Goal: Task Accomplishment & Management: Manage account settings

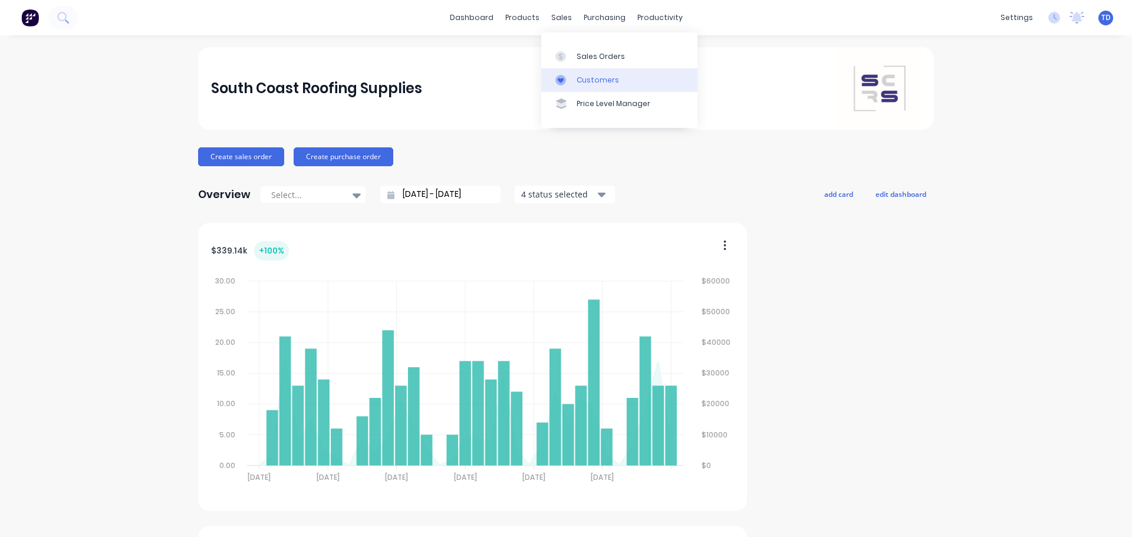
click at [583, 85] on div "Customers" at bounding box center [598, 80] width 42 height 11
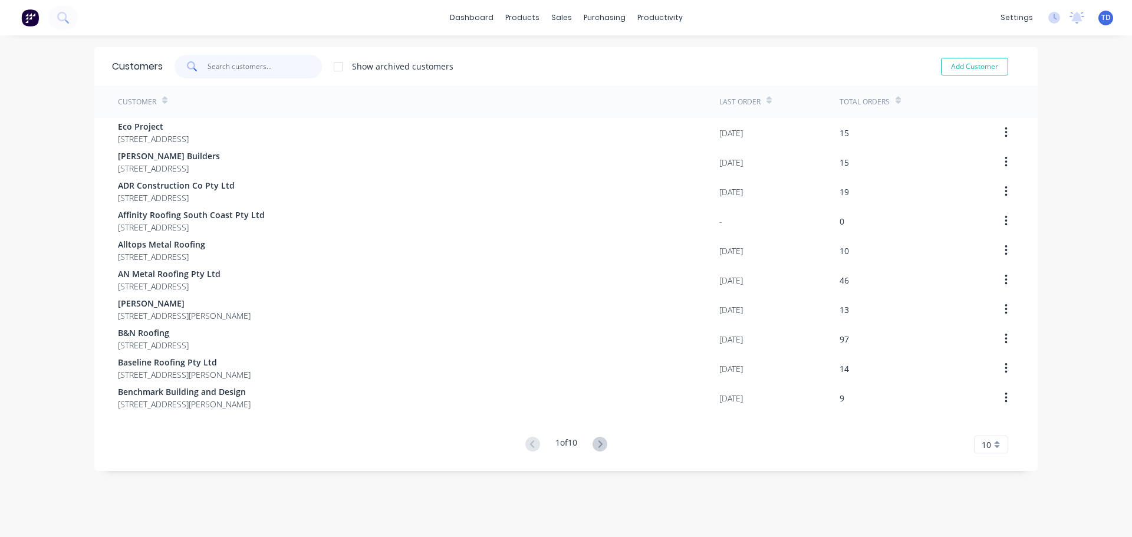
click at [220, 69] on input "text" at bounding box center [265, 67] width 115 height 24
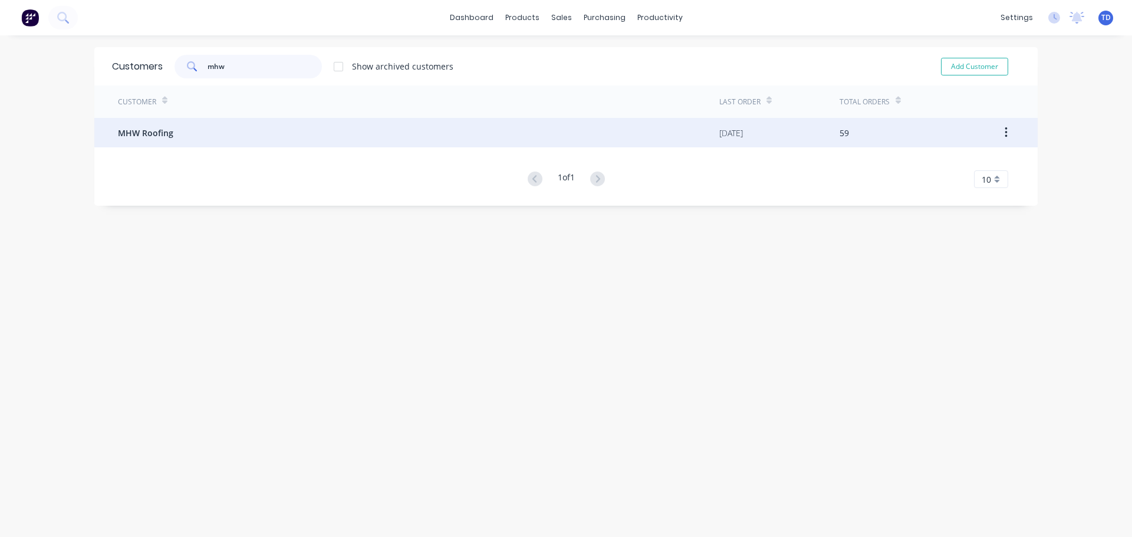
type input "mhw"
click at [217, 146] on div "MHW Roofing" at bounding box center [418, 132] width 601 height 29
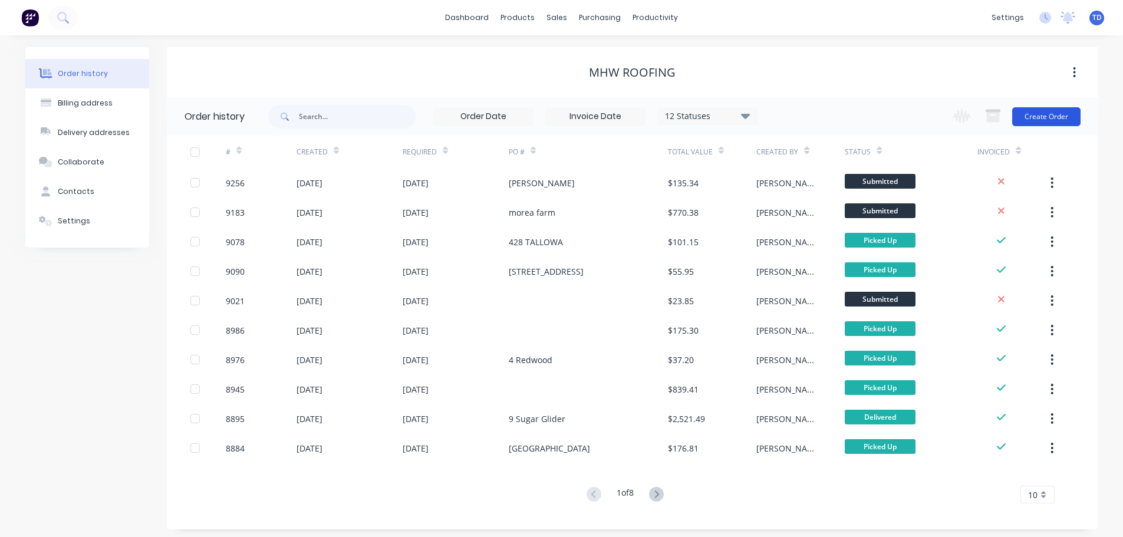
click at [1037, 114] on button "Create Order" at bounding box center [1046, 116] width 68 height 19
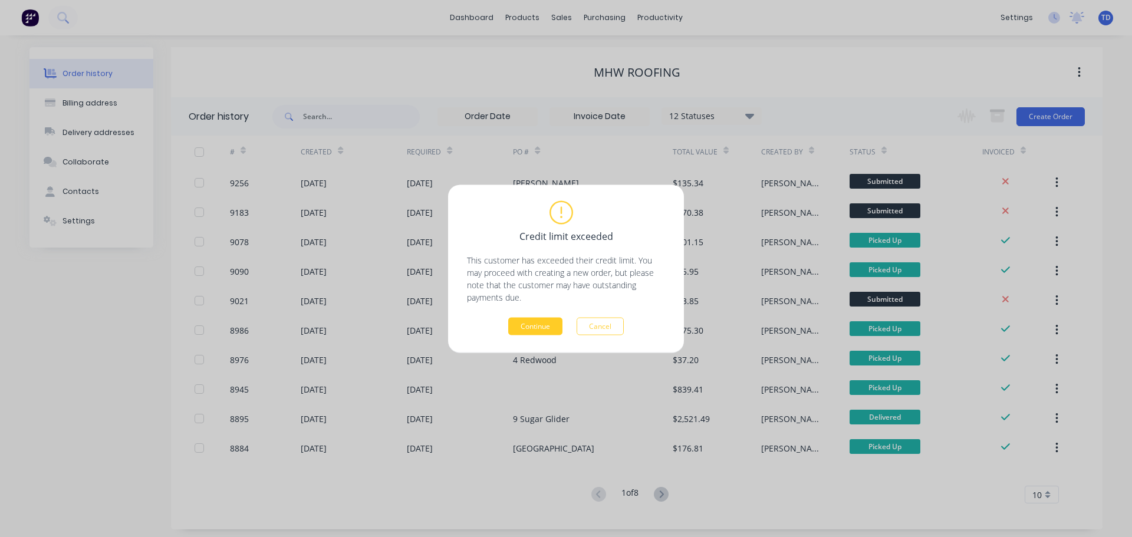
click at [527, 321] on button "Continue" at bounding box center [535, 326] width 54 height 18
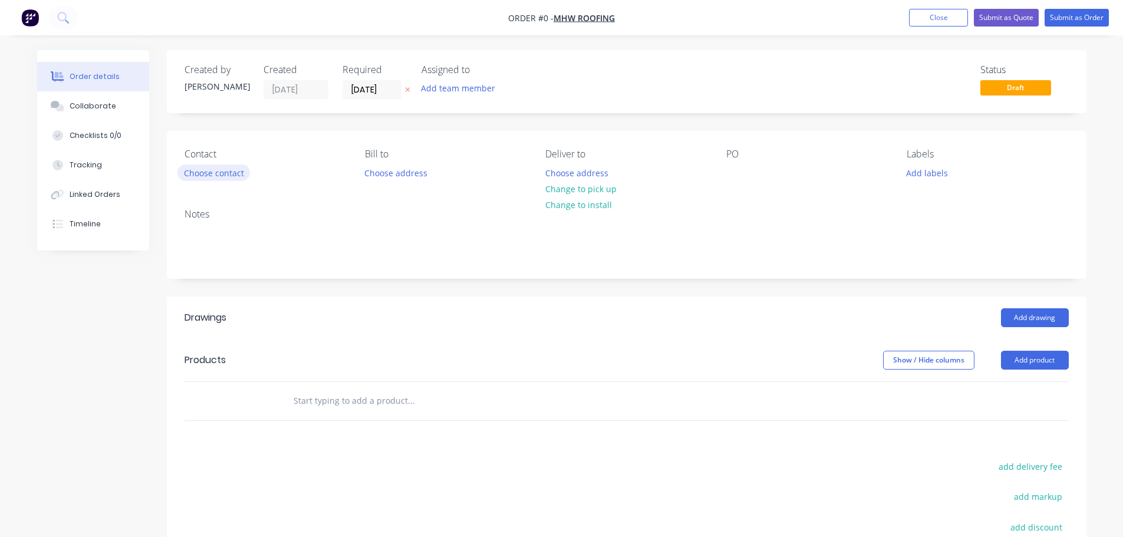
click at [229, 172] on button "Choose contact" at bounding box center [213, 173] width 73 height 16
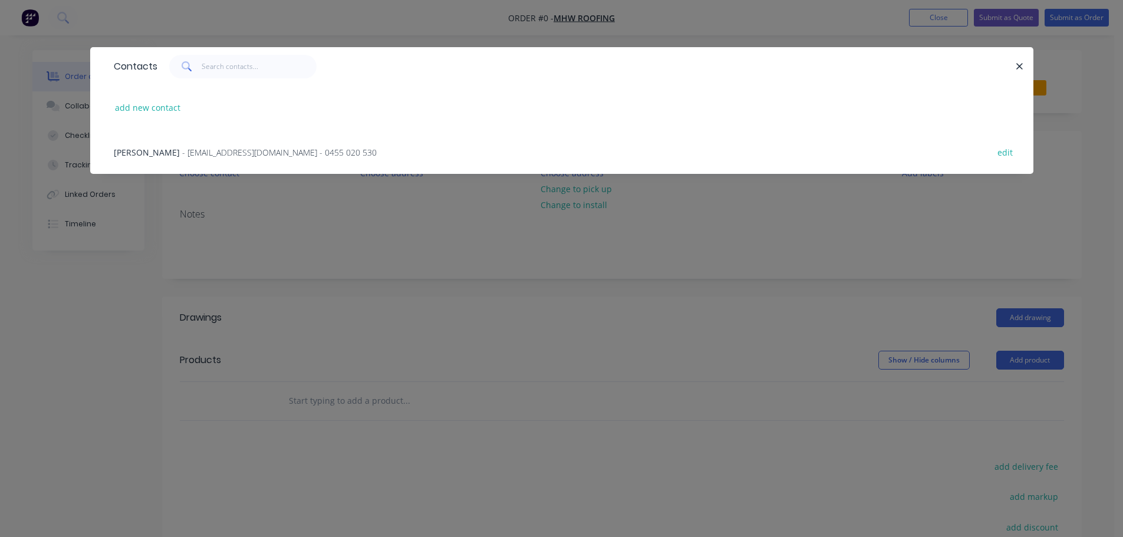
click at [215, 158] on div "Mitchell Wilson - mhwroofing@gmail.com - 0455 020 530 edit" at bounding box center [562, 152] width 908 height 44
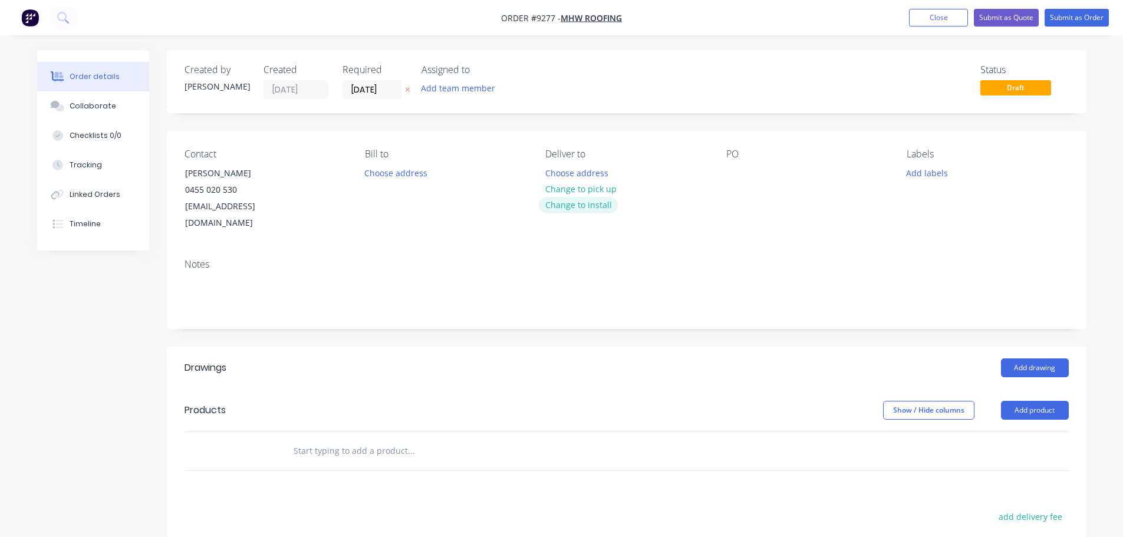
click at [562, 197] on button "Change to install" at bounding box center [578, 205] width 79 height 16
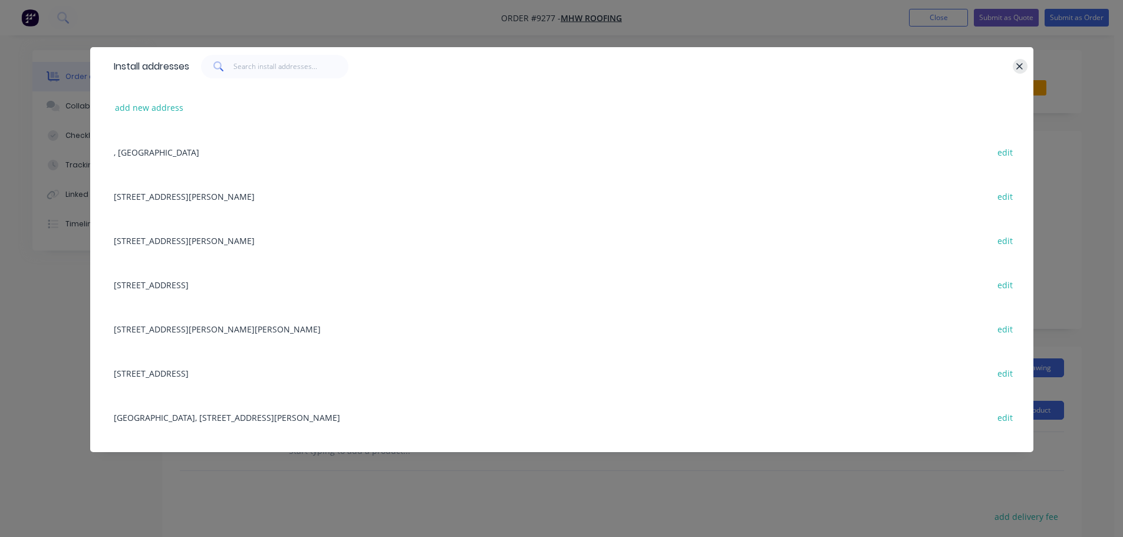
click at [1014, 67] on button "button" at bounding box center [1020, 66] width 15 height 15
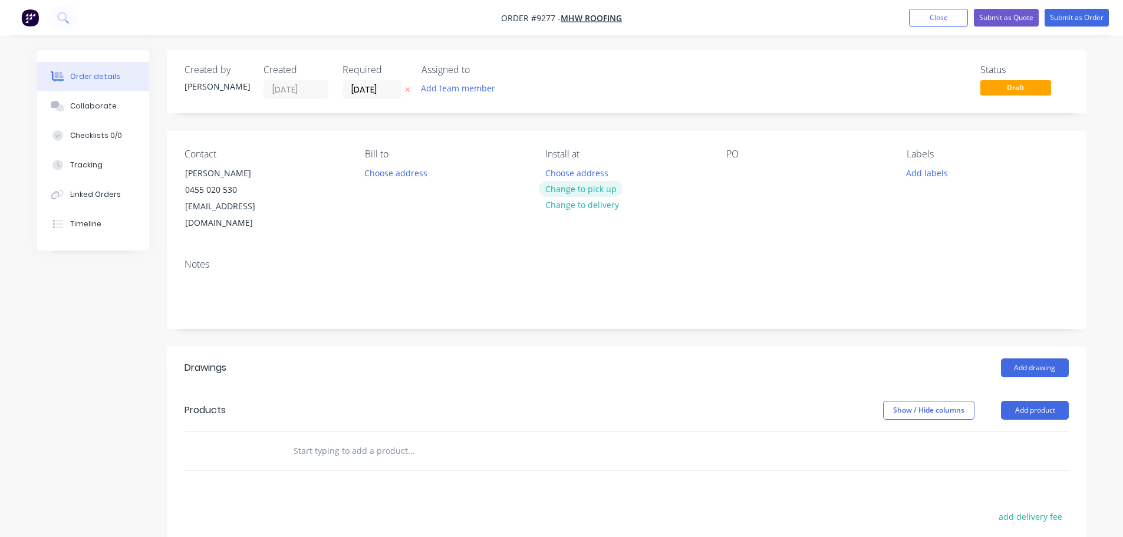
click at [592, 192] on button "Change to pick up" at bounding box center [581, 189] width 84 height 16
click at [546, 166] on div at bounding box center [554, 173] width 19 height 17
click at [751, 177] on div "Dekite" at bounding box center [748, 173] width 44 height 17
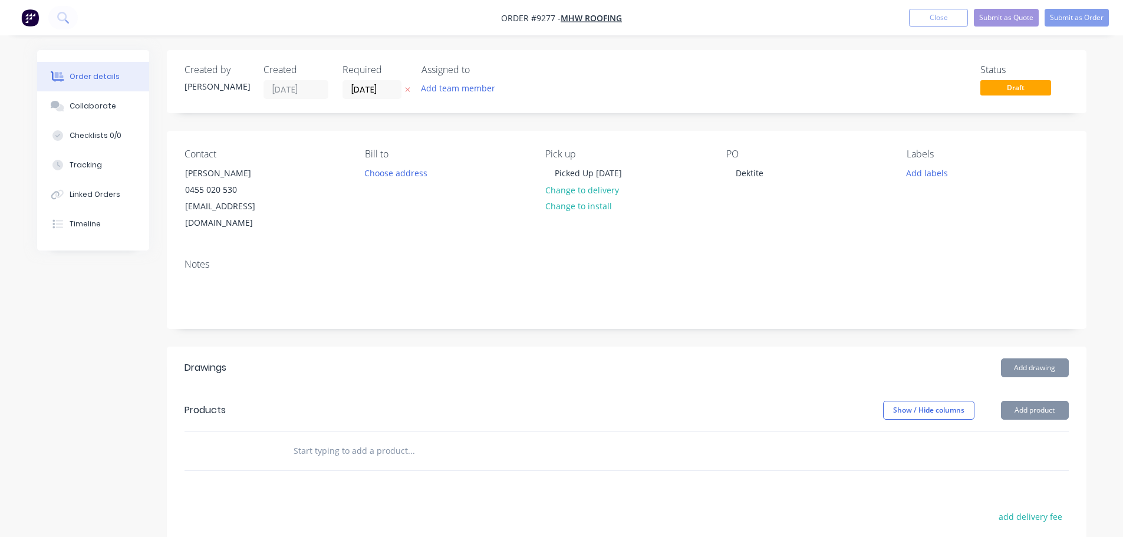
click at [367, 439] on input "text" at bounding box center [411, 451] width 236 height 24
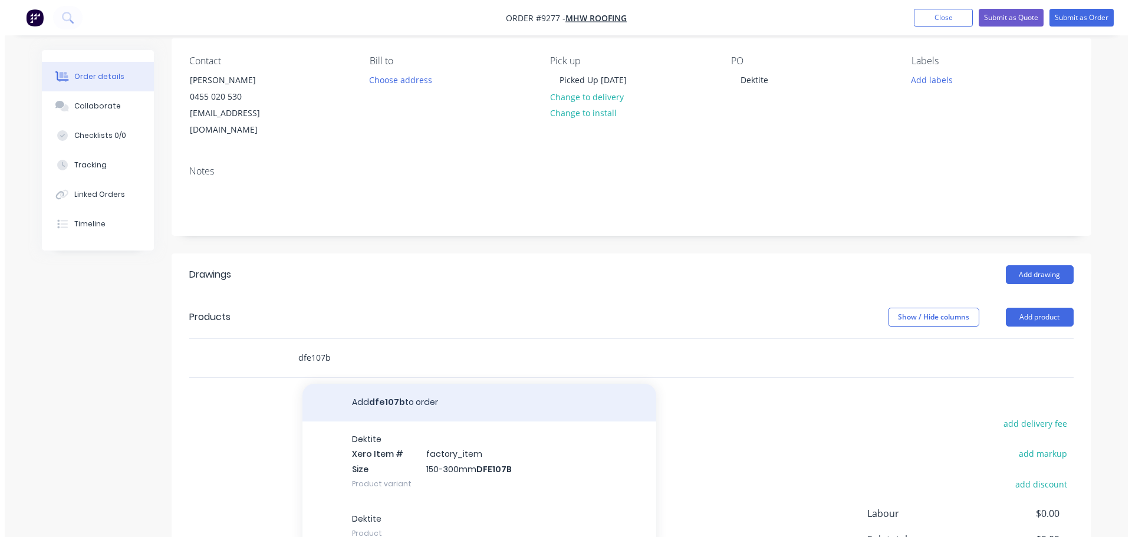
scroll to position [118, 0]
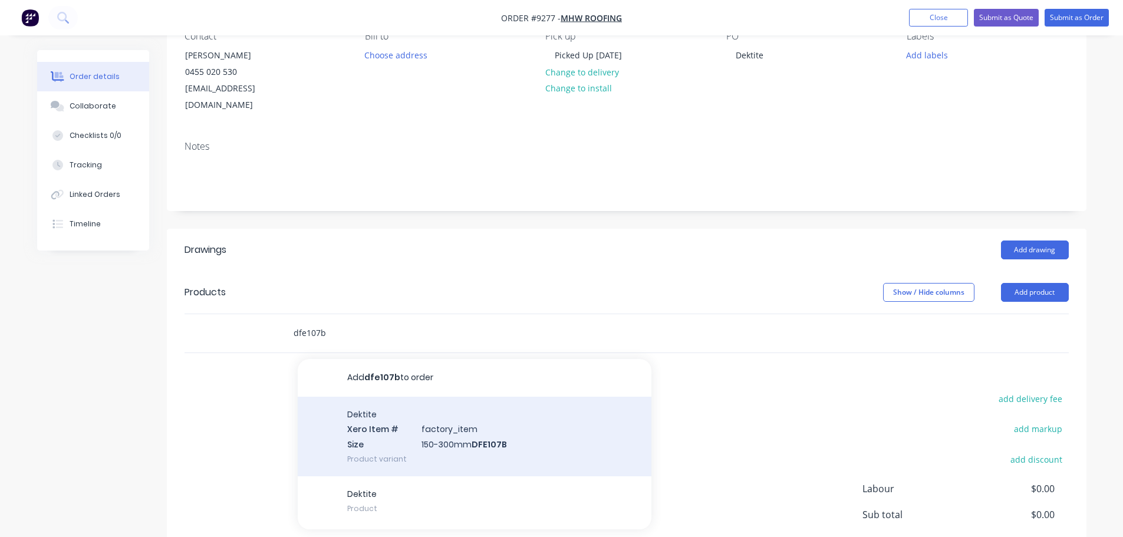
type input "dfe107b"
click at [453, 426] on div "Dektite Xero Item # factory_item Size 150-300mm DFE107B Product variant" at bounding box center [475, 437] width 354 height 80
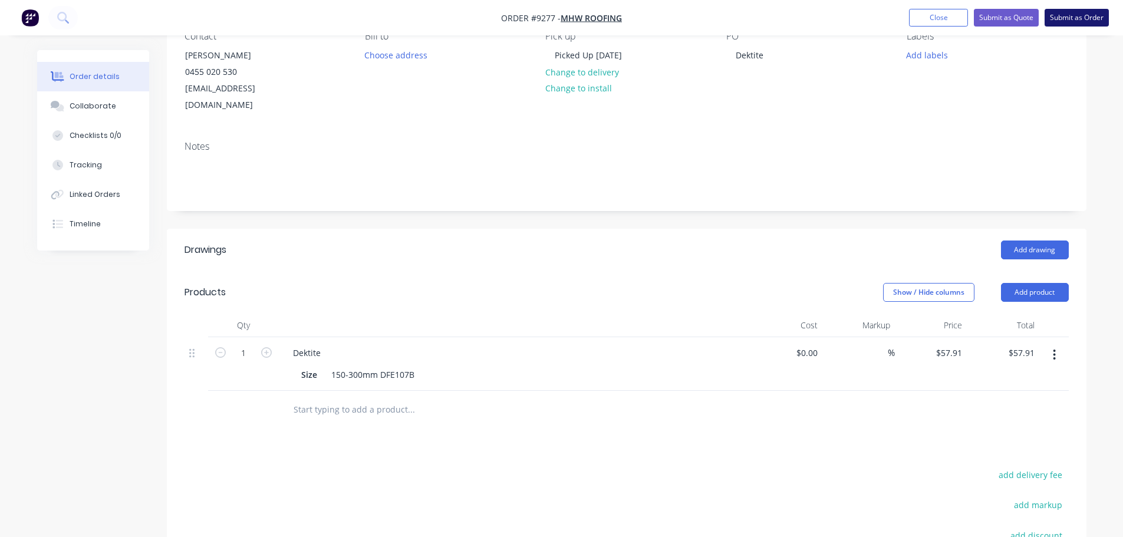
click at [1081, 24] on button "Submit as Order" at bounding box center [1077, 18] width 64 height 18
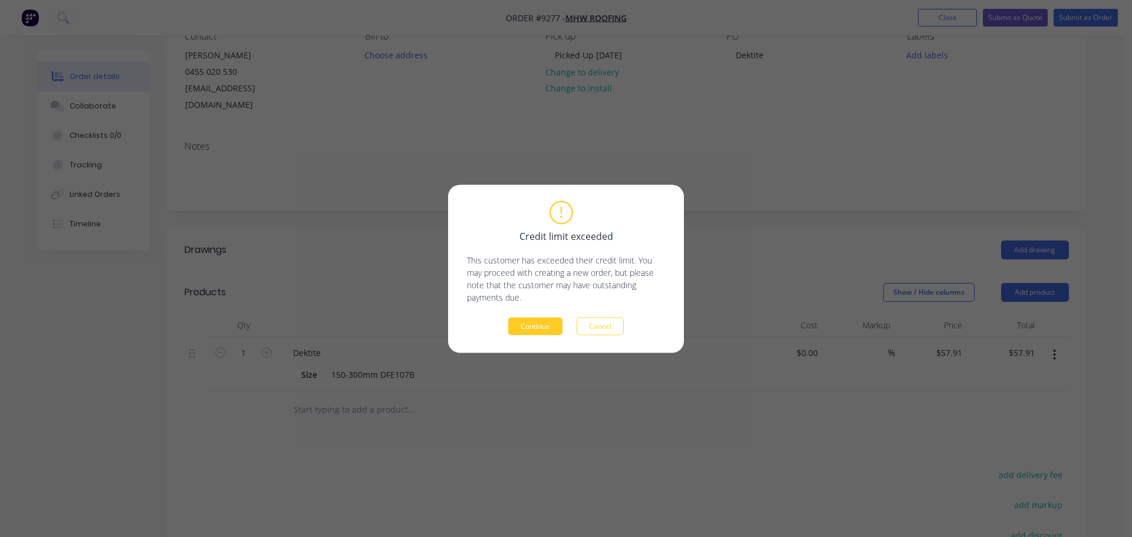
click at [532, 322] on button "Continue" at bounding box center [535, 326] width 54 height 18
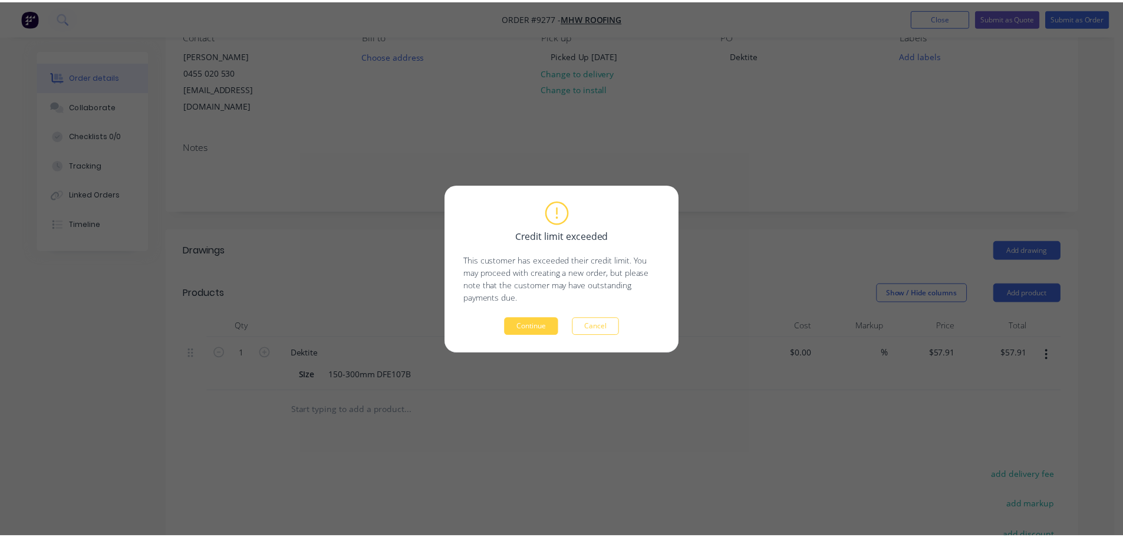
scroll to position [0, 0]
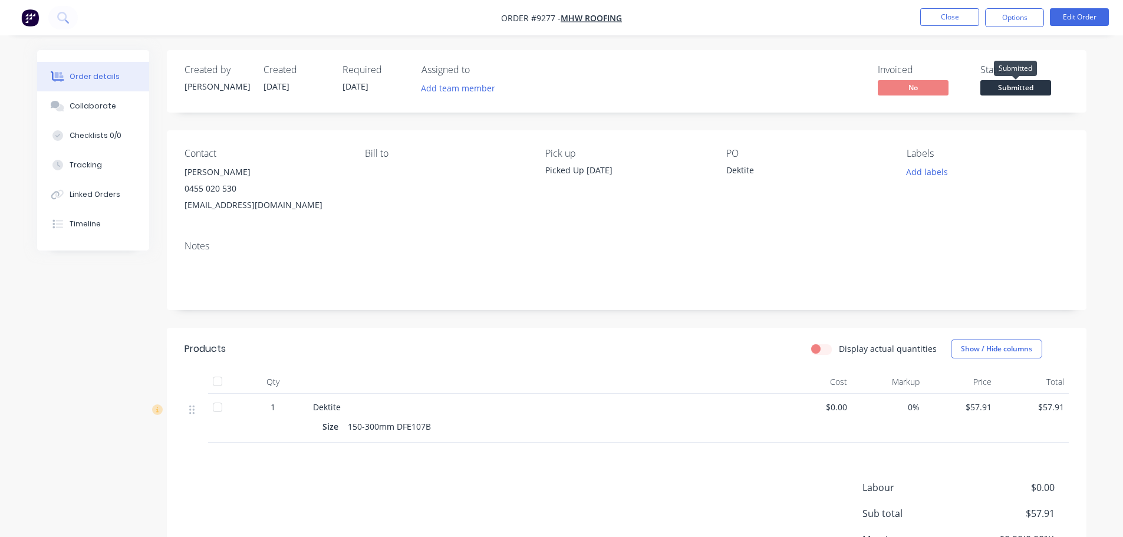
click at [1022, 91] on span "Submitted" at bounding box center [1016, 87] width 71 height 15
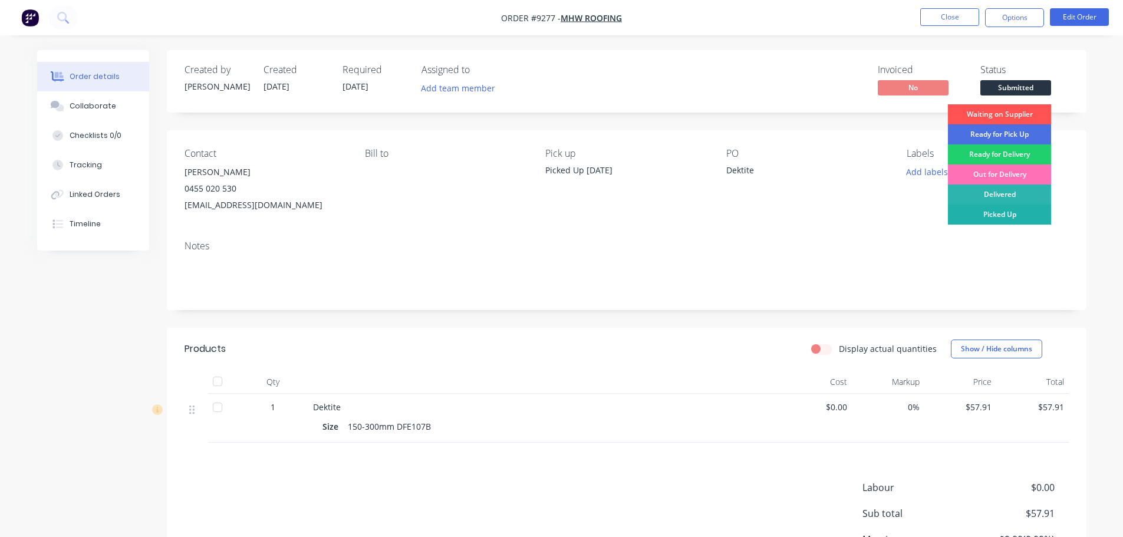
click at [1015, 211] on div "Picked Up" at bounding box center [999, 215] width 103 height 20
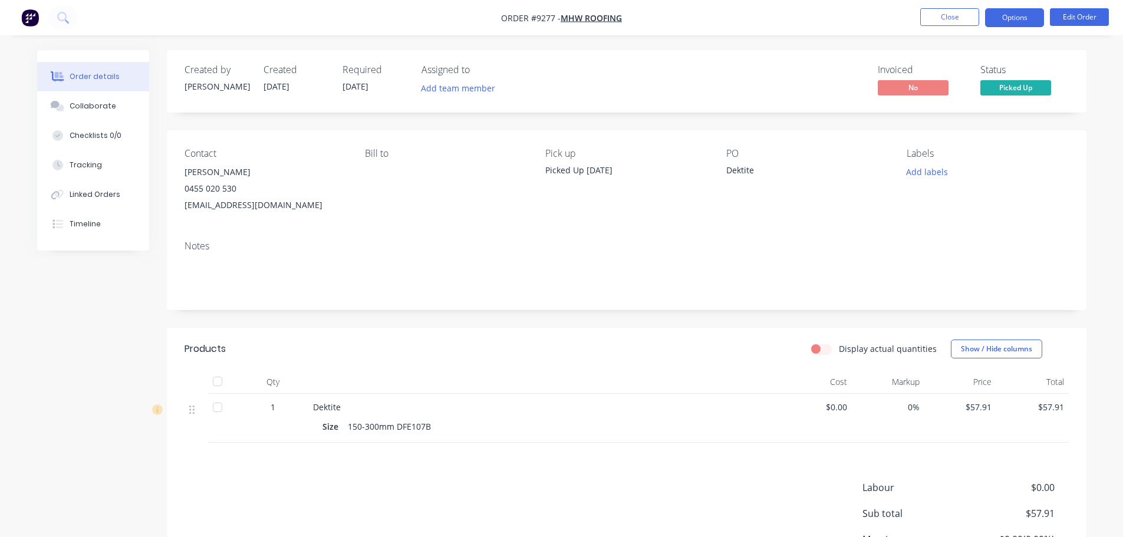
click at [1005, 21] on button "Options" at bounding box center [1014, 17] width 59 height 19
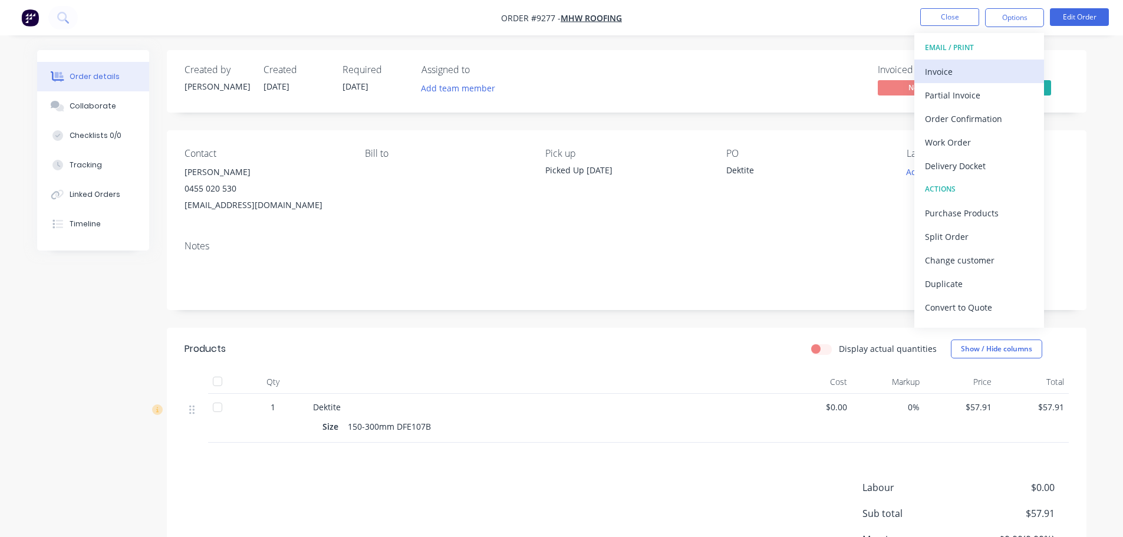
click at [947, 70] on div "Invoice" at bounding box center [979, 71] width 108 height 17
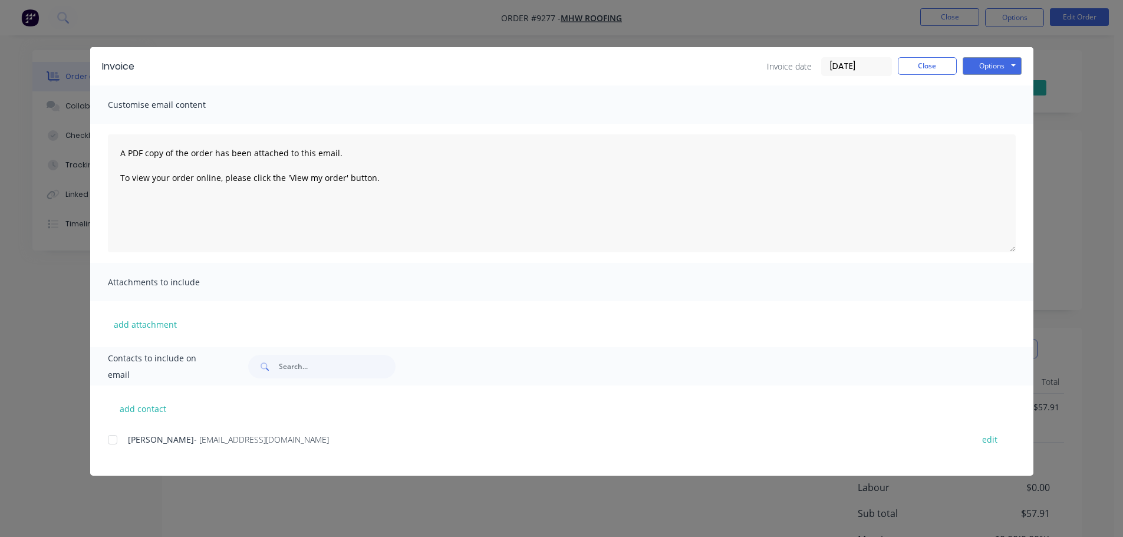
click at [110, 439] on div at bounding box center [113, 440] width 24 height 24
click at [993, 68] on button "Options" at bounding box center [992, 66] width 59 height 18
click at [987, 124] on button "Email" at bounding box center [1000, 125] width 75 height 19
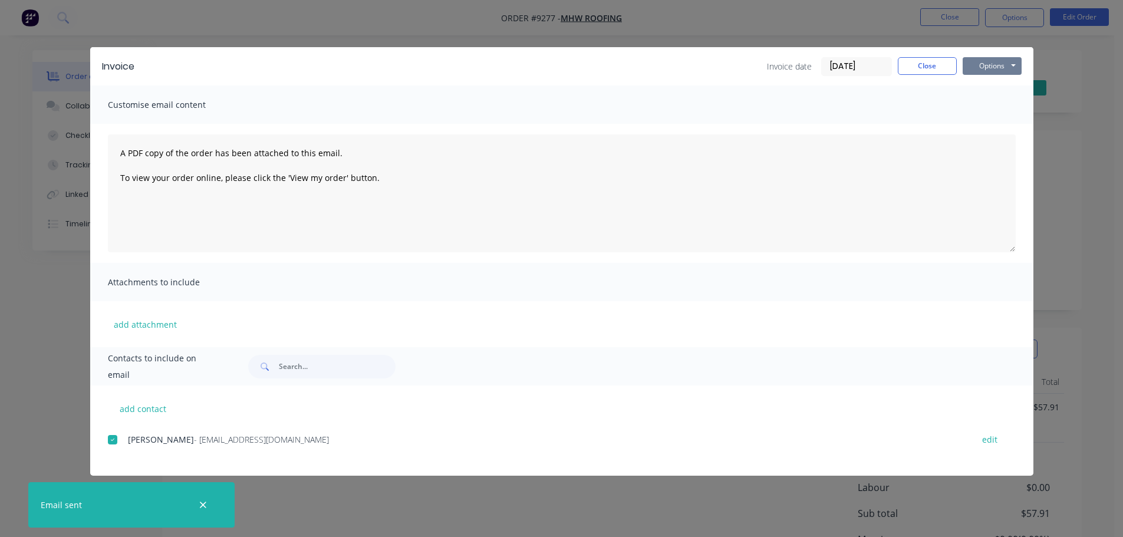
click at [1000, 73] on button "Options" at bounding box center [992, 66] width 59 height 18
click at [994, 100] on button "Print" at bounding box center [1000, 106] width 75 height 19
click at [904, 68] on button "Close" at bounding box center [927, 66] width 59 height 18
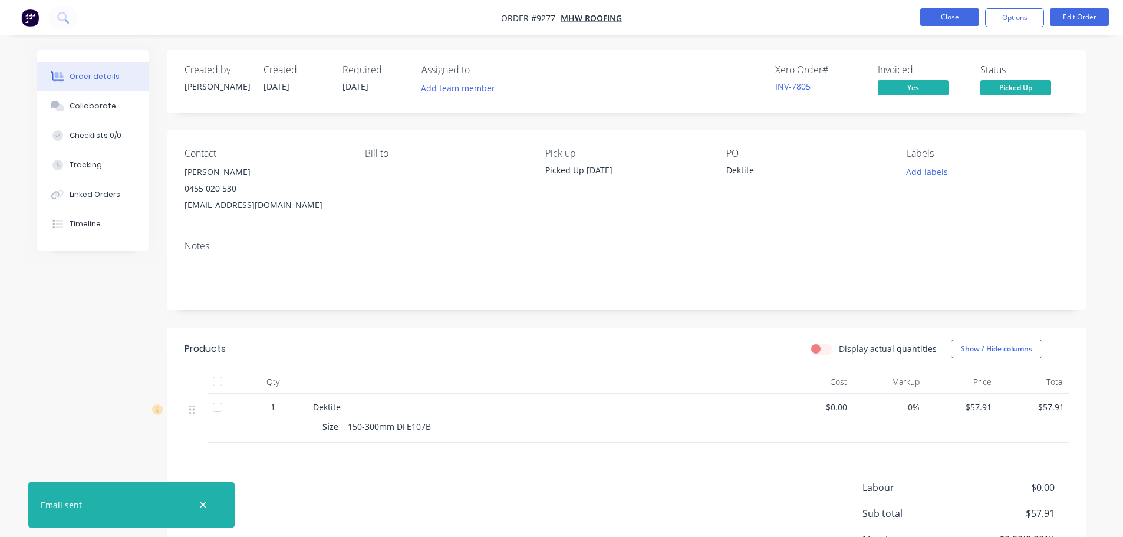
click at [943, 24] on button "Close" at bounding box center [949, 17] width 59 height 18
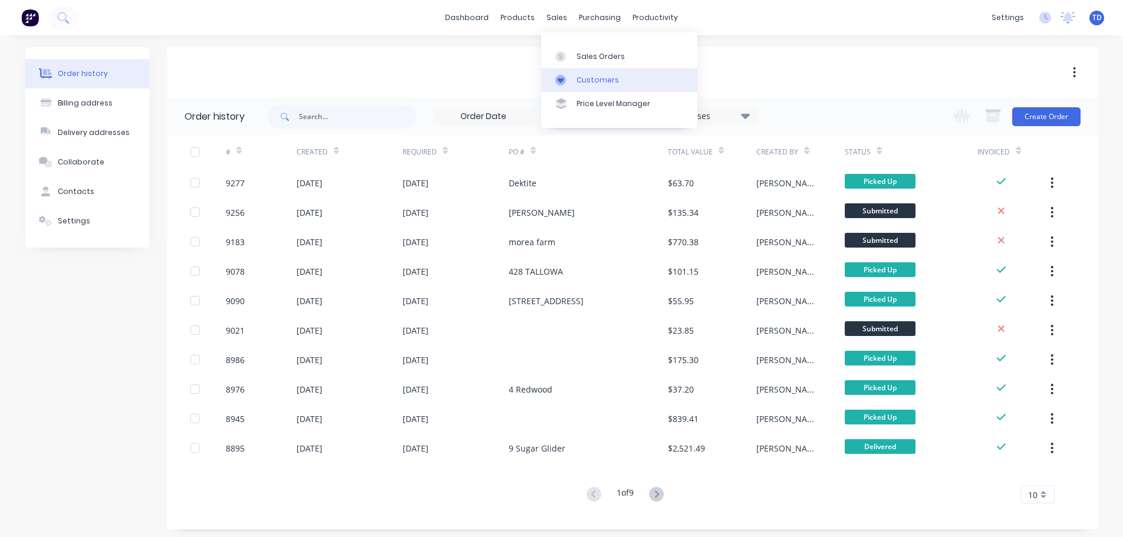
click at [585, 77] on div "Customers" at bounding box center [598, 80] width 42 height 11
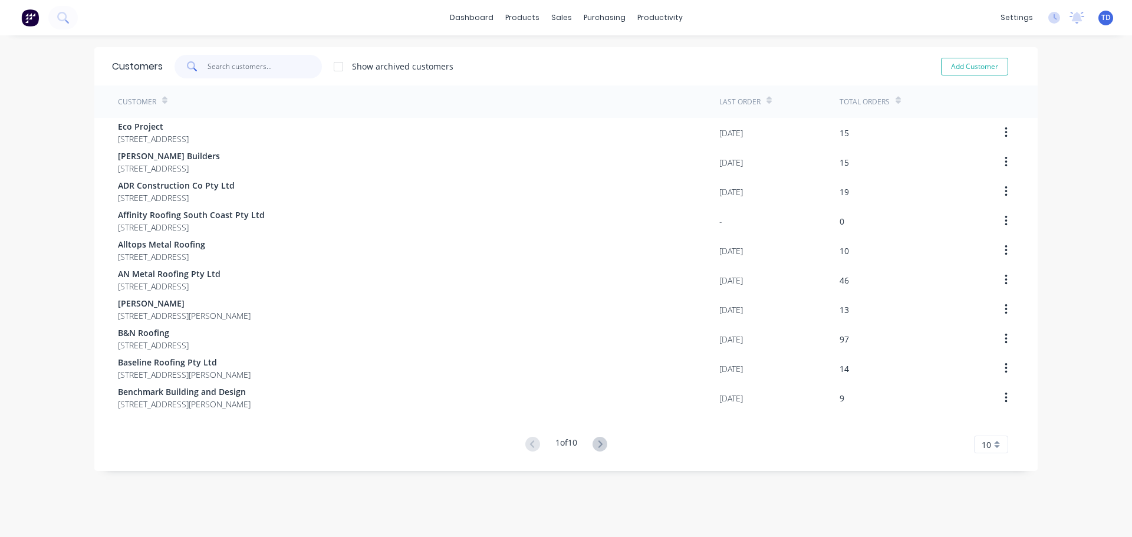
click at [264, 69] on input "text" at bounding box center [265, 67] width 115 height 24
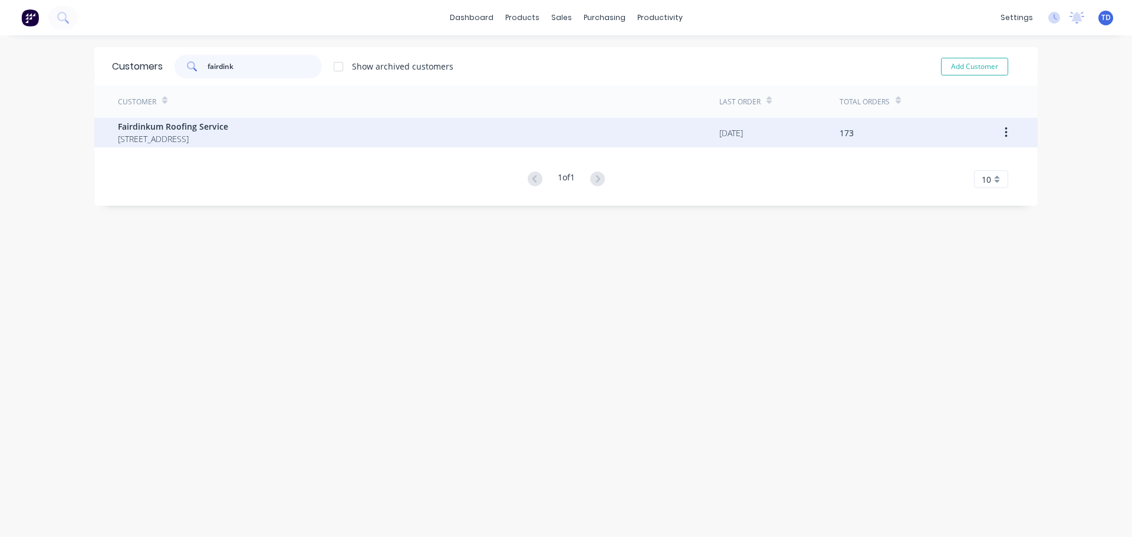
type input "fairdink"
click at [228, 134] on span "23 Guinea Flower Crescent Worrigee New South Wales 2540" at bounding box center [173, 139] width 110 height 12
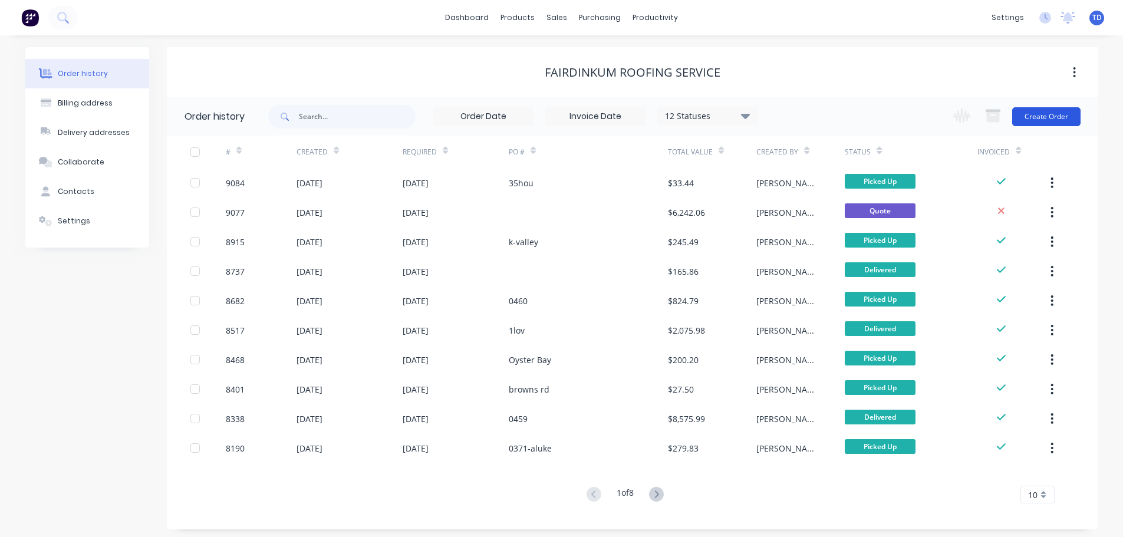
click at [1041, 119] on button "Create Order" at bounding box center [1046, 116] width 68 height 19
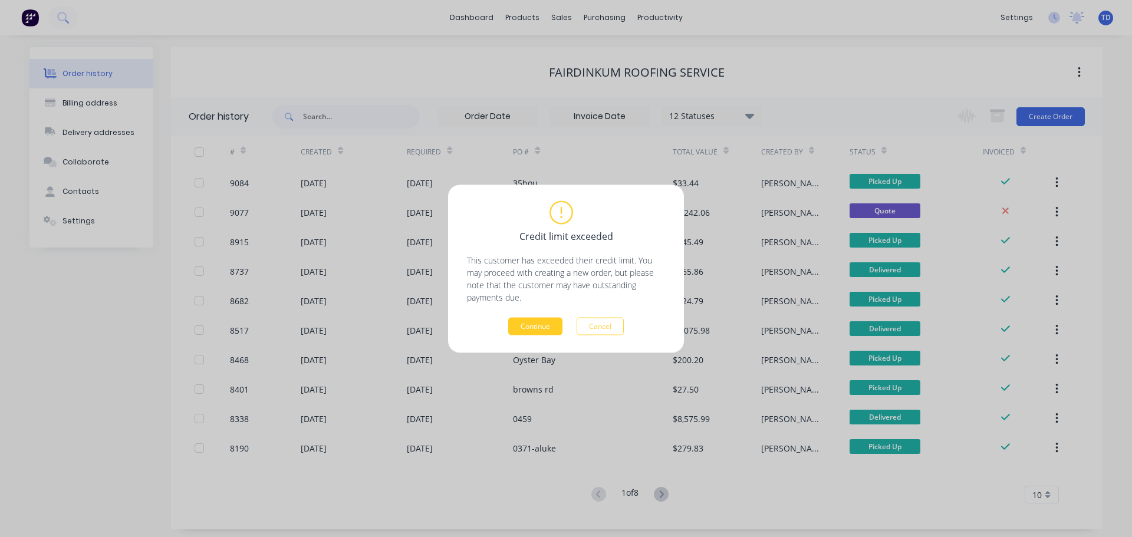
click at [542, 330] on button "Continue" at bounding box center [535, 326] width 54 height 18
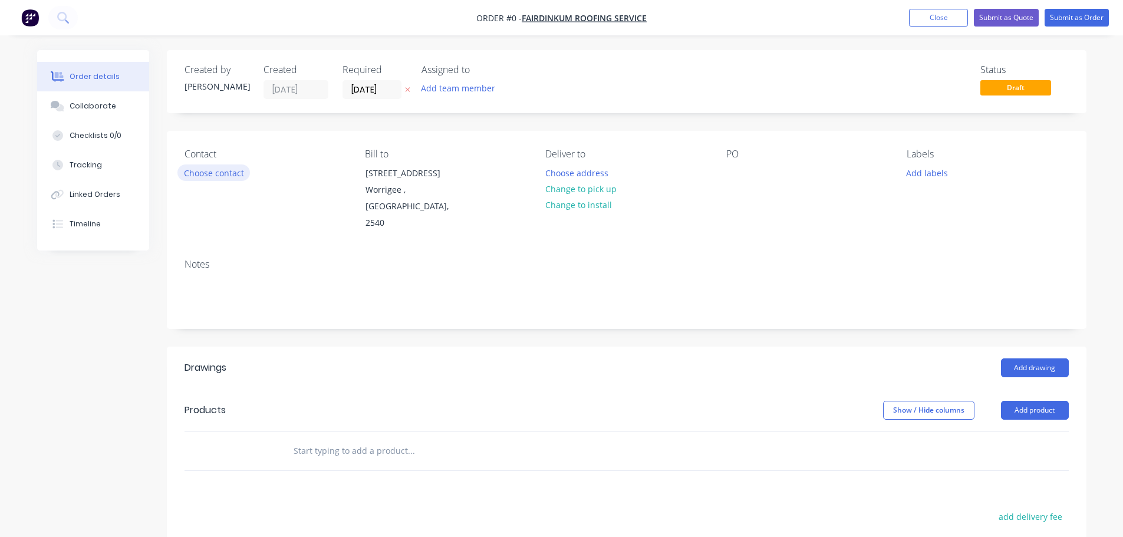
click at [220, 169] on button "Choose contact" at bounding box center [213, 173] width 73 height 16
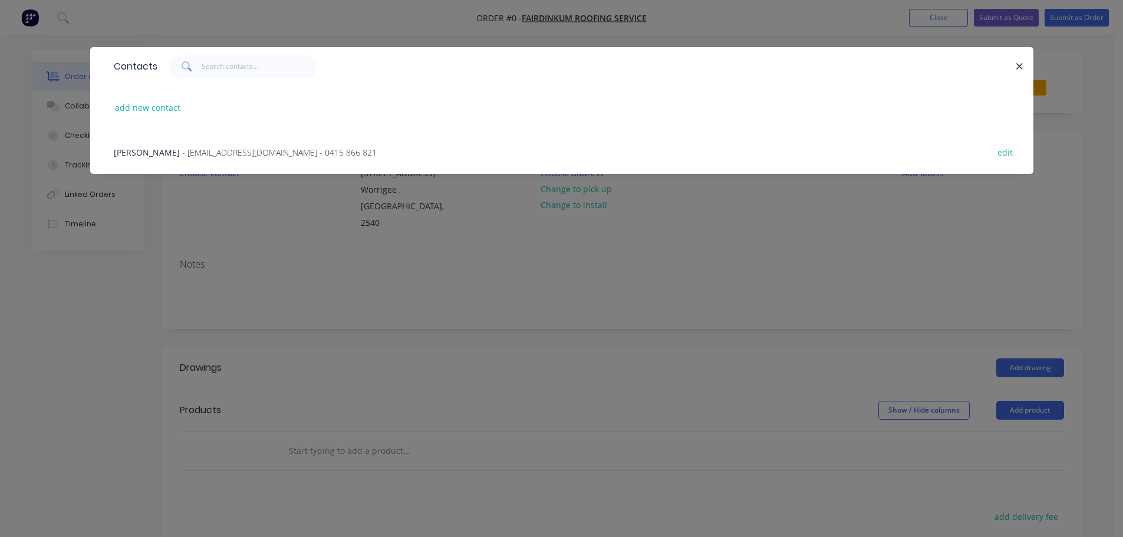
drag, startPoint x: 209, startPoint y: 153, endPoint x: 221, endPoint y: 153, distance: 11.8
click at [210, 153] on span "- toddnwalton@gmail.com - 0415 866 821" at bounding box center [279, 152] width 195 height 11
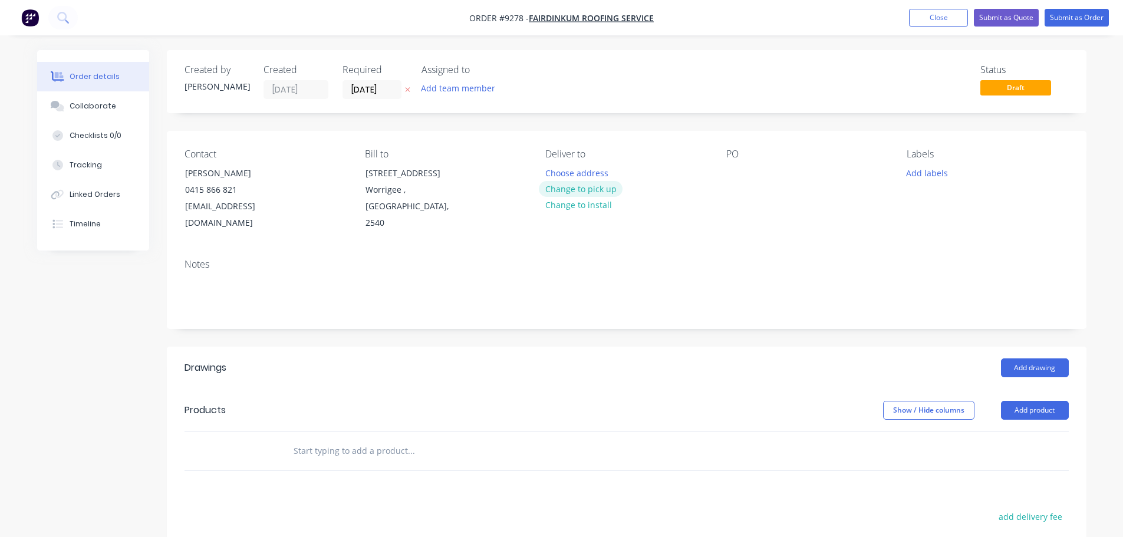
click at [584, 185] on button "Change to pick up" at bounding box center [581, 189] width 84 height 16
click at [566, 170] on div "Pick up Change to delivery Change to install" at bounding box center [626, 190] width 162 height 83
click at [557, 170] on div at bounding box center [554, 173] width 19 height 17
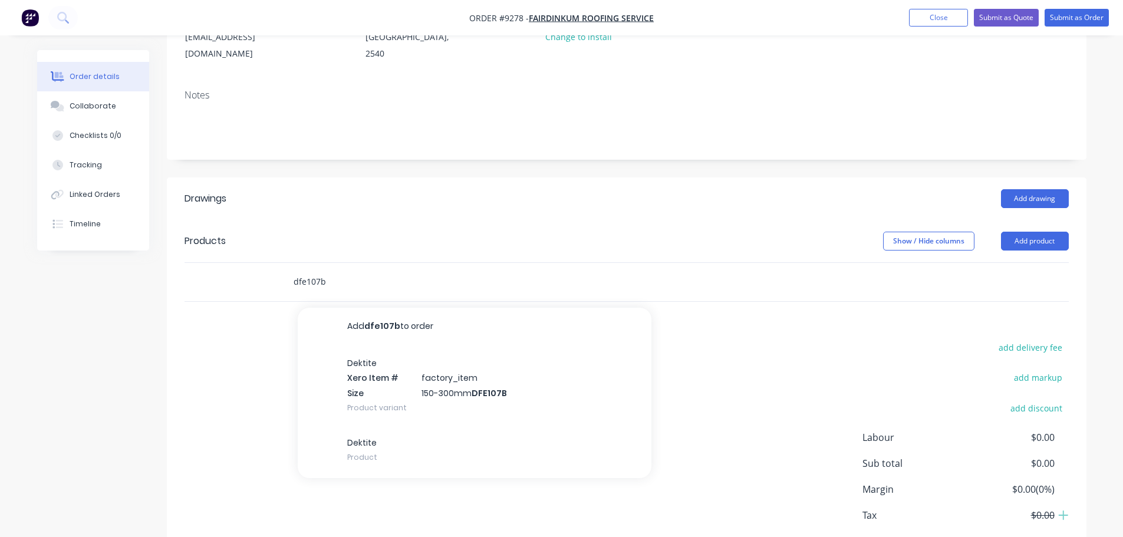
scroll to position [177, 0]
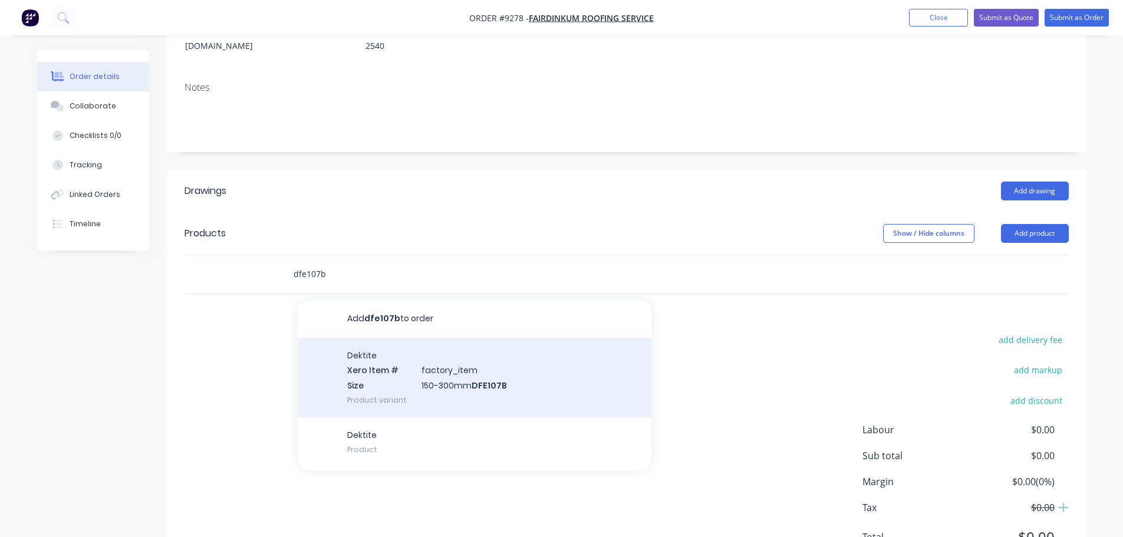
type input "dfe107b"
click at [435, 376] on div "Dektite Xero Item # factory_item Size 150-300mm DFE107B Product variant" at bounding box center [475, 378] width 354 height 80
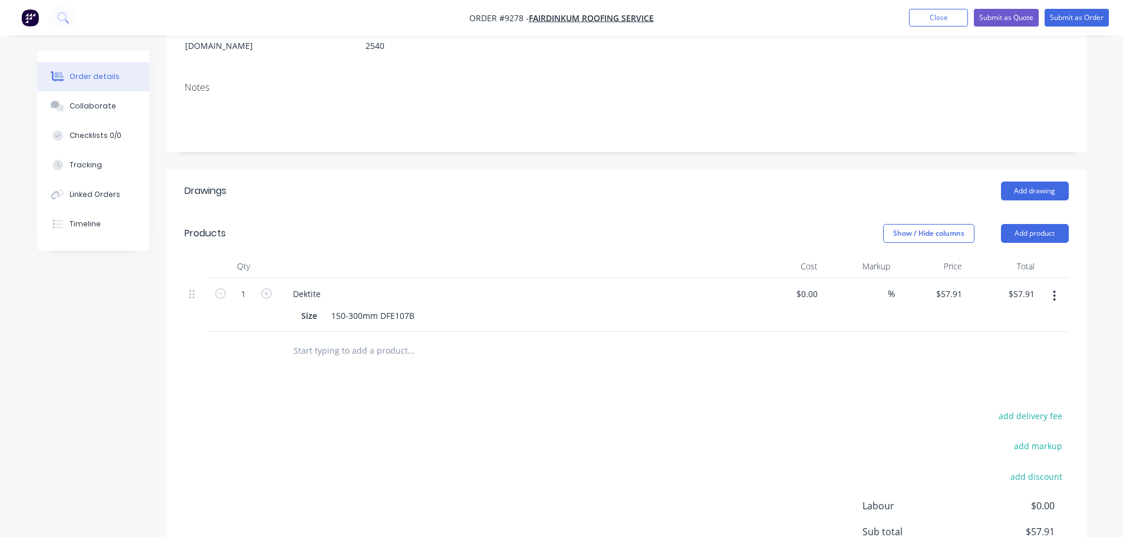
click at [325, 343] on input "text" at bounding box center [411, 351] width 236 height 24
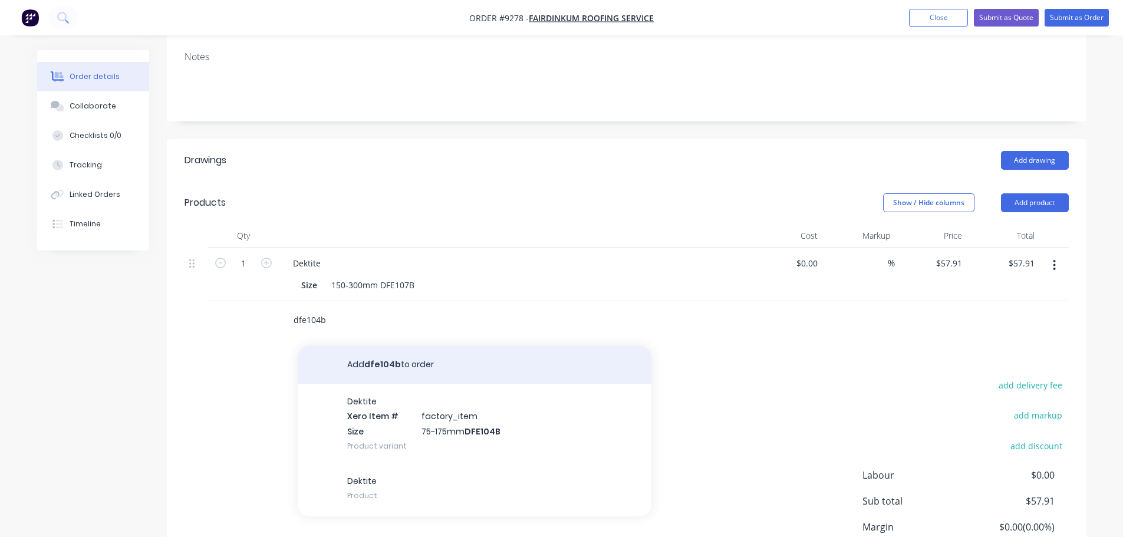
scroll to position [236, 0]
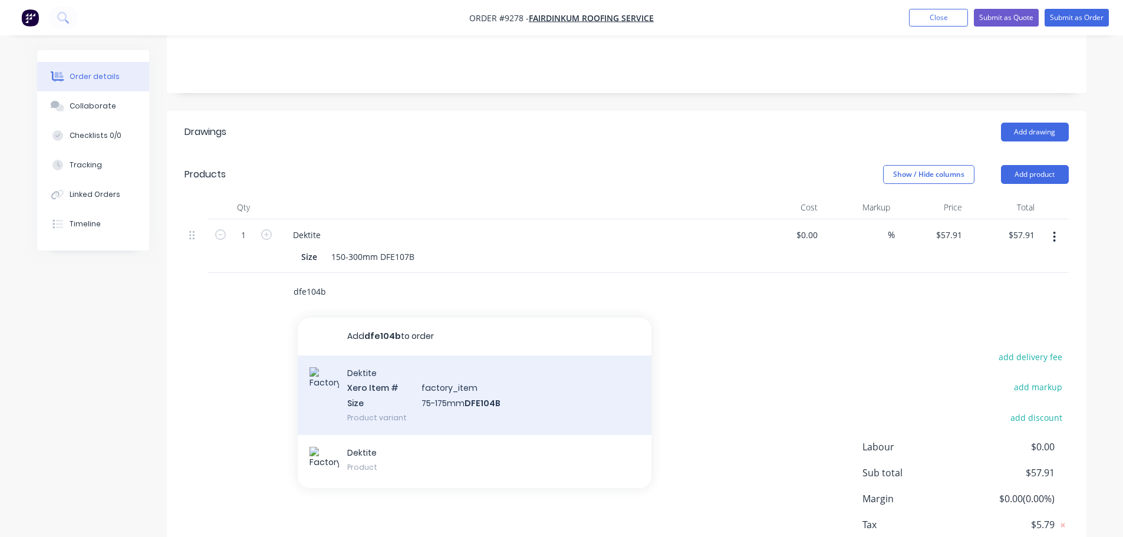
type input "dfe104b"
click at [373, 380] on div "Dektite Xero Item # factory_item Size 75-175mm DFE104B Product variant" at bounding box center [475, 396] width 354 height 80
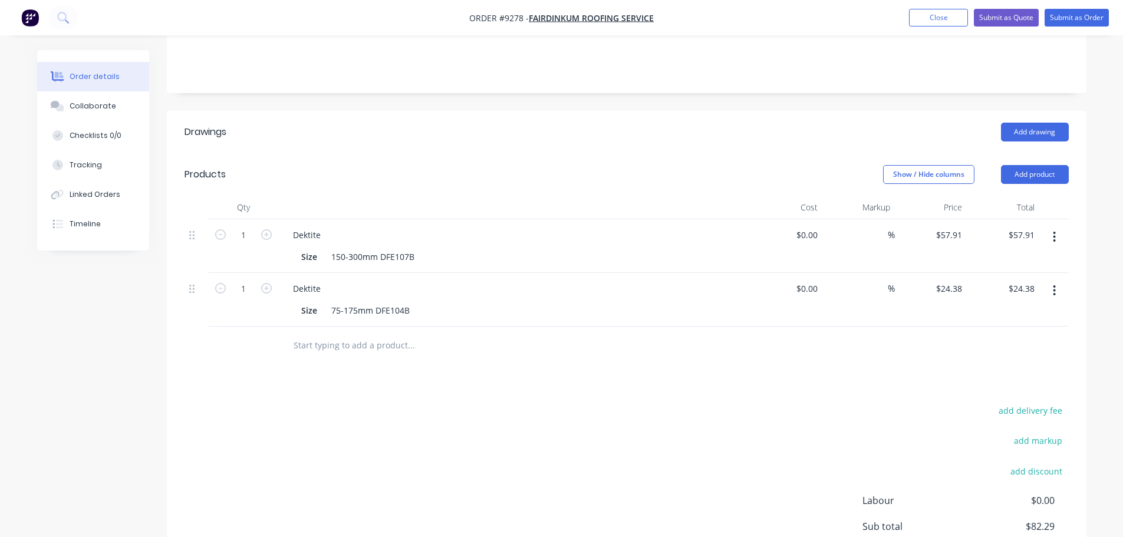
click at [354, 351] on input "text" at bounding box center [411, 346] width 236 height 24
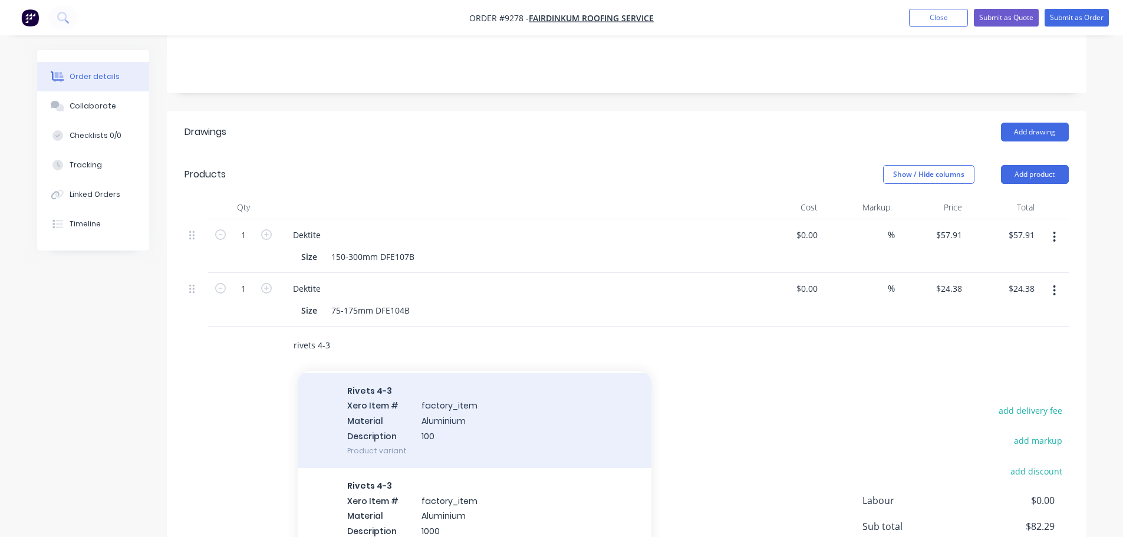
scroll to position [59, 0]
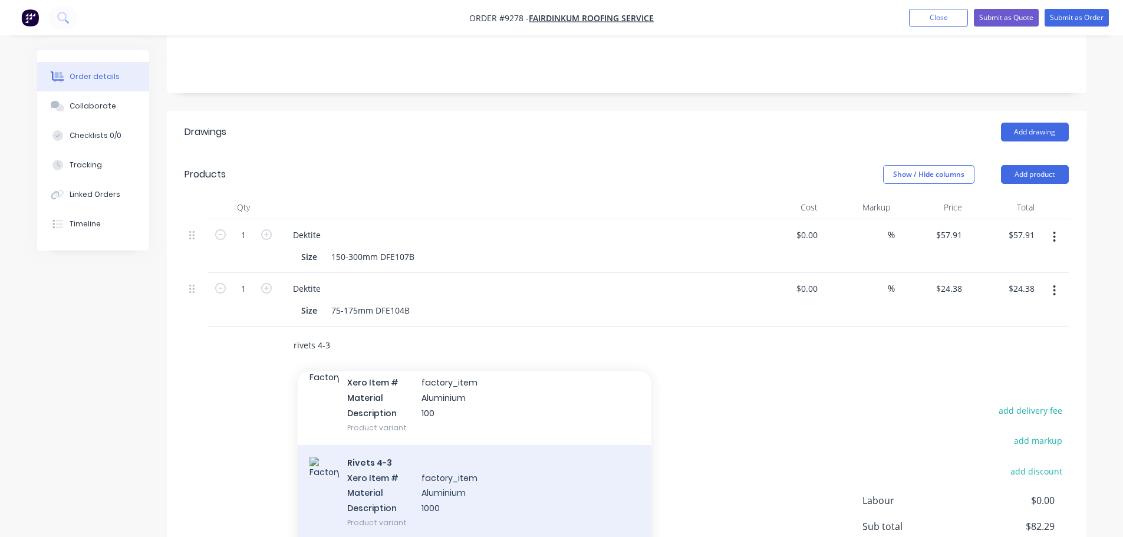
type input "rivets 4-3"
click at [420, 482] on div "Rivets 4-3 Xero Item # factory_item Material Aluminium Description 1000 Product…" at bounding box center [475, 492] width 354 height 95
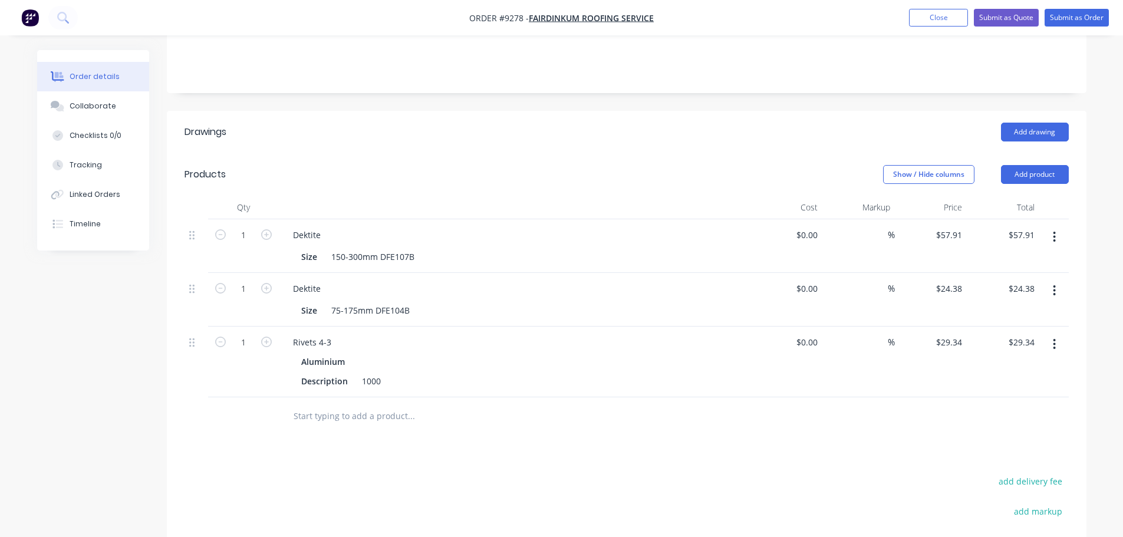
click at [365, 424] on input "text" at bounding box center [411, 416] width 236 height 24
type input "t"
click at [1025, 174] on button "Add product" at bounding box center [1035, 174] width 68 height 19
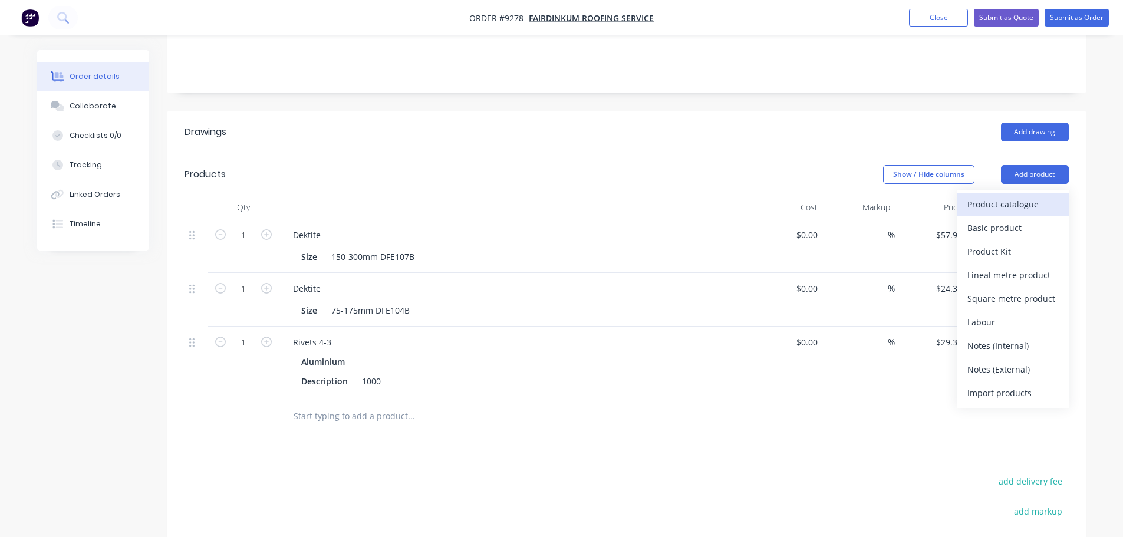
click at [995, 201] on div "Product catalogue" at bounding box center [1013, 204] width 91 height 17
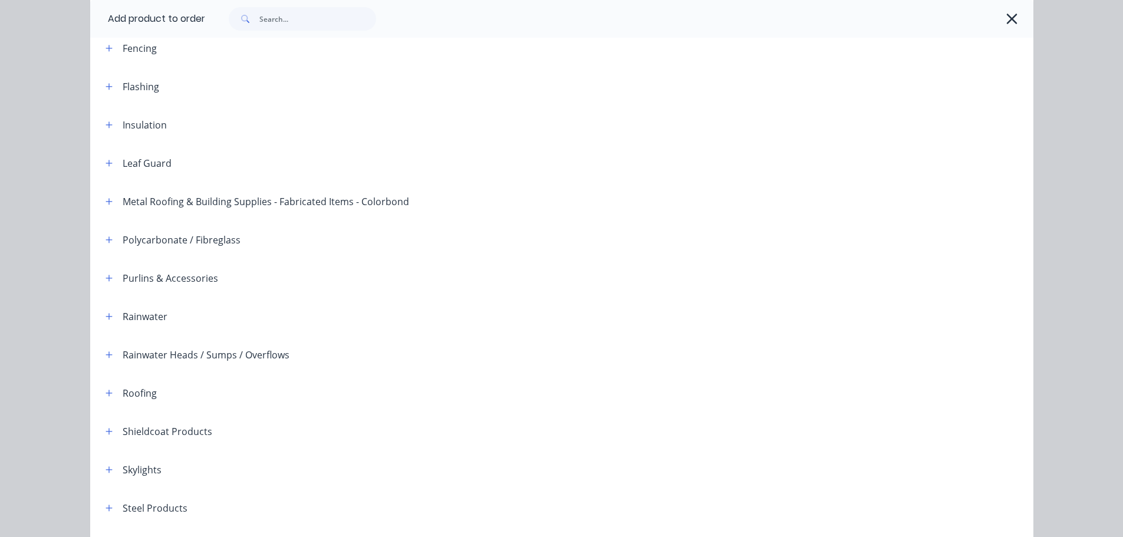
scroll to position [295, 0]
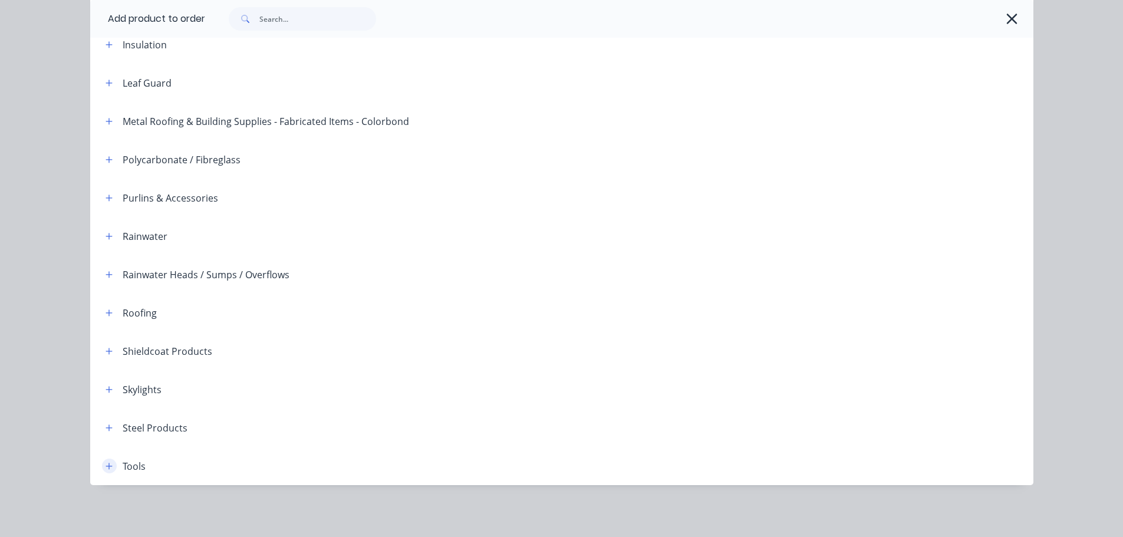
click at [102, 469] on button "button" at bounding box center [109, 466] width 15 height 15
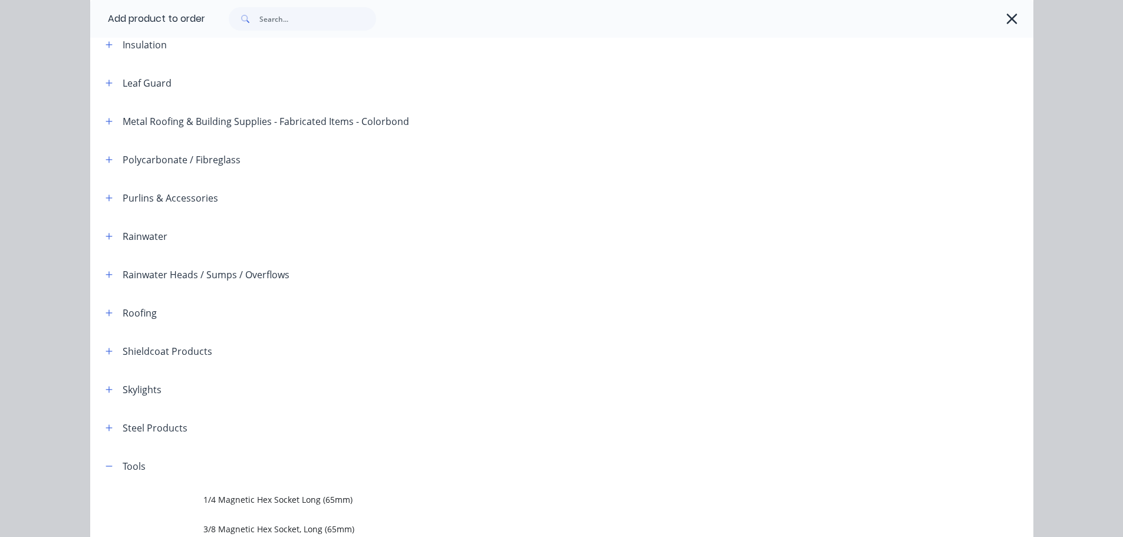
scroll to position [649, 0]
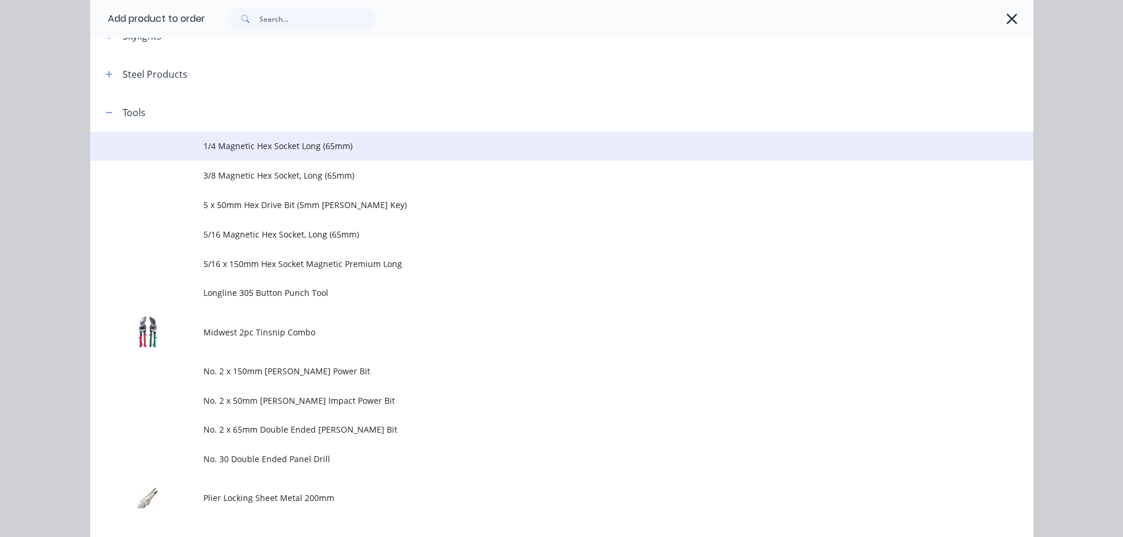
click at [311, 146] on span "1/4 Magnetic Hex Socket Long (65mm)" at bounding box center [535, 146] width 664 height 12
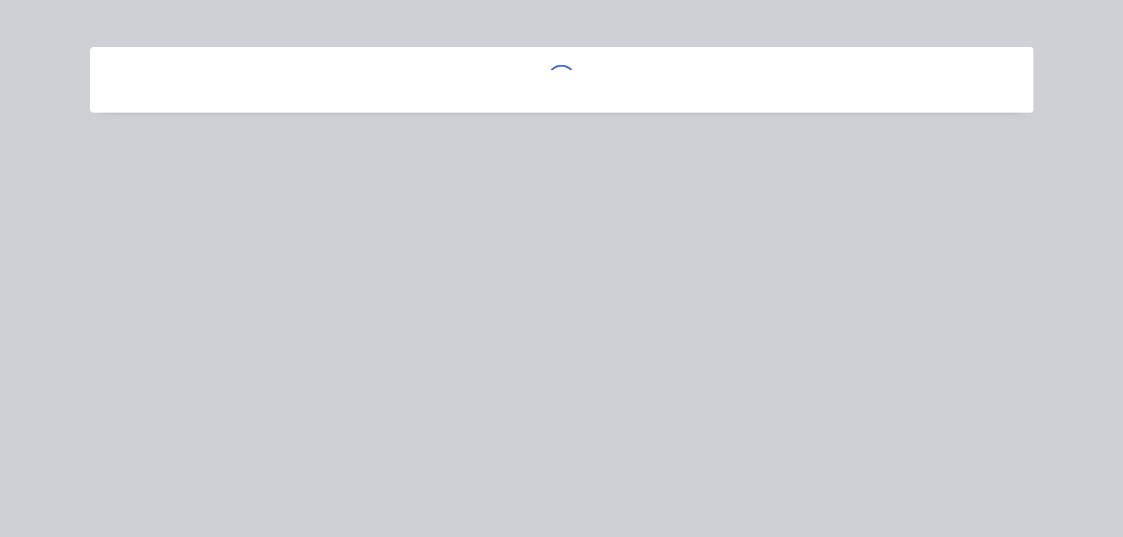
scroll to position [0, 0]
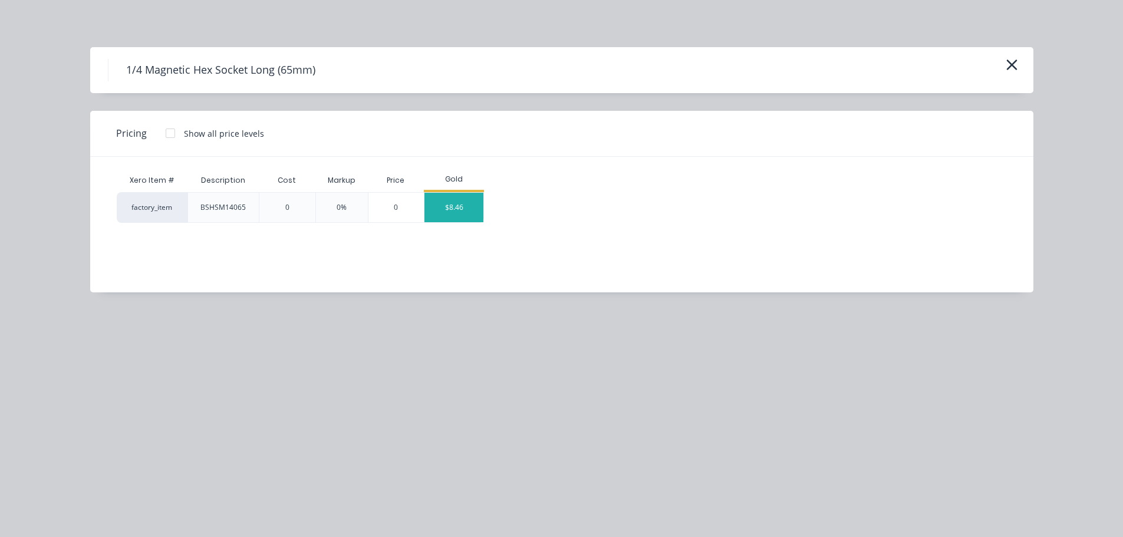
click at [452, 210] on div "$8.46" at bounding box center [454, 207] width 59 height 29
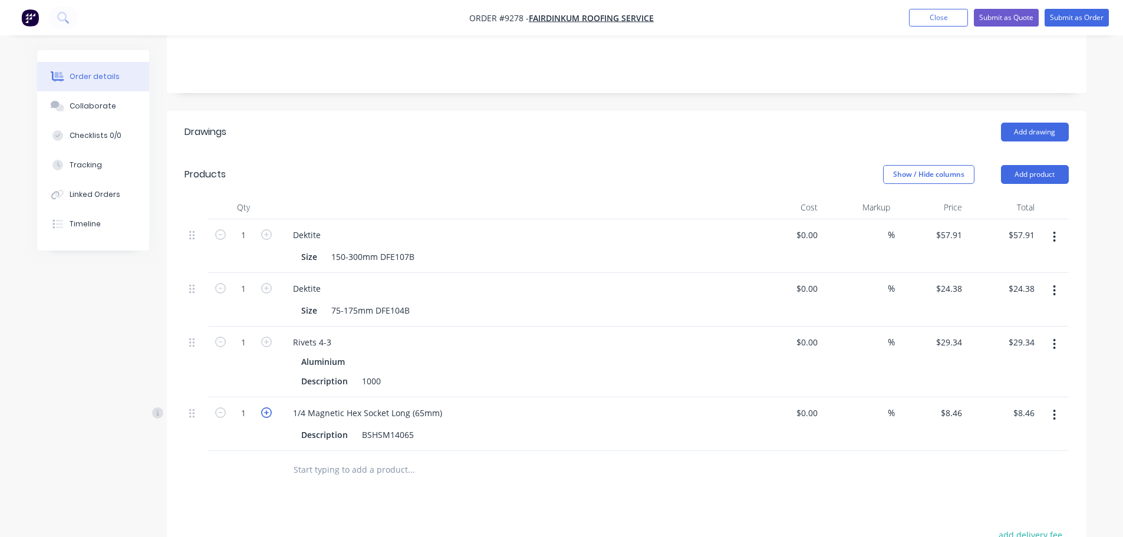
click at [265, 417] on icon "button" at bounding box center [266, 412] width 11 height 11
type input "2"
type input "$16.92"
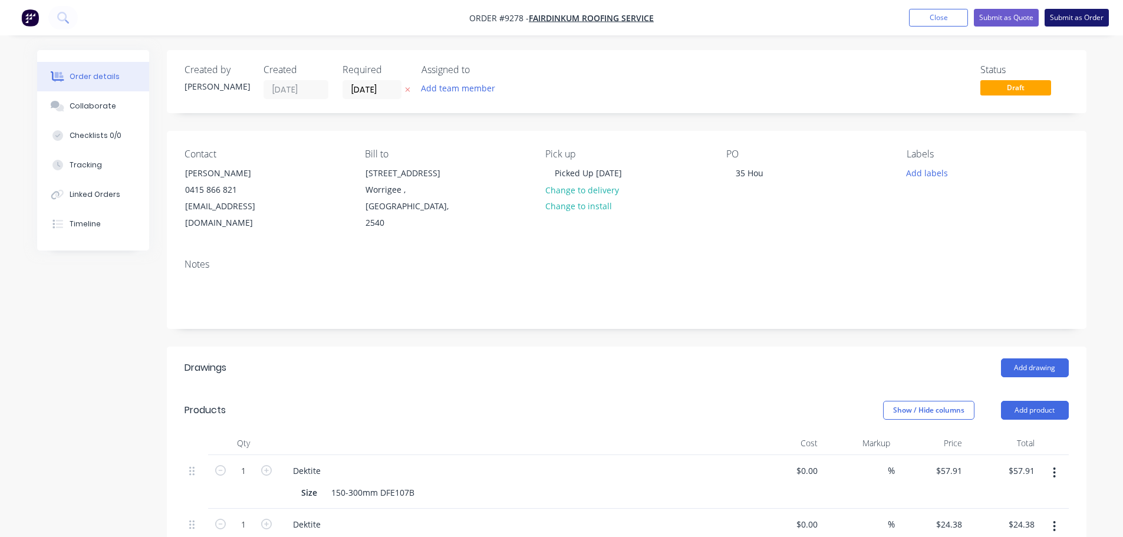
click at [1087, 20] on button "Submit as Order" at bounding box center [1077, 18] width 64 height 18
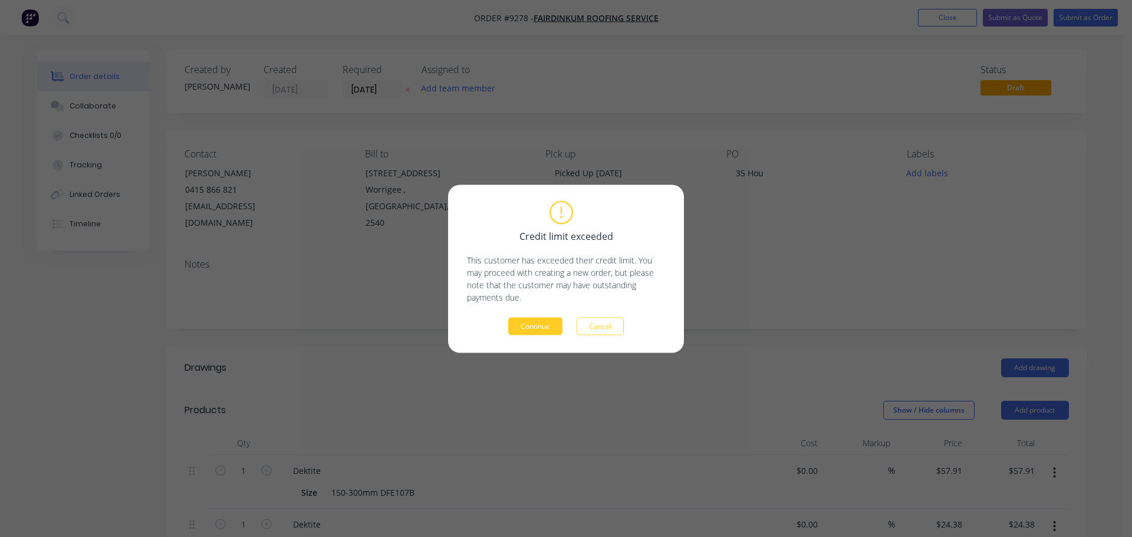
click at [557, 323] on button "Continue" at bounding box center [535, 326] width 54 height 18
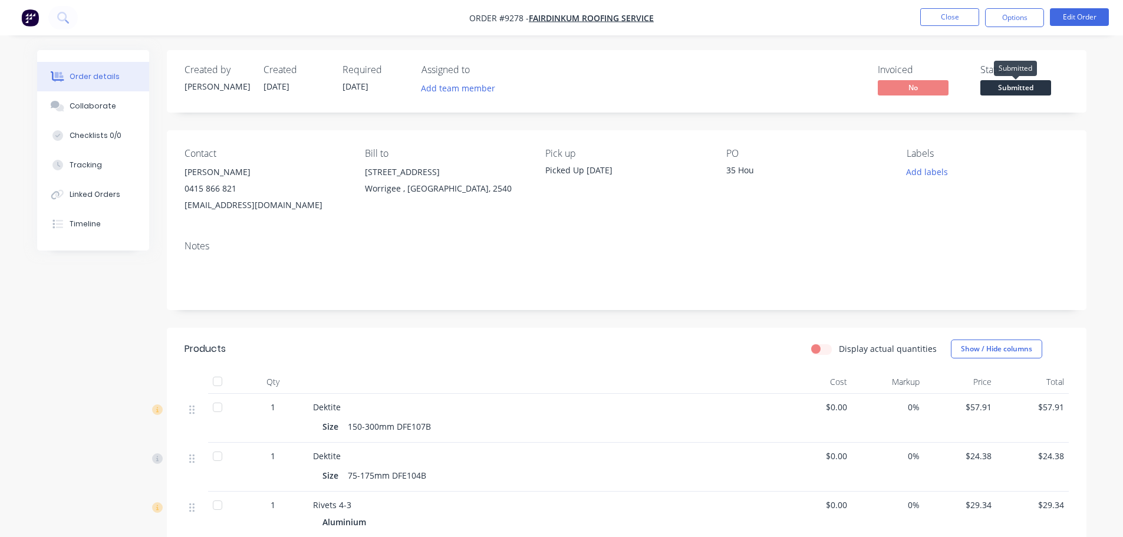
click at [1022, 84] on span "Submitted" at bounding box center [1016, 87] width 71 height 15
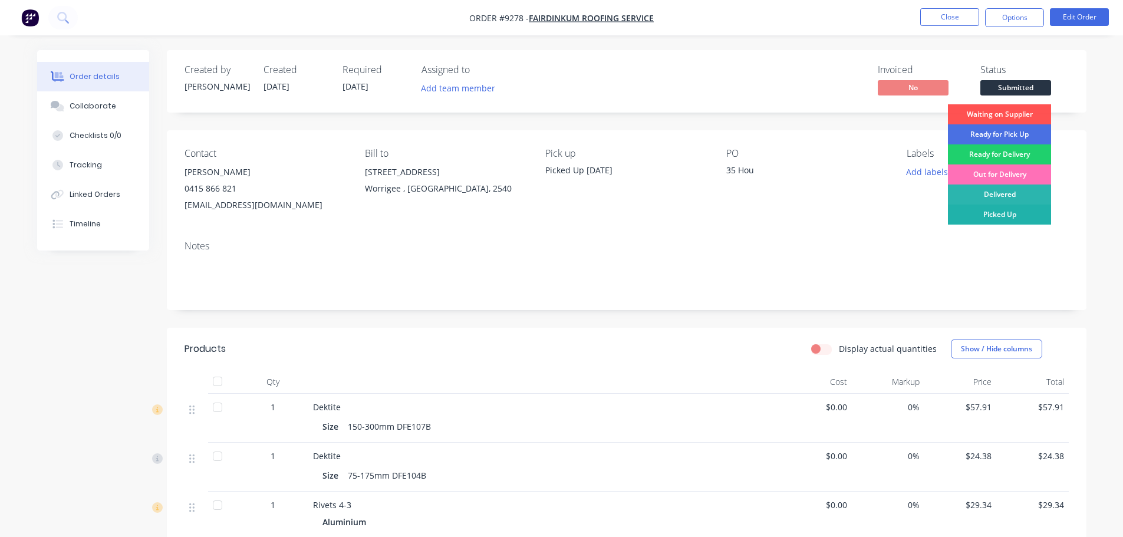
click at [1021, 211] on div "Picked Up" at bounding box center [999, 215] width 103 height 20
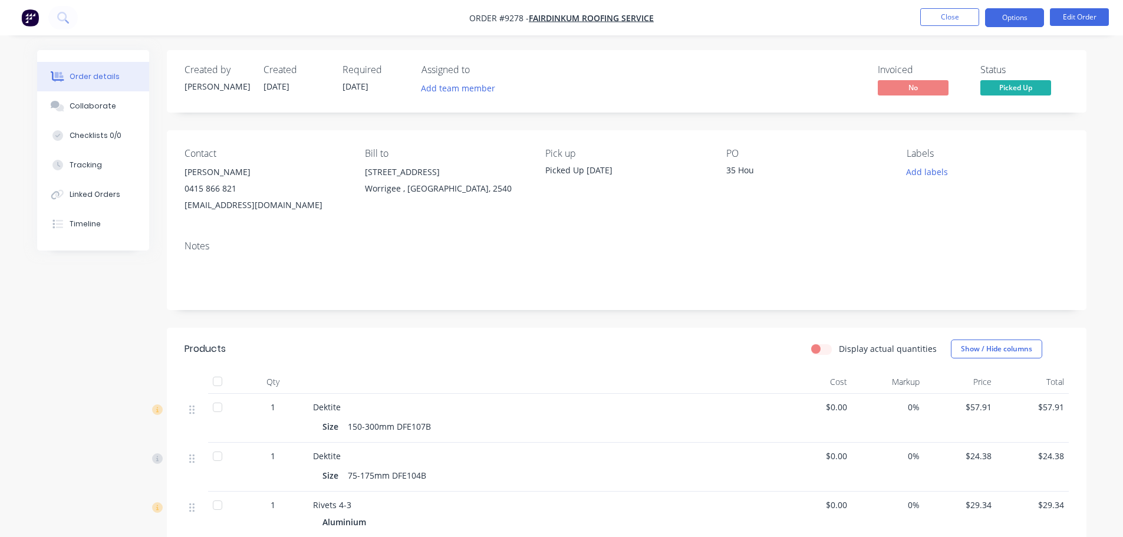
click at [1019, 19] on button "Options" at bounding box center [1014, 17] width 59 height 19
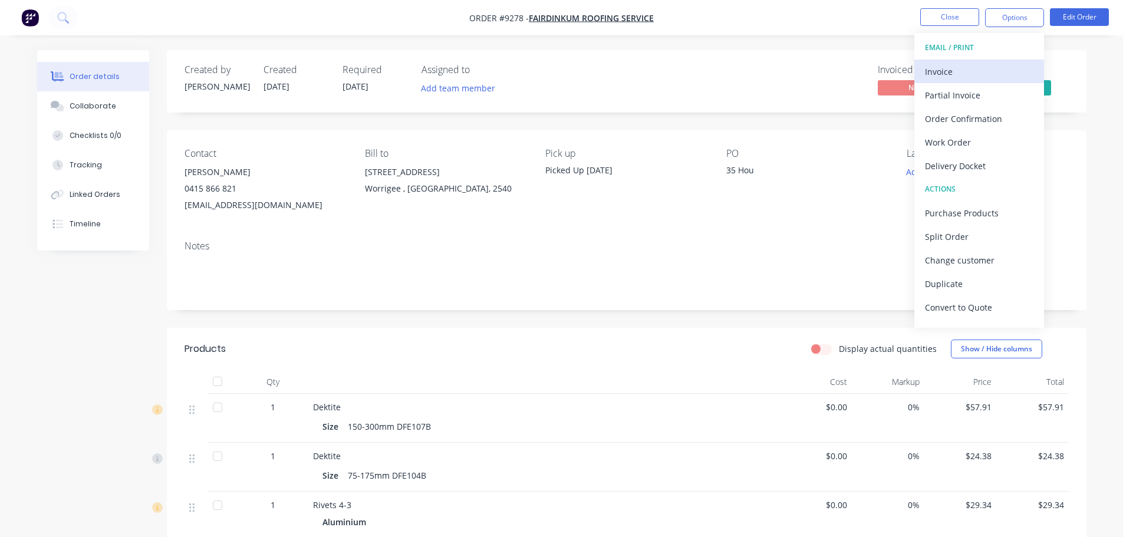
click at [948, 65] on div "Invoice" at bounding box center [979, 71] width 108 height 17
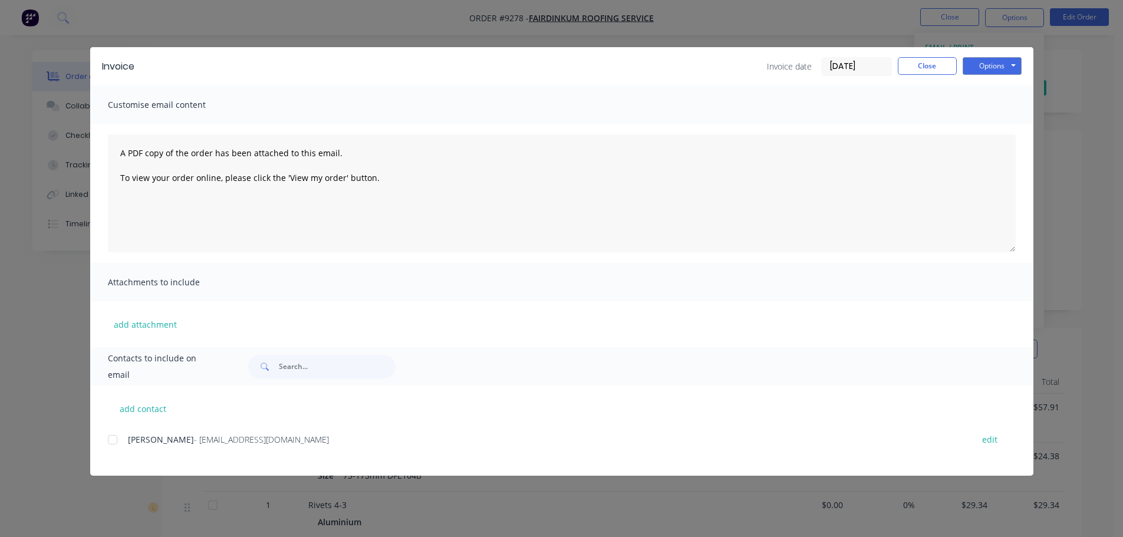
click at [110, 445] on div at bounding box center [113, 440] width 24 height 24
click at [974, 68] on button "Options" at bounding box center [992, 66] width 59 height 18
click at [976, 121] on button "Email" at bounding box center [1000, 125] width 75 height 19
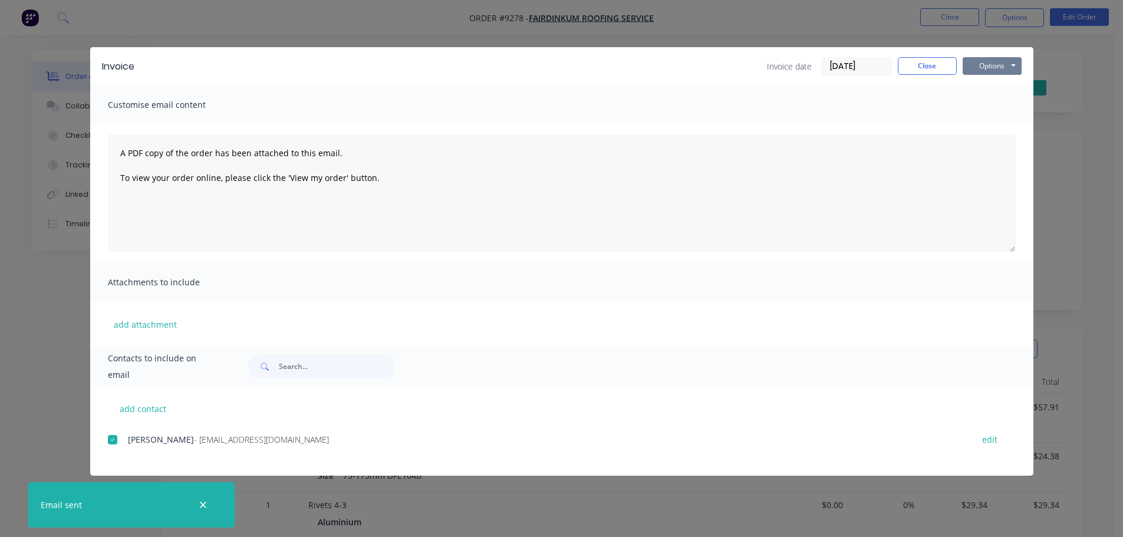
click at [986, 70] on button "Options" at bounding box center [992, 66] width 59 height 18
click at [986, 102] on button "Print" at bounding box center [1000, 106] width 75 height 19
click at [933, 61] on button "Close" at bounding box center [927, 66] width 59 height 18
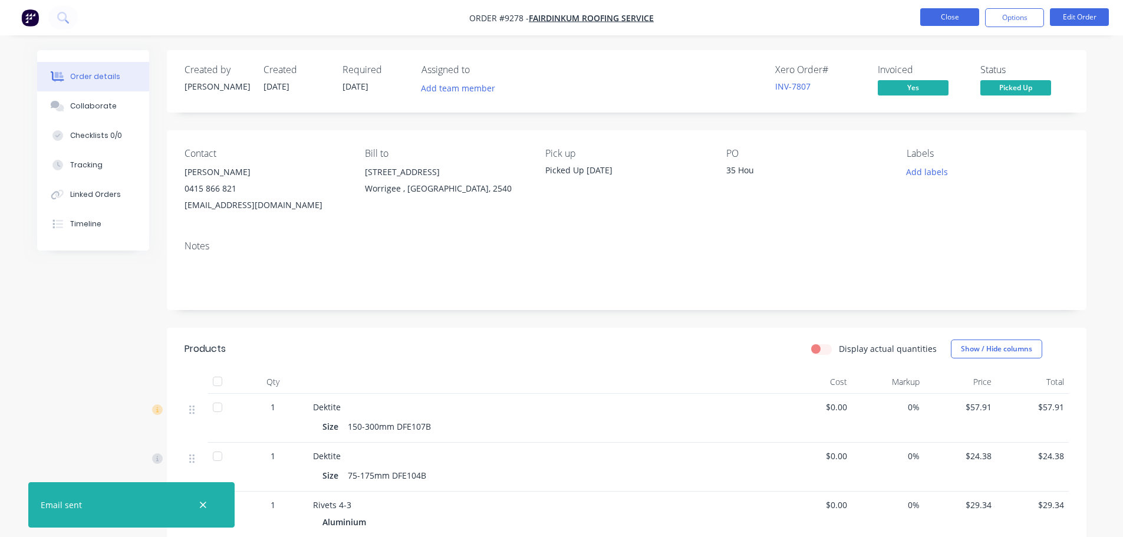
click at [949, 19] on button "Close" at bounding box center [949, 17] width 59 height 18
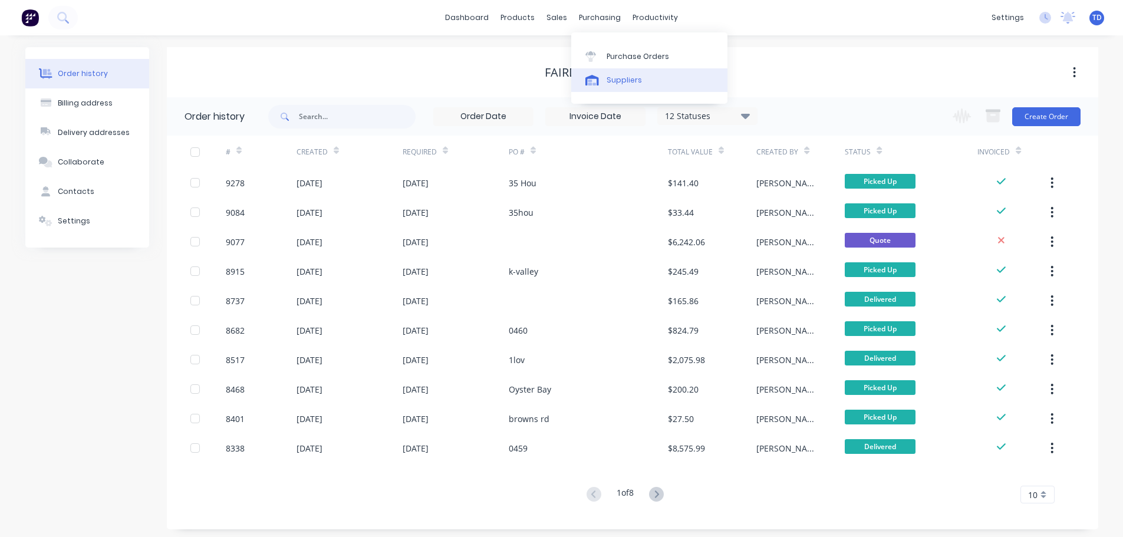
click at [624, 83] on div "Suppliers" at bounding box center [624, 80] width 35 height 11
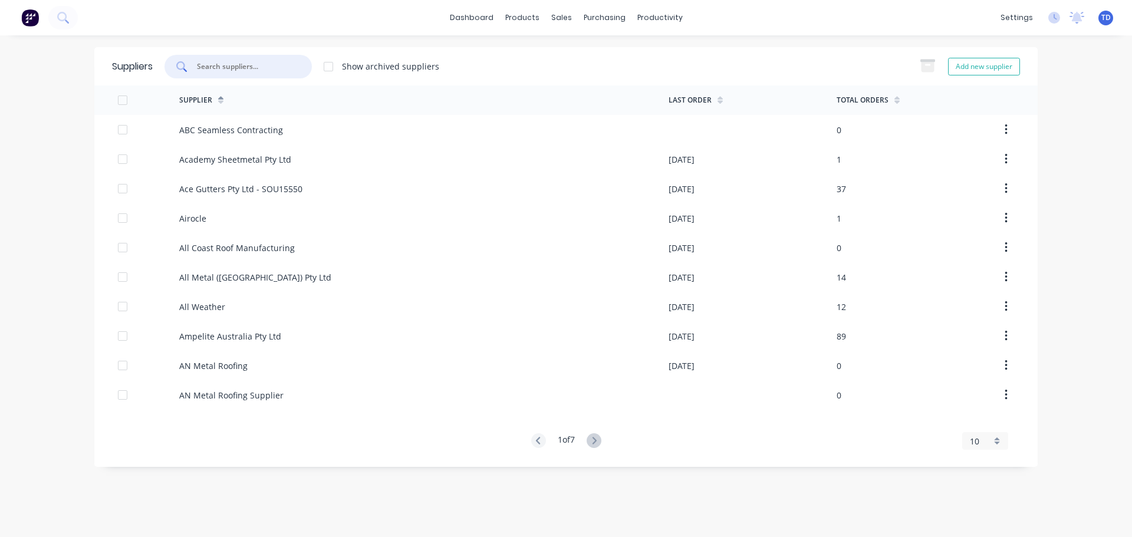
click at [290, 66] on input "text" at bounding box center [245, 67] width 98 height 12
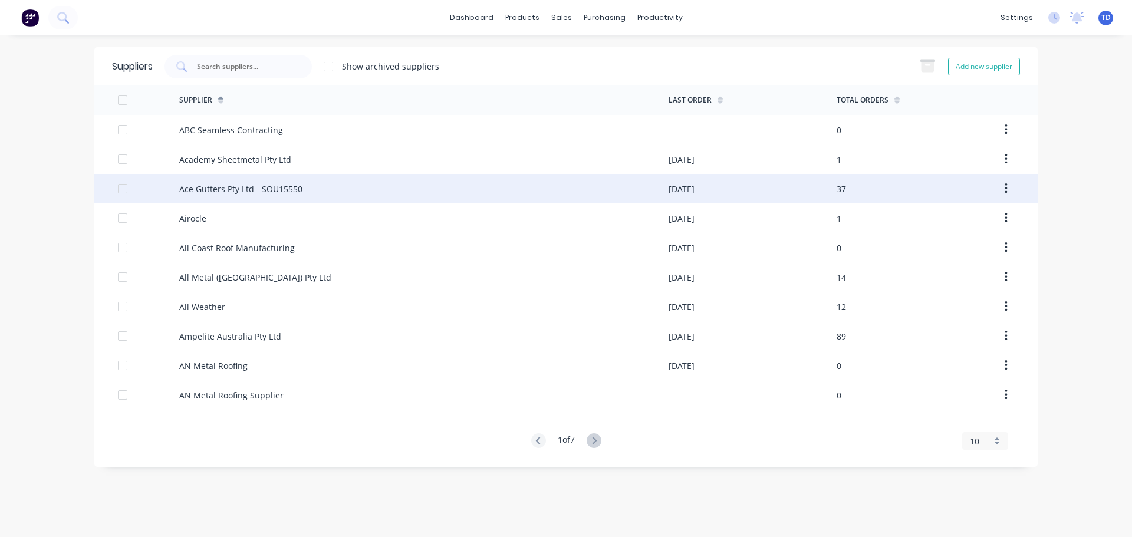
click at [265, 189] on div "Ace Gutters Pty Ltd - SOU15550" at bounding box center [240, 189] width 123 height 12
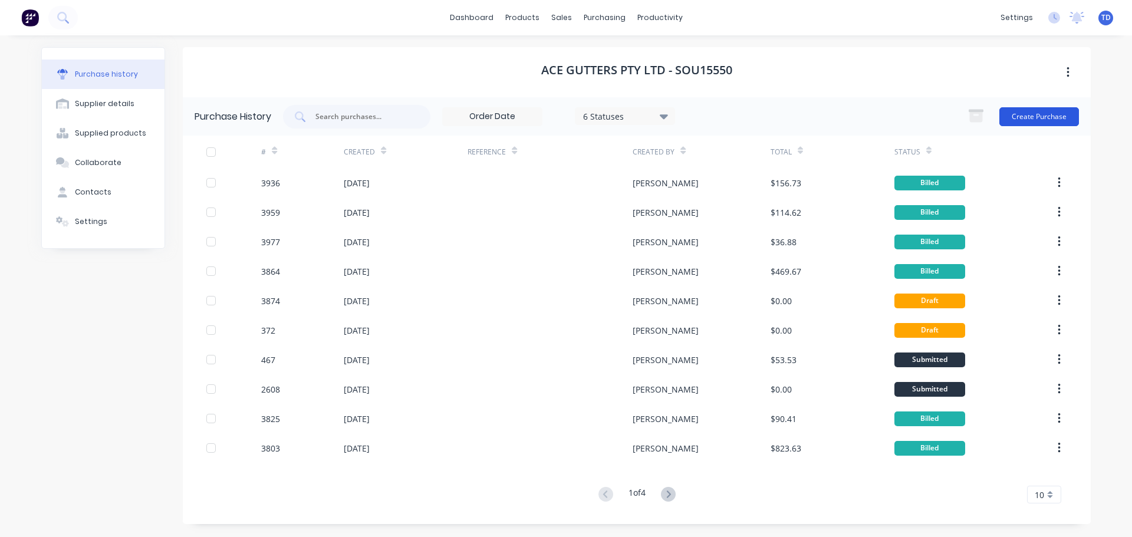
click at [1035, 114] on button "Create Purchase" at bounding box center [1039, 116] width 80 height 19
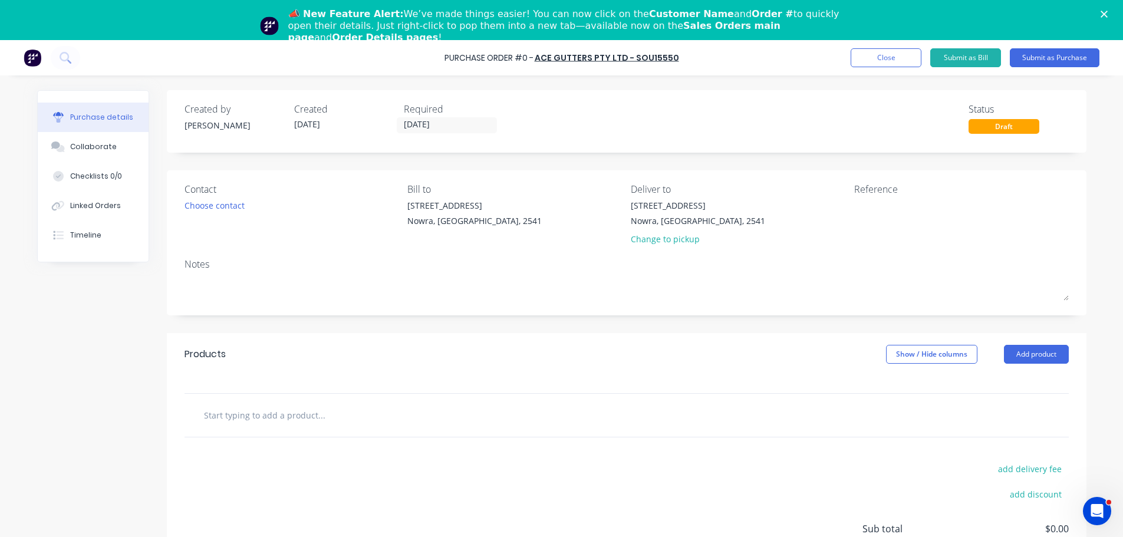
click at [366, 11] on b "📣 New Feature Alert:" at bounding box center [346, 13] width 116 height 11
click at [676, 27] on b "Sales Orders main page" at bounding box center [534, 31] width 492 height 23
click at [644, 58] on link "Ace Gutters Pty Ltd - SOU15550" at bounding box center [607, 58] width 144 height 12
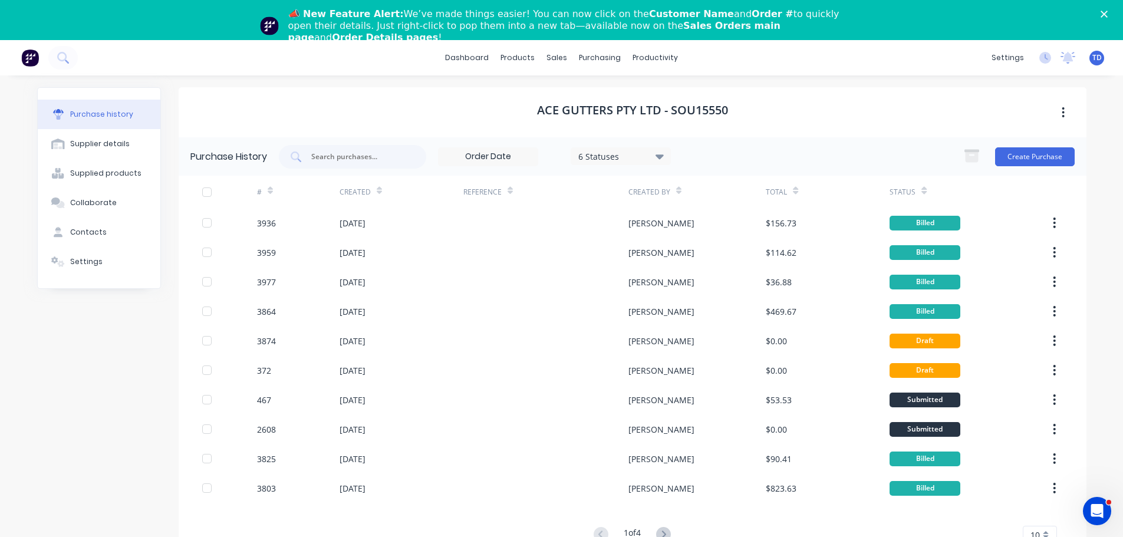
click at [1108, 14] on polygon "Close" at bounding box center [1104, 14] width 7 height 7
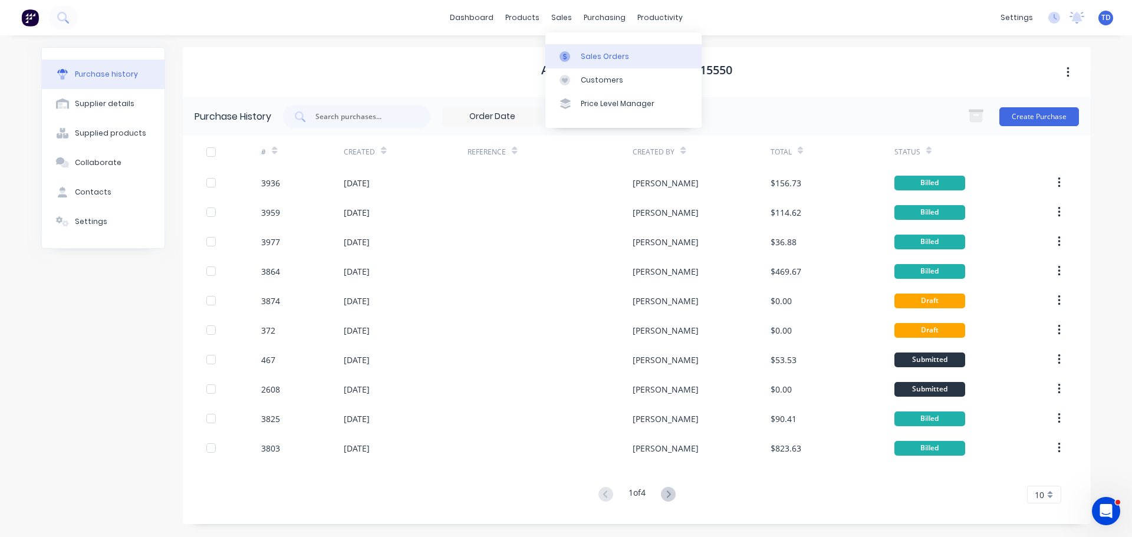
click at [577, 52] on div at bounding box center [569, 56] width 18 height 11
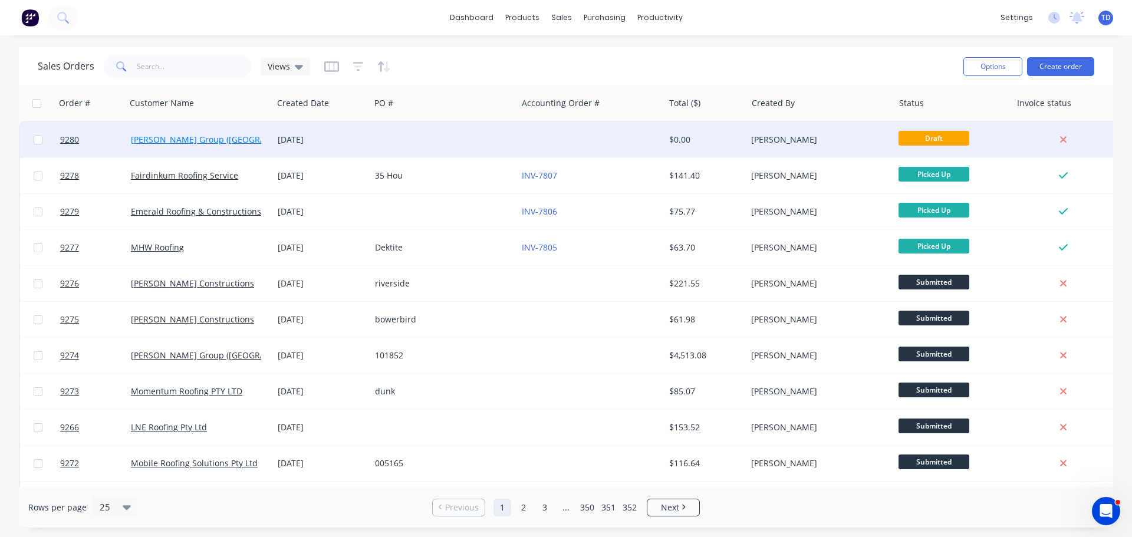
click at [202, 136] on link "[PERSON_NAME] Group ([GEOGRAPHIC_DATA]) Pty Ltd" at bounding box center [236, 139] width 210 height 11
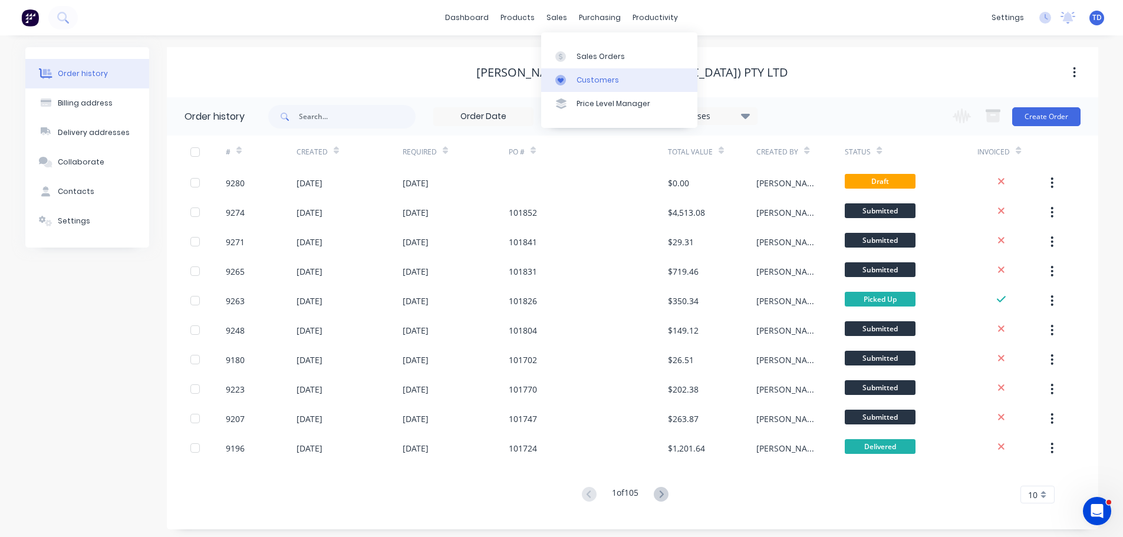
click at [580, 84] on div "Customers" at bounding box center [598, 80] width 42 height 11
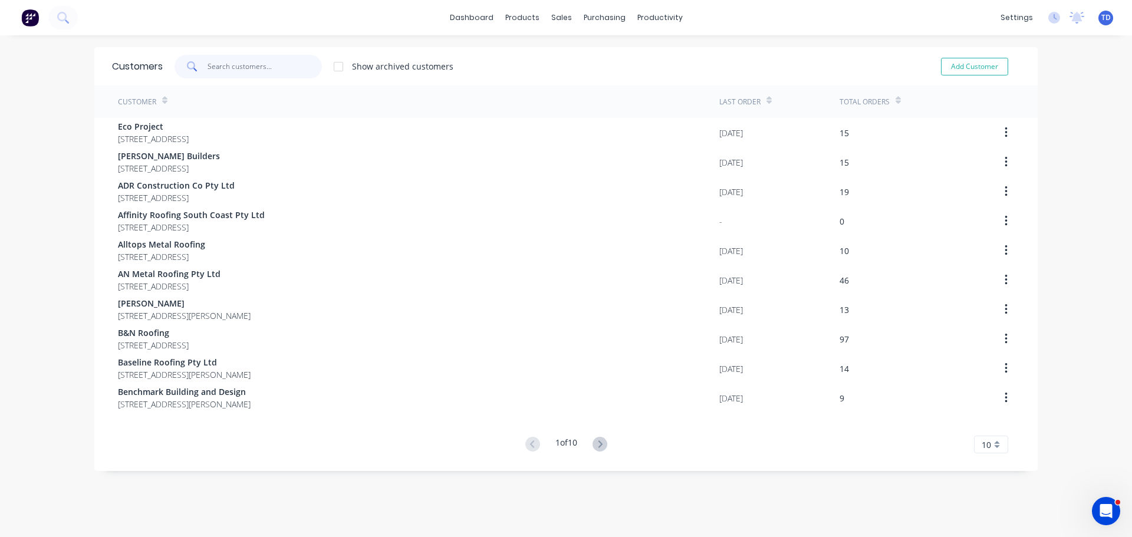
click at [247, 73] on input "text" at bounding box center [265, 67] width 115 height 24
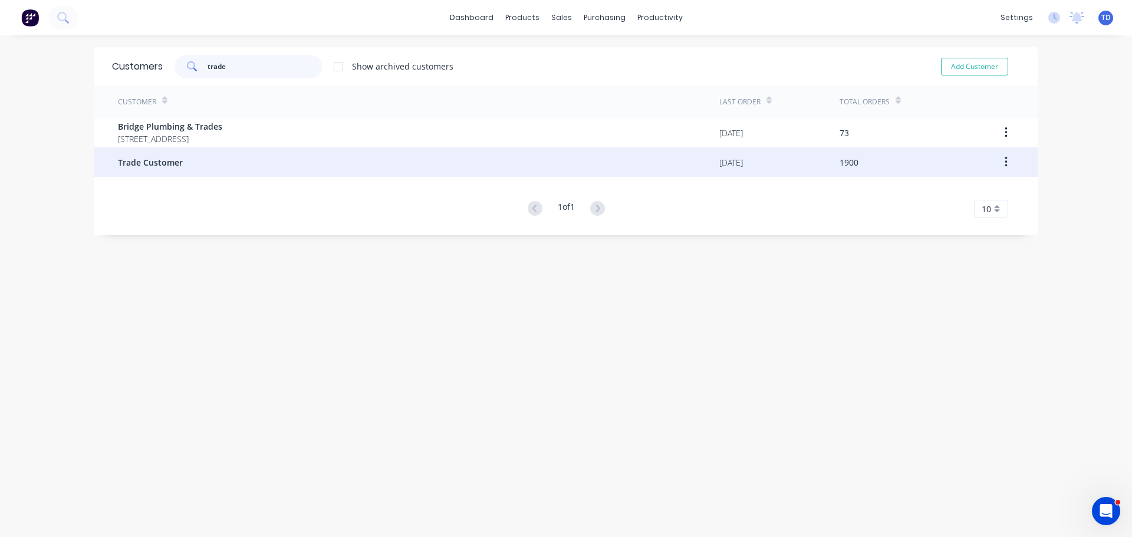
type input "trade"
click at [193, 162] on div "Trade Customer" at bounding box center [418, 161] width 601 height 29
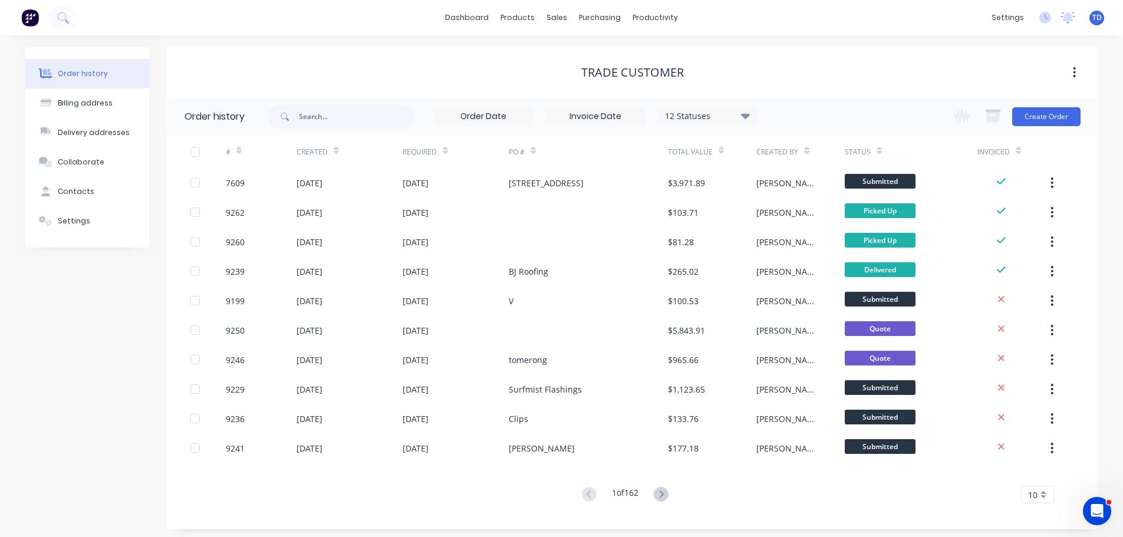
click at [448, 156] on div at bounding box center [445, 151] width 5 height 18
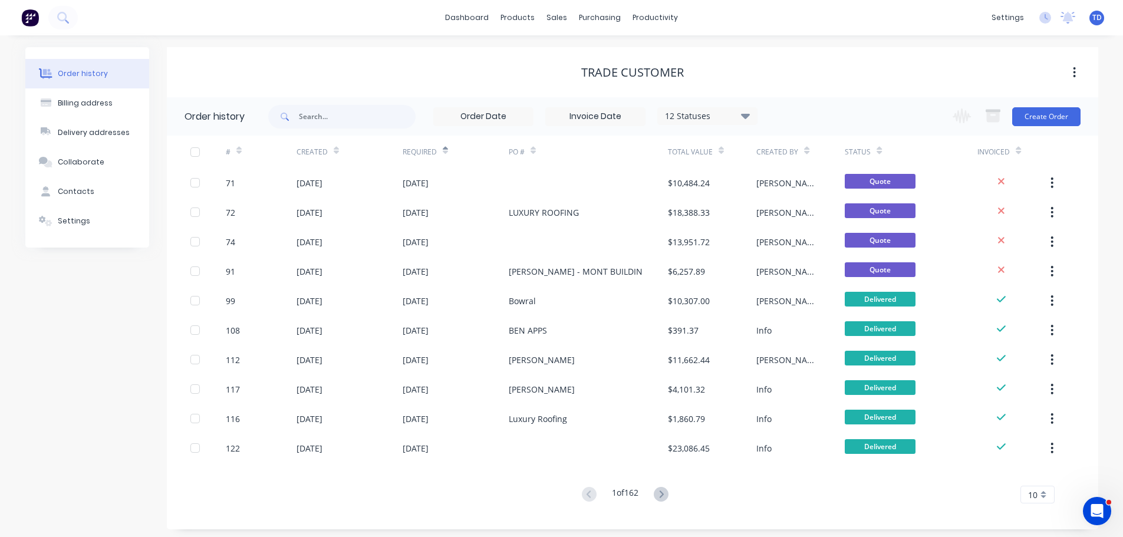
click at [448, 157] on div at bounding box center [445, 151] width 5 height 18
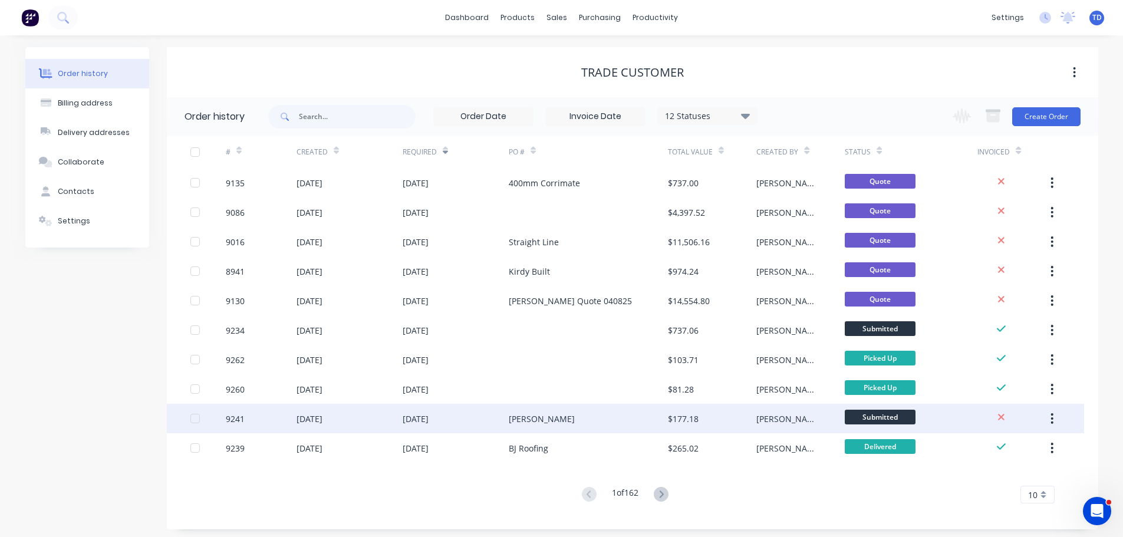
click at [523, 407] on div "[PERSON_NAME]" at bounding box center [588, 418] width 159 height 29
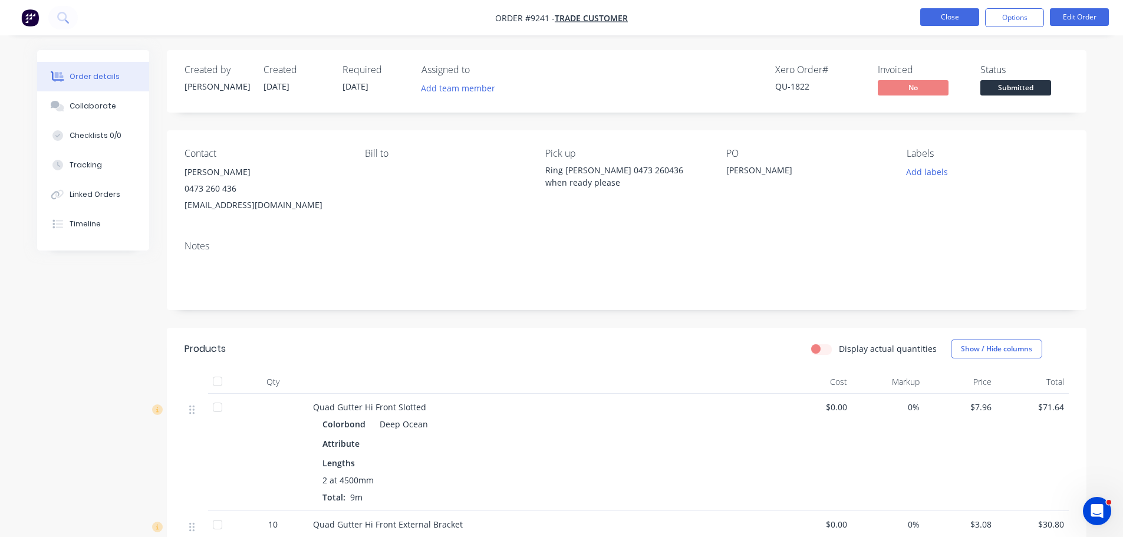
click at [937, 12] on button "Close" at bounding box center [949, 17] width 59 height 18
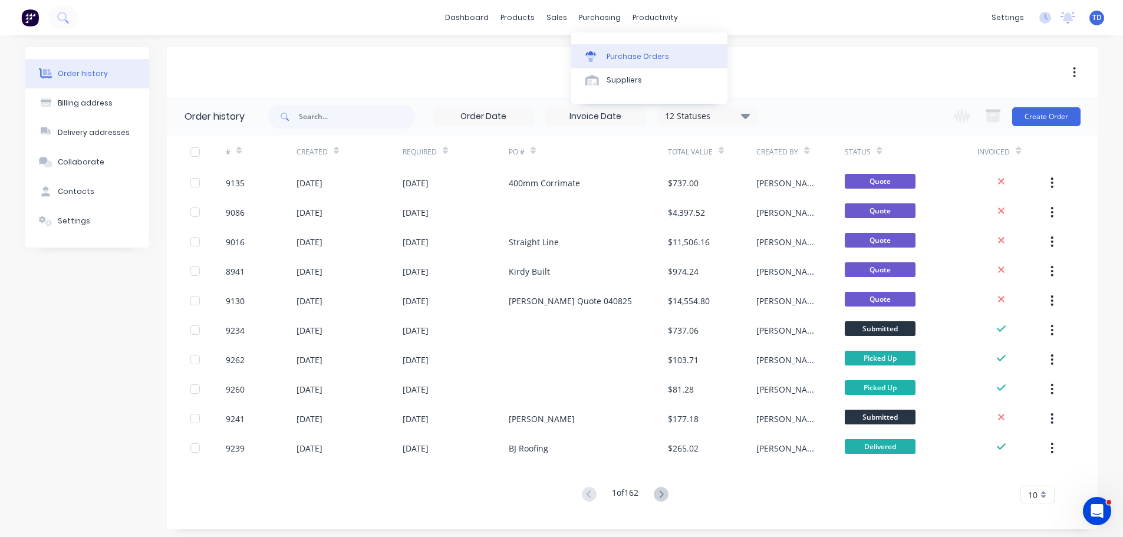
click at [630, 62] on link "Purchase Orders" at bounding box center [649, 56] width 156 height 24
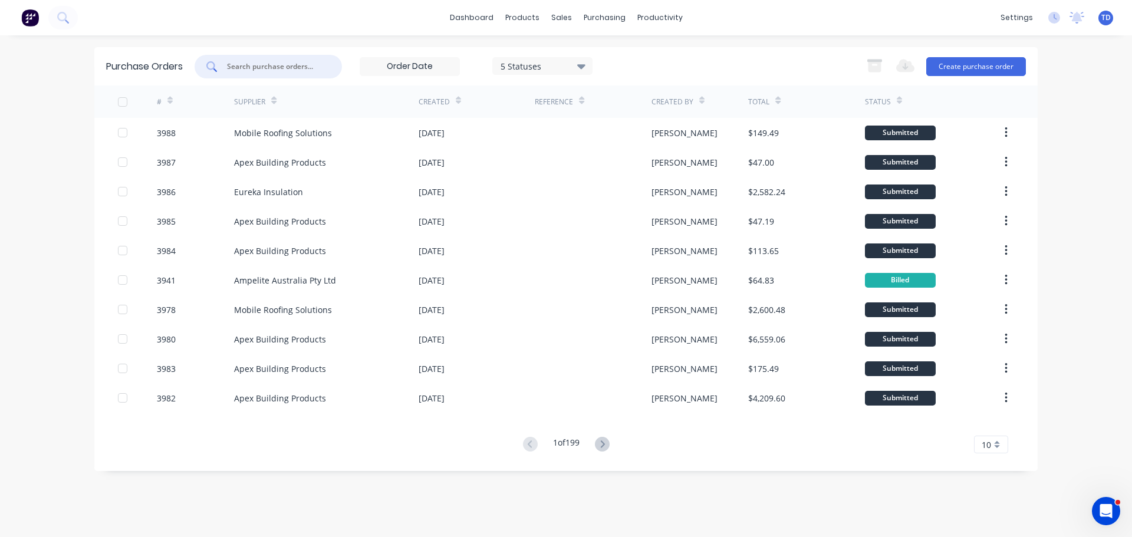
click at [302, 70] on input "text" at bounding box center [275, 67] width 98 height 12
type input "3960"
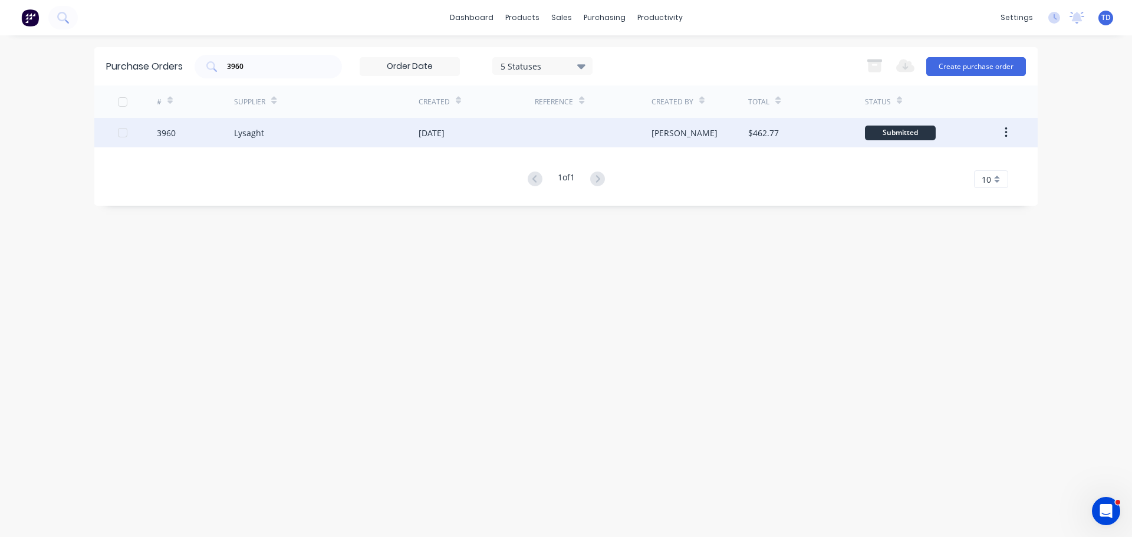
click at [346, 126] on div "Lysaght" at bounding box center [326, 132] width 185 height 29
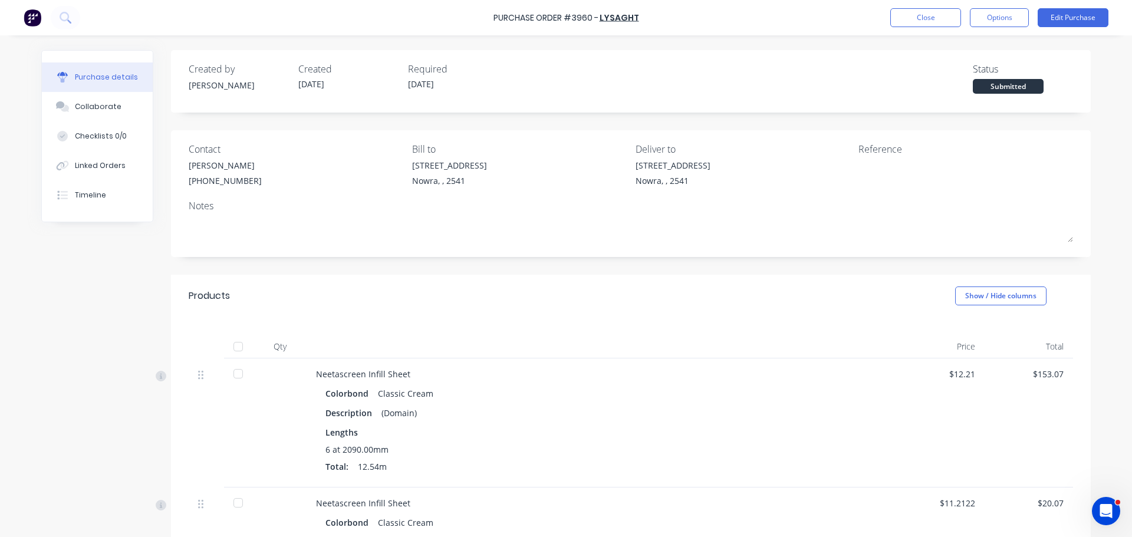
click at [237, 355] on div at bounding box center [238, 347] width 24 height 24
click at [935, 12] on button "Close" at bounding box center [925, 17] width 71 height 19
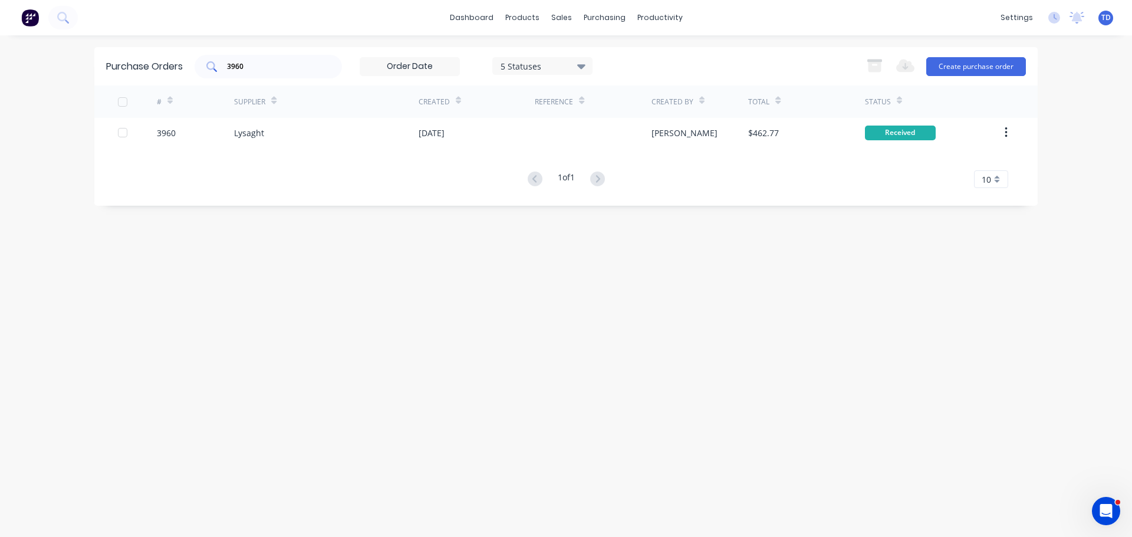
click at [279, 71] on input "3960" at bounding box center [275, 67] width 98 height 12
type input "3967"
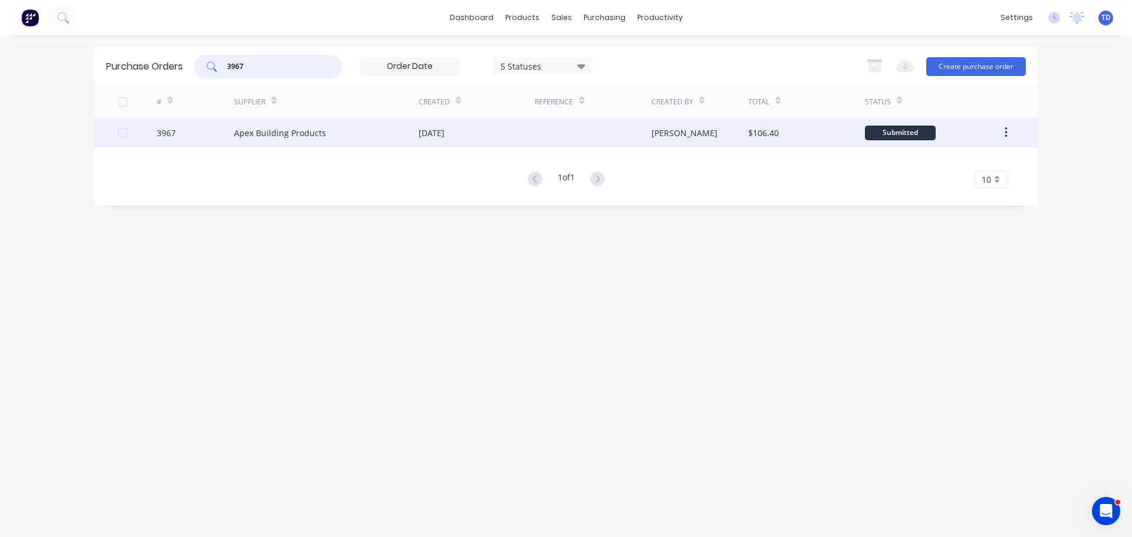
click at [433, 123] on div "[DATE]" at bounding box center [477, 132] width 116 height 29
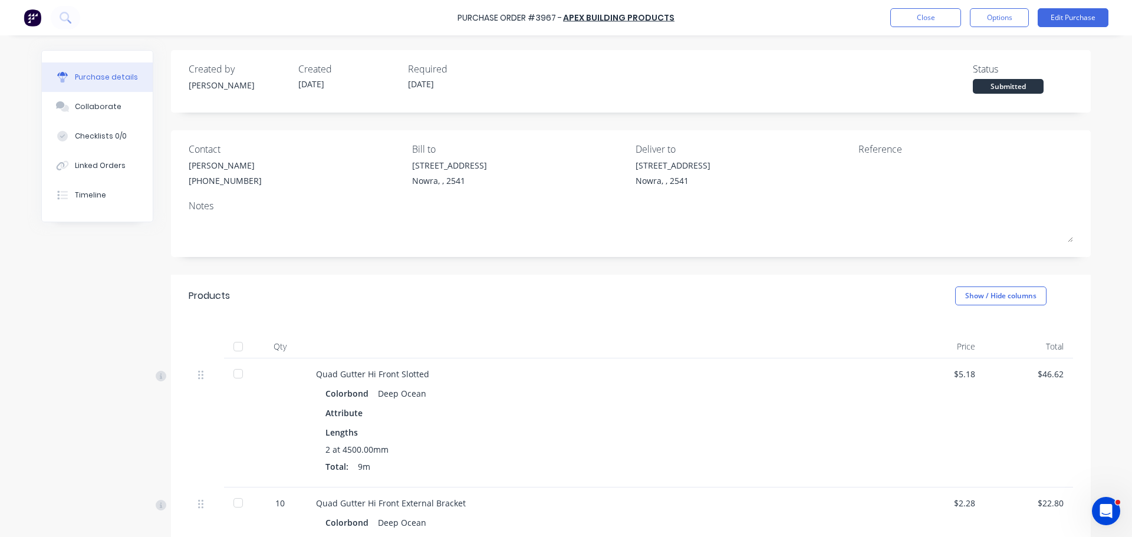
click at [233, 347] on div at bounding box center [238, 347] width 24 height 24
click at [913, 14] on button "Close" at bounding box center [925, 17] width 71 height 19
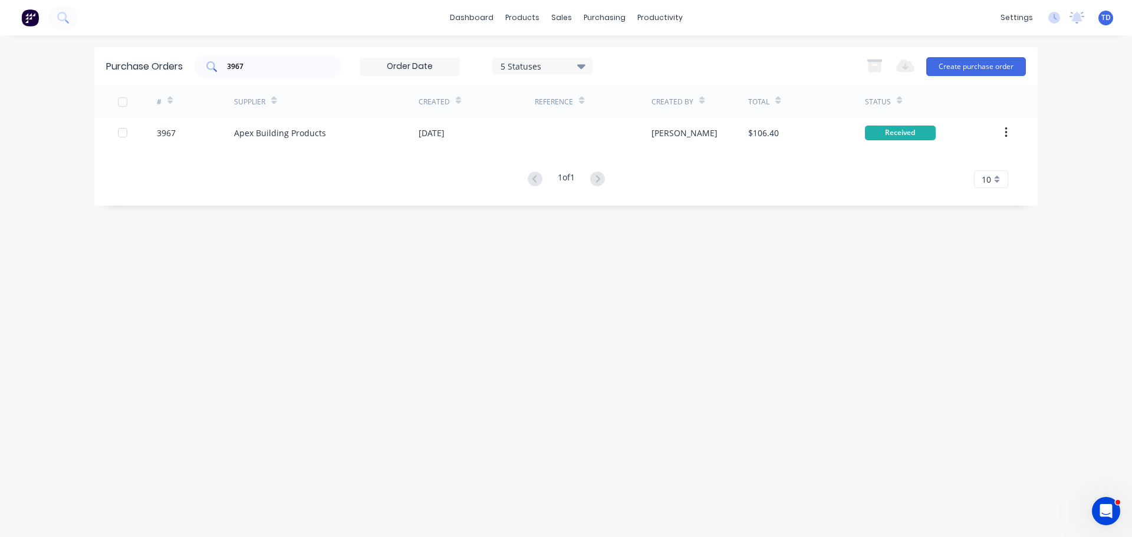
click at [276, 72] on input "3967" at bounding box center [275, 67] width 98 height 12
type input "3958"
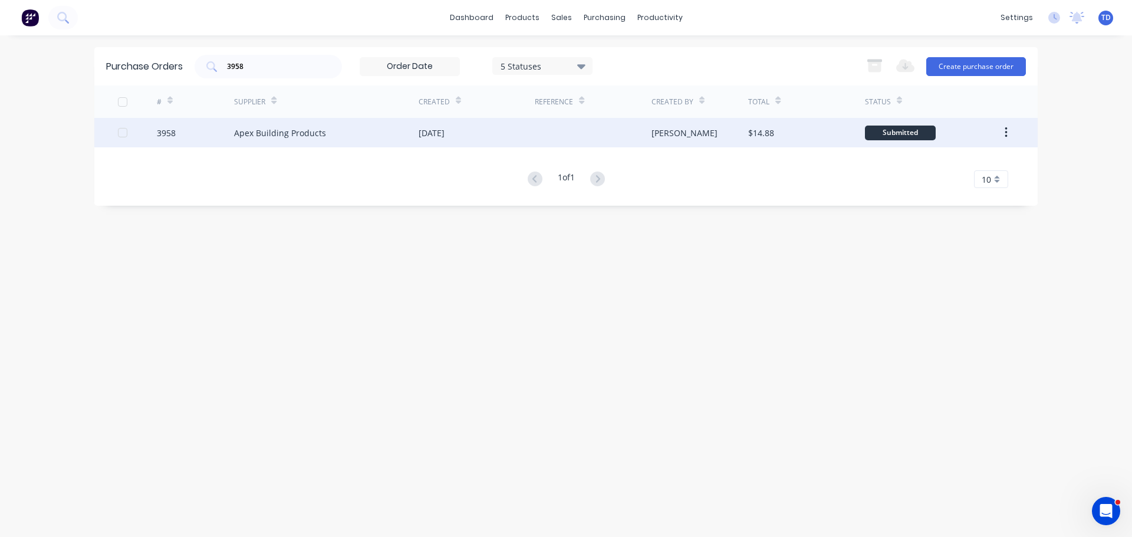
click at [364, 133] on div "Apex Building Products" at bounding box center [326, 132] width 185 height 29
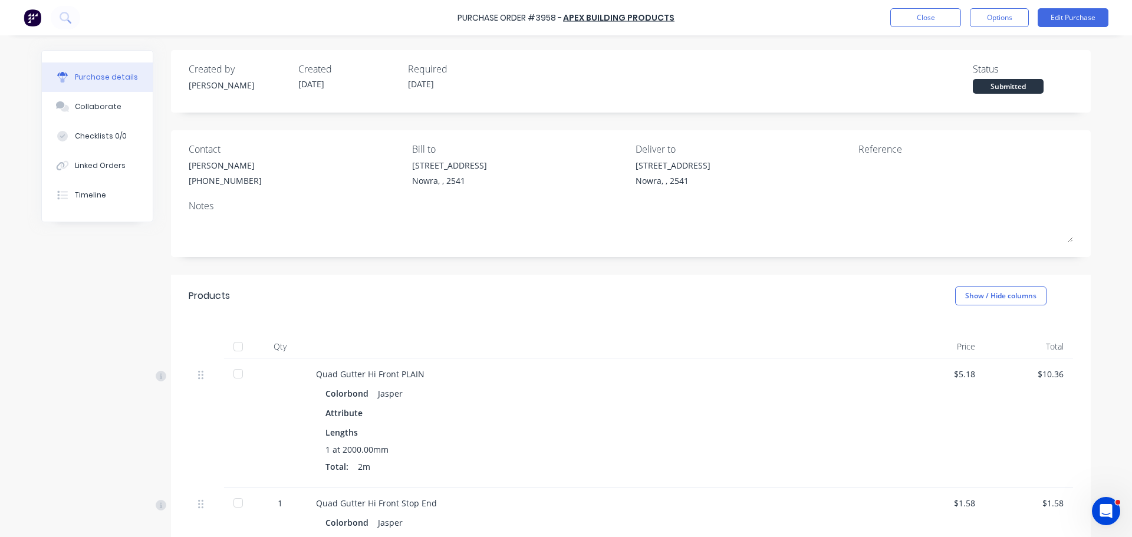
click at [234, 349] on div at bounding box center [238, 347] width 24 height 24
click at [933, 13] on button "Close" at bounding box center [925, 17] width 71 height 19
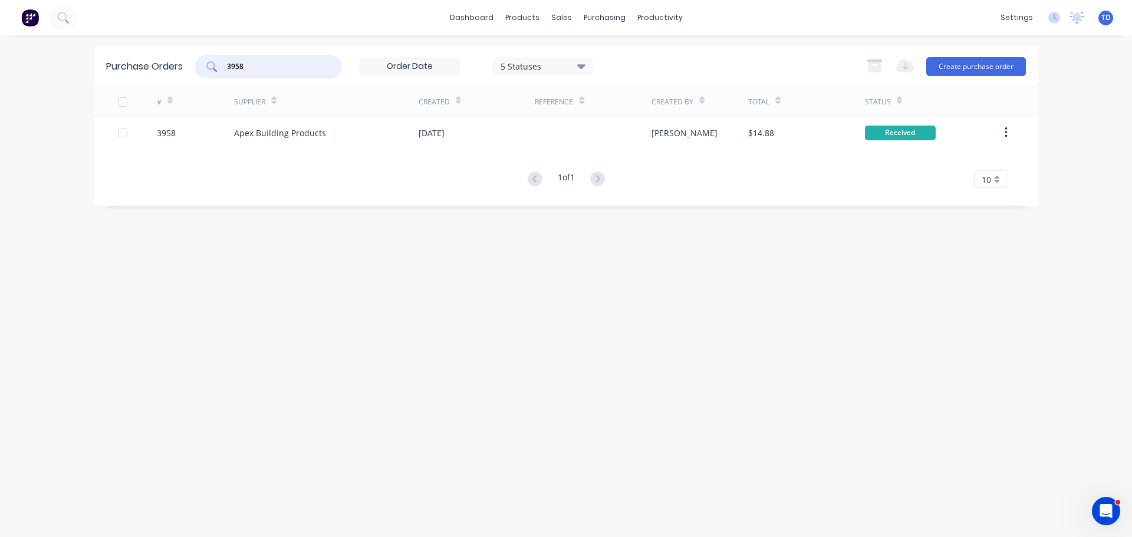
click at [266, 64] on input "3958" at bounding box center [275, 67] width 98 height 12
type input "3976"
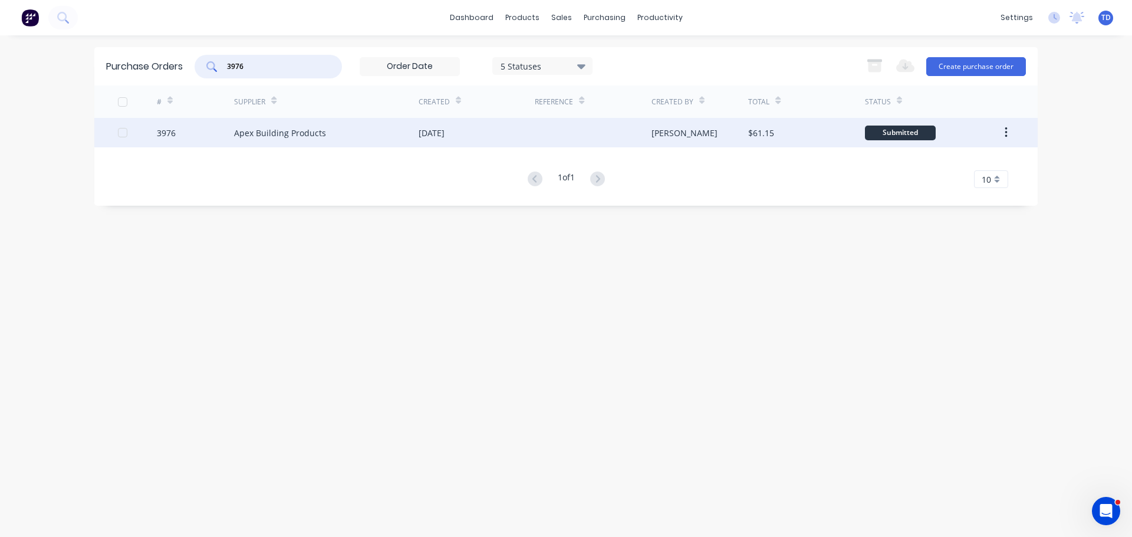
click at [491, 140] on div "[DATE]" at bounding box center [477, 132] width 116 height 29
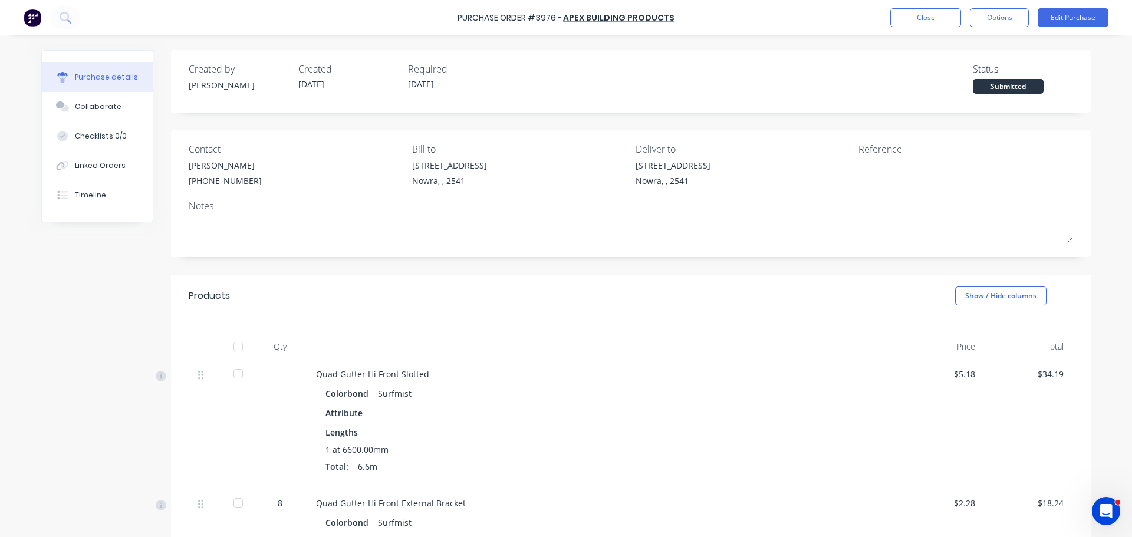
click at [238, 343] on div at bounding box center [238, 347] width 24 height 24
click at [920, 19] on button "Close" at bounding box center [925, 17] width 71 height 19
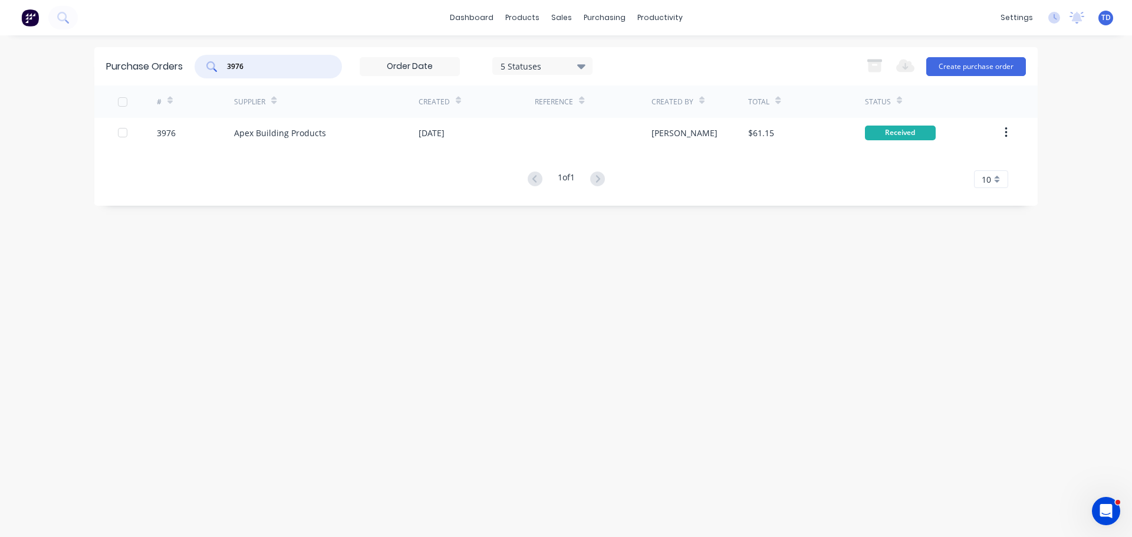
click at [282, 63] on input "3976" at bounding box center [275, 67] width 98 height 12
type input "3971"
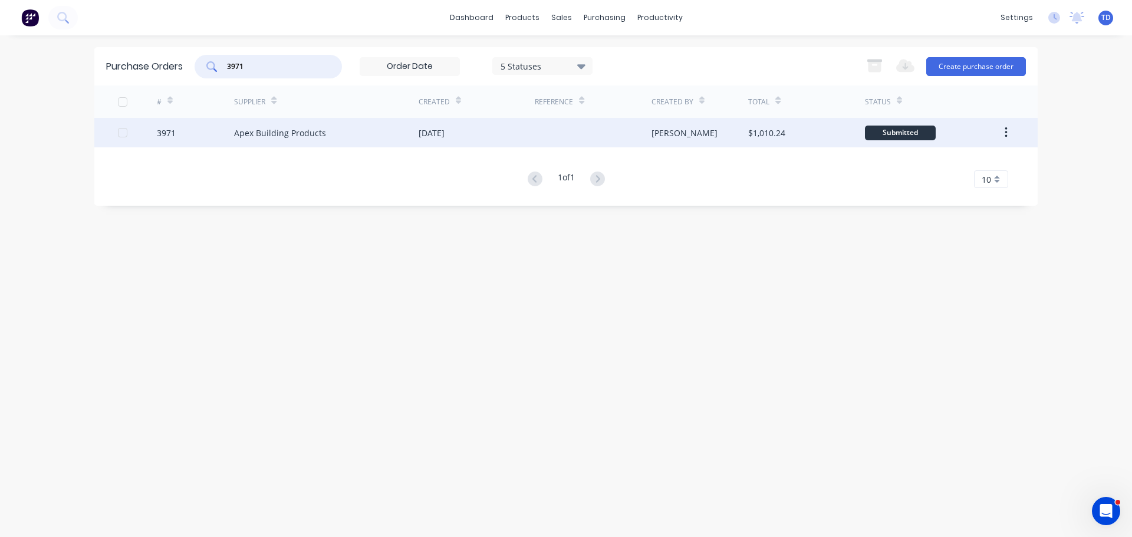
click at [445, 130] on div "[DATE]" at bounding box center [432, 133] width 26 height 12
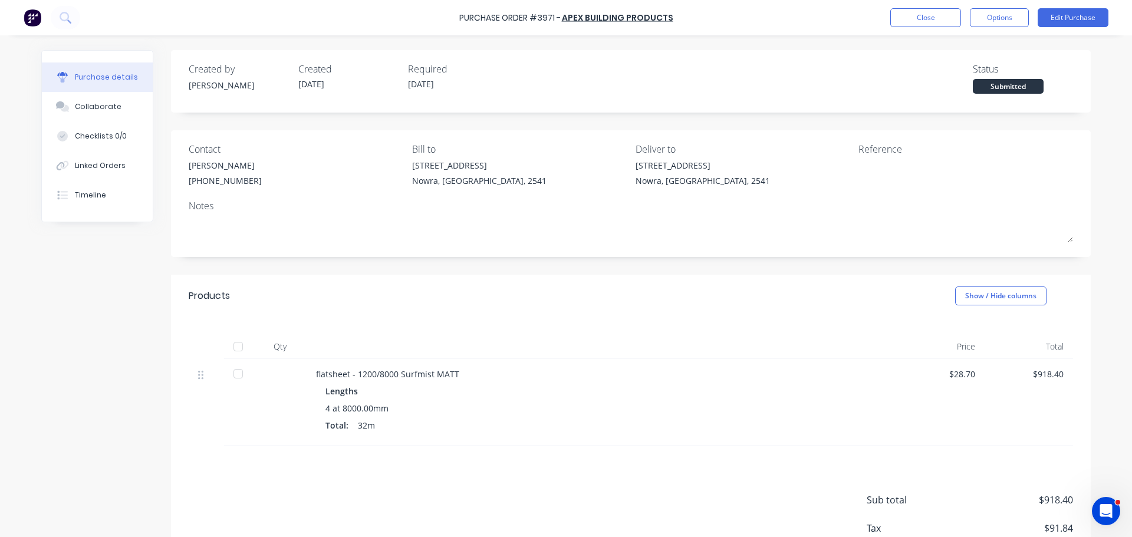
click at [236, 347] on div at bounding box center [238, 347] width 24 height 24
click at [996, 20] on button "Options" at bounding box center [999, 17] width 59 height 19
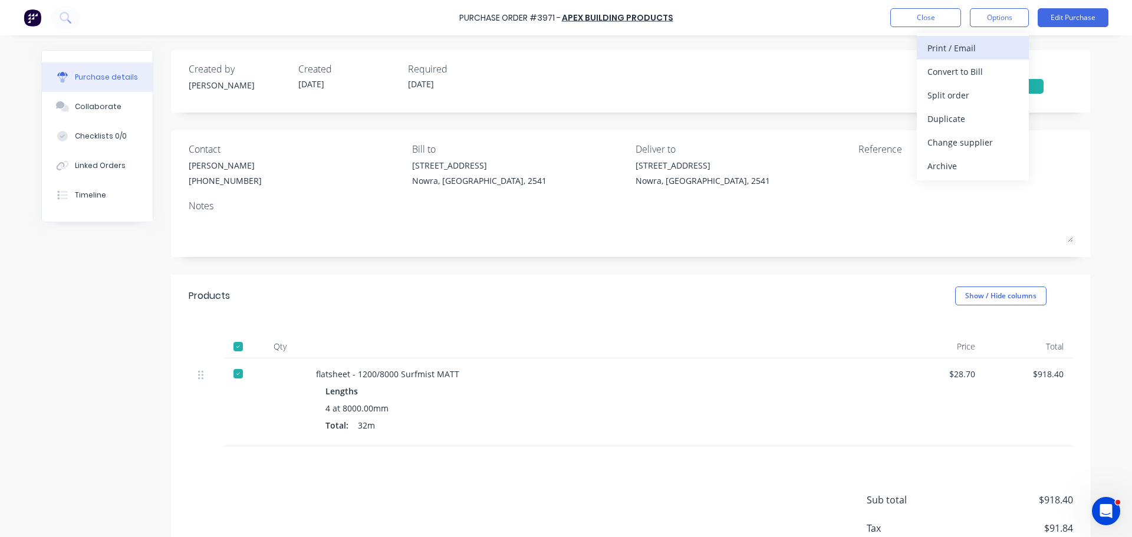
click at [986, 48] on div "Print / Email" at bounding box center [972, 48] width 91 height 17
click at [984, 96] on div "Without pricing" at bounding box center [972, 95] width 91 height 17
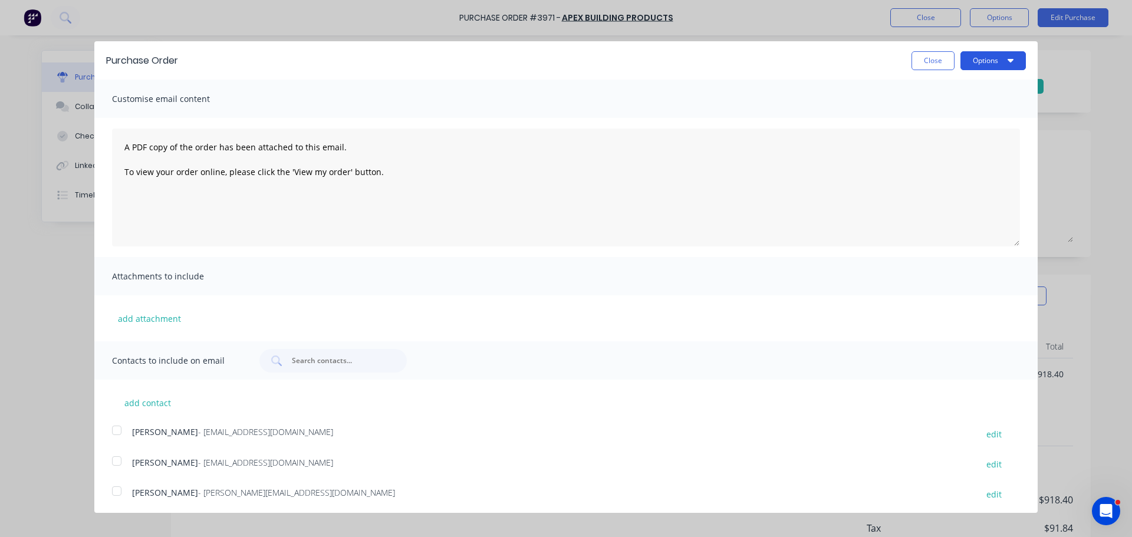
click at [983, 63] on button "Options" at bounding box center [992, 60] width 65 height 19
click at [984, 85] on div "Print" at bounding box center [970, 90] width 91 height 17
click at [921, 58] on button "Close" at bounding box center [933, 60] width 43 height 19
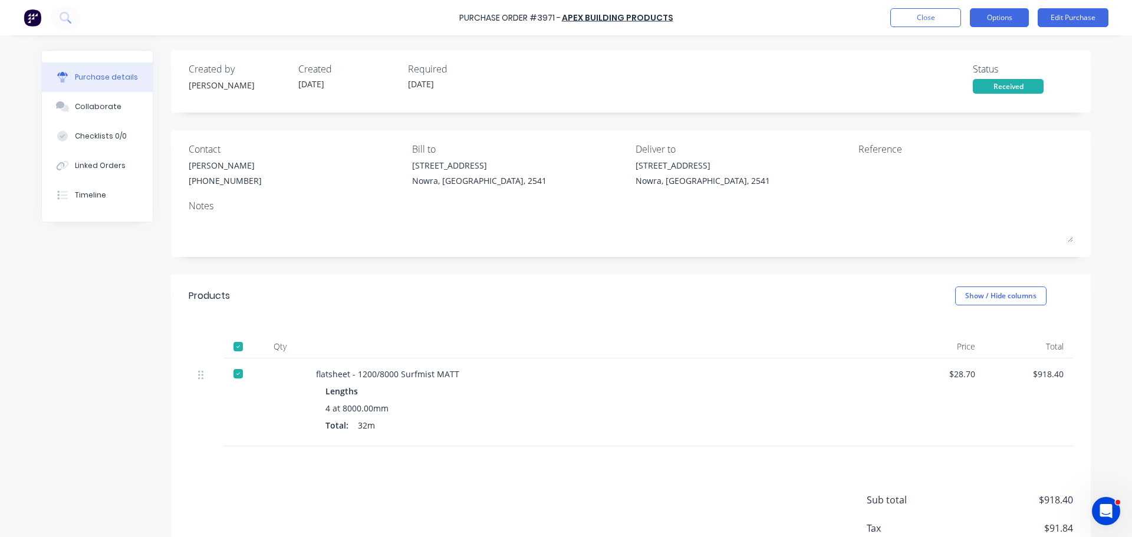
click at [993, 21] on button "Options" at bounding box center [999, 17] width 59 height 19
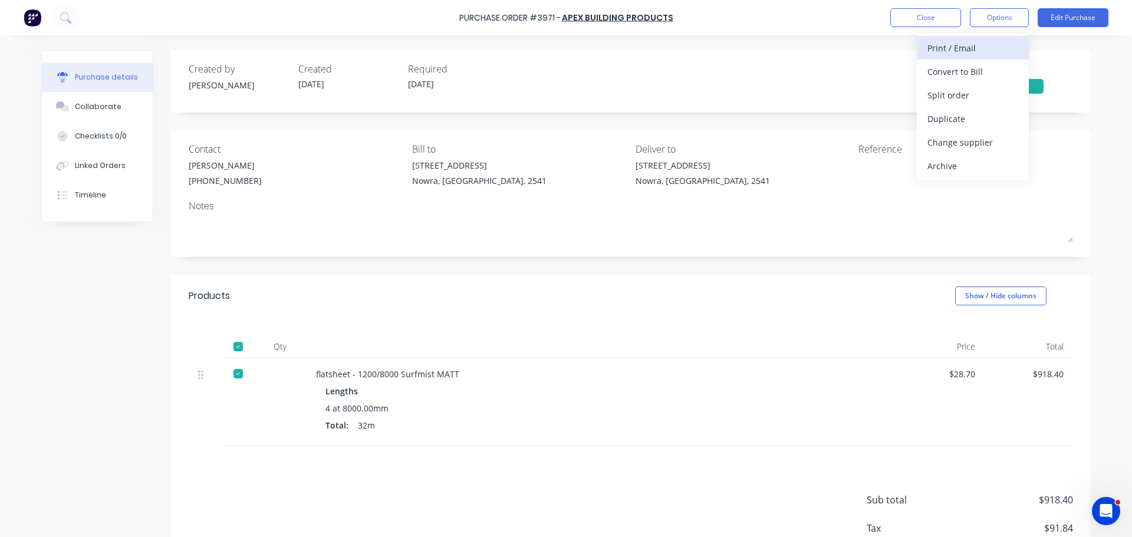
click at [973, 52] on div "Print / Email" at bounding box center [972, 48] width 91 height 17
click at [979, 96] on div "Without pricing" at bounding box center [972, 95] width 91 height 17
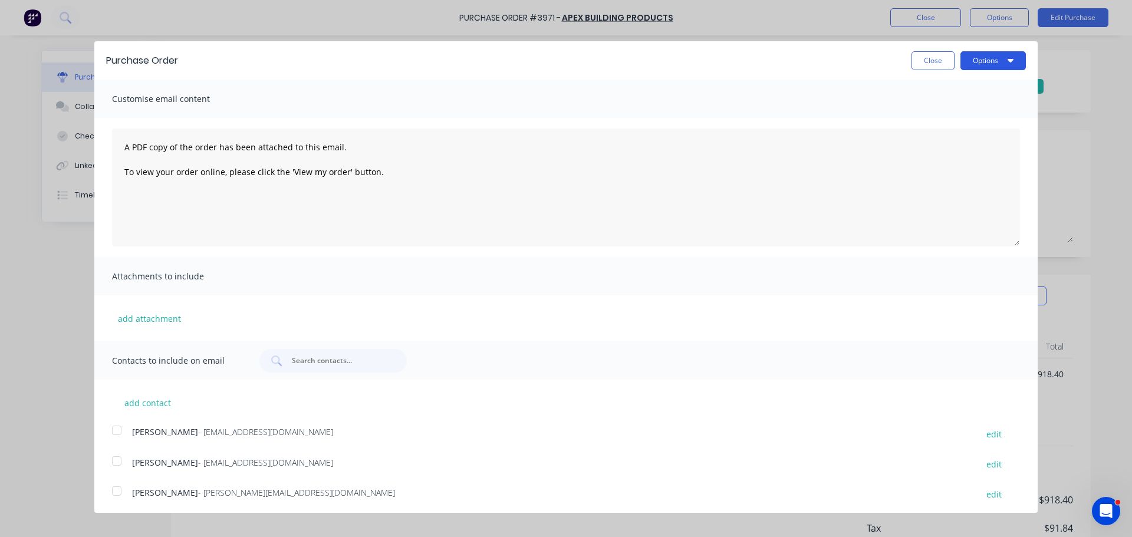
click at [979, 65] on button "Options" at bounding box center [992, 60] width 65 height 19
click at [977, 87] on div "Print" at bounding box center [970, 90] width 91 height 17
click at [935, 52] on button "Close" at bounding box center [933, 60] width 43 height 19
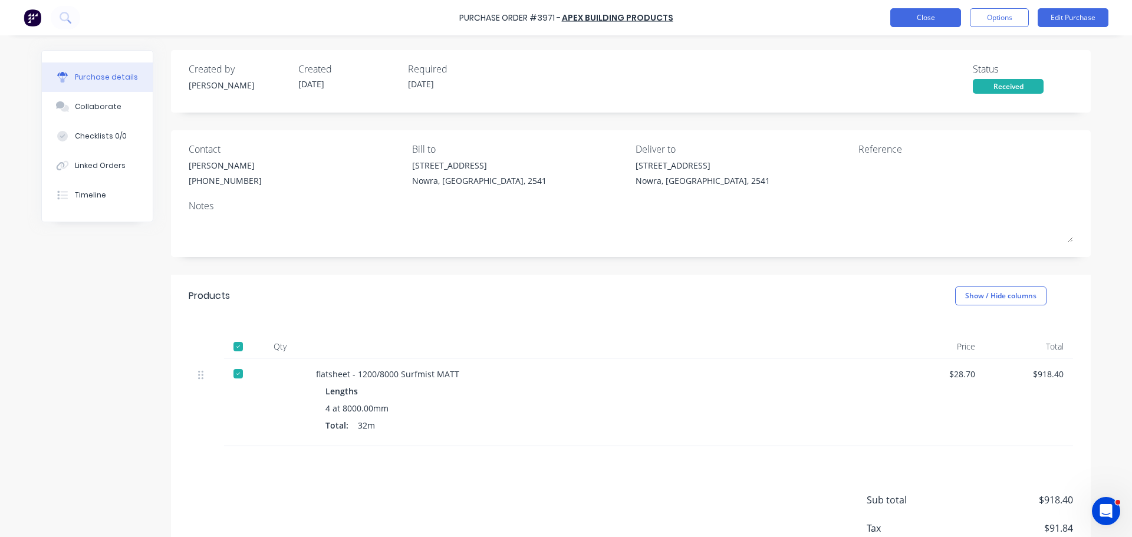
click at [932, 27] on button "Close" at bounding box center [925, 17] width 71 height 19
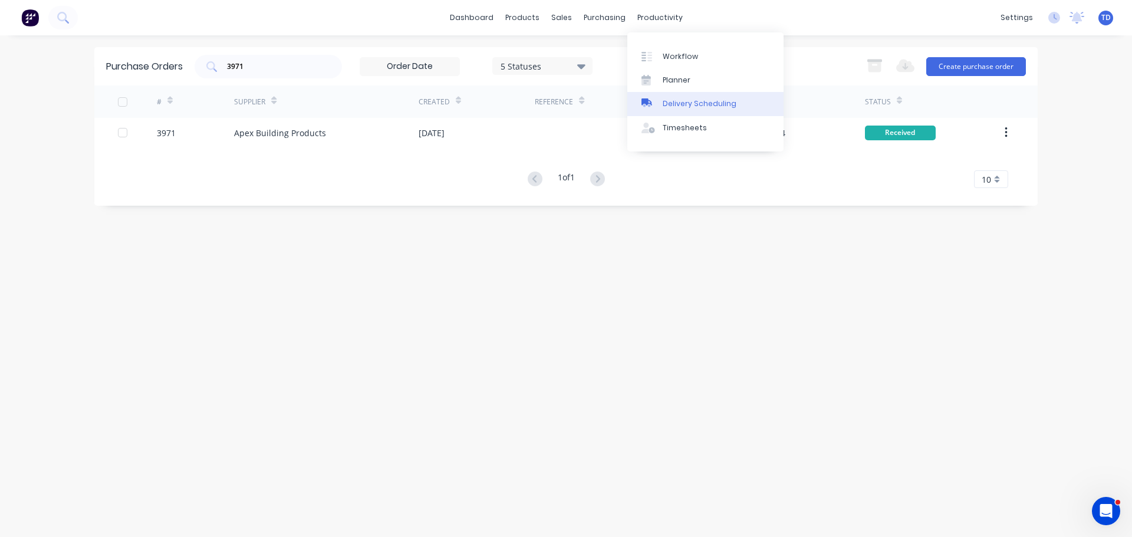
click at [679, 106] on div "Delivery Scheduling" at bounding box center [700, 103] width 74 height 11
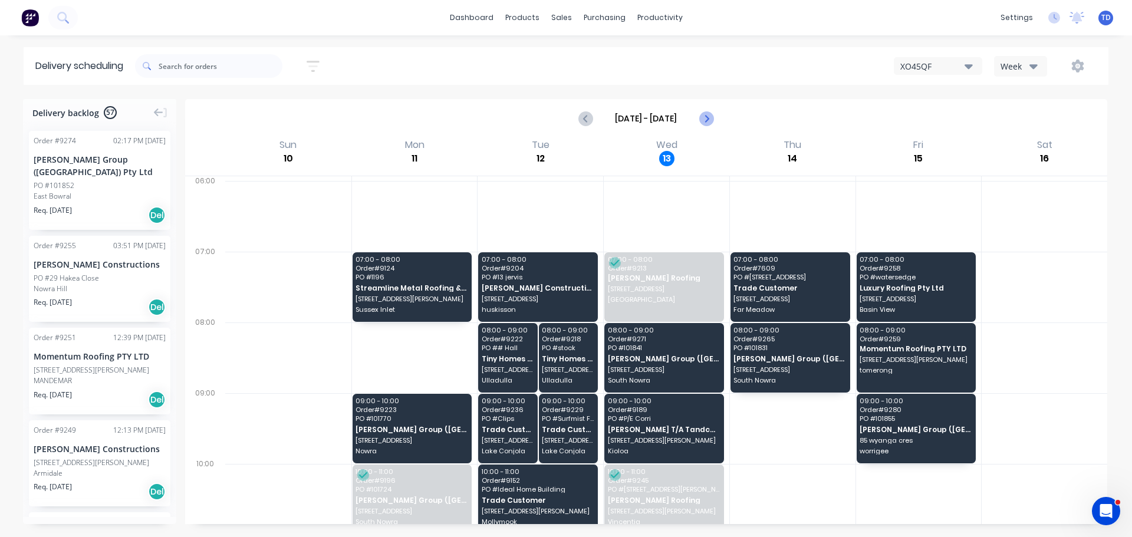
click at [705, 120] on icon "Next page" at bounding box center [706, 118] width 14 height 14
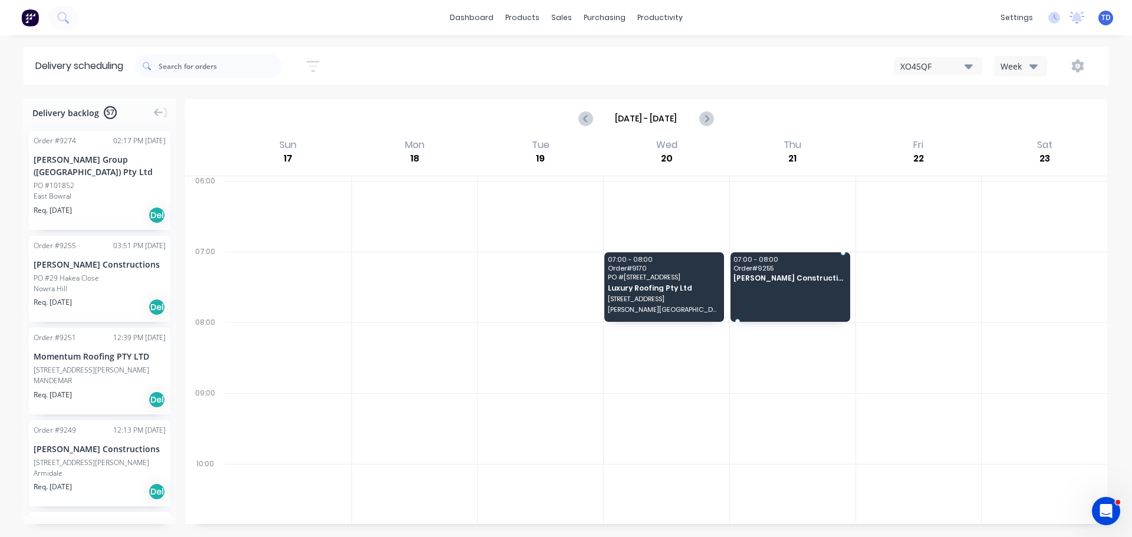
drag, startPoint x: 85, startPoint y: 272, endPoint x: 835, endPoint y: 282, distance: 750.6
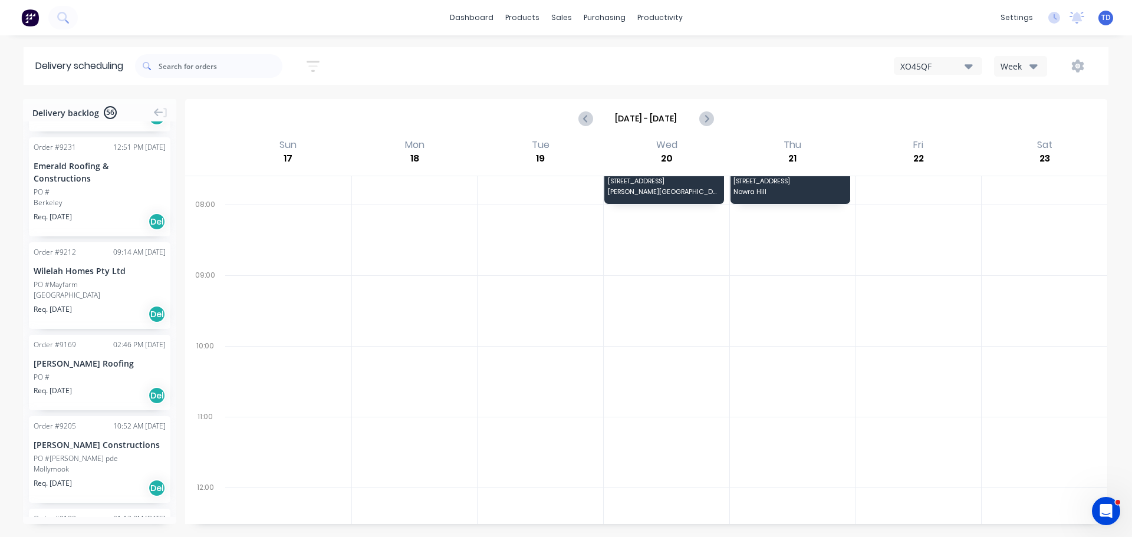
scroll to position [413, 0]
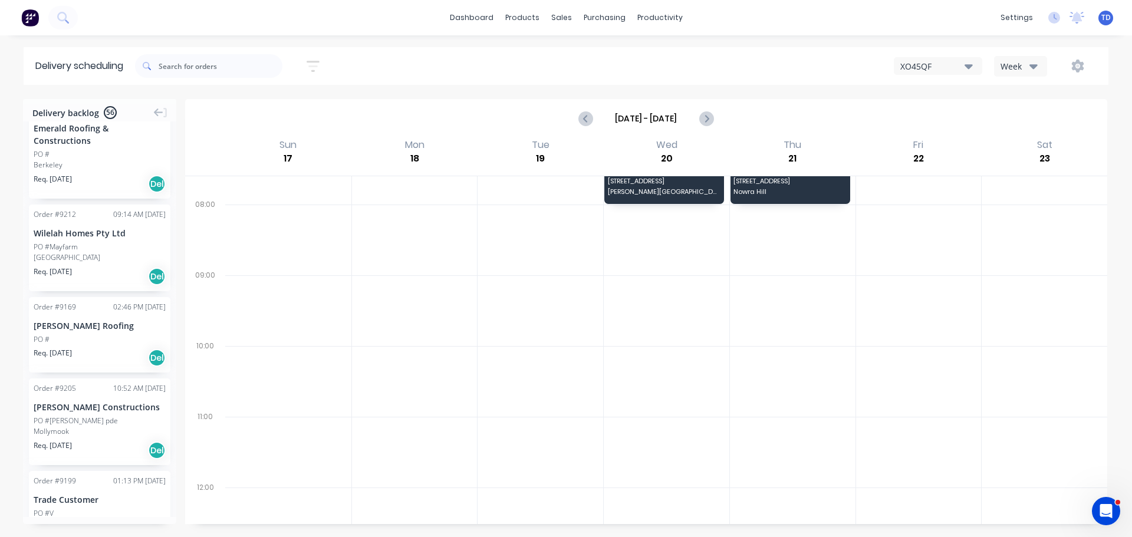
click at [113, 320] on div "Order # 9169 02:46 PM [DATE] [PERSON_NAME] Roofing PO # Req. [DATE] Del" at bounding box center [100, 335] width 142 height 76
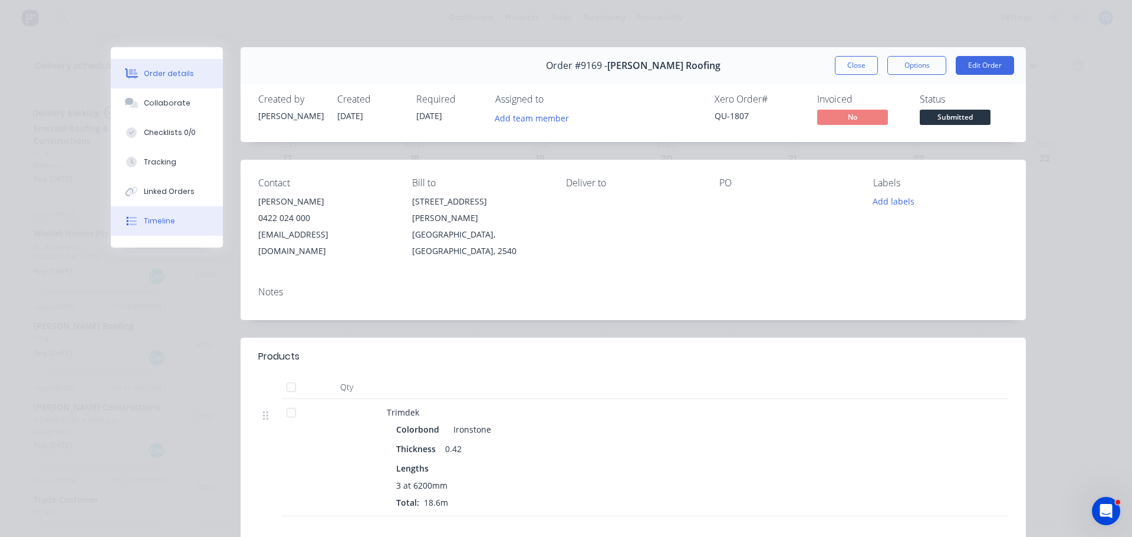
click at [160, 218] on div "Timeline" at bounding box center [159, 221] width 31 height 11
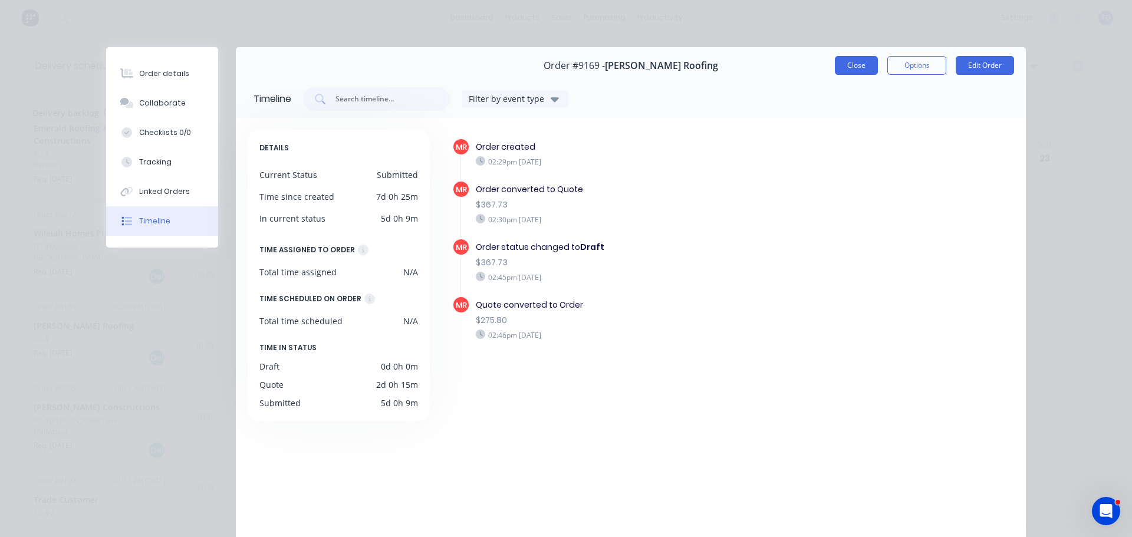
click at [843, 64] on button "Close" at bounding box center [856, 65] width 43 height 19
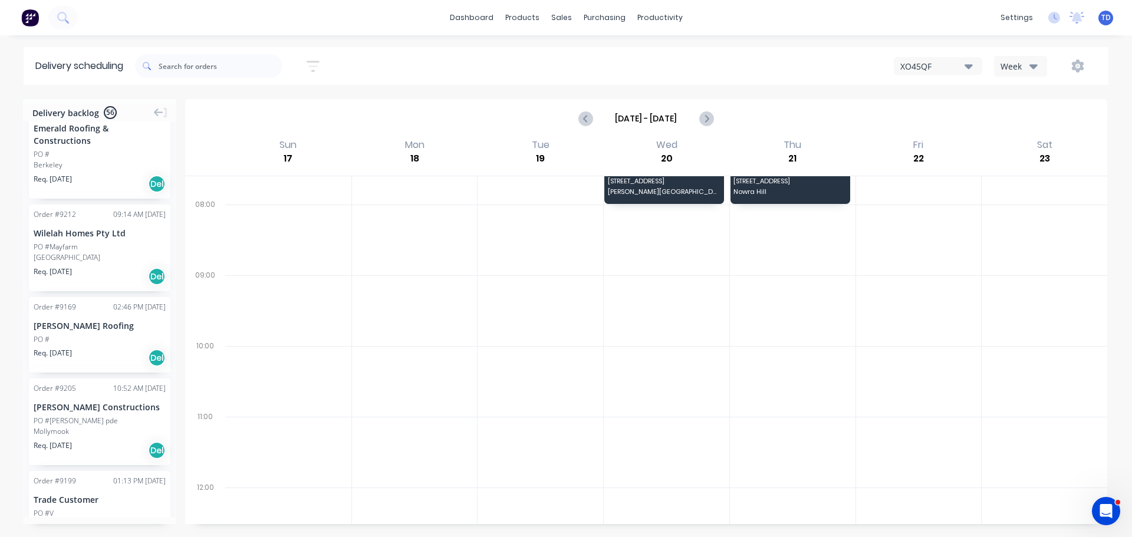
click at [109, 320] on div "[PERSON_NAME] Roofing" at bounding box center [100, 326] width 132 height 12
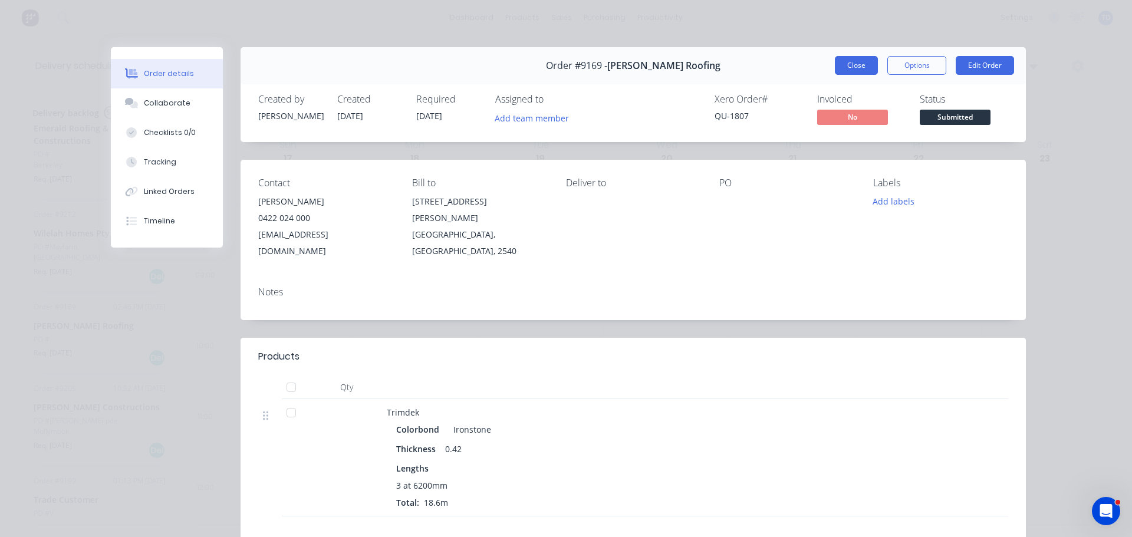
click at [844, 67] on button "Close" at bounding box center [856, 65] width 43 height 19
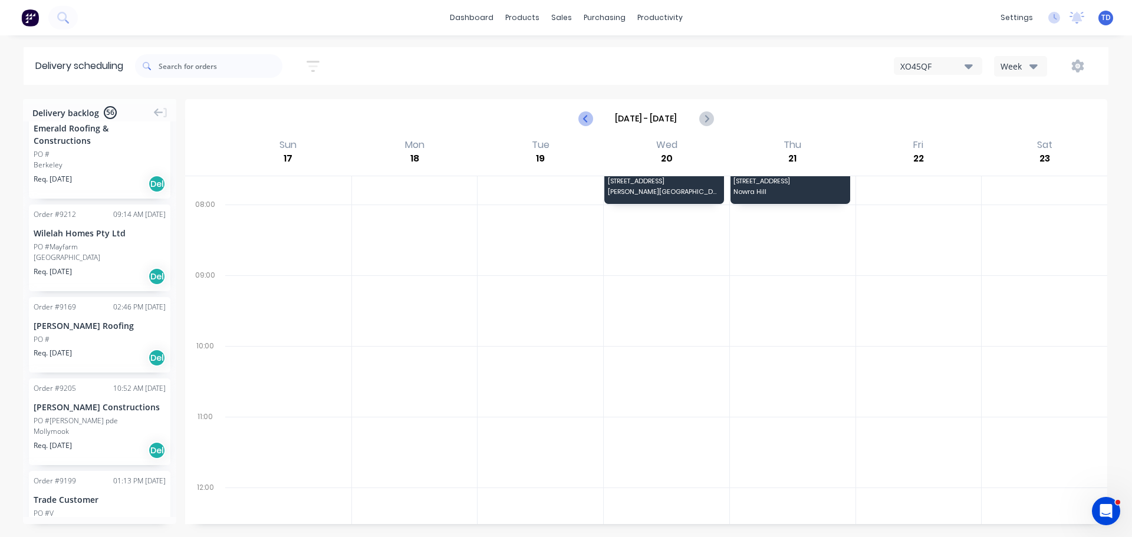
click at [589, 118] on icon "Previous page" at bounding box center [586, 118] width 14 height 14
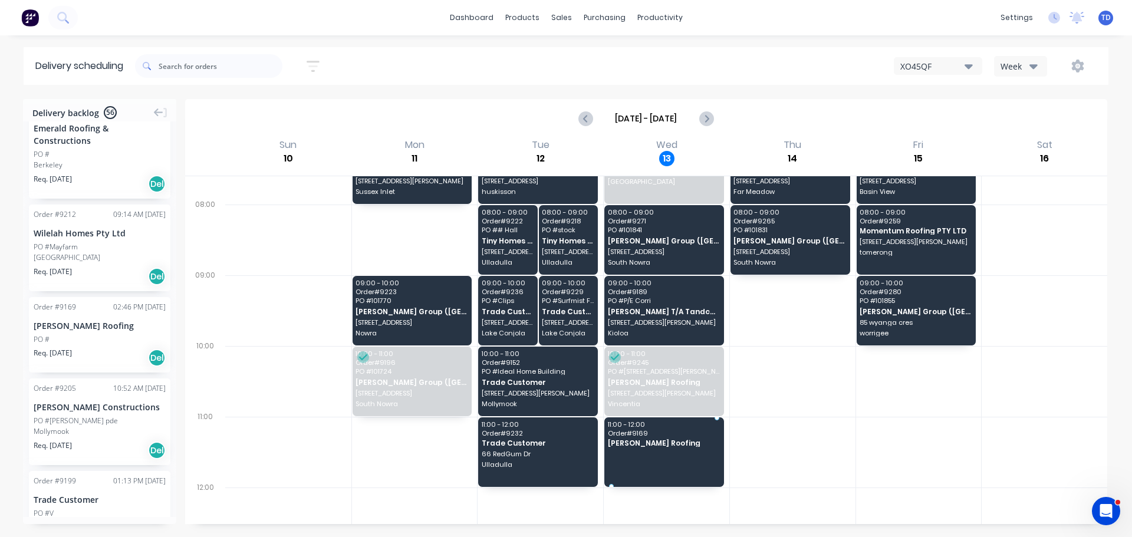
drag, startPoint x: 81, startPoint y: 327, endPoint x: 660, endPoint y: 442, distance: 590.4
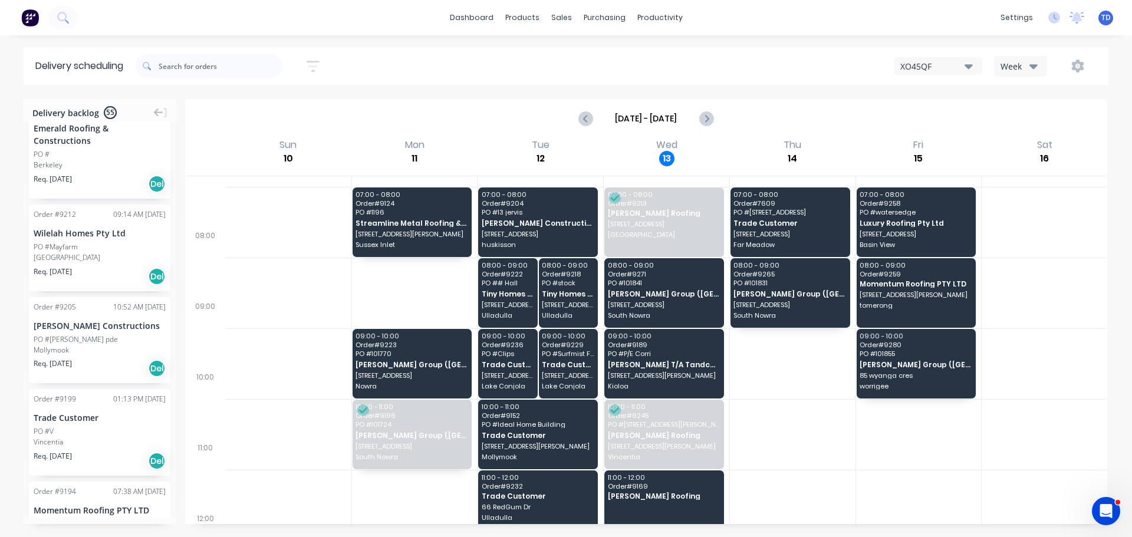
scroll to position [0, 0]
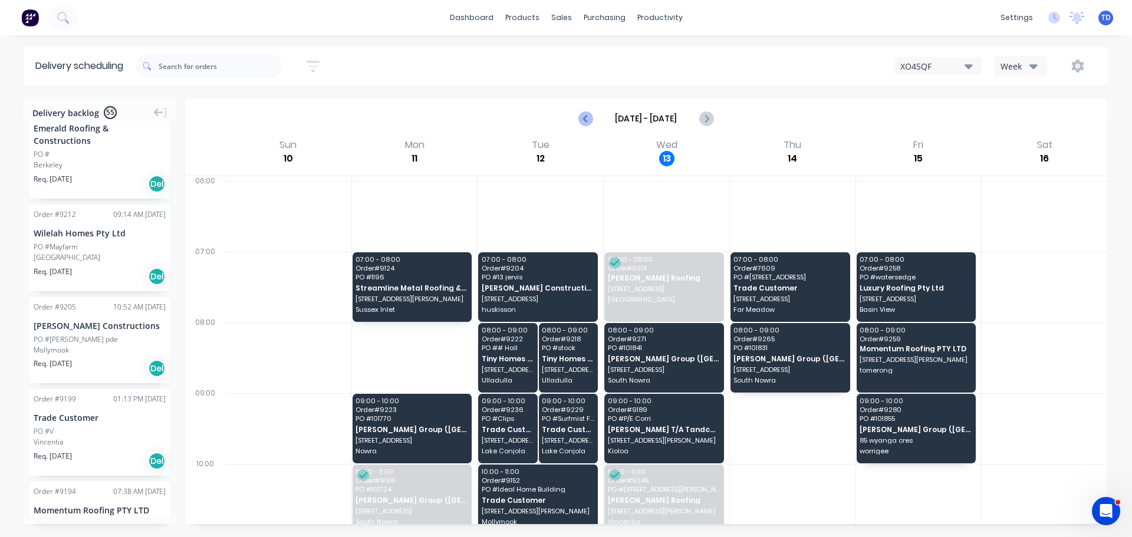
click at [590, 122] on icon "Previous page" at bounding box center [586, 118] width 14 height 14
type input "[DATE] - [DATE]"
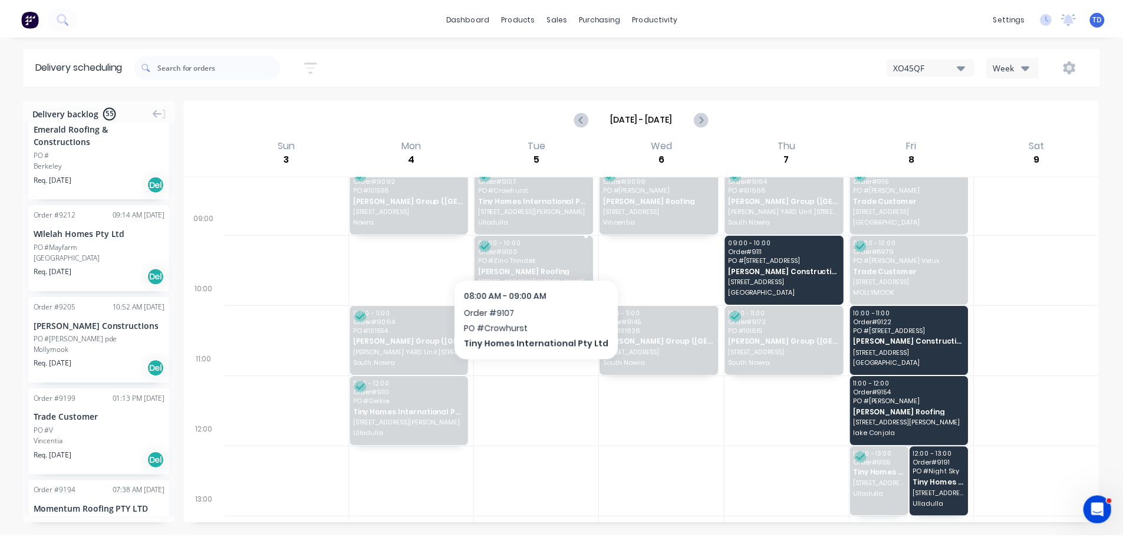
scroll to position [177, 0]
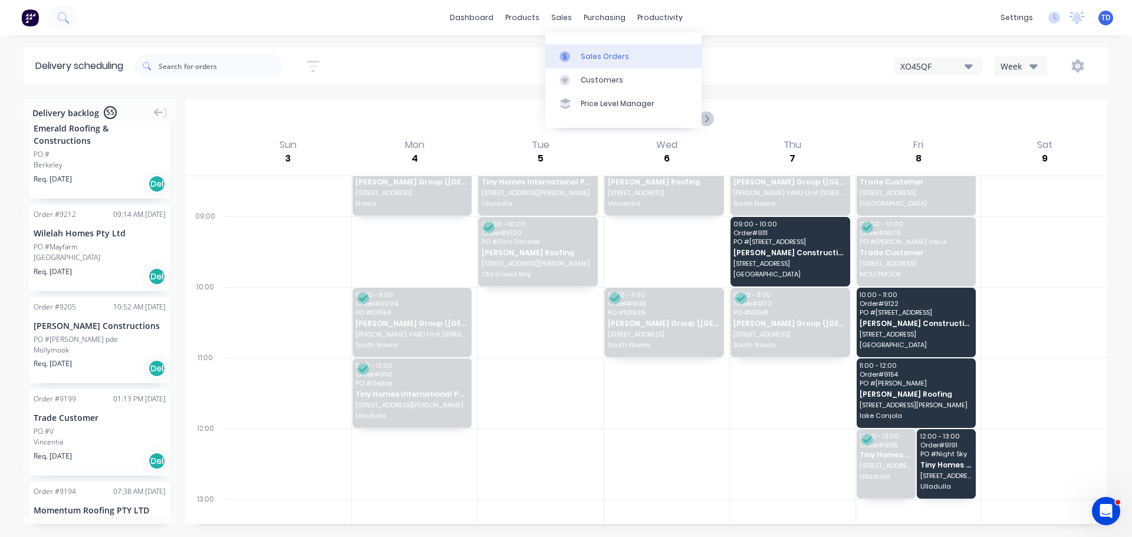
click at [585, 60] on div "Sales Orders" at bounding box center [605, 56] width 48 height 11
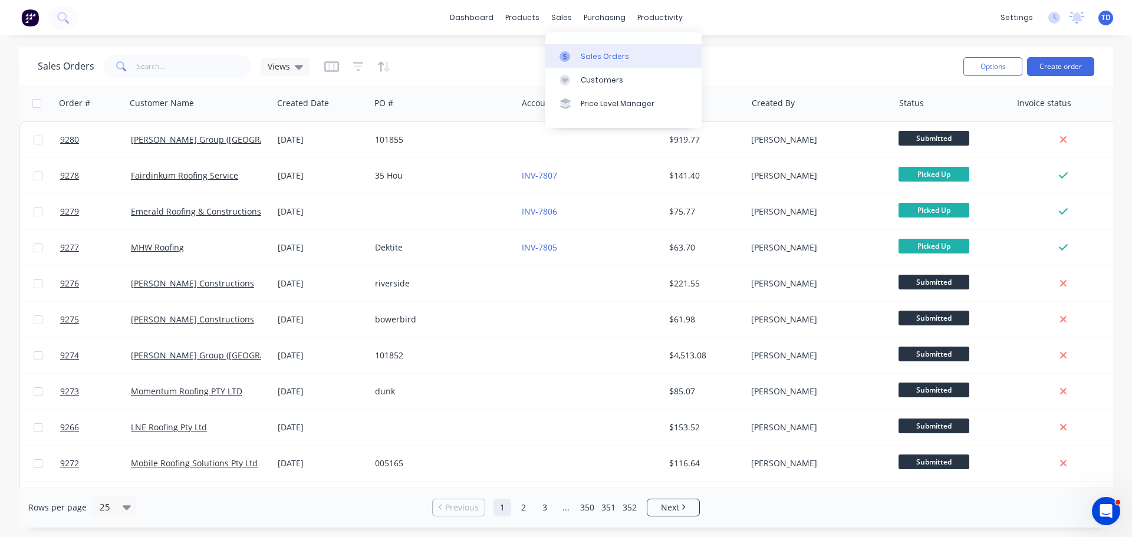
click at [600, 61] on div "Sales Orders" at bounding box center [605, 56] width 48 height 11
click at [180, 68] on input "text" at bounding box center [194, 67] width 115 height 24
type input "9196"
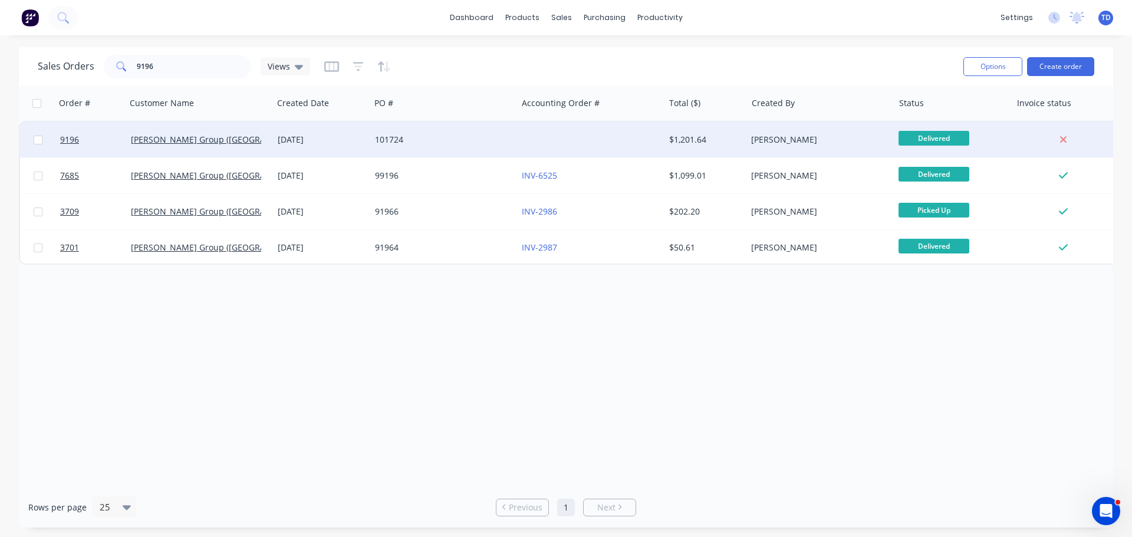
click at [379, 138] on div "101724" at bounding box center [440, 140] width 131 height 12
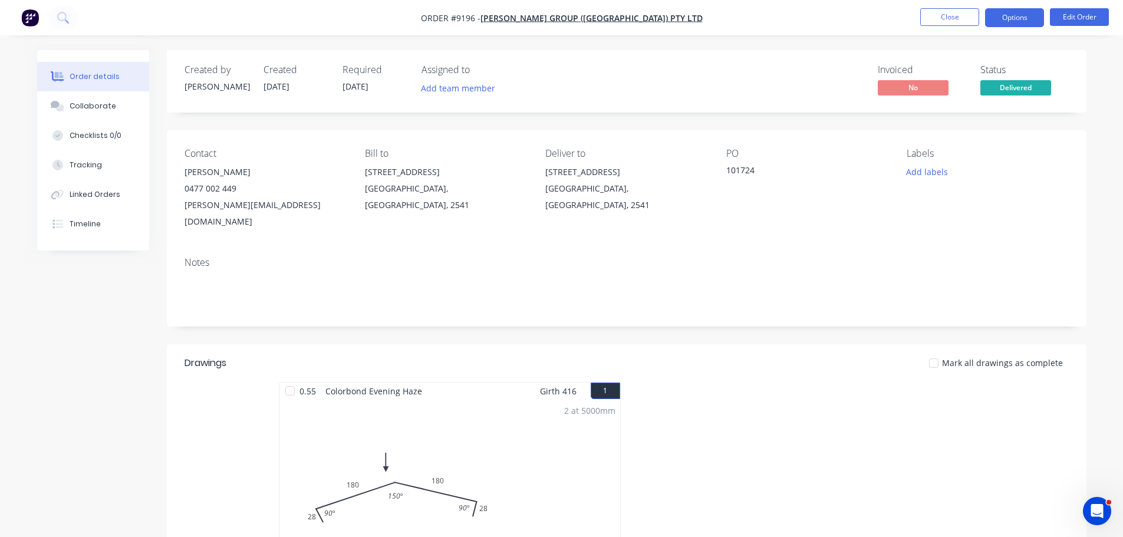
click at [1010, 24] on button "Options" at bounding box center [1014, 17] width 59 height 19
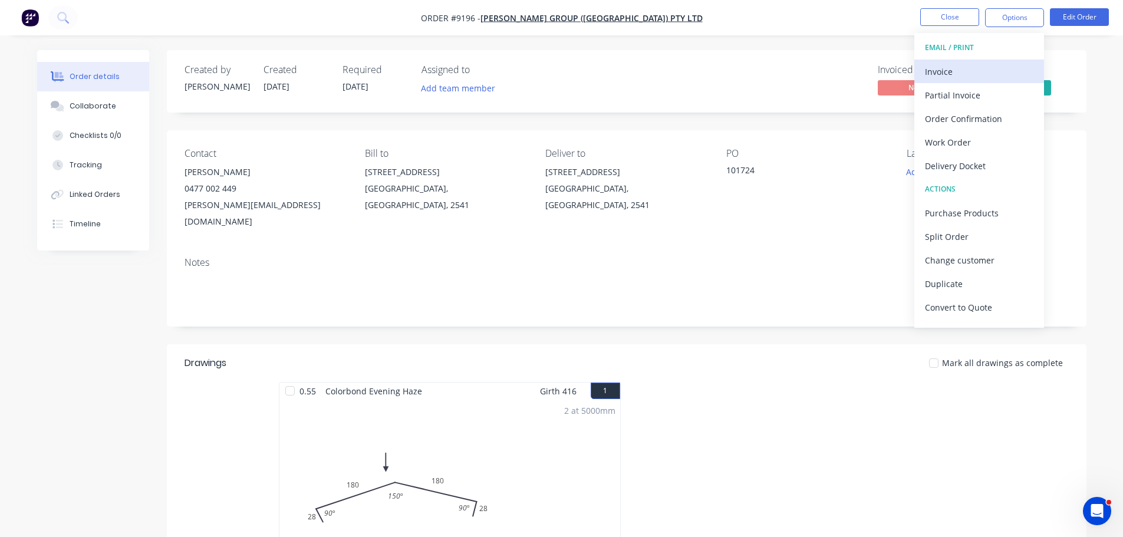
click at [940, 81] on button "Invoice" at bounding box center [979, 72] width 130 height 24
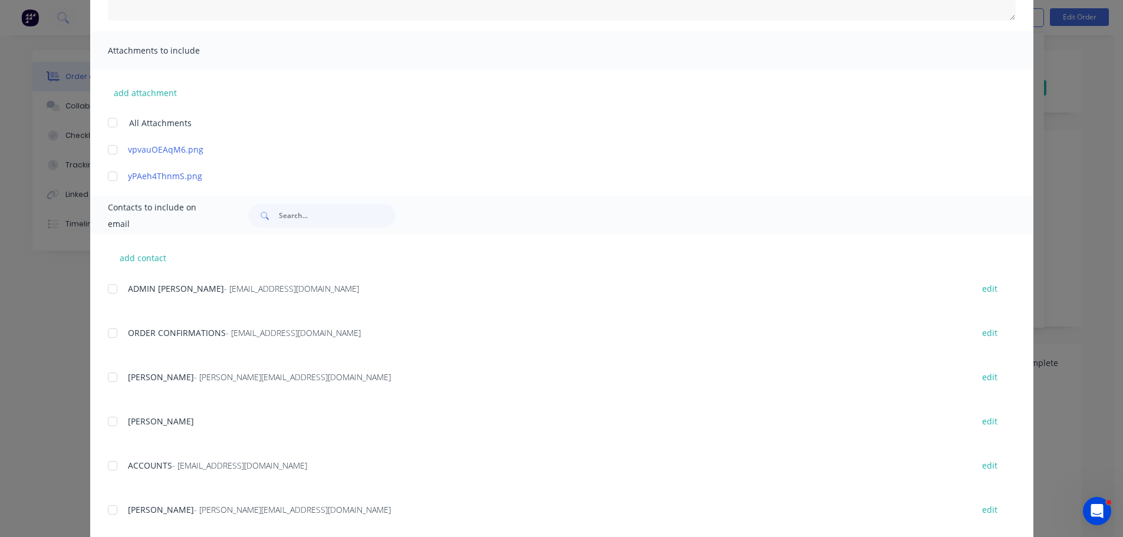
scroll to position [236, 0]
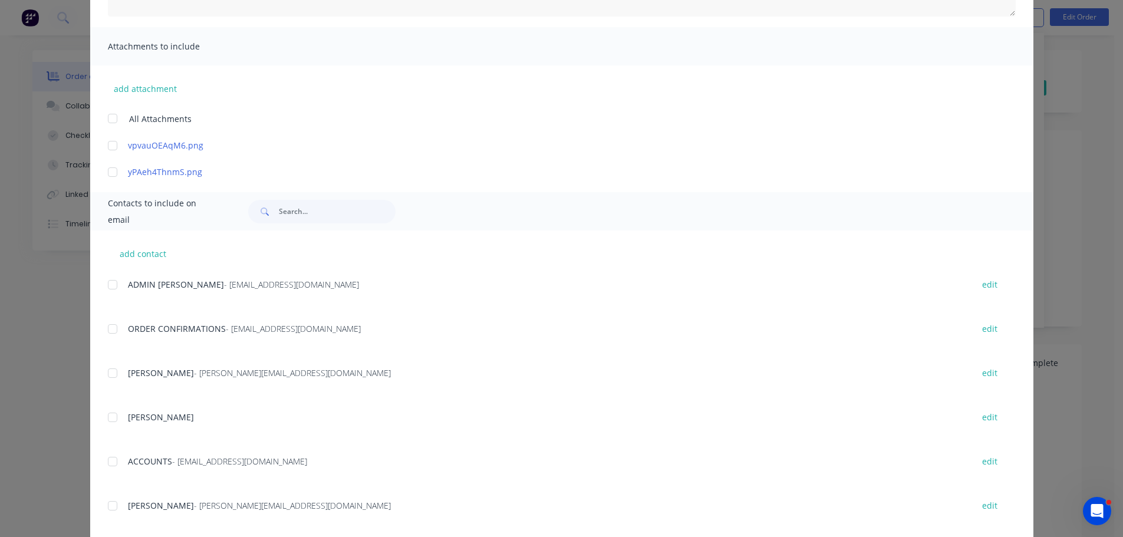
click at [108, 462] on div at bounding box center [113, 462] width 24 height 24
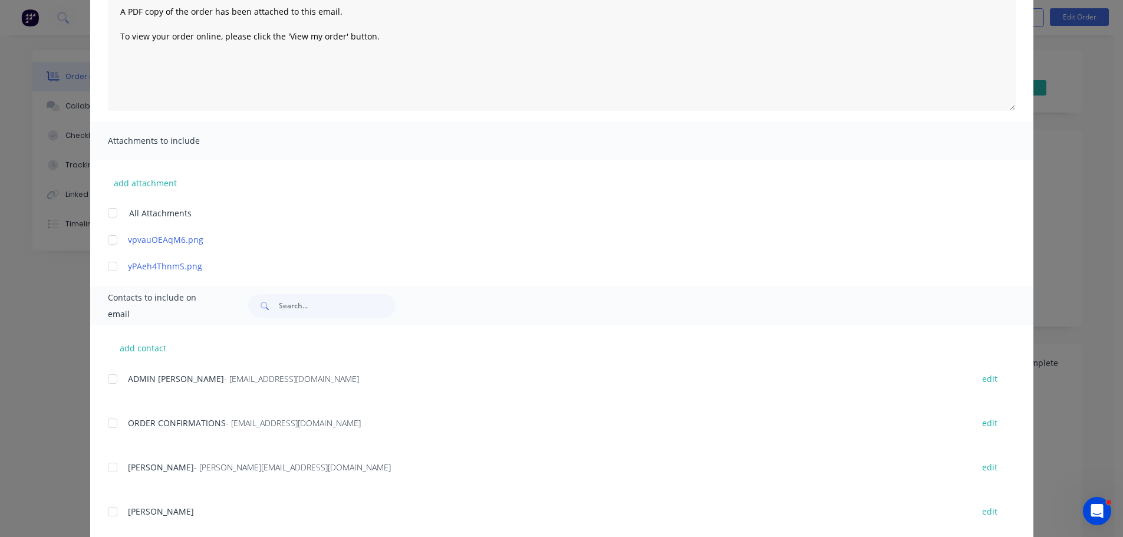
scroll to position [0, 0]
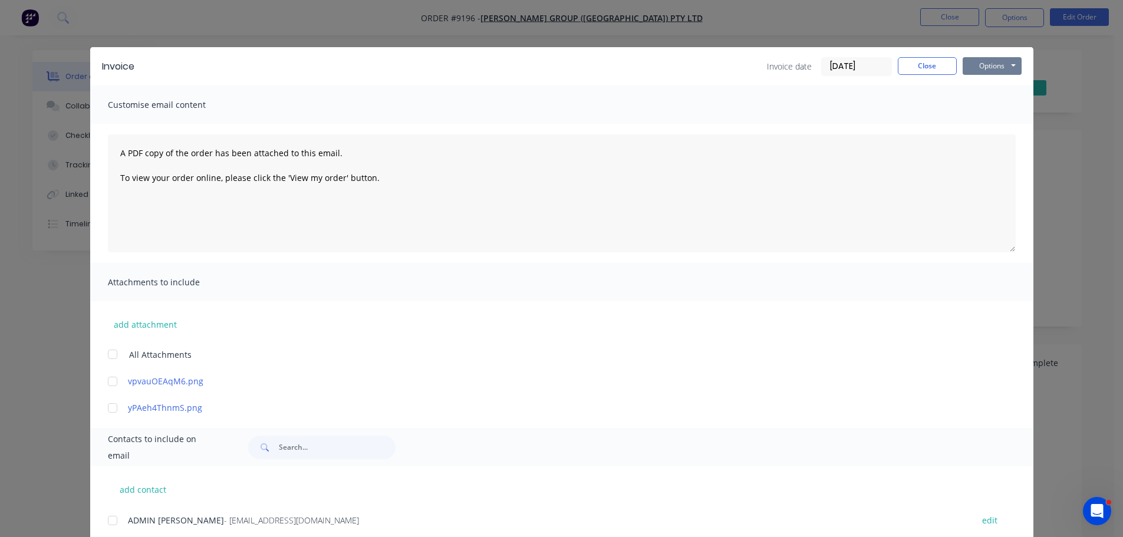
click at [981, 63] on button "Options" at bounding box center [992, 66] width 59 height 18
click at [981, 125] on button "Email" at bounding box center [1000, 125] width 75 height 19
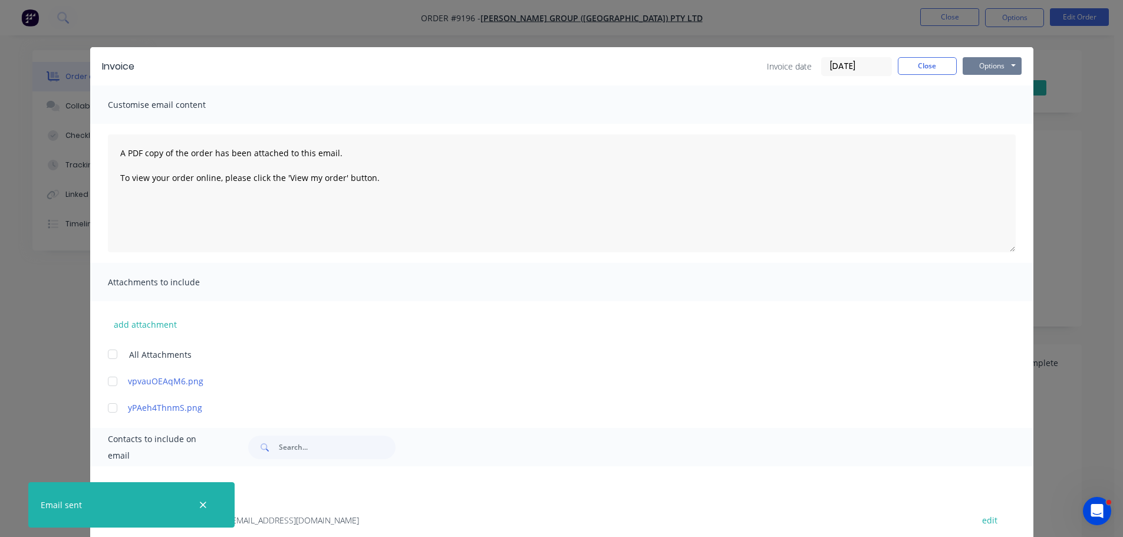
click at [986, 64] on button "Options" at bounding box center [992, 66] width 59 height 18
click at [989, 109] on button "Print" at bounding box center [1000, 106] width 75 height 19
click at [913, 71] on button "Close" at bounding box center [927, 66] width 59 height 18
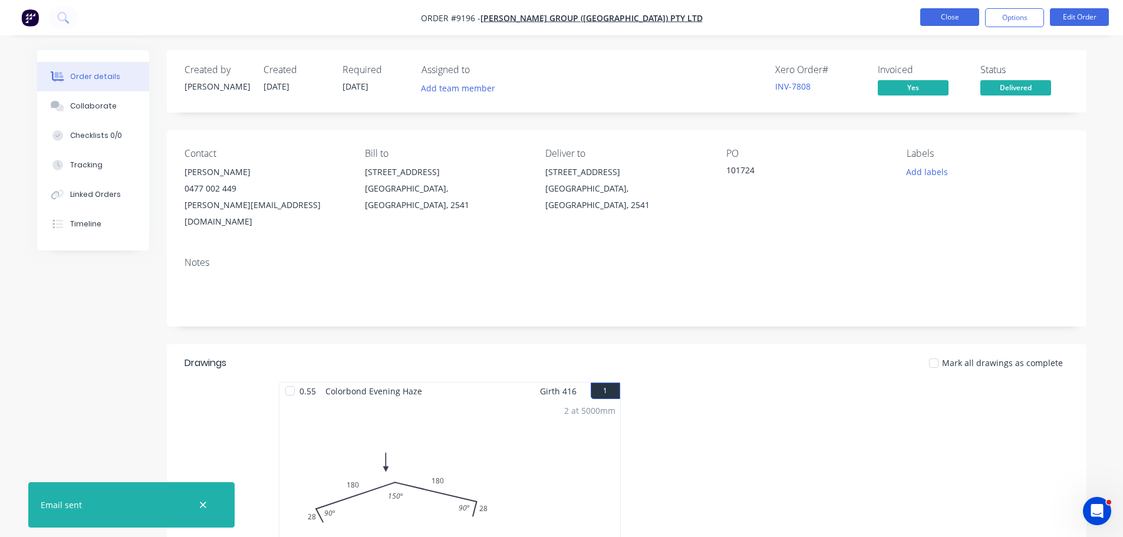
click at [939, 20] on button "Close" at bounding box center [949, 17] width 59 height 18
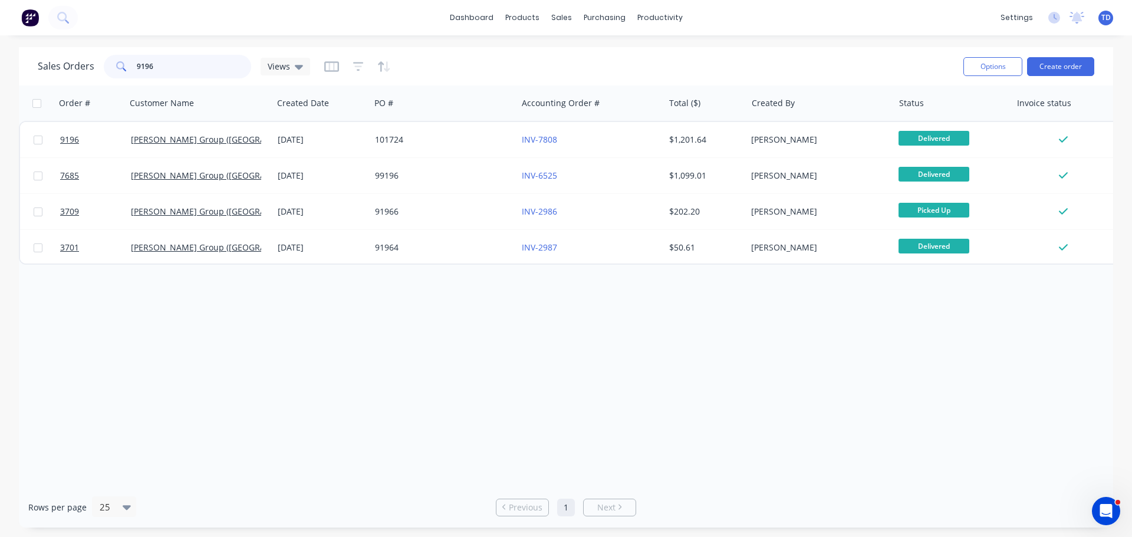
click at [166, 61] on input "9196" at bounding box center [194, 67] width 115 height 24
type input "9104"
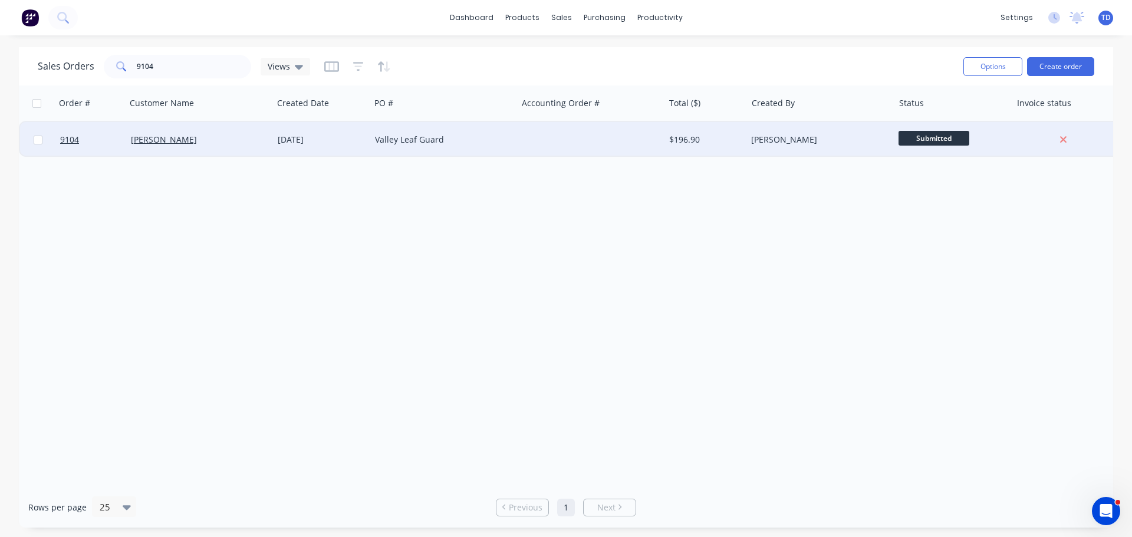
click at [541, 142] on div at bounding box center [590, 139] width 147 height 35
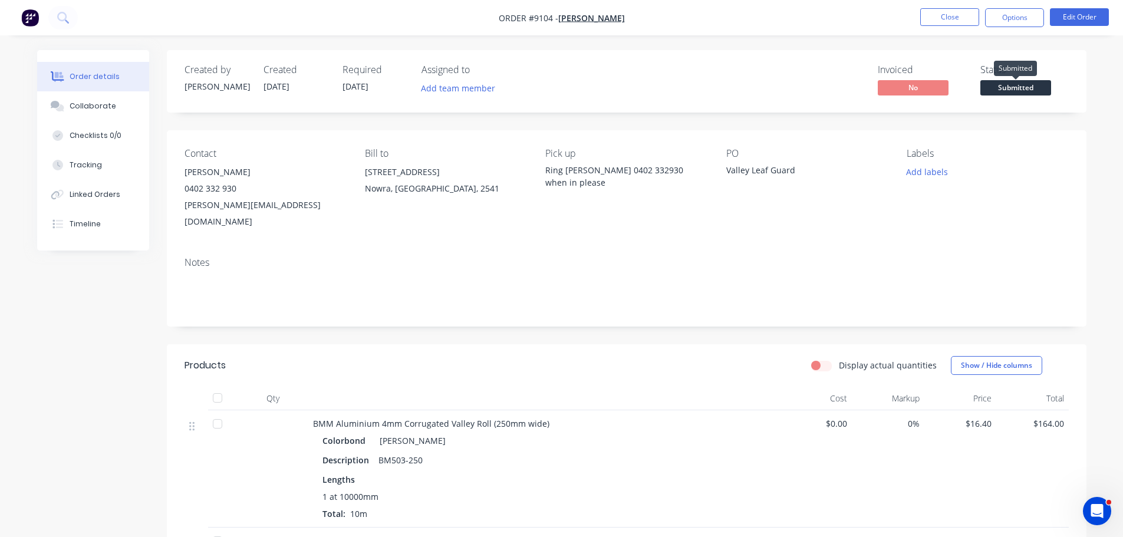
click at [995, 88] on span "Submitted" at bounding box center [1016, 87] width 71 height 15
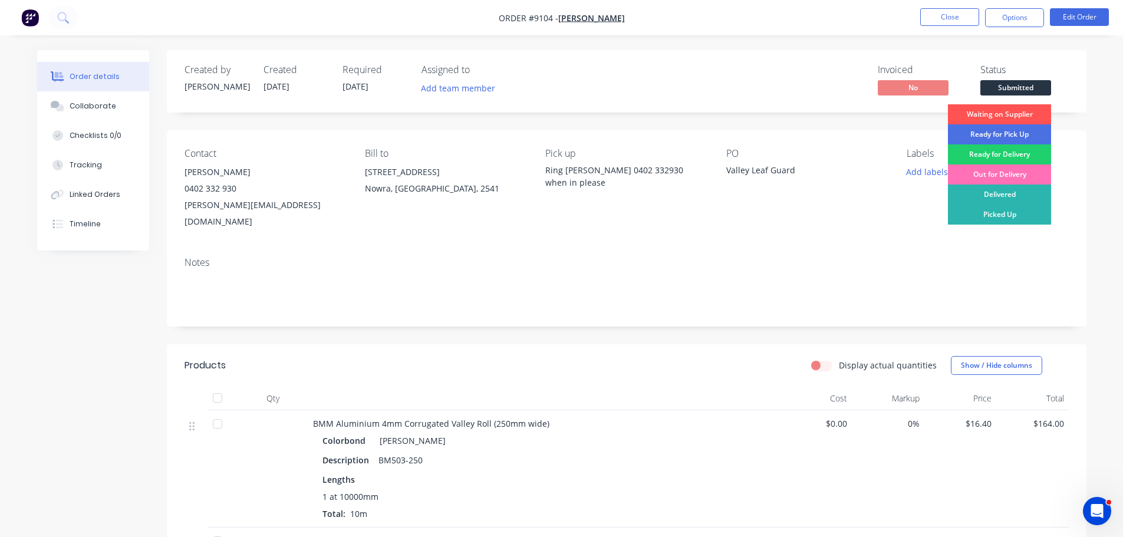
drag, startPoint x: 1021, startPoint y: 210, endPoint x: 1001, endPoint y: 98, distance: 114.3
click at [1021, 211] on div "Picked Up" at bounding box center [999, 215] width 103 height 20
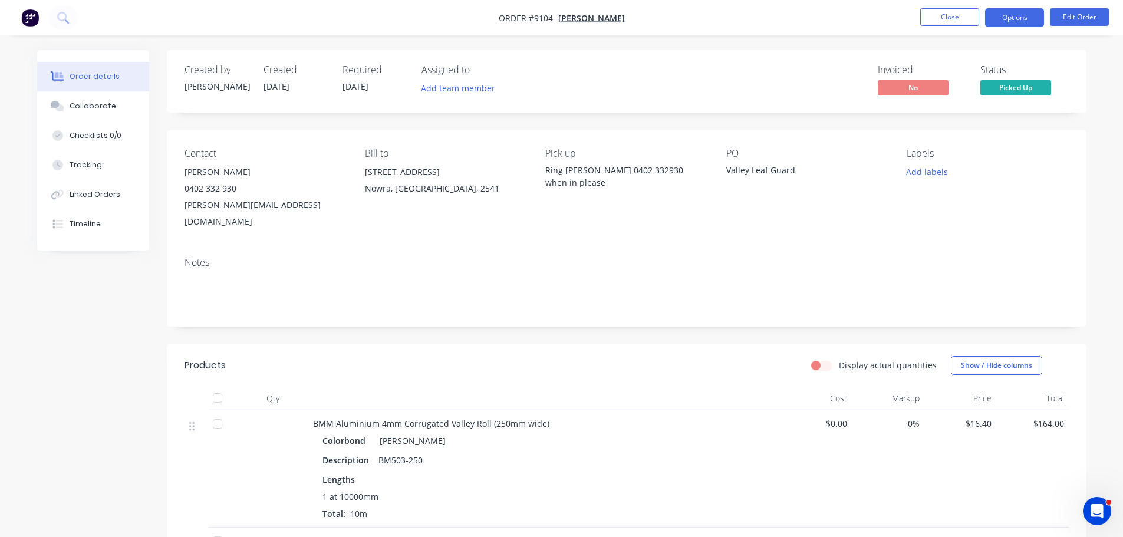
click at [1002, 18] on button "Options" at bounding box center [1014, 17] width 59 height 19
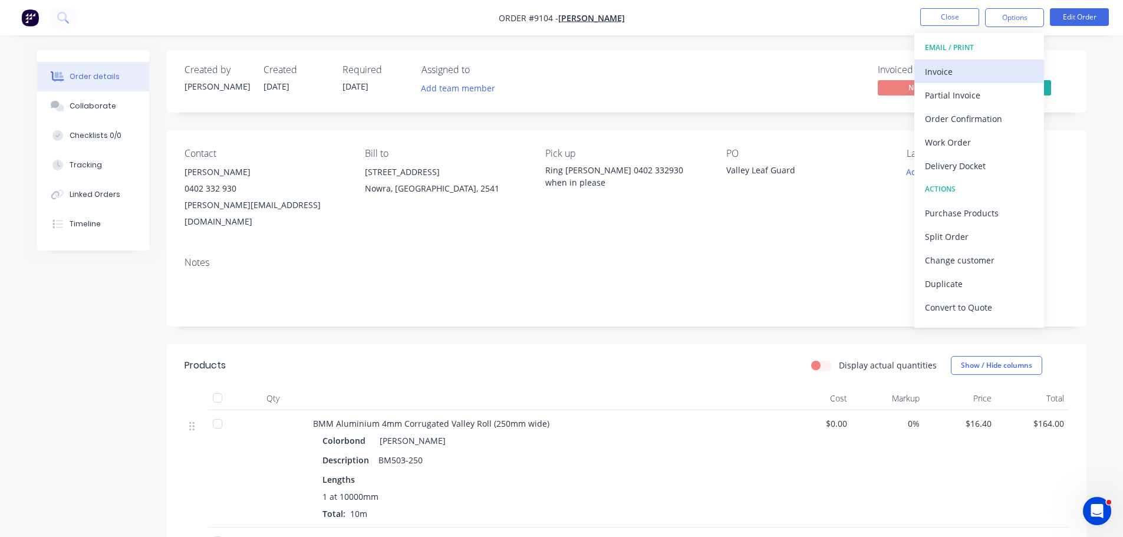
click at [963, 65] on div "Invoice" at bounding box center [979, 71] width 108 height 17
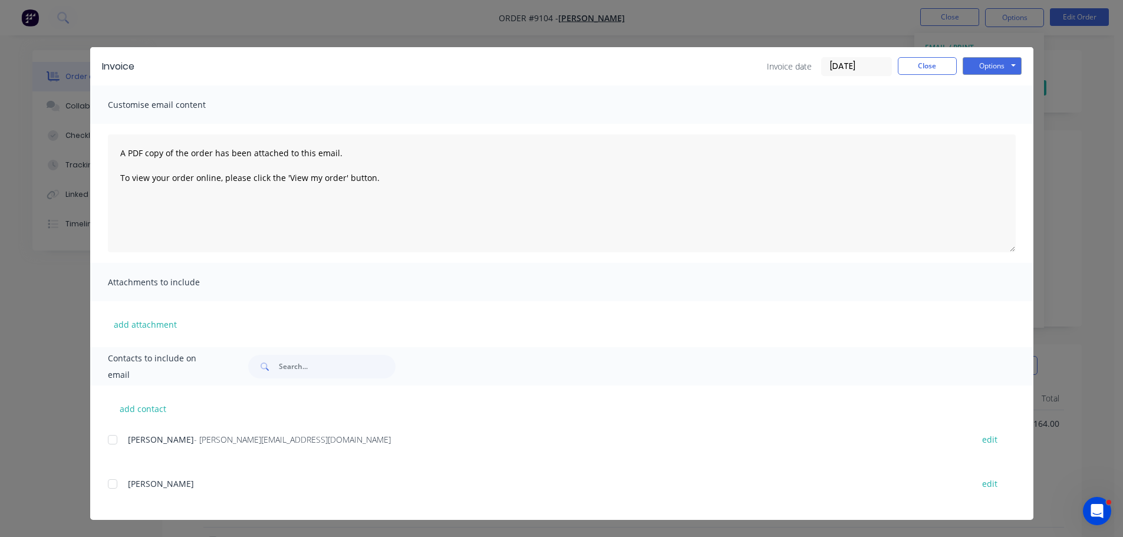
click at [120, 437] on div at bounding box center [113, 440] width 24 height 24
click at [1002, 61] on button "Options" at bounding box center [992, 66] width 59 height 18
click at [996, 123] on button "Email" at bounding box center [1000, 125] width 75 height 19
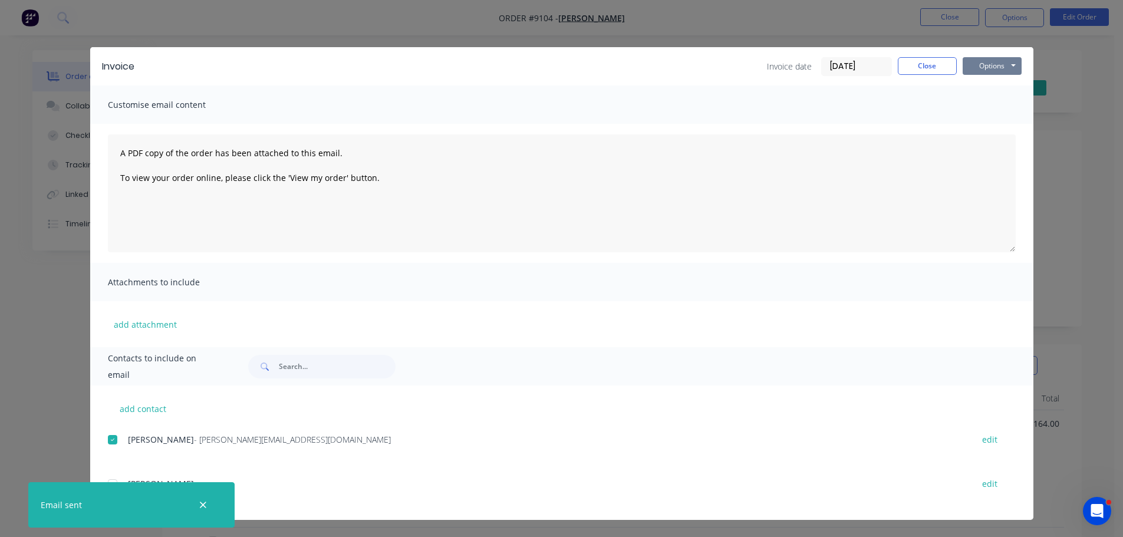
click at [1002, 65] on button "Options" at bounding box center [992, 66] width 59 height 18
click at [995, 103] on button "Print" at bounding box center [1000, 106] width 75 height 19
click at [934, 59] on button "Close" at bounding box center [927, 66] width 59 height 18
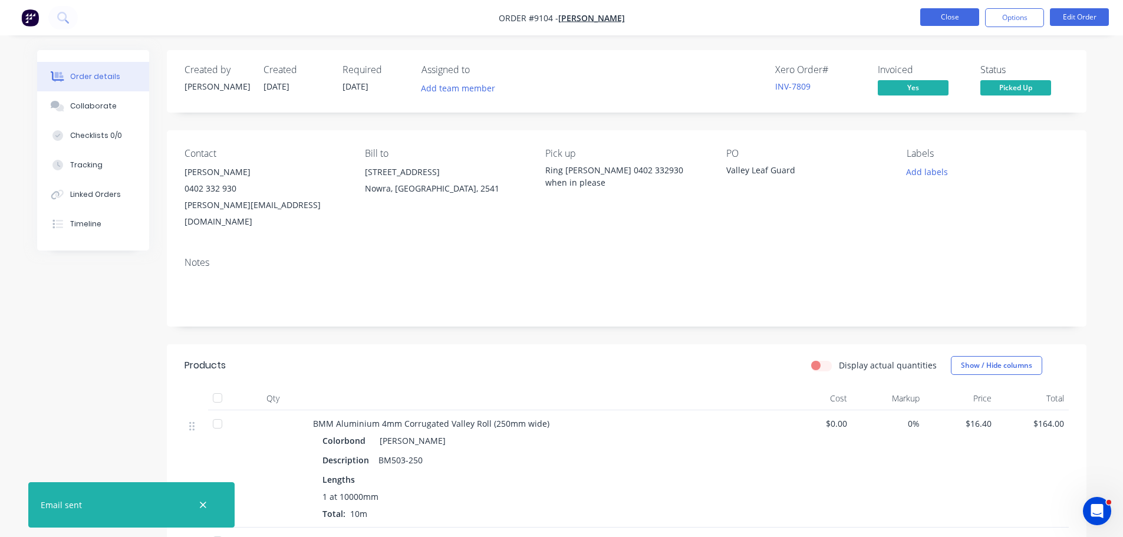
click at [947, 24] on button "Close" at bounding box center [949, 17] width 59 height 18
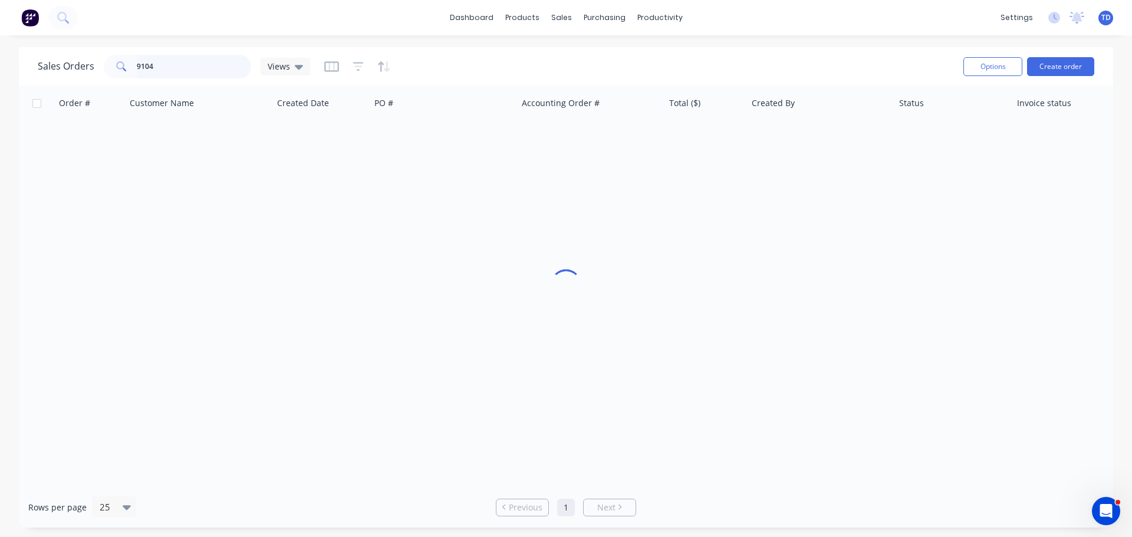
click at [210, 74] on input "9104" at bounding box center [194, 67] width 115 height 24
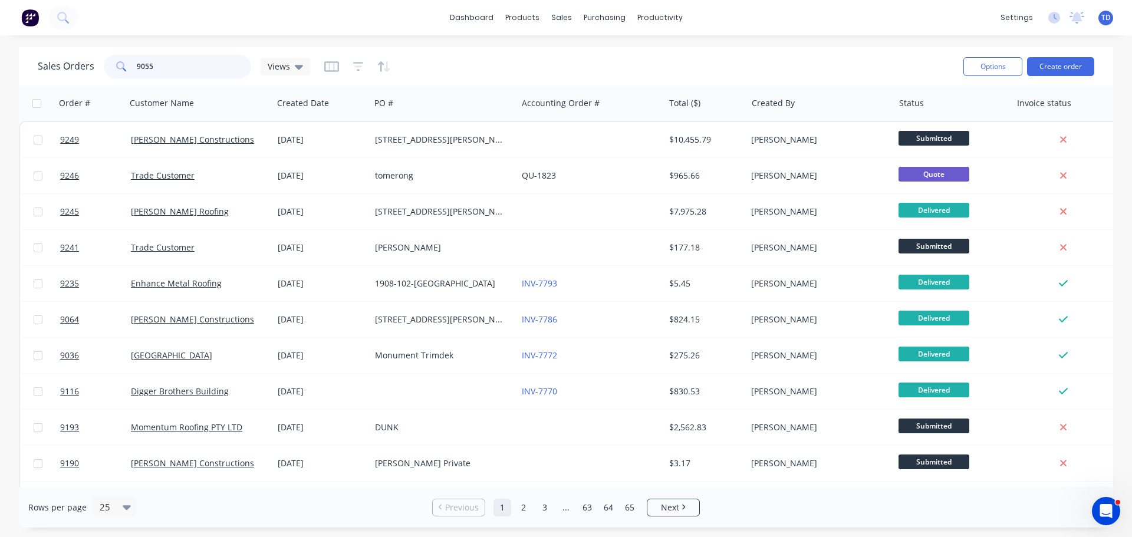
type input "9055"
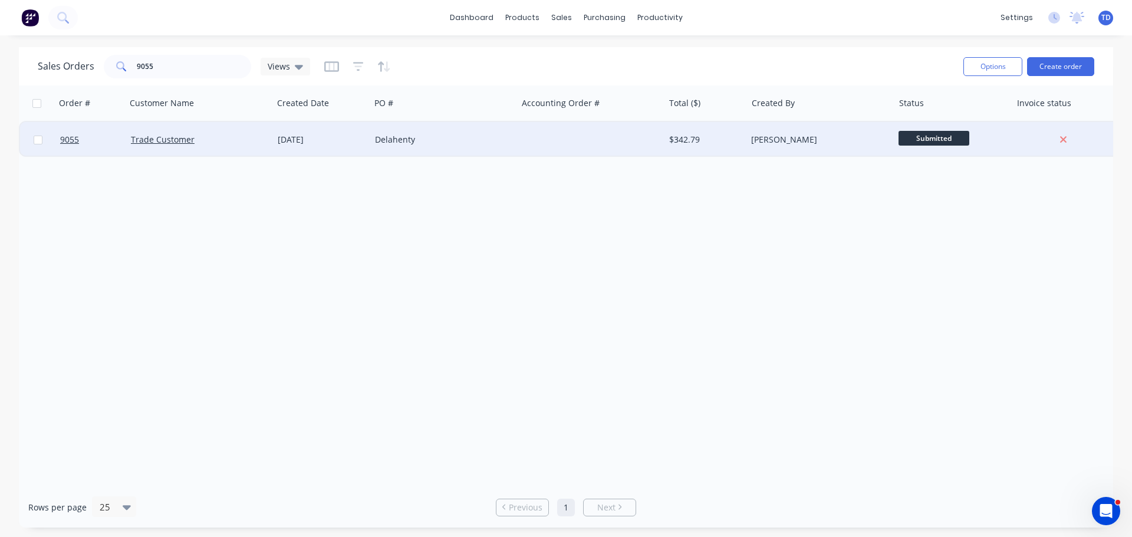
click at [395, 142] on div "Delahenty" at bounding box center [440, 140] width 131 height 12
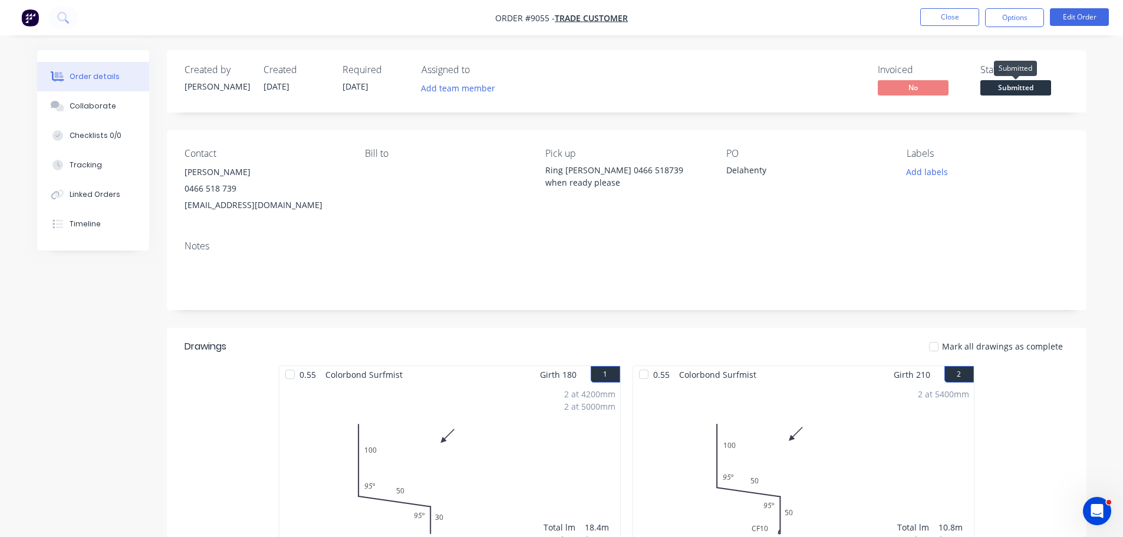
click at [1042, 86] on span "Submitted" at bounding box center [1016, 87] width 71 height 15
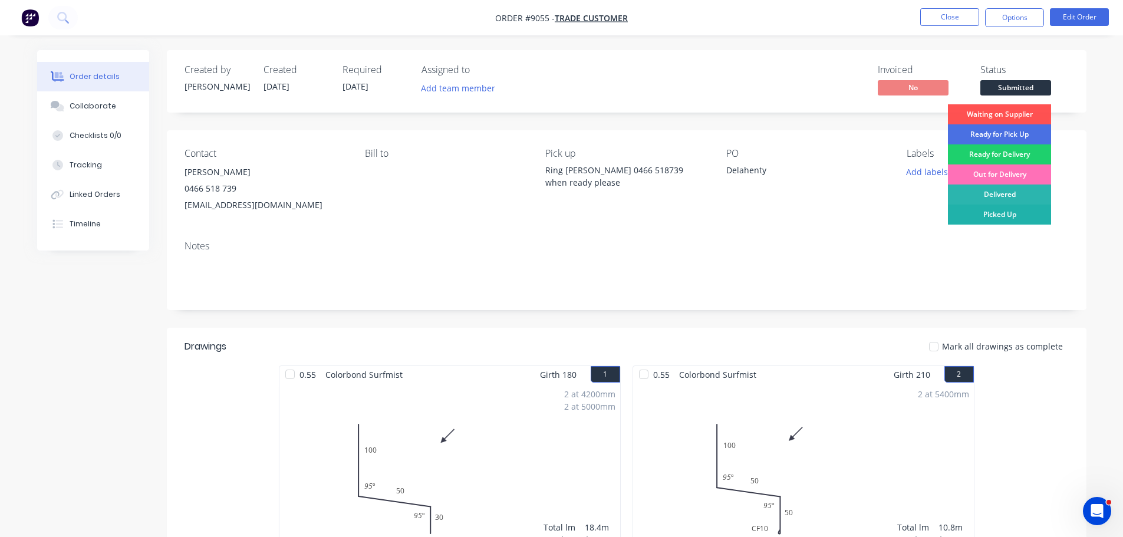
click at [1009, 214] on div "Picked Up" at bounding box center [999, 215] width 103 height 20
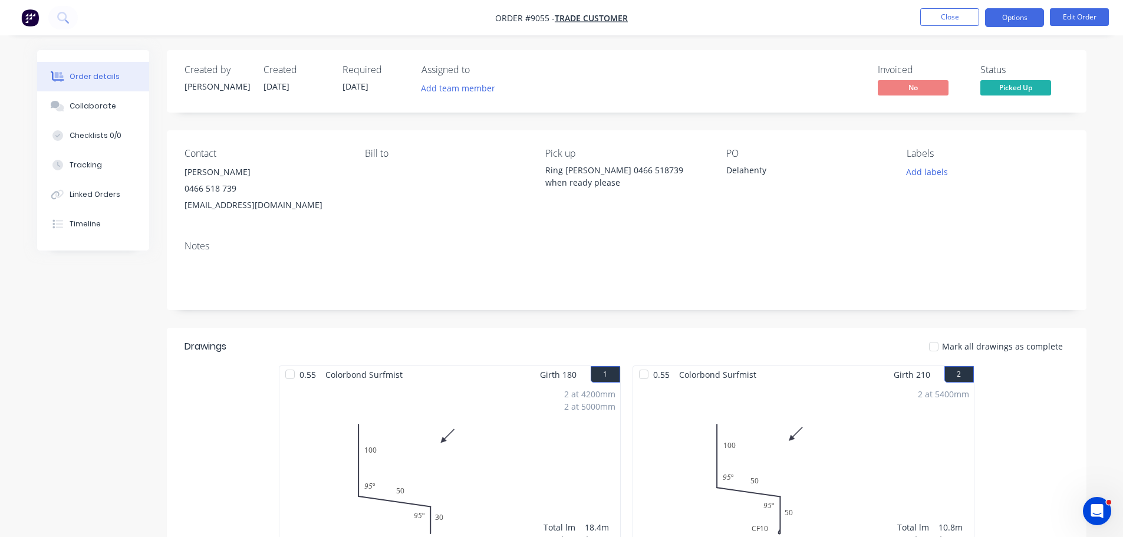
click at [1016, 21] on button "Options" at bounding box center [1014, 17] width 59 height 19
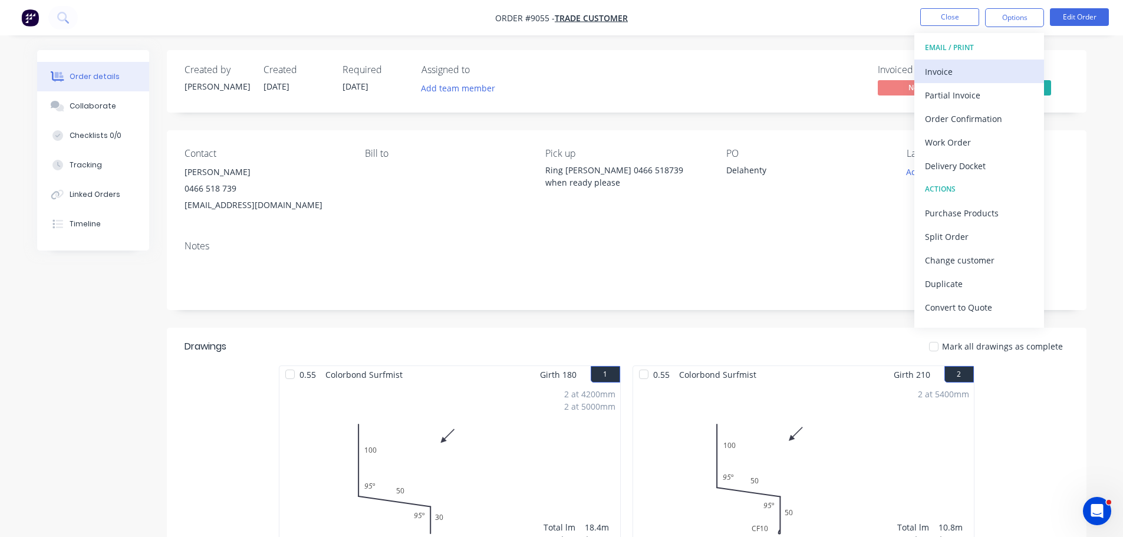
click at [953, 64] on div "Invoice" at bounding box center [979, 71] width 108 height 17
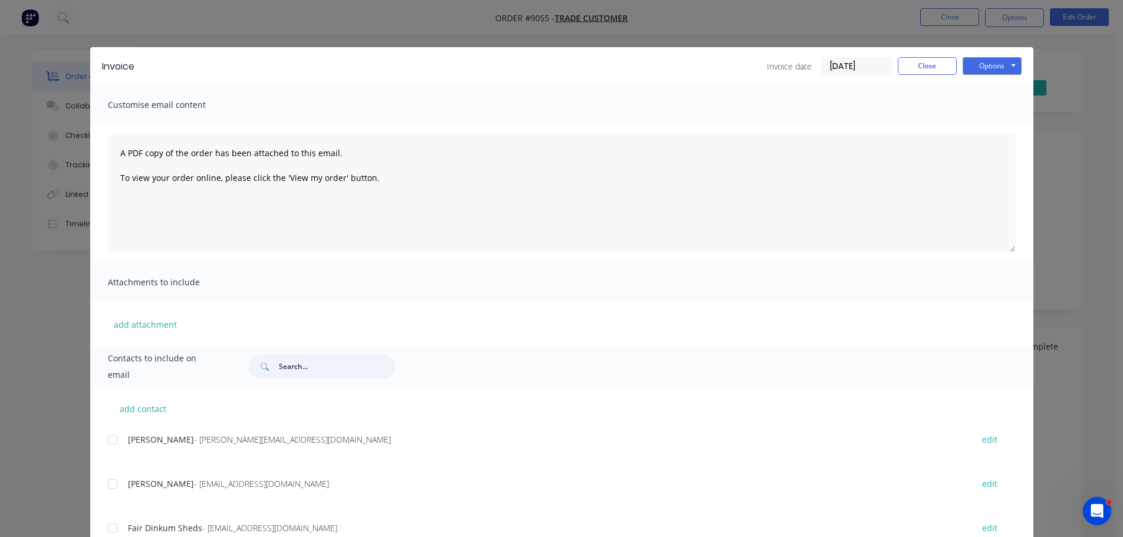
click at [307, 358] on input "text" at bounding box center [337, 367] width 117 height 24
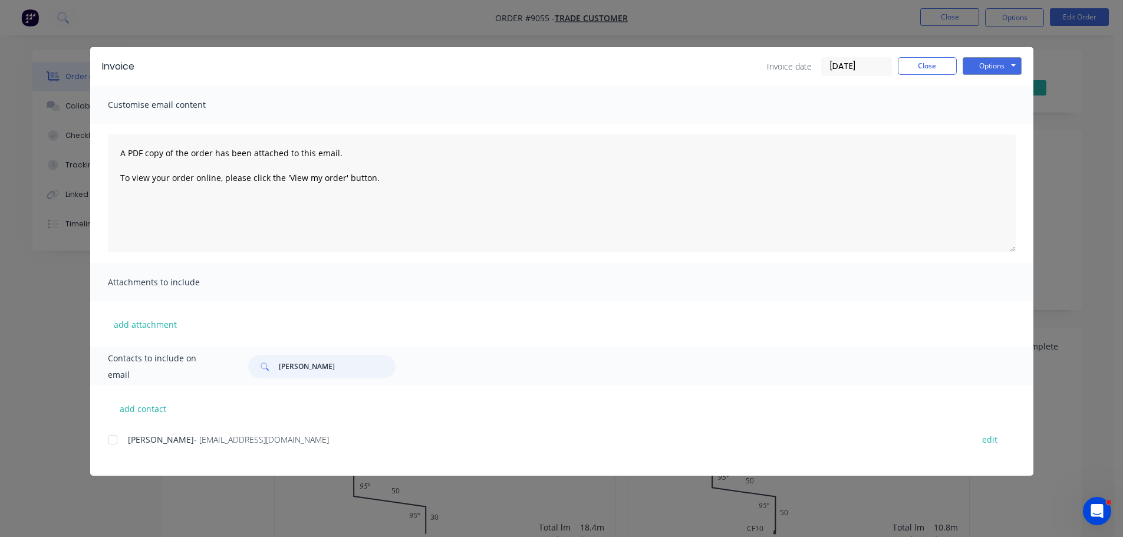
click at [108, 435] on div at bounding box center [113, 440] width 24 height 24
type input "[PERSON_NAME]"
click at [979, 67] on button "Options" at bounding box center [992, 66] width 59 height 18
click at [988, 129] on button "Email" at bounding box center [1000, 125] width 75 height 19
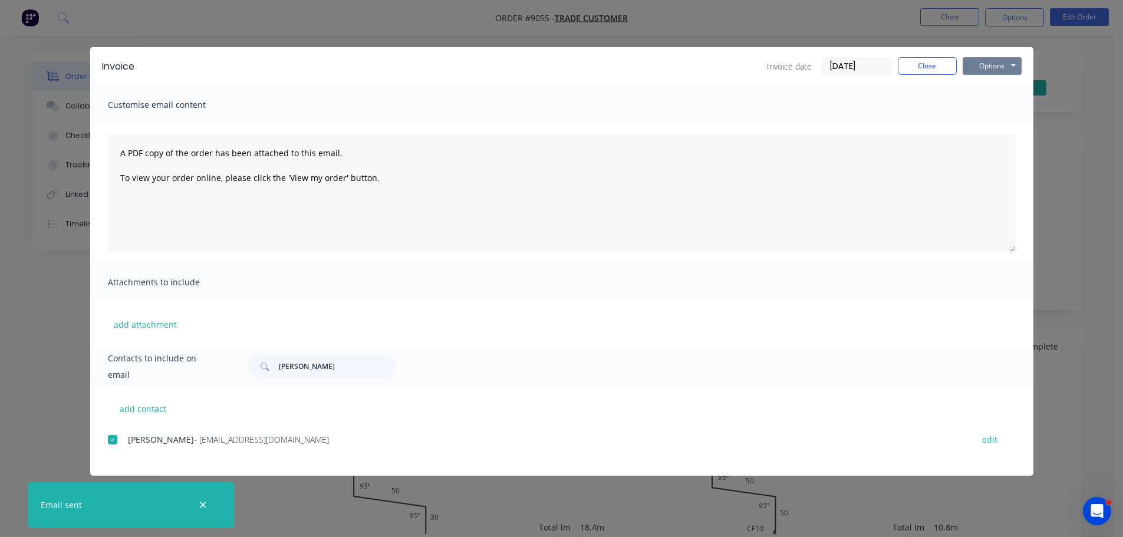
click at [984, 67] on button "Options" at bounding box center [992, 66] width 59 height 18
click at [985, 104] on button "Print" at bounding box center [1000, 106] width 75 height 19
click at [917, 67] on button "Close" at bounding box center [927, 66] width 59 height 18
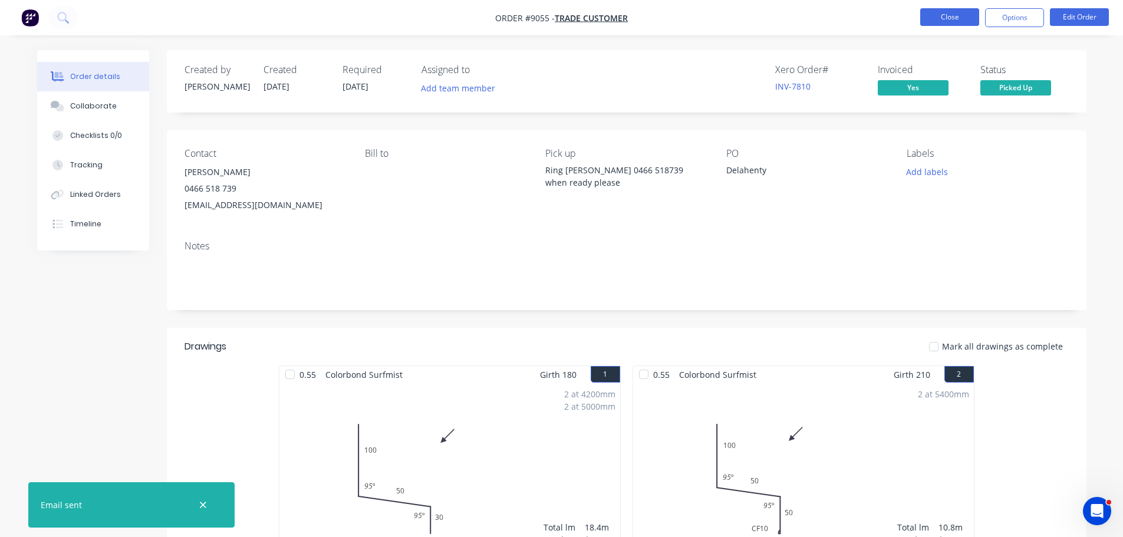
click at [945, 22] on button "Close" at bounding box center [949, 17] width 59 height 18
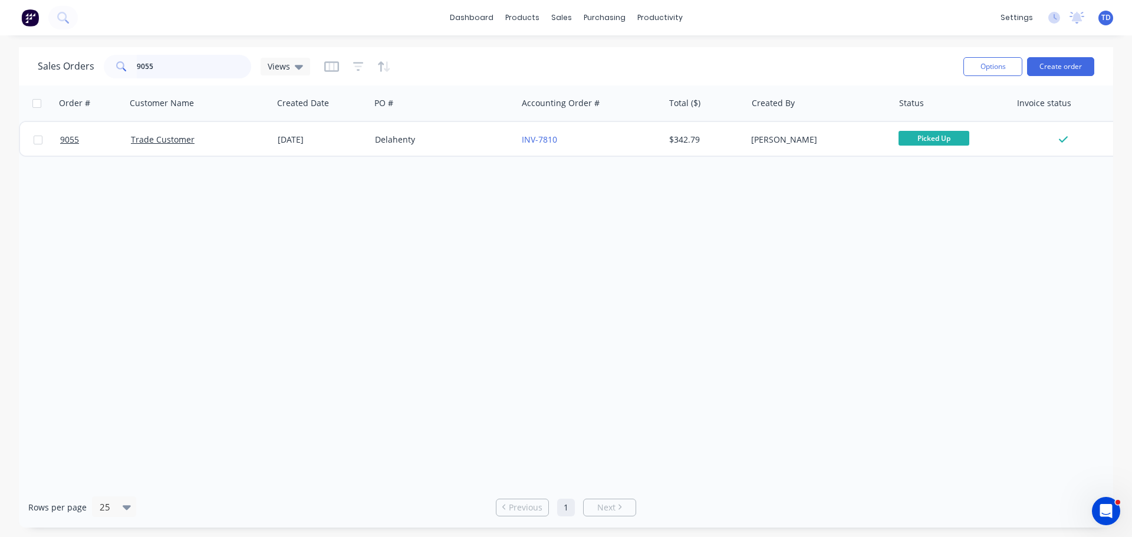
click at [193, 73] on input "9055" at bounding box center [194, 67] width 115 height 24
type input "9180"
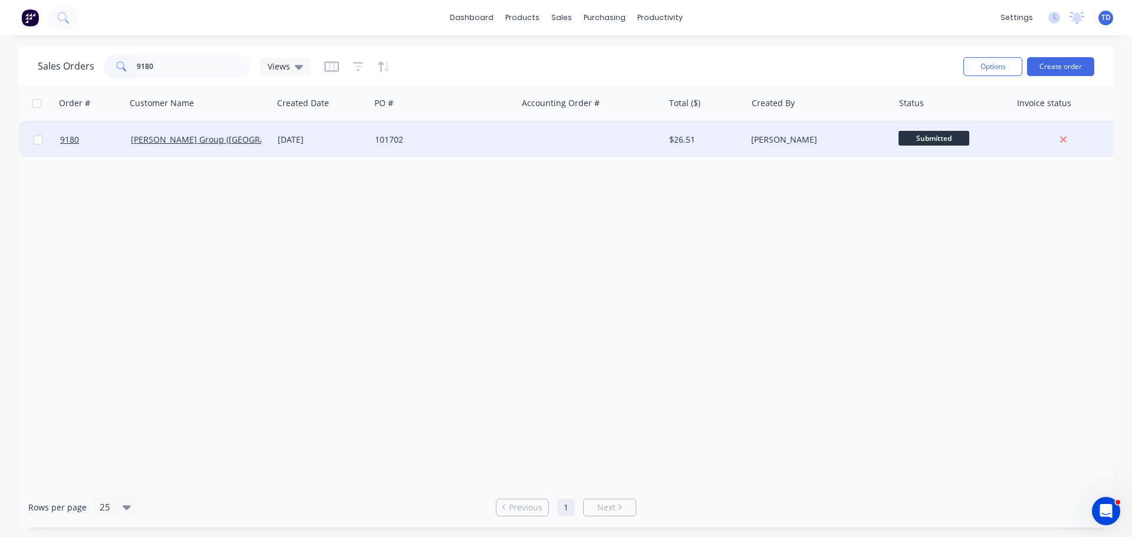
click at [445, 137] on div "101702" at bounding box center [440, 140] width 131 height 12
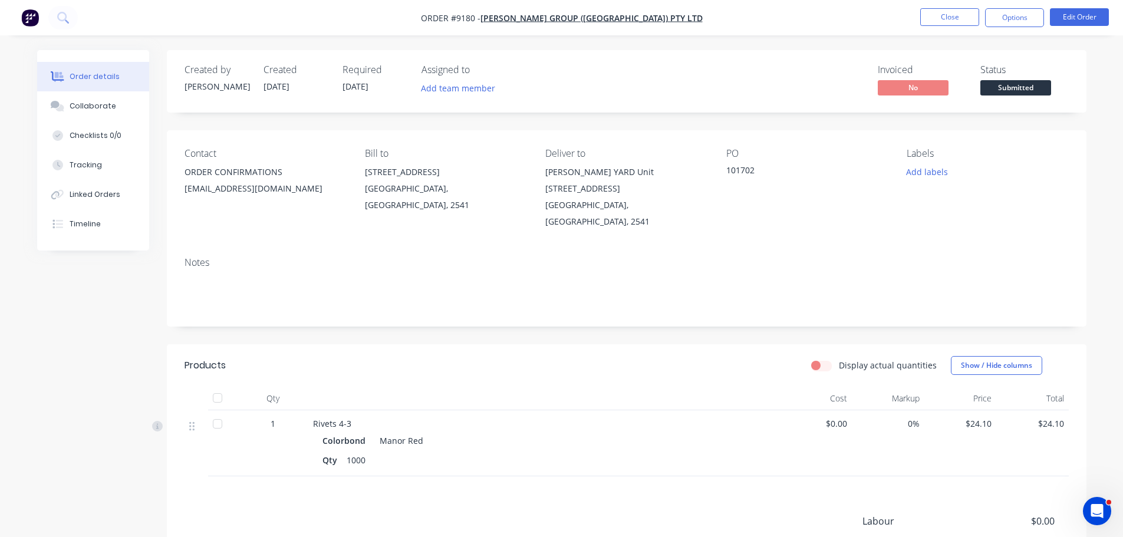
click at [1034, 85] on span "Submitted" at bounding box center [1016, 87] width 71 height 15
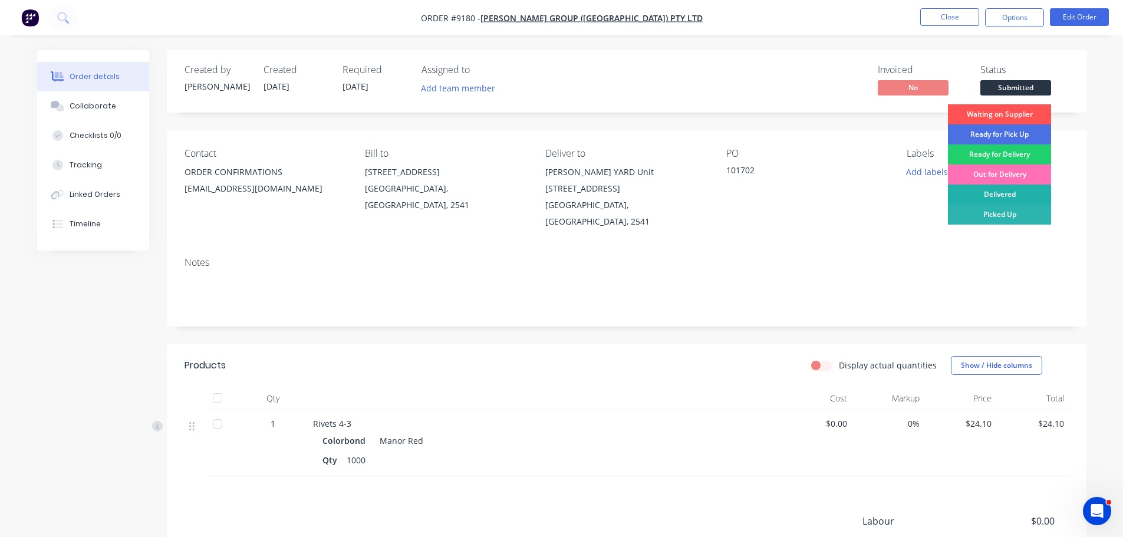
click at [1017, 196] on div "Delivered" at bounding box center [999, 195] width 103 height 20
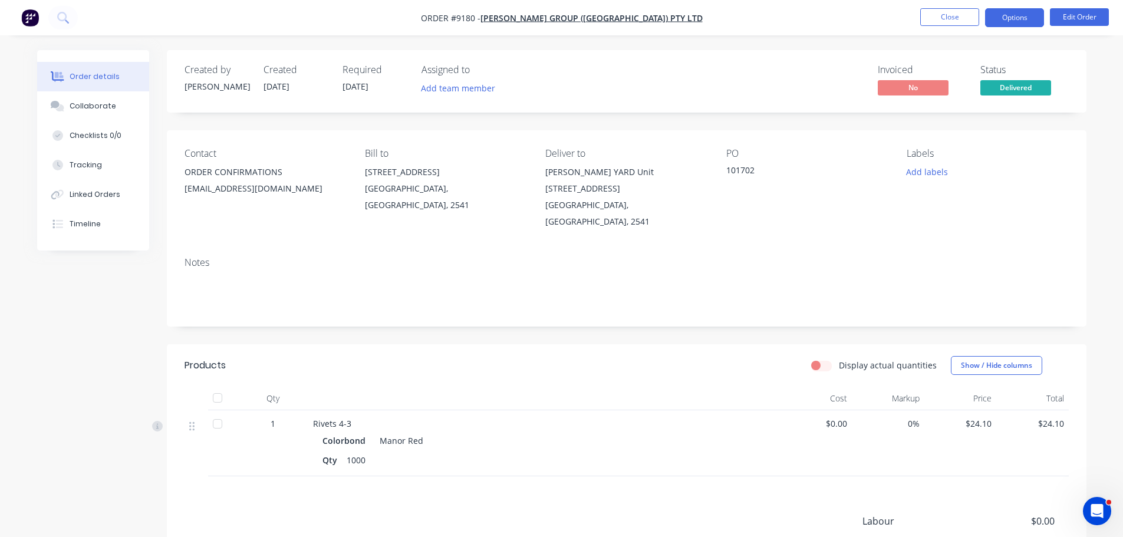
click at [1005, 12] on button "Options" at bounding box center [1014, 17] width 59 height 19
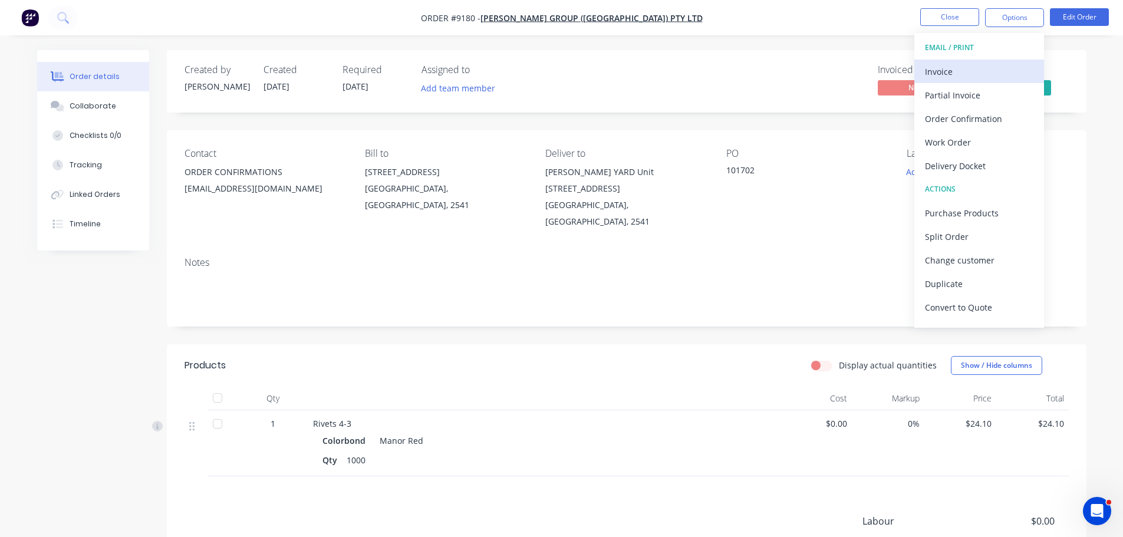
click at [949, 71] on div "Invoice" at bounding box center [979, 71] width 108 height 17
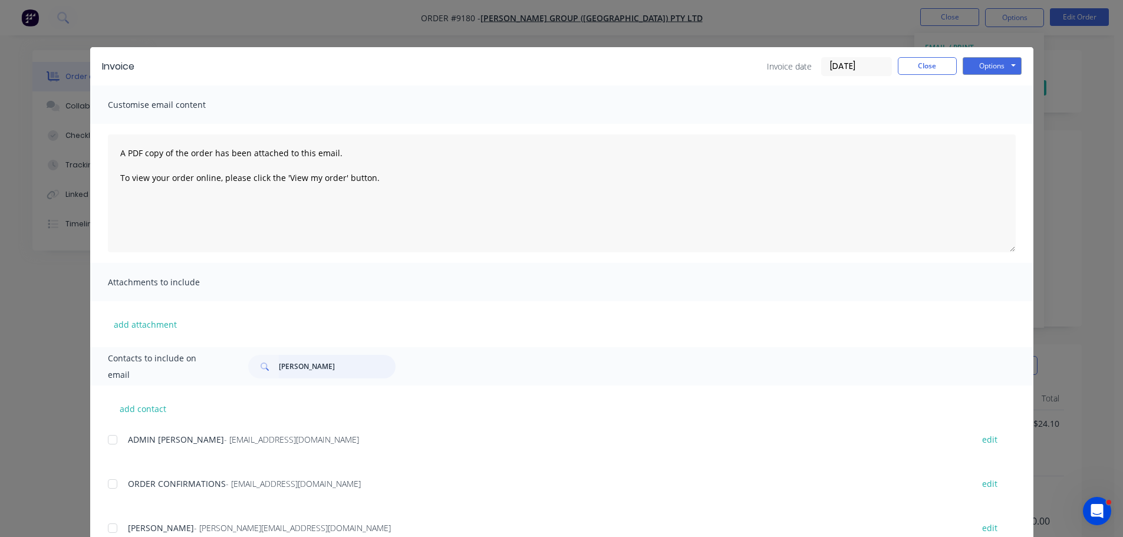
click at [310, 370] on input "[PERSON_NAME]" at bounding box center [337, 367] width 117 height 24
type input "j"
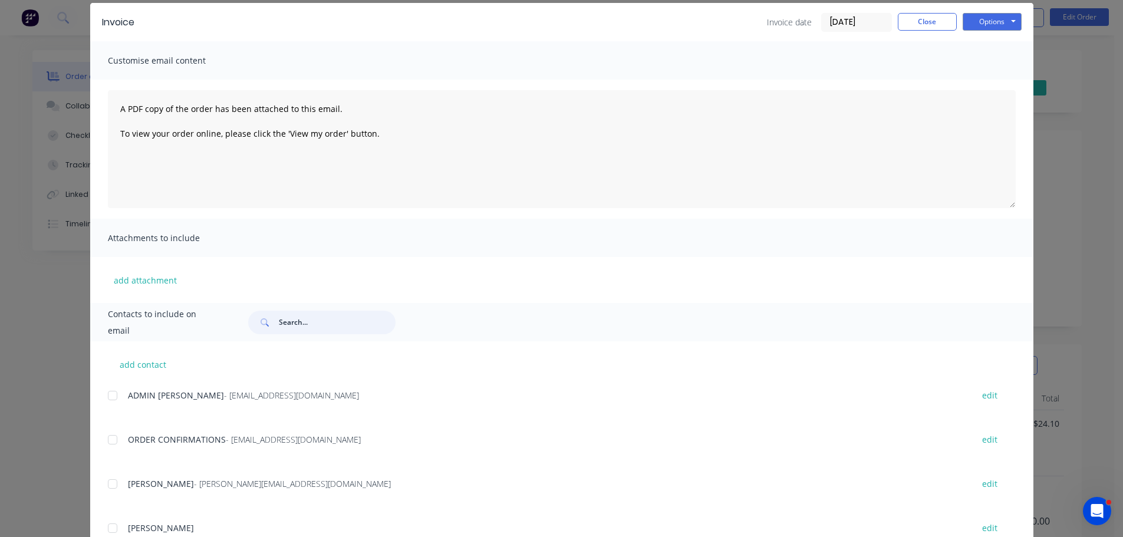
scroll to position [118, 0]
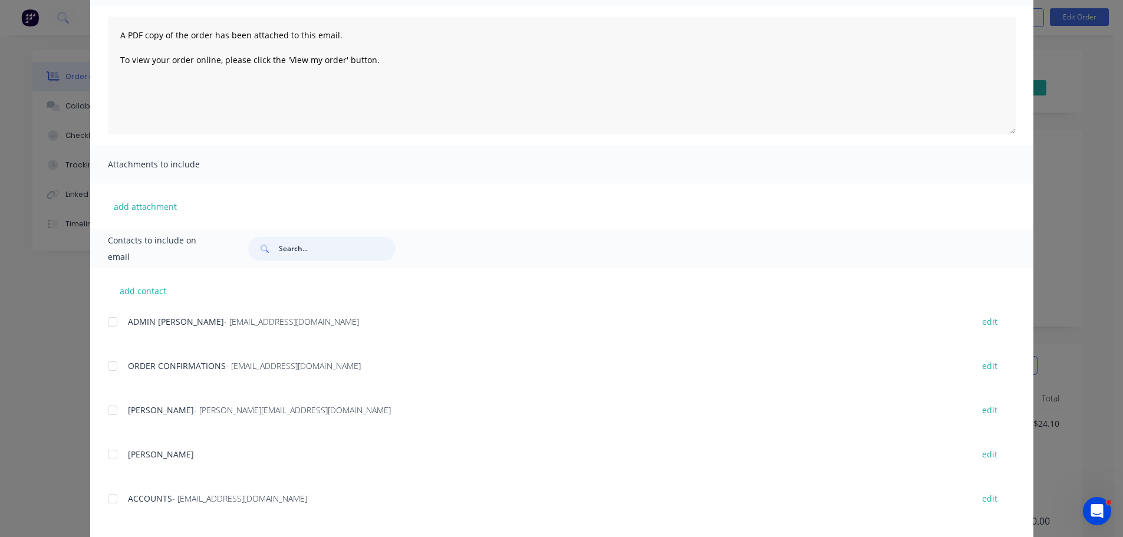
click at [109, 501] on div at bounding box center [113, 499] width 24 height 24
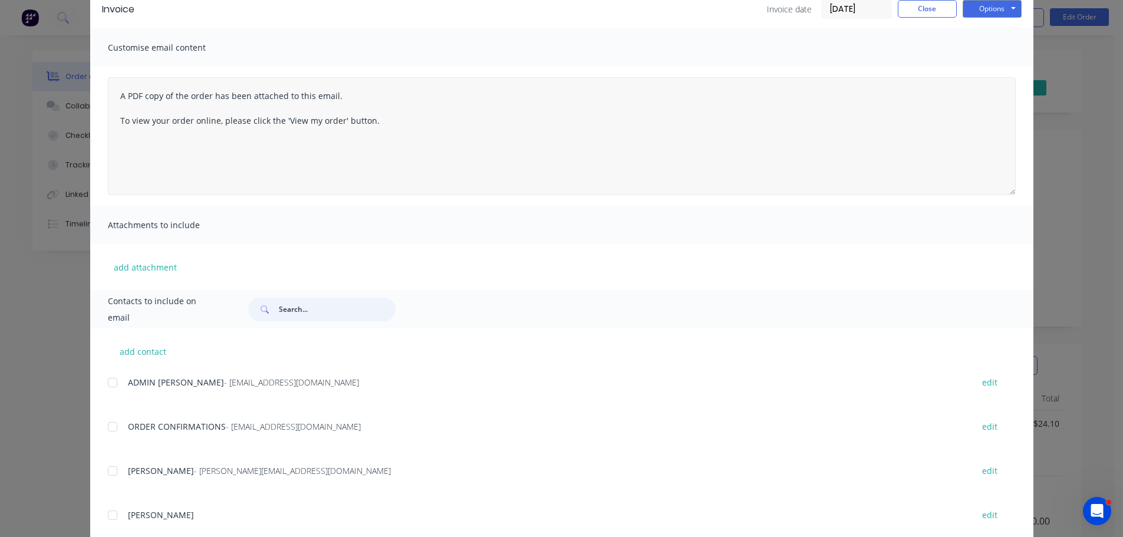
scroll to position [0, 0]
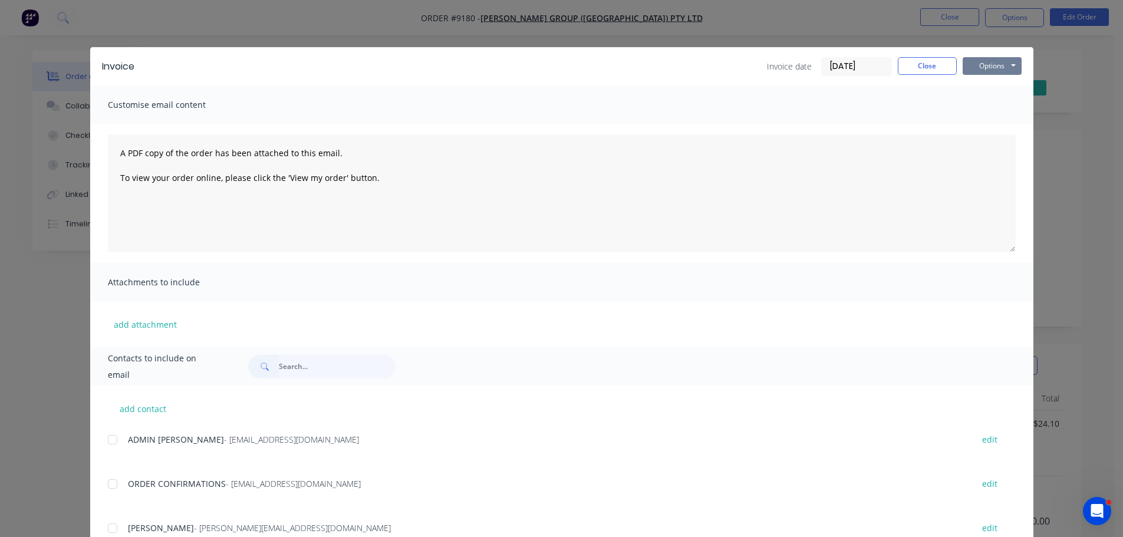
click at [971, 68] on button "Options" at bounding box center [992, 66] width 59 height 18
click at [986, 125] on button "Email" at bounding box center [1000, 125] width 75 height 19
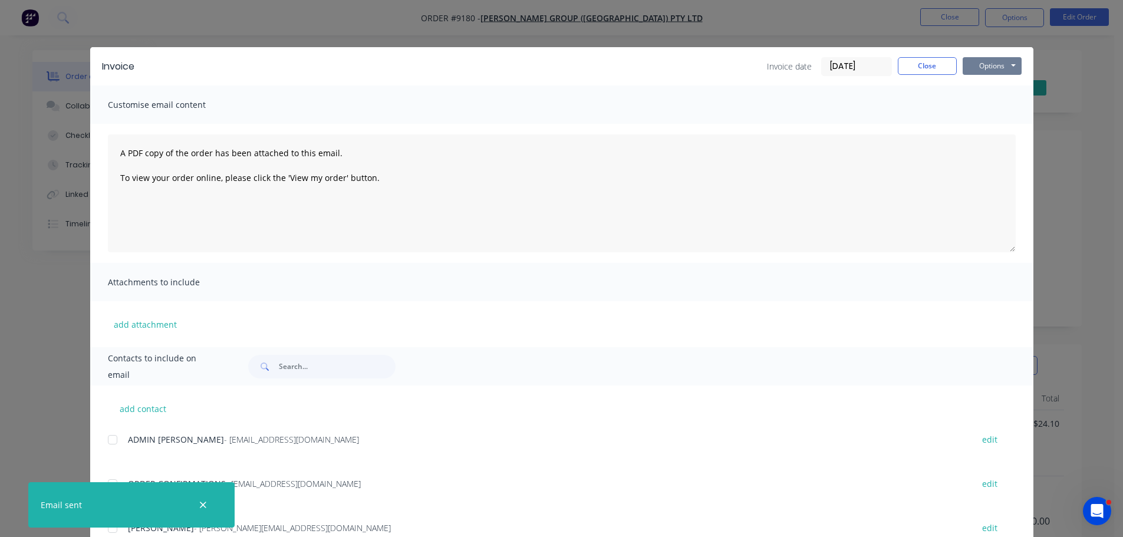
click at [979, 69] on button "Options" at bounding box center [992, 66] width 59 height 18
click at [982, 103] on button "Print" at bounding box center [1000, 106] width 75 height 19
click at [919, 62] on button "Close" at bounding box center [927, 66] width 59 height 18
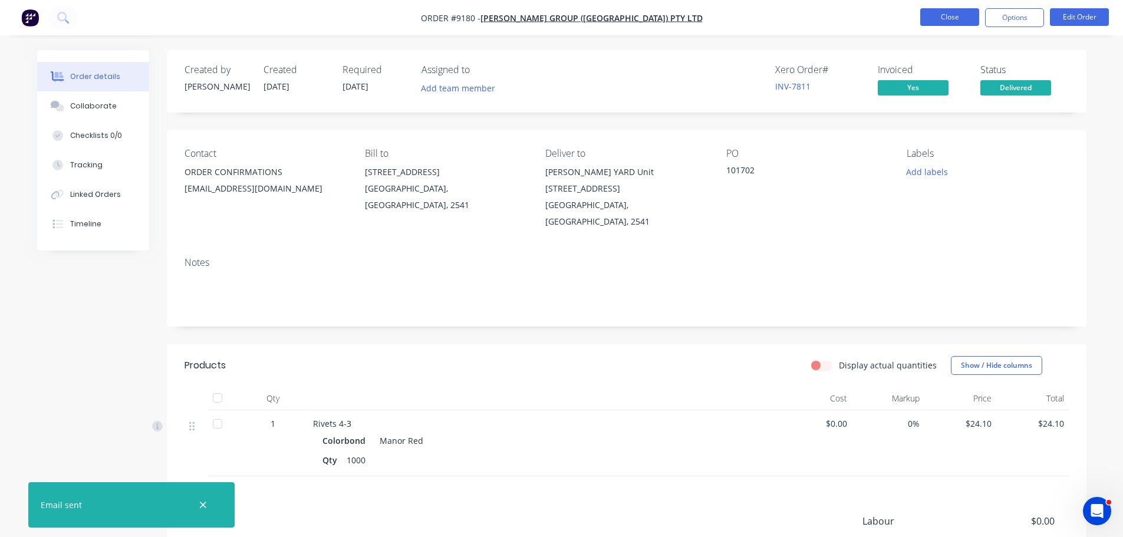
click at [937, 19] on button "Close" at bounding box center [949, 17] width 59 height 18
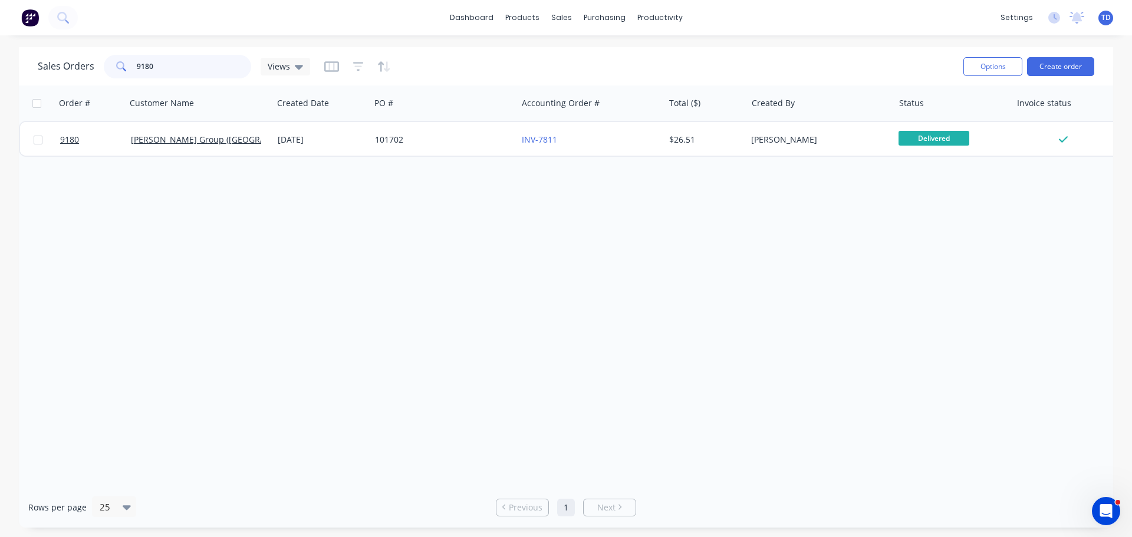
click at [179, 69] on input "9180" at bounding box center [194, 67] width 115 height 24
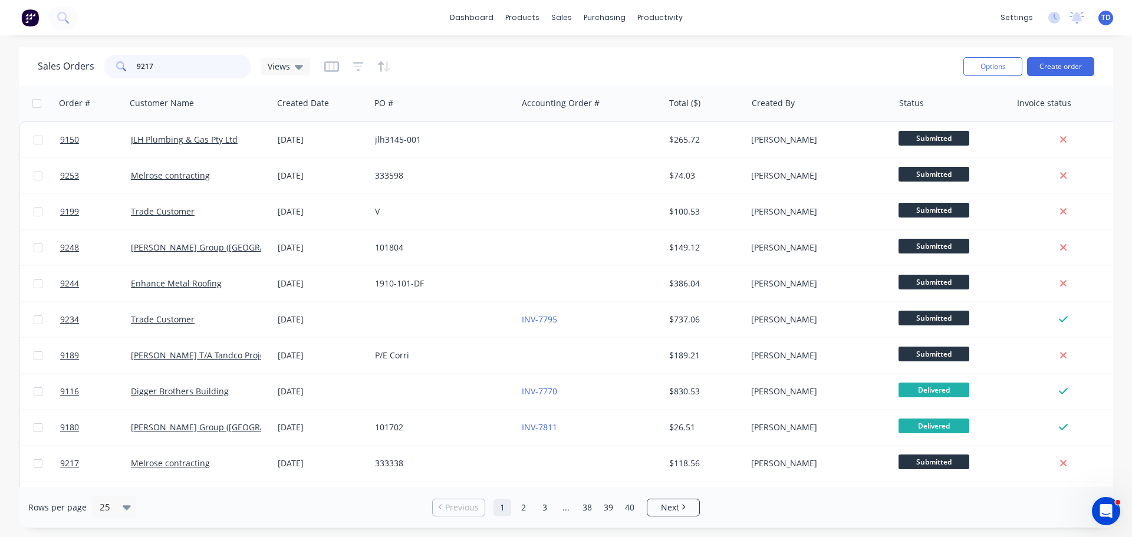
type input "9217"
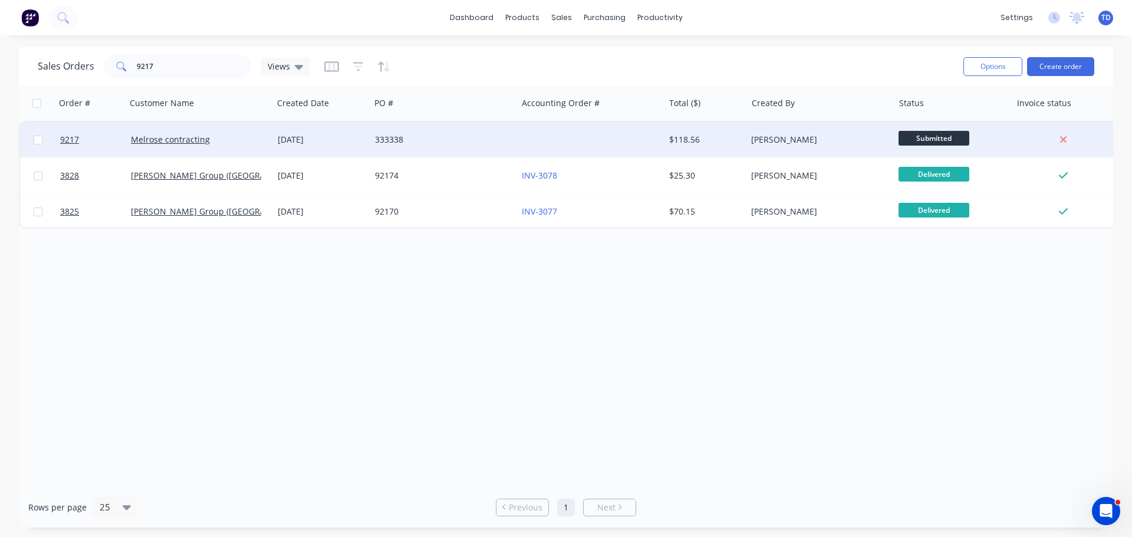
click at [463, 138] on div "333338" at bounding box center [440, 140] width 131 height 12
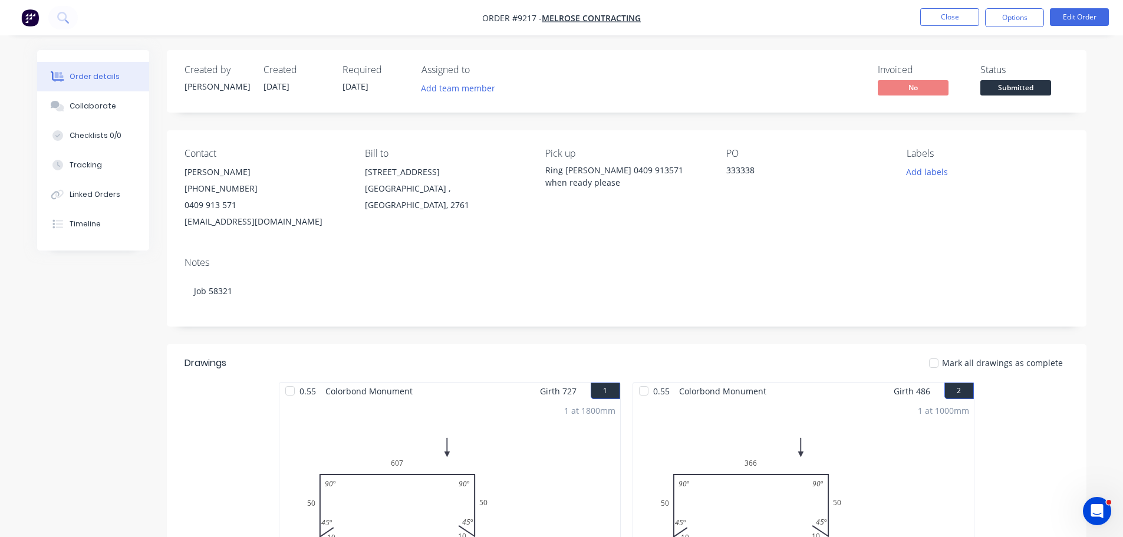
click at [1026, 91] on span "Submitted" at bounding box center [1016, 87] width 71 height 15
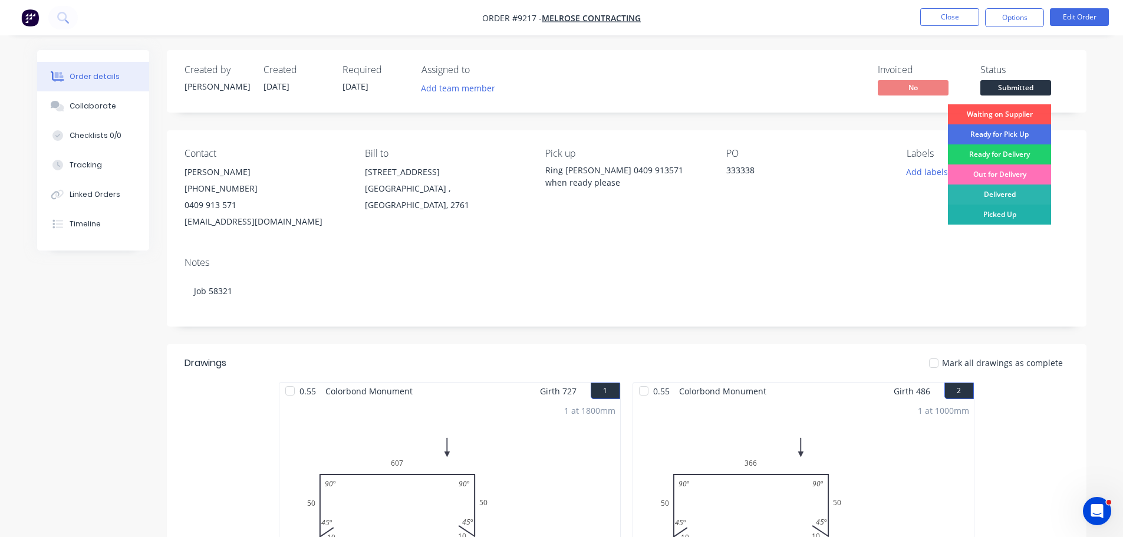
click at [1022, 213] on div "Picked Up" at bounding box center [999, 215] width 103 height 20
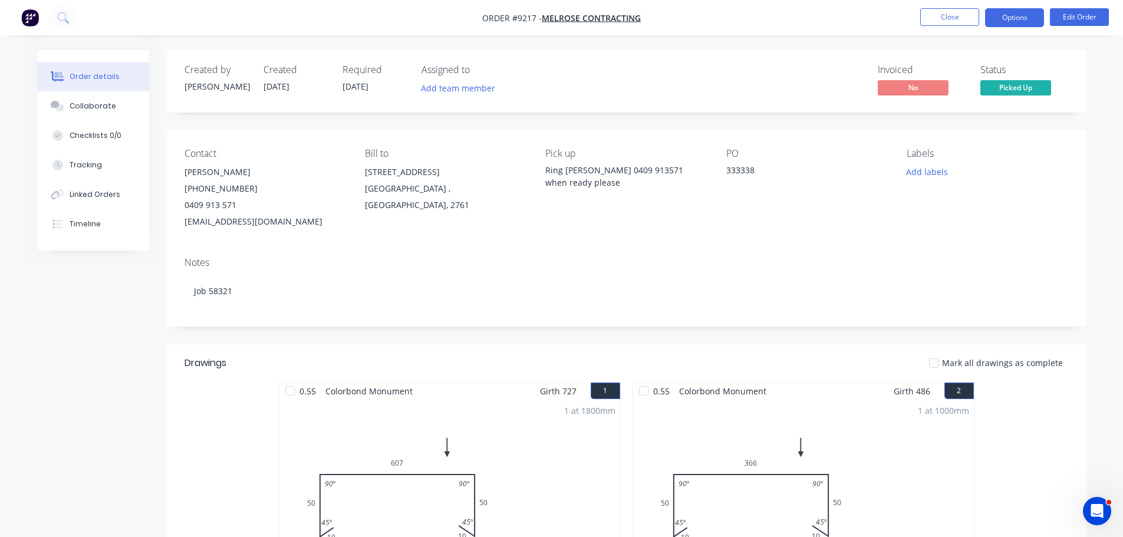
click at [1012, 18] on button "Options" at bounding box center [1014, 17] width 59 height 19
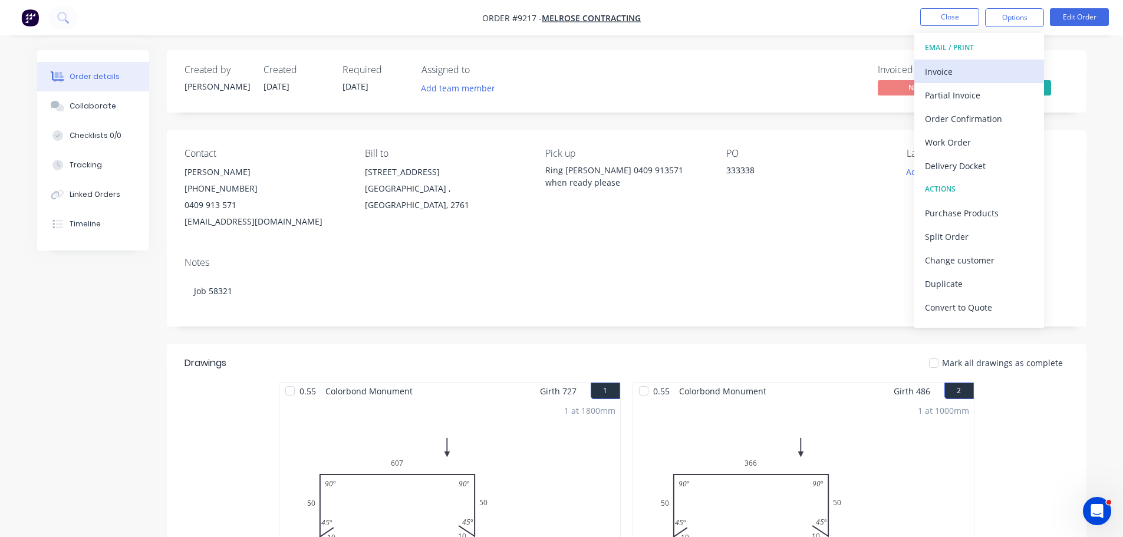
click at [972, 69] on div "Invoice" at bounding box center [979, 71] width 108 height 17
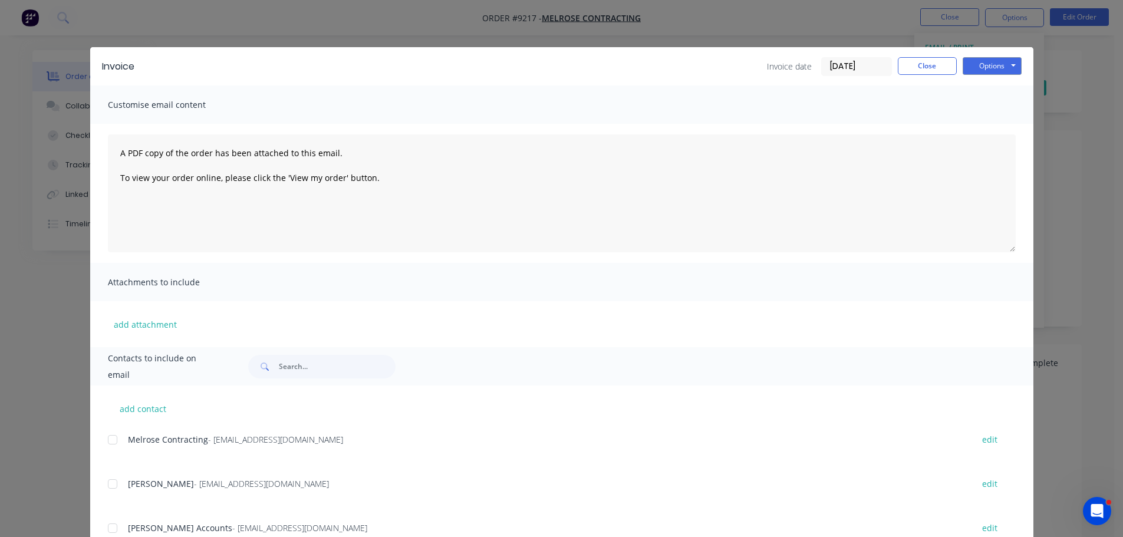
scroll to position [59, 0]
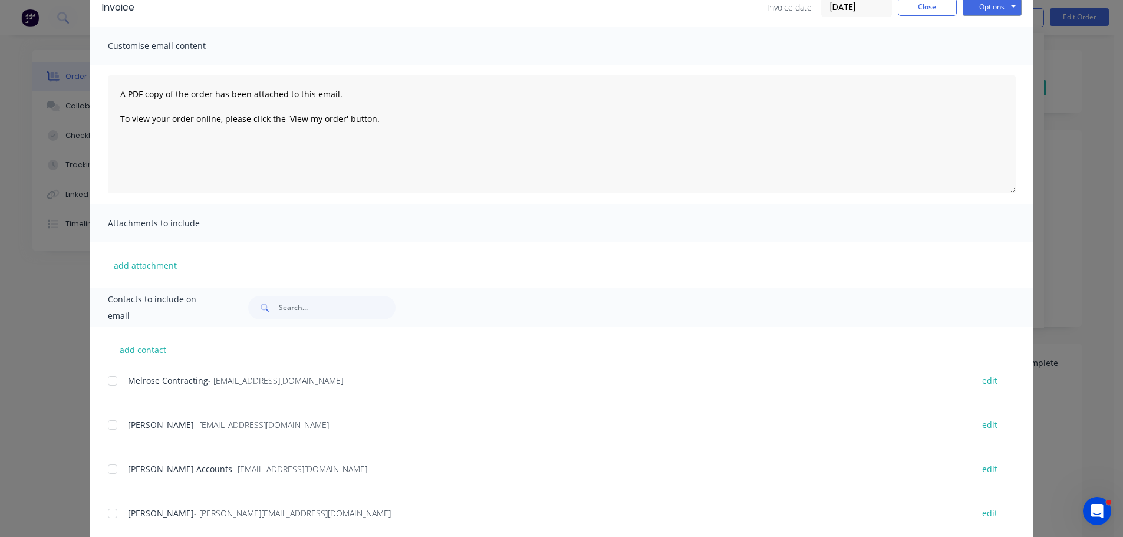
click at [104, 465] on div at bounding box center [113, 470] width 24 height 24
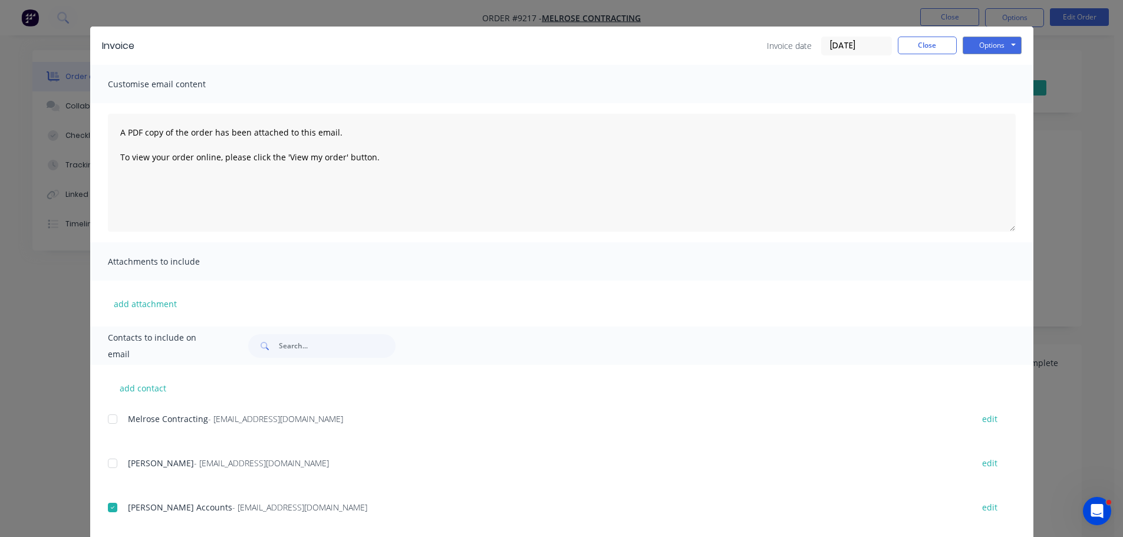
scroll to position [0, 0]
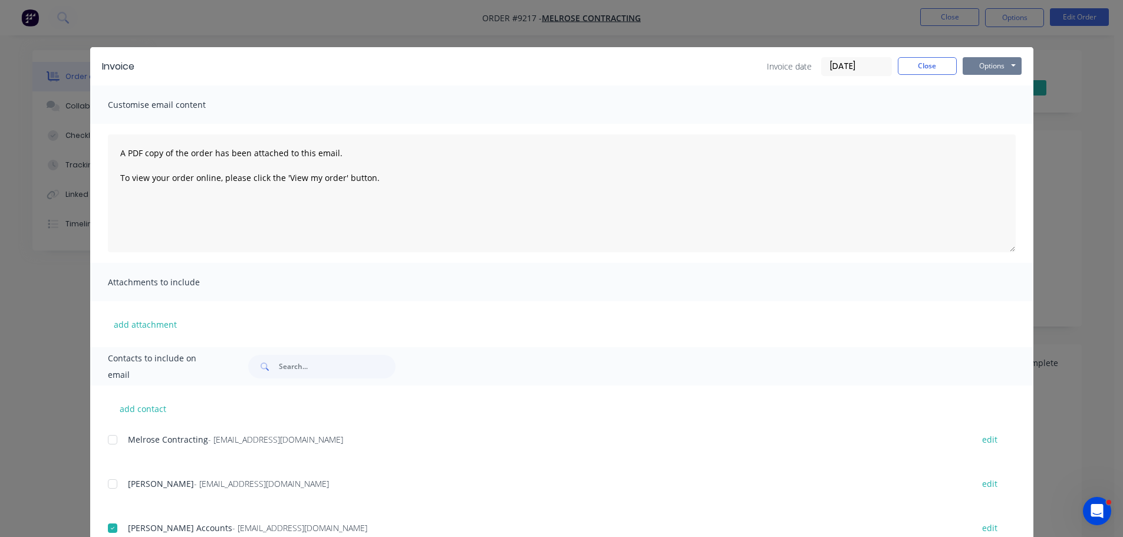
click at [981, 64] on button "Options" at bounding box center [992, 66] width 59 height 18
click at [977, 121] on button "Email" at bounding box center [1000, 125] width 75 height 19
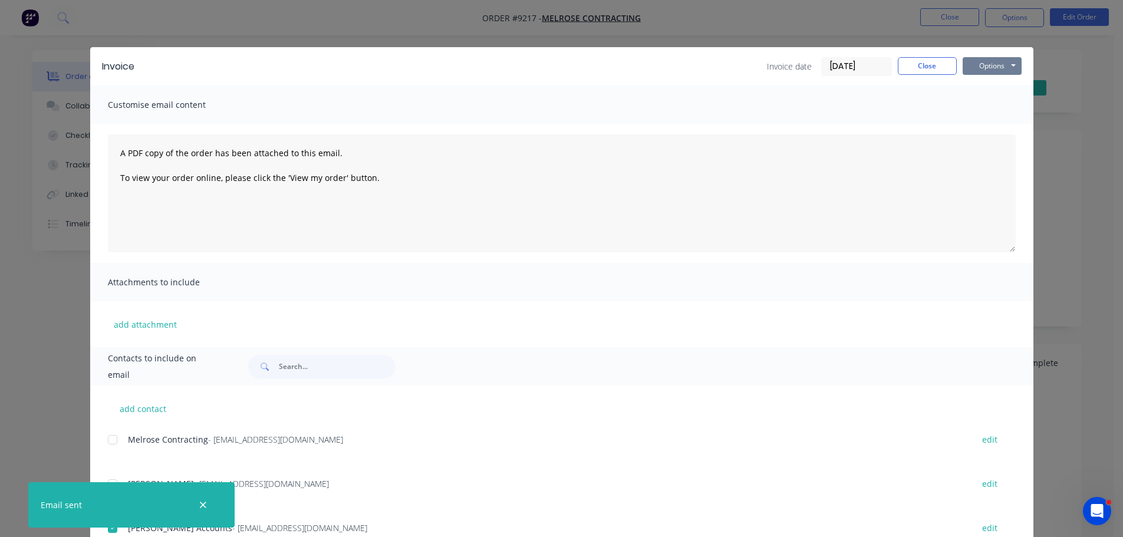
click at [988, 65] on button "Options" at bounding box center [992, 66] width 59 height 18
click at [987, 106] on button "Print" at bounding box center [1000, 106] width 75 height 19
click at [919, 65] on button "Close" at bounding box center [927, 66] width 59 height 18
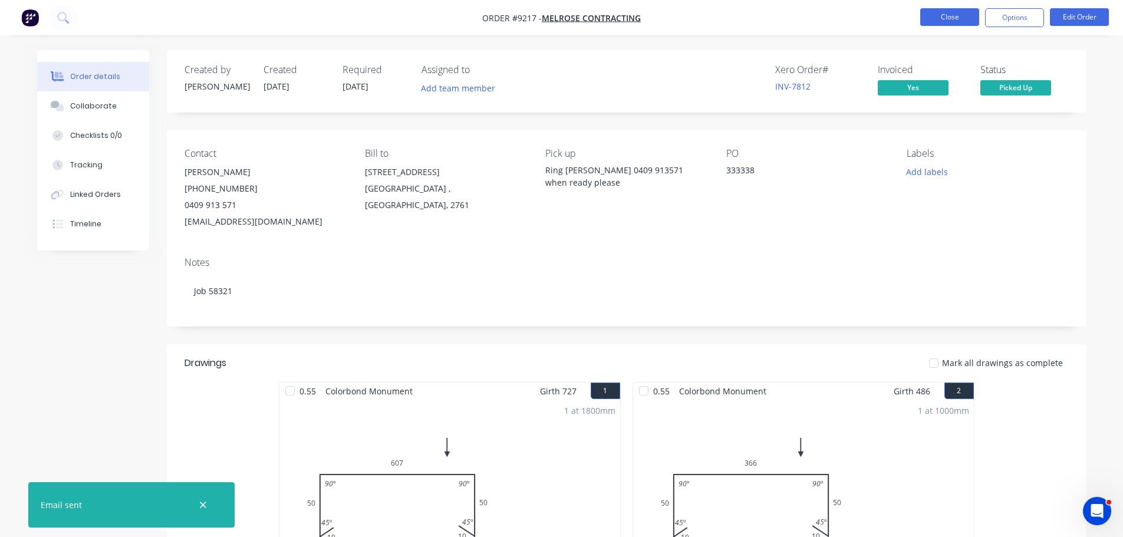
click at [940, 19] on button "Close" at bounding box center [949, 17] width 59 height 18
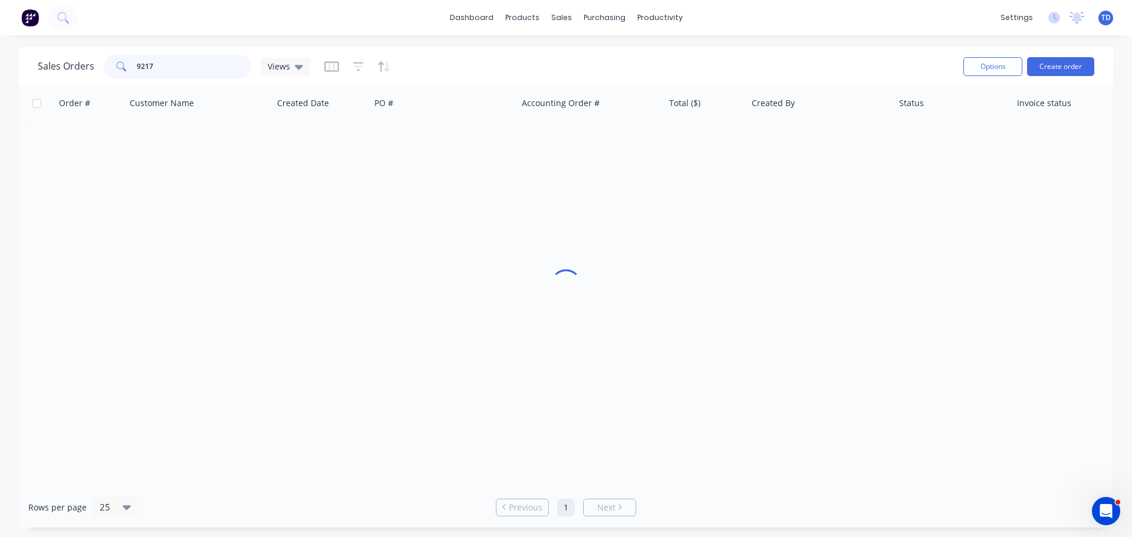
click at [202, 74] on input "9217" at bounding box center [194, 67] width 115 height 24
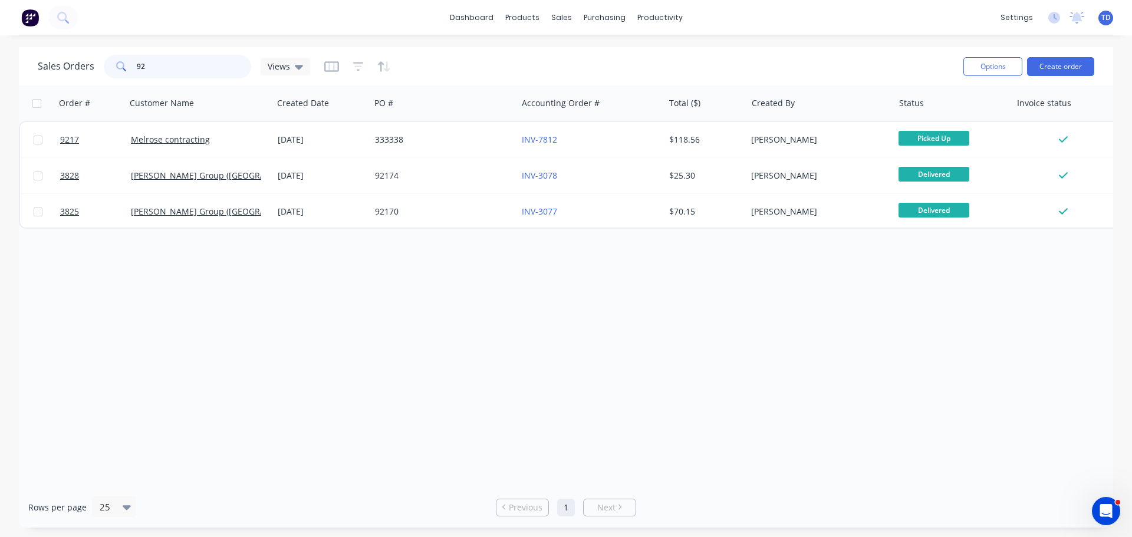
type input "9"
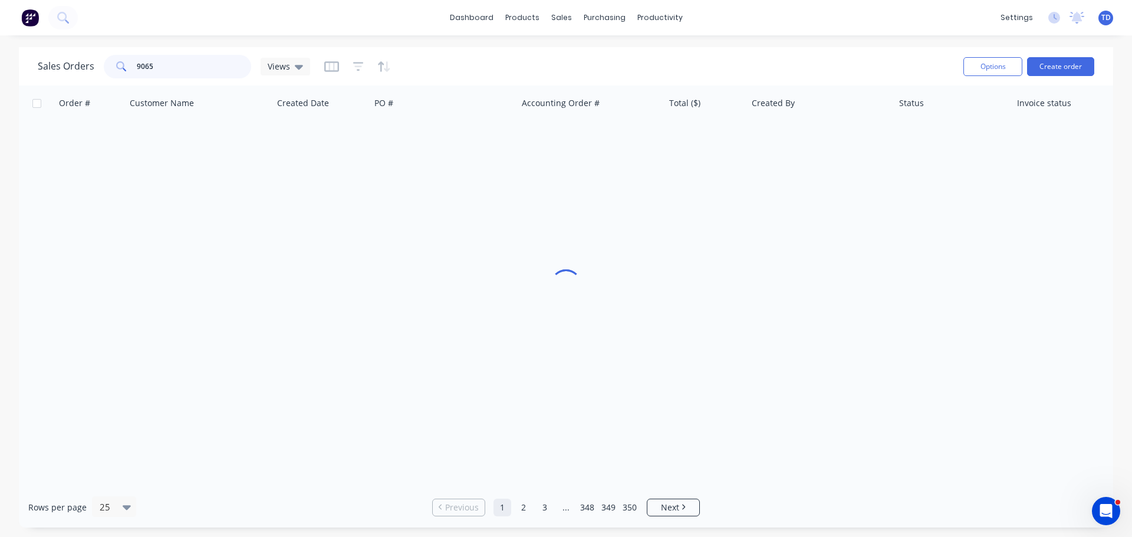
type input "9065"
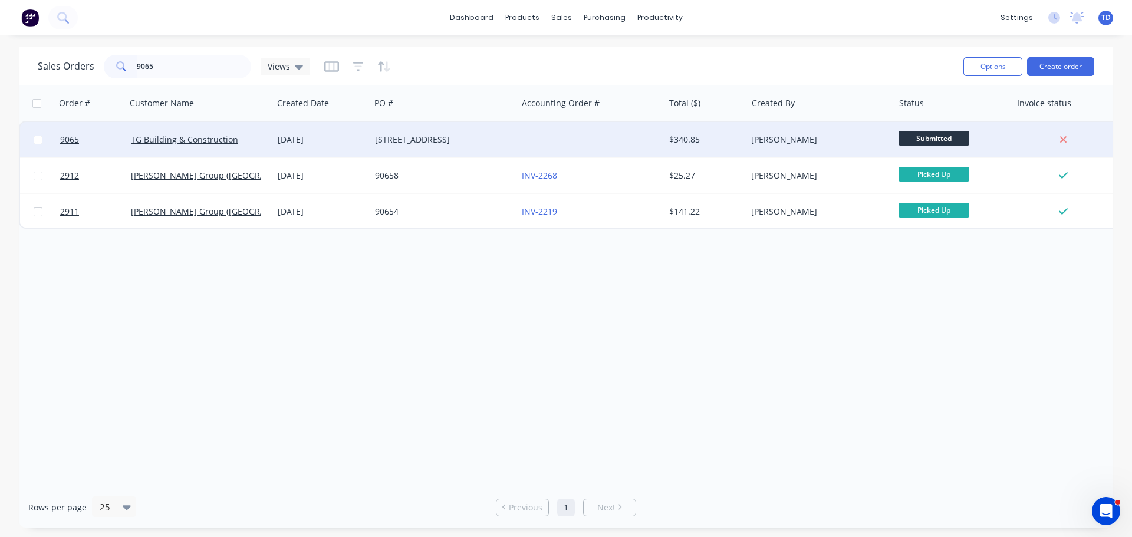
click at [380, 136] on div "[STREET_ADDRESS]" at bounding box center [440, 140] width 131 height 12
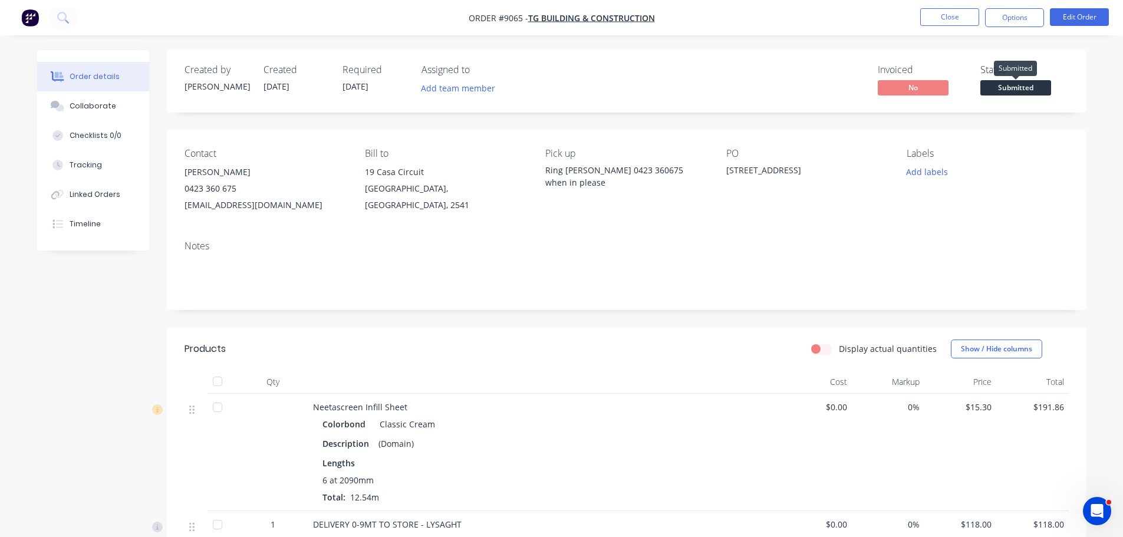
click at [1036, 90] on span "Submitted" at bounding box center [1016, 87] width 71 height 15
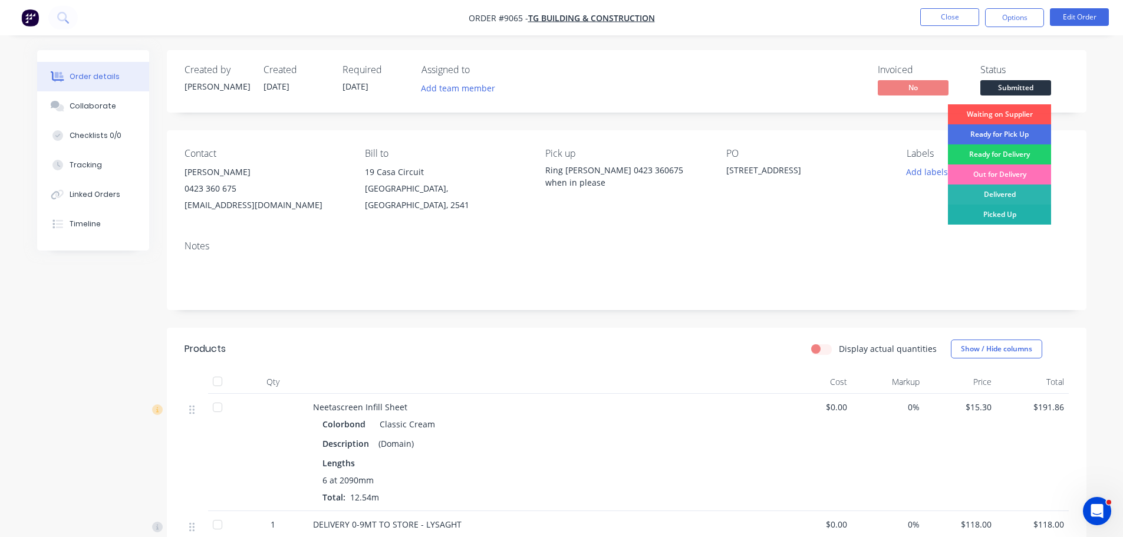
click at [1018, 213] on div "Picked Up" at bounding box center [999, 215] width 103 height 20
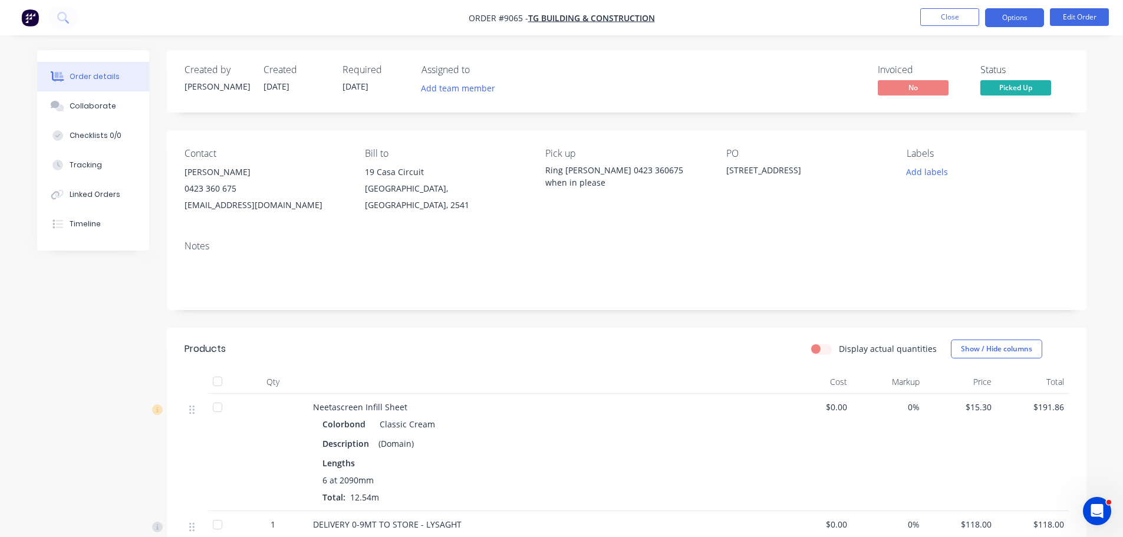
click at [1007, 16] on button "Options" at bounding box center [1014, 17] width 59 height 19
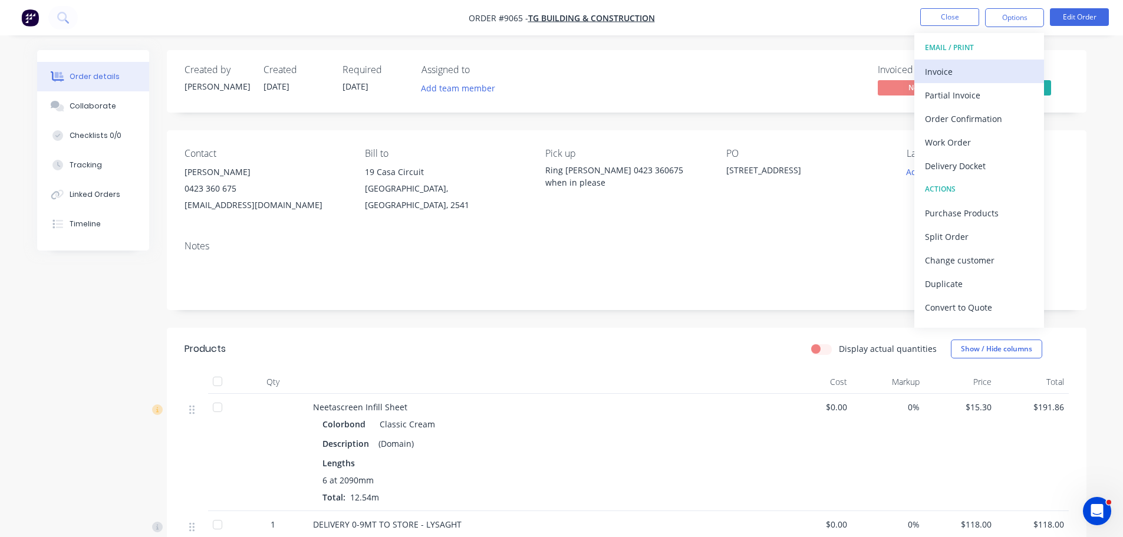
click at [957, 67] on div "Invoice" at bounding box center [979, 71] width 108 height 17
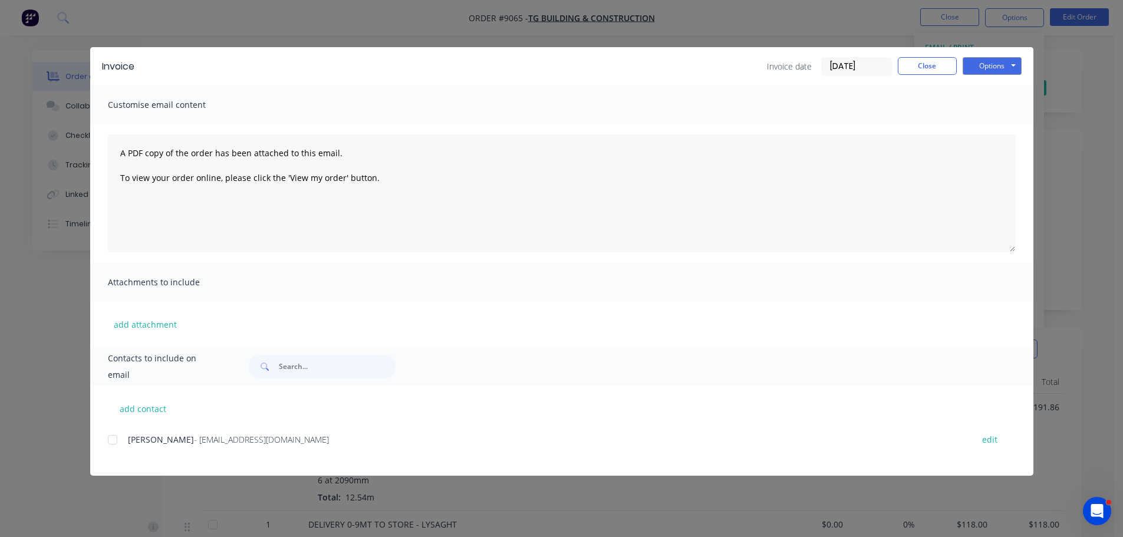
click at [108, 438] on div at bounding box center [113, 440] width 24 height 24
click at [977, 66] on button "Options" at bounding box center [992, 66] width 59 height 18
click at [999, 129] on button "Email" at bounding box center [1000, 125] width 75 height 19
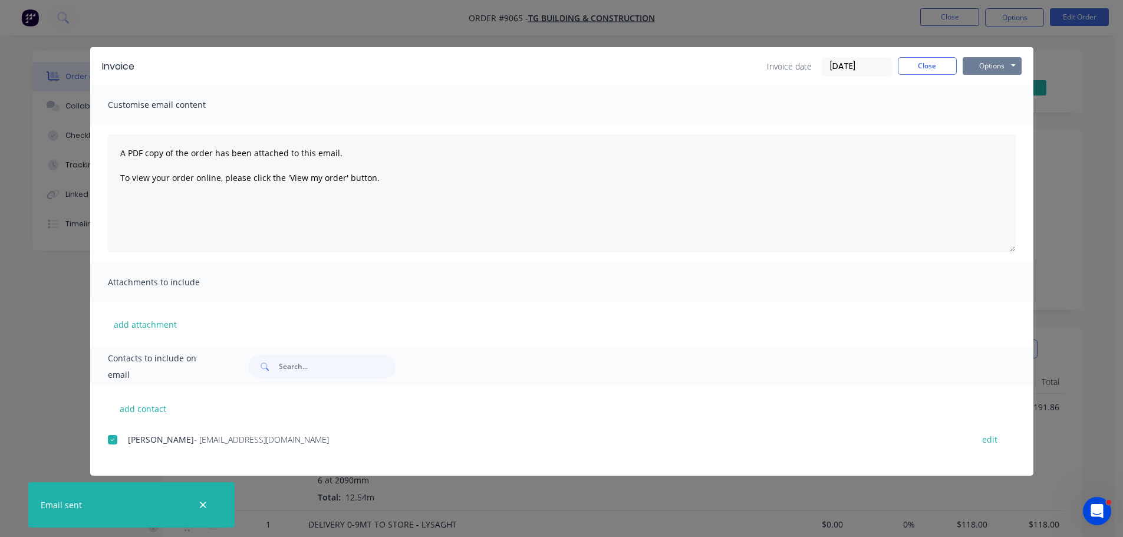
click at [1000, 65] on button "Options" at bounding box center [992, 66] width 59 height 18
click at [1003, 106] on button "Print" at bounding box center [1000, 106] width 75 height 19
click at [918, 66] on button "Close" at bounding box center [927, 66] width 59 height 18
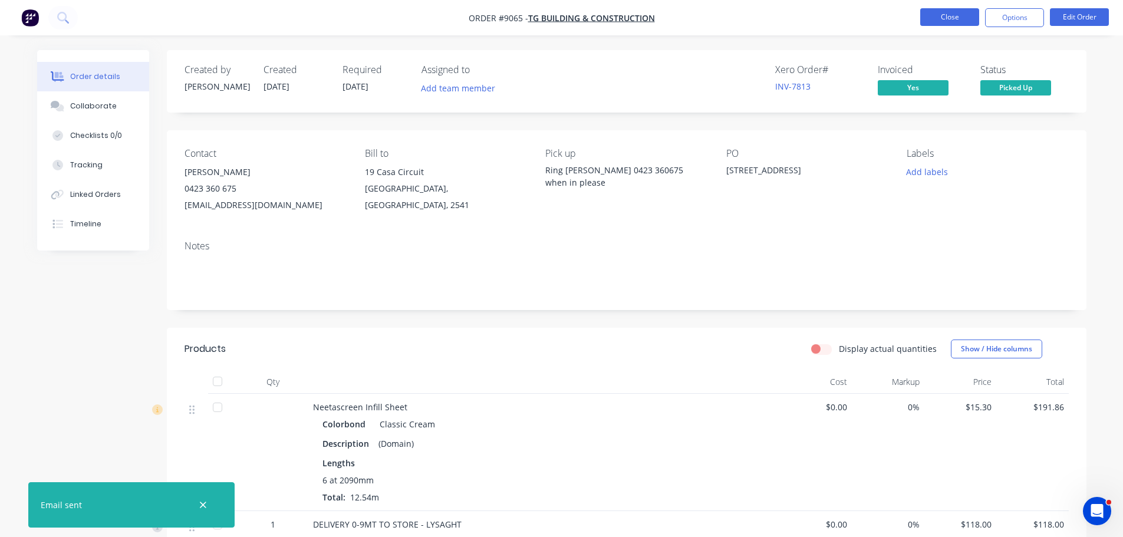
click at [962, 19] on button "Close" at bounding box center [949, 17] width 59 height 18
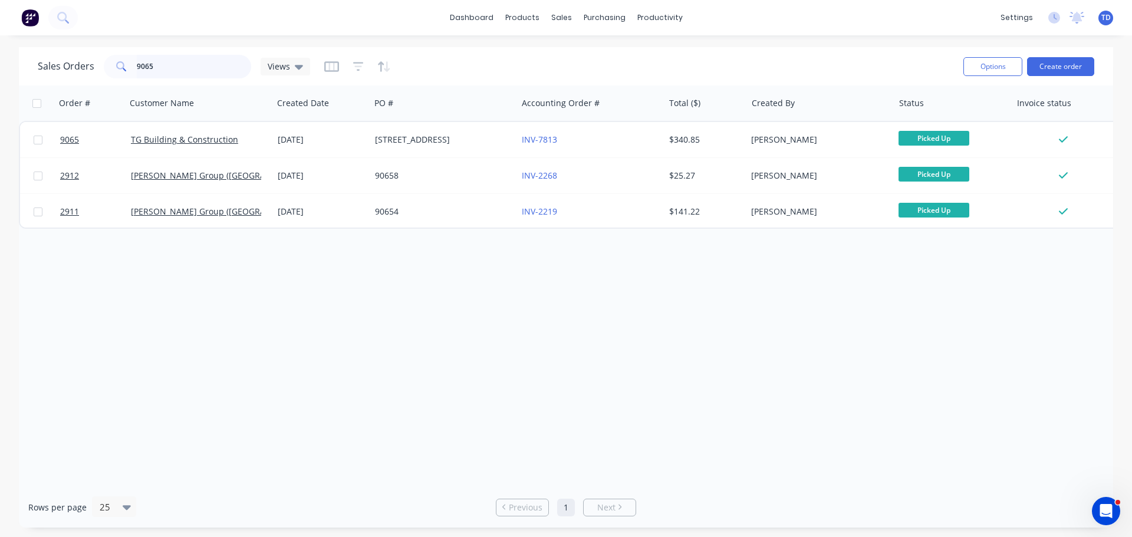
click at [167, 70] on input "9065" at bounding box center [194, 67] width 115 height 24
type input "9223"
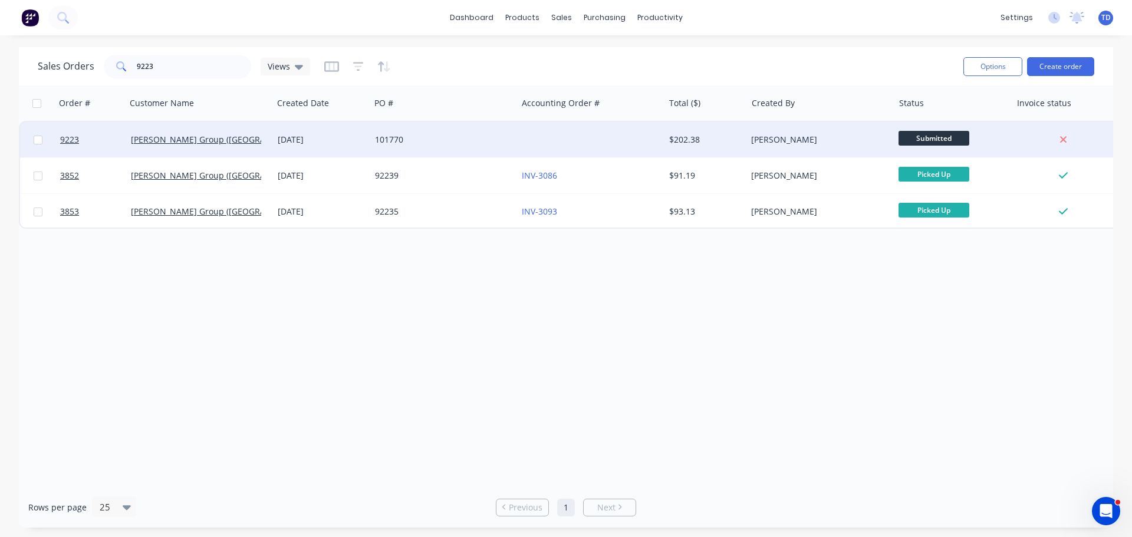
click at [523, 142] on div at bounding box center [590, 139] width 147 height 35
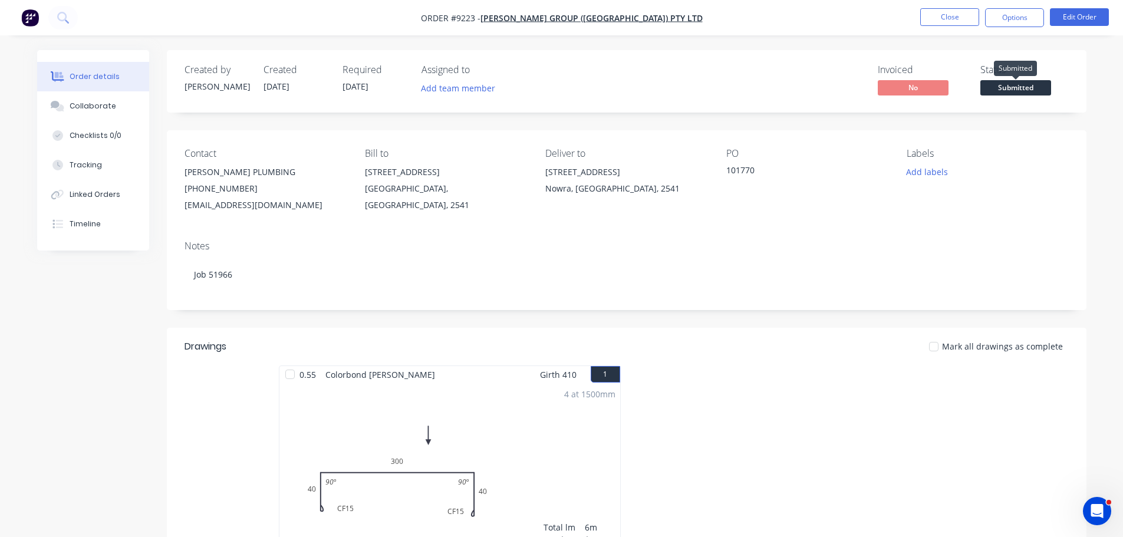
click at [1035, 90] on span "Submitted" at bounding box center [1016, 87] width 71 height 15
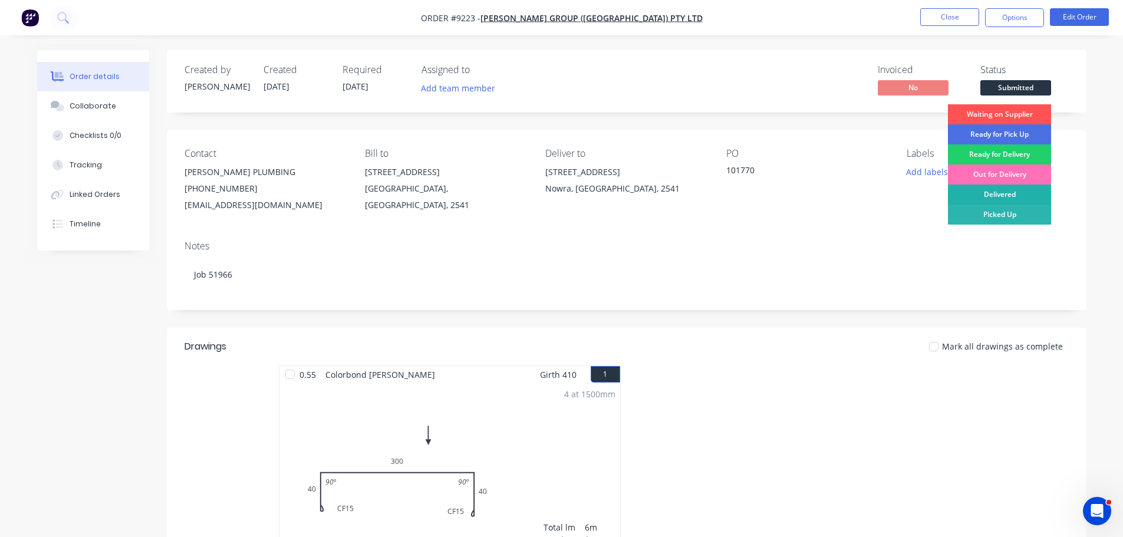
click at [1016, 190] on div "Delivered" at bounding box center [999, 195] width 103 height 20
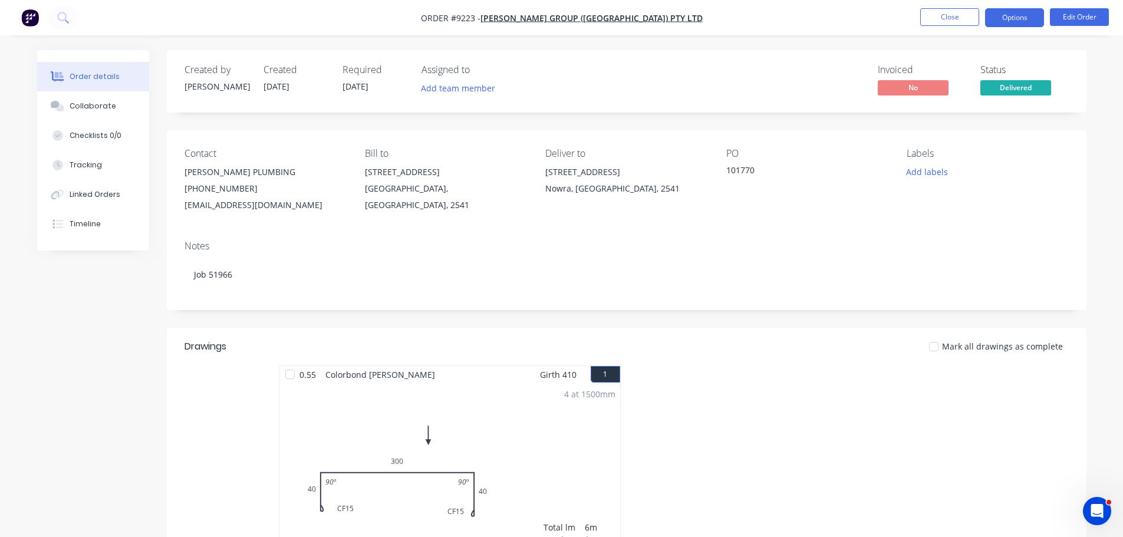
click at [1004, 22] on button "Options" at bounding box center [1014, 17] width 59 height 19
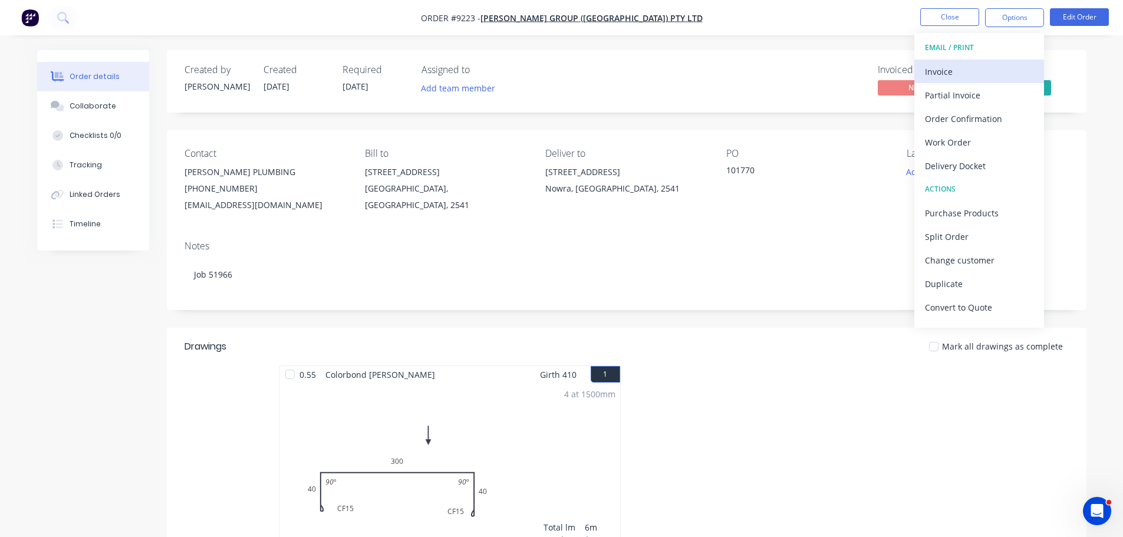
click at [933, 70] on div "Invoice" at bounding box center [979, 71] width 108 height 17
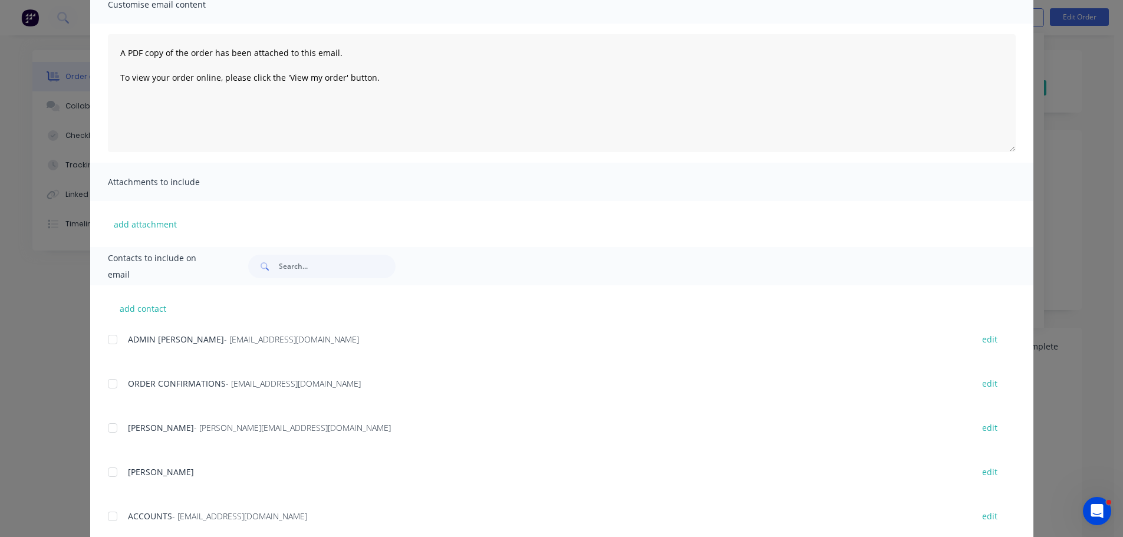
scroll to position [118, 0]
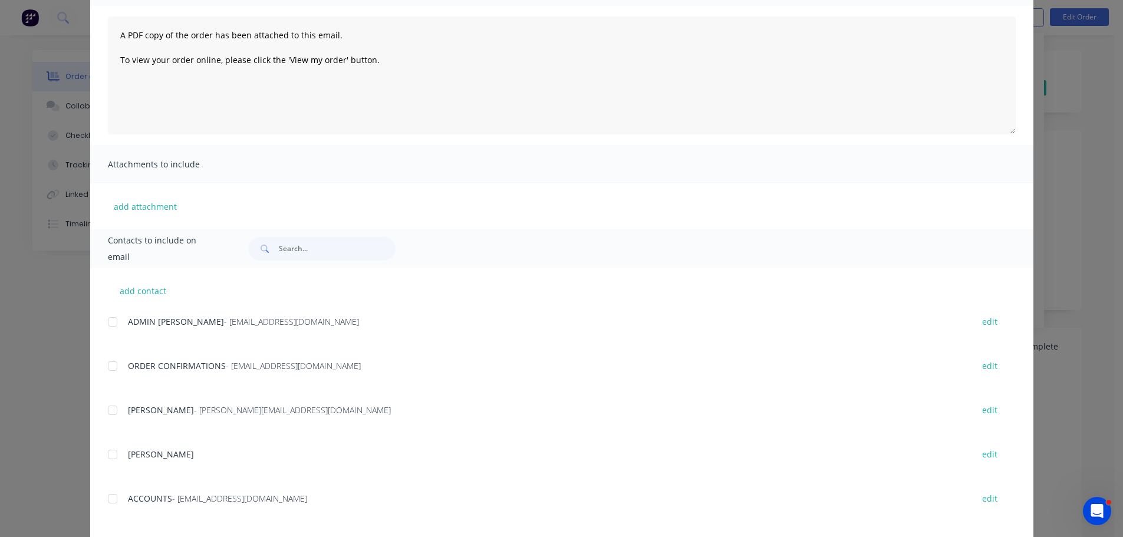
click at [110, 498] on div at bounding box center [113, 499] width 24 height 24
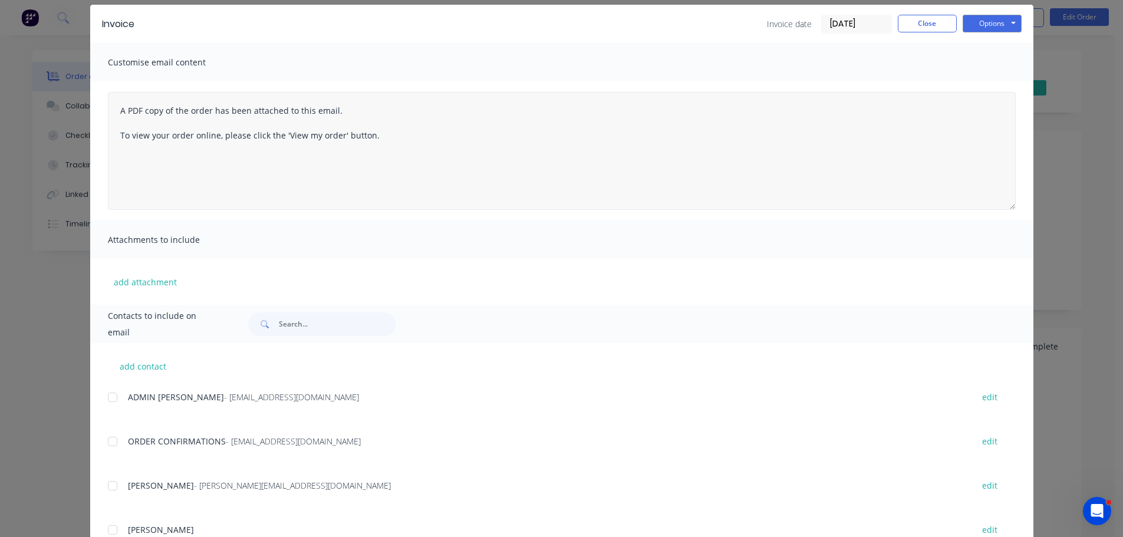
scroll to position [0, 0]
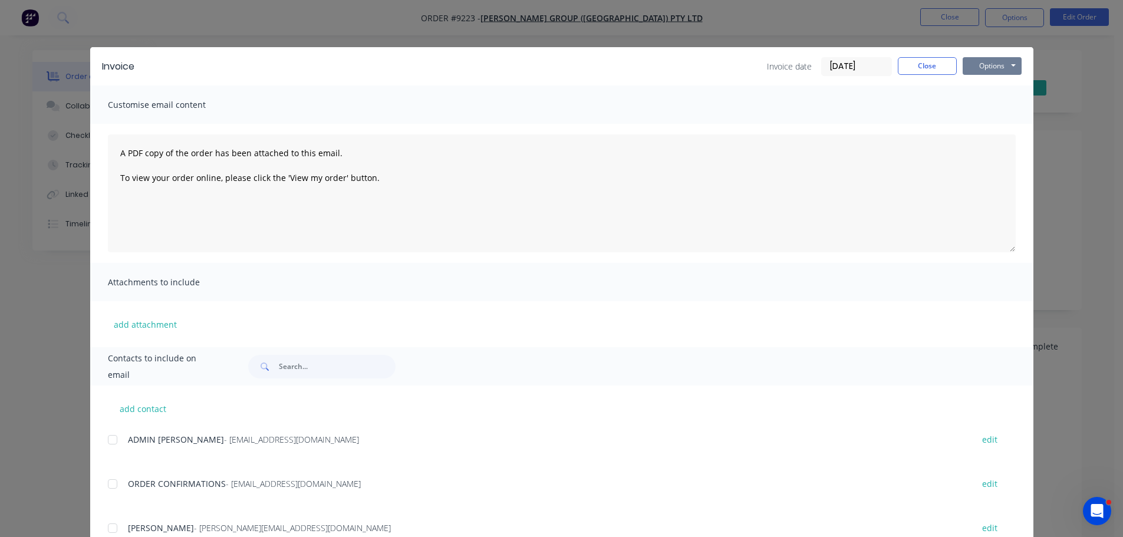
click at [985, 62] on button "Options" at bounding box center [992, 66] width 59 height 18
click at [983, 123] on button "Email" at bounding box center [1000, 125] width 75 height 19
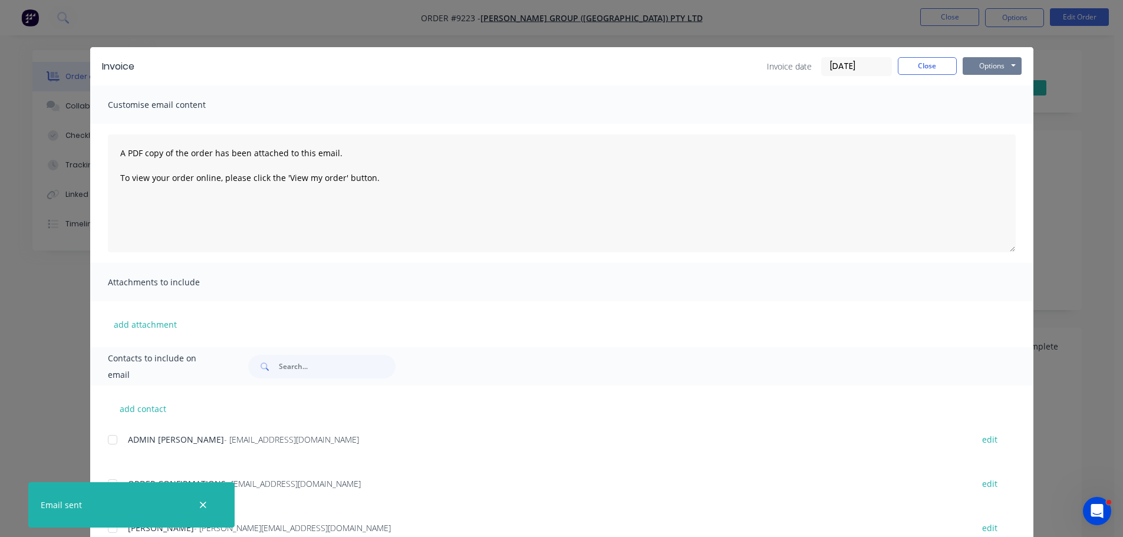
click at [996, 65] on button "Options" at bounding box center [992, 66] width 59 height 18
click at [992, 110] on button "Print" at bounding box center [1000, 106] width 75 height 19
click at [924, 61] on button "Close" at bounding box center [927, 66] width 59 height 18
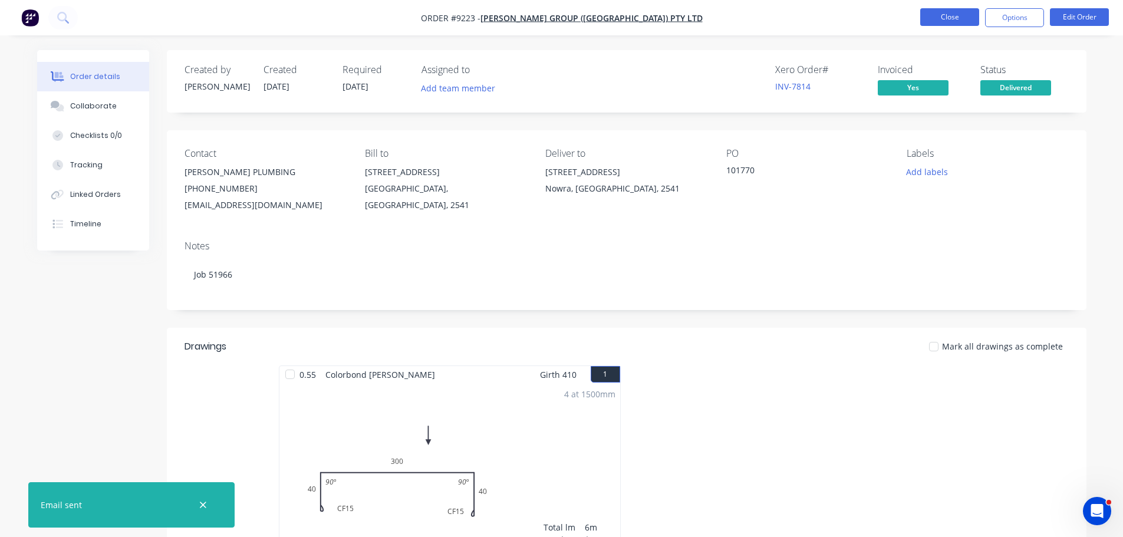
click at [946, 23] on button "Close" at bounding box center [949, 17] width 59 height 18
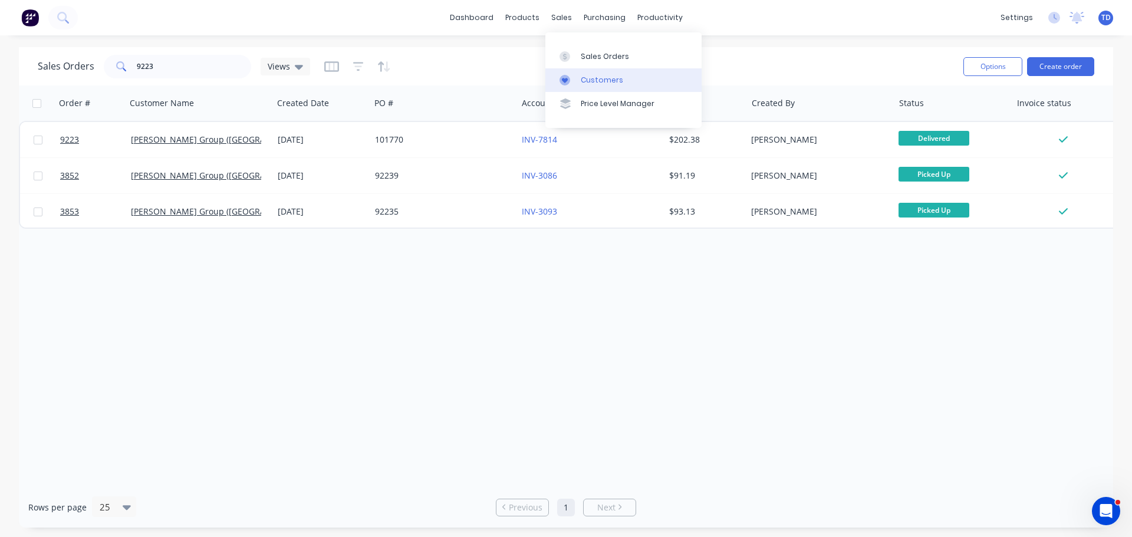
click at [600, 86] on link "Customers" at bounding box center [623, 80] width 156 height 24
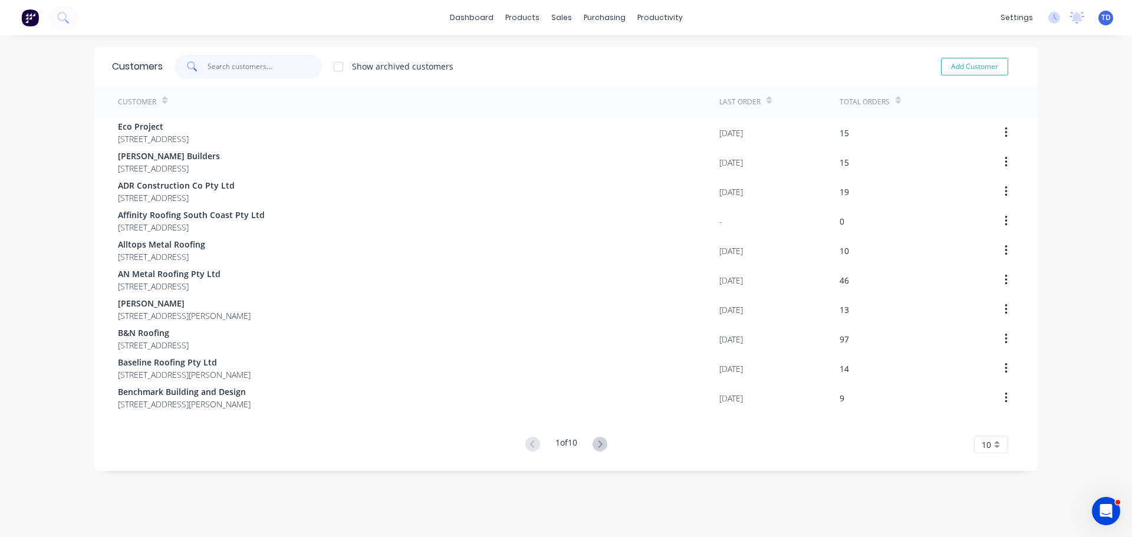
click at [248, 71] on input "text" at bounding box center [265, 67] width 115 height 24
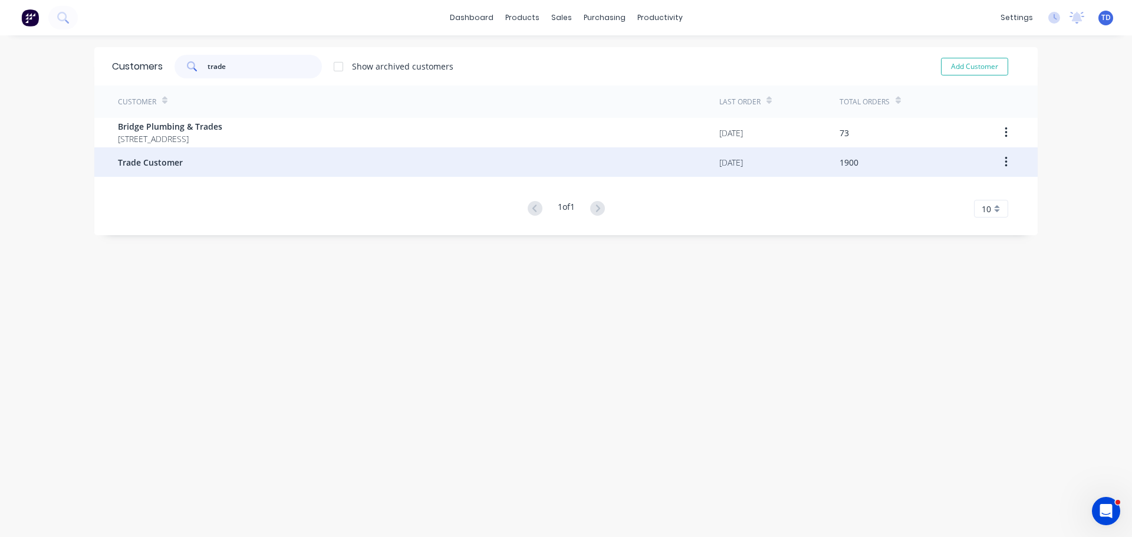
type input "trade"
click at [170, 158] on span "Trade Customer" at bounding box center [150, 162] width 65 height 12
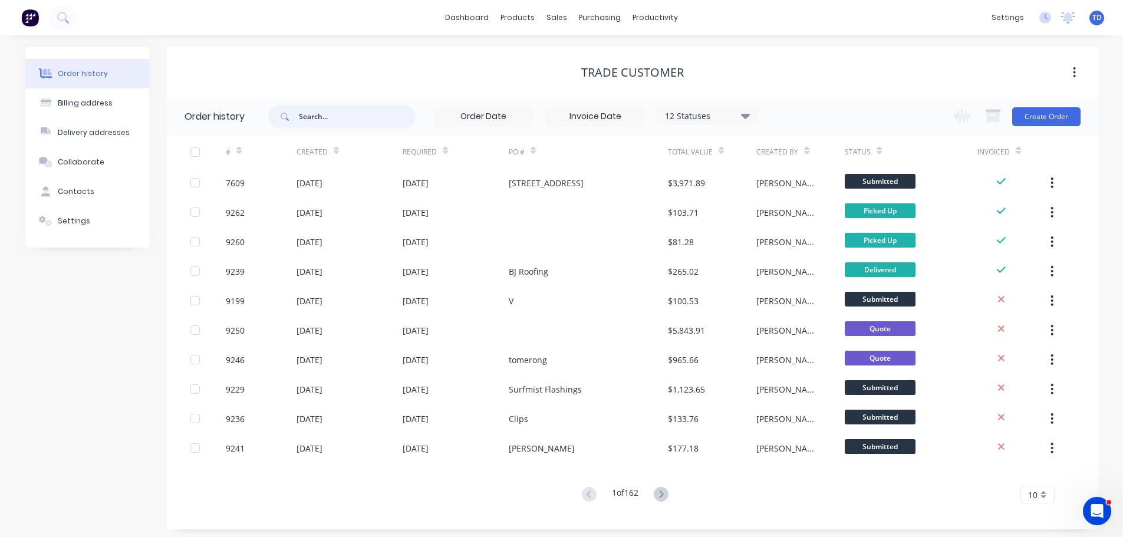
click at [333, 117] on input "text" at bounding box center [357, 117] width 117 height 24
type input "[PERSON_NAME] made"
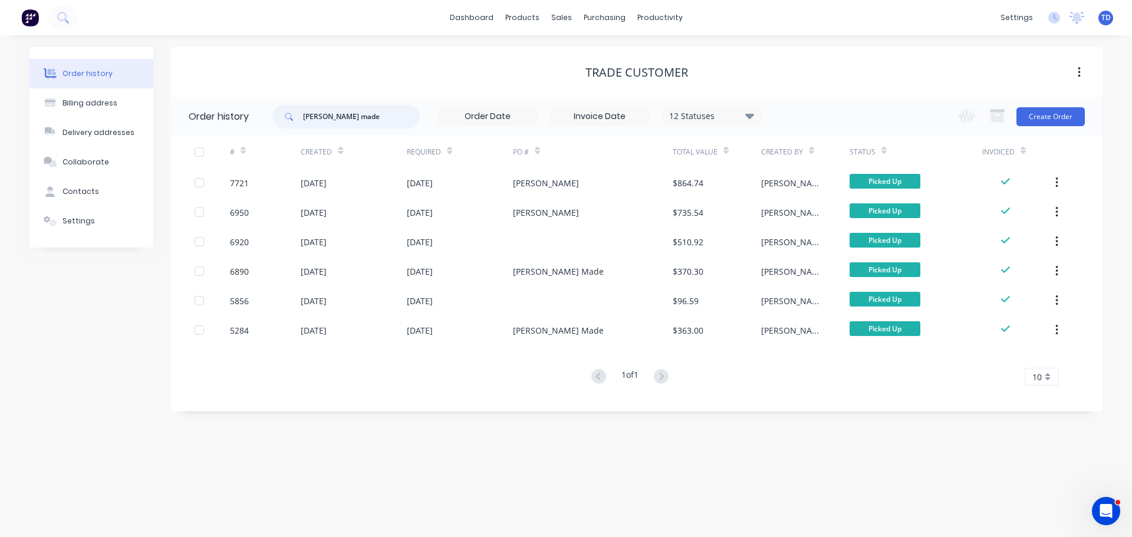
drag, startPoint x: 372, startPoint y: 111, endPoint x: 265, endPoint y: 123, distance: 107.4
click at [265, 123] on header "Order history [PERSON_NAME] made 12 Statuses Invoice Status Invoiced Not Invoic…" at bounding box center [637, 116] width 932 height 38
type input "[PERSON_NAME]"
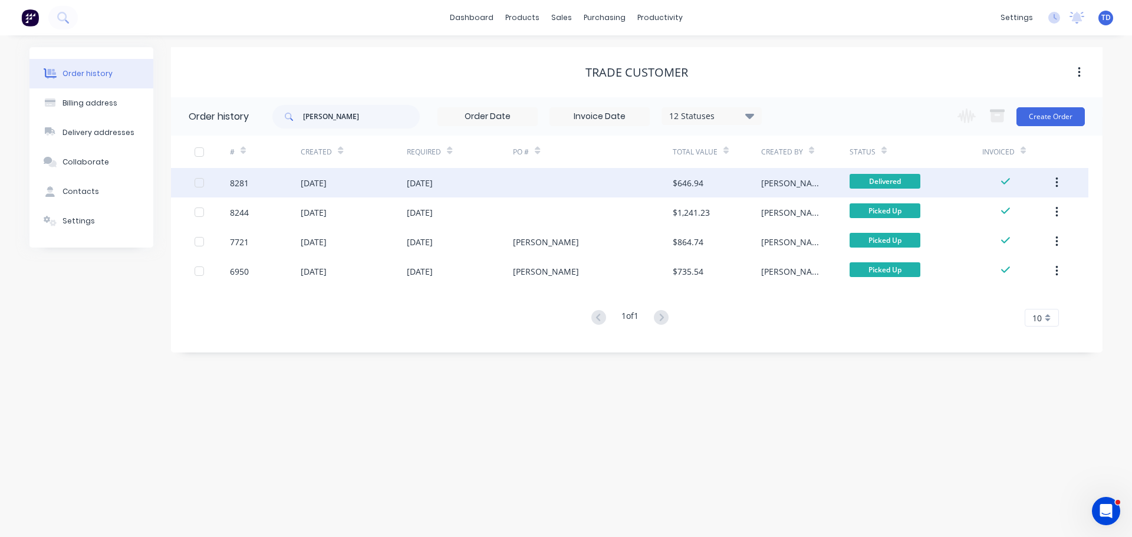
click at [513, 190] on div at bounding box center [592, 182] width 159 height 29
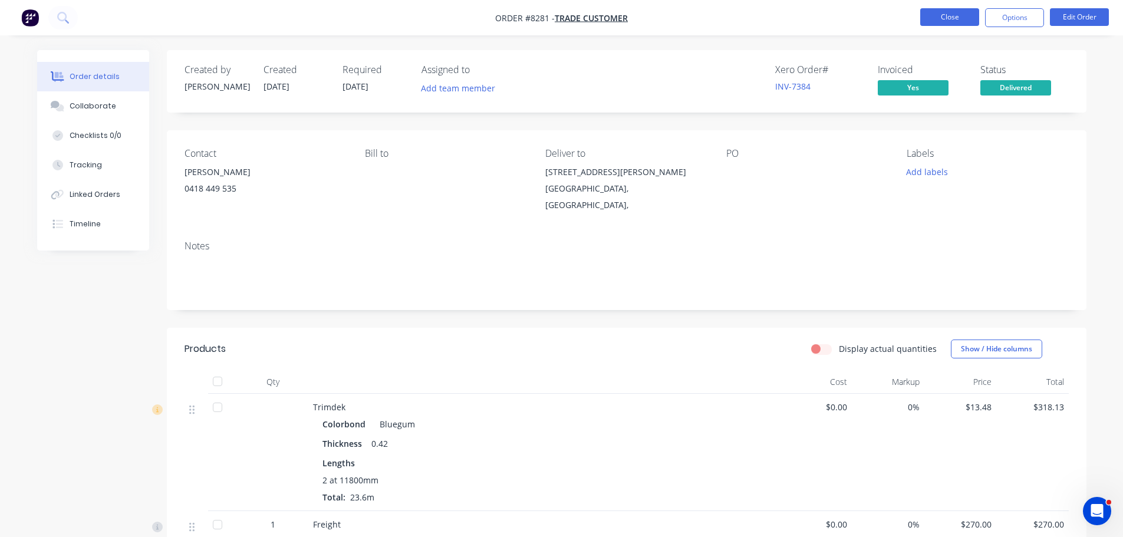
click at [939, 22] on button "Close" at bounding box center [949, 17] width 59 height 18
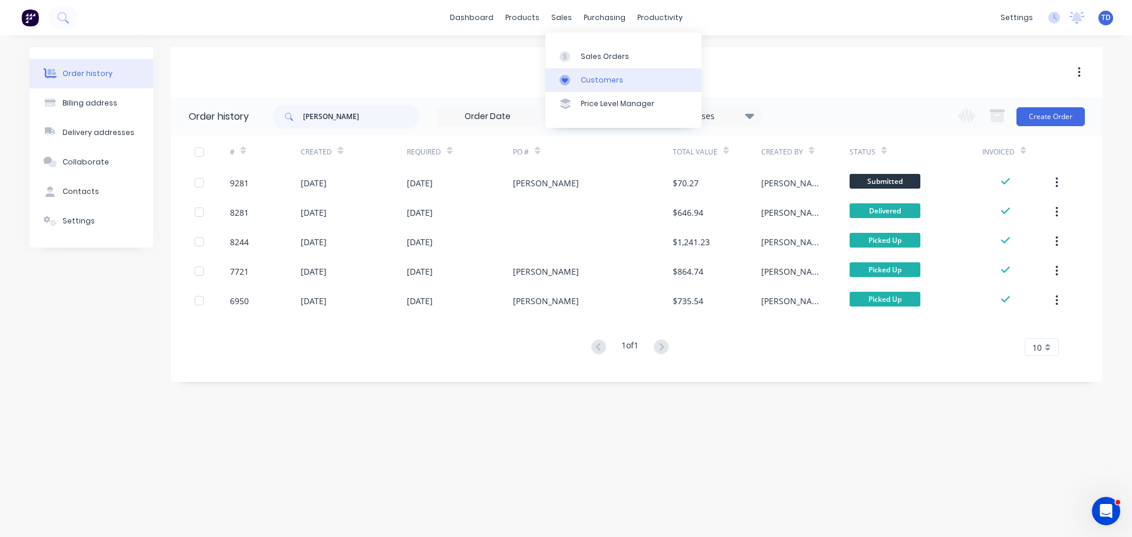
click at [597, 80] on div "Customers" at bounding box center [602, 80] width 42 height 11
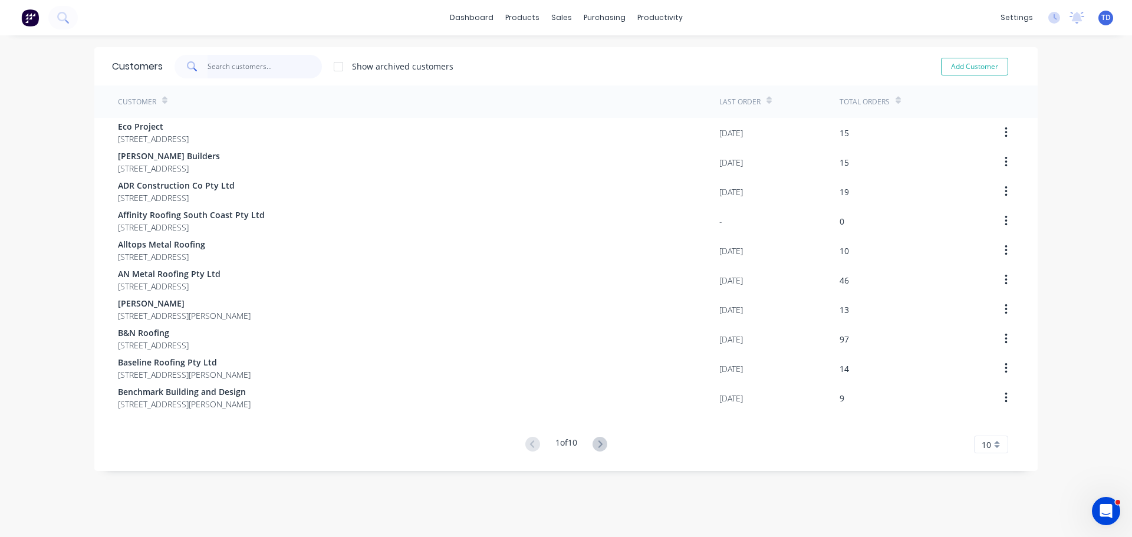
click at [279, 70] on input "text" at bounding box center [265, 67] width 115 height 24
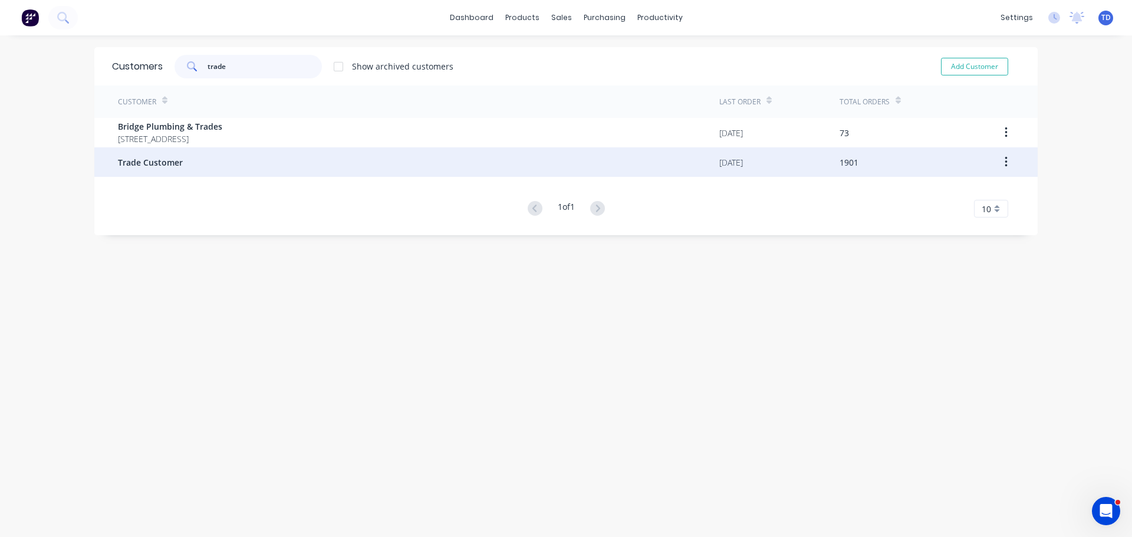
type input "trade"
click at [218, 169] on div "Trade Customer" at bounding box center [418, 161] width 601 height 29
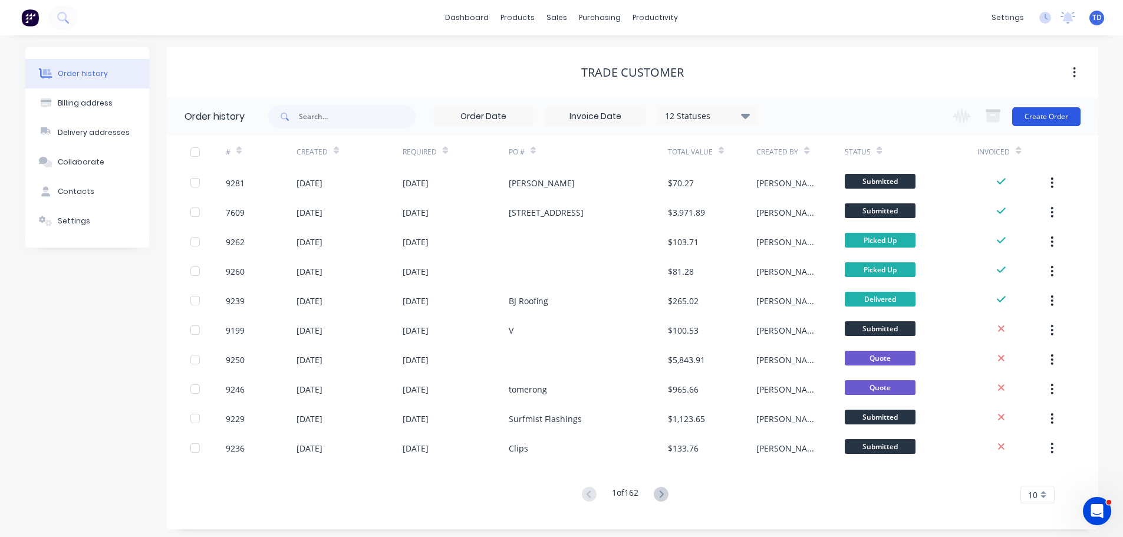
click at [1054, 114] on button "Create Order" at bounding box center [1046, 116] width 68 height 19
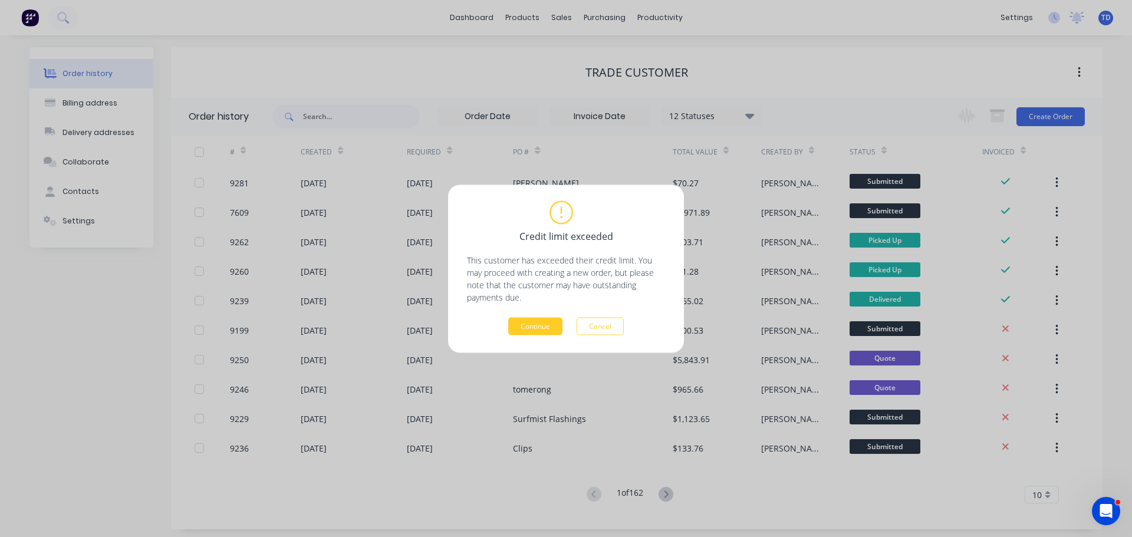
click at [535, 323] on button "Continue" at bounding box center [535, 326] width 54 height 18
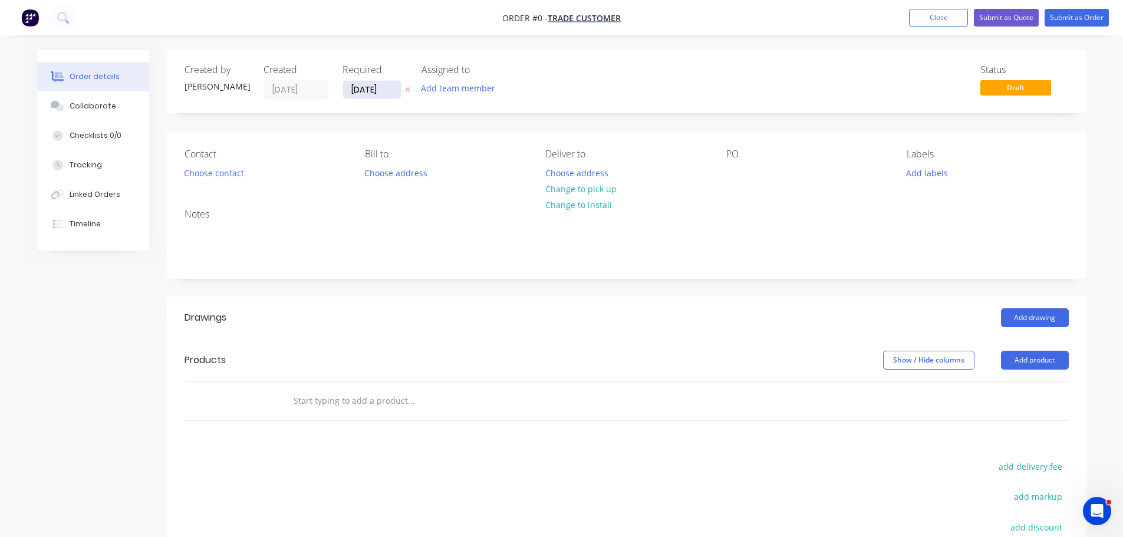
click at [384, 94] on input "[DATE]" at bounding box center [372, 90] width 58 height 18
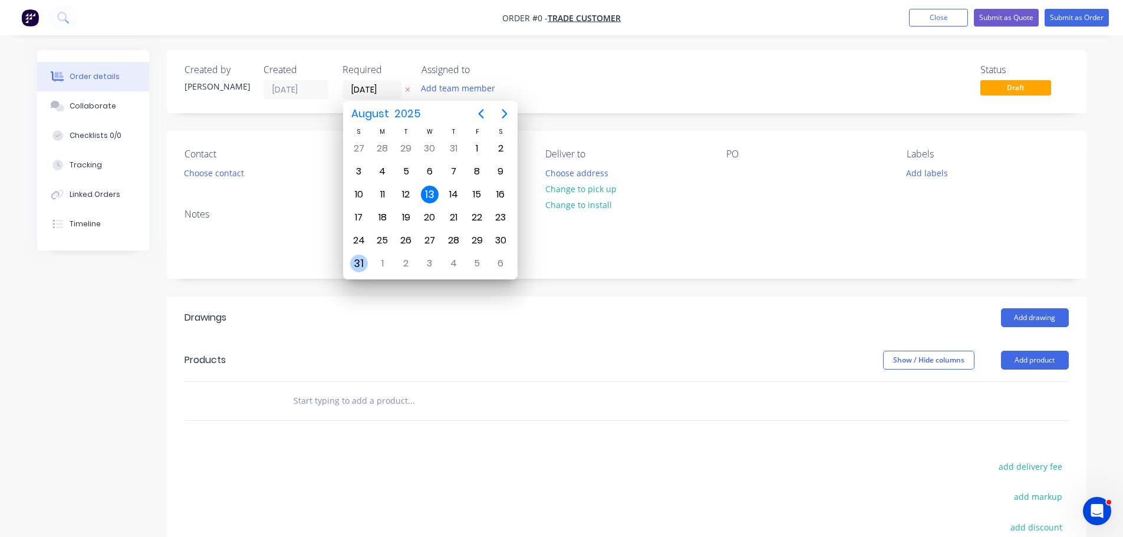
click at [364, 265] on div "31" at bounding box center [359, 264] width 18 height 18
type input "[DATE]"
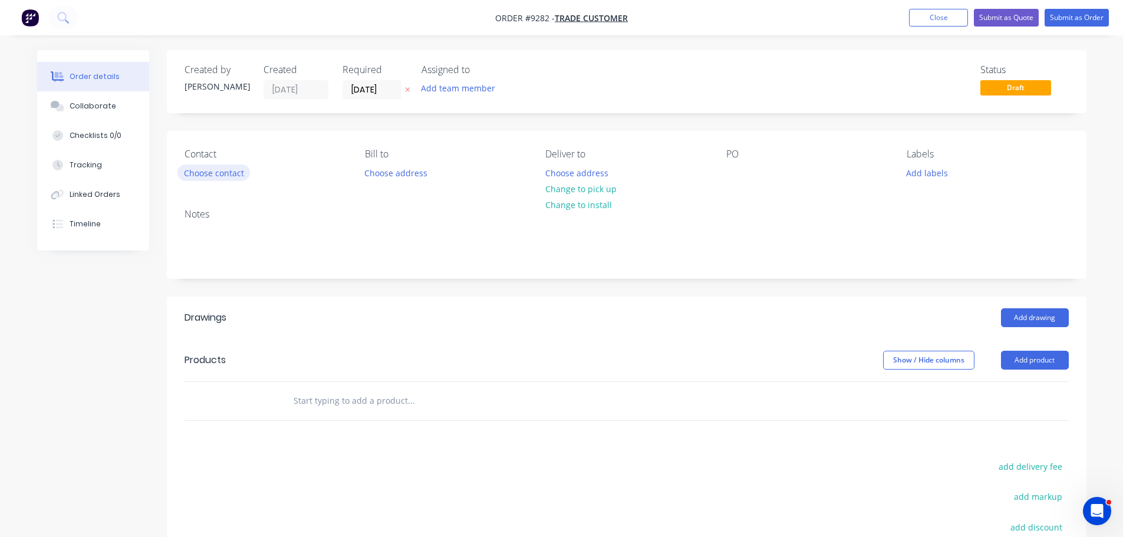
click at [206, 174] on button "Choose contact" at bounding box center [213, 173] width 73 height 16
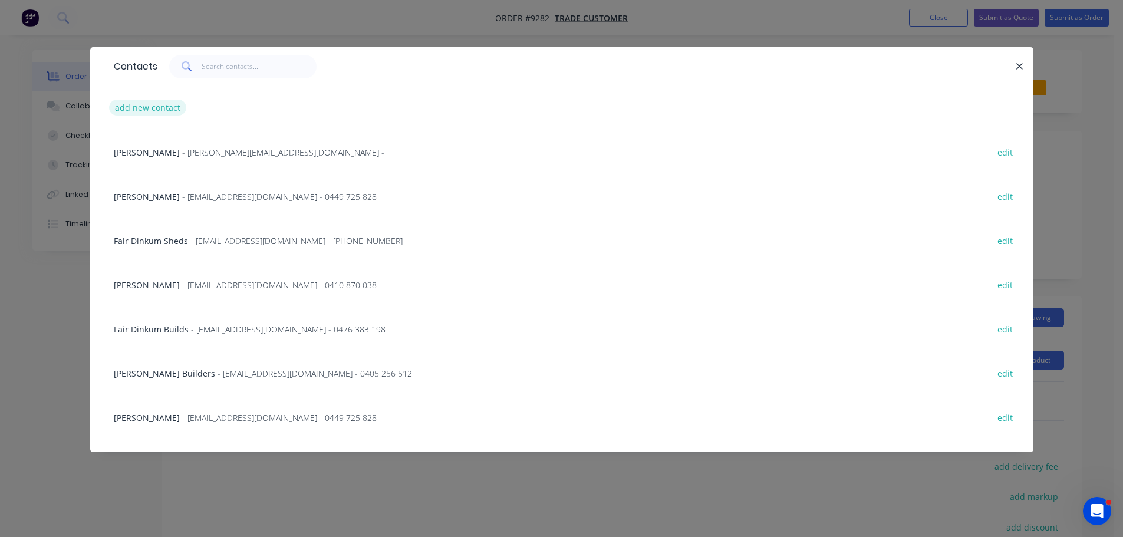
click at [161, 108] on button "add new contact" at bounding box center [148, 108] width 78 height 16
select select "AU"
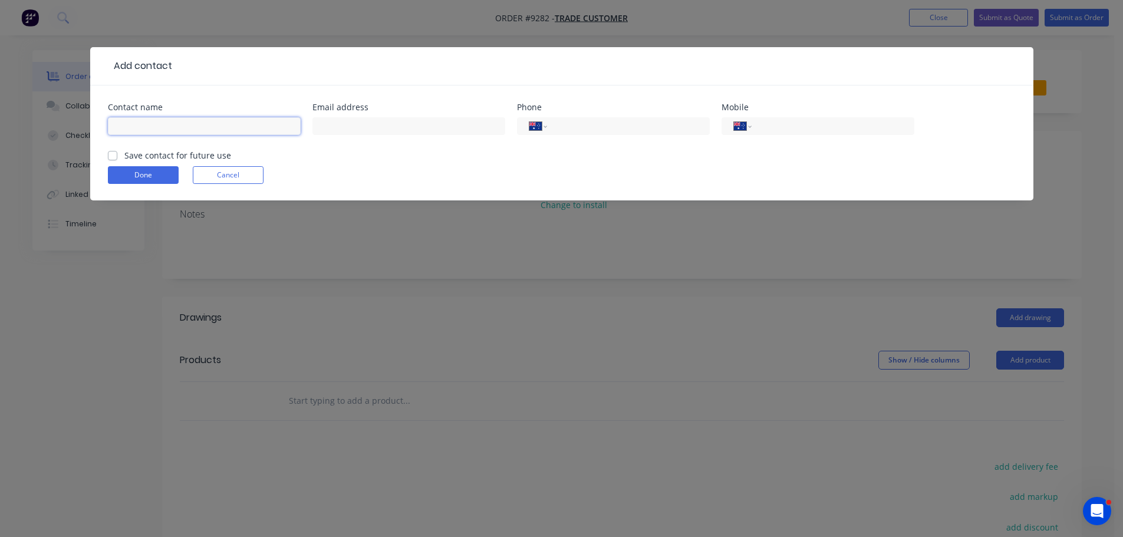
click at [166, 124] on input "text" at bounding box center [204, 126] width 193 height 18
type input "[PERSON_NAME]"
click at [377, 123] on input "text" at bounding box center [408, 126] width 193 height 18
type input "[EMAIL_ADDRESS][DOMAIN_NAME]"
type input "0474 955 121"
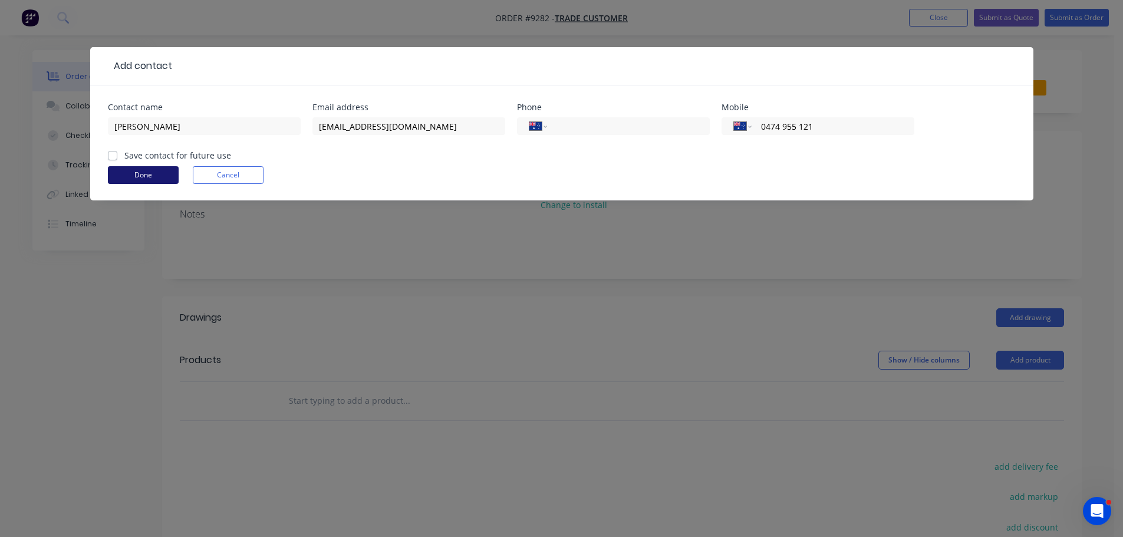
drag, startPoint x: 115, startPoint y: 156, endPoint x: 123, endPoint y: 172, distance: 17.7
click at [124, 157] on label "Save contact for future use" at bounding box center [177, 155] width 107 height 12
click at [115, 157] on input "Save contact for future use" at bounding box center [112, 154] width 9 height 11
checkbox input "true"
click at [129, 178] on button "Done" at bounding box center [143, 175] width 71 height 18
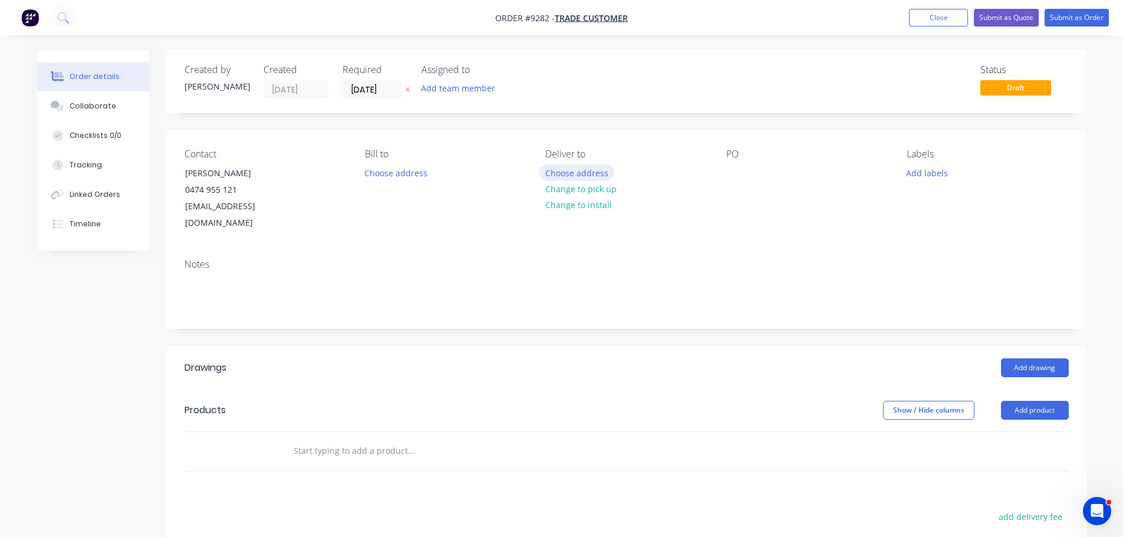
click at [577, 177] on button "Choose address" at bounding box center [576, 173] width 75 height 16
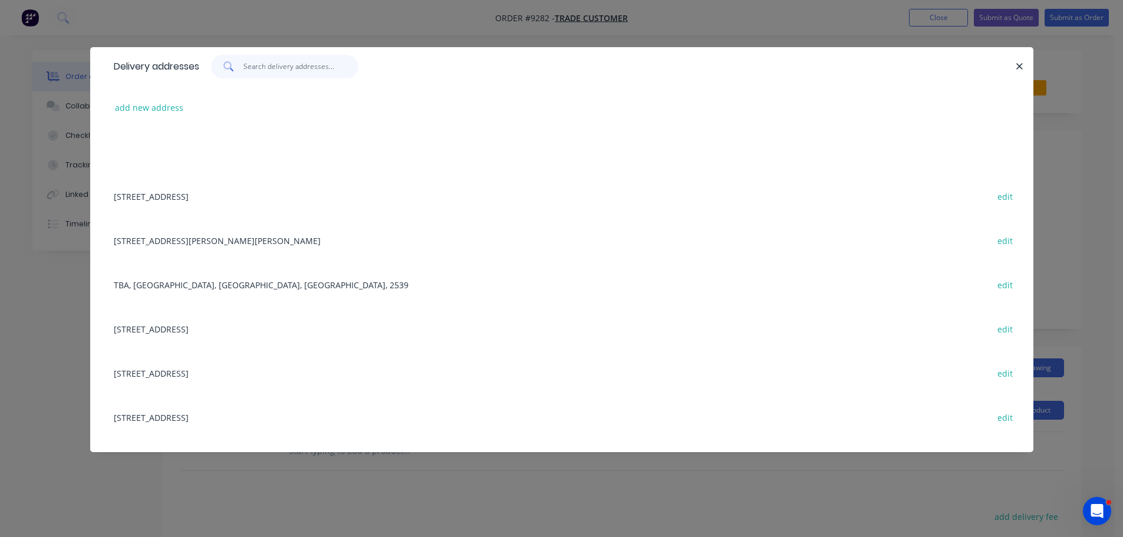
click at [269, 72] on input "text" at bounding box center [301, 67] width 115 height 24
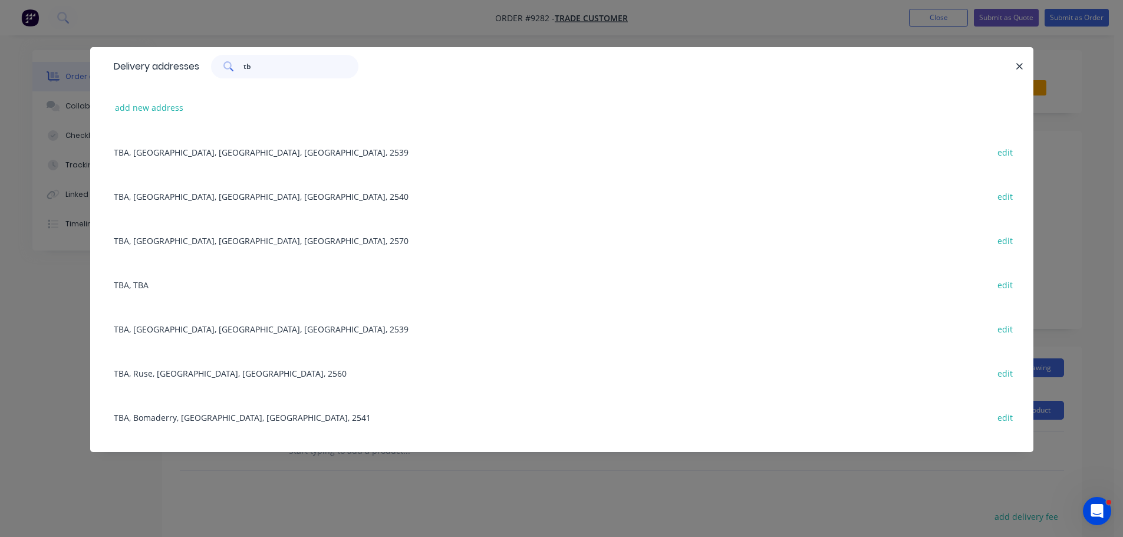
type input "tba"
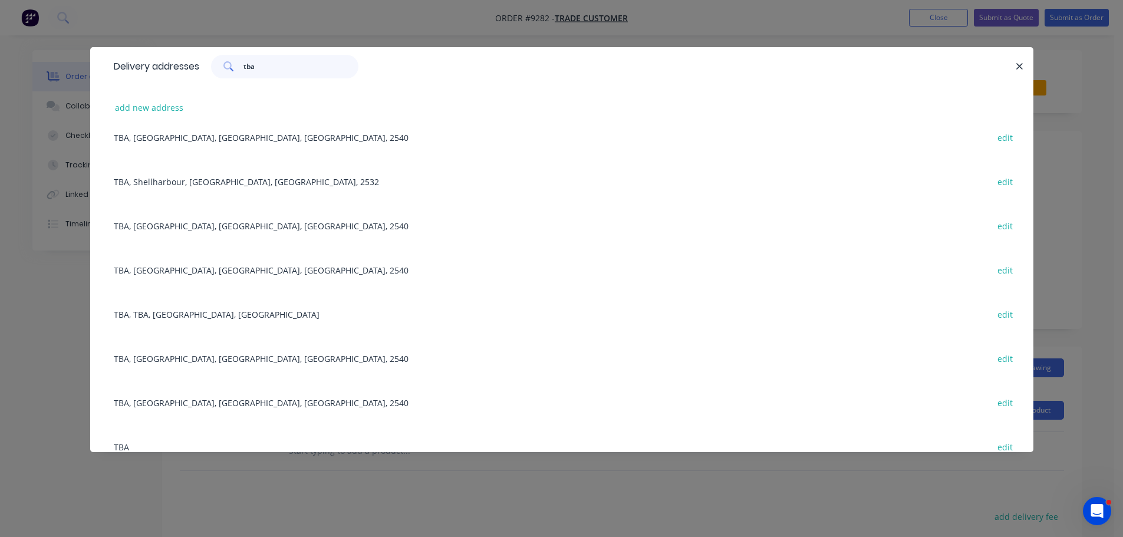
scroll to position [649, 0]
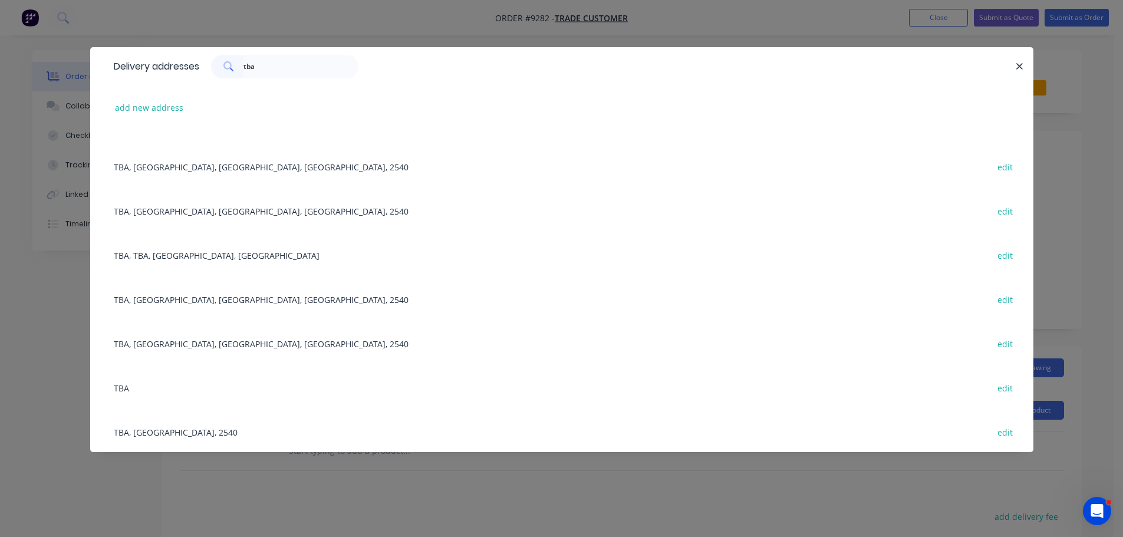
click at [238, 295] on div "TBA, [GEOGRAPHIC_DATA], [GEOGRAPHIC_DATA], [GEOGRAPHIC_DATA], 2540 edit" at bounding box center [562, 299] width 908 height 44
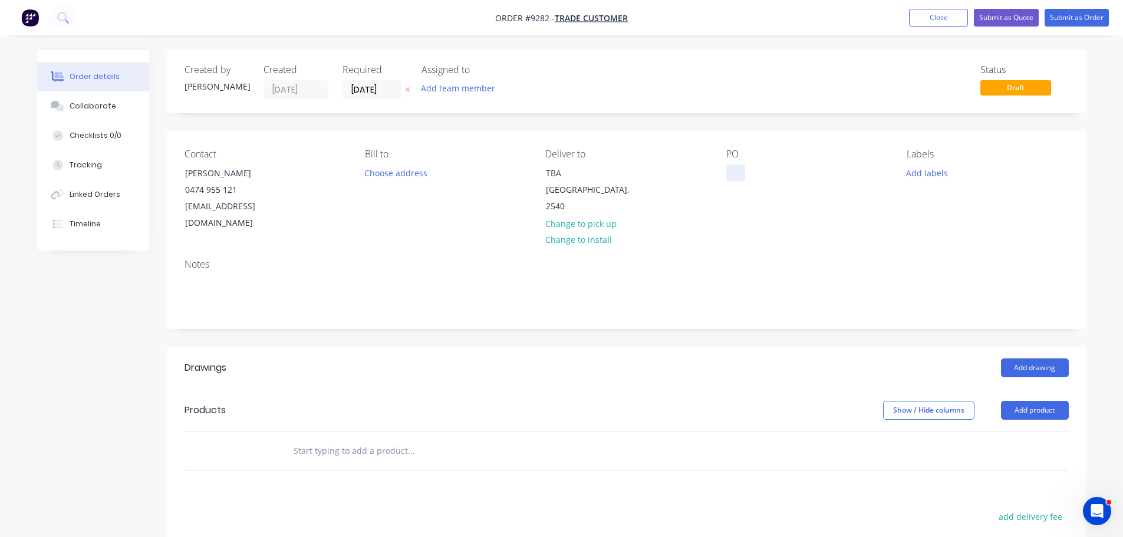
click at [741, 172] on div at bounding box center [735, 173] width 19 height 17
click at [347, 439] on input "text" at bounding box center [411, 451] width 236 height 24
click at [341, 439] on input "text" at bounding box center [411, 451] width 236 height 24
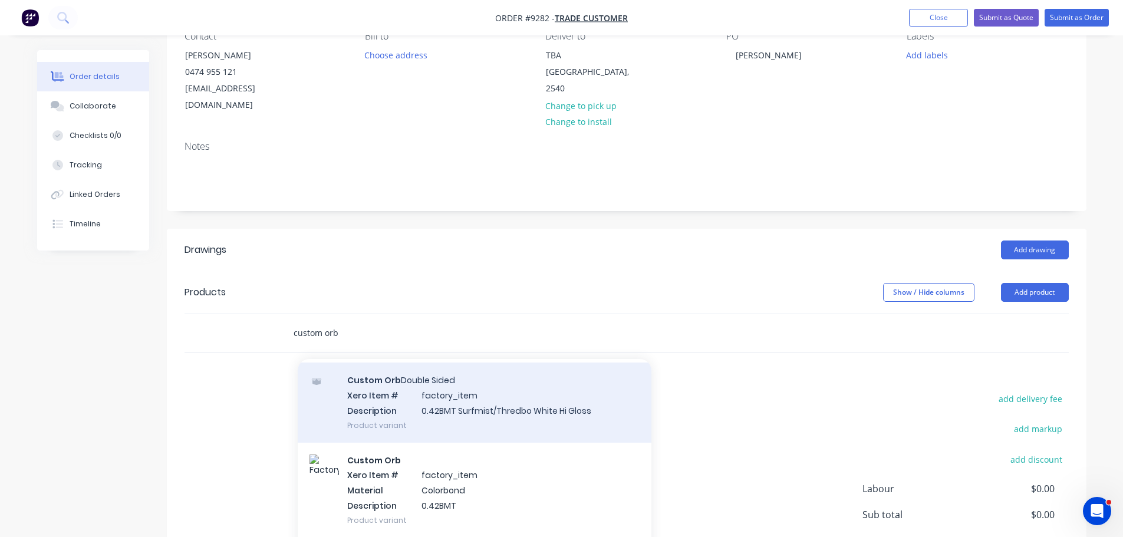
scroll to position [236, 0]
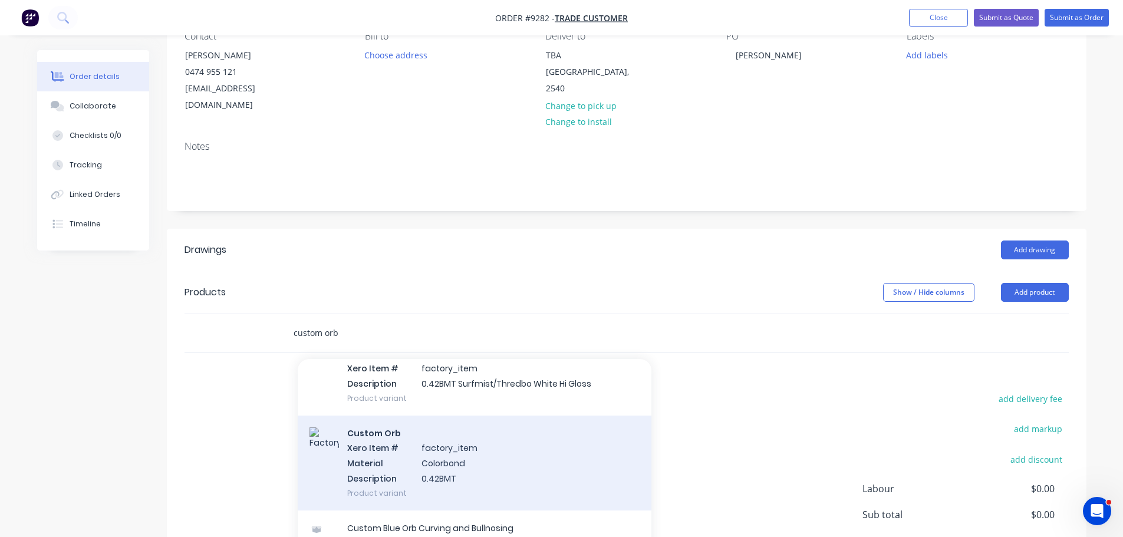
type input "custom orb"
click at [407, 459] on div "Custom Orb Xero Item # factory_item Material Colorbond Description 0.42BMT Prod…" at bounding box center [475, 463] width 354 height 95
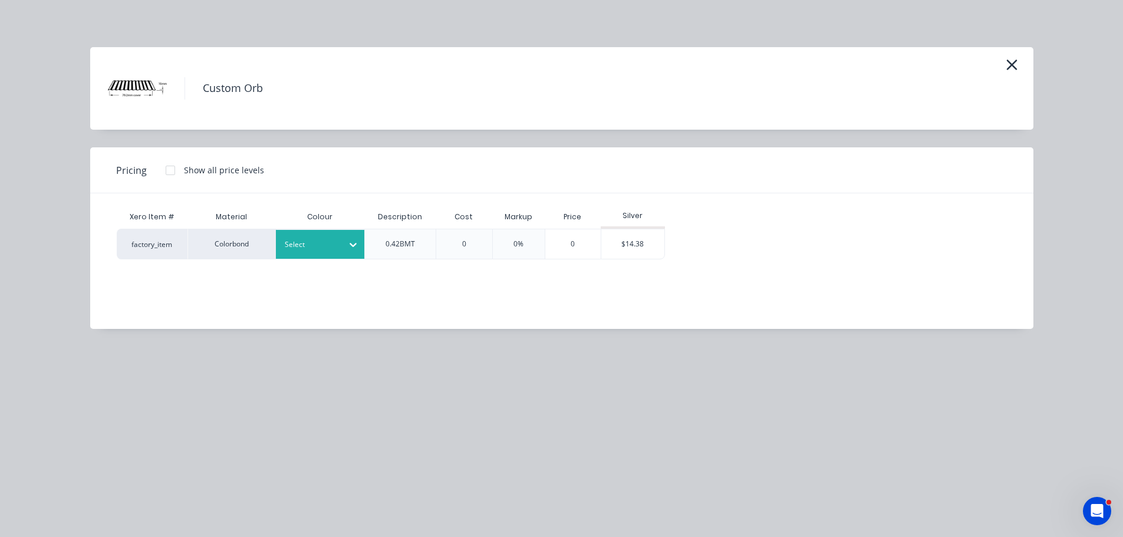
click at [327, 244] on div at bounding box center [311, 244] width 53 height 13
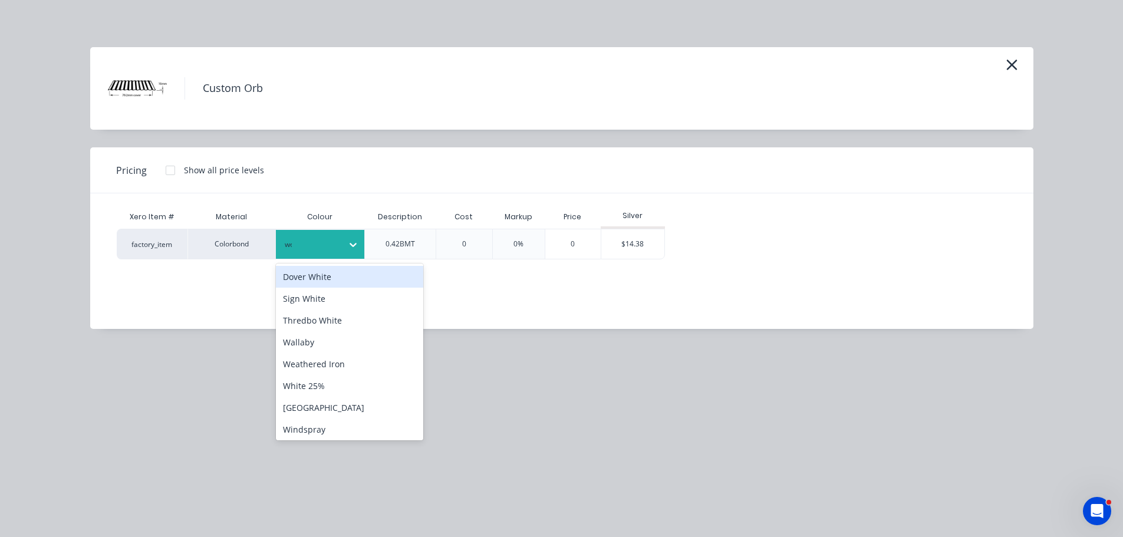
type input "woo"
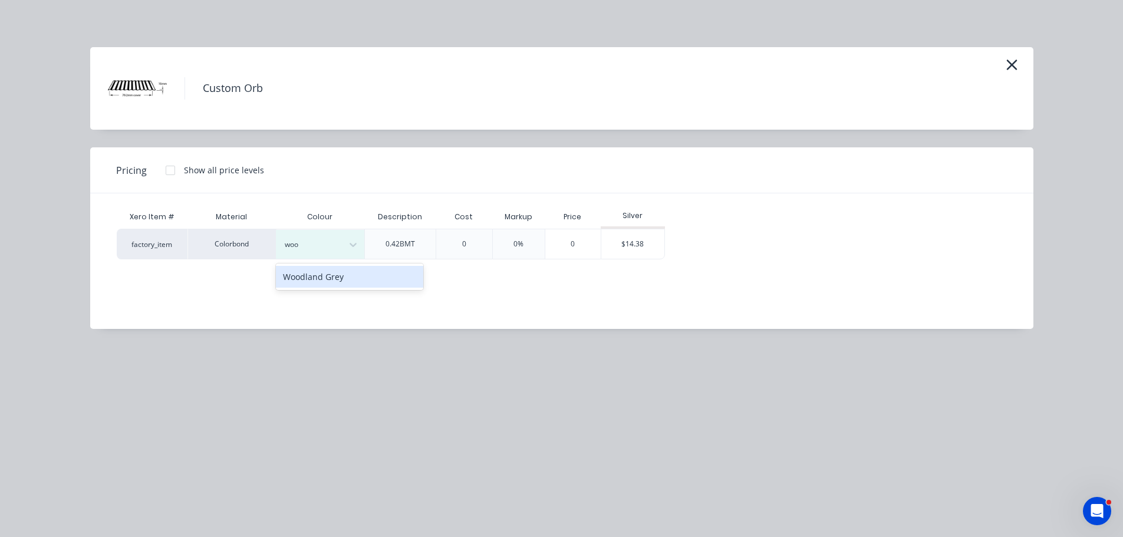
click at [325, 282] on div "Woodland Grey" at bounding box center [349, 277] width 147 height 22
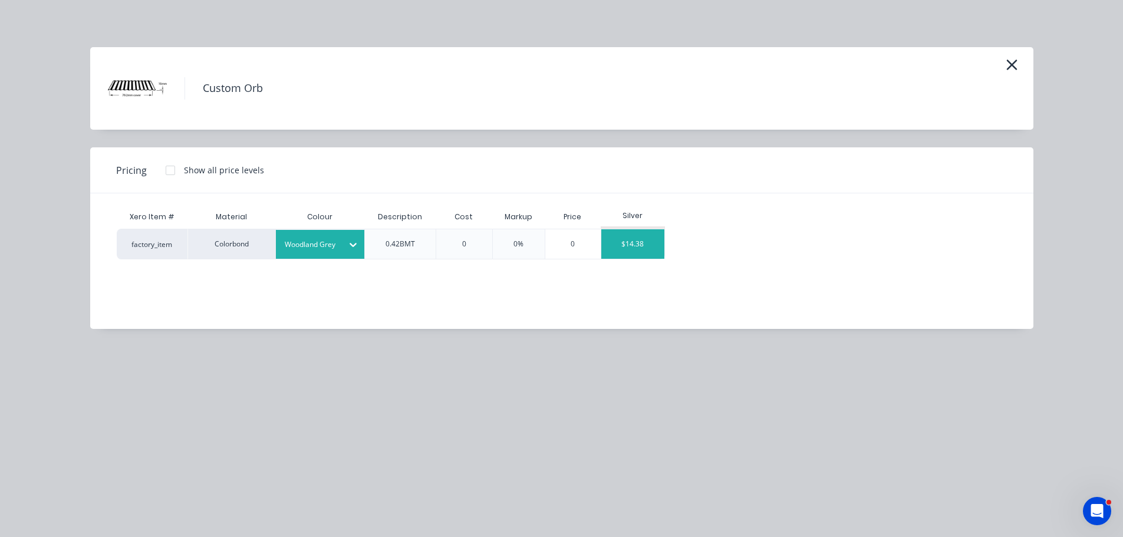
click at [630, 246] on div "$14.38" at bounding box center [632, 243] width 63 height 29
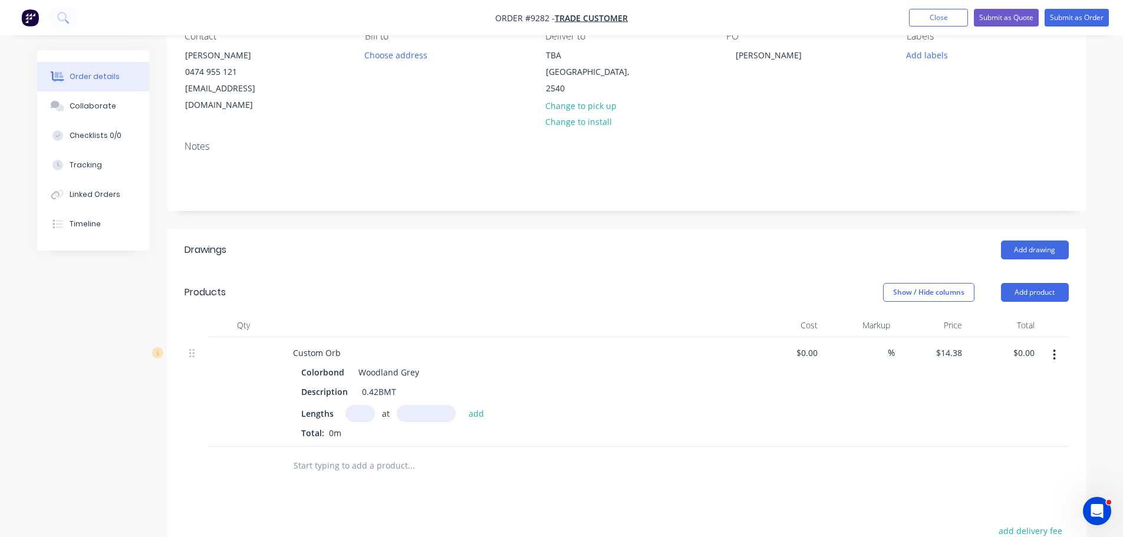
click at [354, 405] on input "text" at bounding box center [360, 413] width 29 height 17
type input "17"
type input "7200"
click at [463, 405] on button "add" at bounding box center [477, 413] width 28 height 16
type input "$1,760.11"
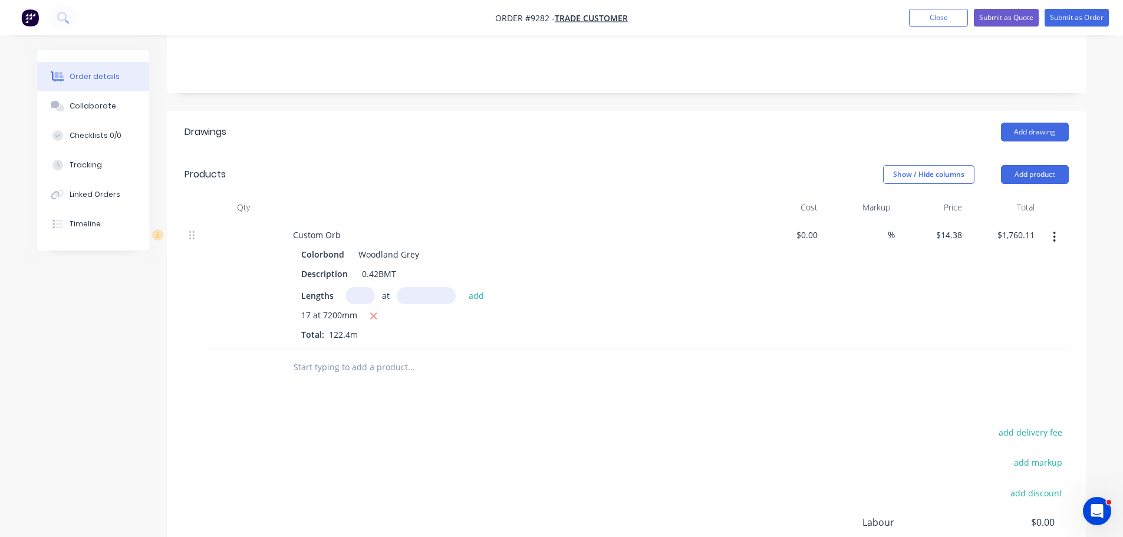
click at [323, 356] on input "text" at bounding box center [411, 368] width 236 height 24
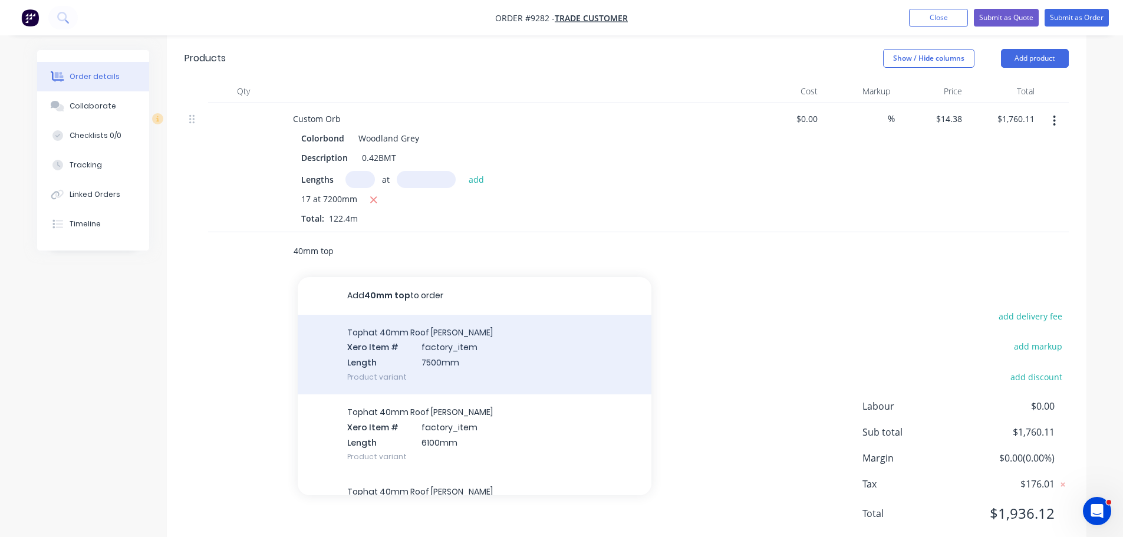
scroll to position [354, 0]
type input "40mm top"
click at [363, 344] on div "Tophat 40mm Roof [PERSON_NAME] Xero Item # factory_item Length 7500mm Product v…" at bounding box center [475, 353] width 354 height 80
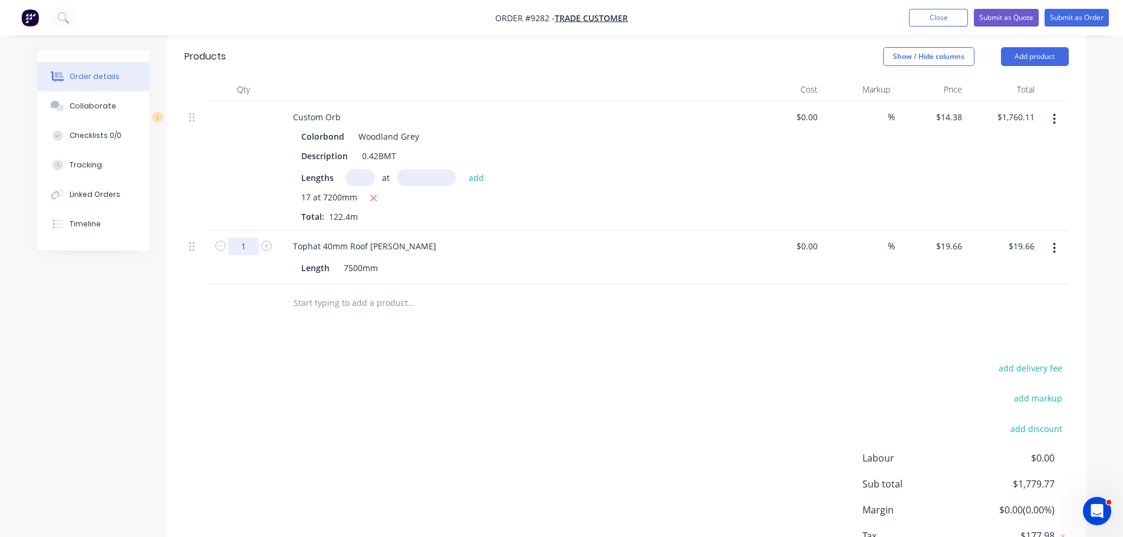
click at [249, 238] on input "1" at bounding box center [243, 247] width 31 height 18
type input "9"
type input "$176.94"
click at [390, 312] on div "Drawings Add drawing Products Show / Hide columns Add product Qty Cost Markup P…" at bounding box center [627, 299] width 920 height 613
click at [362, 293] on input "text" at bounding box center [411, 303] width 236 height 24
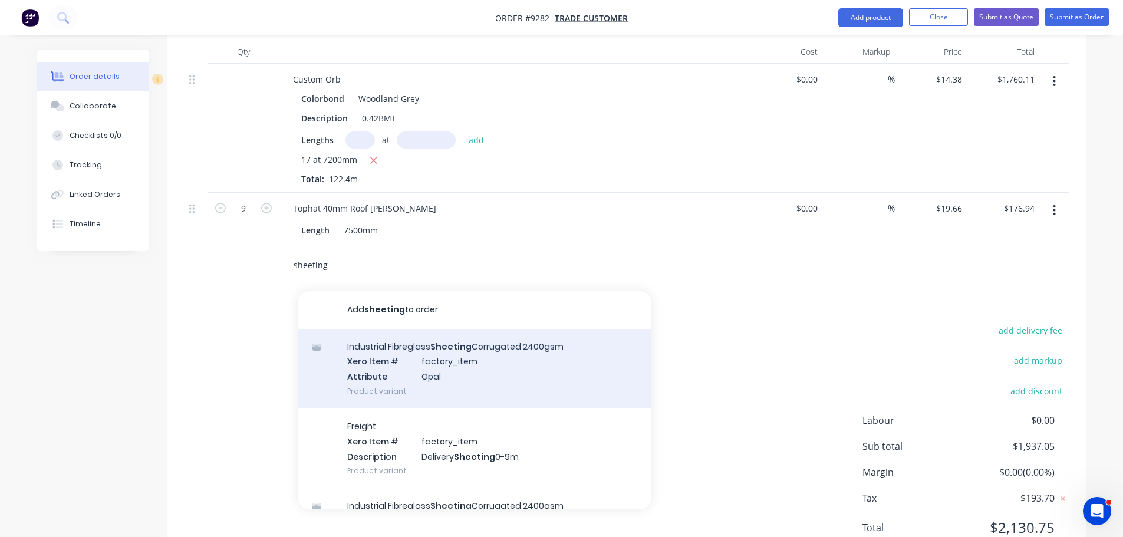
scroll to position [413, 0]
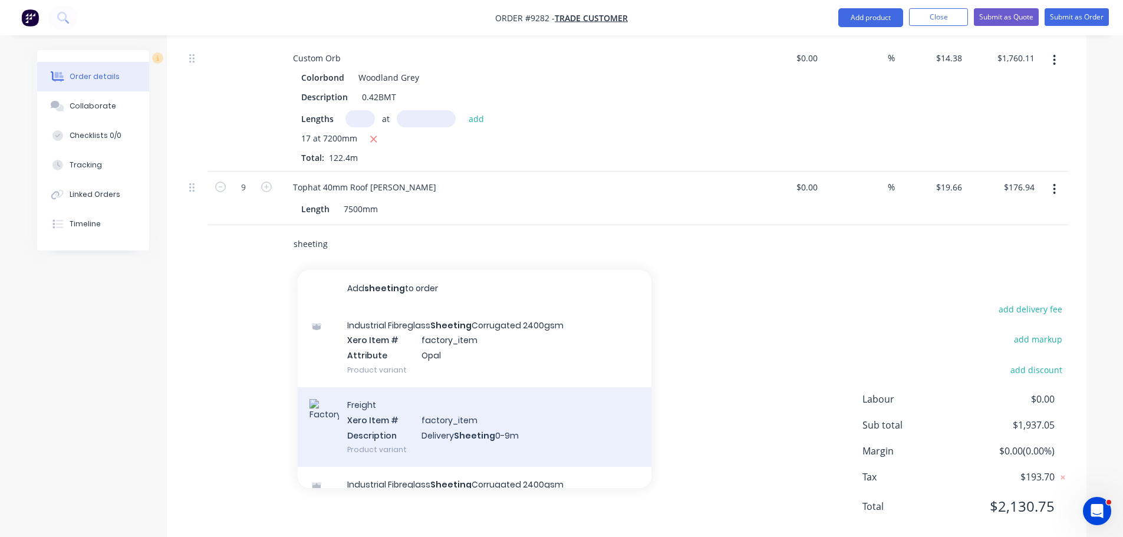
type input "sheeting"
click at [401, 408] on div "Freight Xero Item # factory_item Description Delivery Sheeting 0-9m Product var…" at bounding box center [475, 427] width 354 height 80
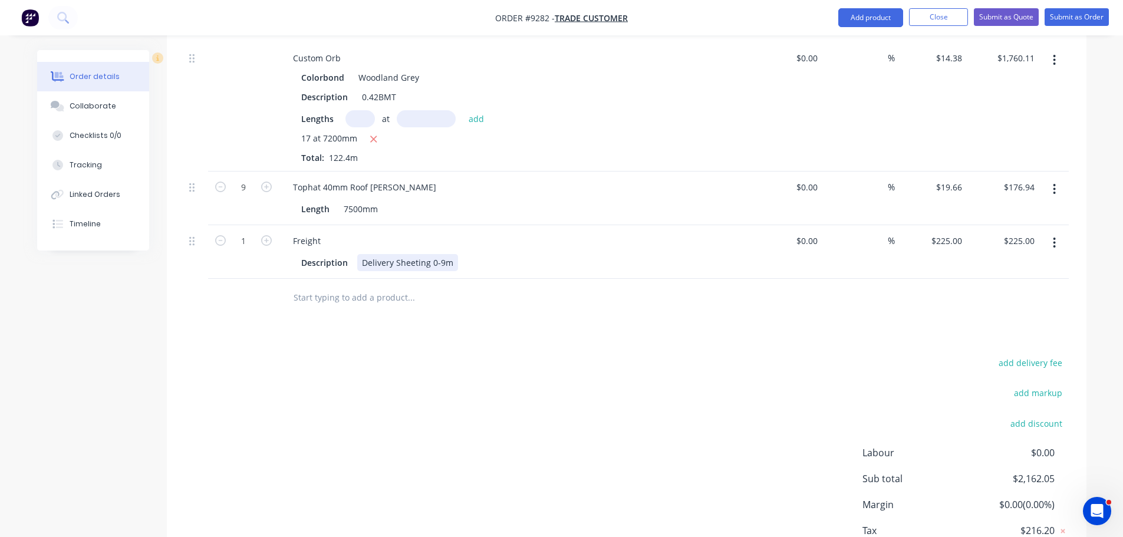
click at [453, 254] on div "Delivery Sheeting 0-9m" at bounding box center [407, 262] width 101 height 17
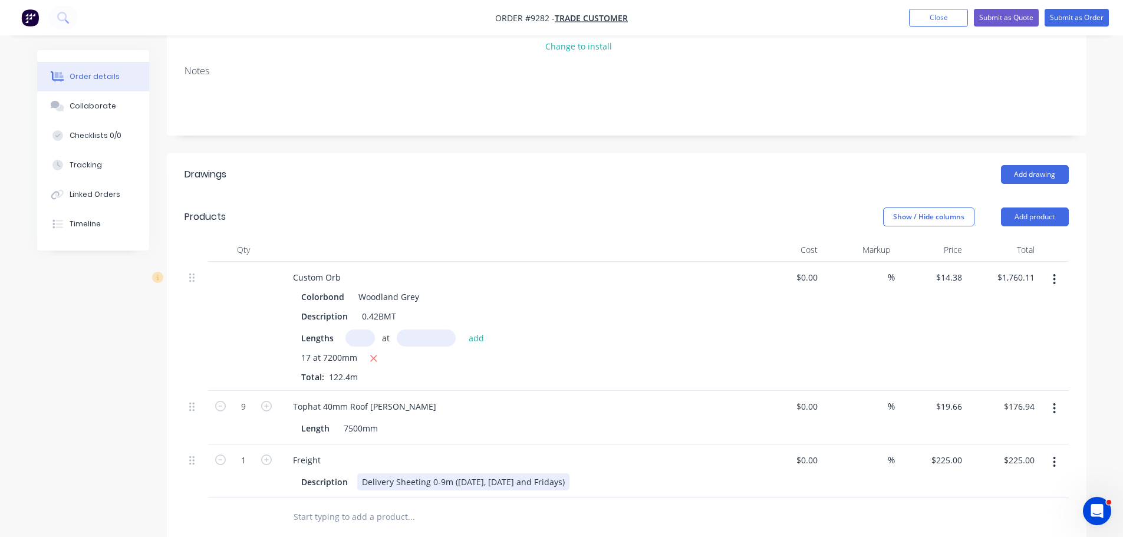
scroll to position [177, 0]
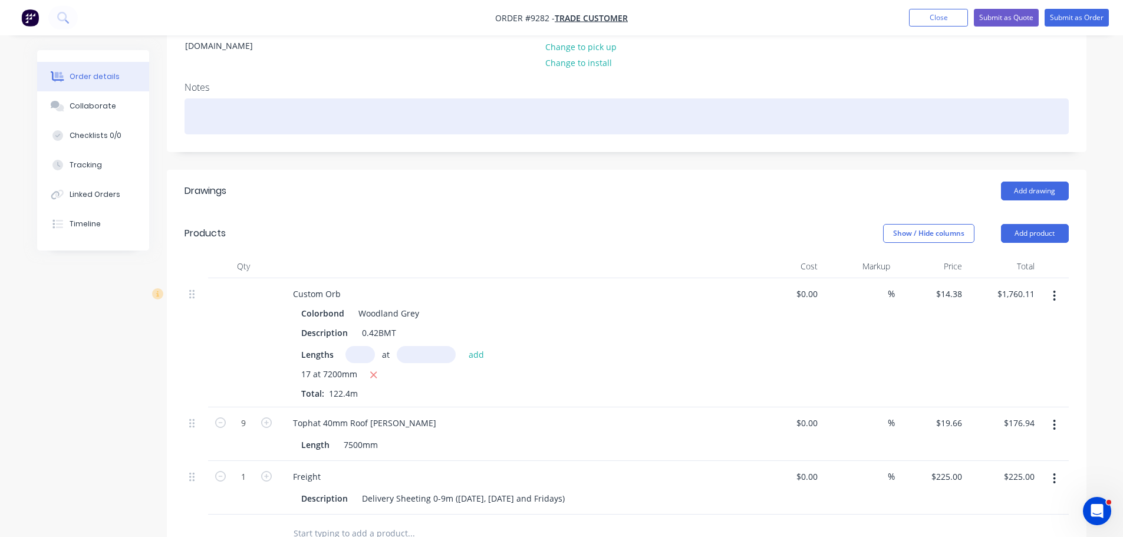
click at [246, 101] on div at bounding box center [627, 116] width 884 height 36
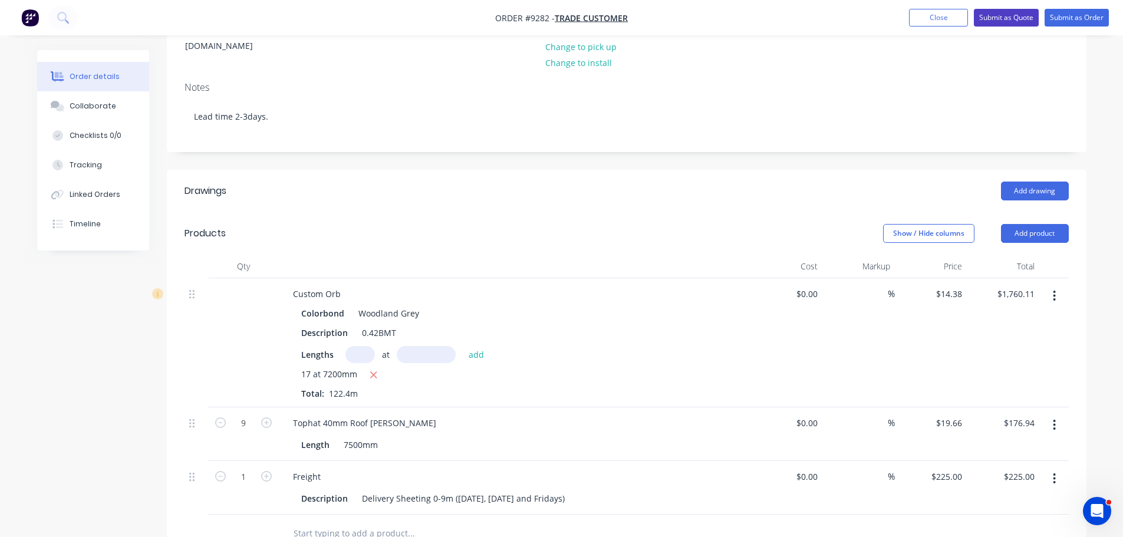
click at [993, 19] on button "Submit as Quote" at bounding box center [1006, 18] width 65 height 18
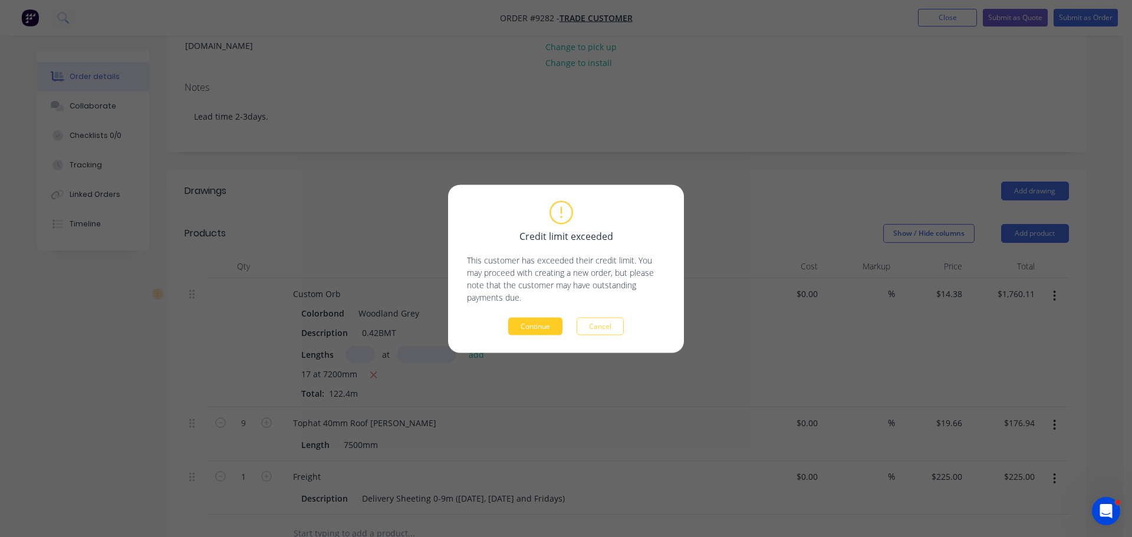
click at [529, 321] on button "Continue" at bounding box center [535, 326] width 54 height 18
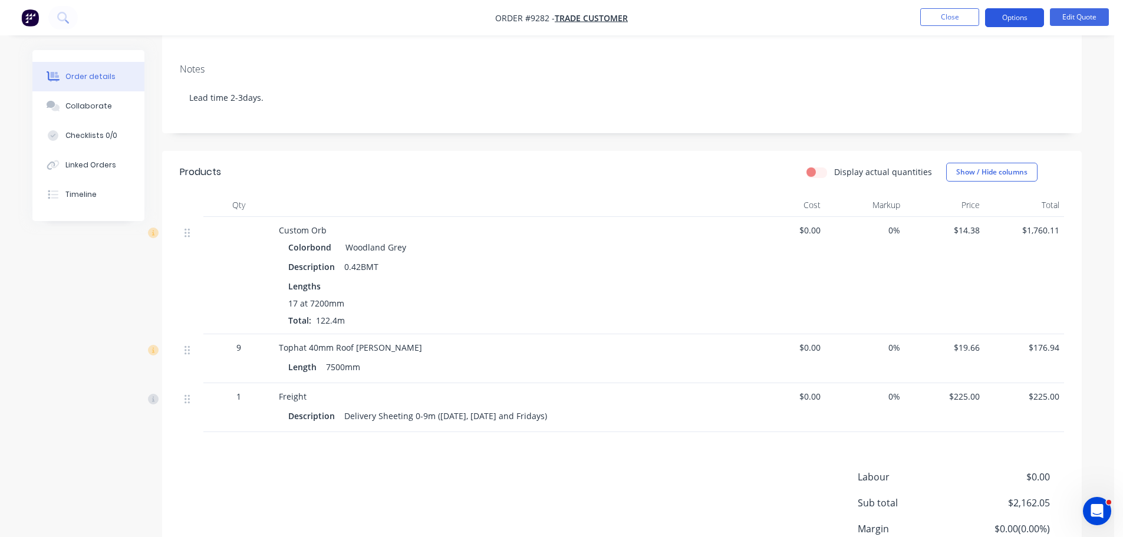
click at [1022, 19] on button "Options" at bounding box center [1014, 17] width 59 height 19
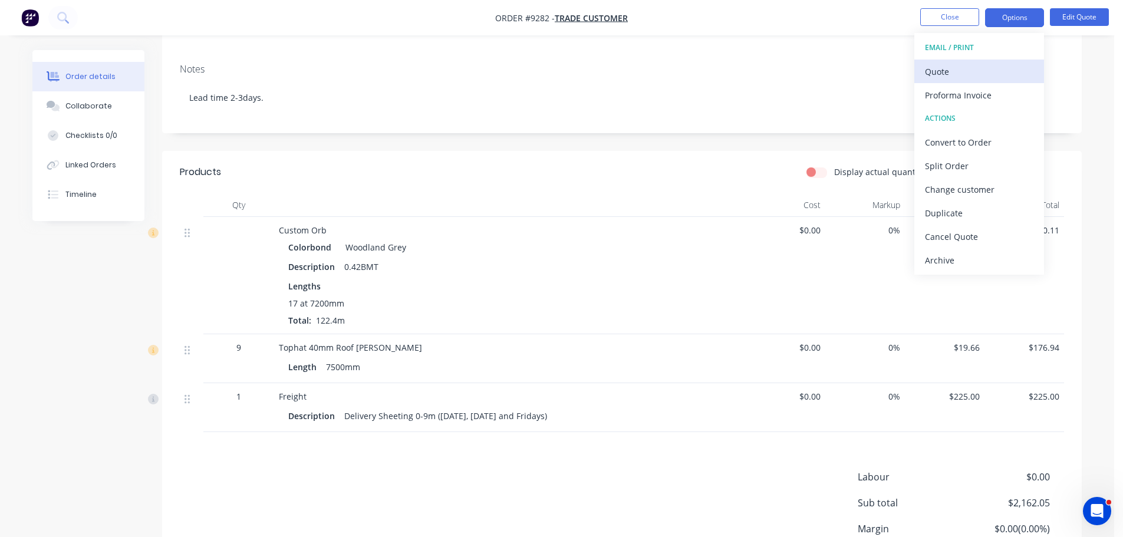
click at [972, 70] on div "Quote" at bounding box center [979, 71] width 108 height 17
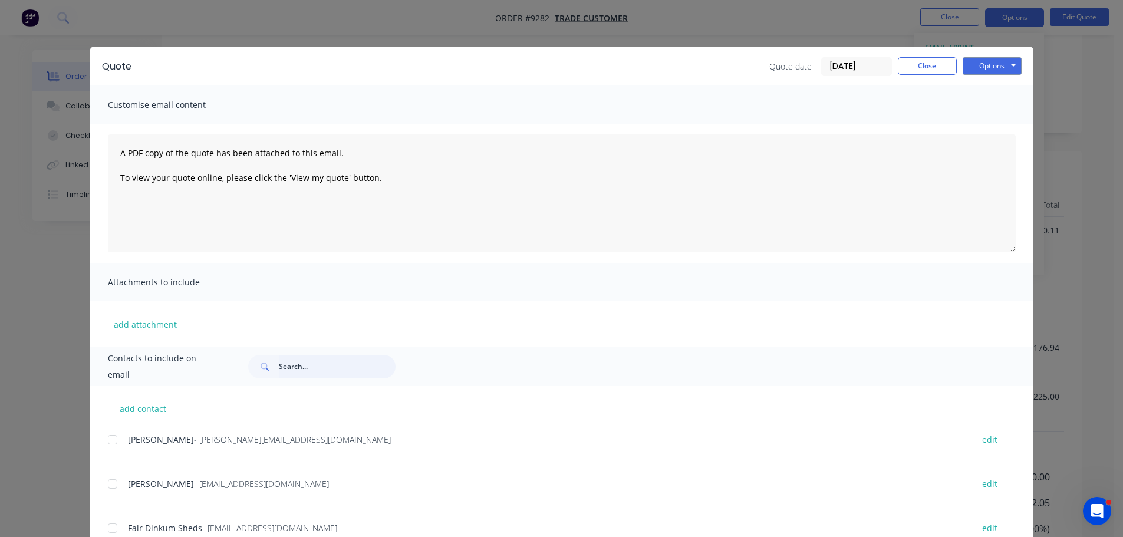
click at [305, 358] on input "text" at bounding box center [337, 367] width 117 height 24
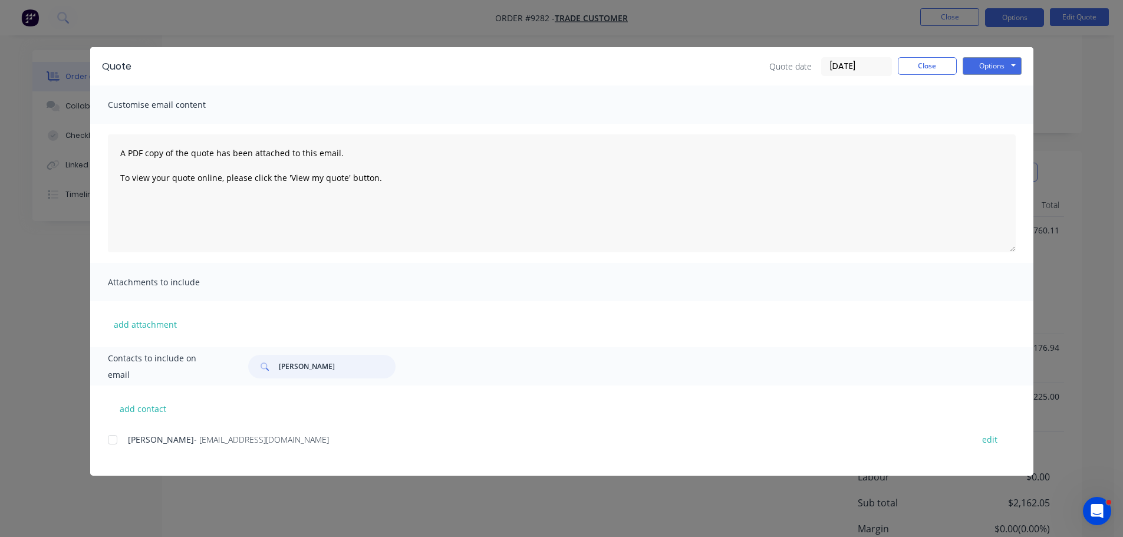
click at [119, 440] on div at bounding box center [113, 440] width 24 height 24
type input "[PERSON_NAME]"
click at [989, 62] on button "Options" at bounding box center [992, 66] width 59 height 18
click at [982, 129] on button "Email" at bounding box center [1000, 125] width 75 height 19
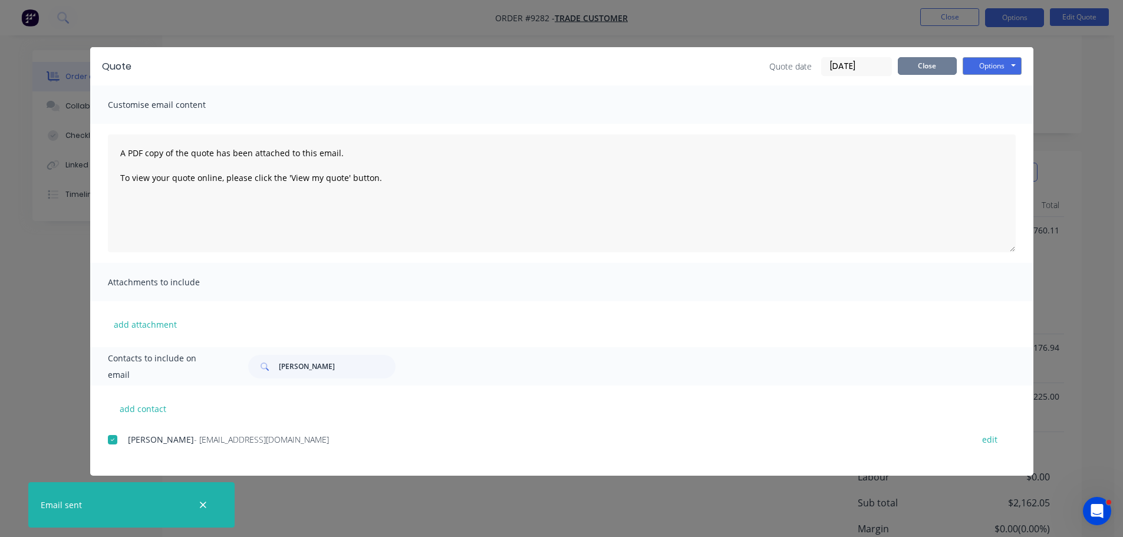
click at [902, 69] on button "Close" at bounding box center [927, 66] width 59 height 18
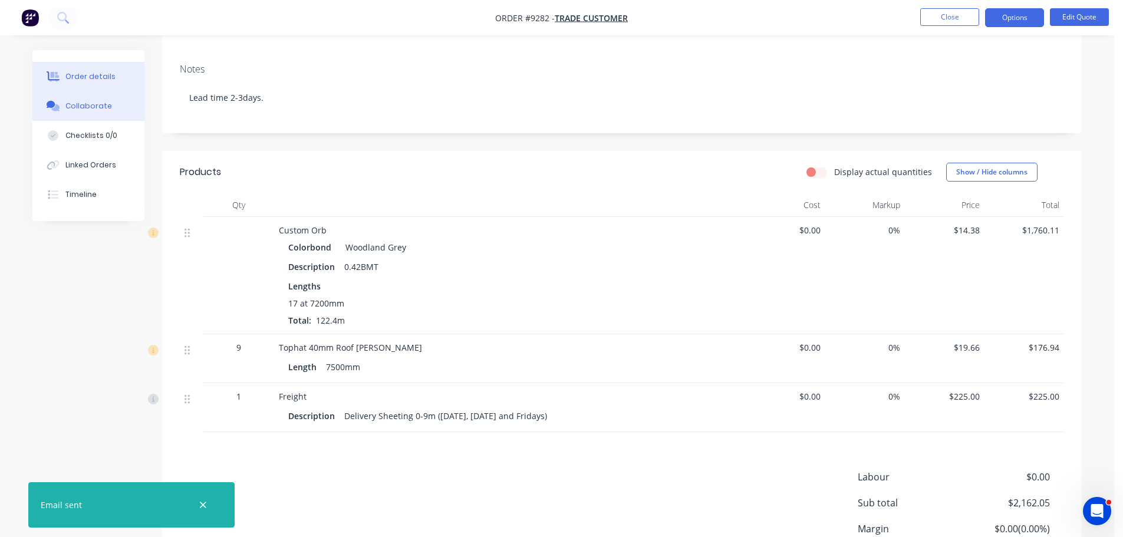
click at [83, 113] on button "Collaborate" at bounding box center [88, 105] width 112 height 29
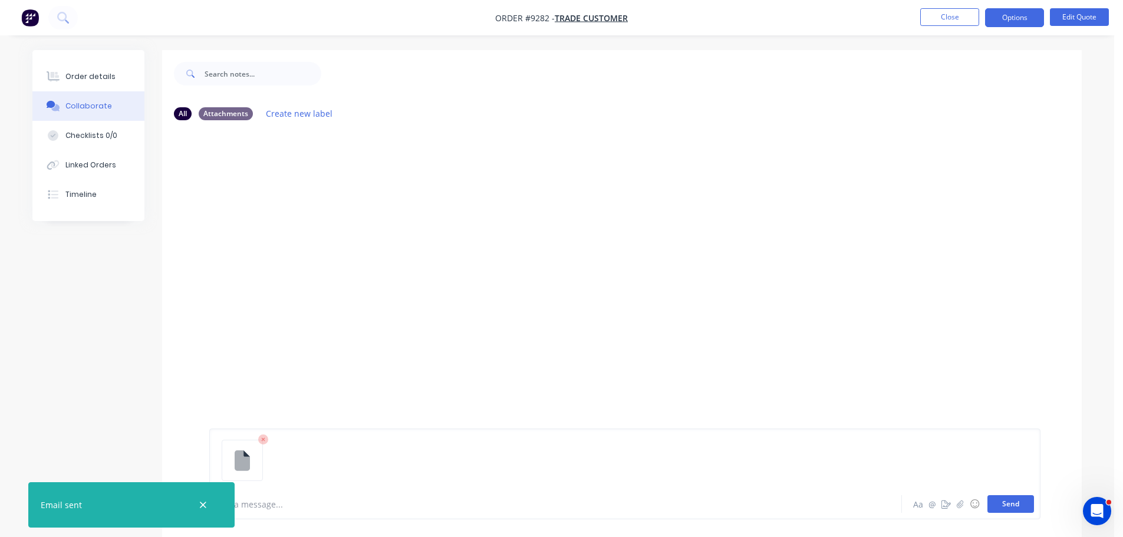
click at [1014, 502] on button "Send" at bounding box center [1011, 504] width 47 height 18
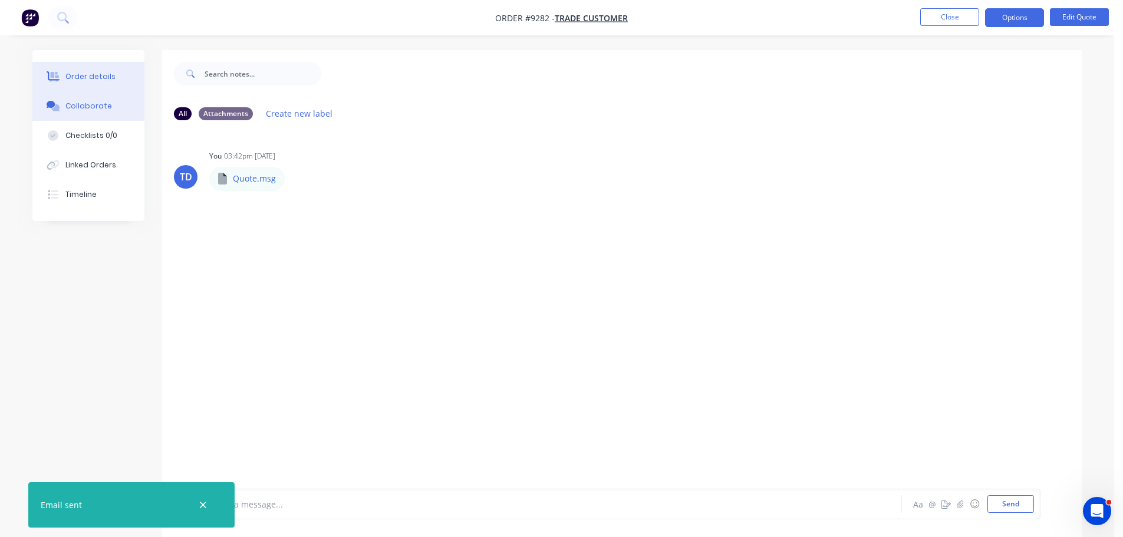
click at [94, 76] on div "Order details" at bounding box center [90, 76] width 50 height 11
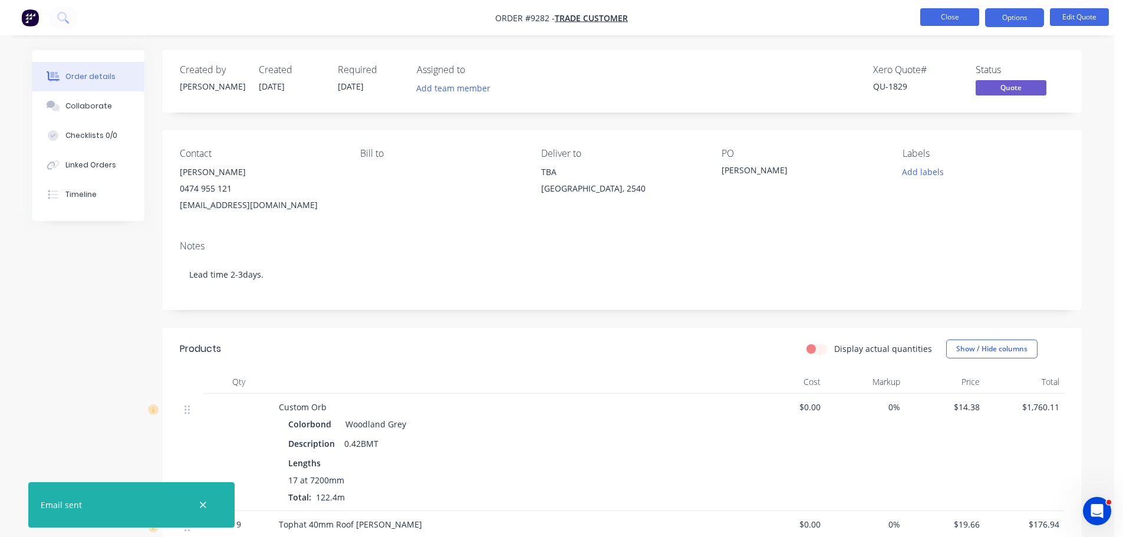
click at [947, 17] on button "Close" at bounding box center [949, 17] width 59 height 18
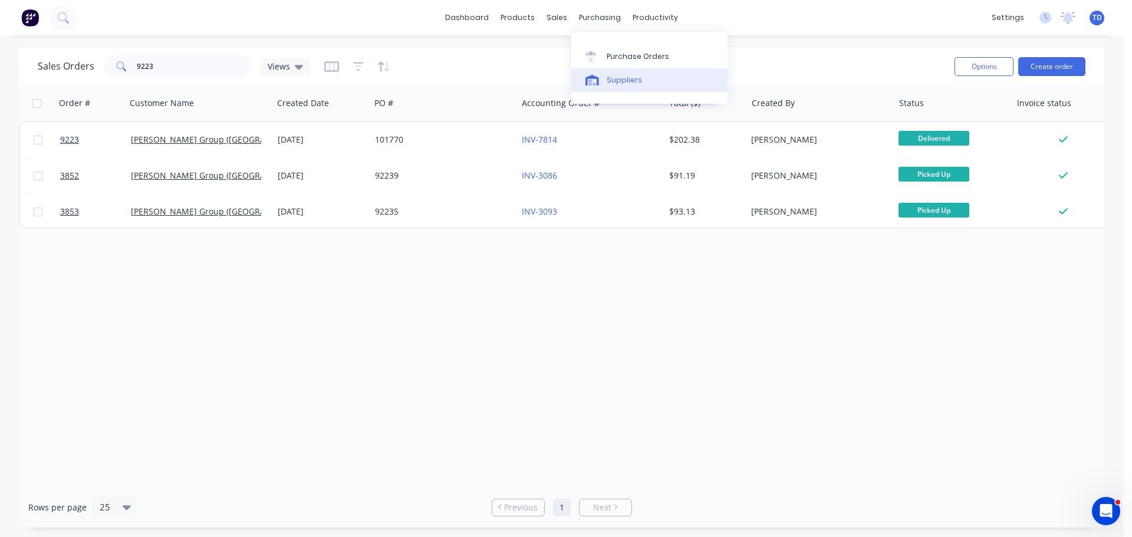
drag, startPoint x: 614, startPoint y: 80, endPoint x: 587, endPoint y: 75, distance: 26.9
click at [614, 80] on div "Suppliers" at bounding box center [624, 80] width 35 height 11
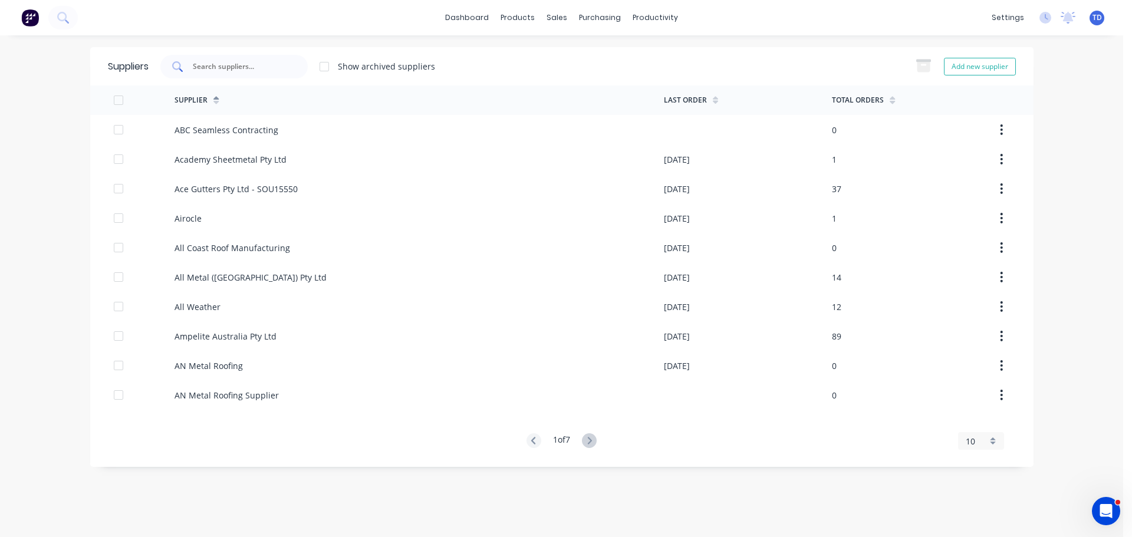
click at [226, 64] on input "text" at bounding box center [241, 67] width 98 height 12
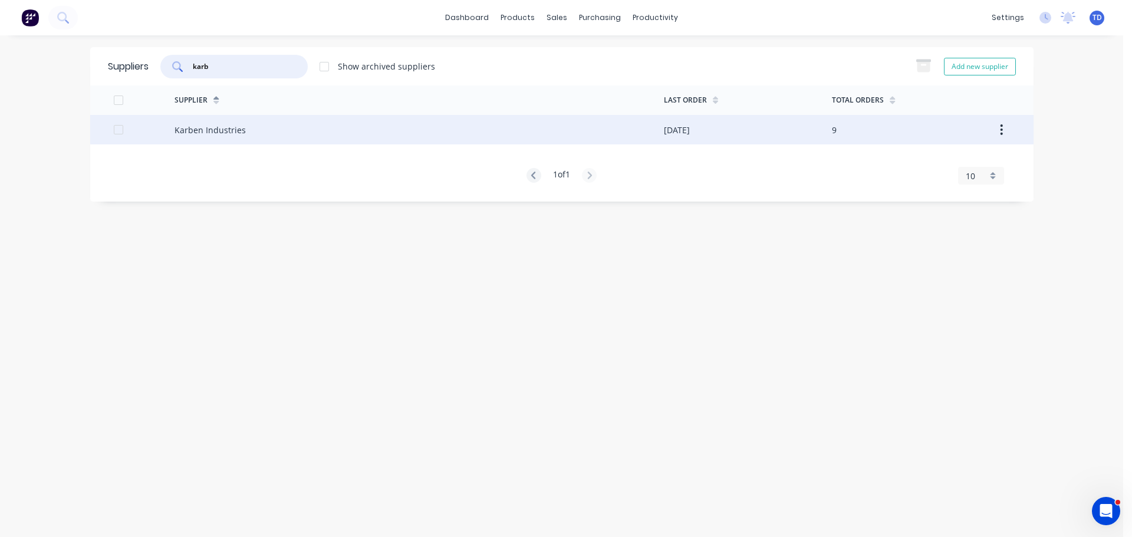
type input "karb"
click at [348, 132] on div "Karben Industries" at bounding box center [419, 129] width 489 height 29
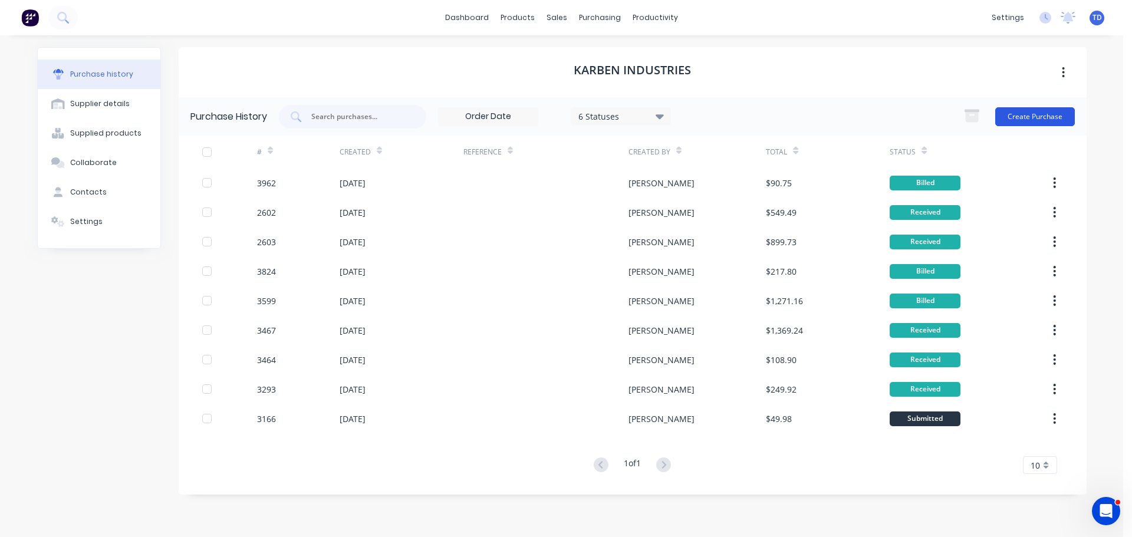
click at [1030, 113] on button "Create Purchase" at bounding box center [1035, 116] width 80 height 19
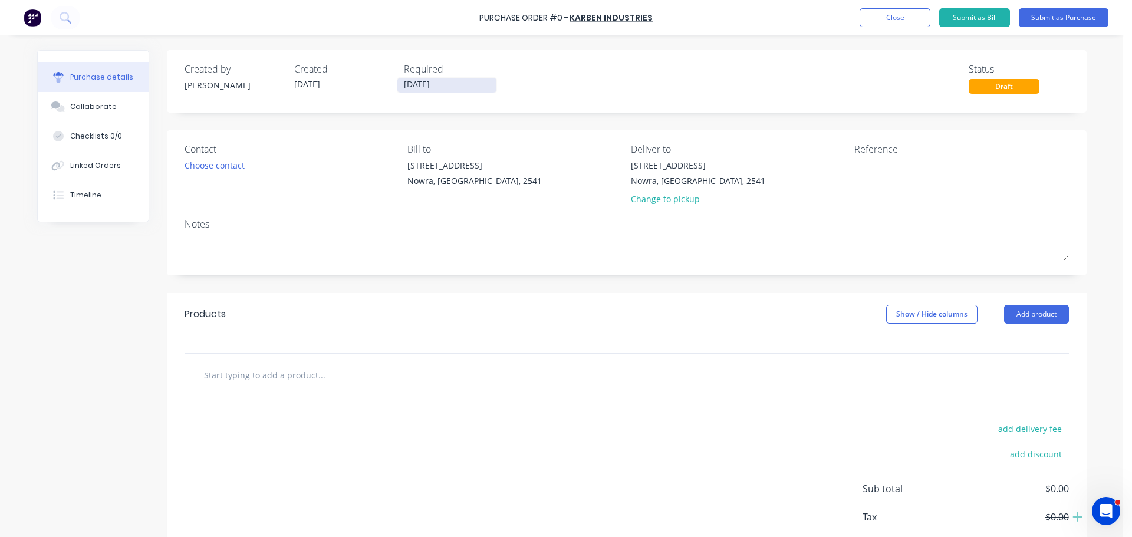
click at [441, 89] on input "[DATE]" at bounding box center [446, 85] width 99 height 15
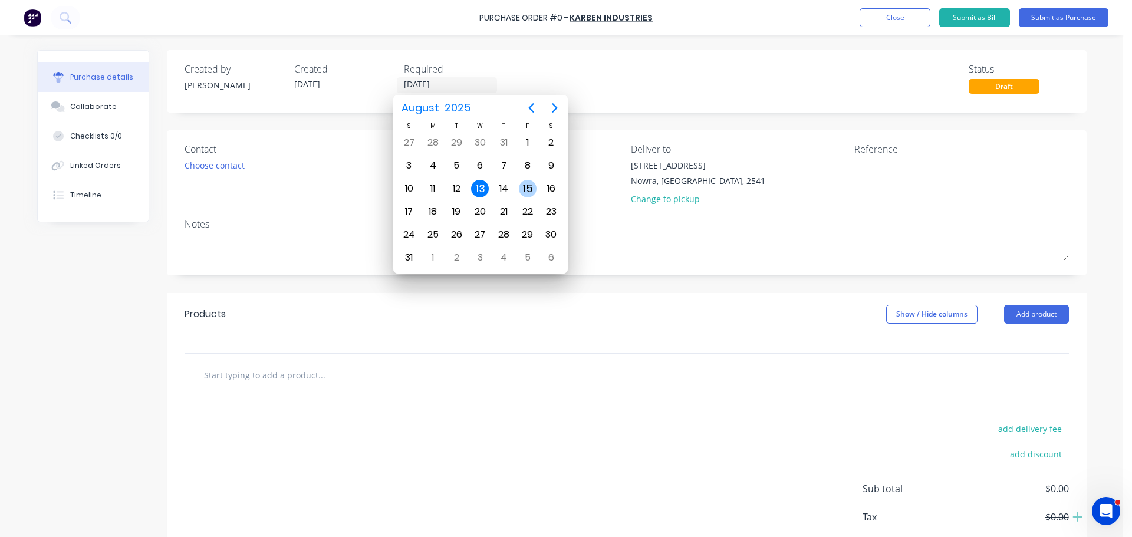
click at [526, 189] on div "15" at bounding box center [528, 189] width 18 height 18
type input "[DATE]"
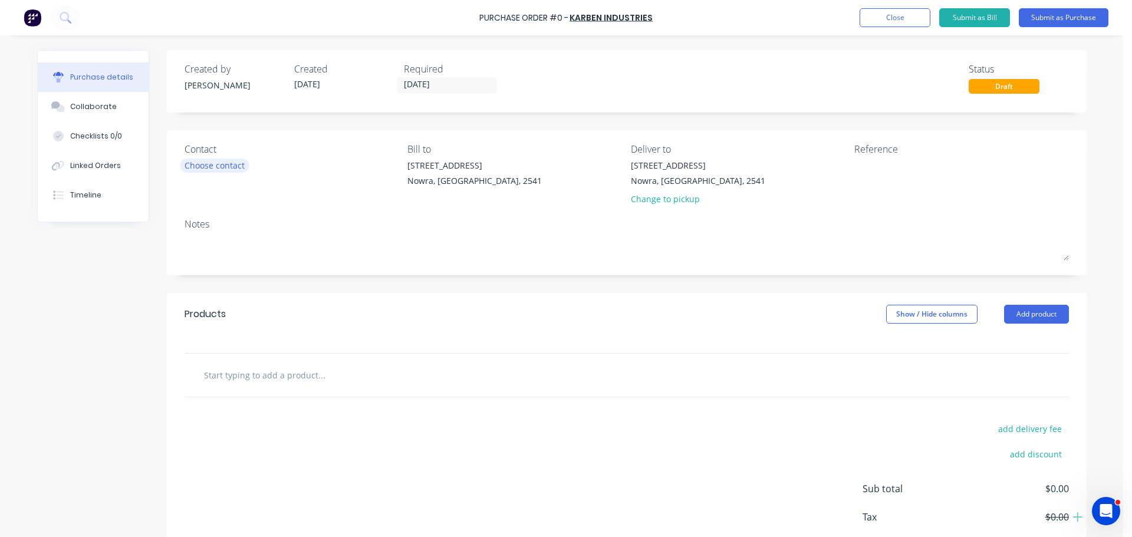
click at [223, 160] on div "Choose contact" at bounding box center [215, 165] width 60 height 12
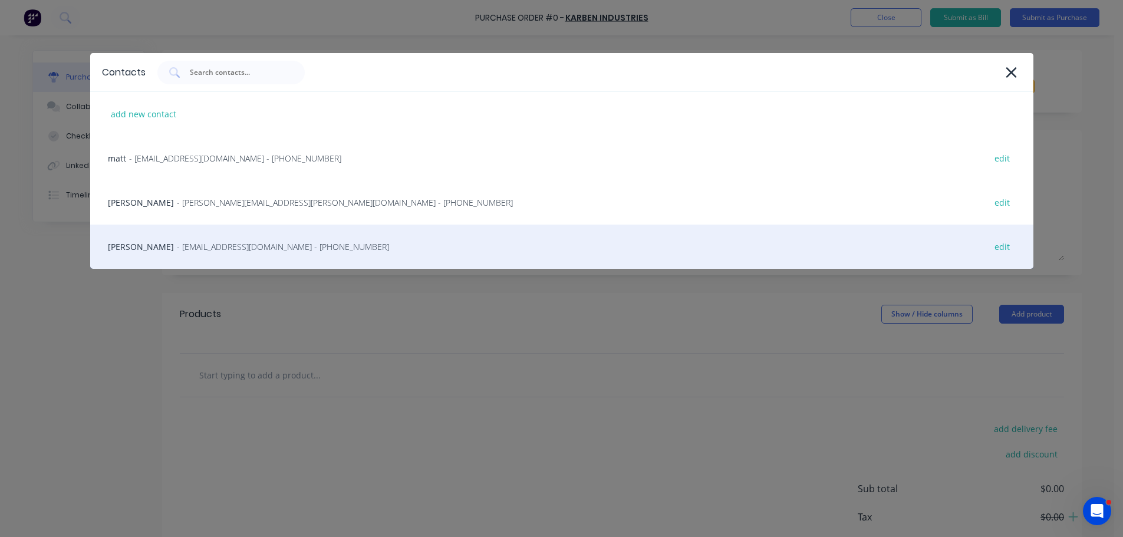
click at [199, 241] on span "- [EMAIL_ADDRESS][DOMAIN_NAME] - [PHONE_NUMBER]" at bounding box center [283, 247] width 212 height 12
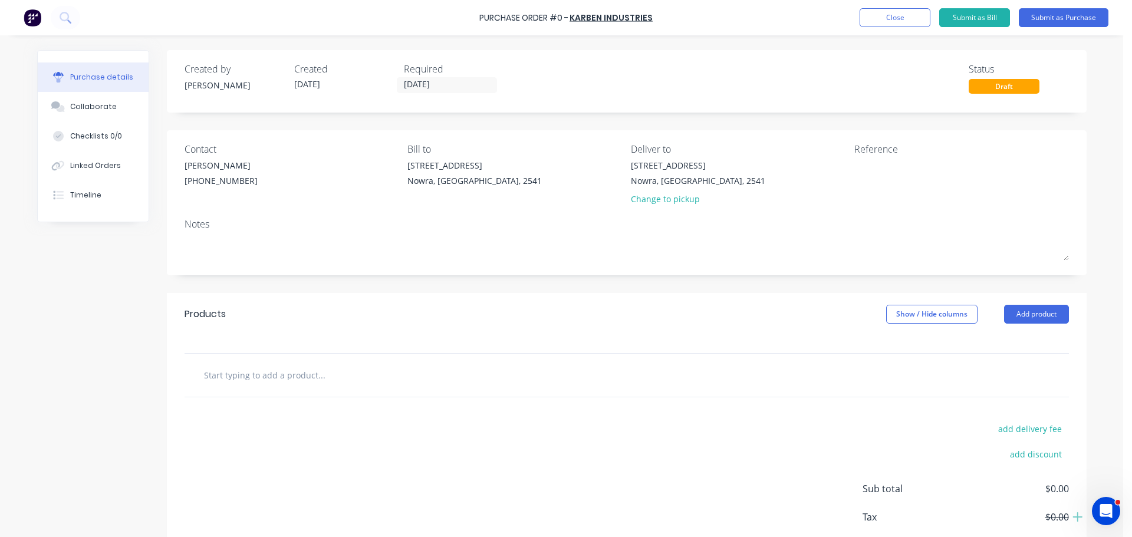
click at [274, 382] on input "text" at bounding box center [321, 375] width 236 height 24
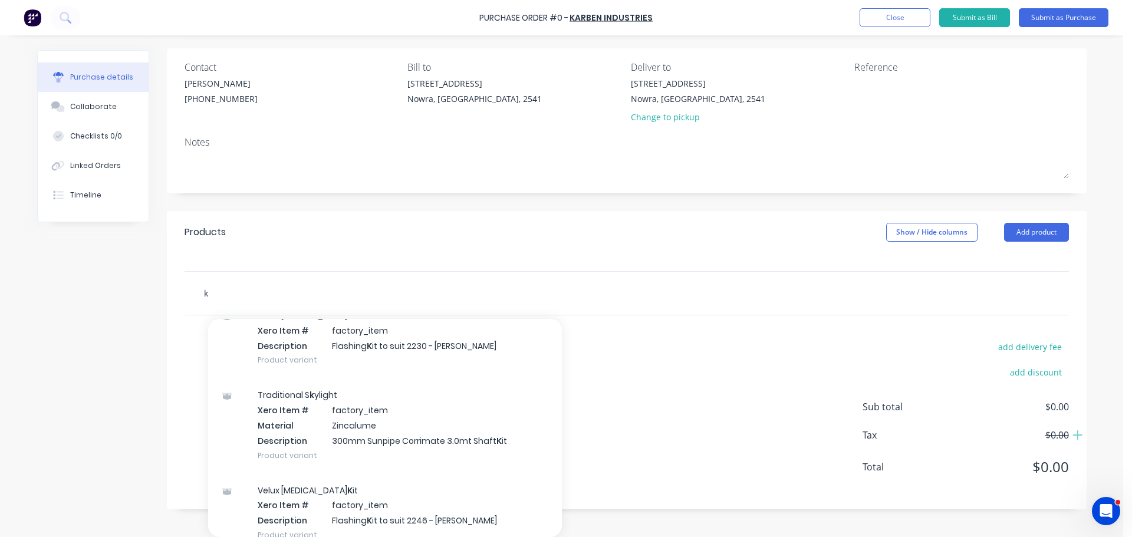
scroll to position [66, 0]
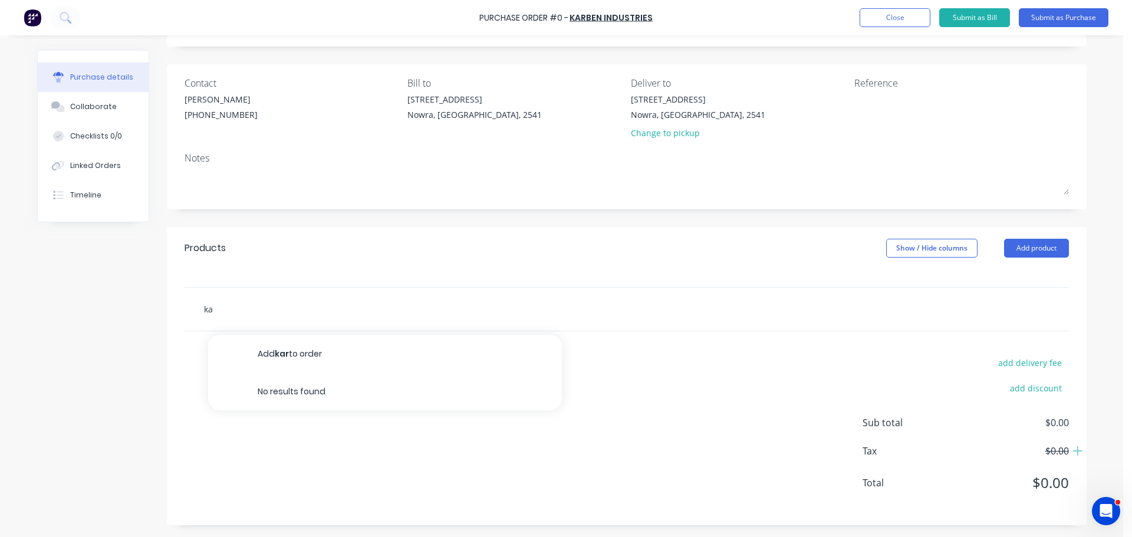
type input "k"
click at [1027, 246] on button "Add product" at bounding box center [1036, 248] width 65 height 19
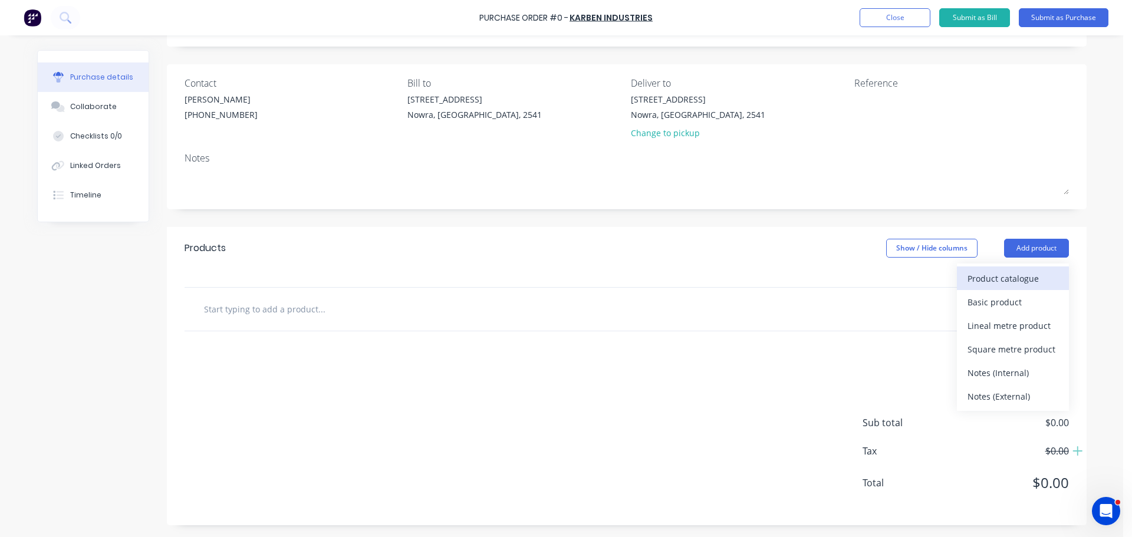
click at [1011, 285] on div "Product catalogue" at bounding box center [1013, 278] width 91 height 17
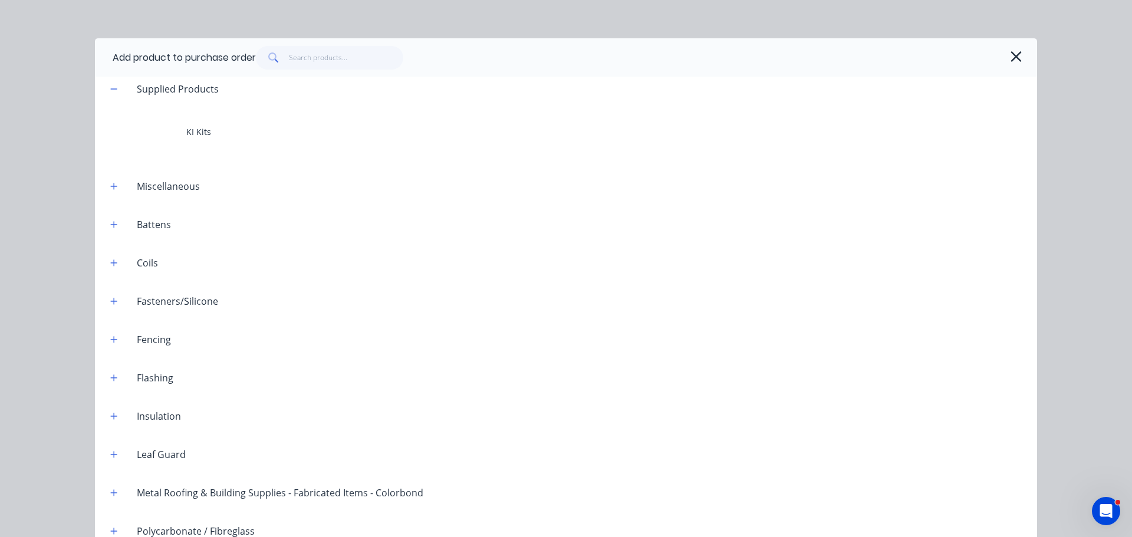
scroll to position [0, 0]
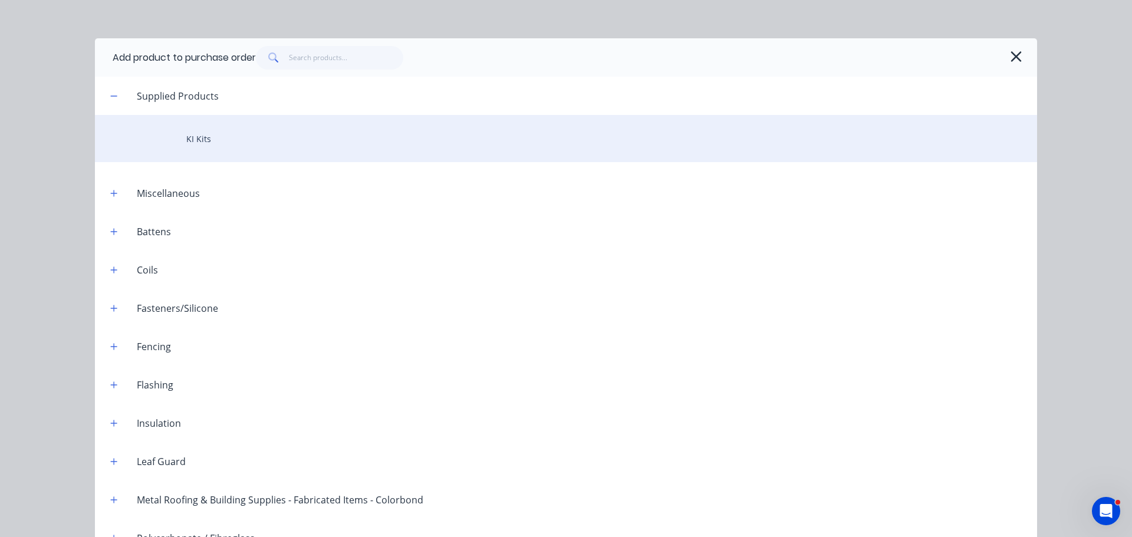
click at [208, 146] on div "KI Kits" at bounding box center [566, 138] width 942 height 47
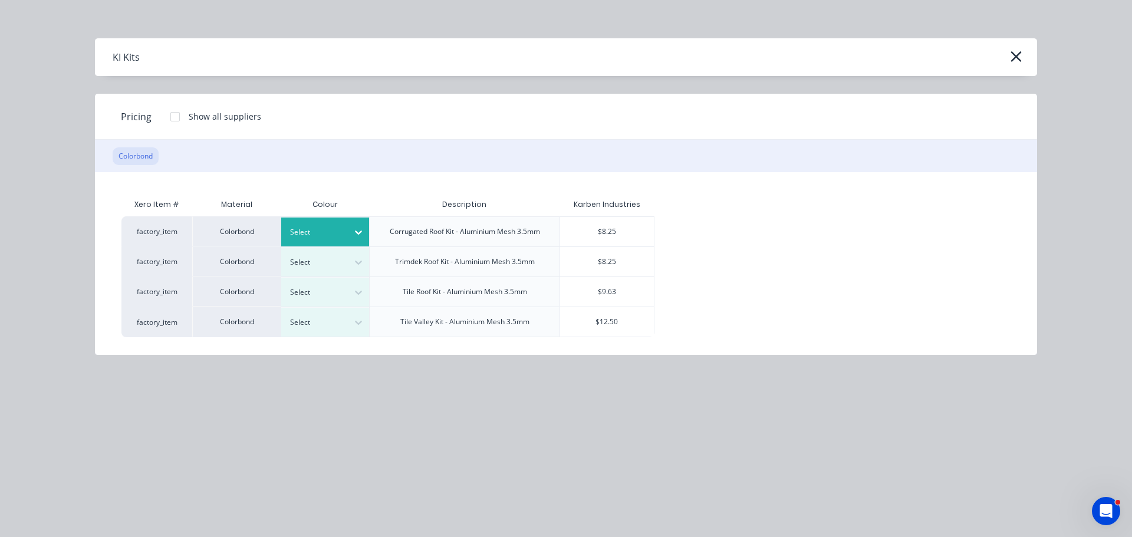
click at [330, 230] on div at bounding box center [316, 232] width 53 height 13
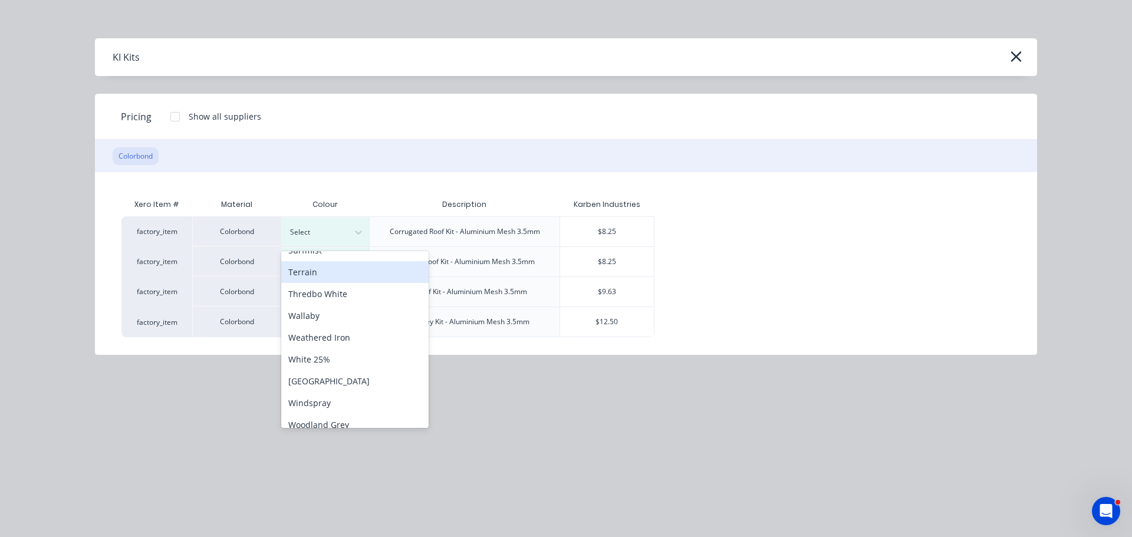
scroll to position [482, 0]
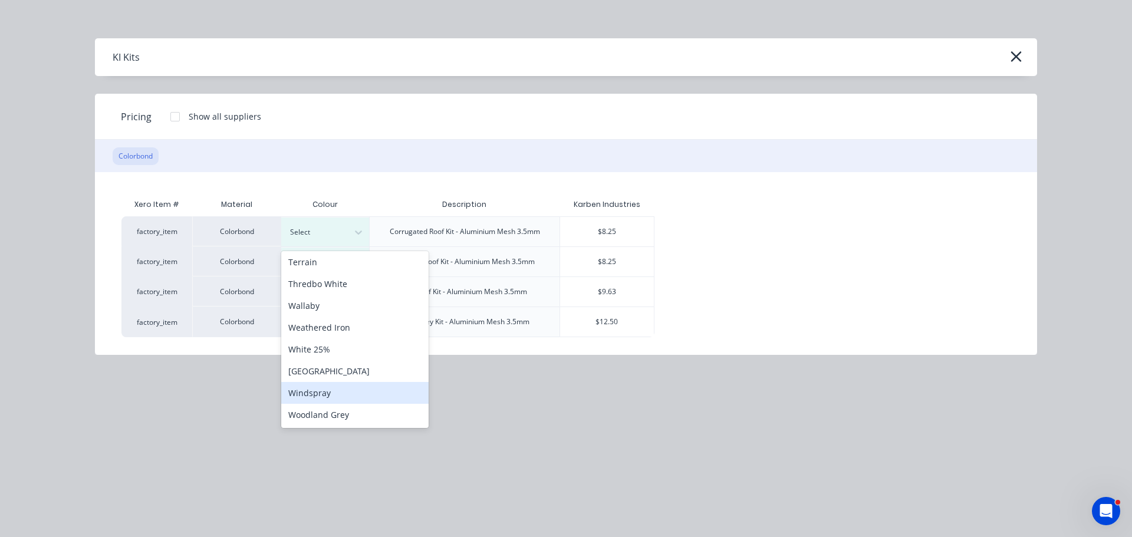
click at [320, 396] on div "Windspray" at bounding box center [354, 393] width 147 height 22
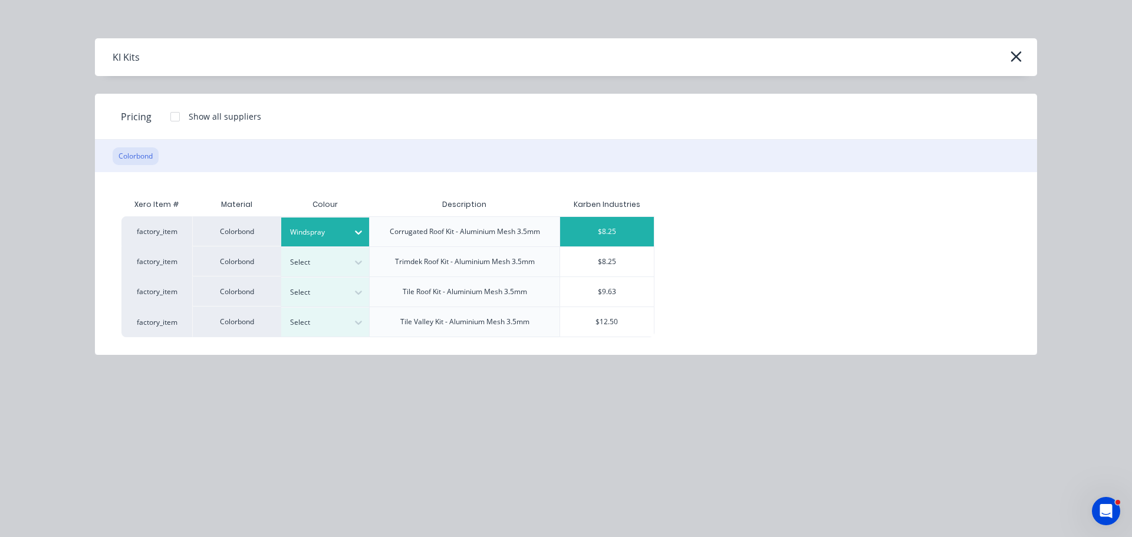
click at [599, 238] on div "$8.25" at bounding box center [607, 231] width 94 height 29
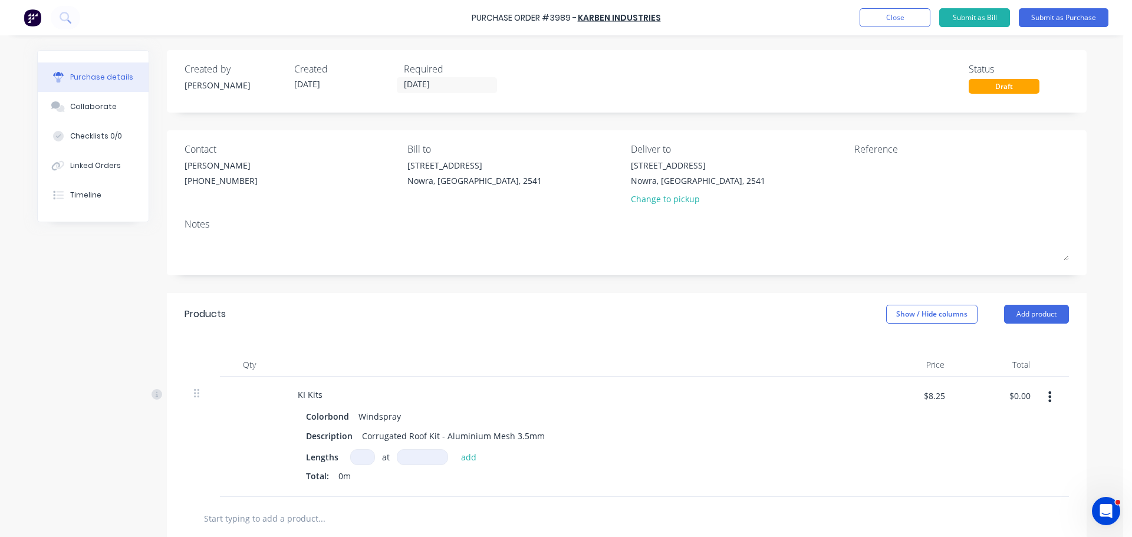
drag, startPoint x: 361, startPoint y: 453, endPoint x: 376, endPoint y: 453, distance: 14.2
click at [364, 453] on input at bounding box center [362, 457] width 25 height 16
type input "1"
type input "5000"
type input "$41.25"
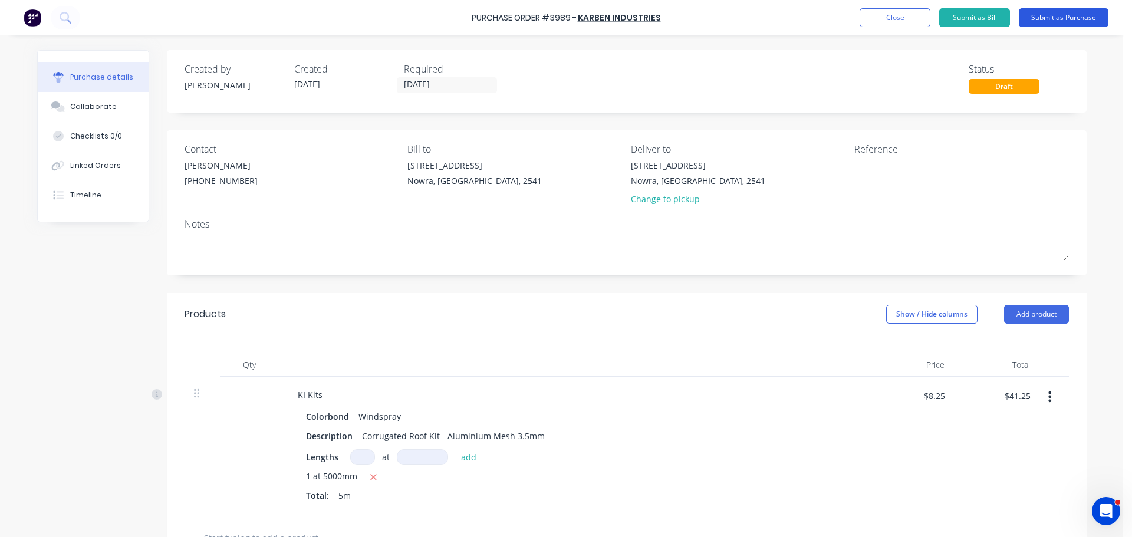
click at [1080, 15] on button "Submit as Purchase" at bounding box center [1064, 17] width 90 height 19
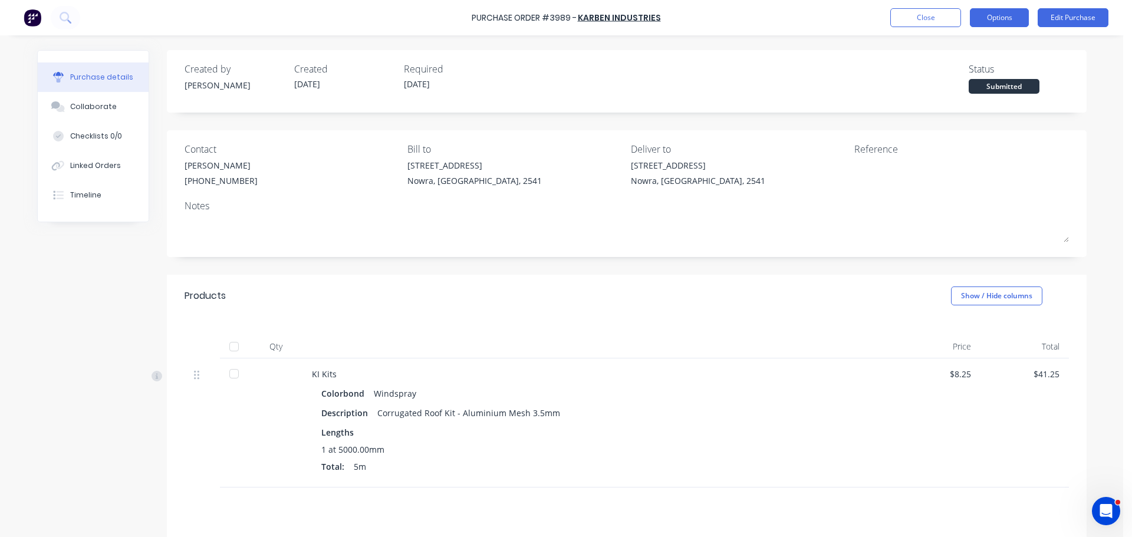
click at [1001, 17] on button "Options" at bounding box center [999, 17] width 59 height 19
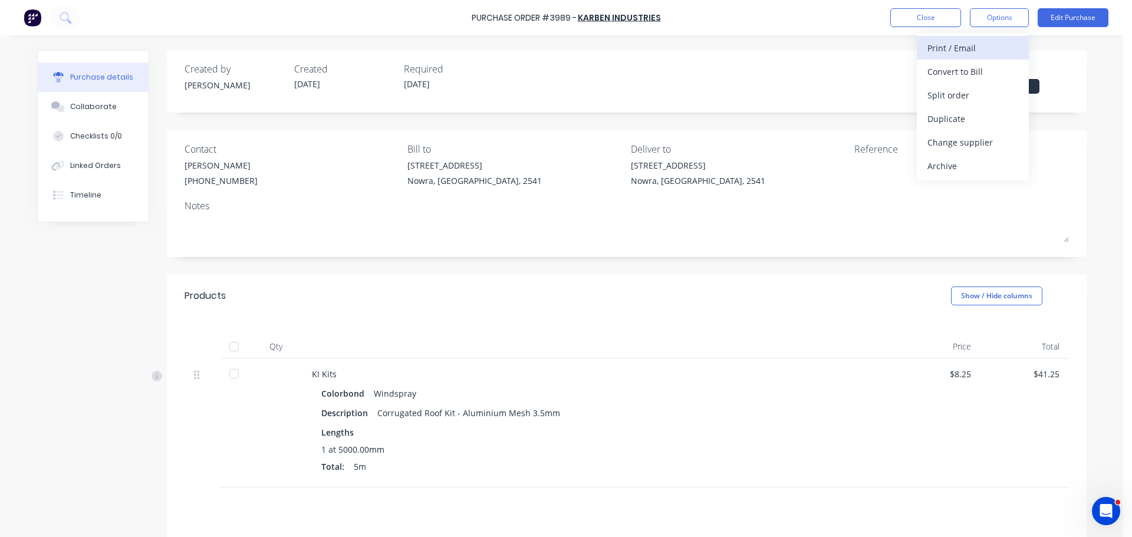
click at [982, 47] on div "Print / Email" at bounding box center [972, 48] width 91 height 17
click at [974, 75] on div "With pricing" at bounding box center [972, 71] width 91 height 17
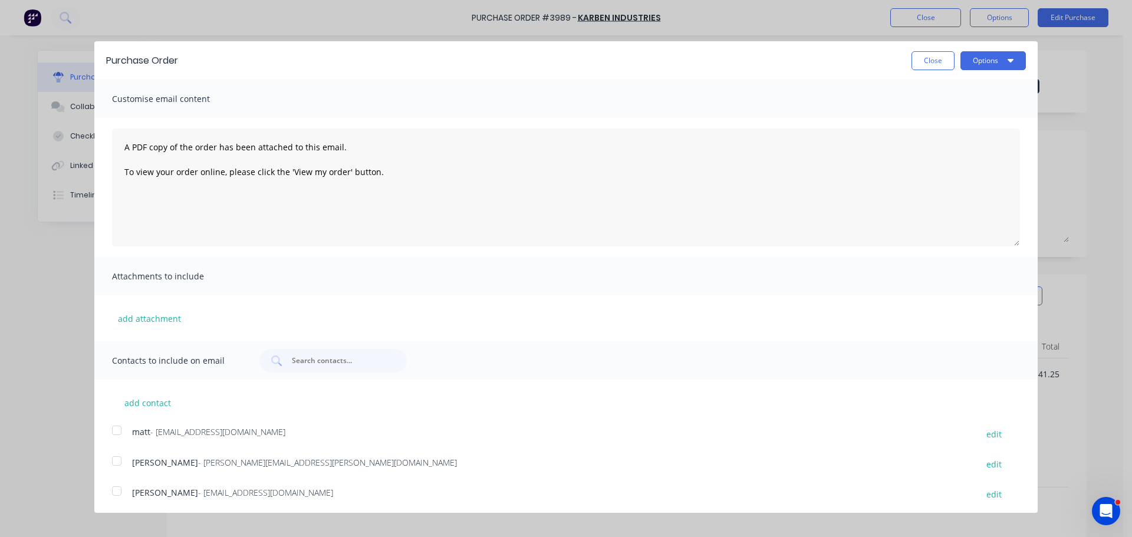
click at [121, 459] on div at bounding box center [117, 461] width 24 height 24
click at [976, 52] on button "Options" at bounding box center [992, 60] width 65 height 19
click at [973, 114] on div "Email" at bounding box center [970, 114] width 91 height 17
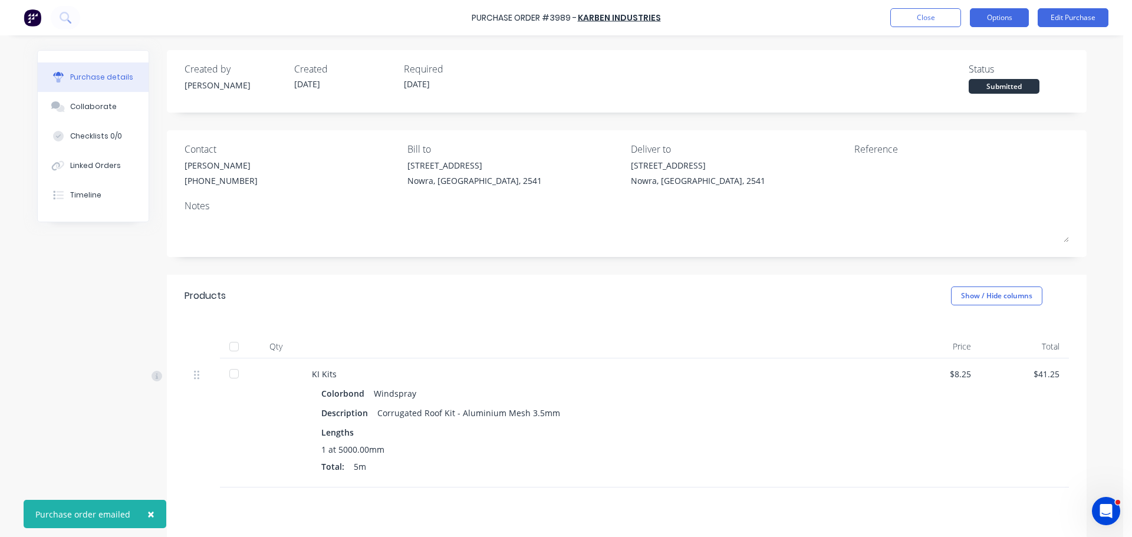
click at [1001, 17] on button "Options" at bounding box center [999, 17] width 59 height 19
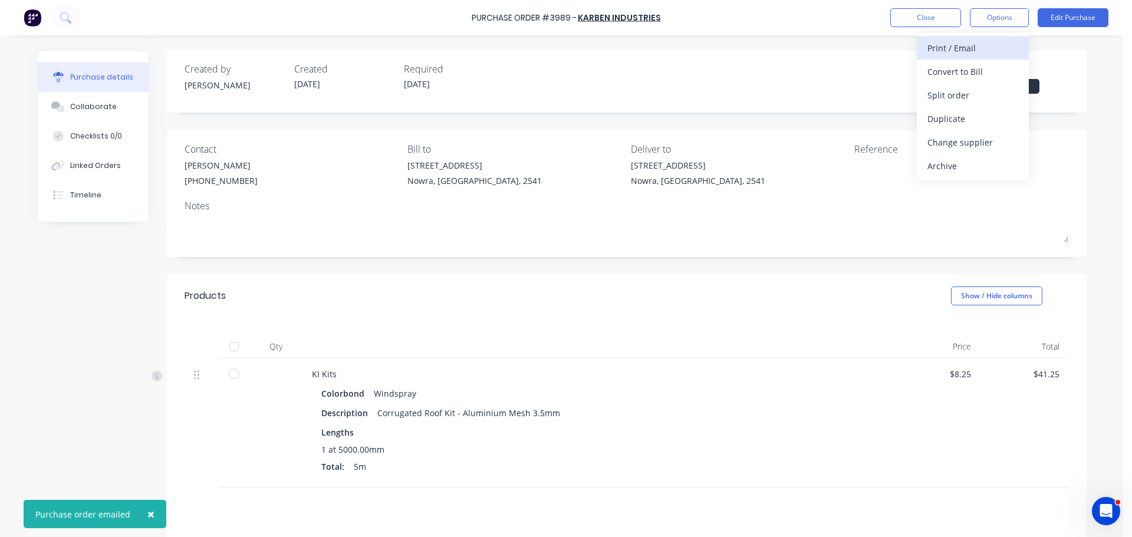
click at [989, 46] on div "Print / Email" at bounding box center [972, 48] width 91 height 17
click at [987, 88] on div "Without pricing" at bounding box center [972, 95] width 91 height 17
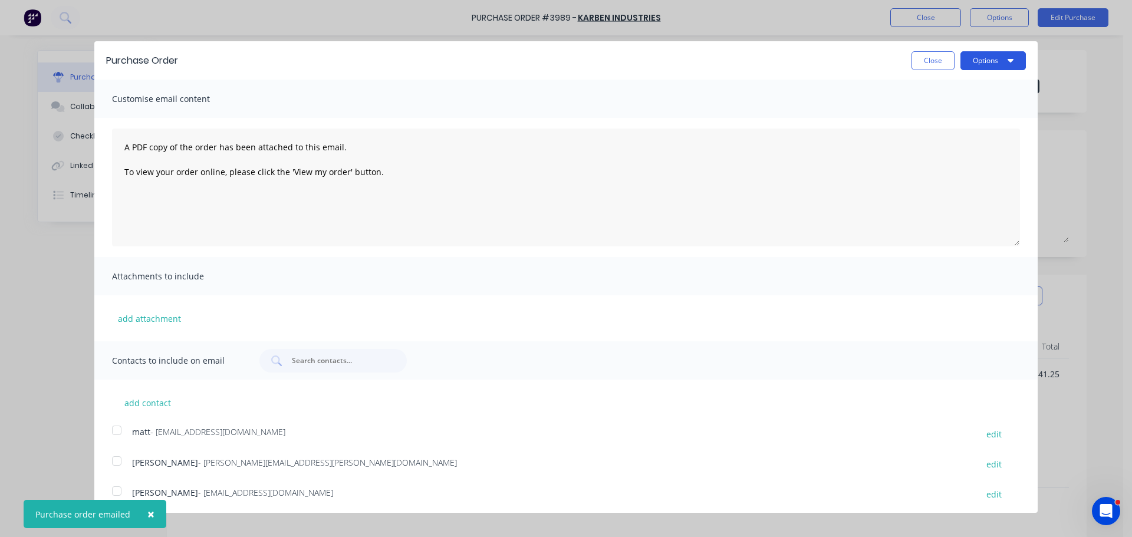
click at [991, 61] on button "Options" at bounding box center [992, 60] width 65 height 19
click at [984, 87] on div "Print" at bounding box center [970, 90] width 91 height 17
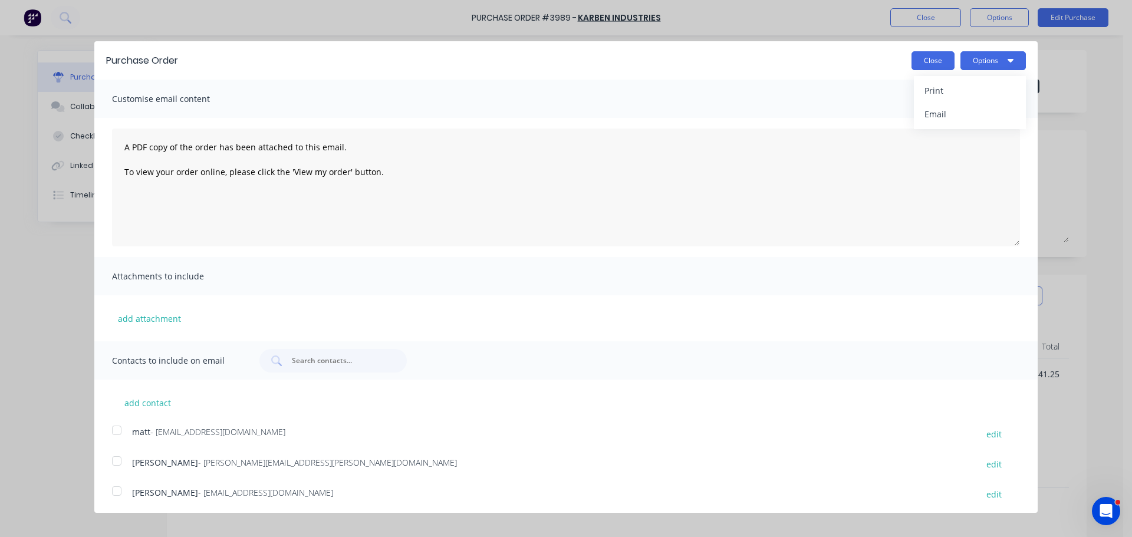
drag, startPoint x: 913, startPoint y: 60, endPoint x: 929, endPoint y: 32, distance: 31.4
click at [914, 60] on button "Close" at bounding box center [933, 60] width 43 height 19
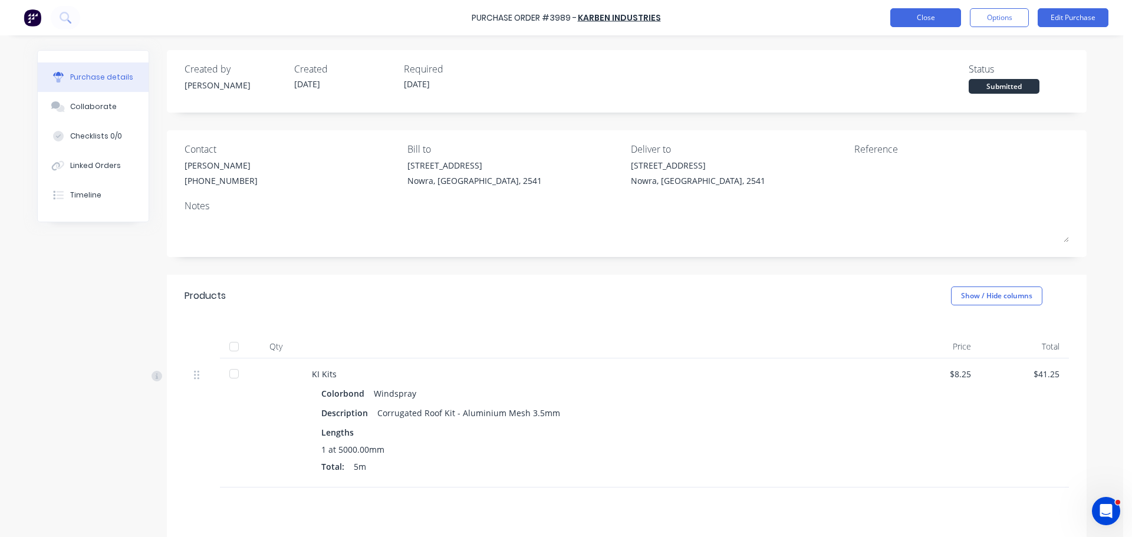
click at [929, 20] on button "Close" at bounding box center [925, 17] width 71 height 19
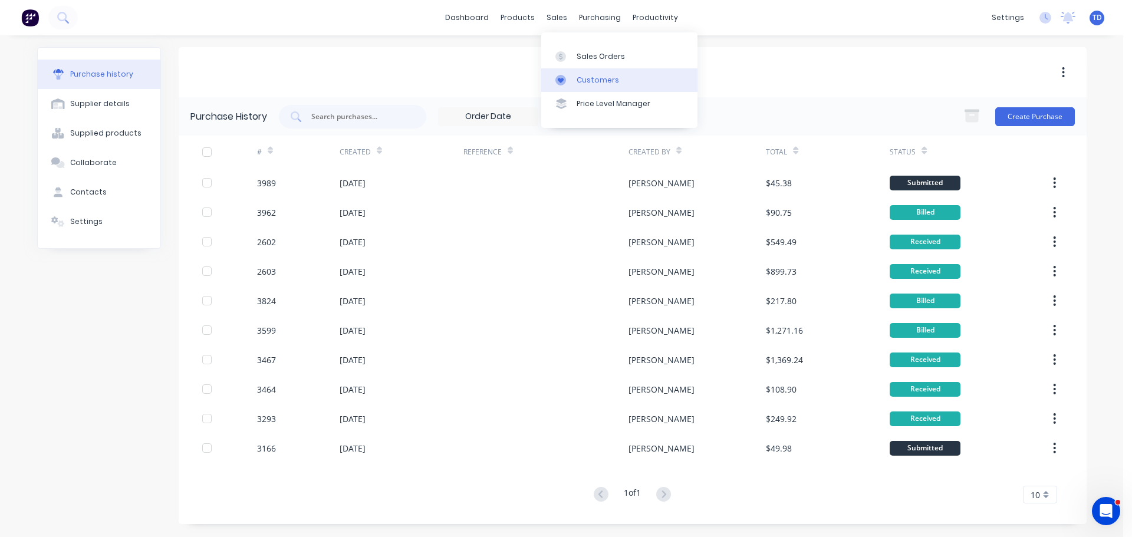
click at [593, 78] on div "Customers" at bounding box center [598, 80] width 42 height 11
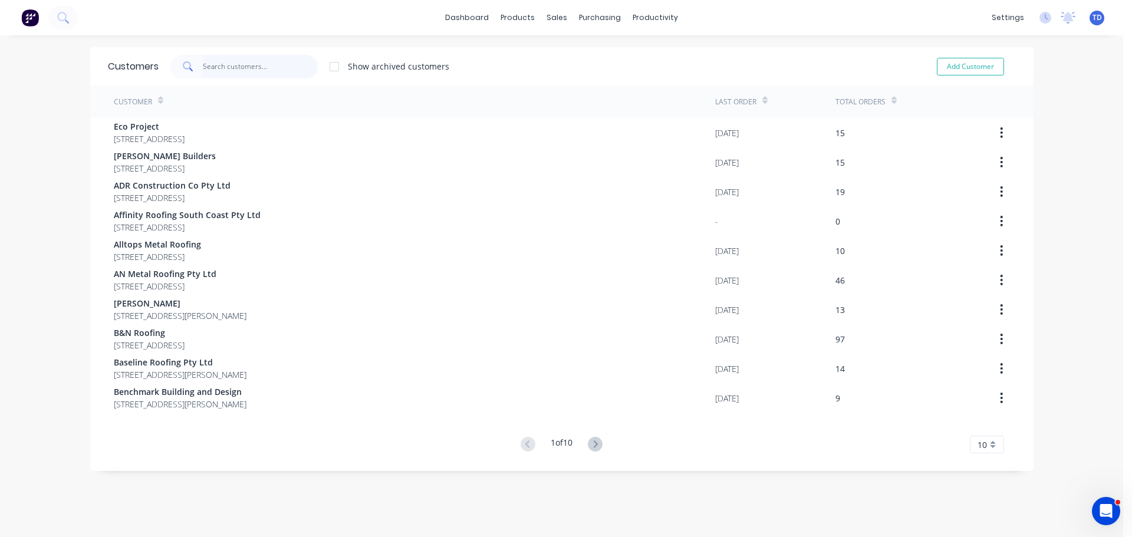
click at [243, 70] on input "text" at bounding box center [260, 67] width 115 height 24
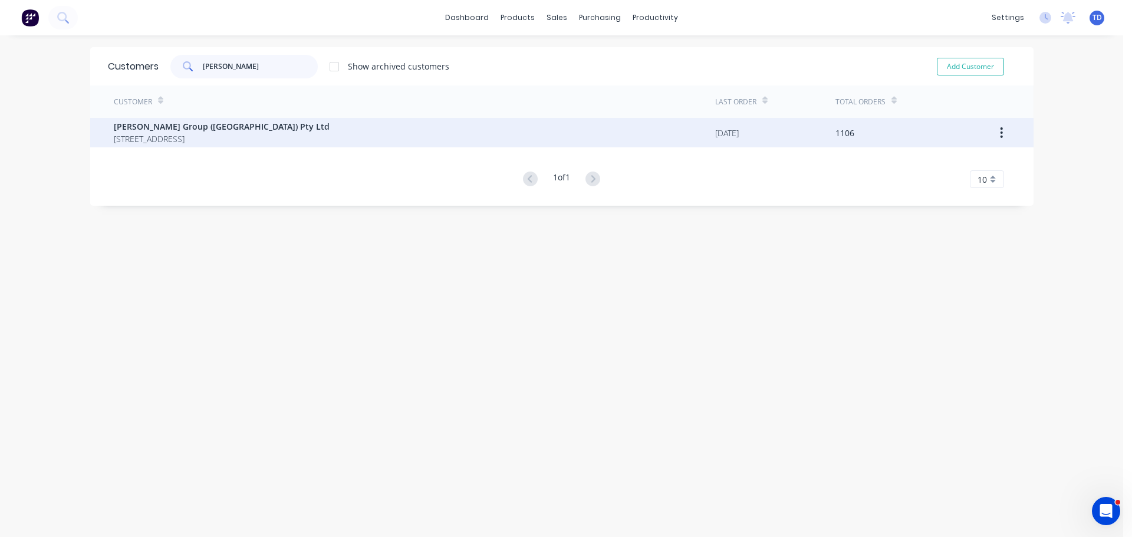
type input "[PERSON_NAME]"
click at [254, 140] on span "[STREET_ADDRESS]" at bounding box center [222, 139] width 216 height 12
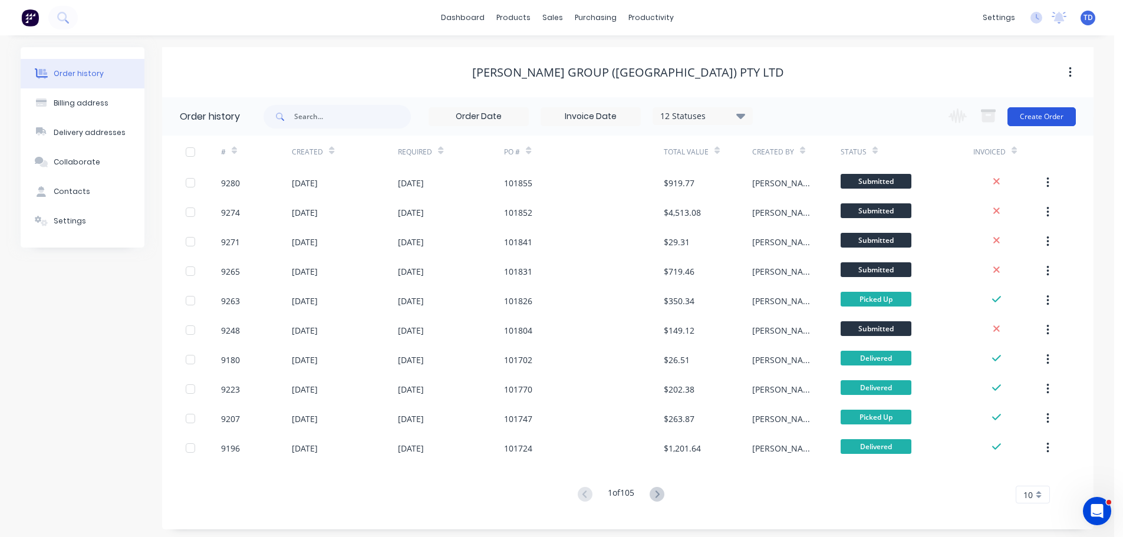
click at [1034, 119] on button "Create Order" at bounding box center [1042, 116] width 68 height 19
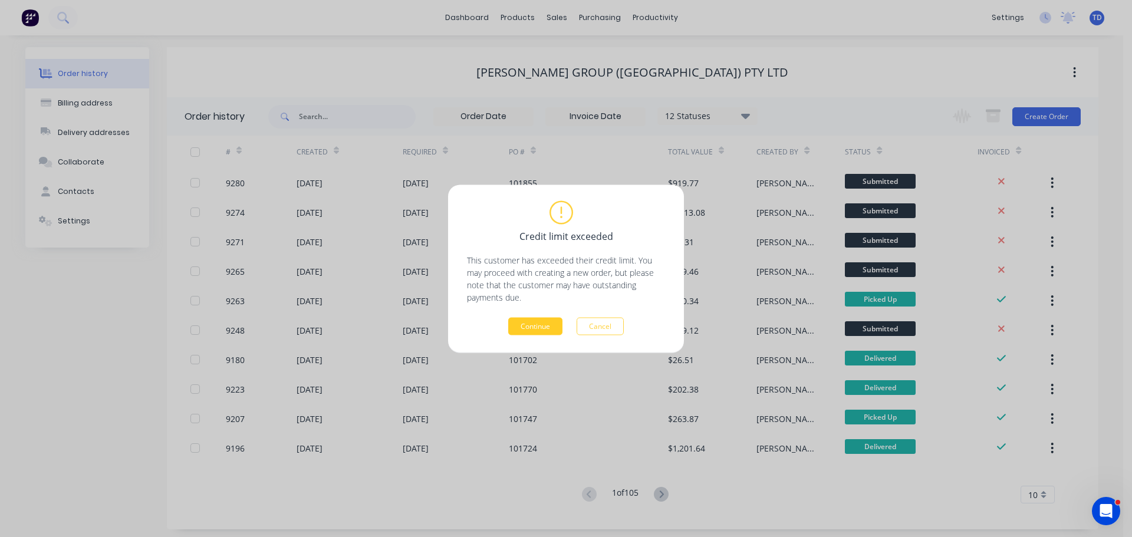
click at [522, 325] on button "Continue" at bounding box center [535, 326] width 54 height 18
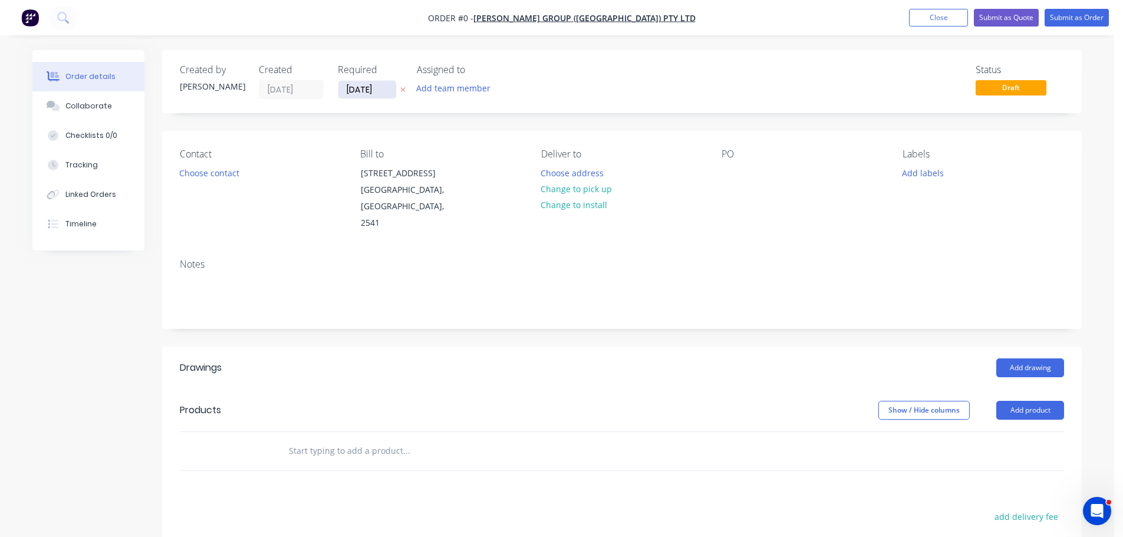
click at [384, 92] on input "[DATE]" at bounding box center [367, 90] width 58 height 18
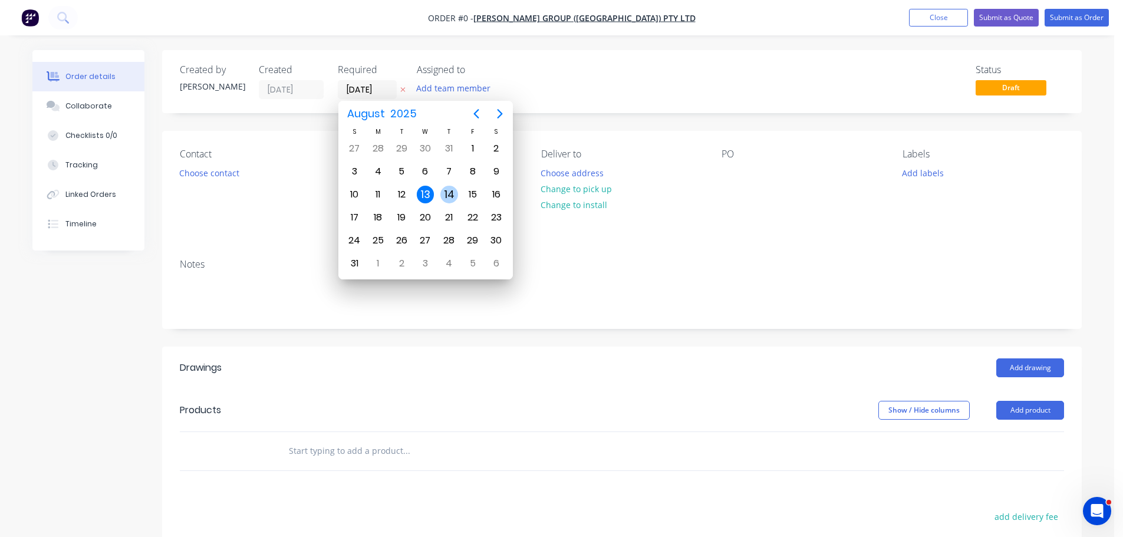
click at [451, 198] on div "14" at bounding box center [449, 195] width 18 height 18
type input "[DATE]"
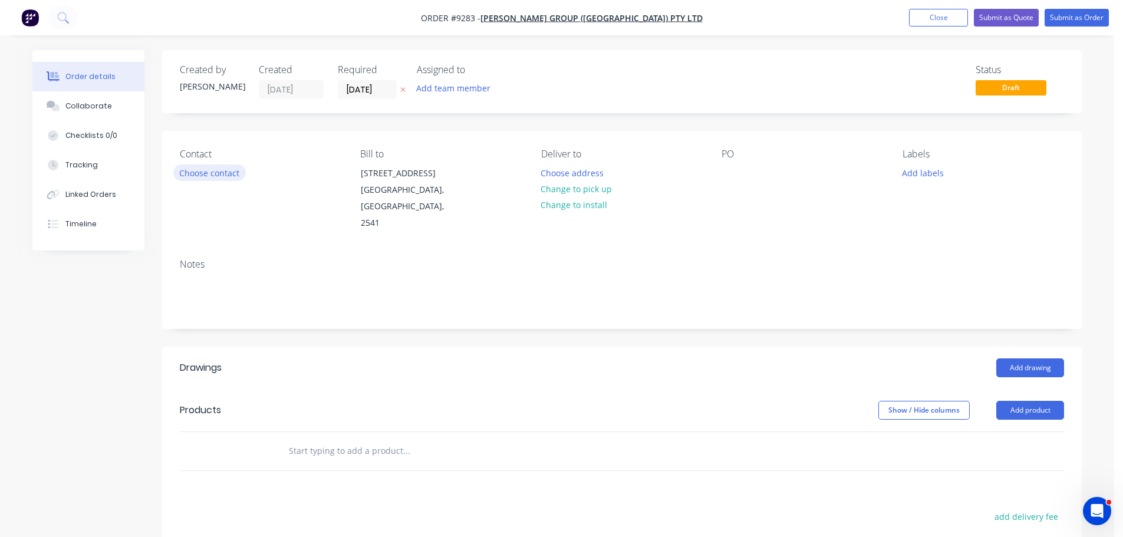
click at [238, 176] on button "Choose contact" at bounding box center [209, 173] width 73 height 16
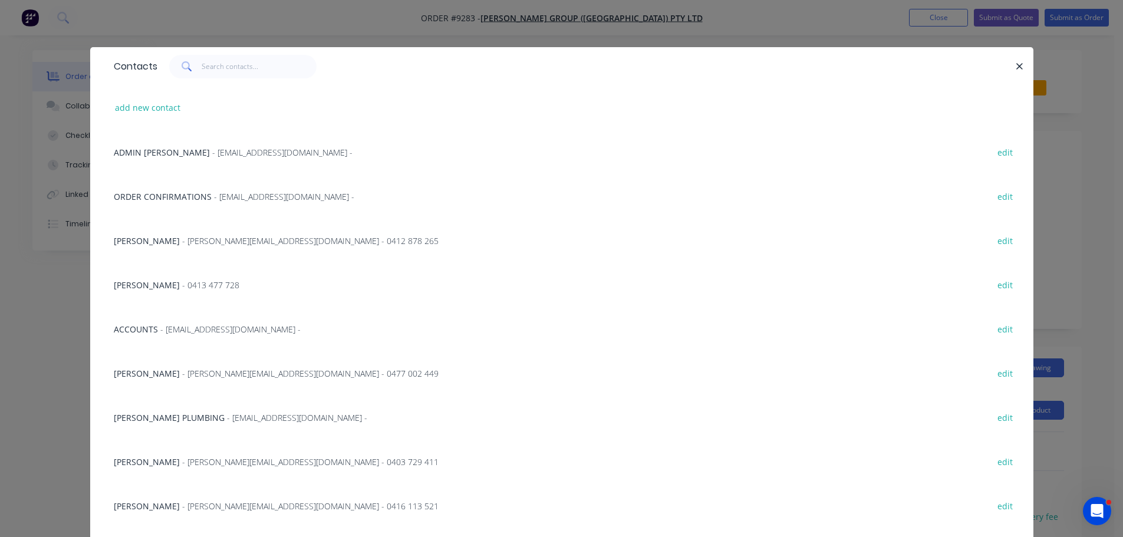
click at [234, 459] on span "- [PERSON_NAME][EMAIL_ADDRESS][DOMAIN_NAME] - 0403 729 411" at bounding box center [310, 461] width 256 height 11
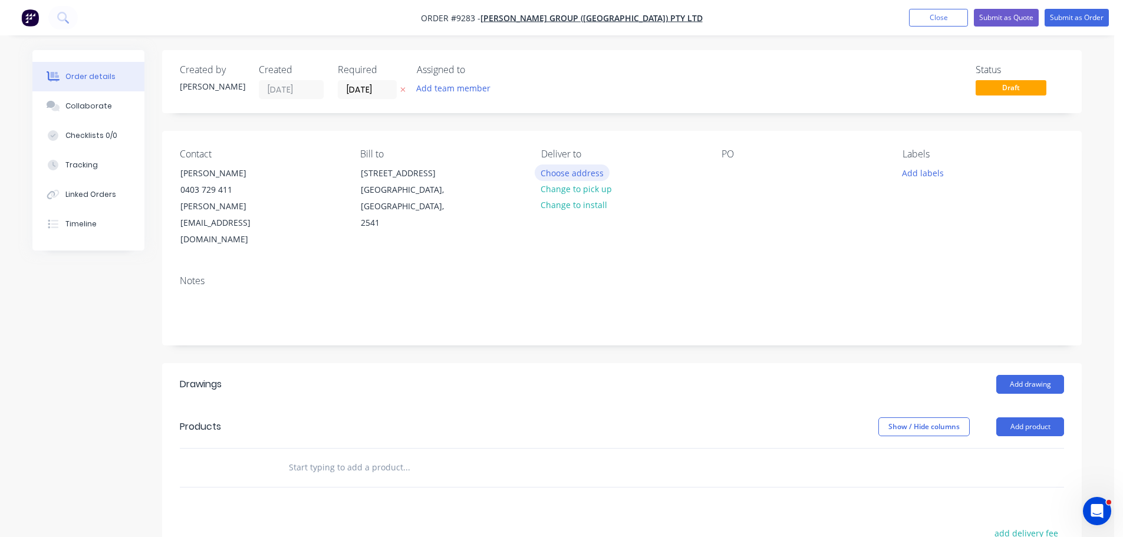
click at [554, 172] on button "Choose address" at bounding box center [572, 173] width 75 height 16
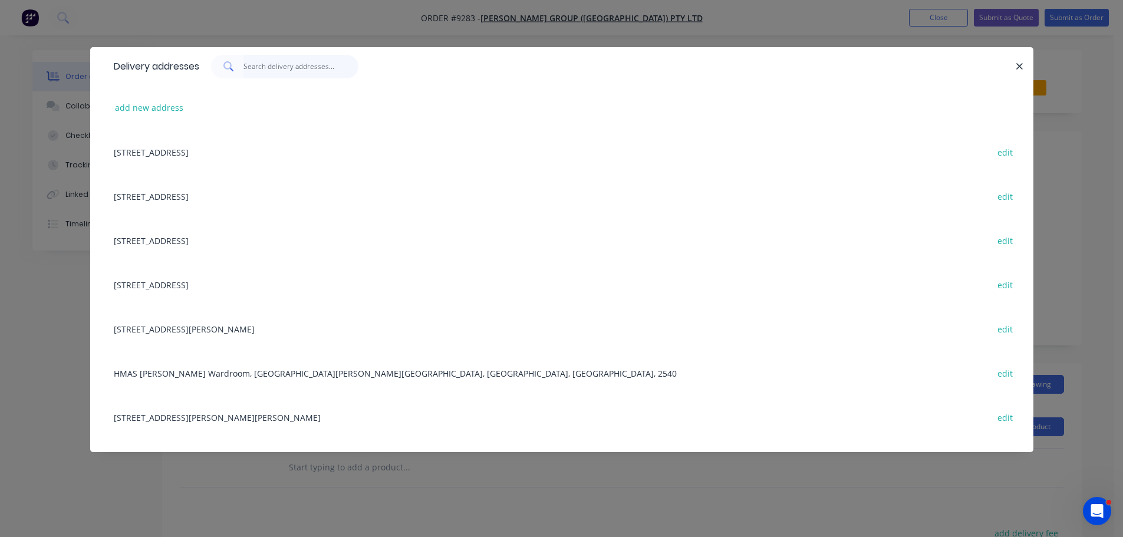
click at [282, 64] on input "text" at bounding box center [301, 67] width 115 height 24
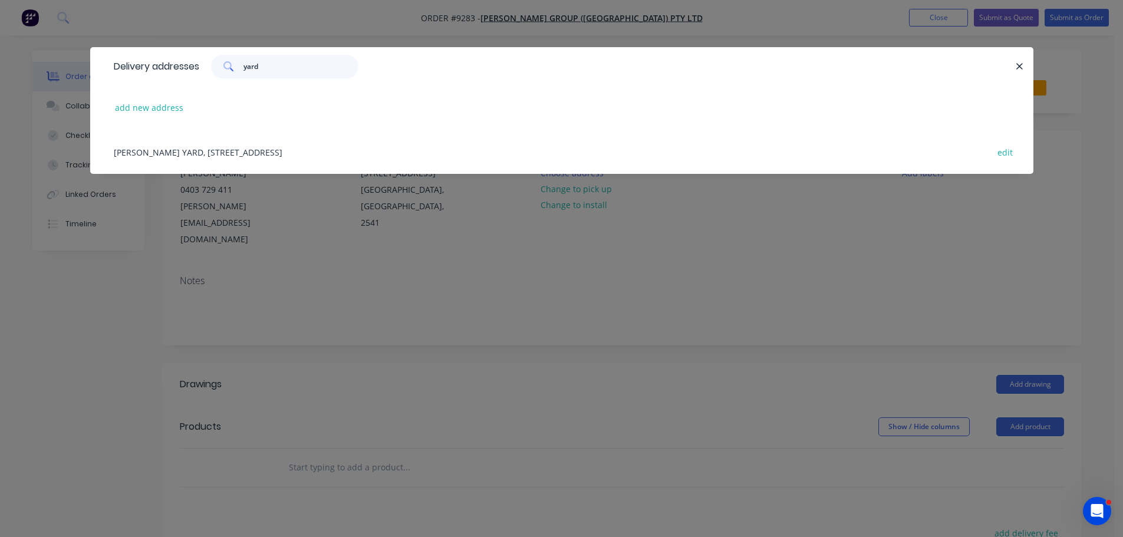
type input "yard"
click at [299, 154] on div "[PERSON_NAME] YARD, [STREET_ADDRESS] edit" at bounding box center [562, 152] width 908 height 44
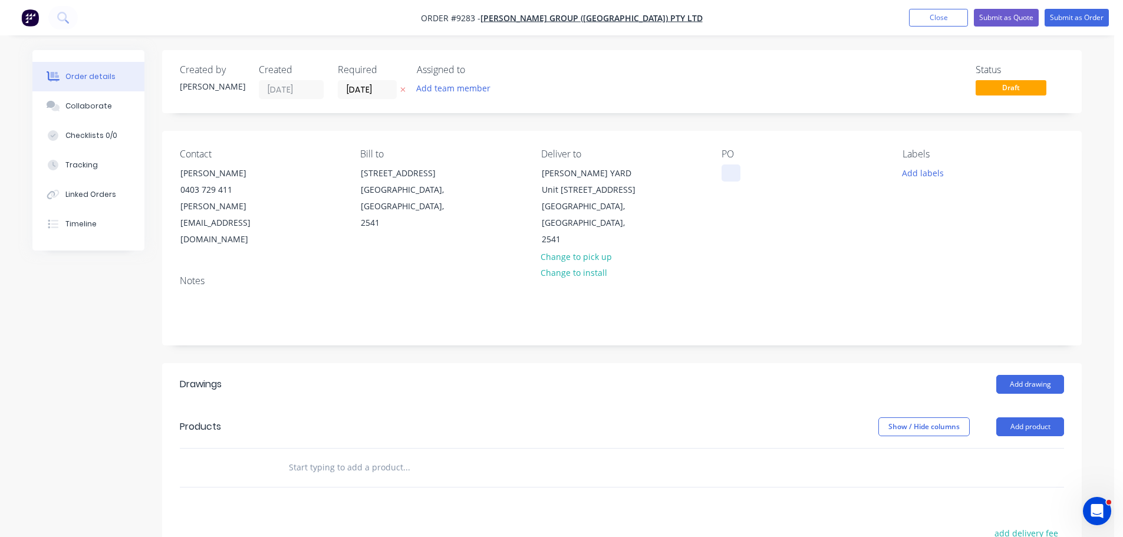
click at [733, 170] on div at bounding box center [731, 173] width 19 height 17
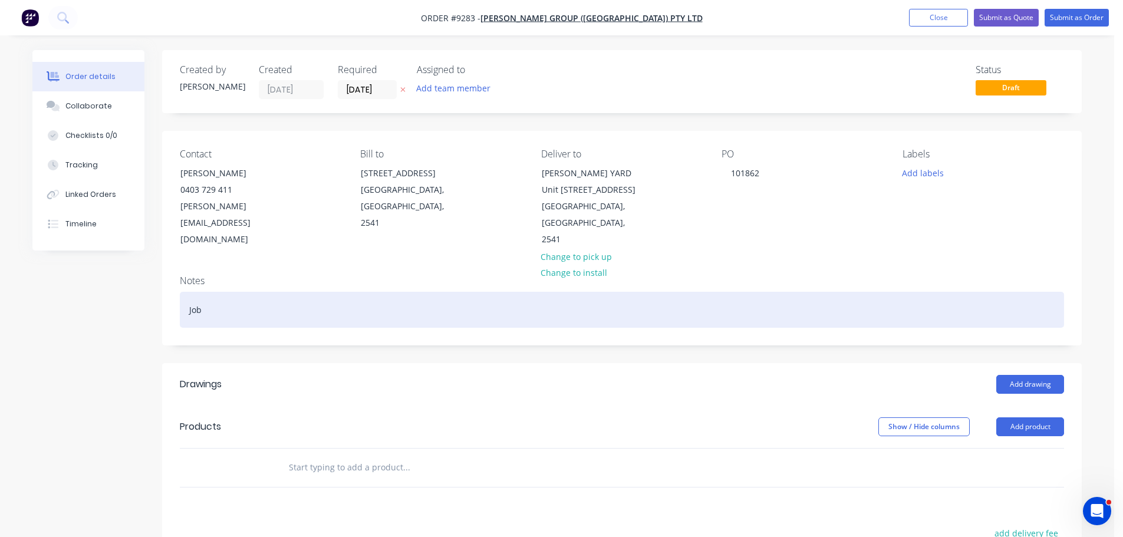
drag, startPoint x: 200, startPoint y: 294, endPoint x: 241, endPoint y: 298, distance: 40.3
click at [213, 294] on div "Job" at bounding box center [622, 310] width 884 height 36
click at [309, 299] on div "Job" at bounding box center [622, 310] width 884 height 36
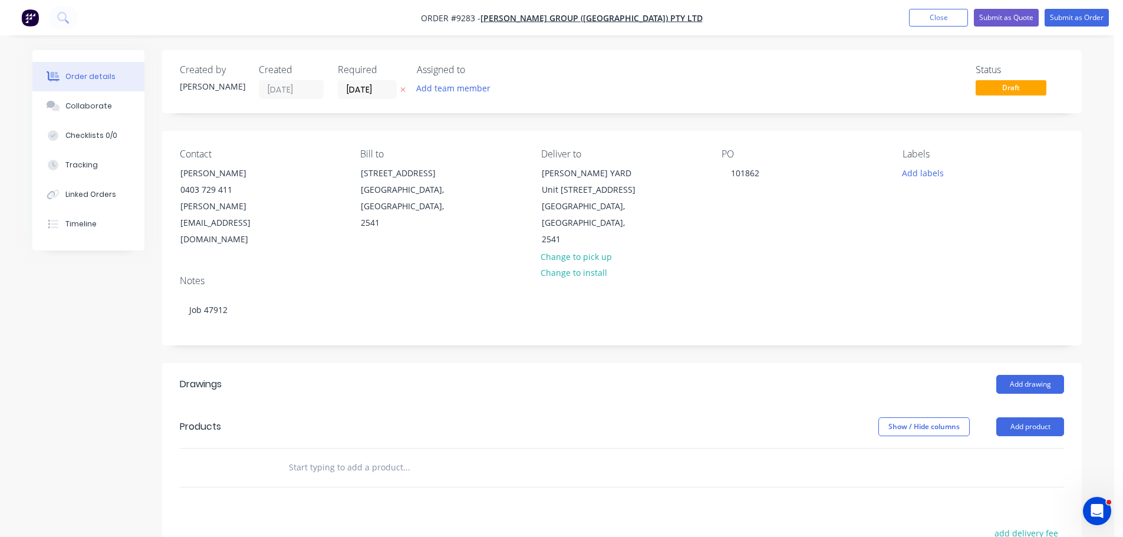
click at [420, 363] on header "Drawings Add drawing" at bounding box center [622, 384] width 920 height 42
click at [1017, 375] on button "Add drawing" at bounding box center [1030, 384] width 68 height 19
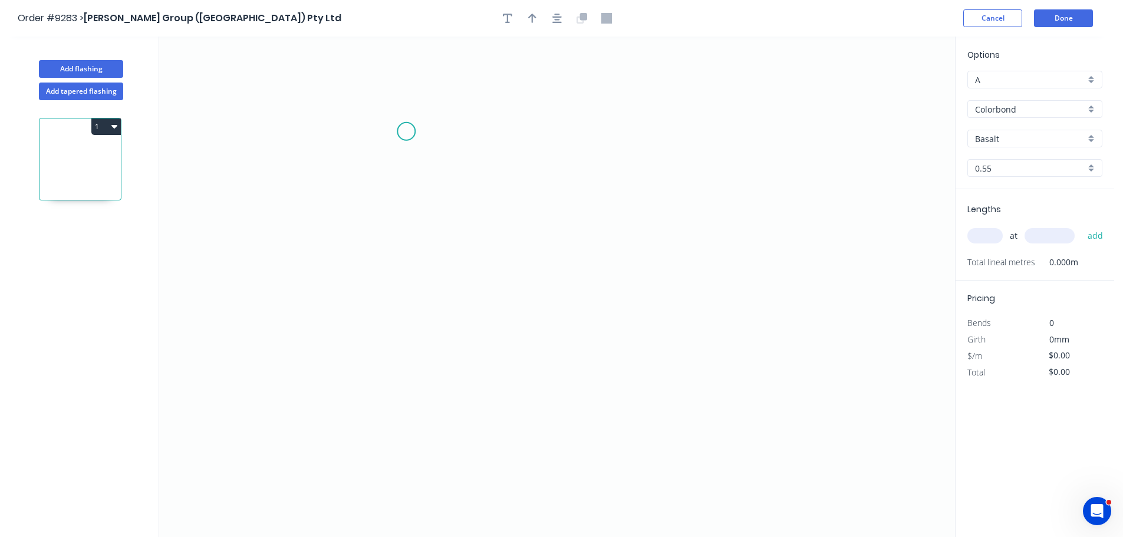
click at [406, 131] on icon "0" at bounding box center [557, 287] width 796 height 501
click at [467, 200] on icon "0" at bounding box center [557, 287] width 796 height 501
click at [466, 395] on icon "0 ?" at bounding box center [557, 287] width 796 height 501
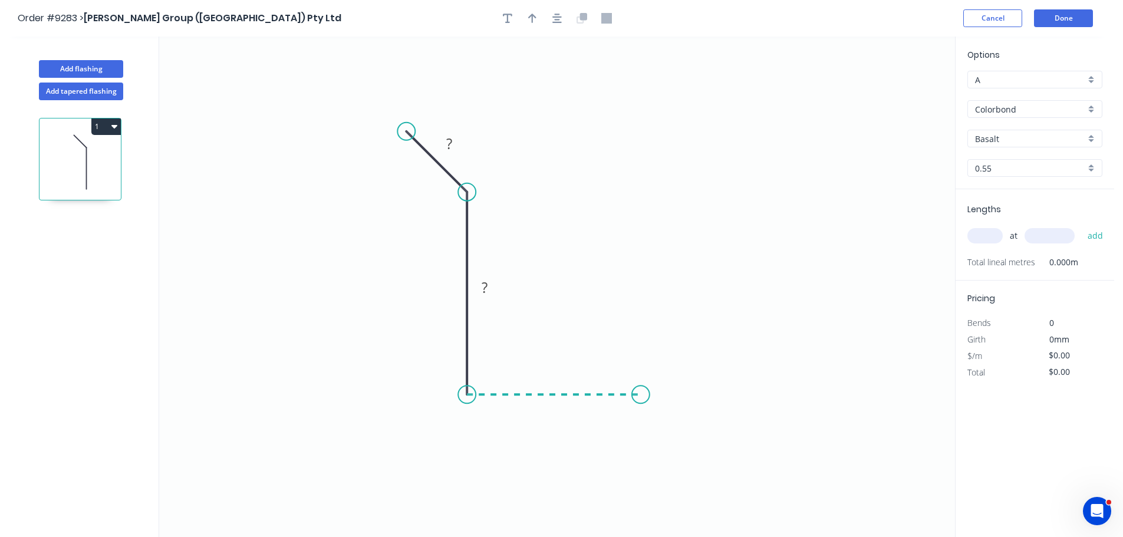
click at [641, 389] on icon "0 ? ?" at bounding box center [557, 287] width 796 height 501
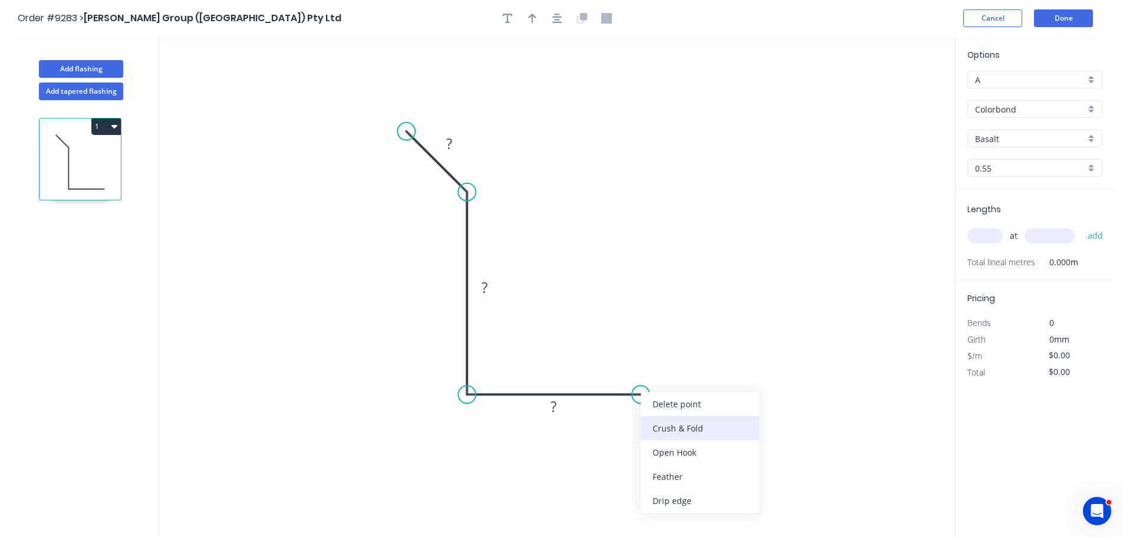
click at [658, 426] on div "Crush & Fold" at bounding box center [700, 428] width 119 height 24
click at [650, 433] on div "Flip bend" at bounding box center [706, 438] width 119 height 24
drag, startPoint x: 644, startPoint y: 357, endPoint x: 655, endPoint y: 427, distance: 71.1
click at [655, 427] on rect at bounding box center [636, 434] width 47 height 24
drag, startPoint x: 571, startPoint y: 402, endPoint x: 594, endPoint y: 331, distance: 74.0
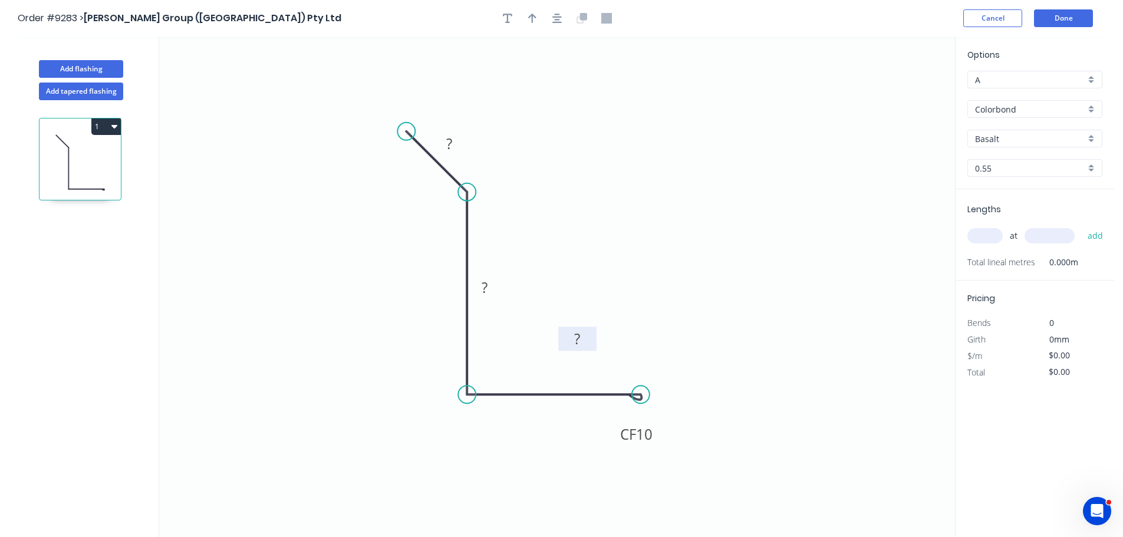
click at [594, 331] on rect at bounding box center [577, 339] width 38 height 24
click at [490, 427] on div "Show angle" at bounding box center [528, 432] width 119 height 24
drag, startPoint x: 404, startPoint y: 128, endPoint x: 430, endPoint y: 121, distance: 26.2
click at [430, 121] on circle at bounding box center [430, 122] width 18 height 18
click at [458, 155] on div "Crush & Fold" at bounding box center [487, 160] width 119 height 24
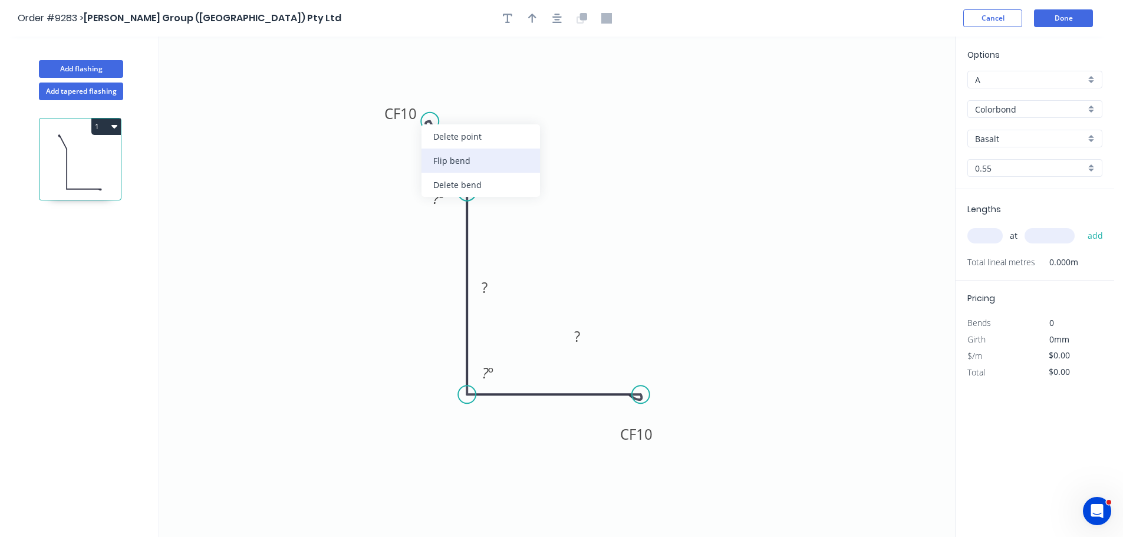
click at [454, 152] on div "Flip bend" at bounding box center [481, 161] width 119 height 24
click at [461, 92] on tspan "10" at bounding box center [453, 90] width 17 height 19
drag, startPoint x: 479, startPoint y: 135, endPoint x: 488, endPoint y: 135, distance: 8.8
click at [488, 135] on rect at bounding box center [472, 143] width 38 height 24
click at [481, 142] on rect at bounding box center [473, 144] width 24 height 17
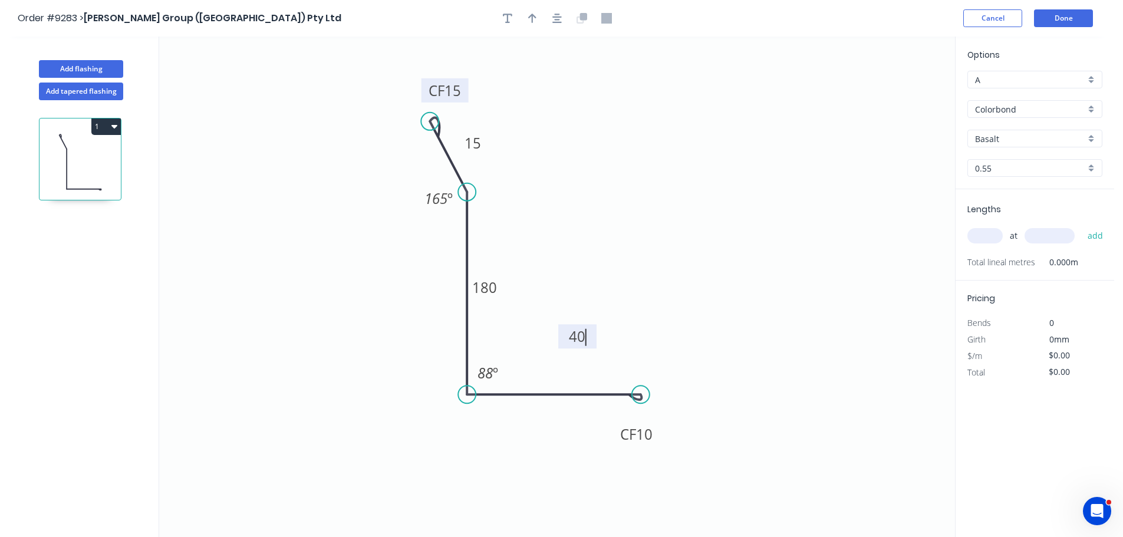
type input "$13.40"
drag, startPoint x: 641, startPoint y: 392, endPoint x: 644, endPoint y: 376, distance: 16.1
click at [644, 376] on circle at bounding box center [644, 376] width 18 height 18
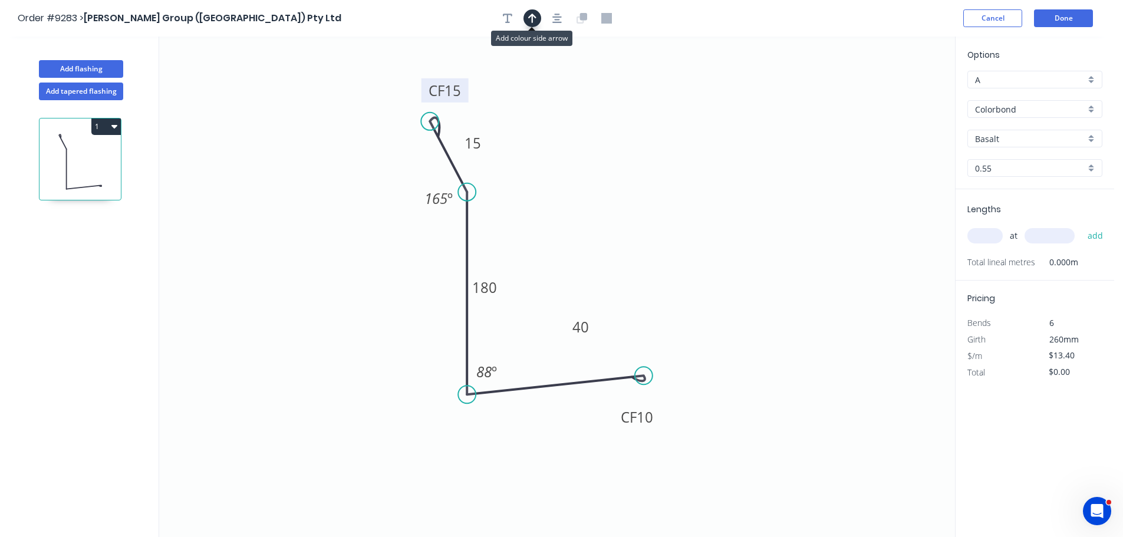
click at [529, 21] on icon "button" at bounding box center [532, 18] width 8 height 11
click at [896, 93] on icon at bounding box center [895, 82] width 11 height 38
drag, startPoint x: 897, startPoint y: 93, endPoint x: 769, endPoint y: 172, distance: 150.6
click at [690, 180] on icon at bounding box center [706, 163] width 34 height 34
click at [1004, 139] on input "Basalt" at bounding box center [1030, 139] width 110 height 12
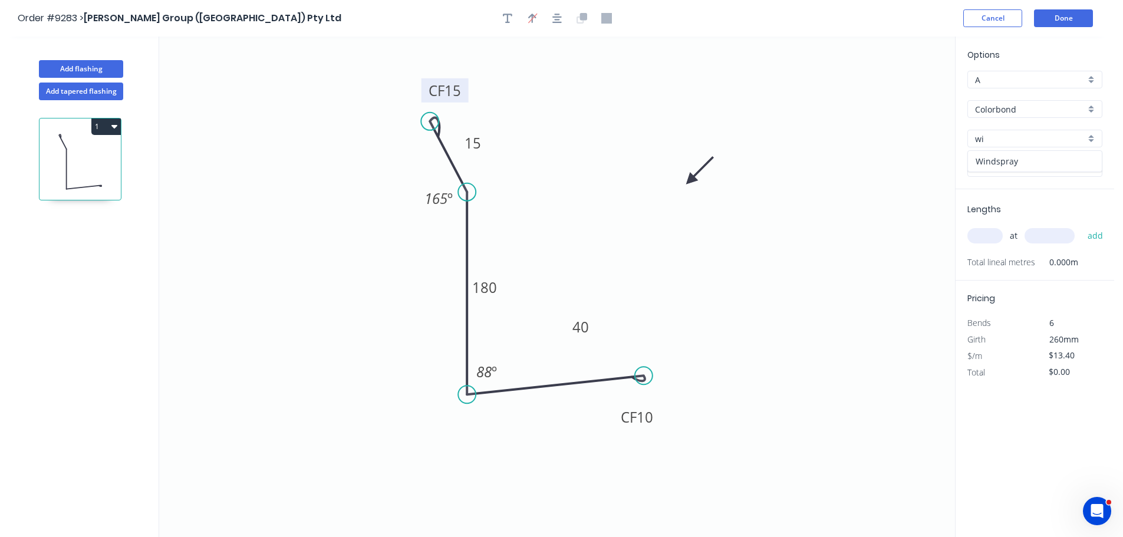
click at [1006, 164] on div "Windspray" at bounding box center [1035, 161] width 134 height 21
type input "Windspray"
click at [992, 237] on input "text" at bounding box center [985, 235] width 35 height 15
type input "1"
type input "2800"
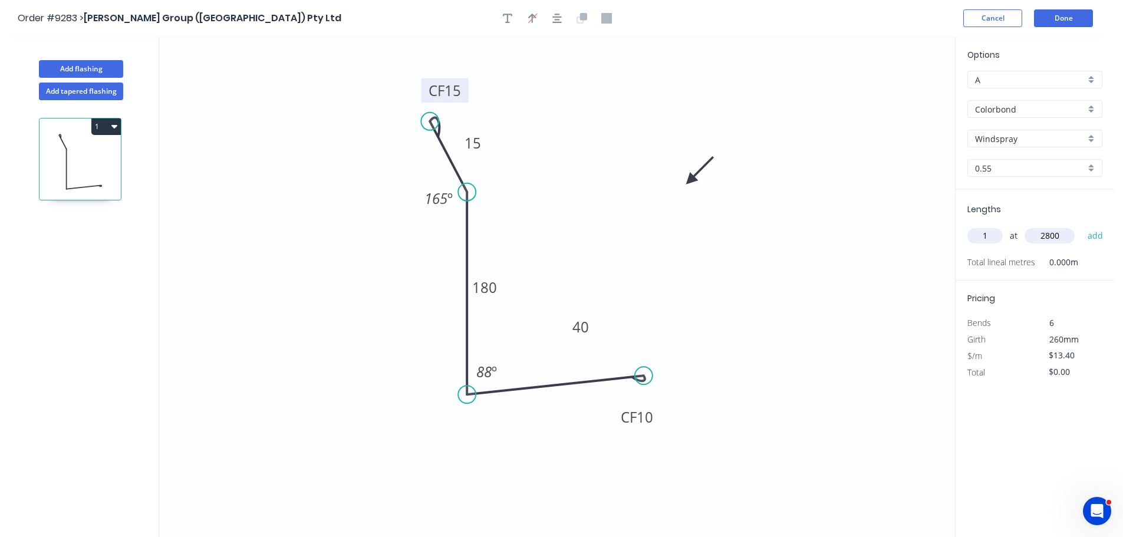
click at [1082, 226] on button "add" at bounding box center [1096, 236] width 28 height 20
type input "$37.52"
click at [1050, 23] on button "Done" at bounding box center [1063, 18] width 59 height 18
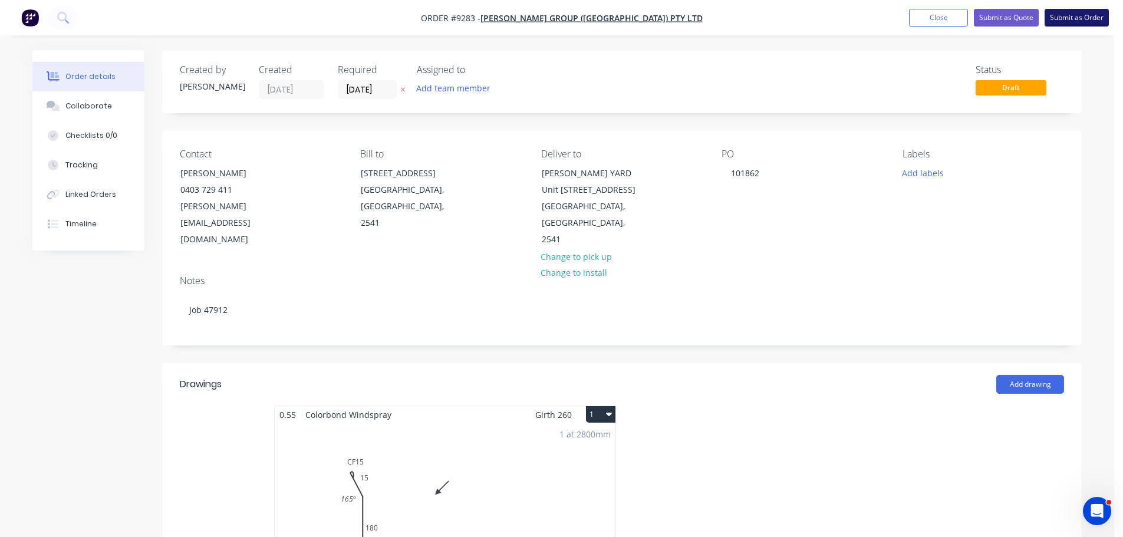
click at [1076, 19] on button "Submit as Order" at bounding box center [1077, 18] width 64 height 18
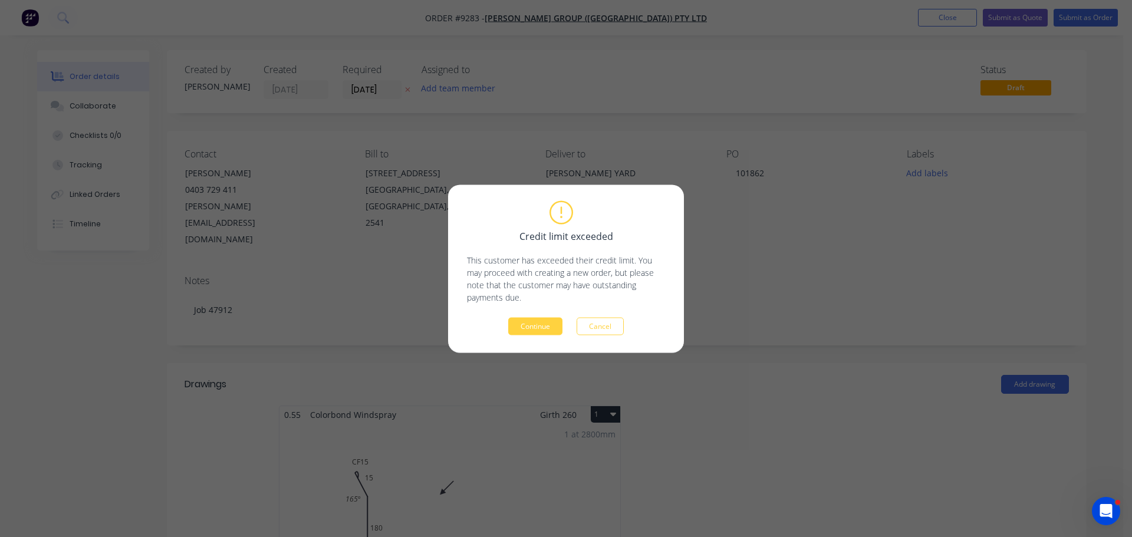
click at [539, 323] on button "Continue" at bounding box center [535, 326] width 54 height 18
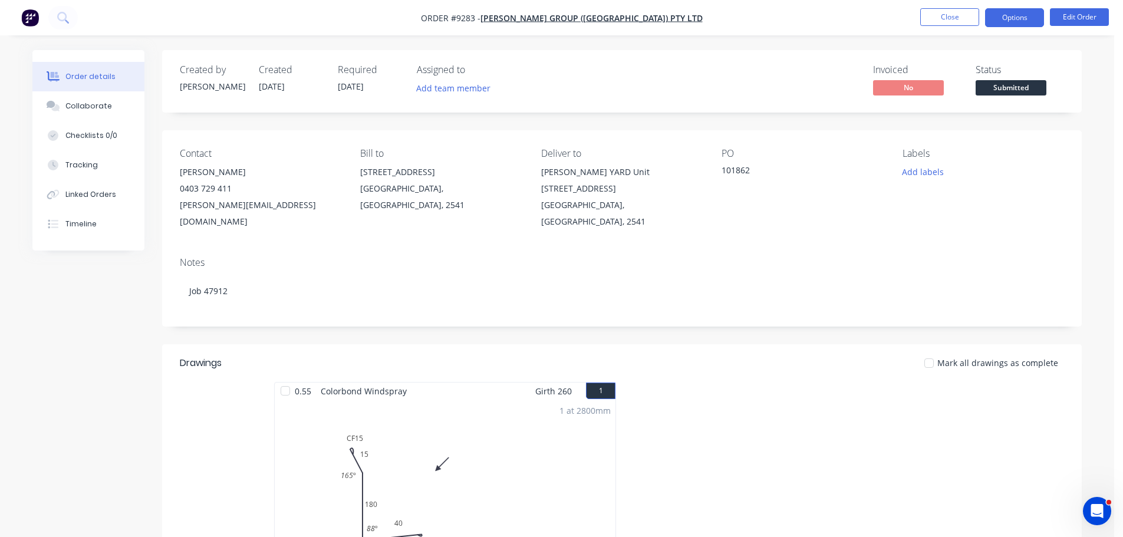
click at [1021, 18] on button "Options" at bounding box center [1014, 17] width 59 height 19
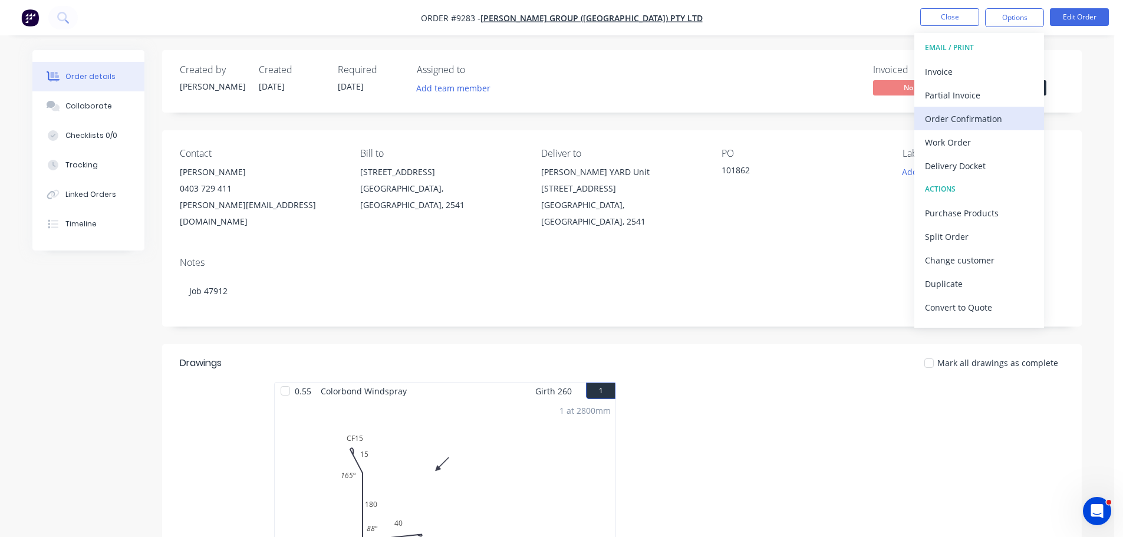
click at [988, 118] on div "Order Confirmation" at bounding box center [979, 118] width 108 height 17
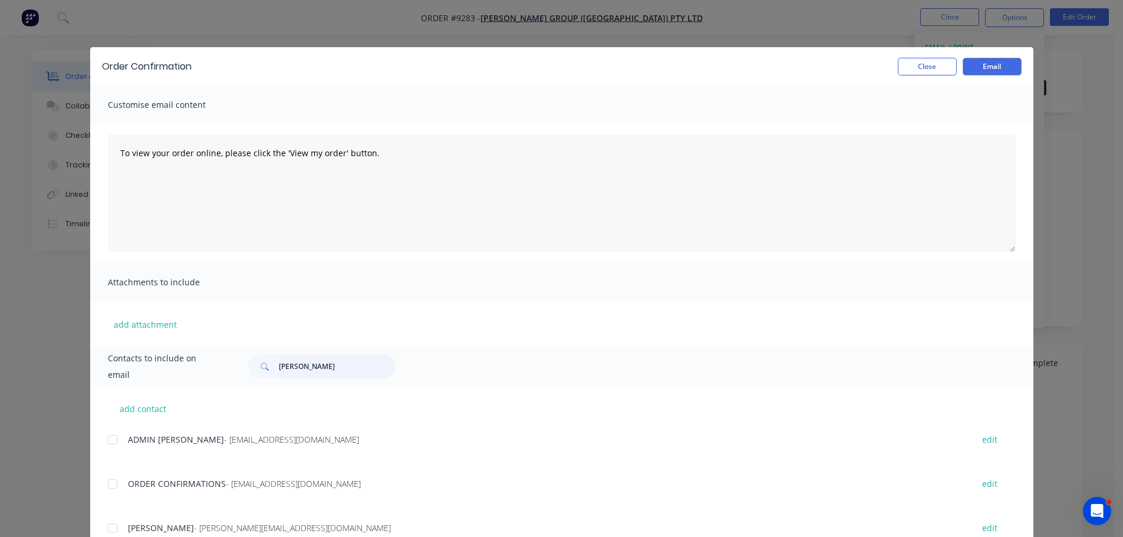
click at [318, 357] on input "[PERSON_NAME]" at bounding box center [337, 367] width 117 height 24
type input "k"
drag, startPoint x: 111, startPoint y: 490, endPoint x: 202, endPoint y: 456, distance: 97.4
click at [111, 490] on div at bounding box center [113, 484] width 24 height 24
click at [993, 71] on button "Email" at bounding box center [992, 67] width 59 height 18
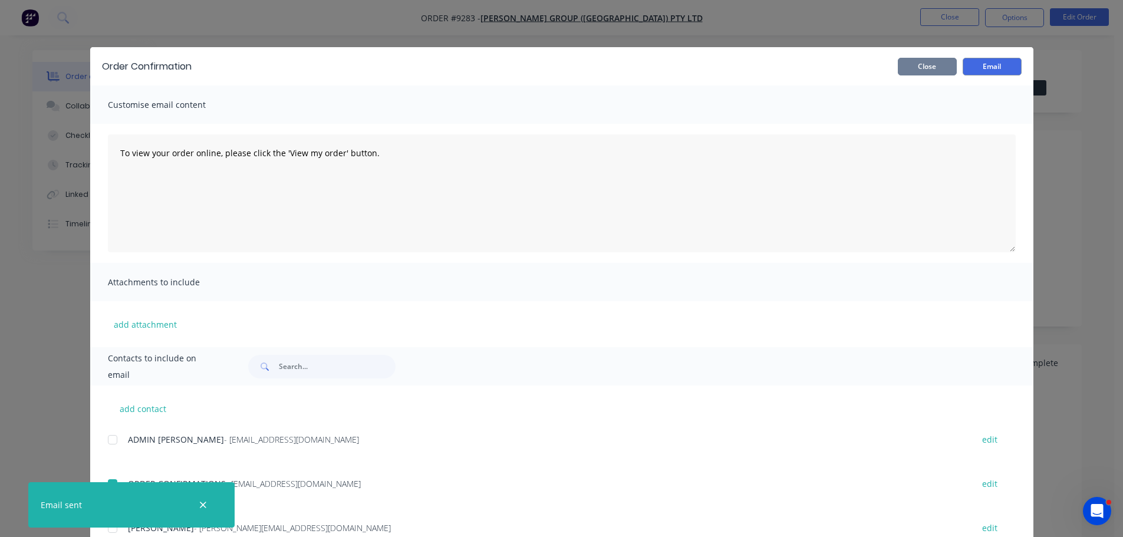
drag, startPoint x: 917, startPoint y: 69, endPoint x: 975, endPoint y: 45, distance: 63.0
click at [917, 68] on button "Close" at bounding box center [927, 67] width 59 height 18
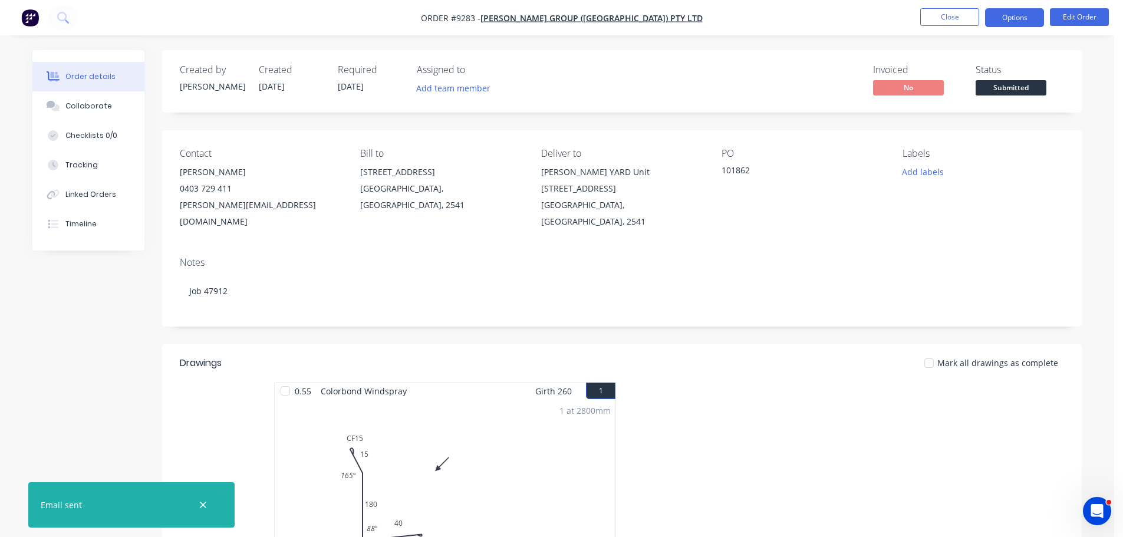
click at [1003, 14] on button "Options" at bounding box center [1014, 17] width 59 height 19
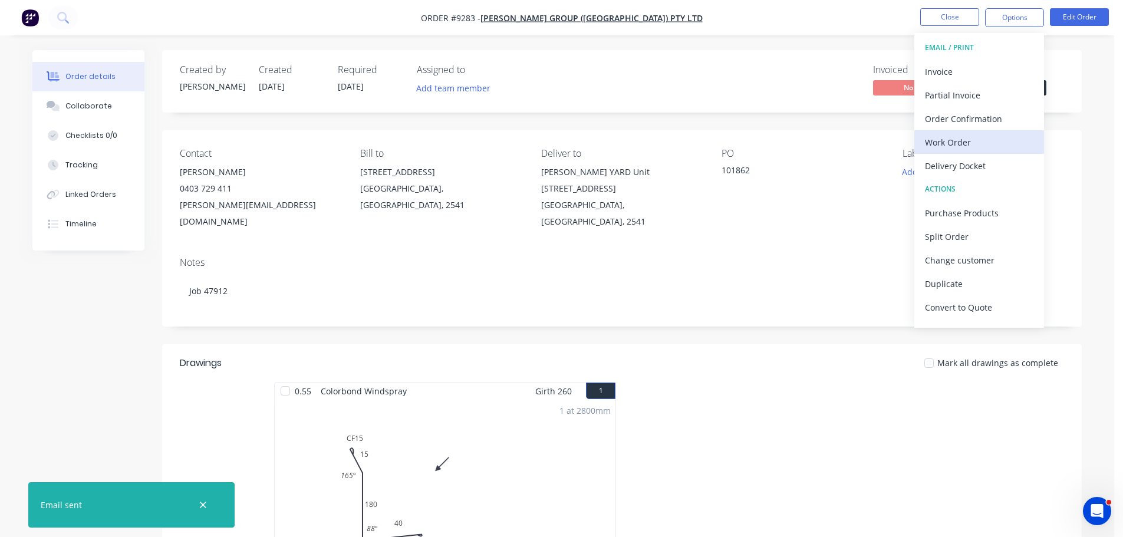
click at [991, 139] on div "Work Order" at bounding box center [979, 142] width 108 height 17
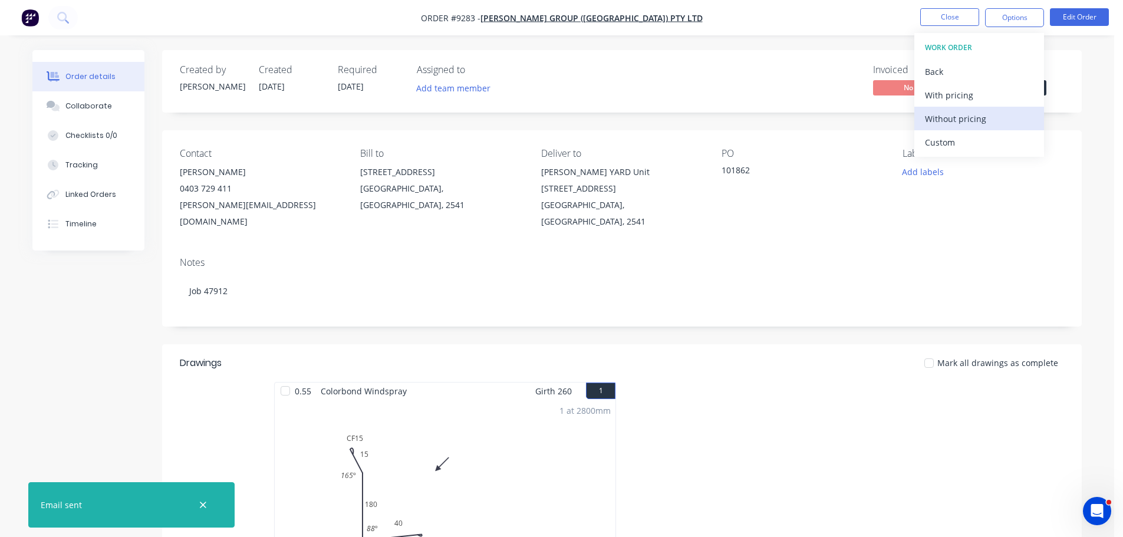
click at [995, 124] on div "Without pricing" at bounding box center [979, 118] width 108 height 17
click at [962, 166] on div "Delivery Docket" at bounding box center [979, 165] width 108 height 17
click at [965, 119] on div "Without pricing" at bounding box center [979, 118] width 108 height 17
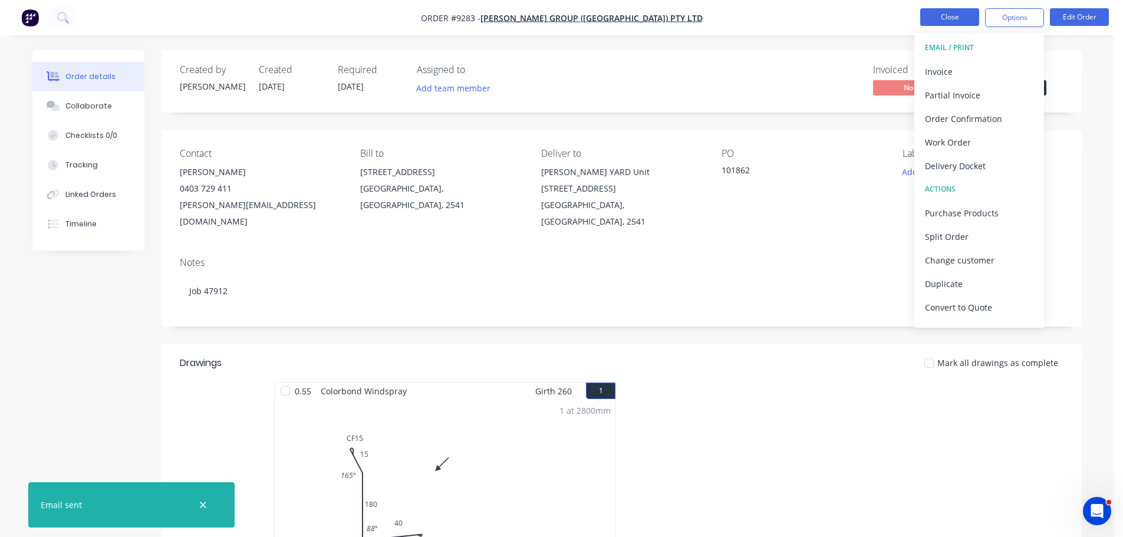
click at [965, 19] on button "Close" at bounding box center [949, 17] width 59 height 18
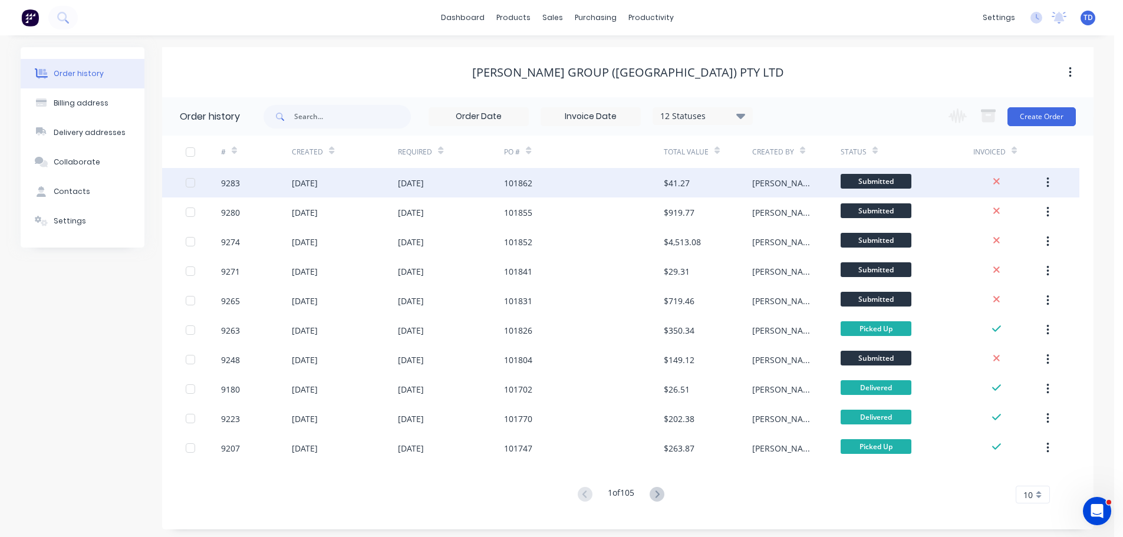
click at [508, 179] on div "101862" at bounding box center [518, 183] width 28 height 12
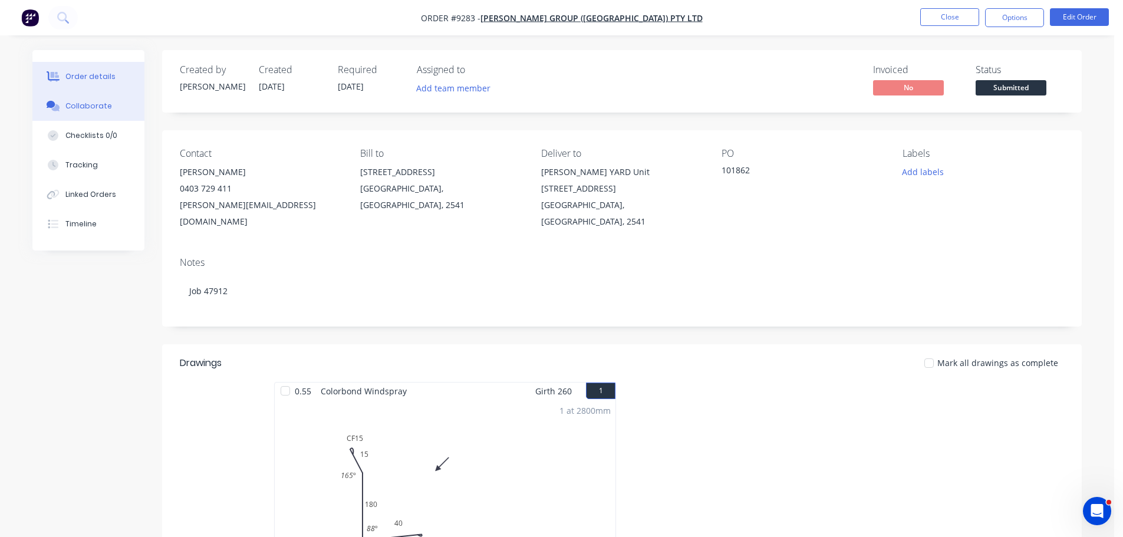
click at [97, 111] on div "Collaborate" at bounding box center [88, 106] width 47 height 11
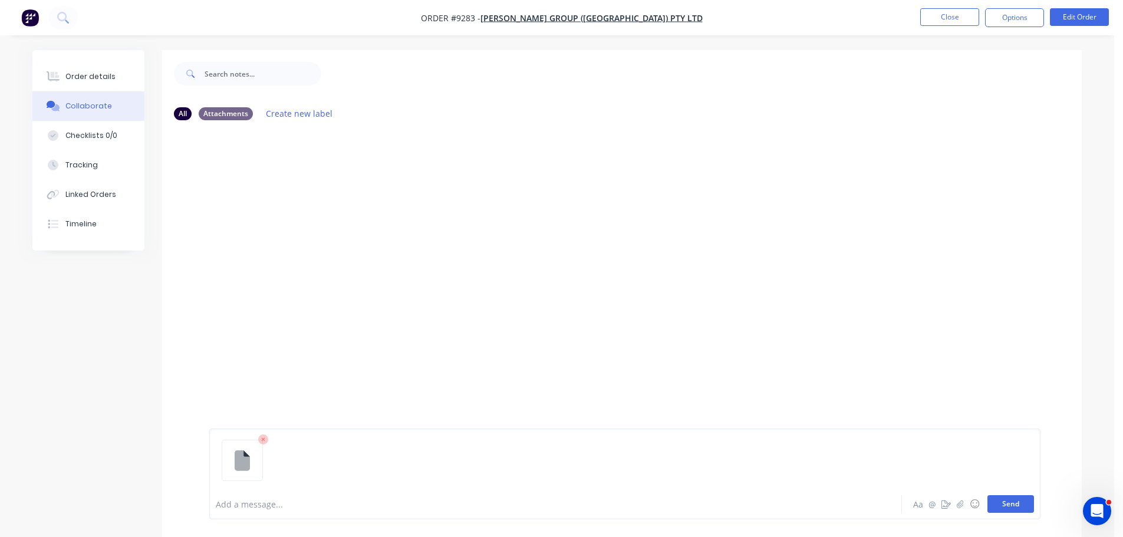
click at [1011, 508] on button "Send" at bounding box center [1011, 504] width 47 height 18
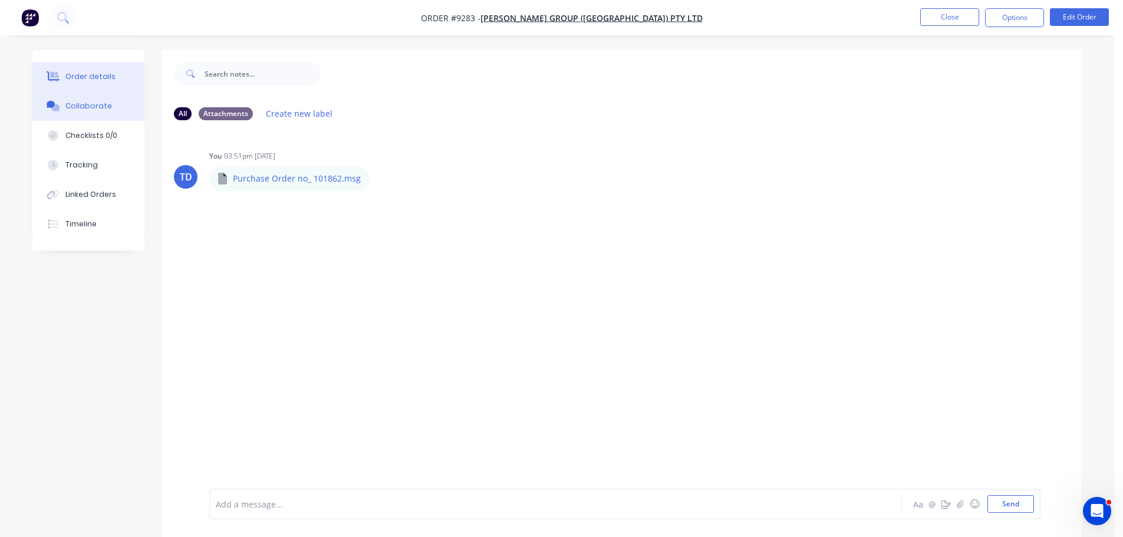
click at [85, 71] on button "Order details" at bounding box center [88, 76] width 112 height 29
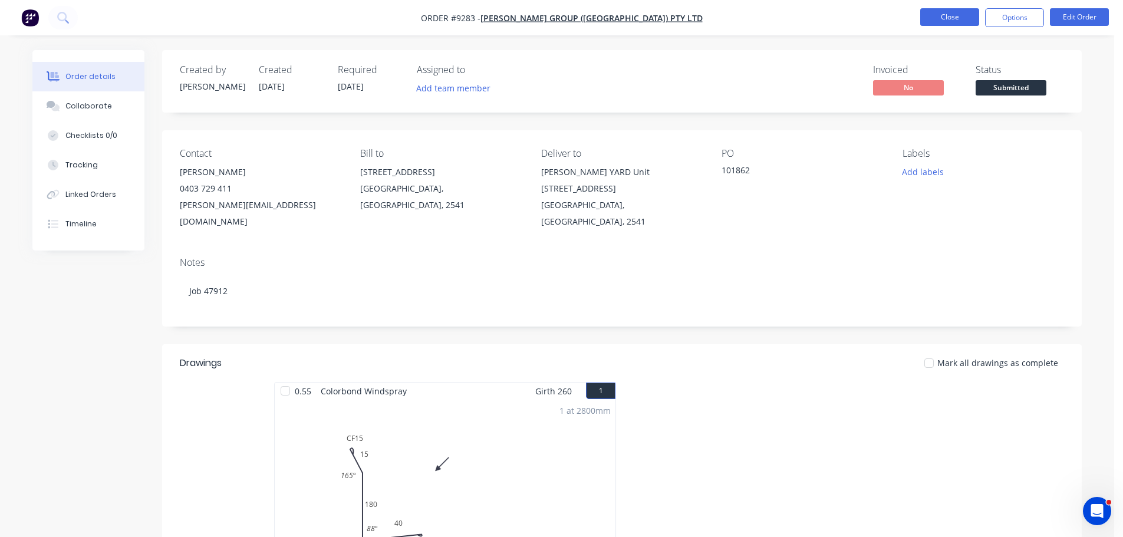
click at [929, 17] on button "Close" at bounding box center [949, 17] width 59 height 18
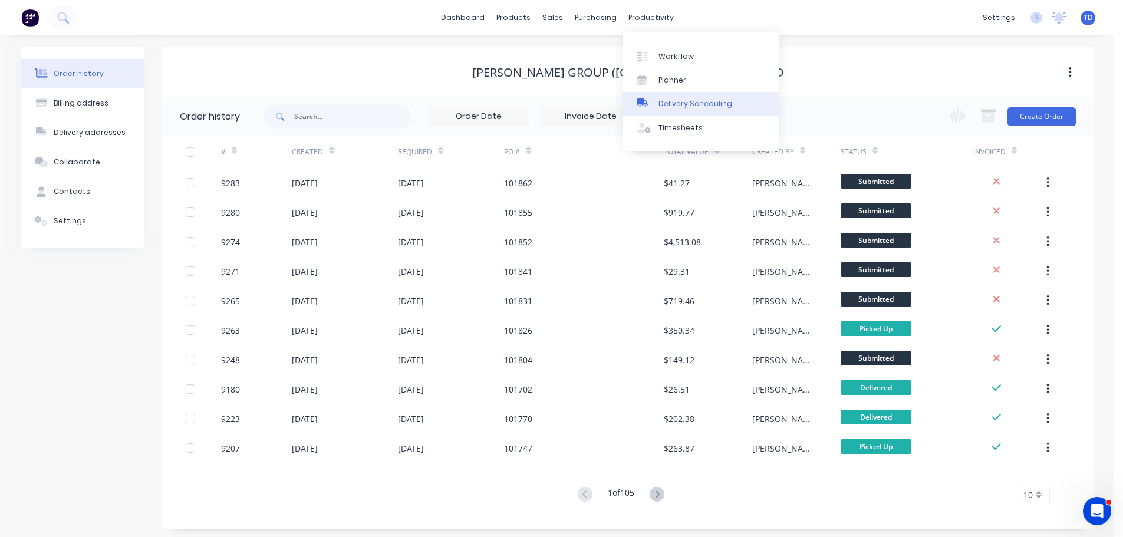
click at [680, 96] on link "Delivery Scheduling" at bounding box center [701, 104] width 156 height 24
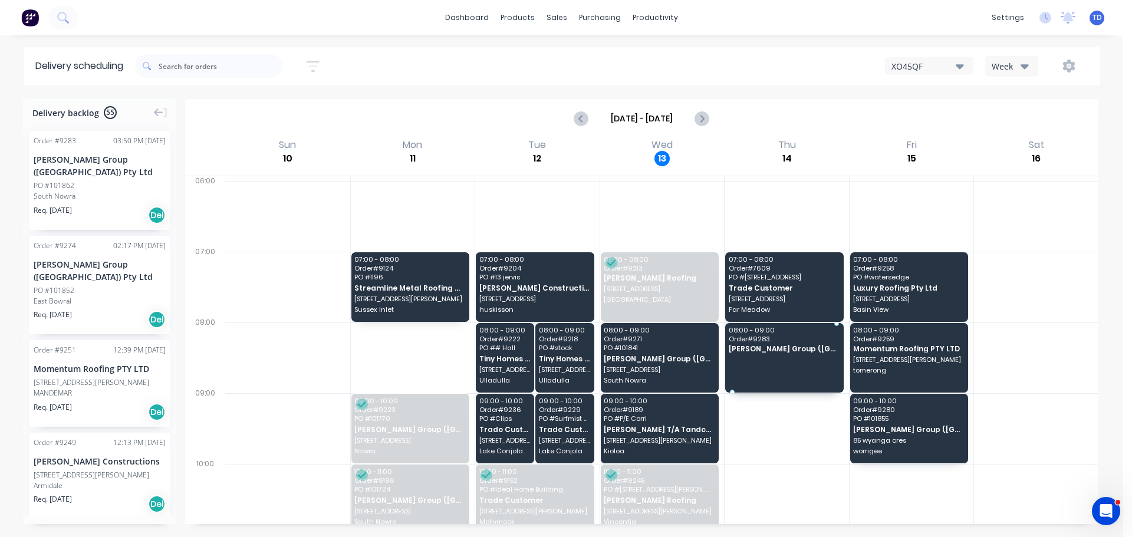
drag, startPoint x: 77, startPoint y: 181, endPoint x: 797, endPoint y: 354, distance: 740.9
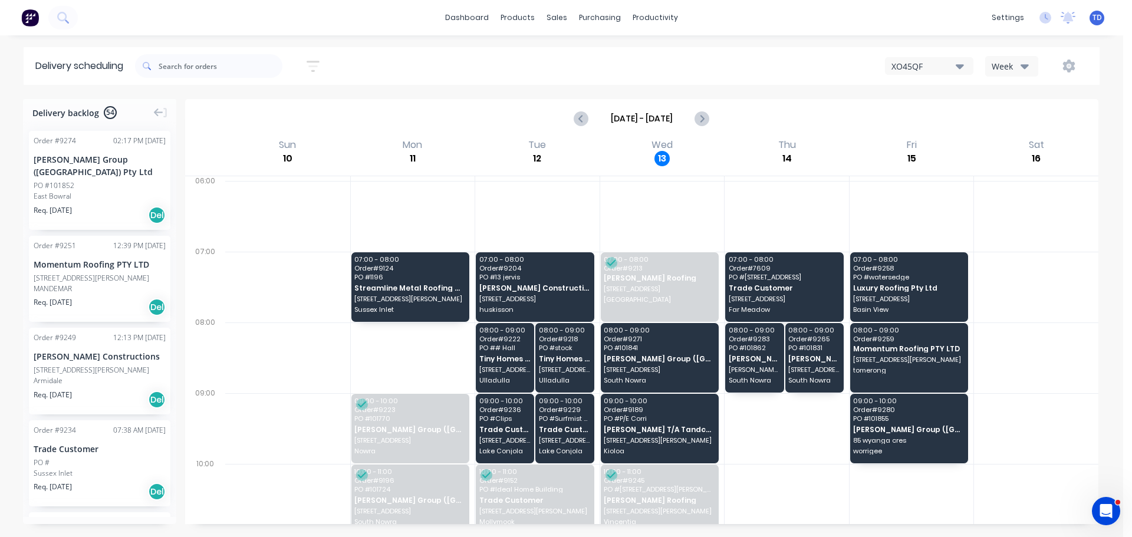
click at [777, 421] on div at bounding box center [787, 428] width 124 height 71
click at [704, 120] on icon "Next page" at bounding box center [702, 118] width 14 height 14
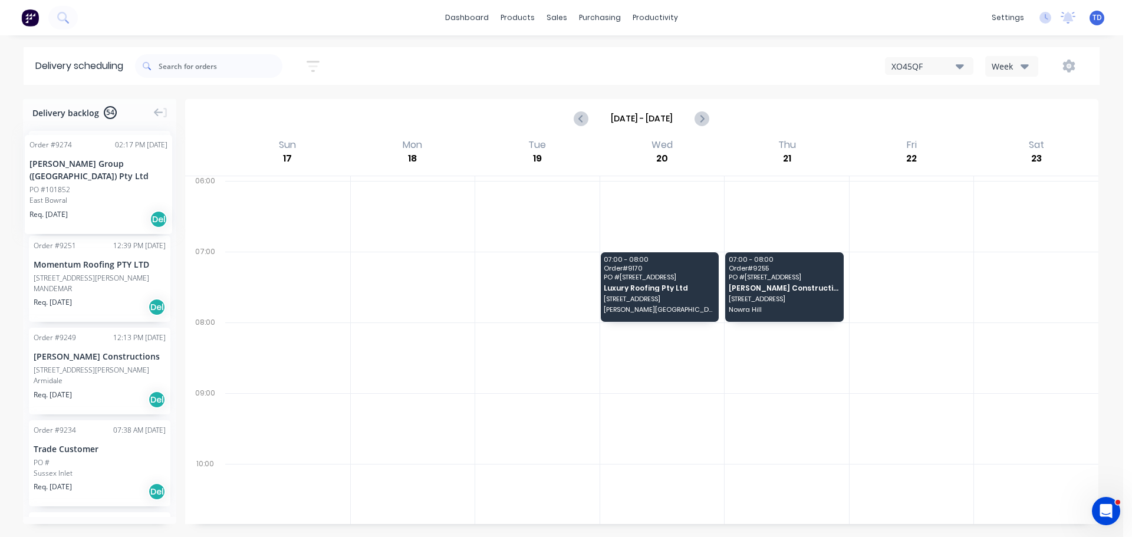
drag, startPoint x: 57, startPoint y: 186, endPoint x: 25, endPoint y: 126, distance: 67.5
click at [585, 122] on icon "Previous page" at bounding box center [582, 118] width 14 height 14
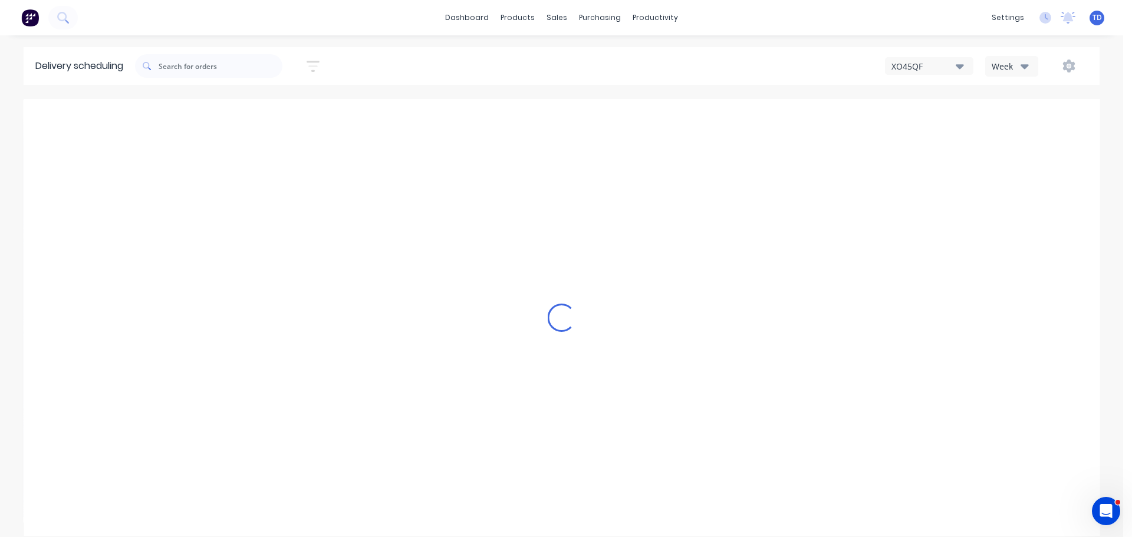
type input "[DATE] - [DATE]"
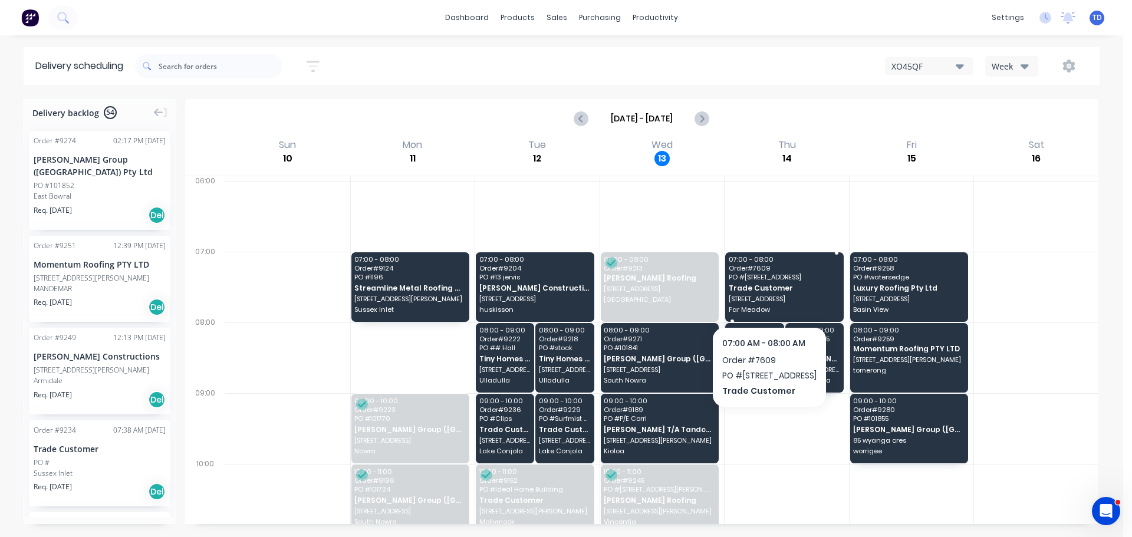
click at [772, 296] on span "[STREET_ADDRESS]" at bounding box center [784, 298] width 110 height 7
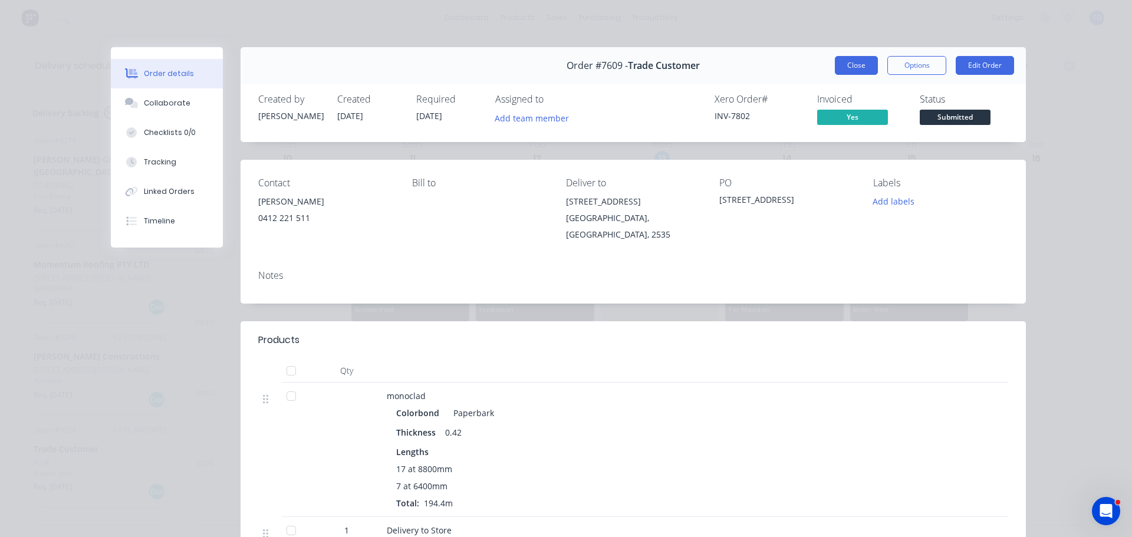
click at [853, 64] on button "Close" at bounding box center [856, 65] width 43 height 19
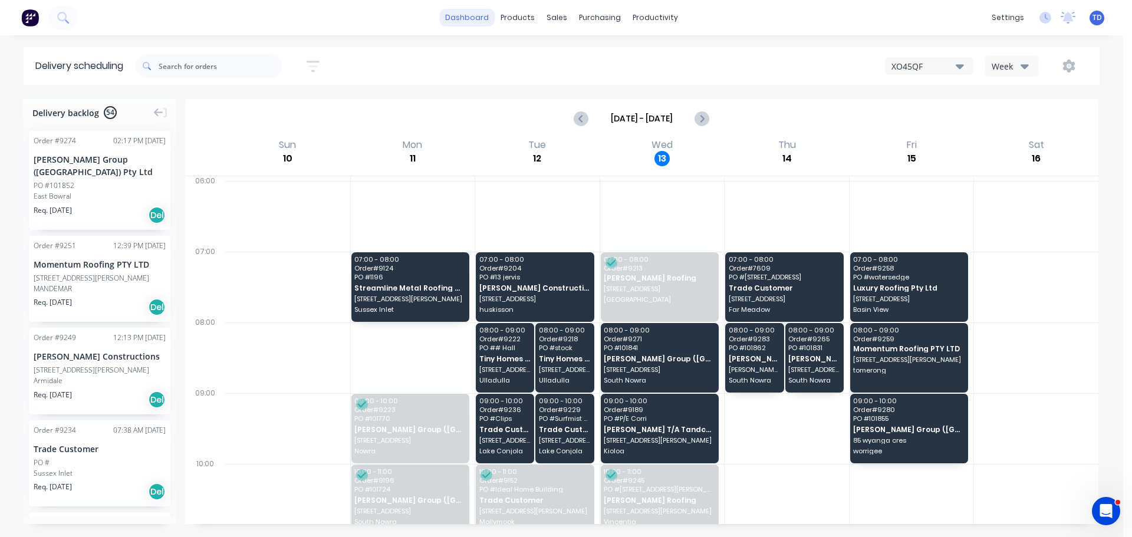
click at [469, 22] on link "dashboard" at bounding box center [466, 18] width 55 height 18
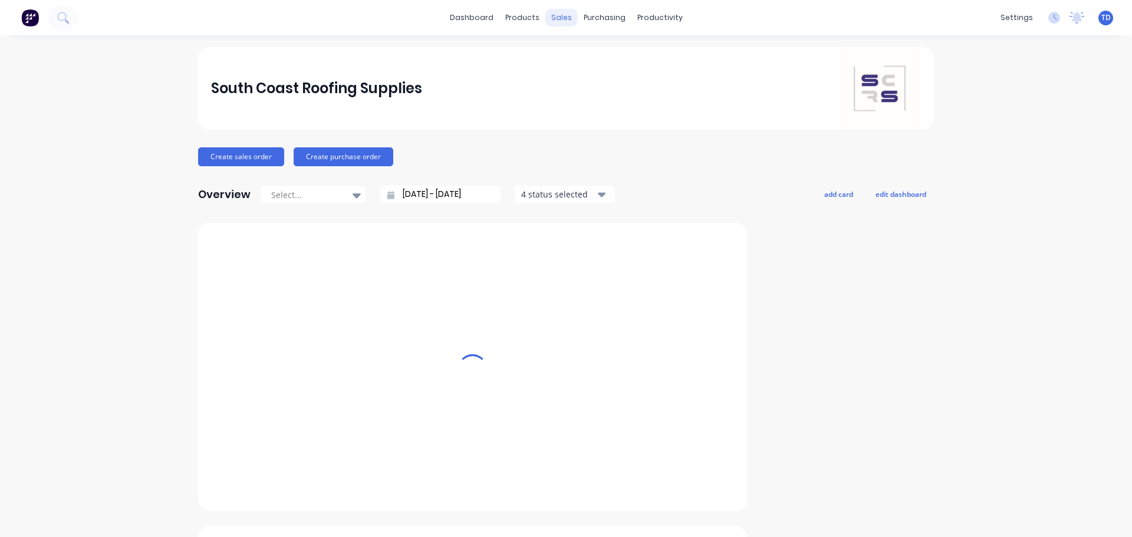
click at [556, 17] on div "sales" at bounding box center [561, 18] width 32 height 18
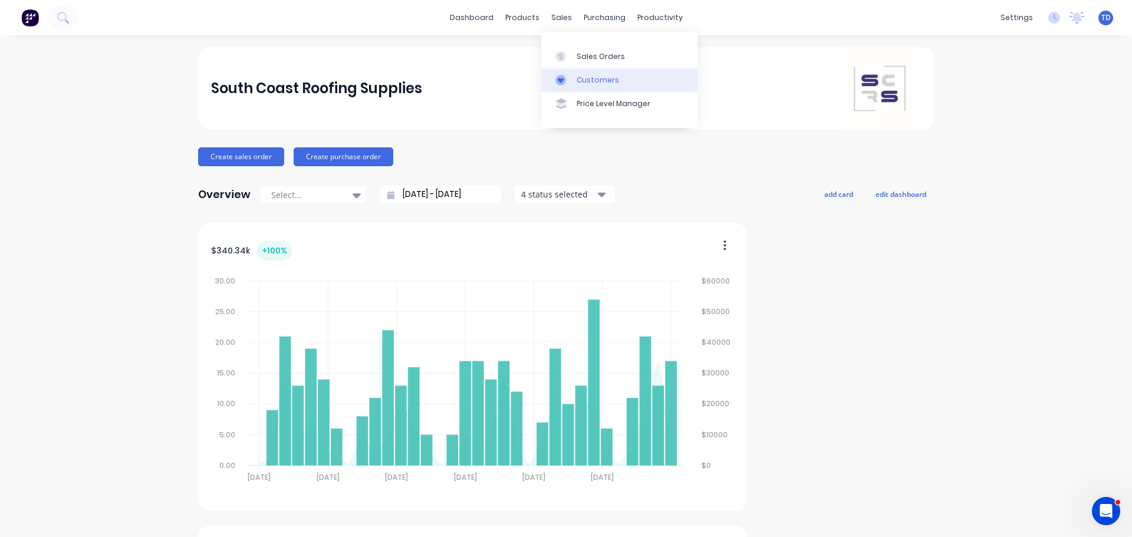
click at [574, 77] on link "Customers" at bounding box center [619, 80] width 156 height 24
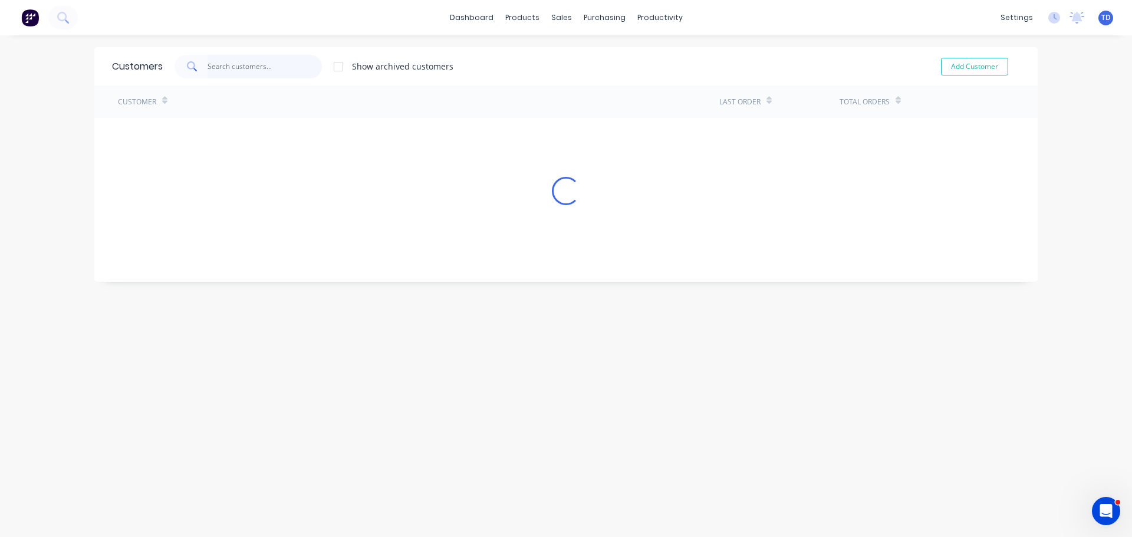
click at [229, 72] on input "text" at bounding box center [265, 67] width 115 height 24
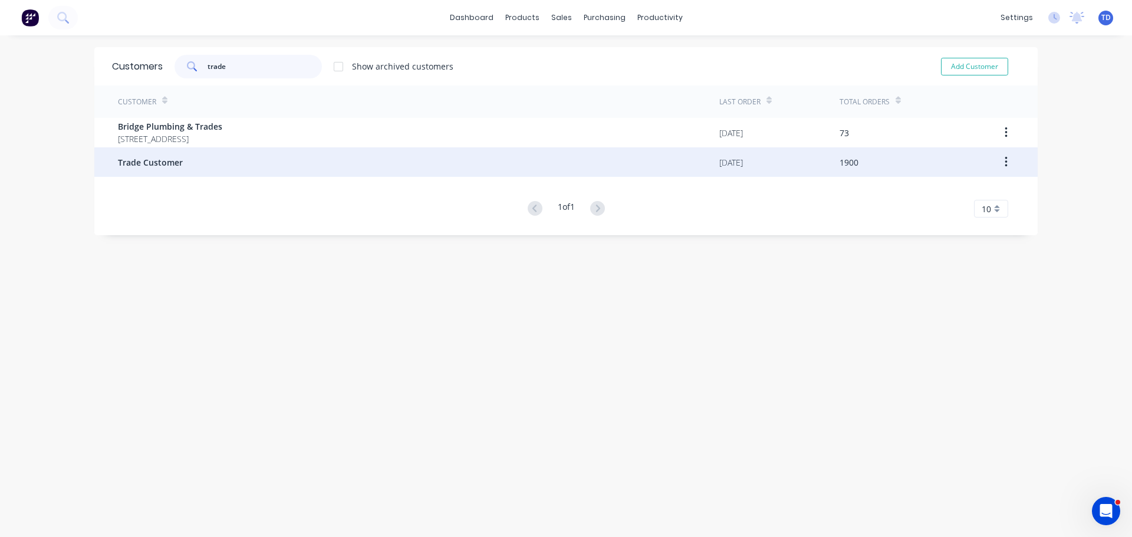
type input "trade"
click at [194, 166] on div "Trade Customer" at bounding box center [418, 161] width 601 height 29
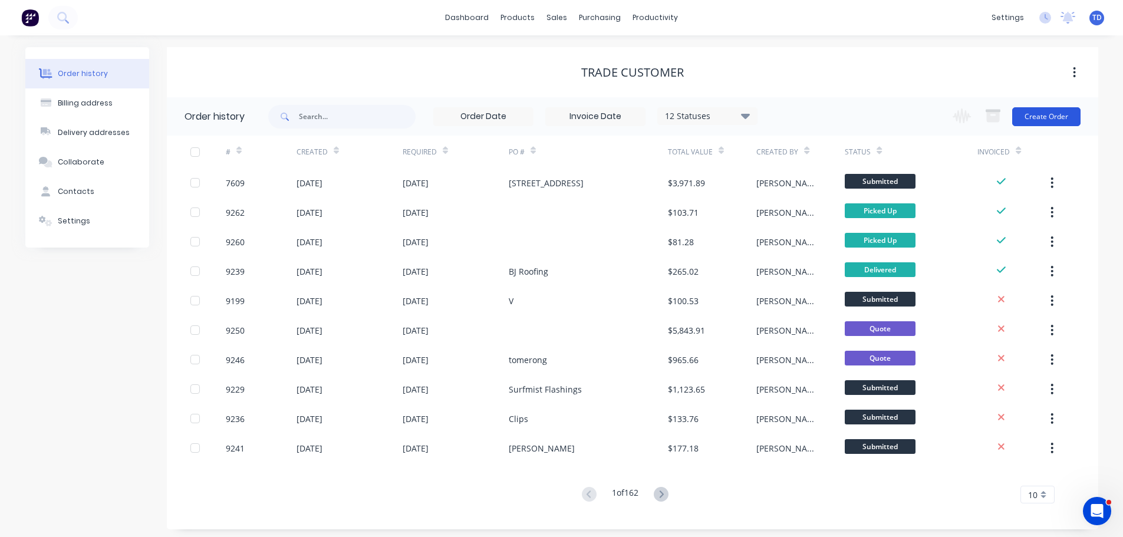
click at [1046, 116] on button "Create Order" at bounding box center [1046, 116] width 68 height 19
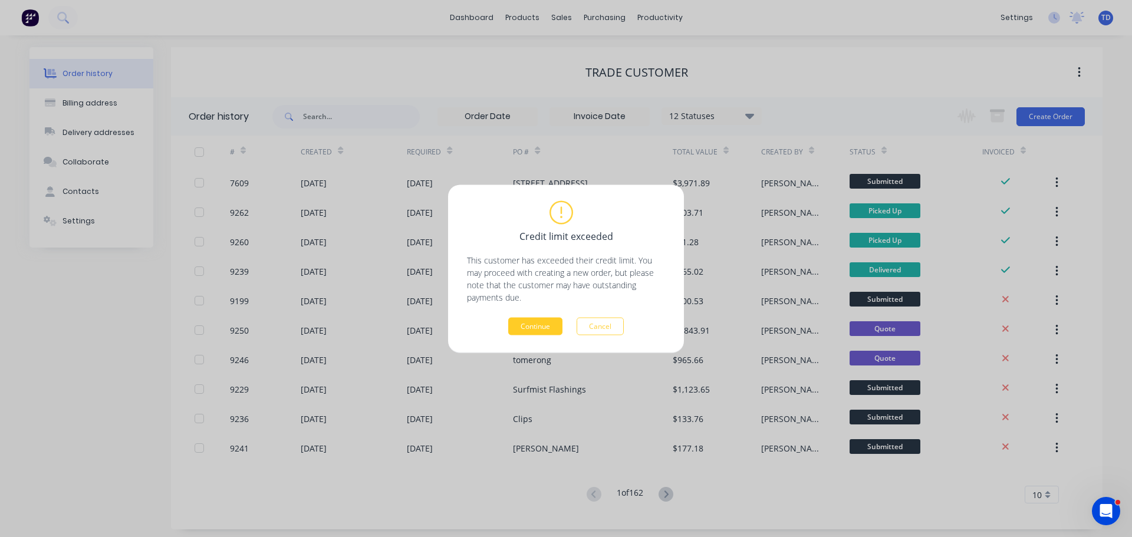
click at [521, 325] on button "Continue" at bounding box center [535, 326] width 54 height 18
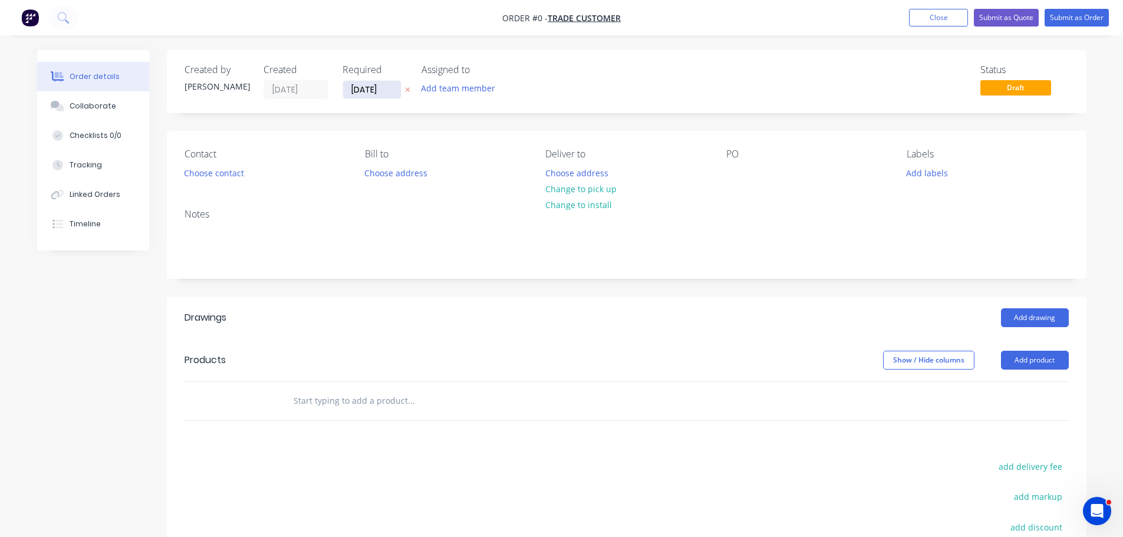
click at [383, 93] on input "[DATE]" at bounding box center [372, 90] width 58 height 18
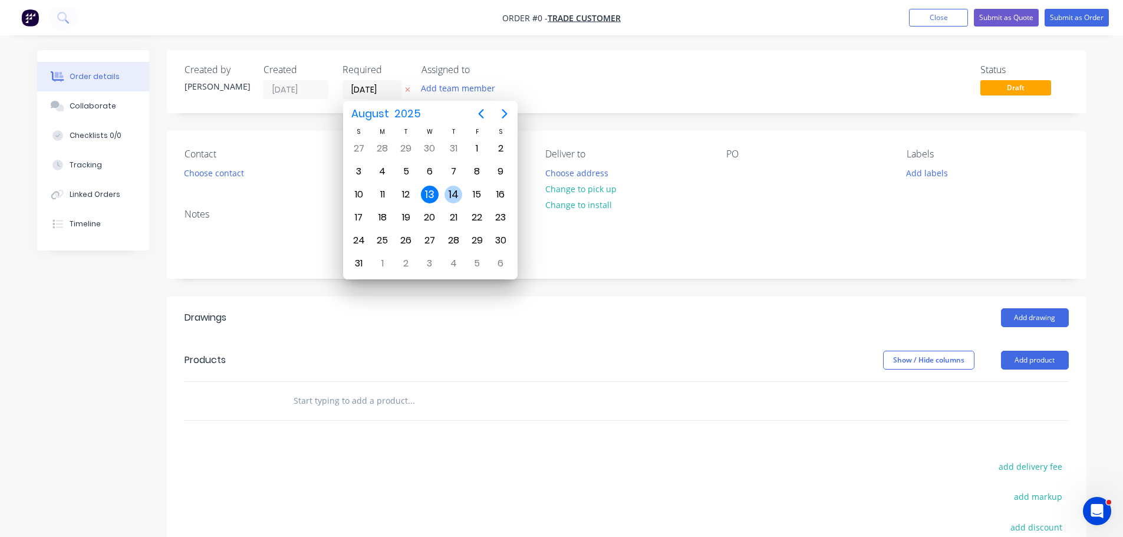
drag, startPoint x: 455, startPoint y: 200, endPoint x: 449, endPoint y: 196, distance: 6.7
click at [455, 200] on div "14" at bounding box center [454, 195] width 18 height 18
type input "[DATE]"
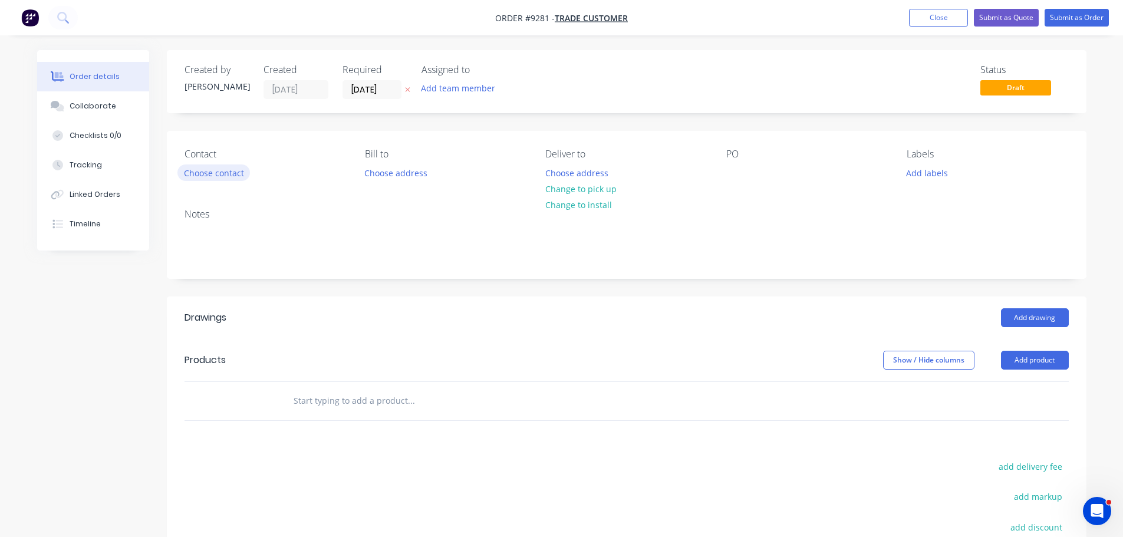
click at [234, 176] on button "Choose contact" at bounding box center [213, 173] width 73 height 16
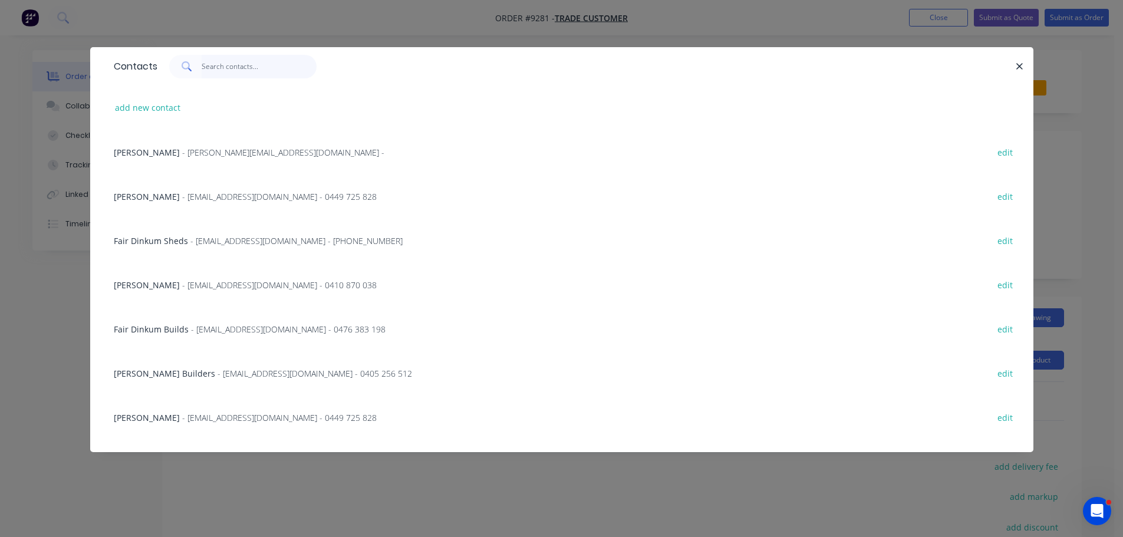
click at [225, 68] on input "text" at bounding box center [259, 67] width 115 height 24
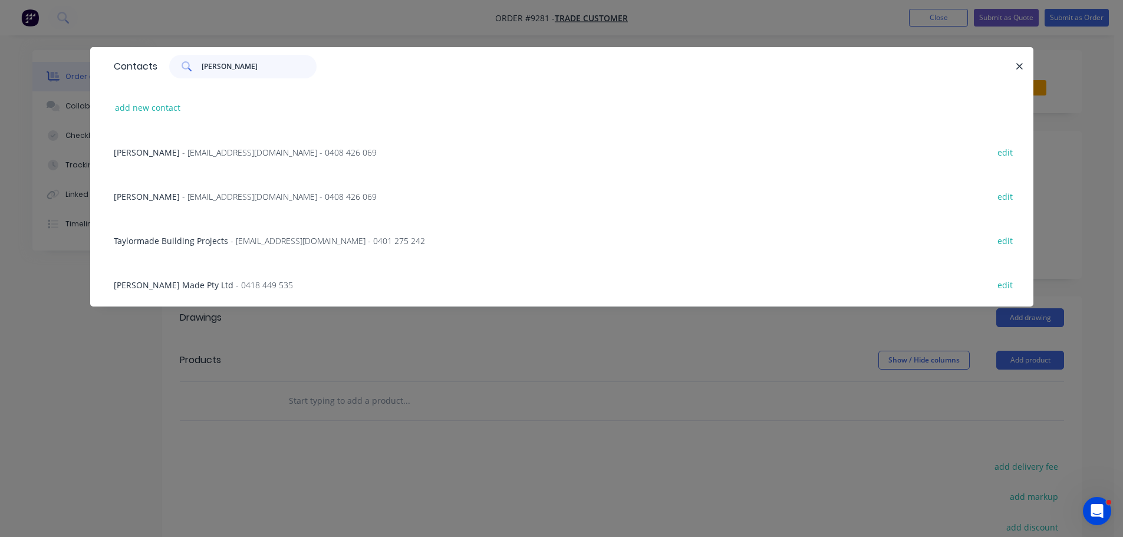
type input "[PERSON_NAME]"
click at [225, 292] on div "Taylor Made Pty Ltd - 0418 449 535 edit" at bounding box center [562, 284] width 908 height 44
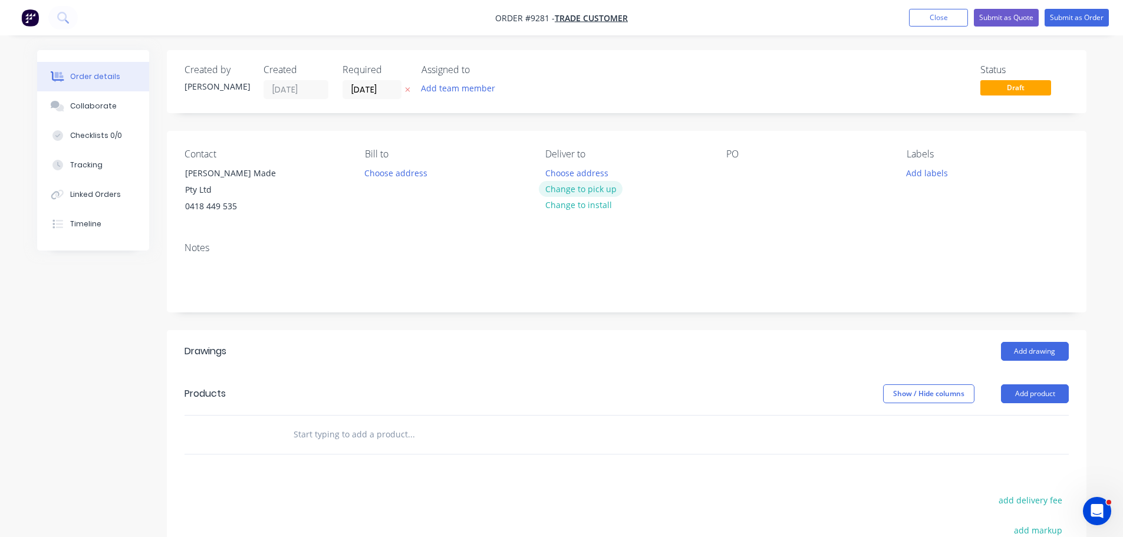
click at [575, 183] on button "Change to pick up" at bounding box center [581, 189] width 84 height 16
click at [555, 171] on div at bounding box center [554, 173] width 19 height 17
click at [758, 176] on div "Bob barton" at bounding box center [768, 173] width 85 height 17
click at [1022, 342] on button "Add drawing" at bounding box center [1035, 351] width 68 height 19
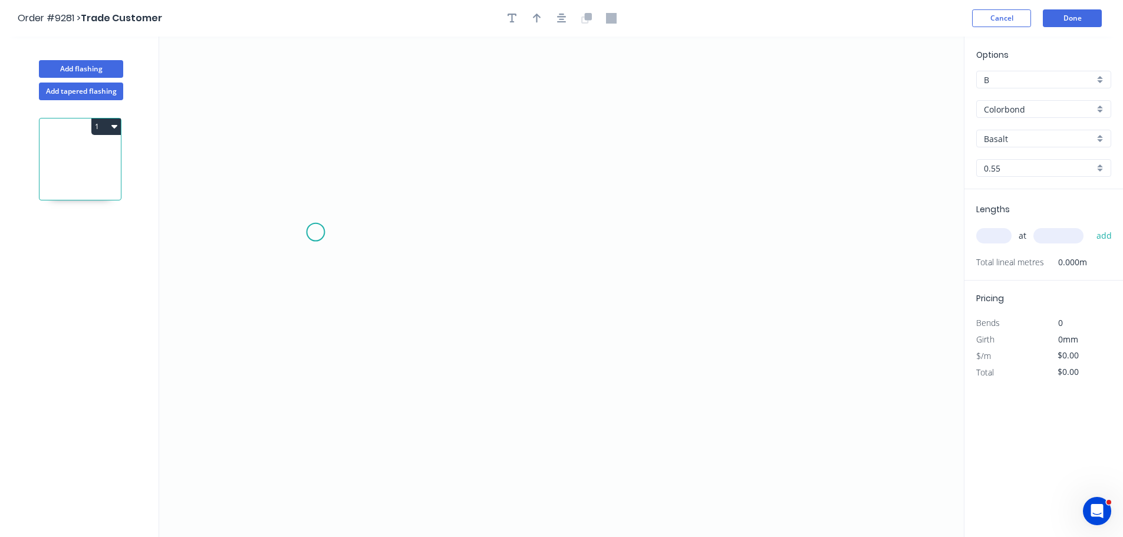
click at [319, 232] on icon "0" at bounding box center [561, 287] width 805 height 501
click at [279, 256] on icon "0" at bounding box center [561, 287] width 805 height 501
click at [662, 426] on icon "0 ?" at bounding box center [561, 287] width 805 height 501
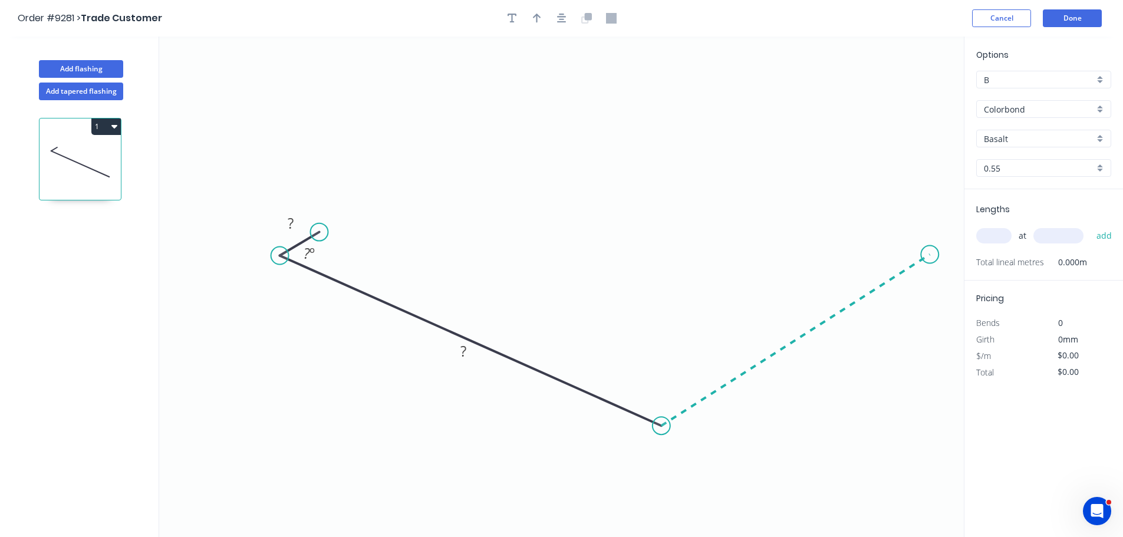
click at [932, 255] on icon "0 ? ? ? º" at bounding box center [561, 287] width 805 height 501
click at [877, 234] on icon "0 ? ? ? ? º ? º" at bounding box center [561, 287] width 805 height 501
click at [877, 234] on circle at bounding box center [877, 234] width 18 height 18
click at [301, 221] on rect at bounding box center [291, 224] width 24 height 17
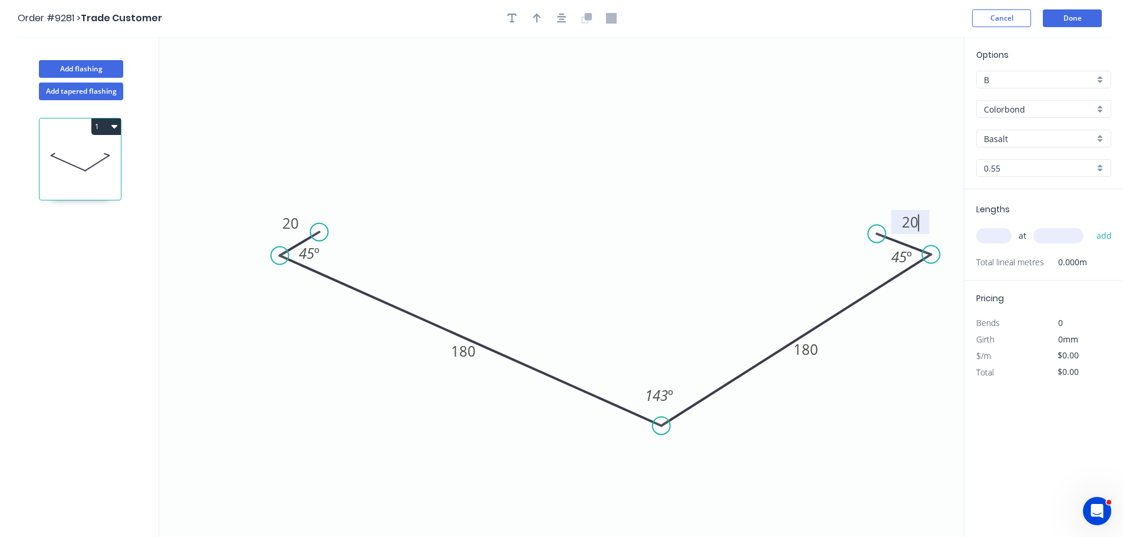
type input "$16.81"
drag, startPoint x: 537, startPoint y: 22, endPoint x: 558, endPoint y: 18, distance: 21.6
click at [537, 21] on icon "button" at bounding box center [537, 18] width 8 height 9
drag, startPoint x: 906, startPoint y: 95, endPoint x: 590, endPoint y: 195, distance: 331.0
click at [590, 195] on icon at bounding box center [590, 182] width 11 height 38
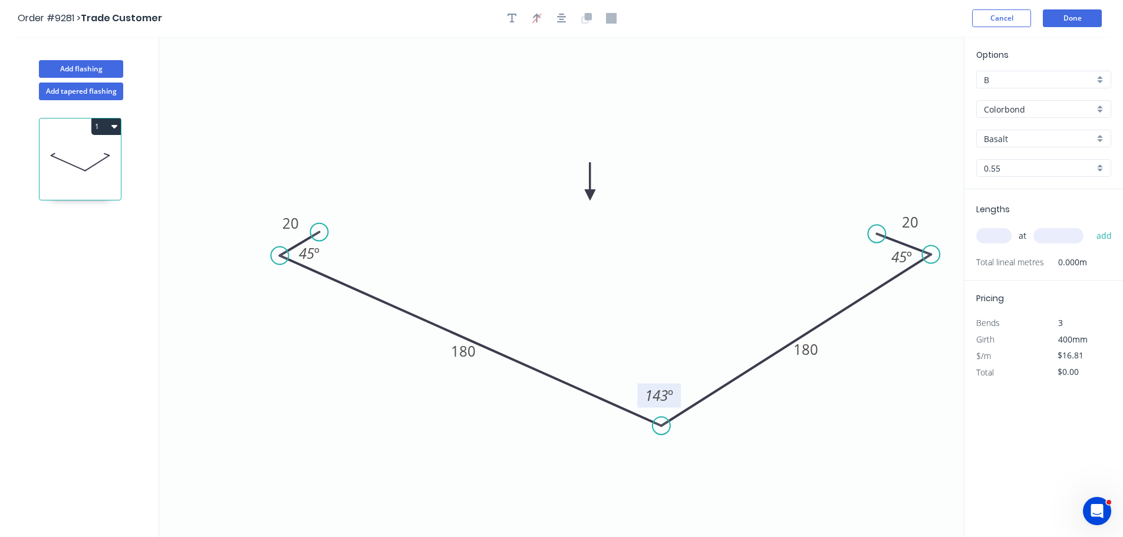
click at [660, 394] on tspan "143" at bounding box center [656, 395] width 23 height 19
click at [705, 346] on icon "0 20 180 180 20 45 º 147 º 45 º" at bounding box center [561, 287] width 805 height 501
drag, startPoint x: 823, startPoint y: 343, endPoint x: 785, endPoint y: 293, distance: 62.7
click at [794, 314] on rect at bounding box center [788, 326] width 39 height 24
drag, startPoint x: 479, startPoint y: 352, endPoint x: 759, endPoint y: 280, distance: 289.7
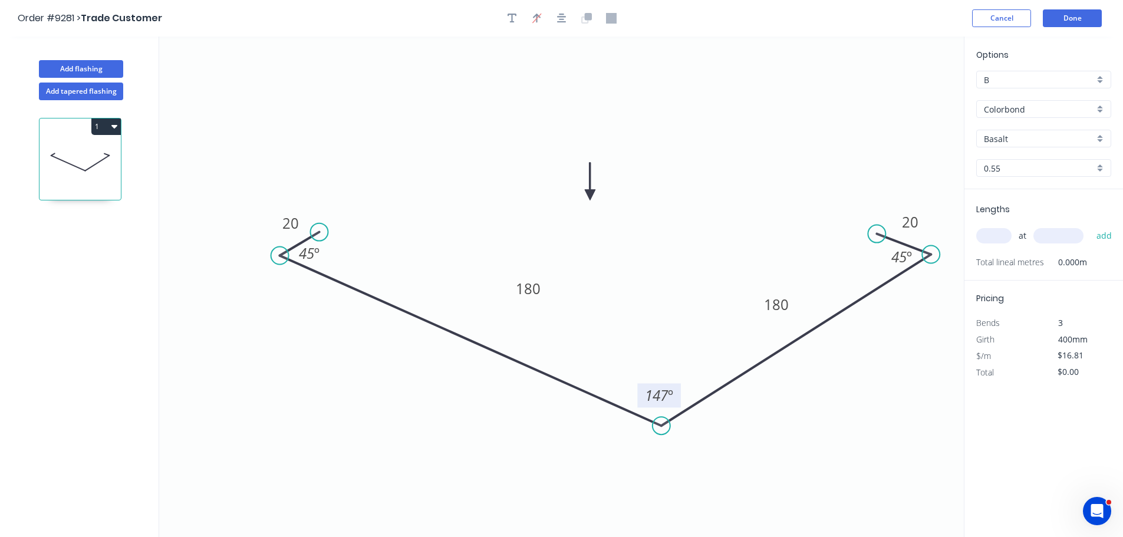
click at [544, 288] on rect at bounding box center [528, 289] width 39 height 24
click at [1034, 139] on input "Basalt" at bounding box center [1039, 139] width 110 height 12
click at [1032, 162] on div "Ironstone" at bounding box center [1044, 161] width 134 height 21
type input "Ironstone"
click at [1003, 234] on input "text" at bounding box center [993, 235] width 35 height 15
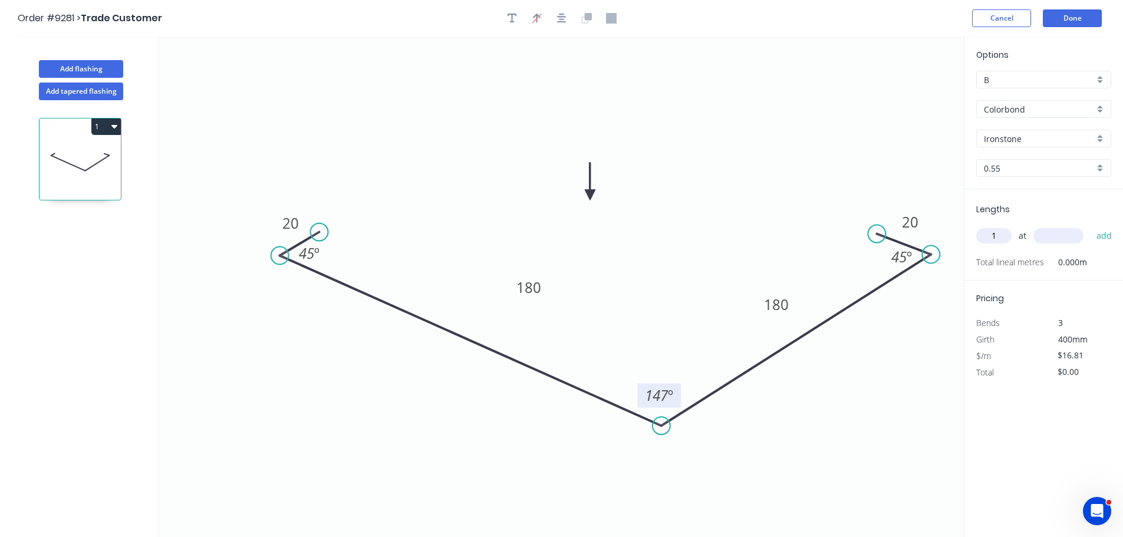
type input "1"
type input "3800"
click at [1091, 226] on button "add" at bounding box center [1105, 236] width 28 height 20
type input "$63.88"
click at [1085, 16] on button "Done" at bounding box center [1072, 18] width 59 height 18
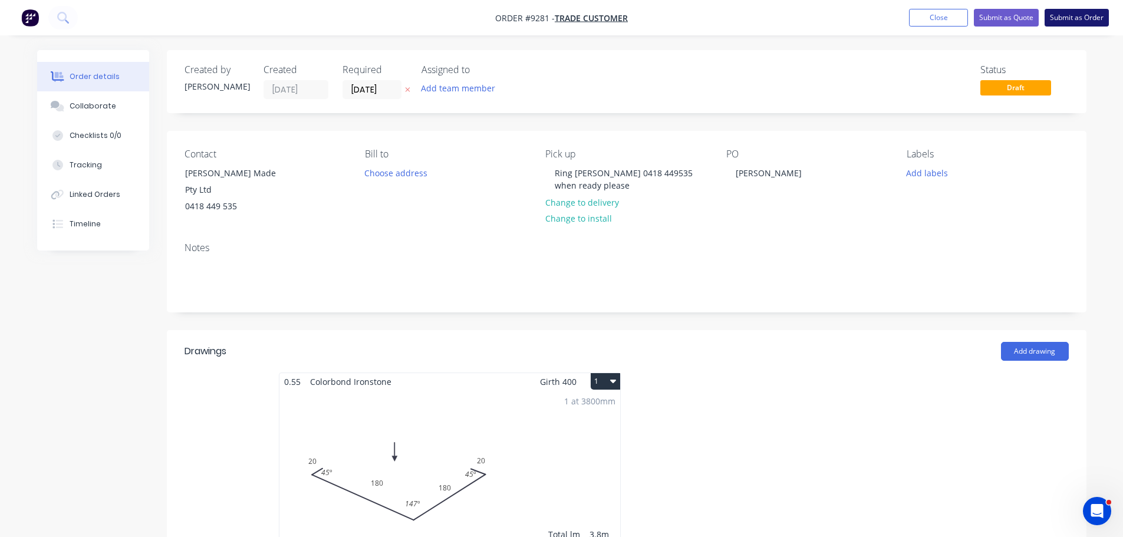
click at [1084, 16] on button "Submit as Order" at bounding box center [1077, 18] width 64 height 18
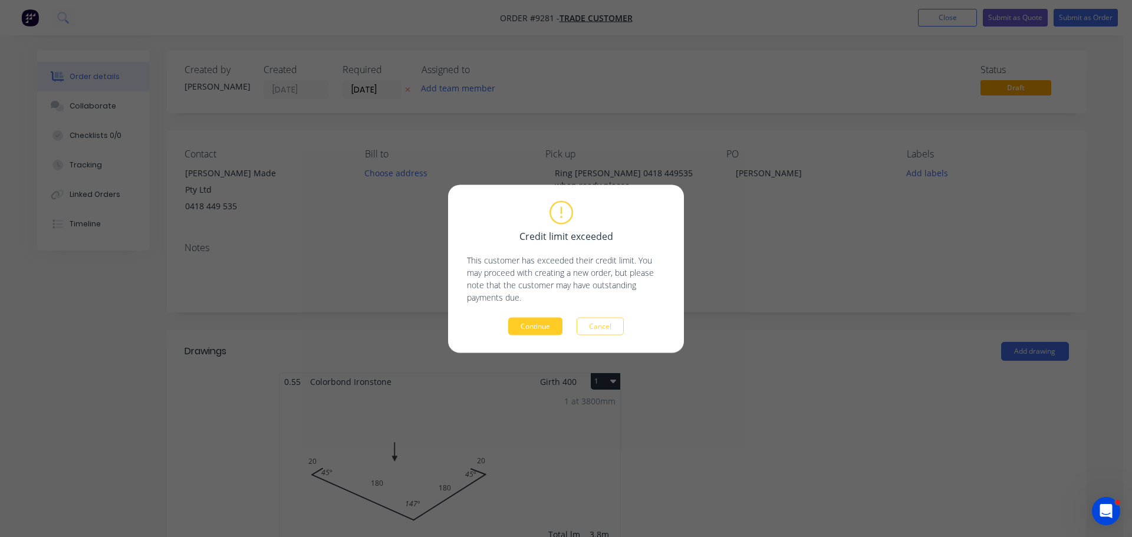
click at [534, 330] on button "Continue" at bounding box center [535, 326] width 54 height 18
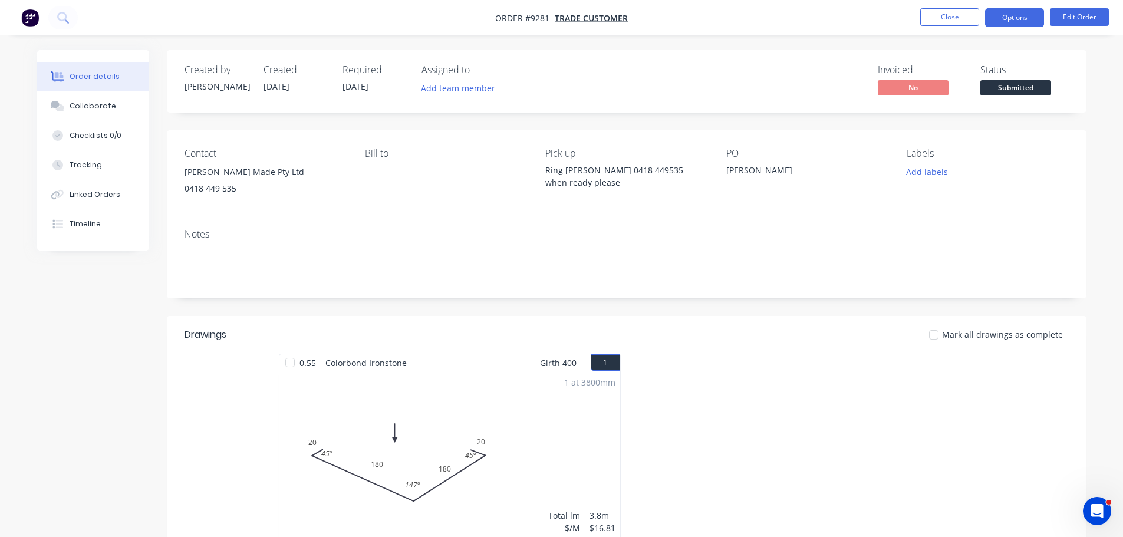
click at [1017, 20] on button "Options" at bounding box center [1014, 17] width 59 height 19
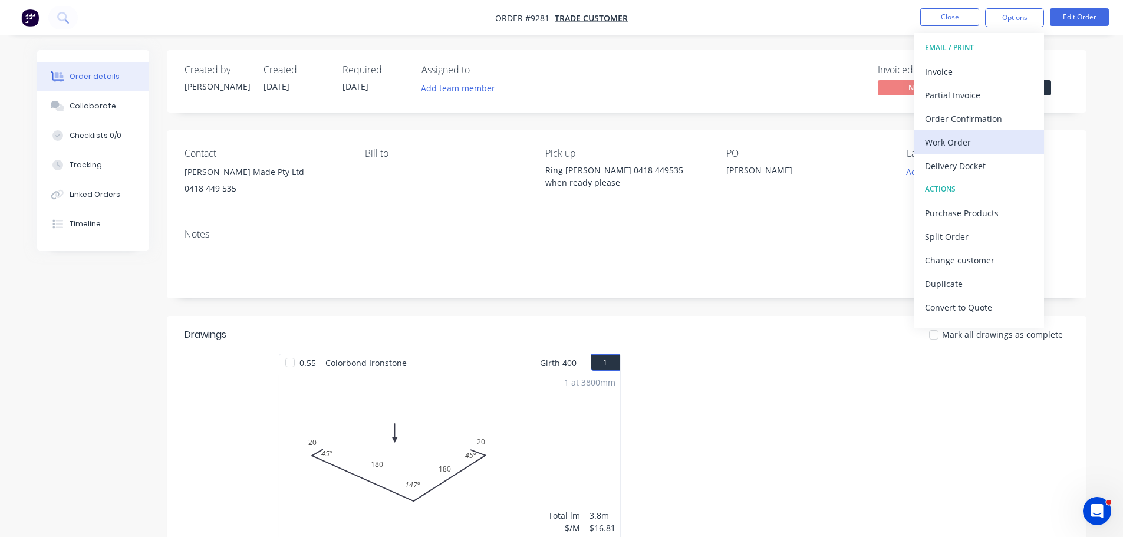
click at [969, 142] on div "Work Order" at bounding box center [979, 142] width 108 height 17
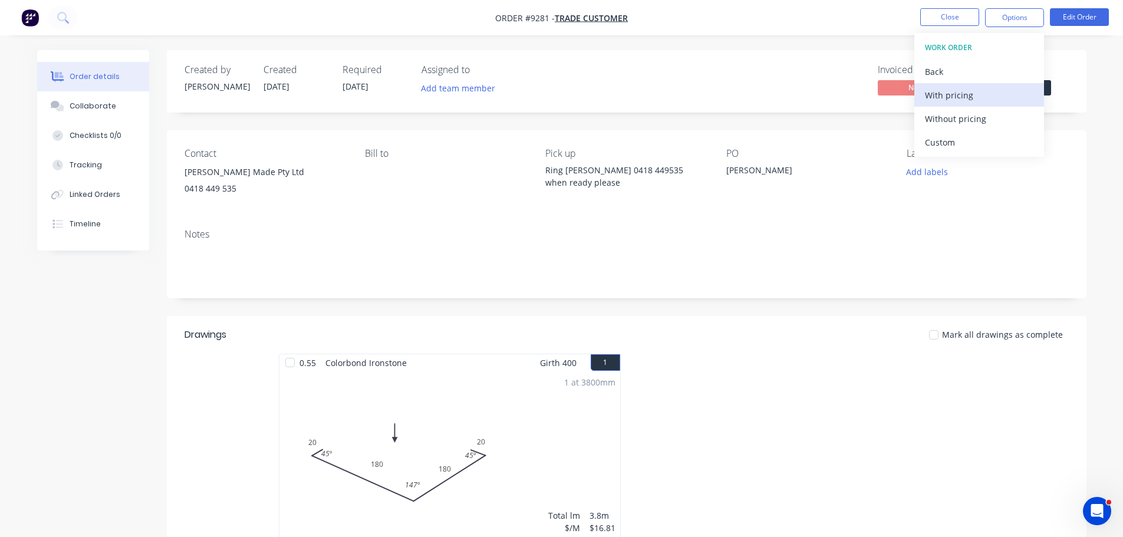
click at [968, 100] on div "With pricing" at bounding box center [979, 95] width 108 height 17
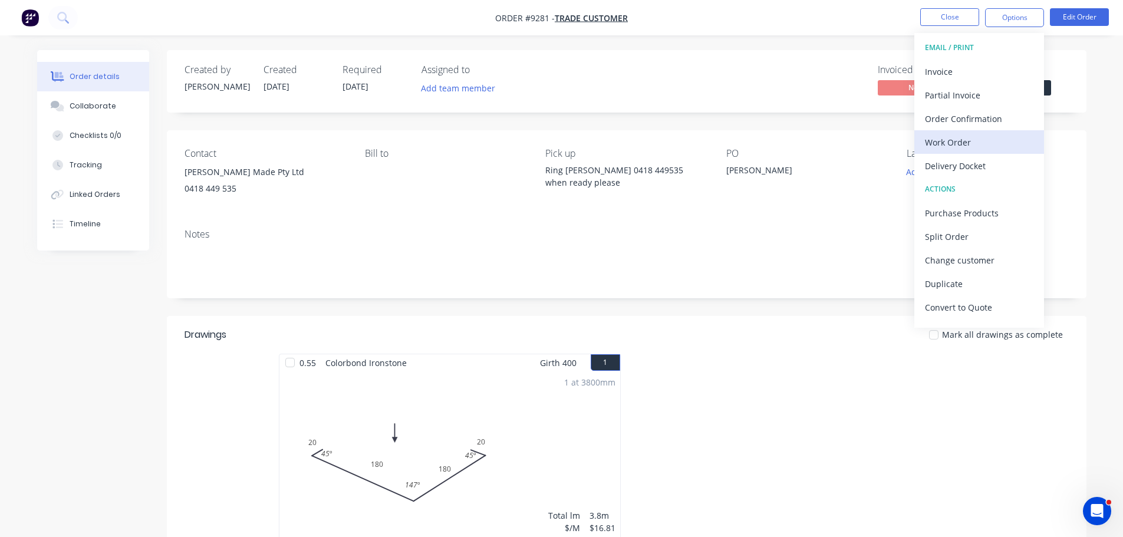
click at [948, 142] on div "Work Order" at bounding box center [979, 142] width 108 height 17
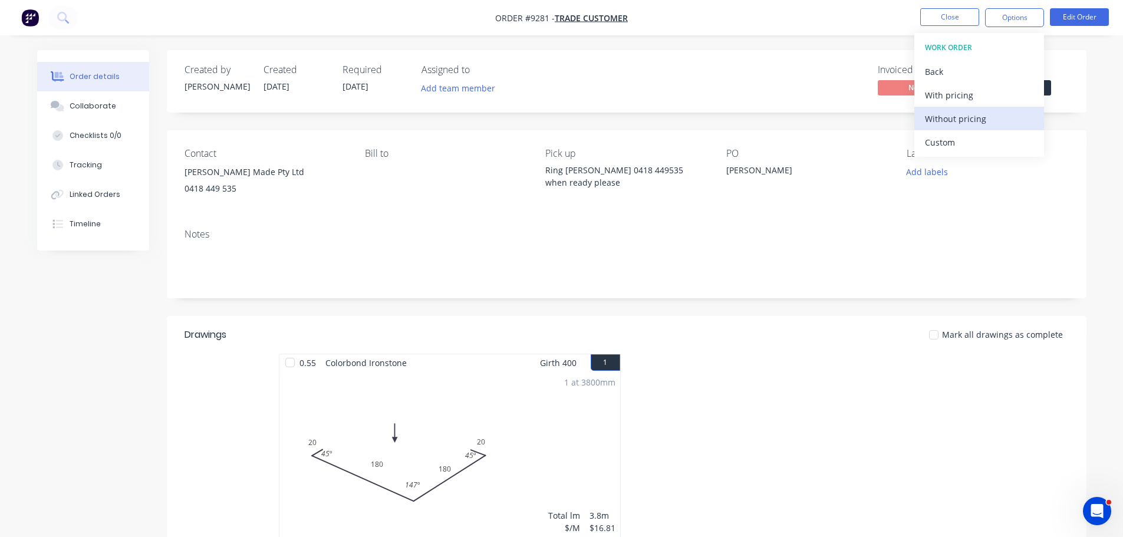
click at [950, 121] on div "Without pricing" at bounding box center [979, 118] width 108 height 17
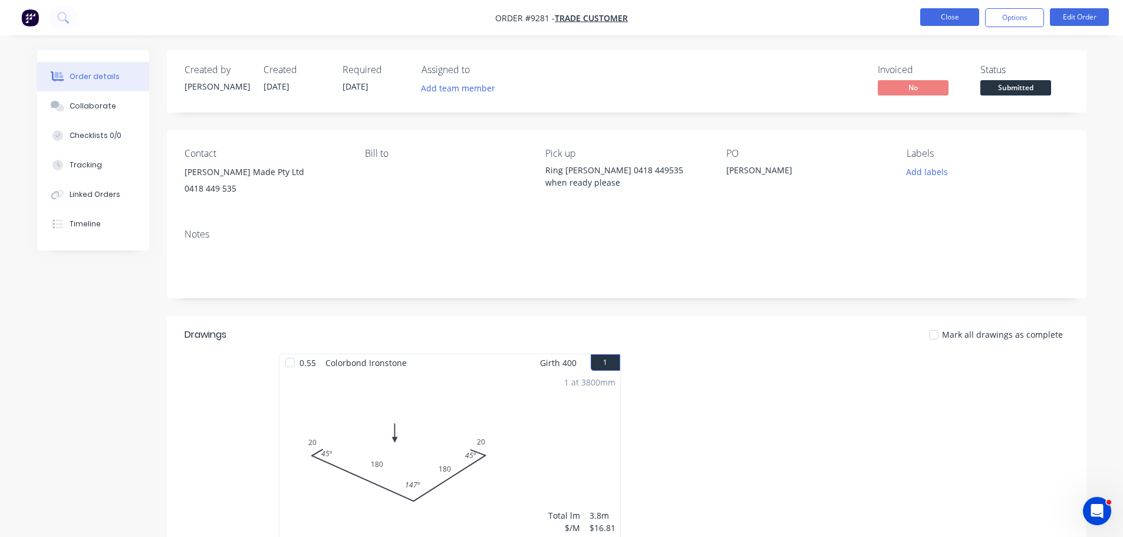
click at [948, 15] on button "Close" at bounding box center [949, 17] width 59 height 18
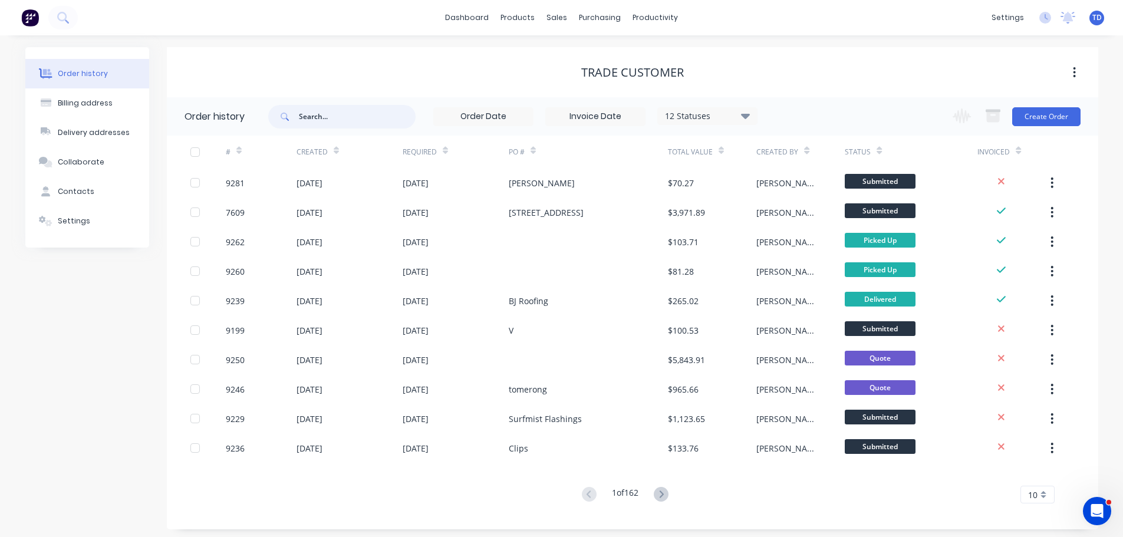
click at [333, 114] on input "text" at bounding box center [357, 117] width 117 height 24
type input "inv"
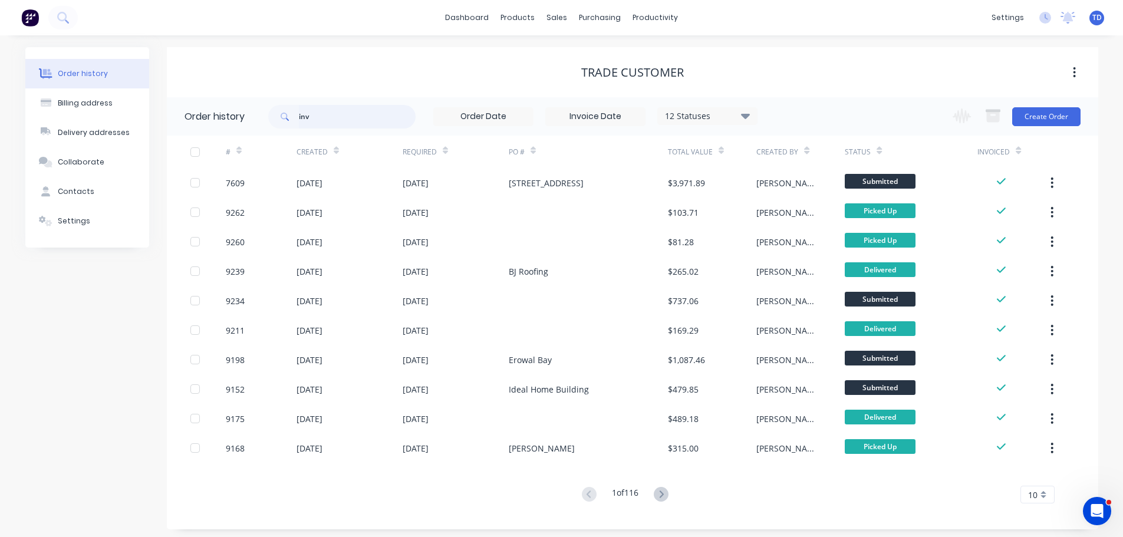
click at [331, 110] on input "inv" at bounding box center [357, 117] width 117 height 24
type input "inv-7384"
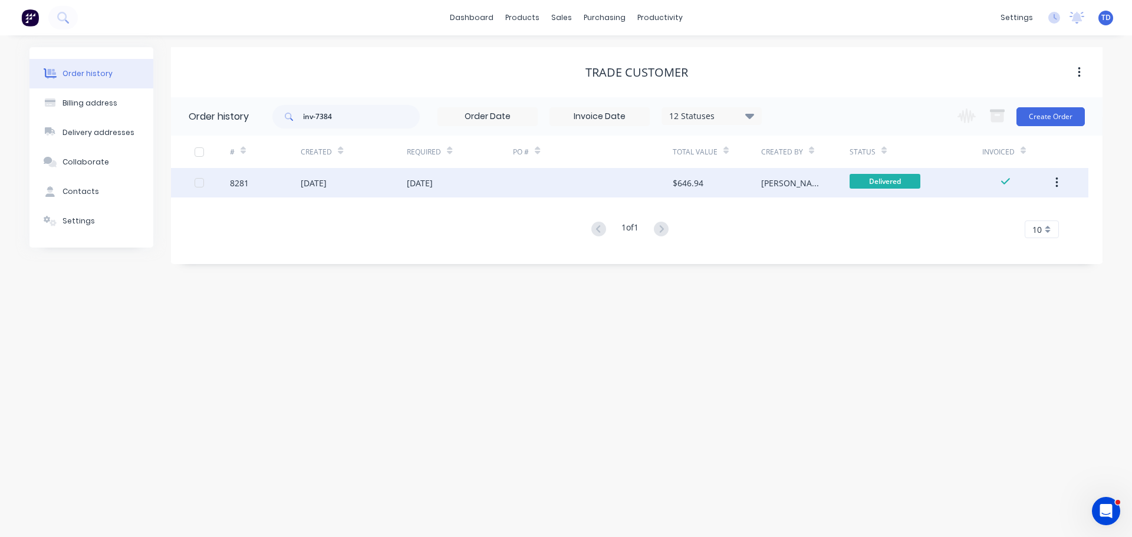
click at [591, 182] on div at bounding box center [592, 182] width 159 height 29
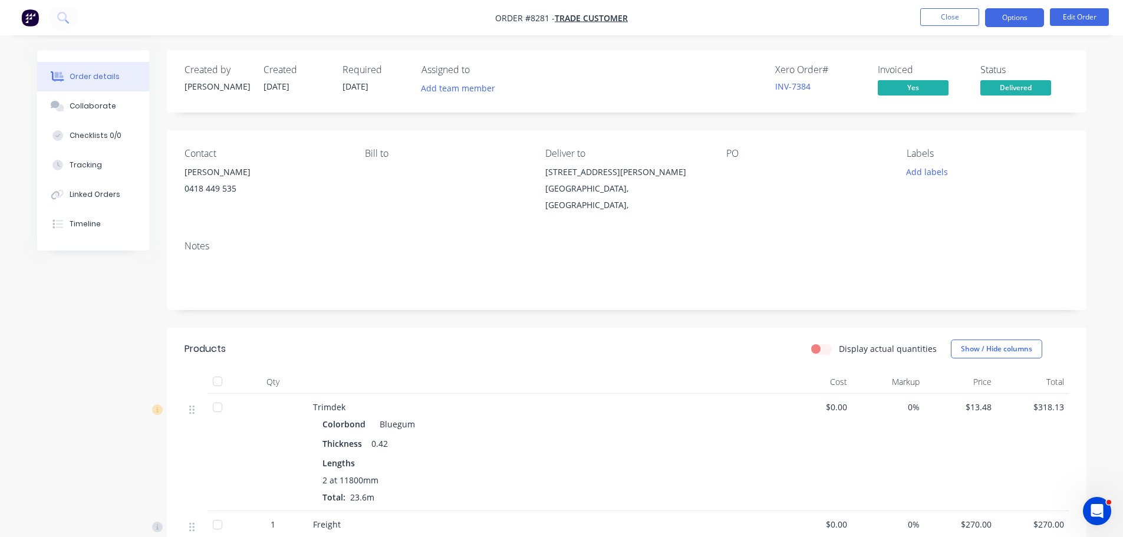
click at [1019, 15] on button "Options" at bounding box center [1014, 17] width 59 height 19
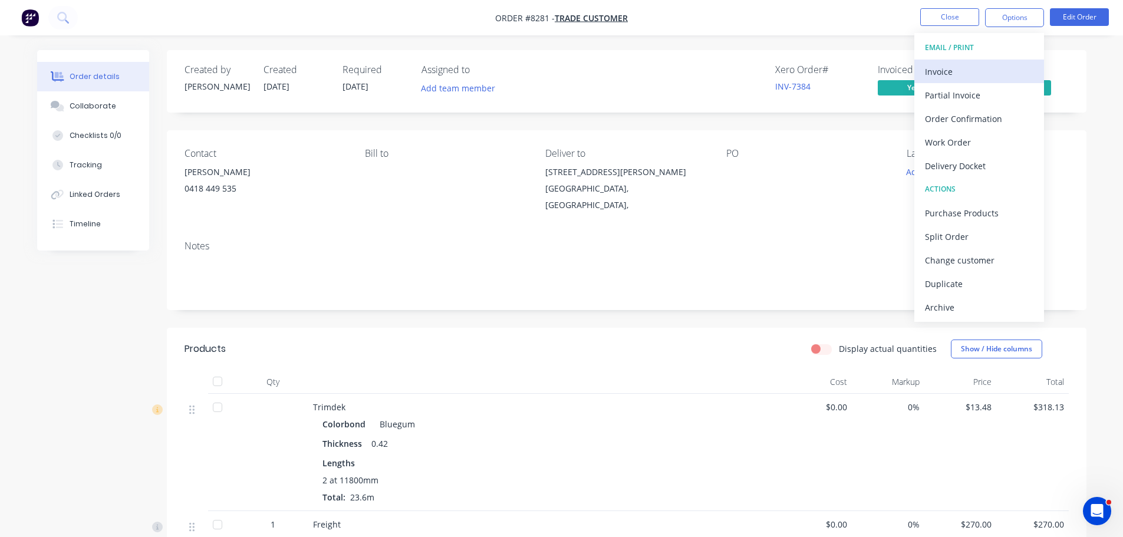
click at [998, 73] on div "Invoice" at bounding box center [979, 71] width 108 height 17
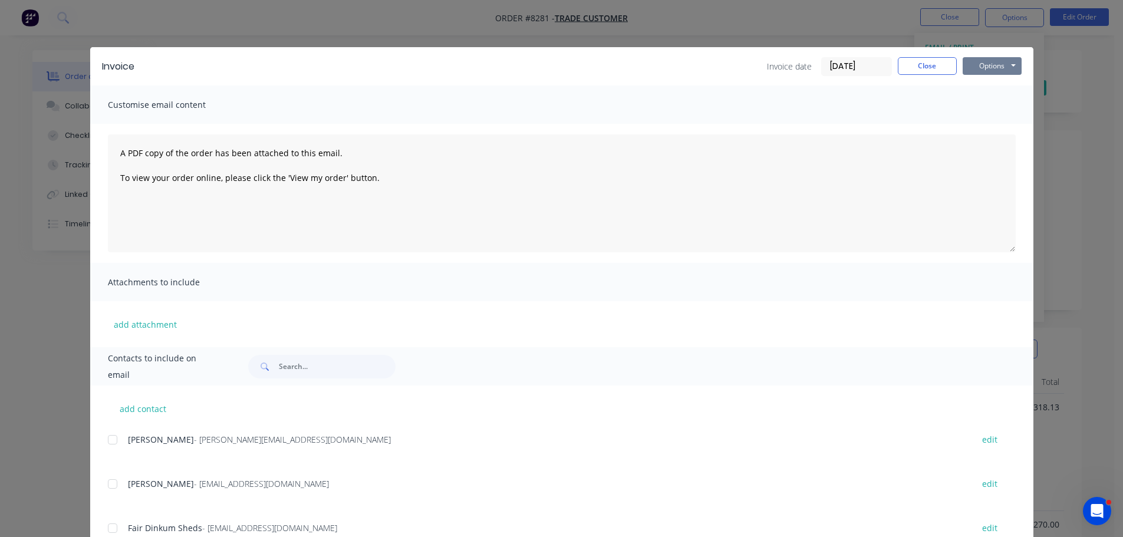
click at [997, 68] on button "Options" at bounding box center [992, 66] width 59 height 18
click at [992, 103] on button "Print" at bounding box center [1000, 106] width 75 height 19
click at [930, 64] on button "Close" at bounding box center [927, 66] width 59 height 18
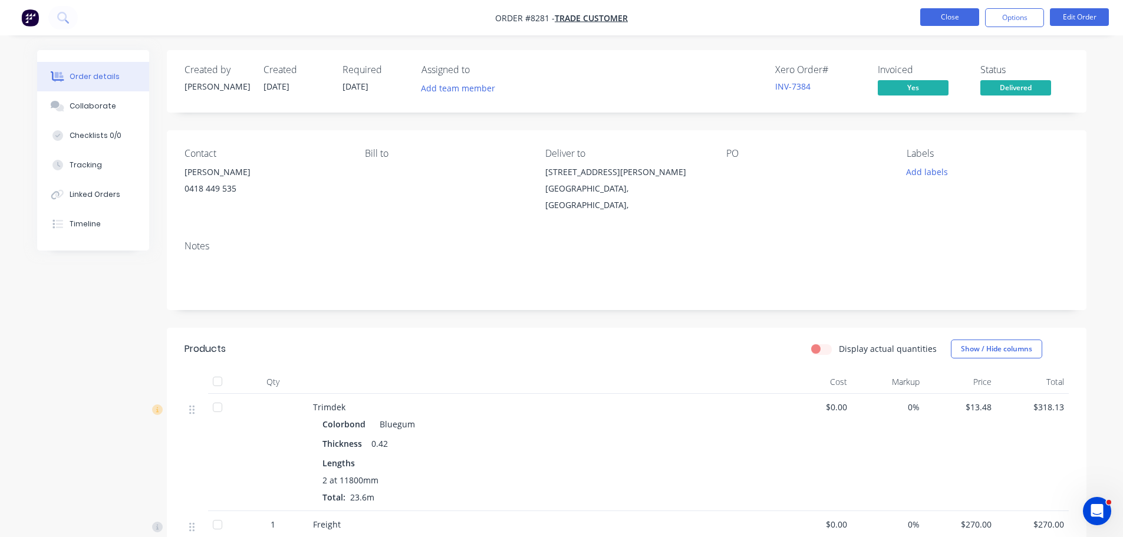
click at [948, 19] on button "Close" at bounding box center [949, 17] width 59 height 18
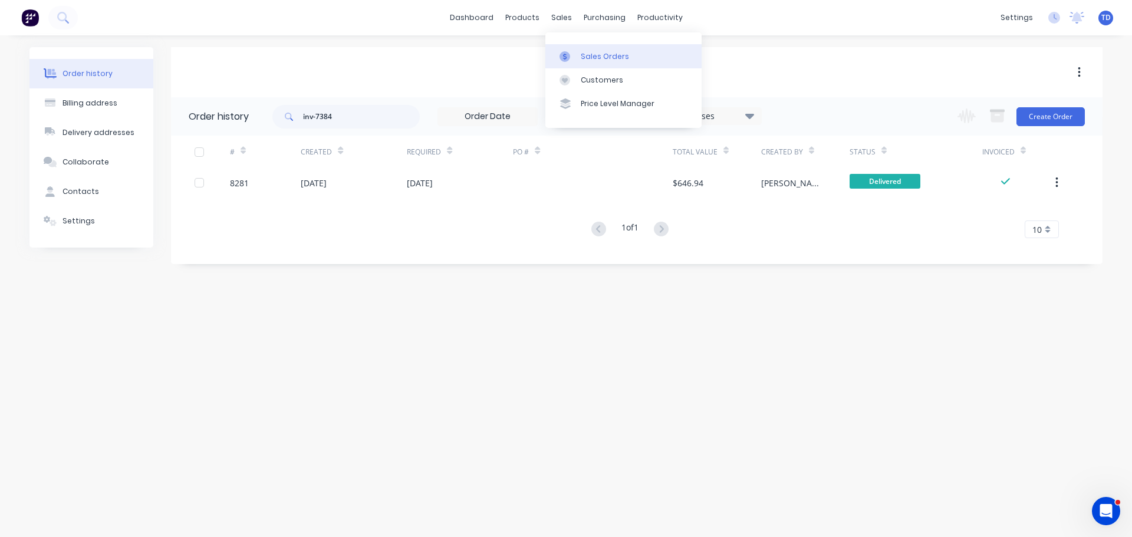
click at [587, 60] on div "Sales Orders" at bounding box center [605, 56] width 48 height 11
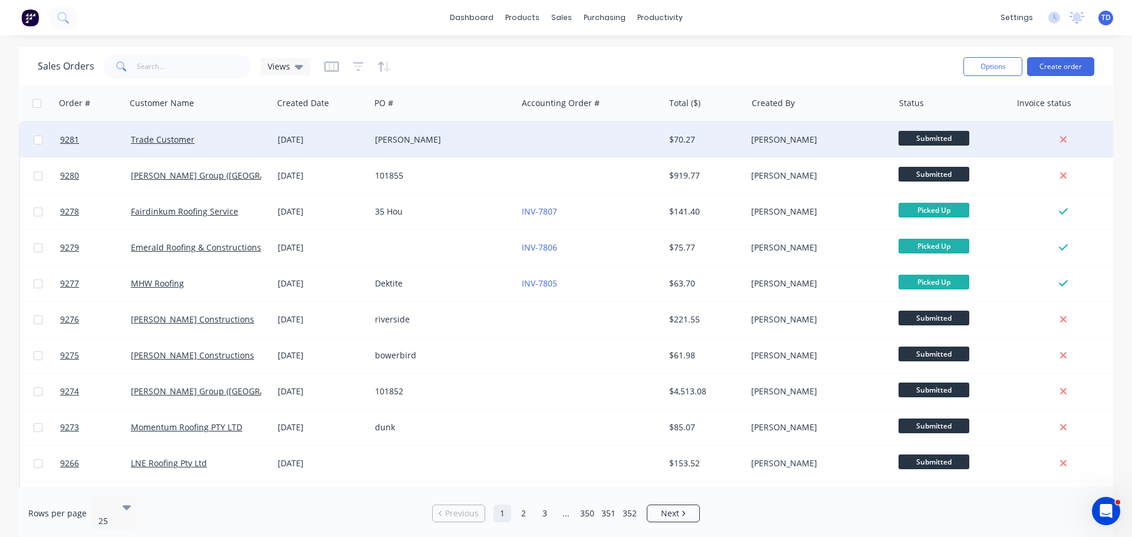
click at [486, 143] on div "[PERSON_NAME]" at bounding box center [440, 140] width 131 height 12
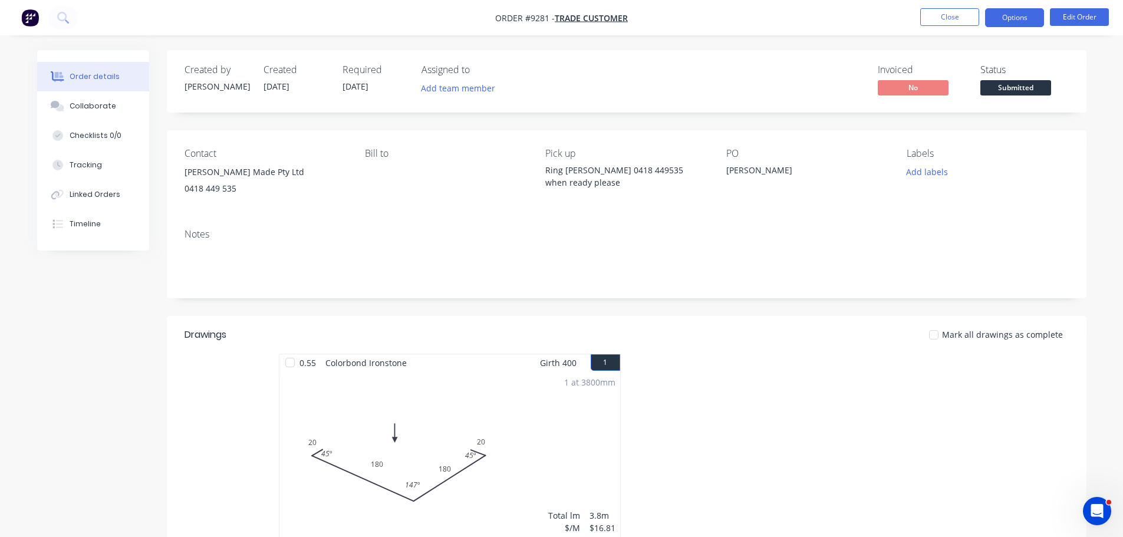
click at [1011, 21] on button "Options" at bounding box center [1014, 17] width 59 height 19
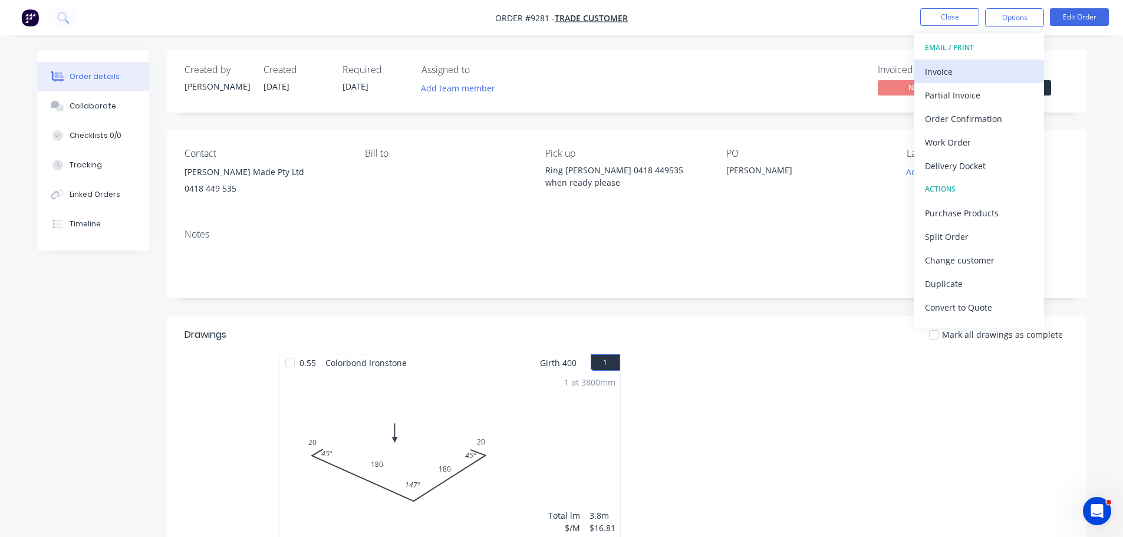
click at [942, 71] on div "Invoice" at bounding box center [979, 71] width 108 height 17
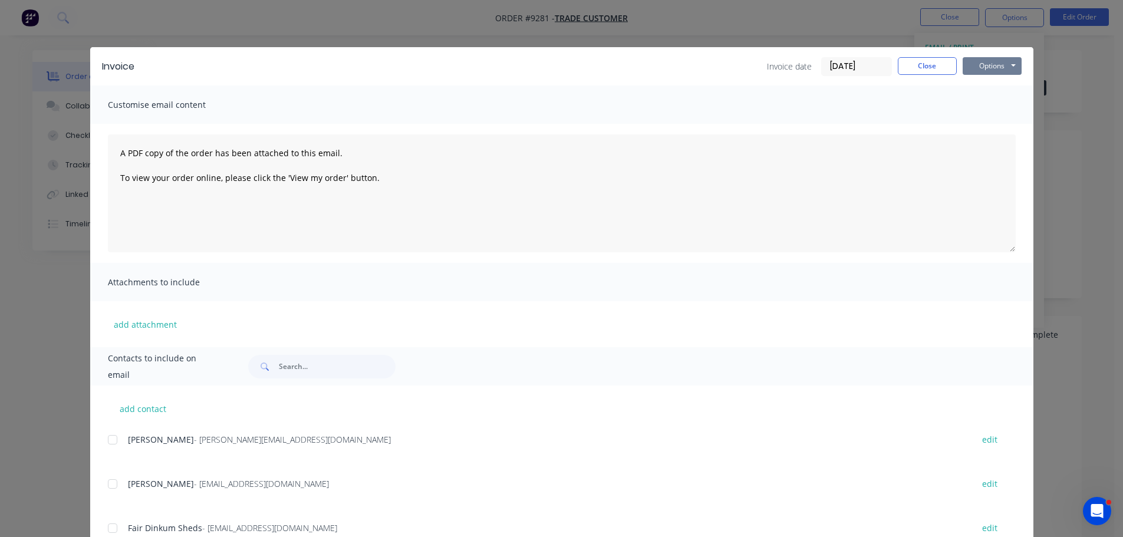
click at [973, 67] on button "Options" at bounding box center [992, 66] width 59 height 18
click at [981, 106] on button "Print" at bounding box center [1000, 106] width 75 height 19
click at [910, 72] on button "Close" at bounding box center [927, 66] width 59 height 18
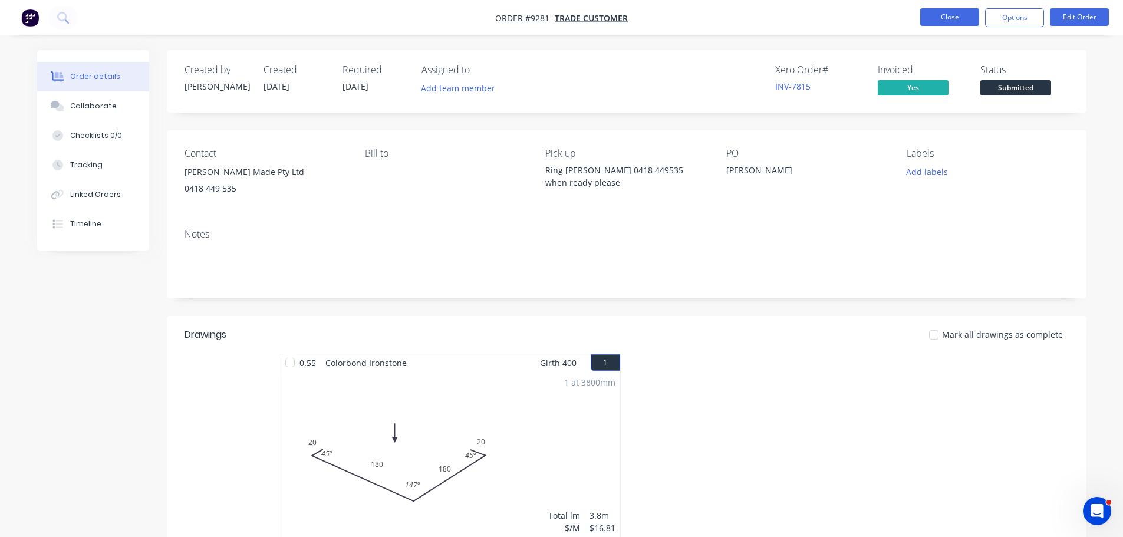
click at [929, 20] on button "Close" at bounding box center [949, 17] width 59 height 18
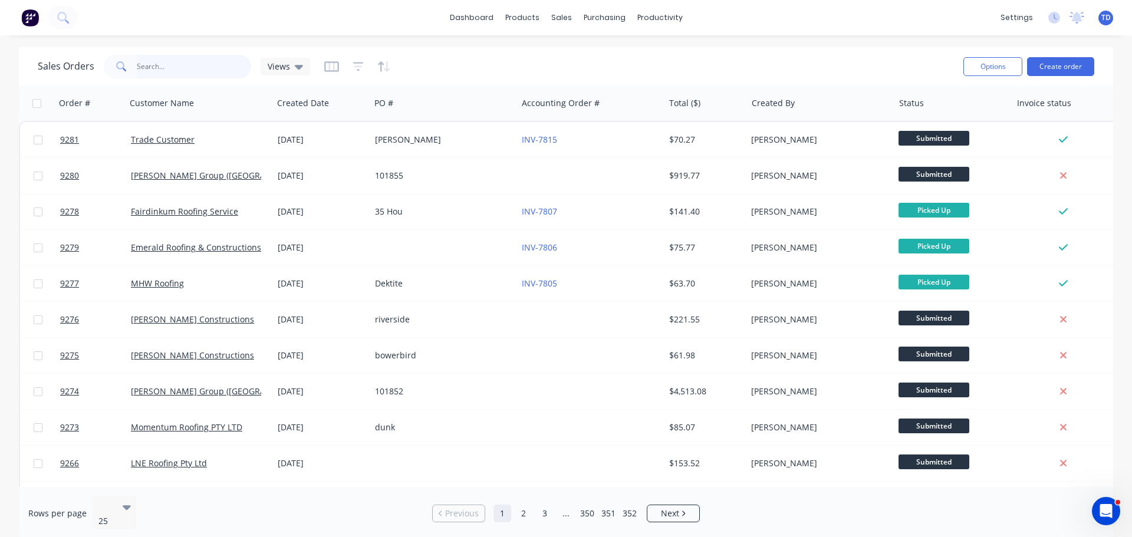
click at [195, 67] on input "text" at bounding box center [194, 67] width 115 height 24
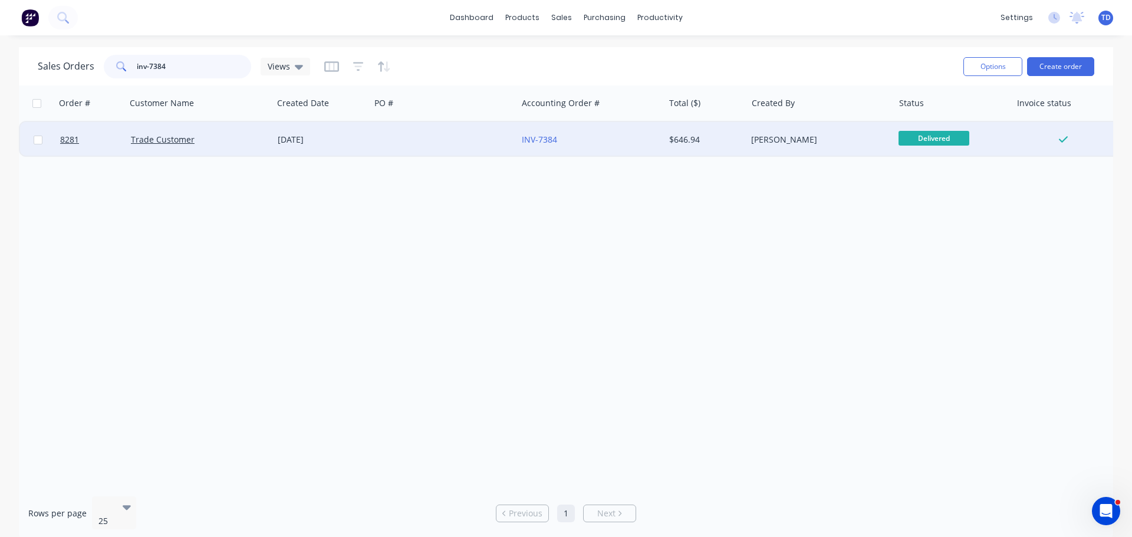
type input "inv-7384"
click at [583, 150] on div "INV-7384" at bounding box center [590, 139] width 147 height 35
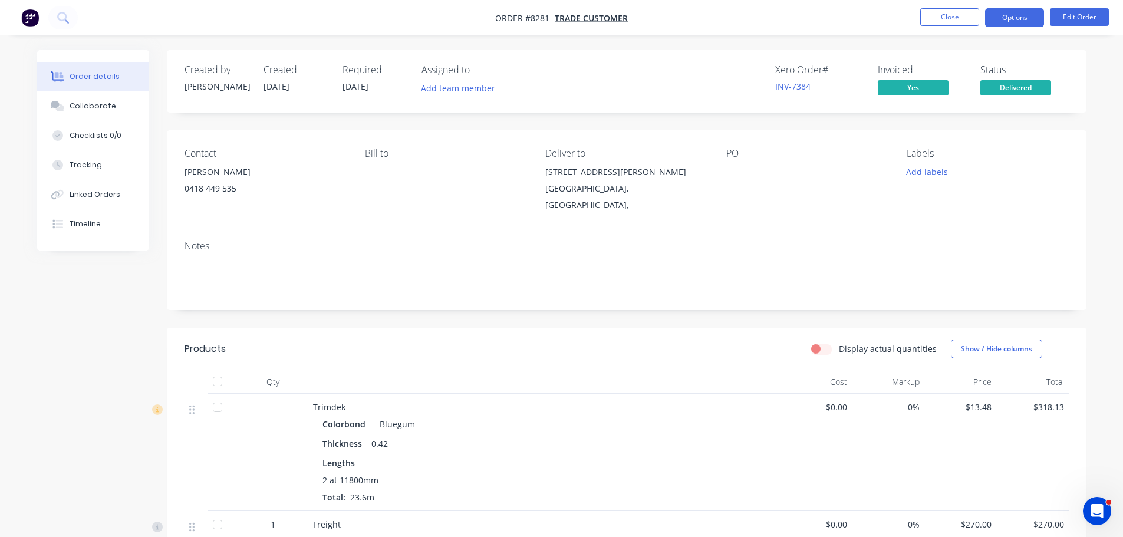
drag, startPoint x: 1027, startPoint y: 10, endPoint x: 1029, endPoint y: 23, distance: 13.2
click at [1027, 12] on button "Options" at bounding box center [1014, 17] width 59 height 19
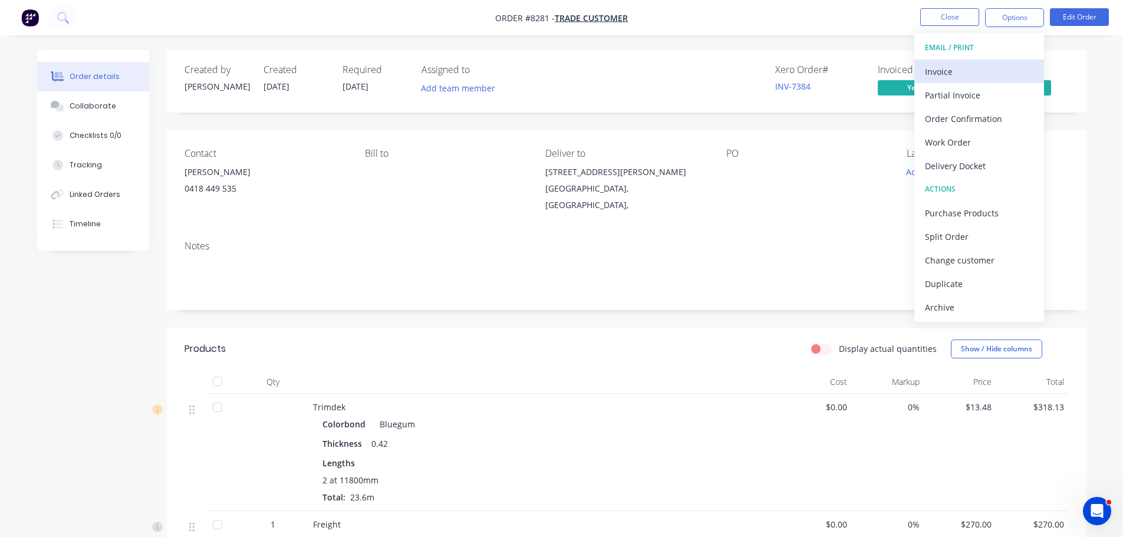
click at [988, 67] on div "Invoice" at bounding box center [979, 71] width 108 height 17
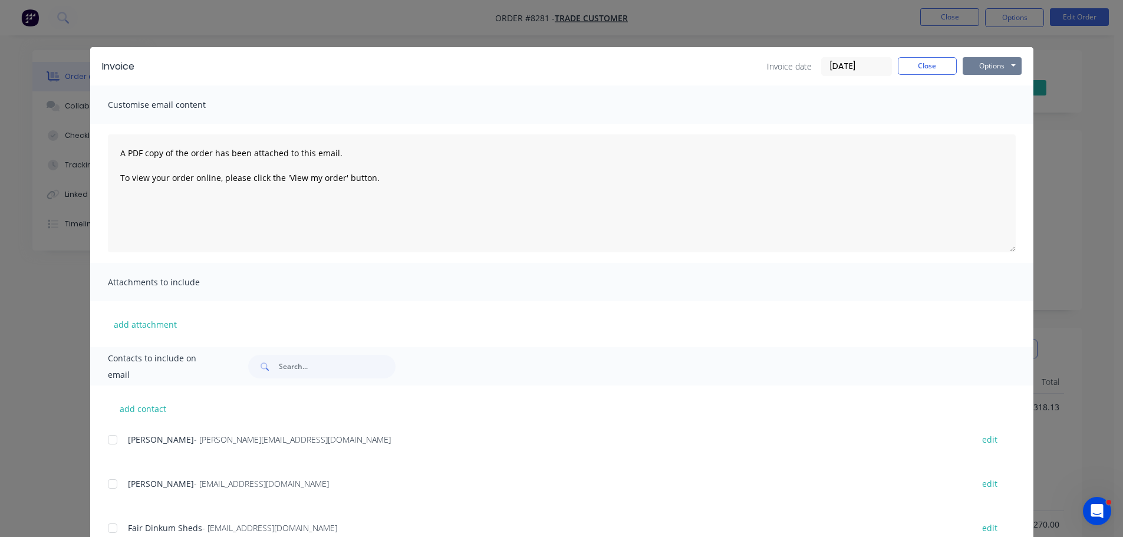
click at [1001, 63] on button "Options" at bounding box center [992, 66] width 59 height 18
click at [982, 101] on button "Print" at bounding box center [1000, 106] width 75 height 19
click at [921, 66] on button "Close" at bounding box center [927, 66] width 59 height 18
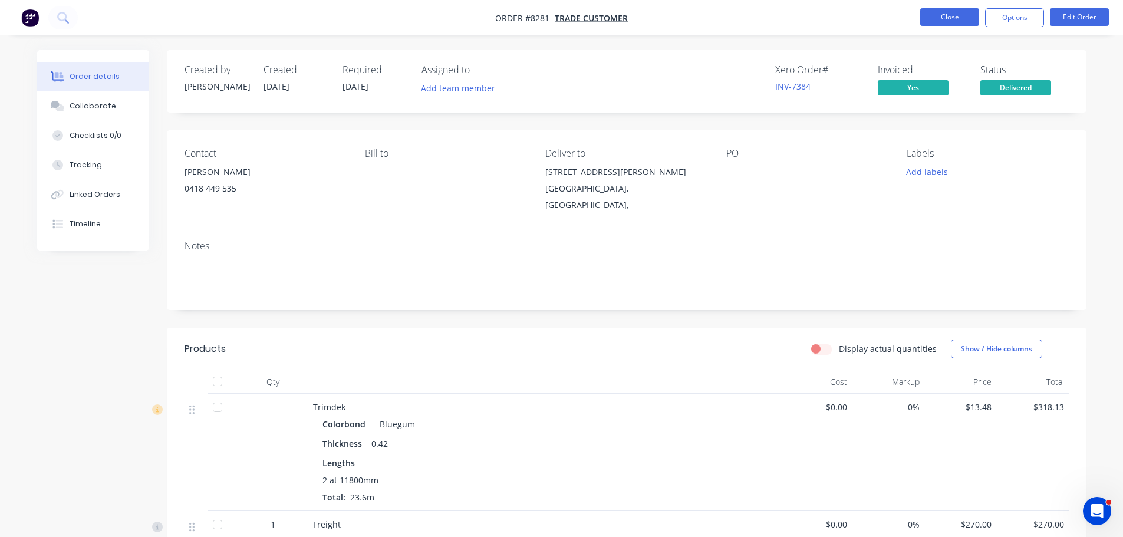
click at [930, 21] on button "Close" at bounding box center [949, 17] width 59 height 18
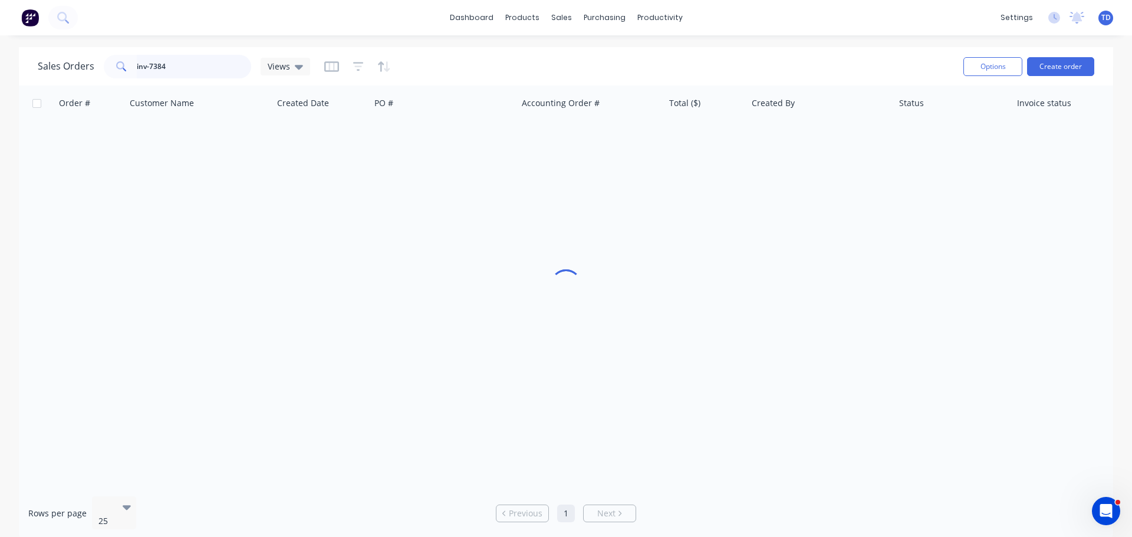
click at [196, 66] on input "inv-7384" at bounding box center [194, 67] width 115 height 24
type input "i"
type input "9152"
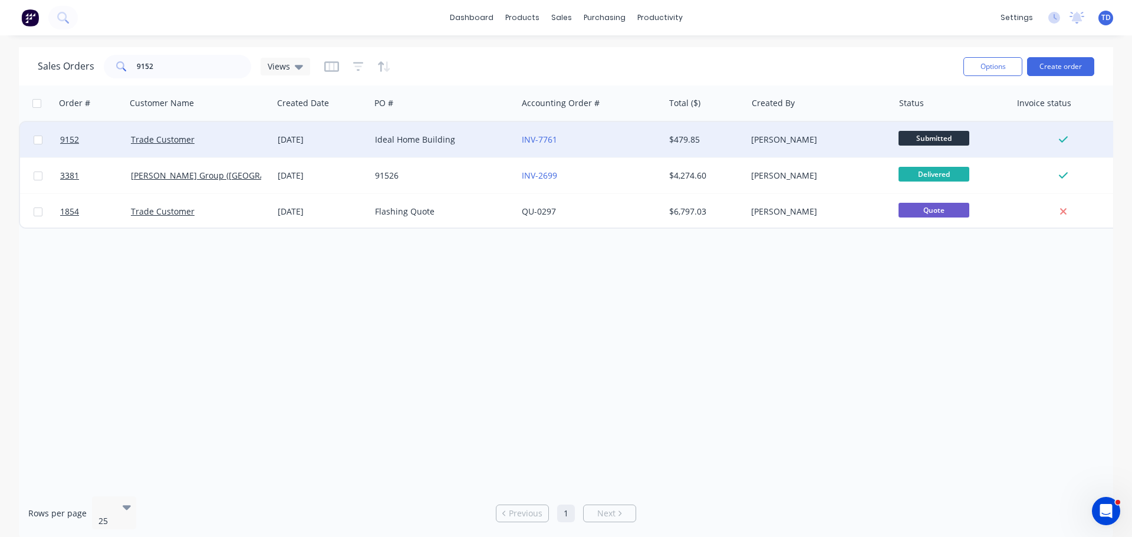
click at [419, 144] on div "Ideal Home Building" at bounding box center [440, 140] width 131 height 12
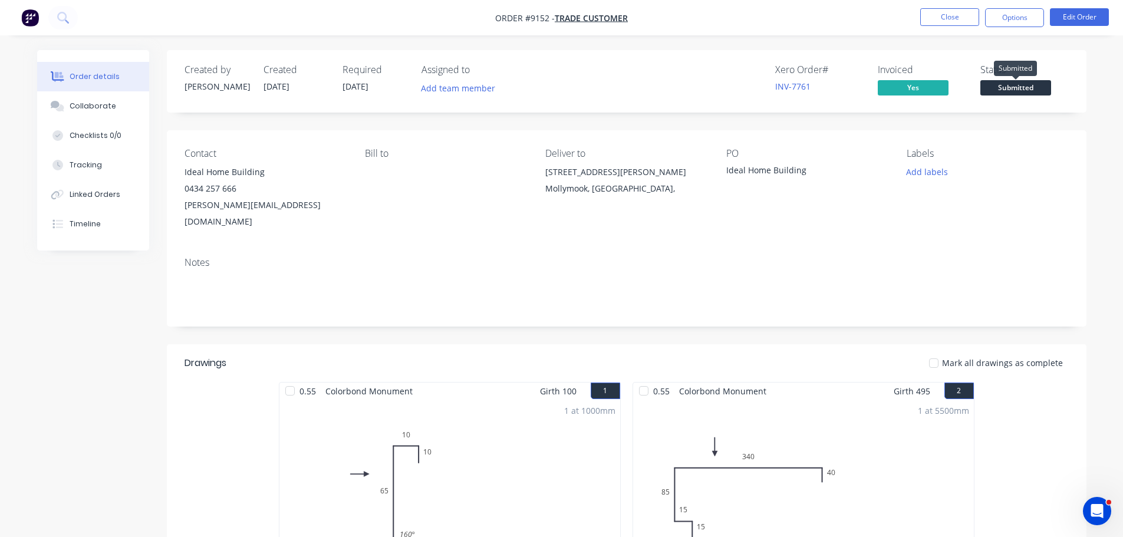
click at [1031, 86] on span "Submitted" at bounding box center [1016, 87] width 71 height 15
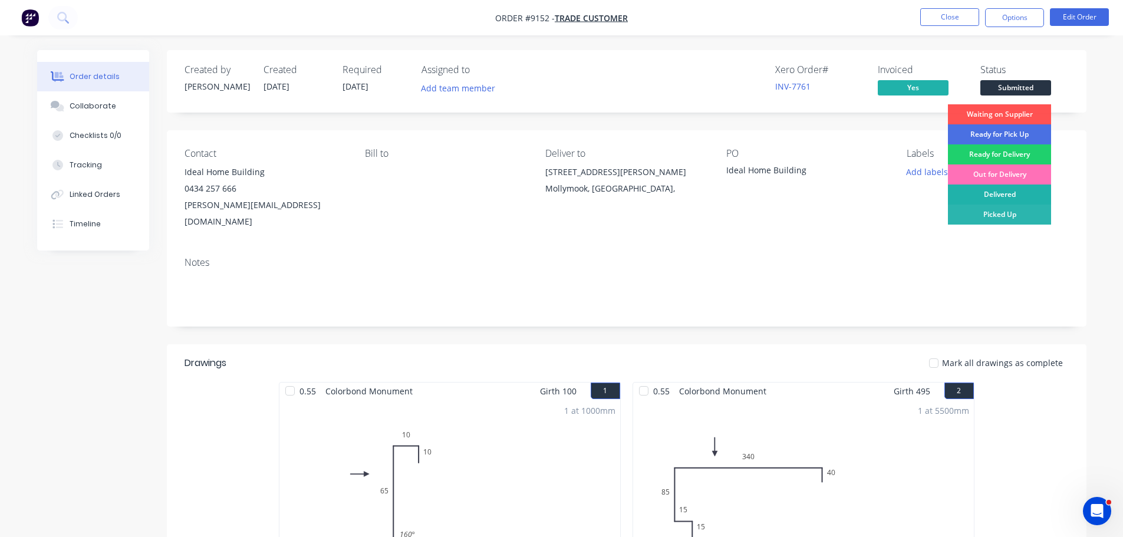
click at [1028, 195] on div "Delivered" at bounding box center [999, 195] width 103 height 20
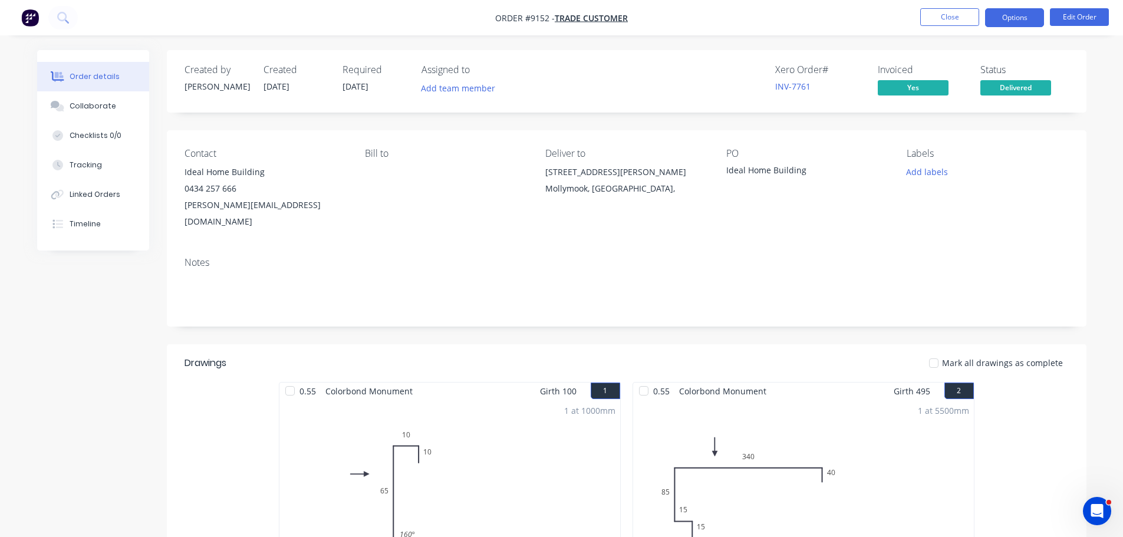
click at [1011, 15] on button "Options" at bounding box center [1014, 17] width 59 height 19
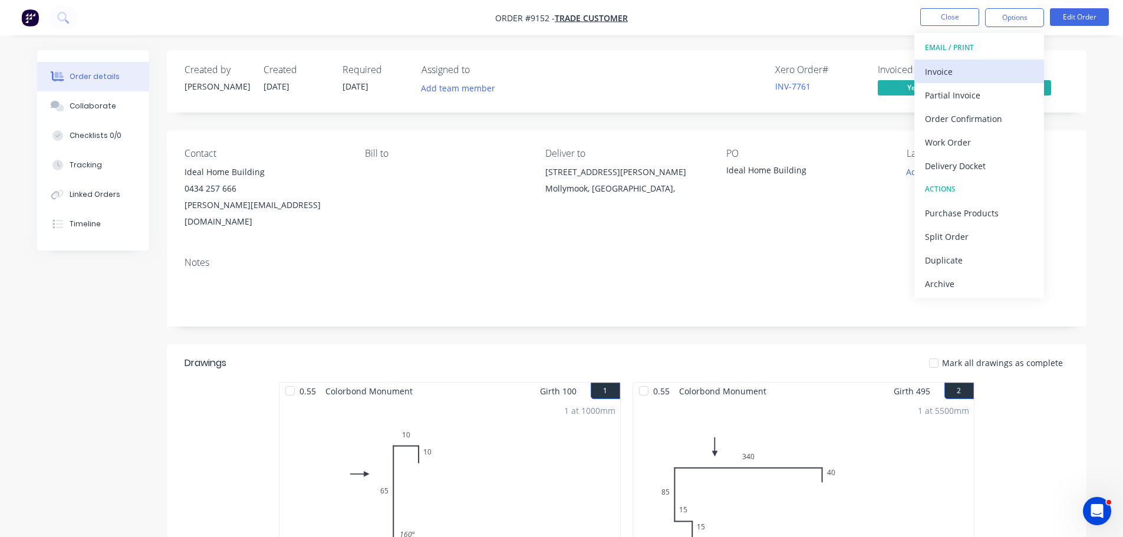
click at [985, 67] on div "Invoice" at bounding box center [979, 71] width 108 height 17
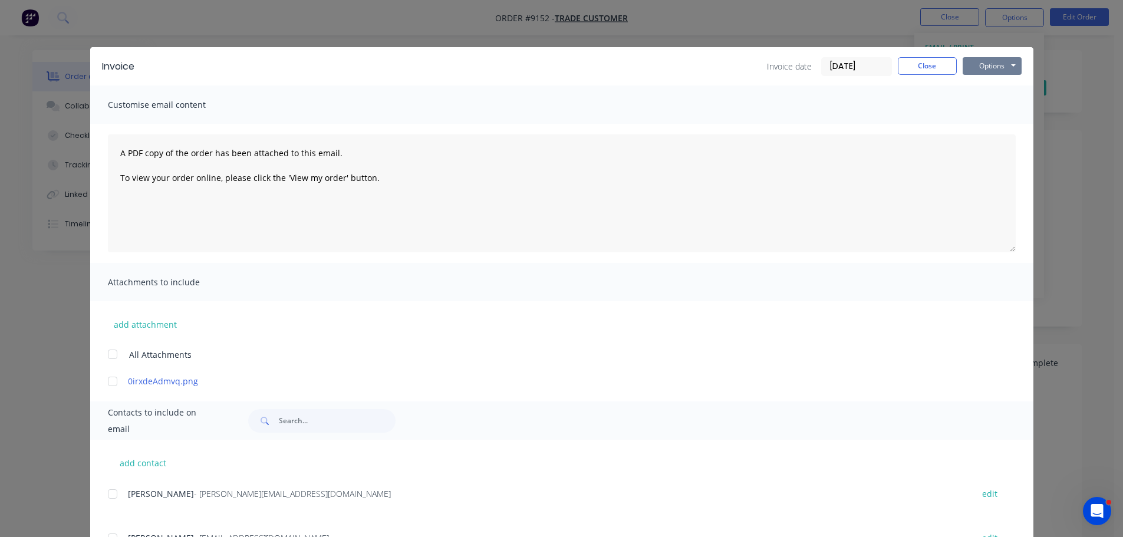
click at [992, 66] on button "Options" at bounding box center [992, 66] width 59 height 18
click at [990, 84] on button "Preview" at bounding box center [1000, 86] width 75 height 19
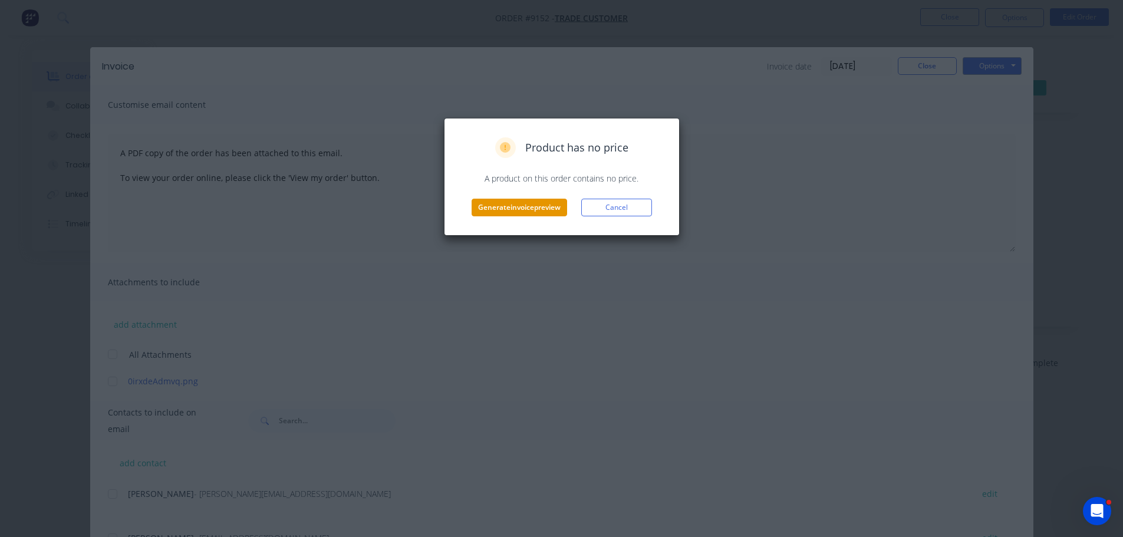
click at [538, 208] on button "Generate invoice preview" at bounding box center [520, 208] width 96 height 18
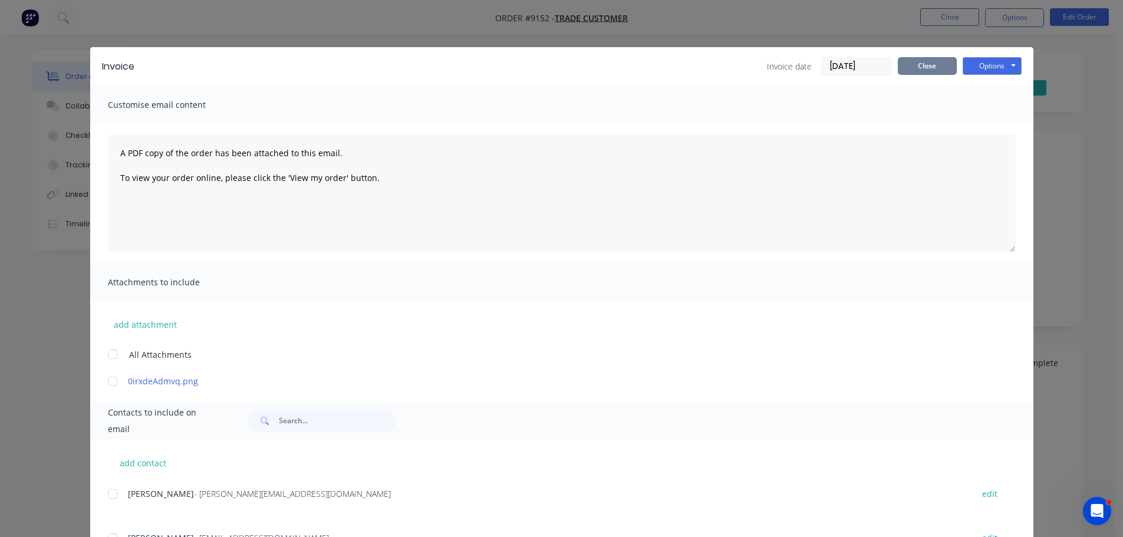
click at [912, 62] on button "Close" at bounding box center [927, 66] width 59 height 18
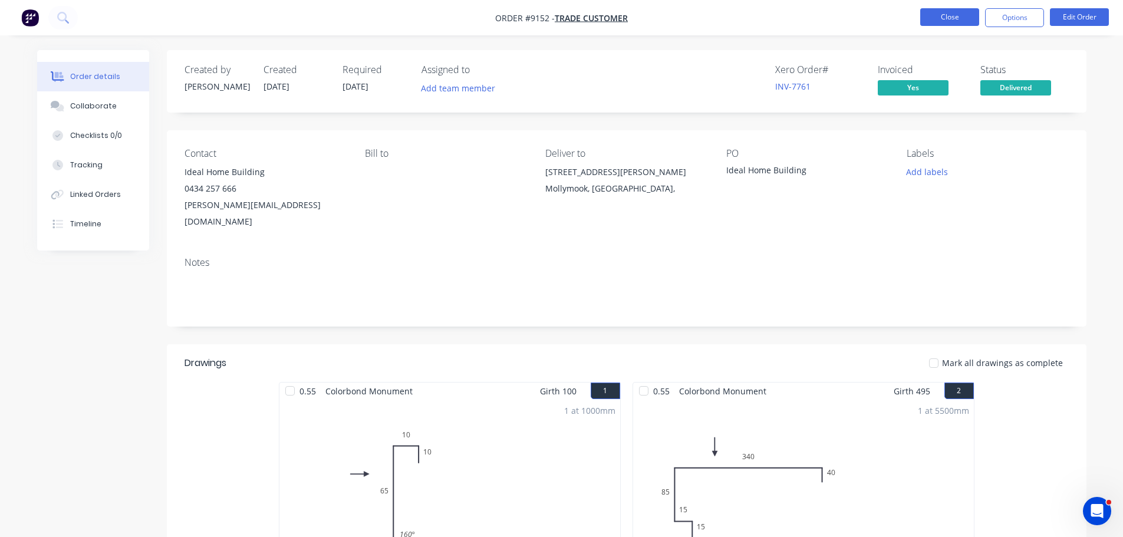
click at [935, 24] on button "Close" at bounding box center [949, 17] width 59 height 18
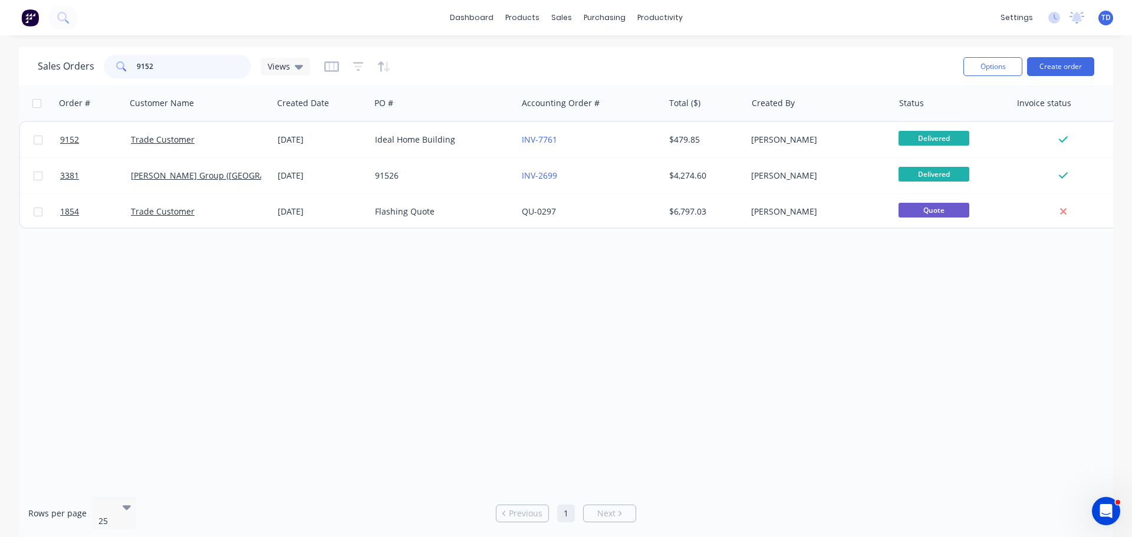
click at [186, 62] on input "9152" at bounding box center [194, 67] width 115 height 24
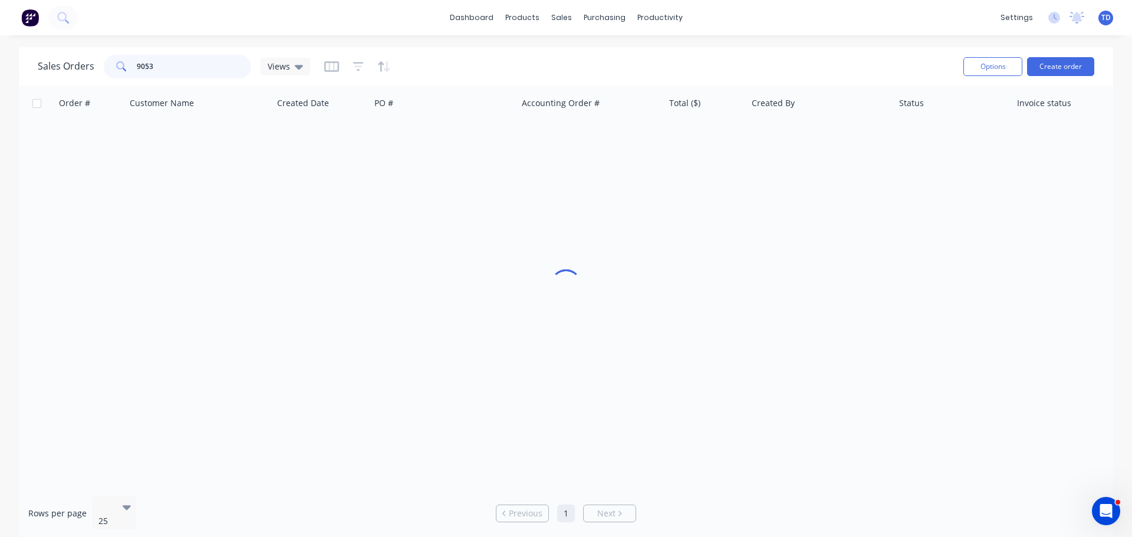
type input "9053"
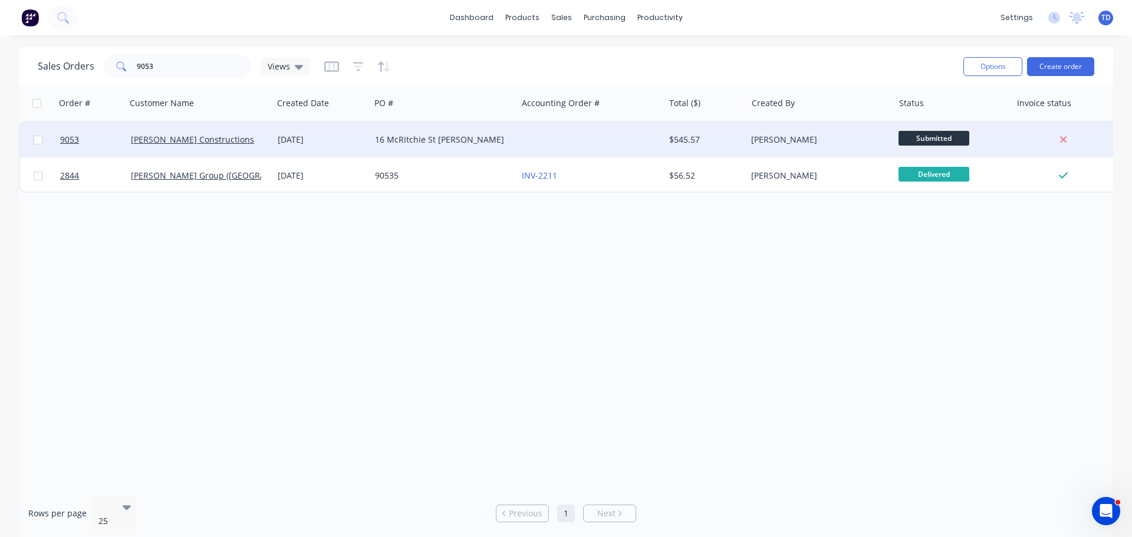
click at [591, 148] on div at bounding box center [590, 139] width 147 height 35
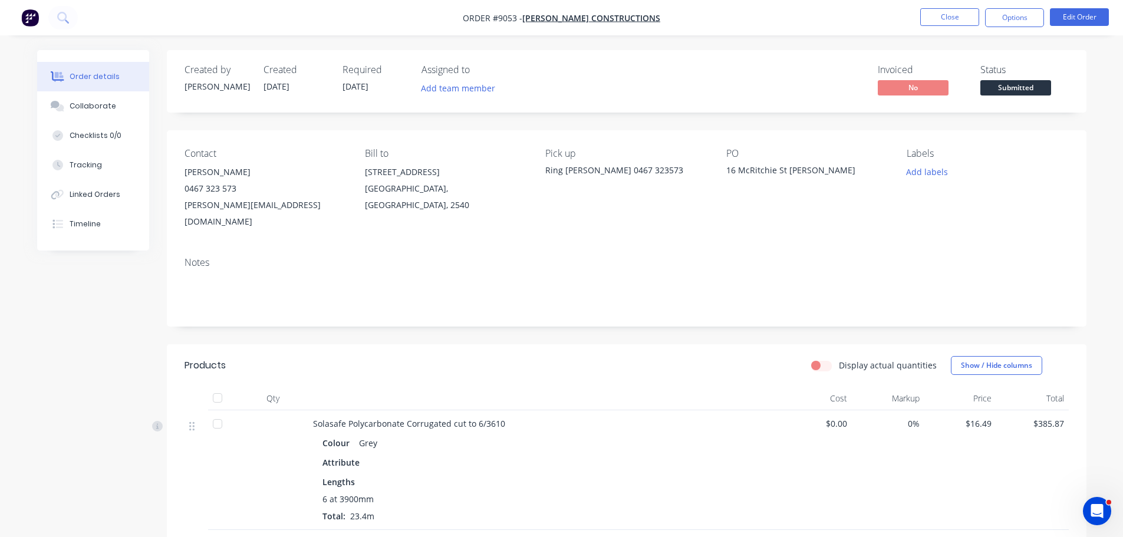
click at [1031, 89] on span "Submitted" at bounding box center [1016, 87] width 71 height 15
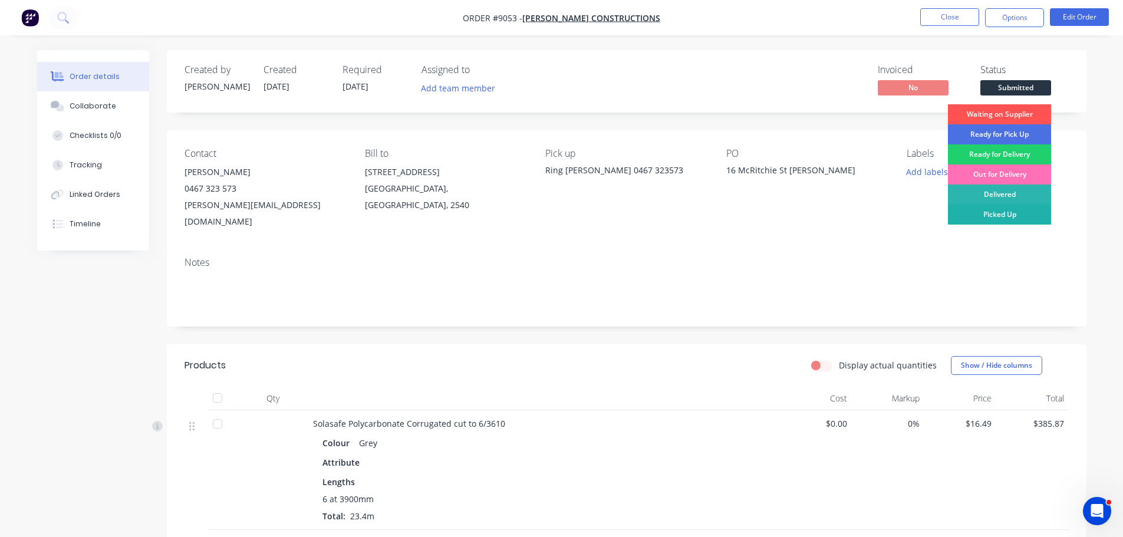
click at [1021, 220] on div "Picked Up" at bounding box center [999, 215] width 103 height 20
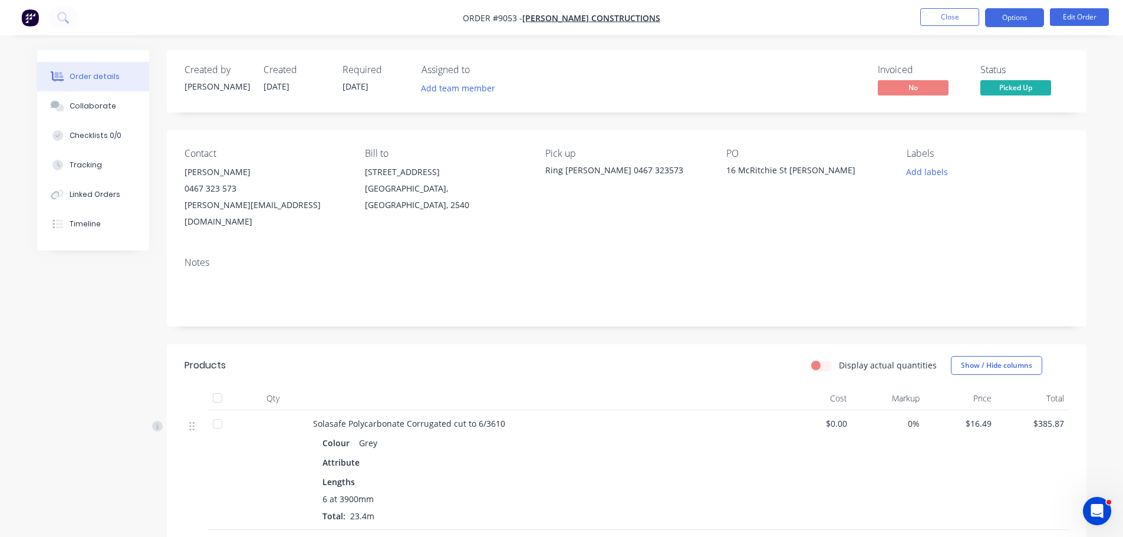
click at [1017, 16] on button "Options" at bounding box center [1014, 17] width 59 height 19
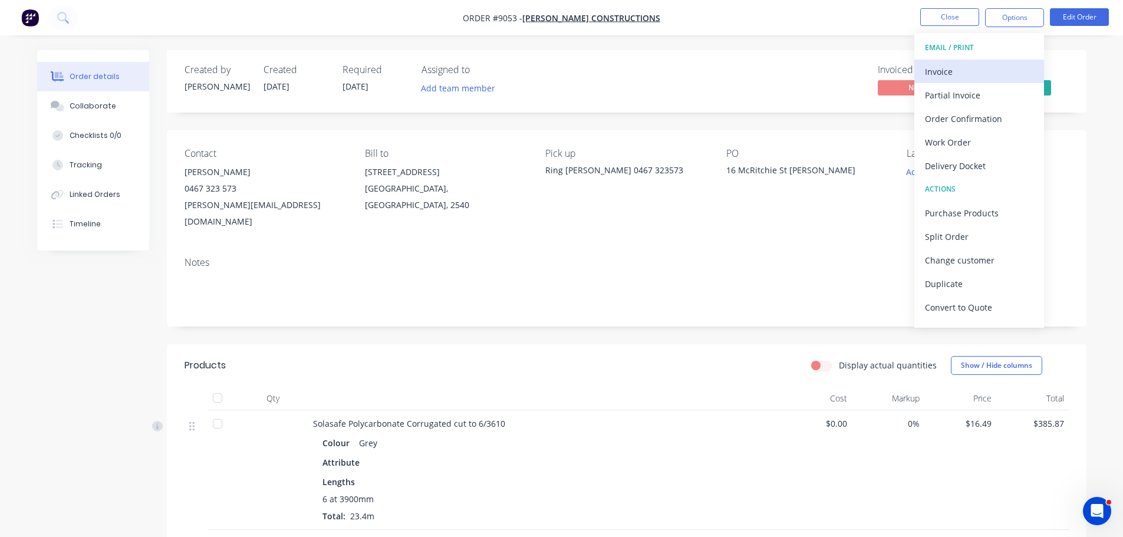
click at [946, 73] on div "Invoice" at bounding box center [979, 71] width 108 height 17
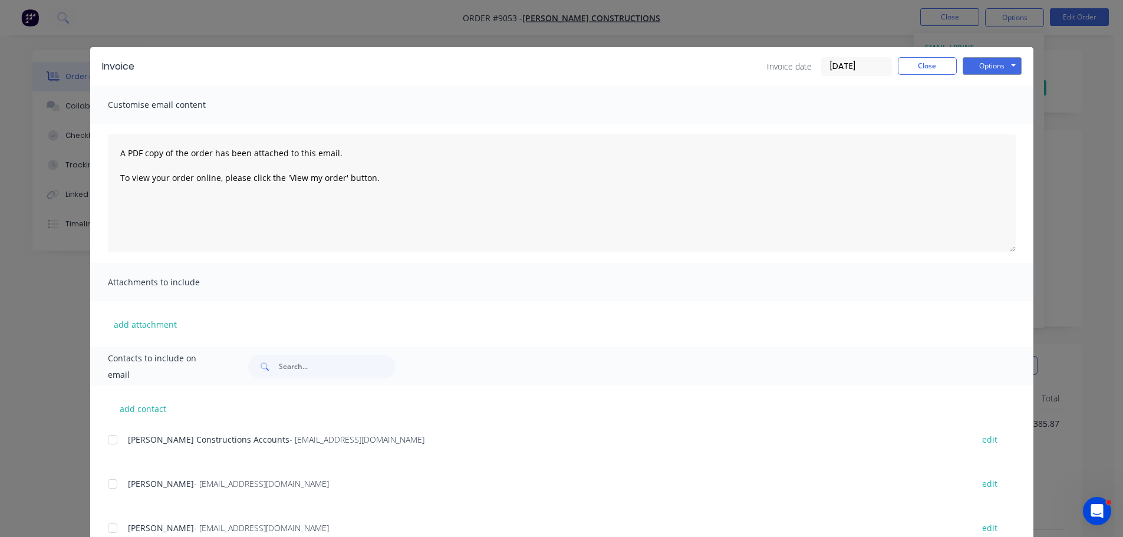
drag, startPoint x: 110, startPoint y: 440, endPoint x: 476, endPoint y: 406, distance: 367.2
click at [112, 442] on div at bounding box center [113, 440] width 24 height 24
click at [975, 73] on button "Options" at bounding box center [992, 66] width 59 height 18
click at [975, 125] on button "Email" at bounding box center [1000, 125] width 75 height 19
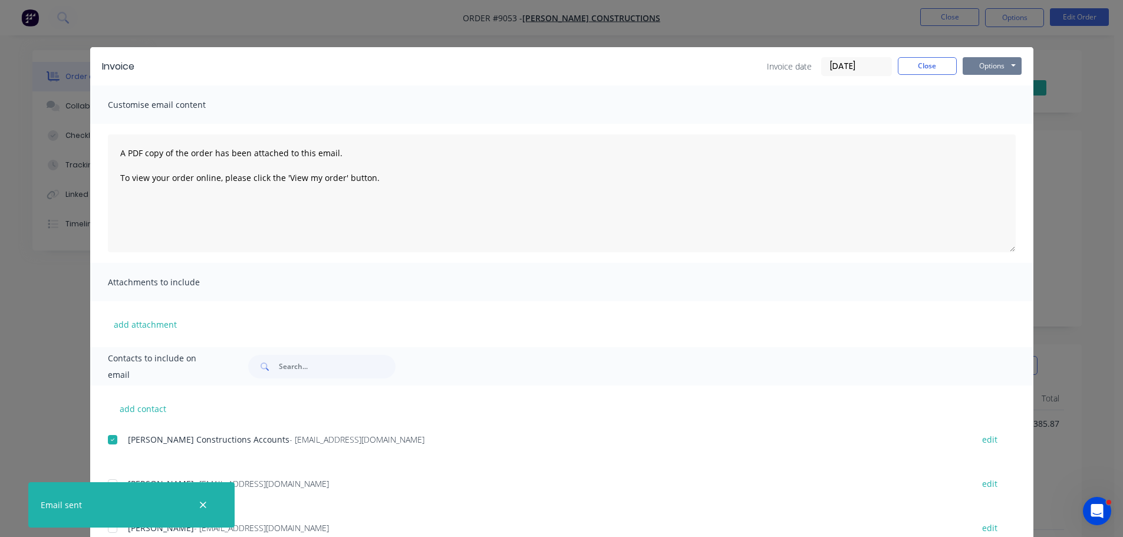
click at [979, 68] on button "Options" at bounding box center [992, 66] width 59 height 18
click at [986, 102] on button "Print" at bounding box center [1000, 106] width 75 height 19
click at [930, 64] on button "Close" at bounding box center [927, 66] width 59 height 18
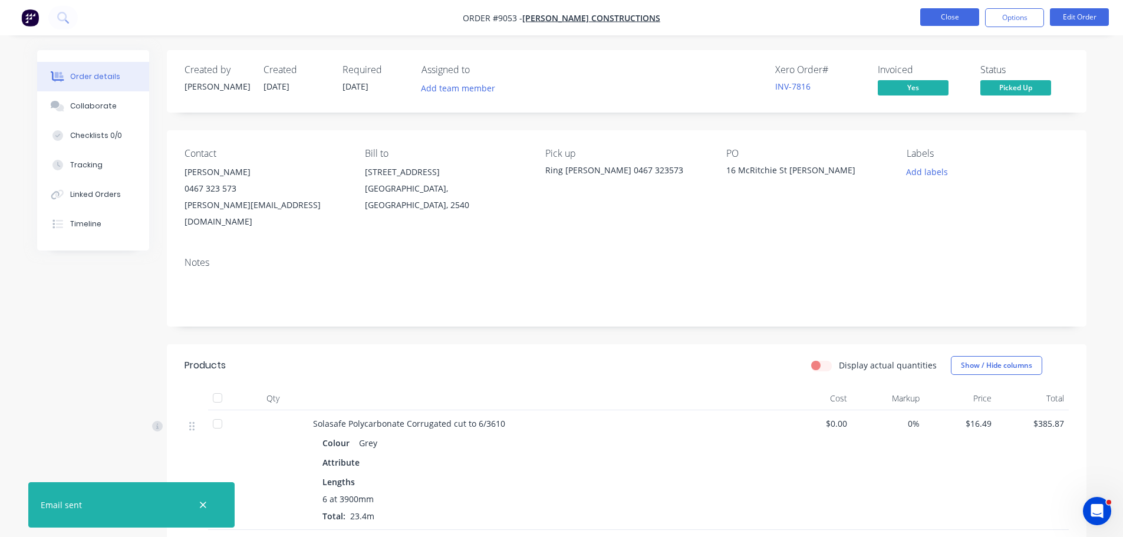
click at [958, 21] on button "Close" at bounding box center [949, 17] width 59 height 18
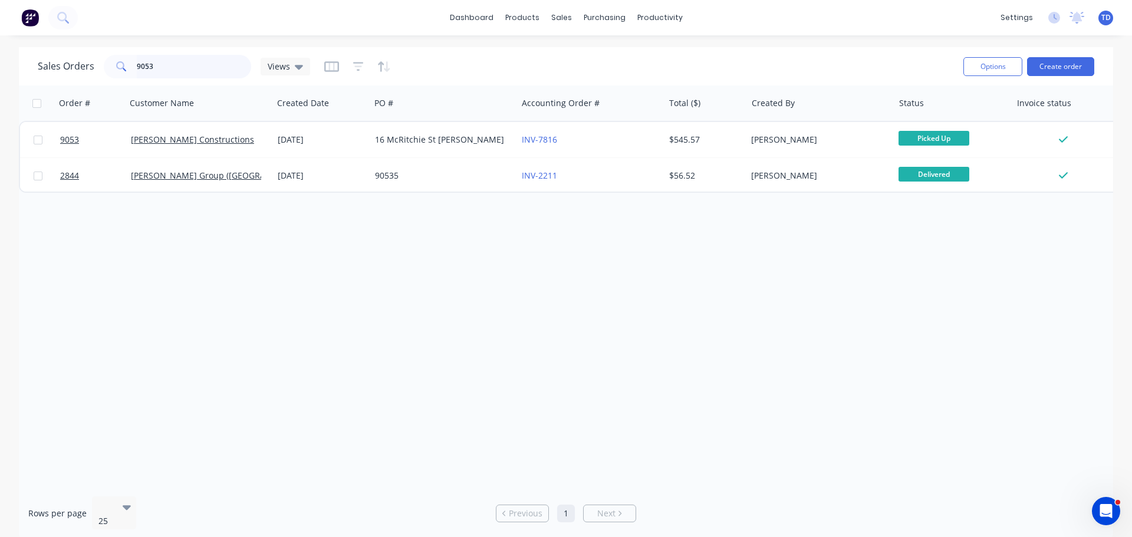
click at [216, 67] on input "9053" at bounding box center [194, 67] width 115 height 24
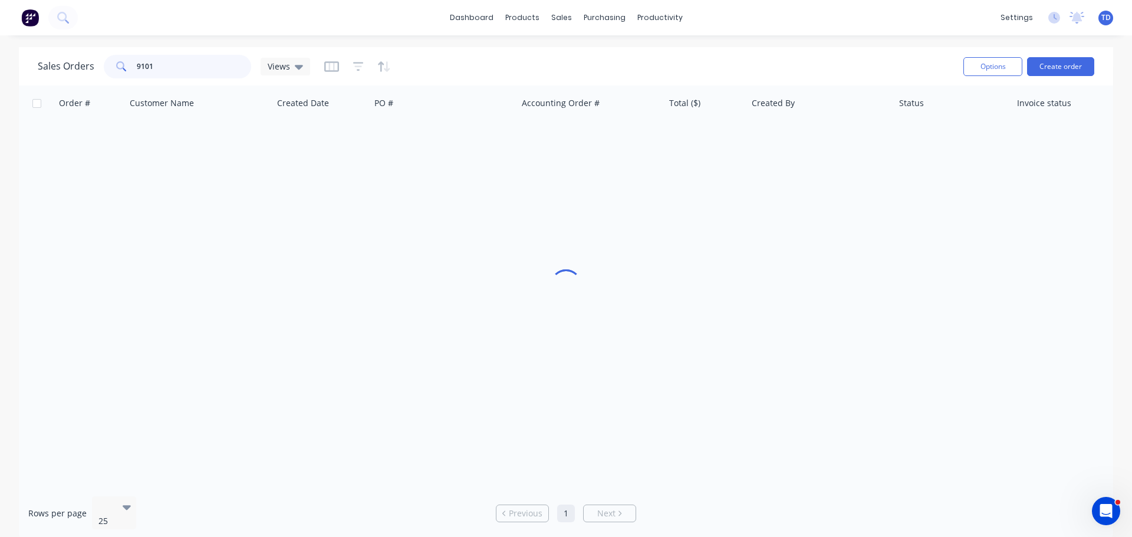
type input "9101"
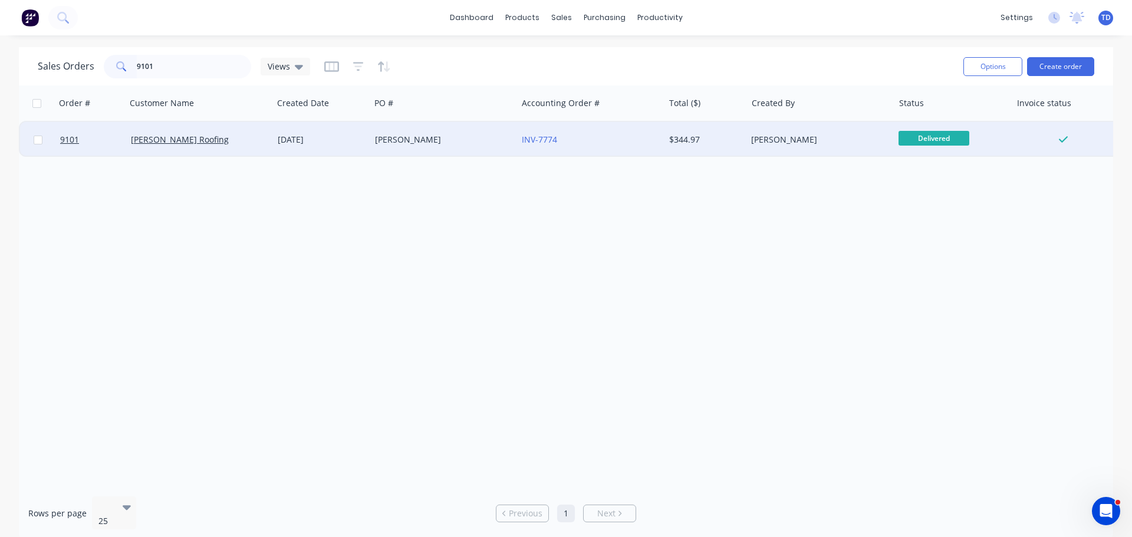
click at [585, 134] on div "INV-7774" at bounding box center [587, 140] width 131 height 12
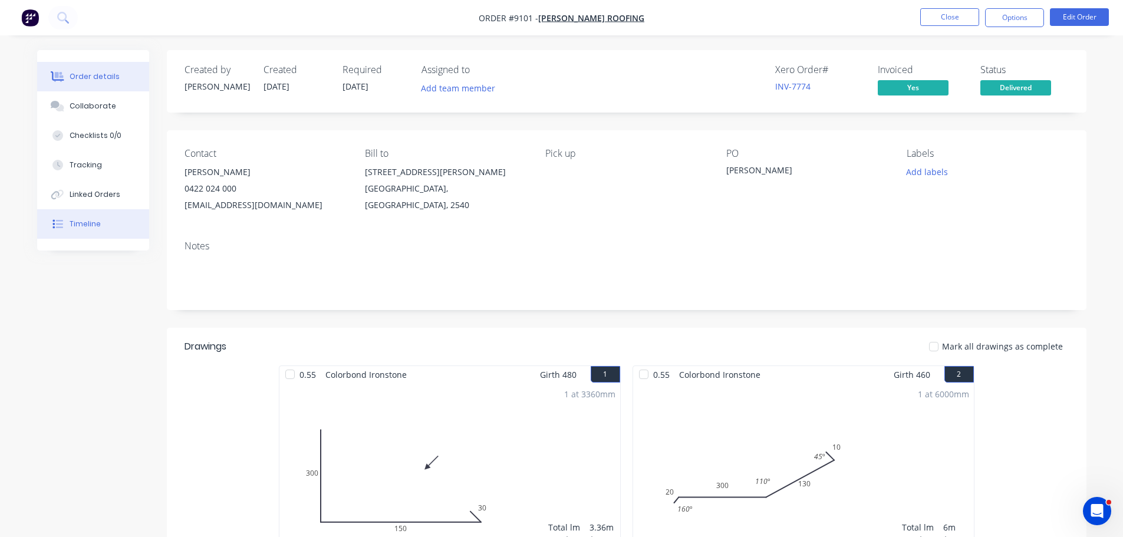
click at [78, 229] on div "Timeline" at bounding box center [85, 224] width 31 height 11
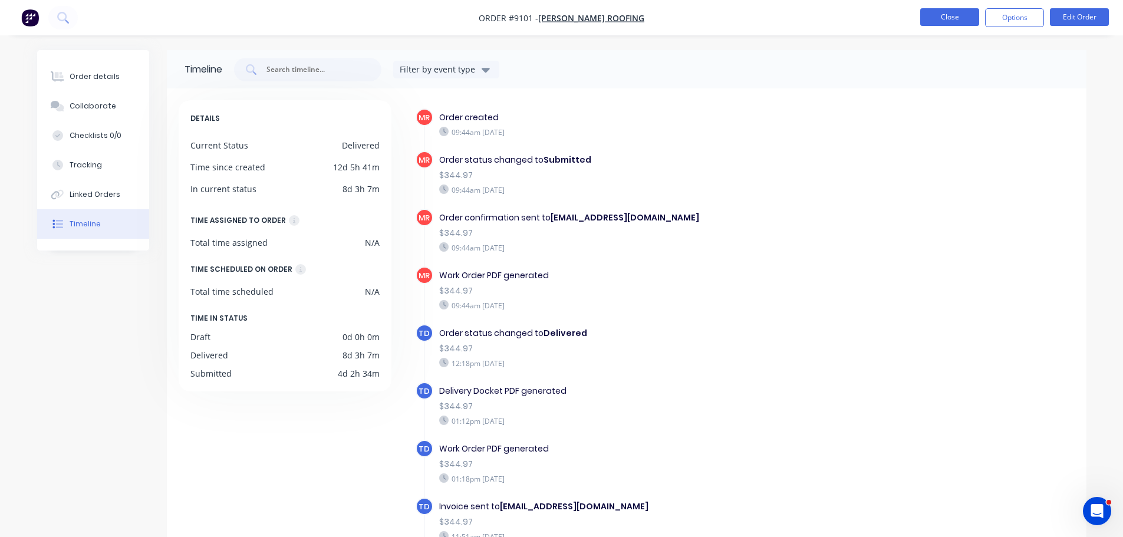
click at [948, 22] on button "Close" at bounding box center [949, 17] width 59 height 18
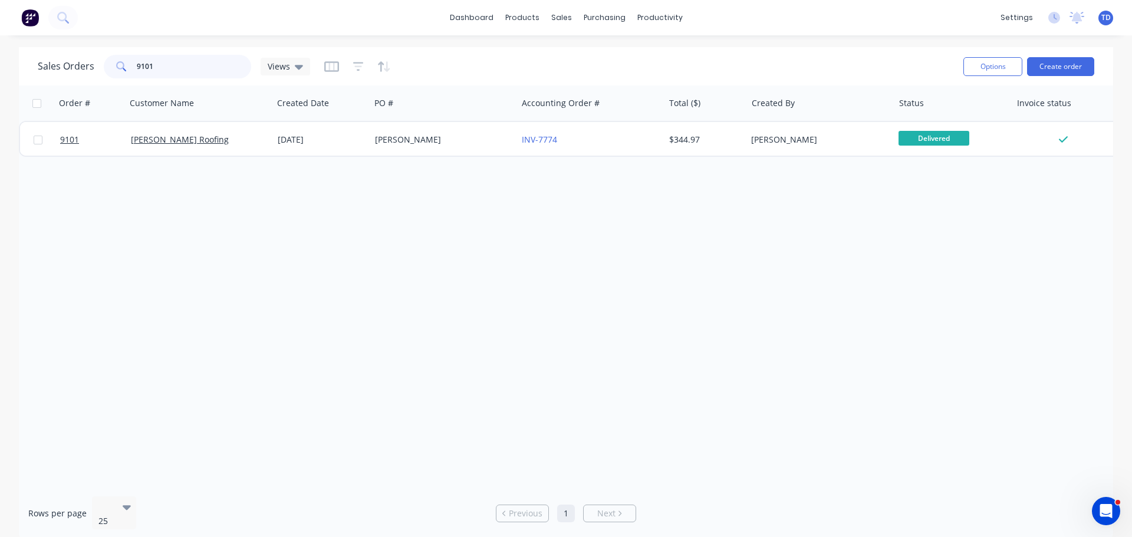
click at [150, 68] on input "9101" at bounding box center [194, 67] width 115 height 24
type input "9239"
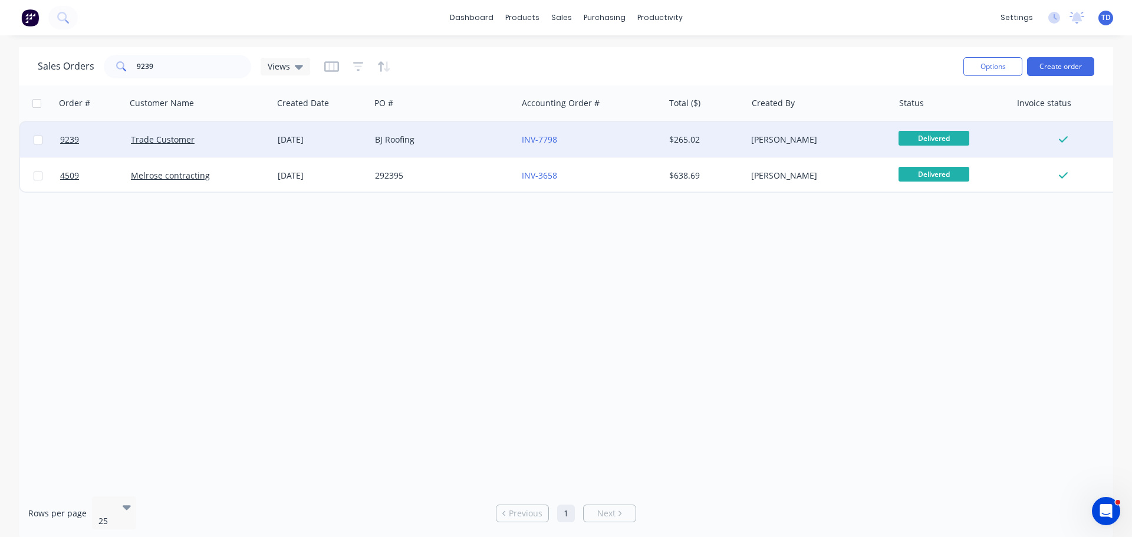
click at [596, 147] on div "INV-7798" at bounding box center [590, 139] width 147 height 35
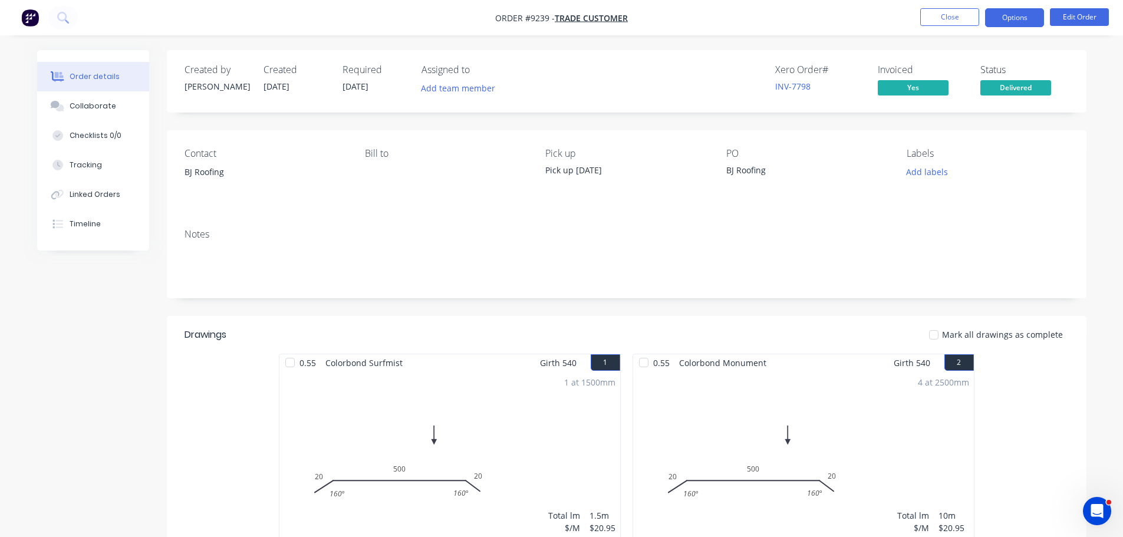
click at [1014, 18] on button "Options" at bounding box center [1014, 17] width 59 height 19
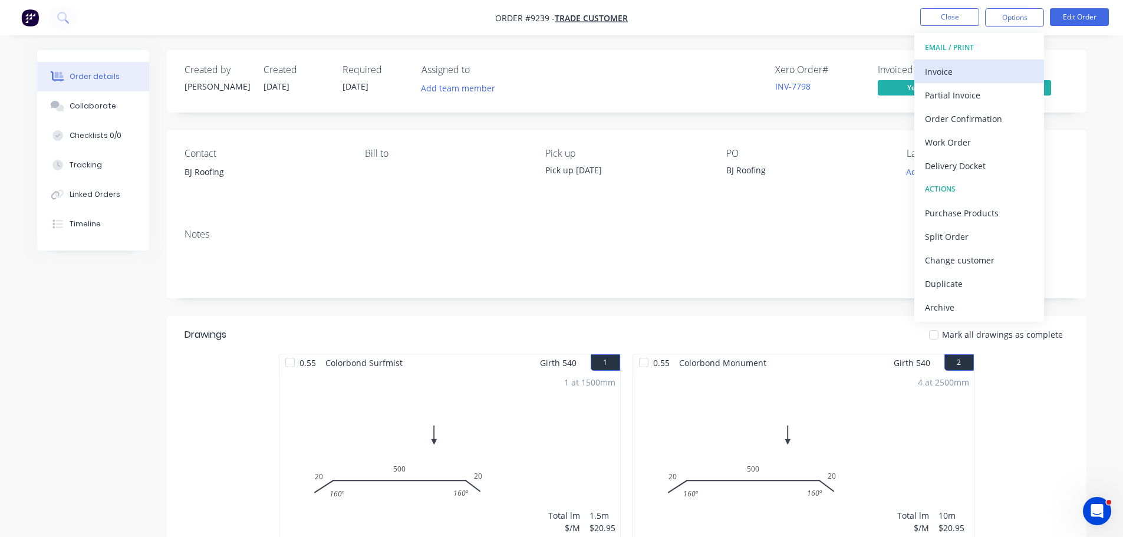
click at [960, 73] on div "Invoice" at bounding box center [979, 71] width 108 height 17
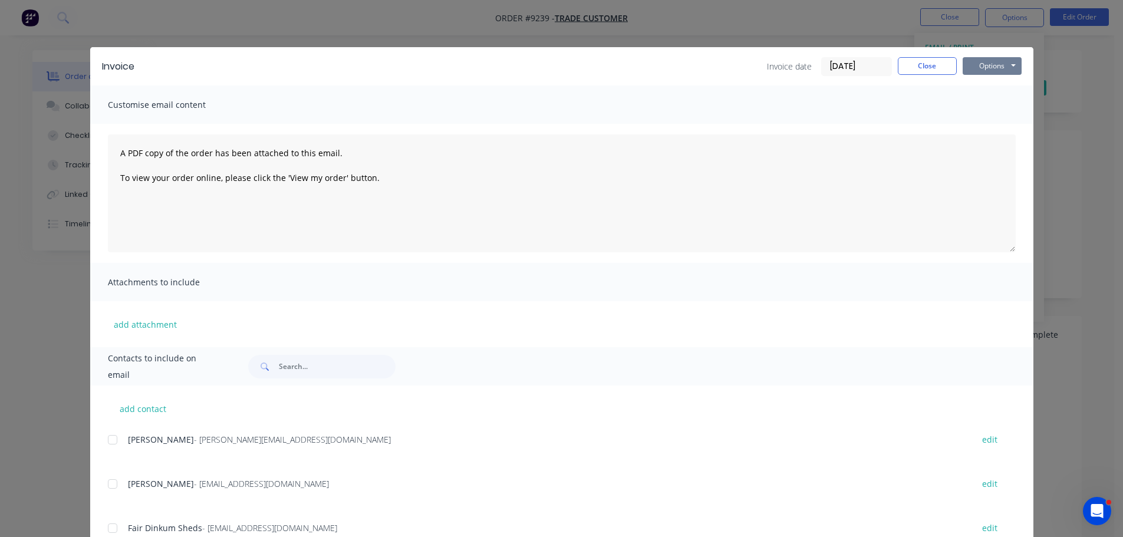
click at [972, 70] on button "Options" at bounding box center [992, 66] width 59 height 18
click at [966, 88] on button "Preview" at bounding box center [1000, 86] width 75 height 19
click at [919, 60] on button "Close" at bounding box center [927, 66] width 59 height 18
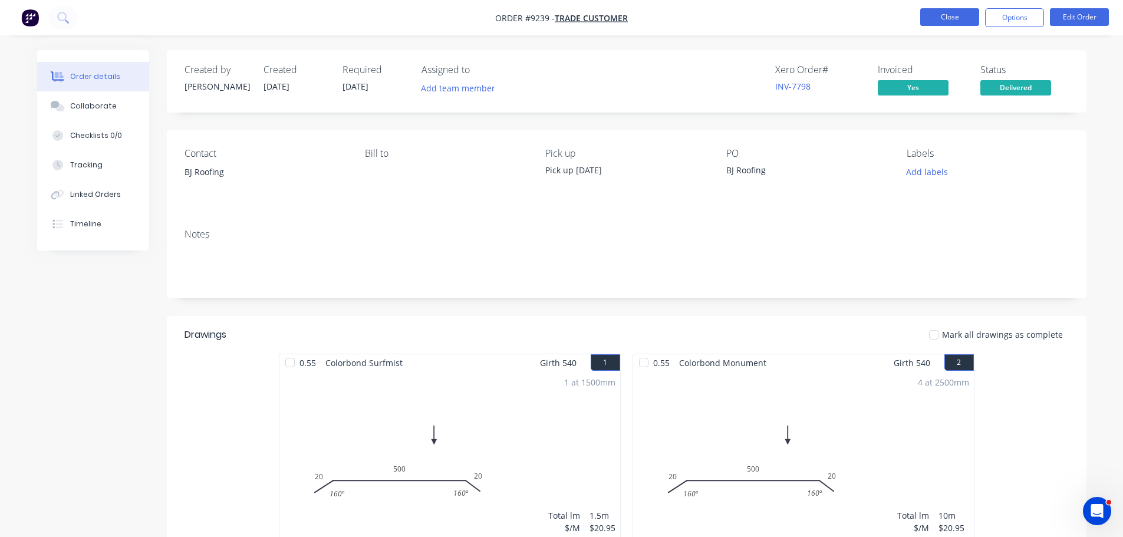
click at [940, 25] on button "Close" at bounding box center [949, 17] width 59 height 18
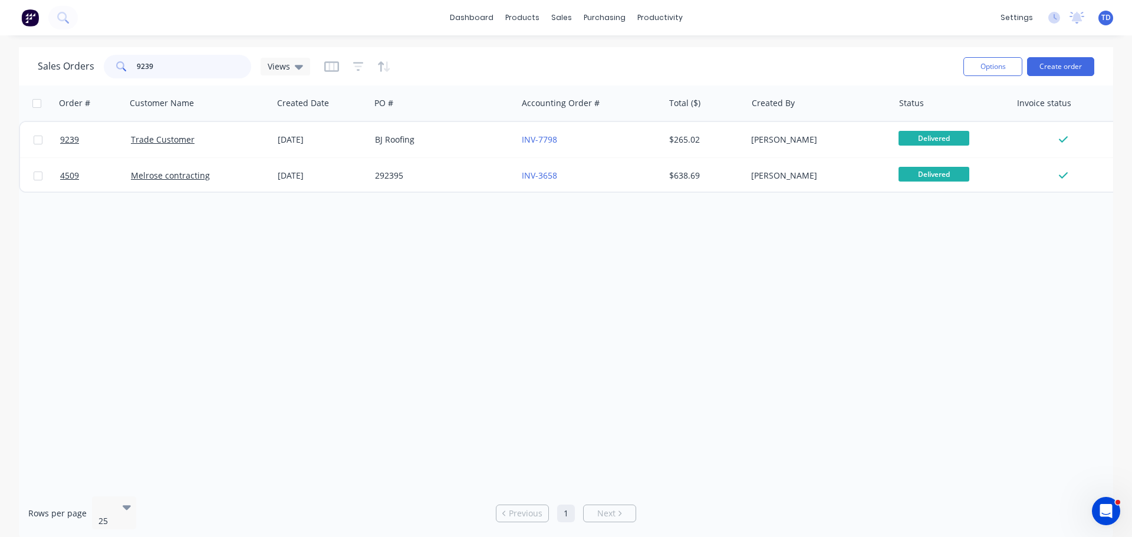
click at [148, 67] on input "9239" at bounding box center [194, 67] width 115 height 24
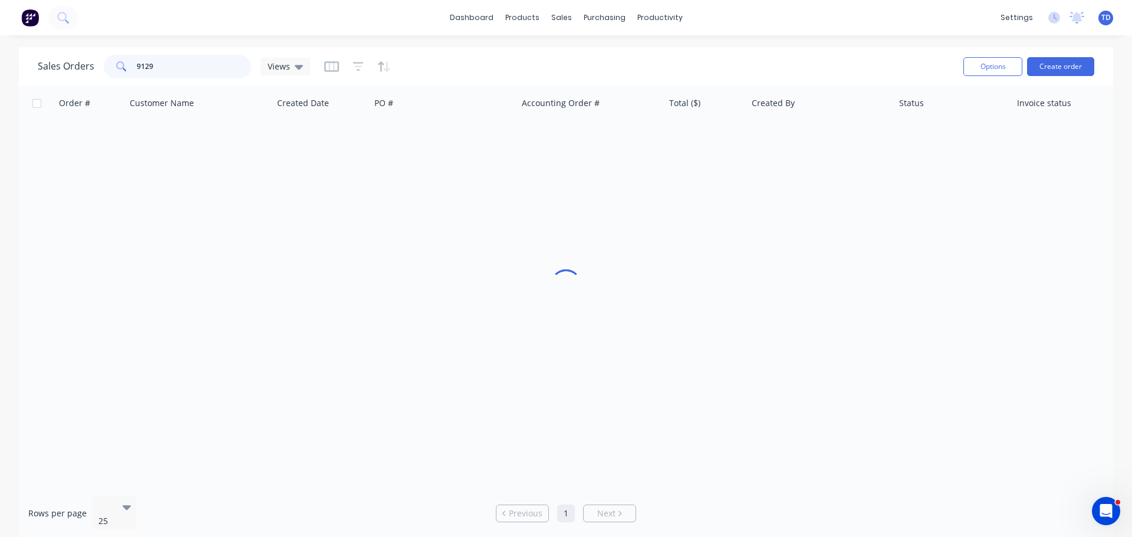
type input "9129"
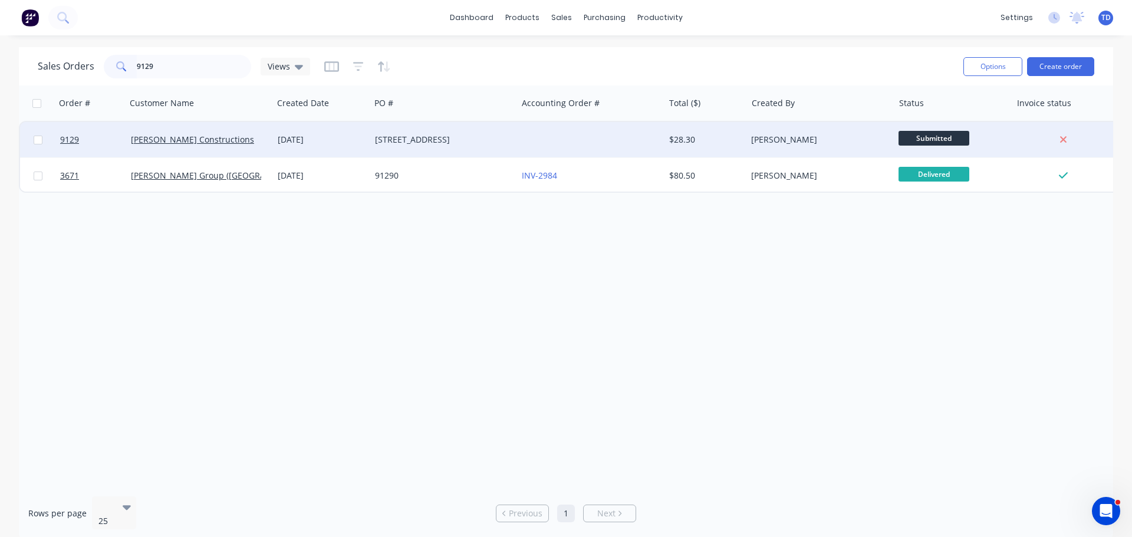
click at [399, 145] on div "1 Woodlawn Ave" at bounding box center [440, 140] width 131 height 12
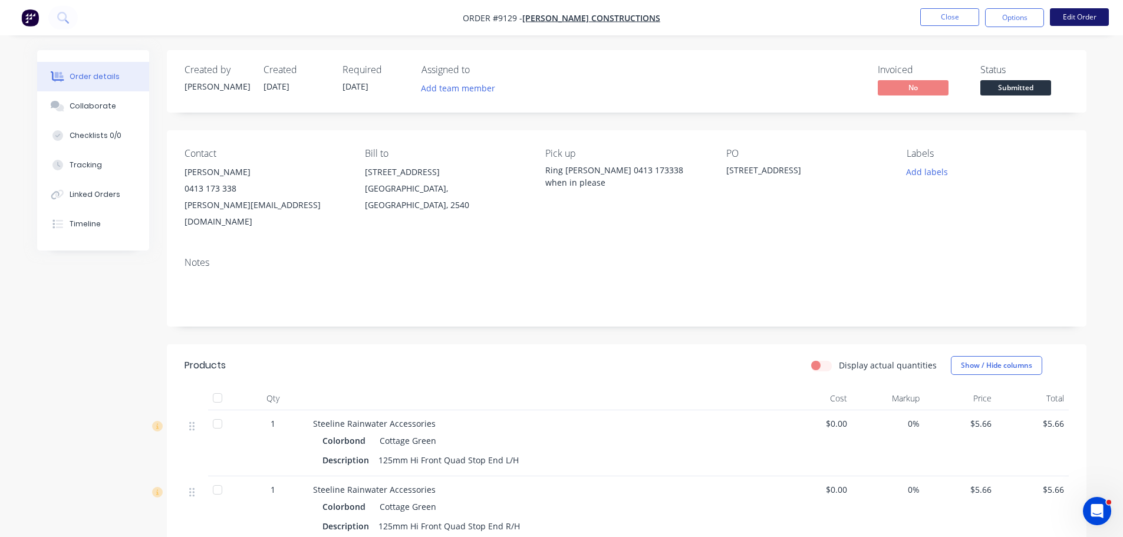
click at [1076, 14] on button "Edit Order" at bounding box center [1079, 17] width 59 height 18
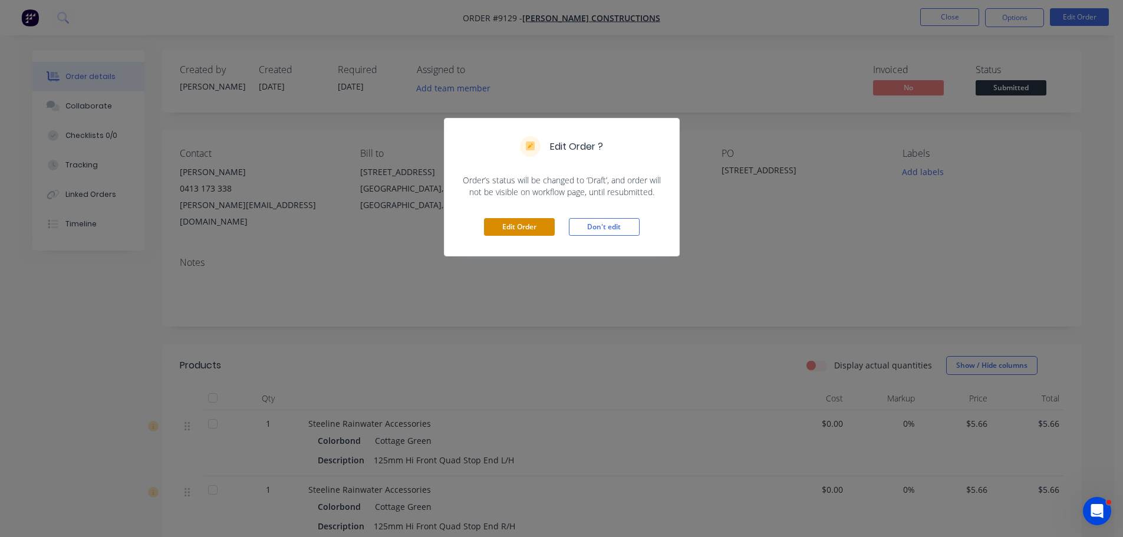
click at [529, 226] on button "Edit Order" at bounding box center [519, 227] width 71 height 18
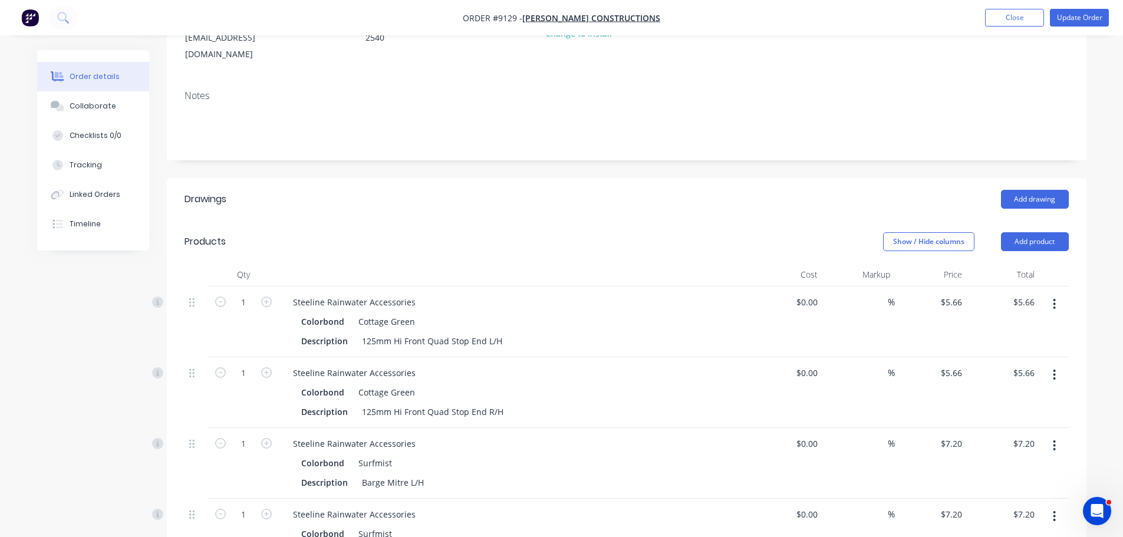
scroll to position [354, 0]
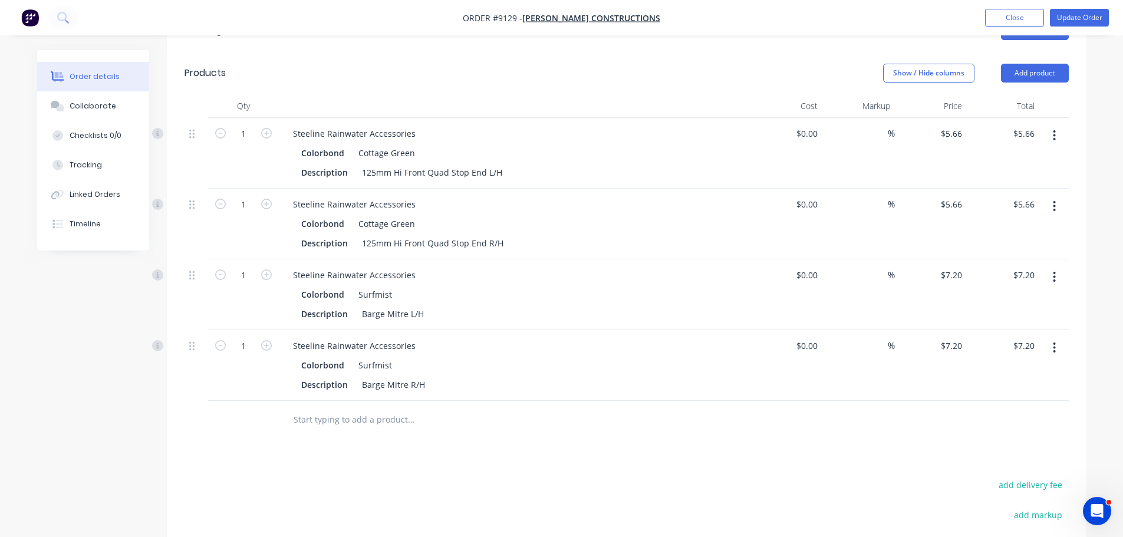
click at [340, 408] on input "text" at bounding box center [411, 420] width 236 height 24
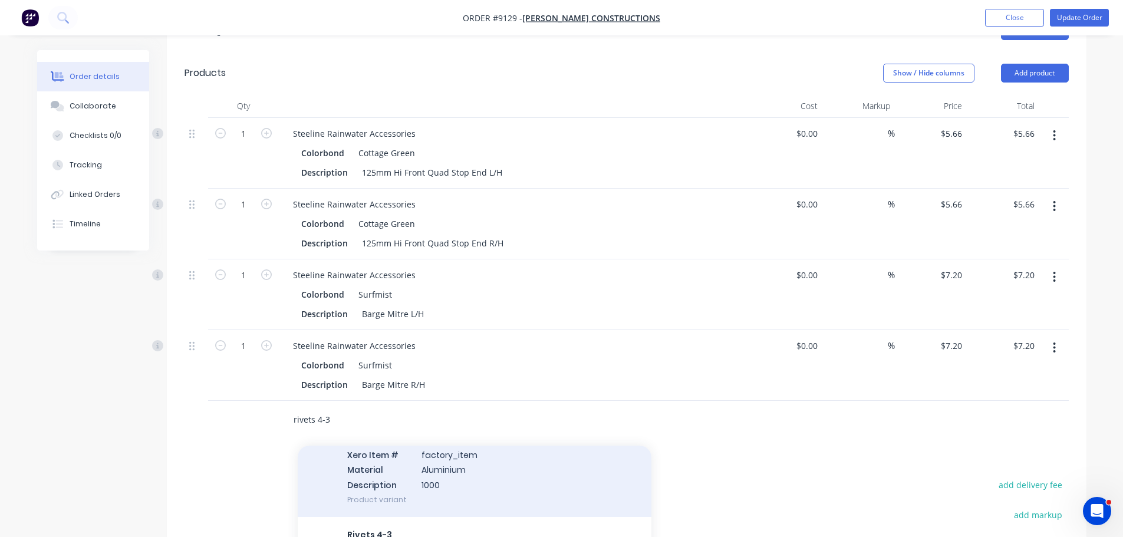
scroll to position [177, 0]
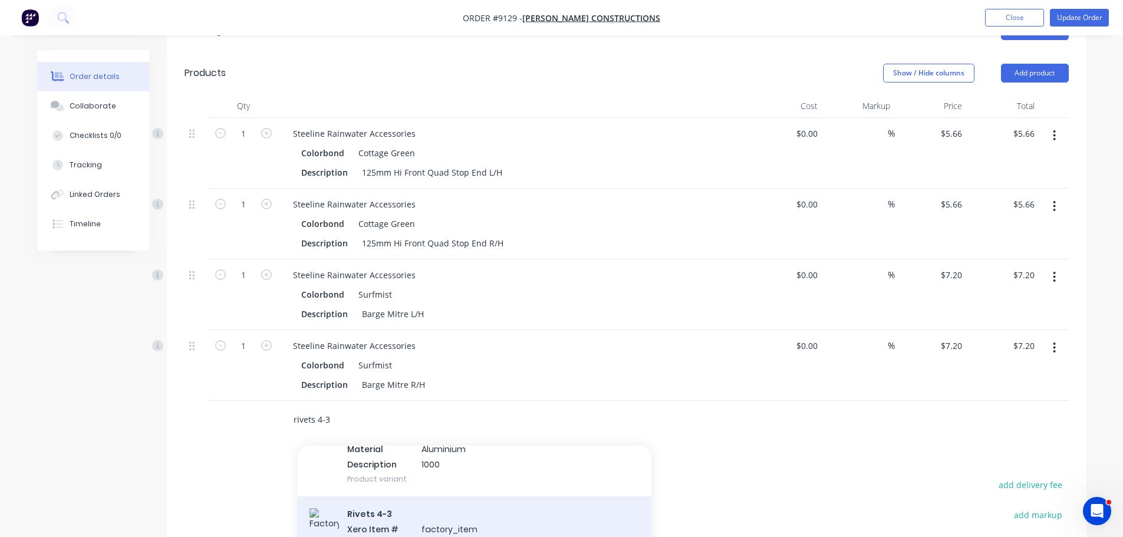
type input "rivets 4-3"
click at [407, 505] on div "Rivets 4-3 Xero Item # factory_item Material Colorbond Qty 100 Product variant" at bounding box center [475, 543] width 354 height 95
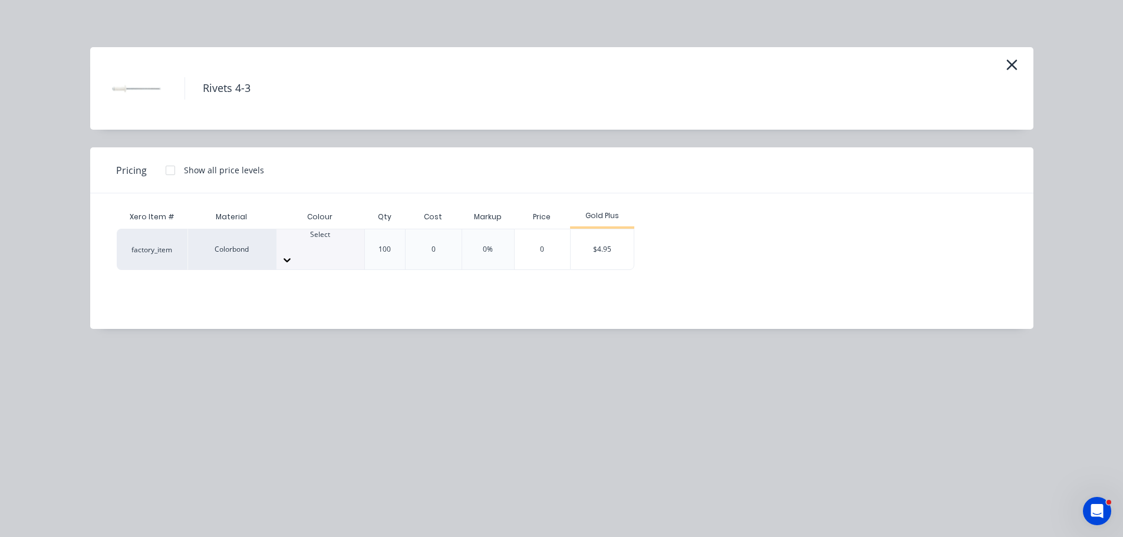
click at [321, 250] on div at bounding box center [321, 245] width 88 height 11
drag, startPoint x: 310, startPoint y: 363, endPoint x: 410, endPoint y: 358, distance: 100.3
click at [605, 254] on div "$4.95" at bounding box center [602, 249] width 63 height 40
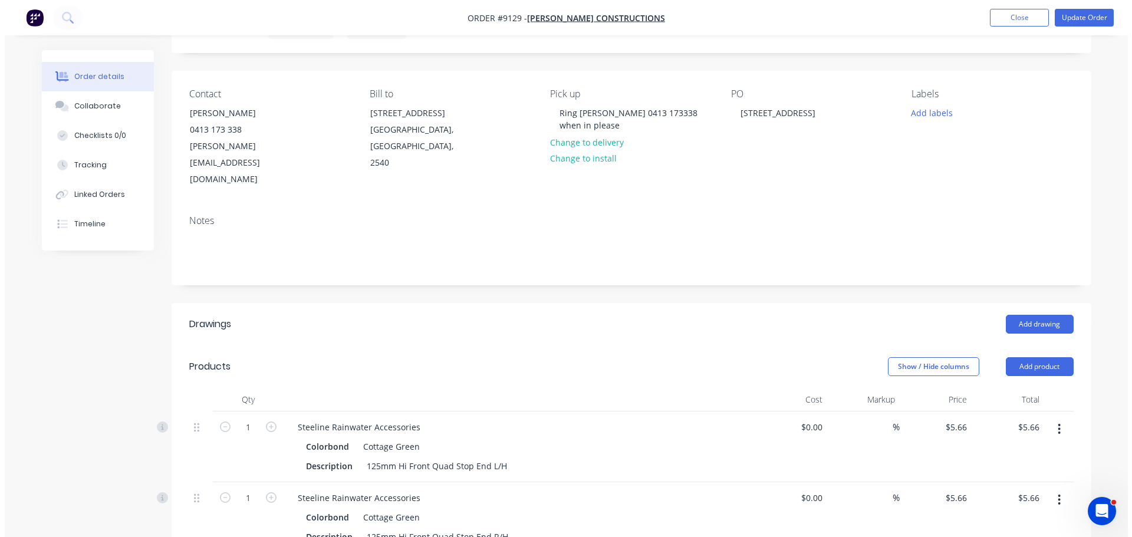
scroll to position [59, 0]
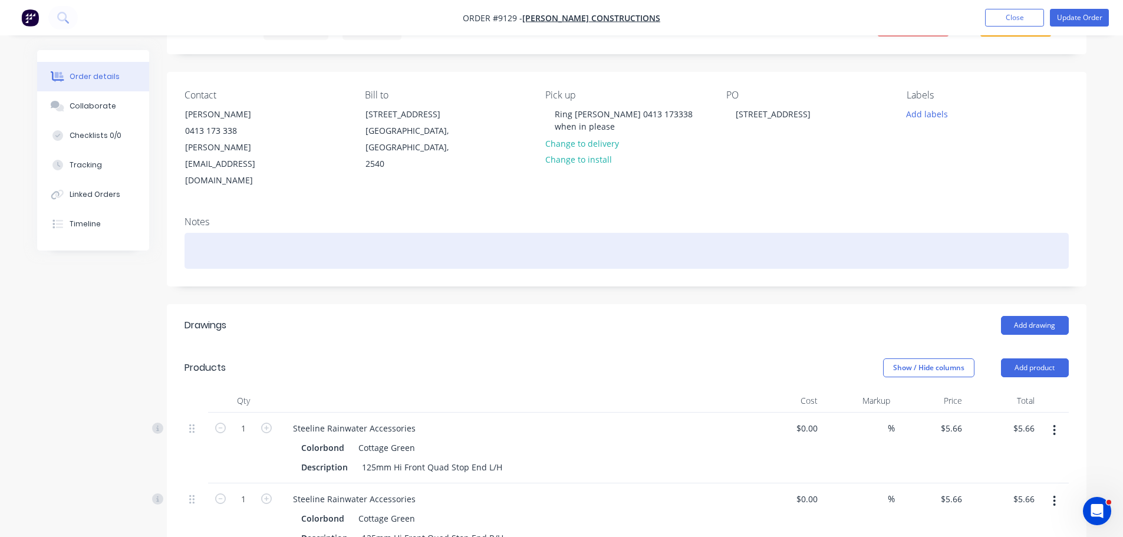
click at [213, 233] on div at bounding box center [627, 251] width 884 height 36
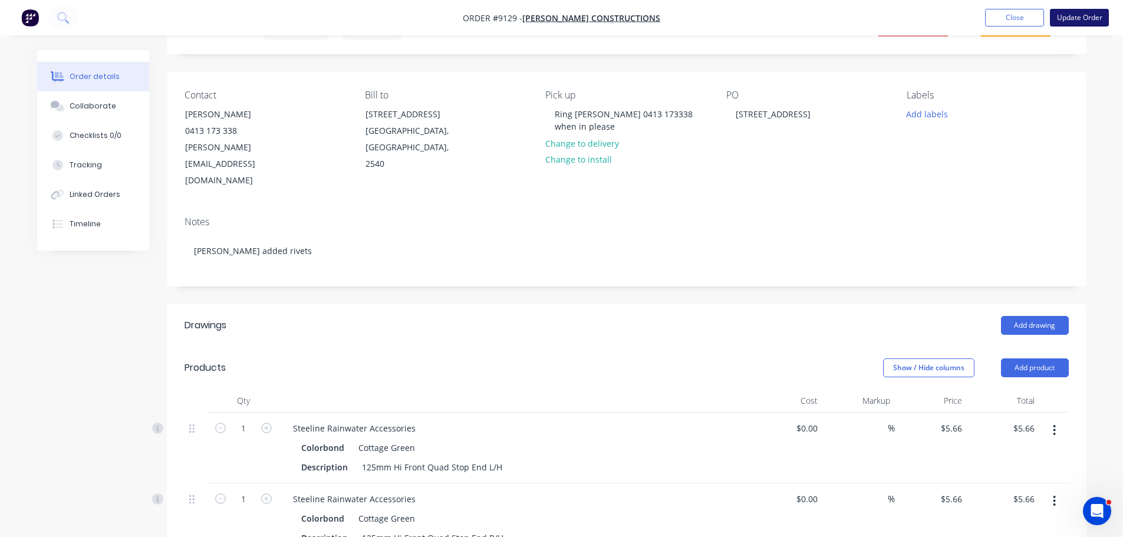
click at [1083, 17] on button "Update Order" at bounding box center [1079, 18] width 59 height 18
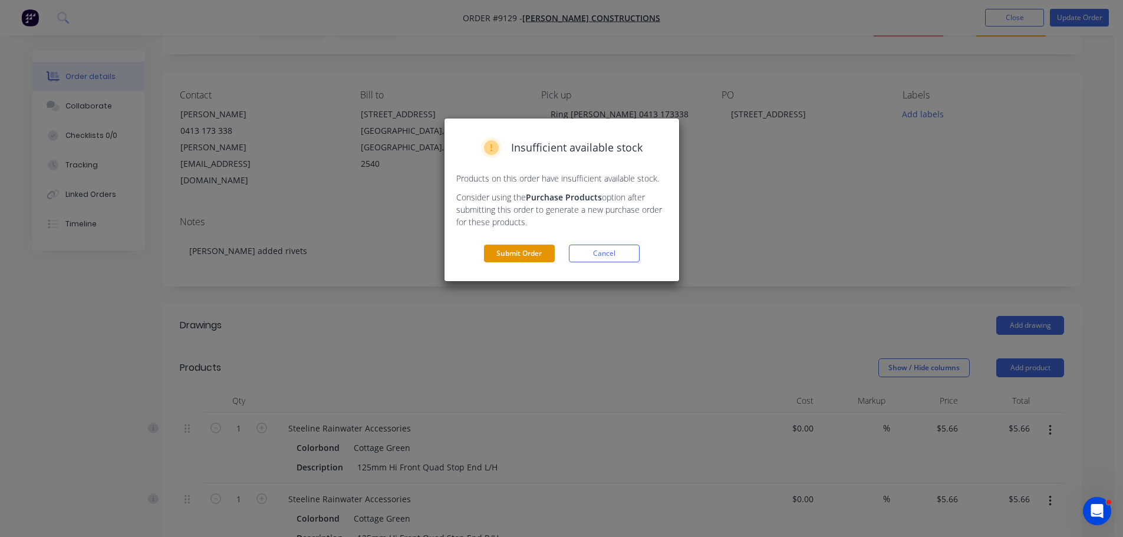
click at [534, 255] on button "Submit Order" at bounding box center [519, 254] width 71 height 18
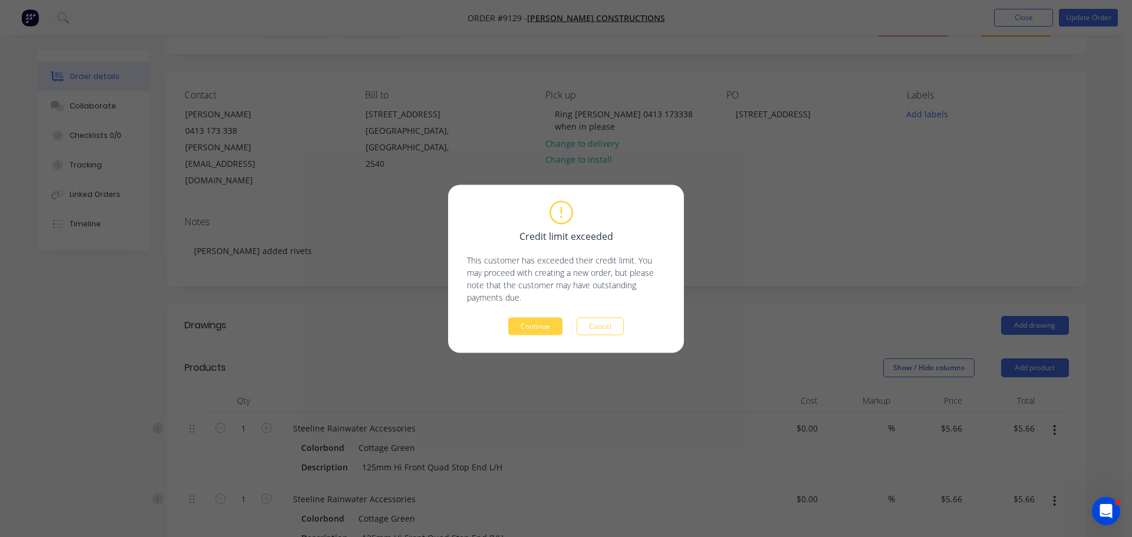
drag, startPoint x: 523, startPoint y: 322, endPoint x: 588, endPoint y: 320, distance: 64.9
click at [524, 322] on button "Continue" at bounding box center [535, 326] width 54 height 18
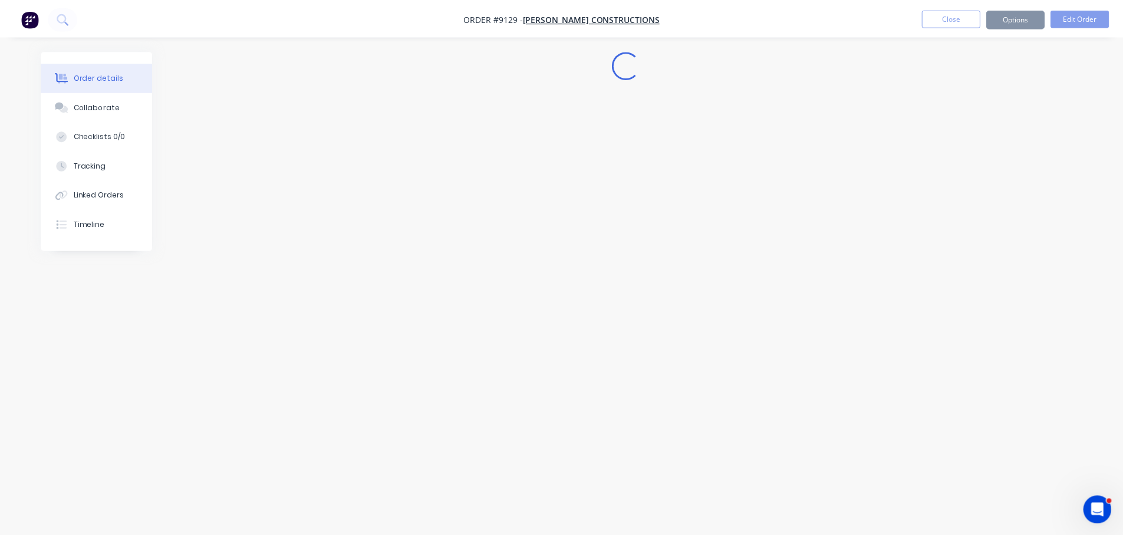
scroll to position [0, 0]
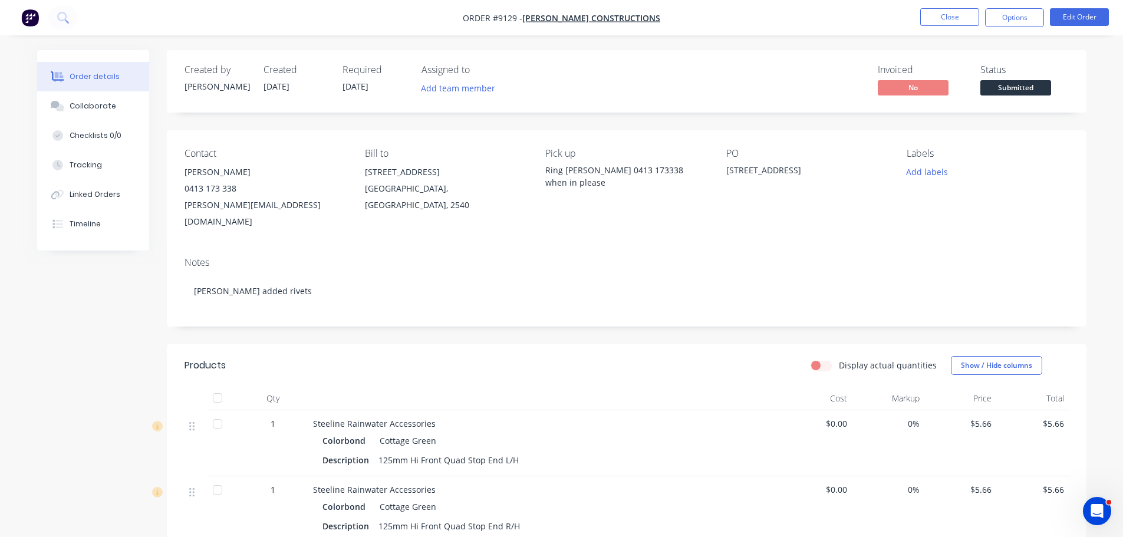
click at [1027, 94] on span "Submitted" at bounding box center [1016, 87] width 71 height 15
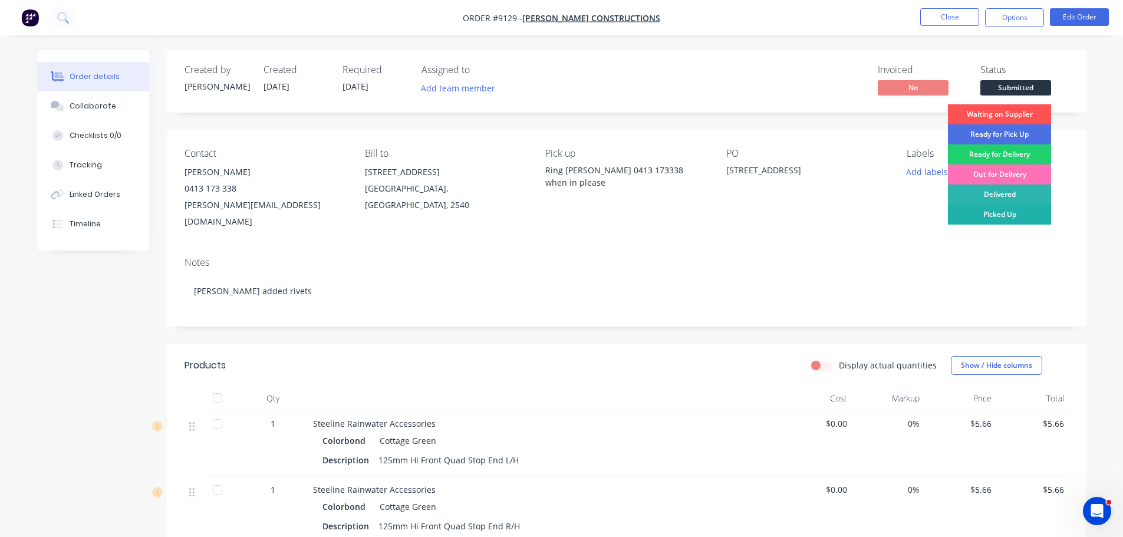
click at [1019, 206] on div "Picked Up" at bounding box center [999, 215] width 103 height 20
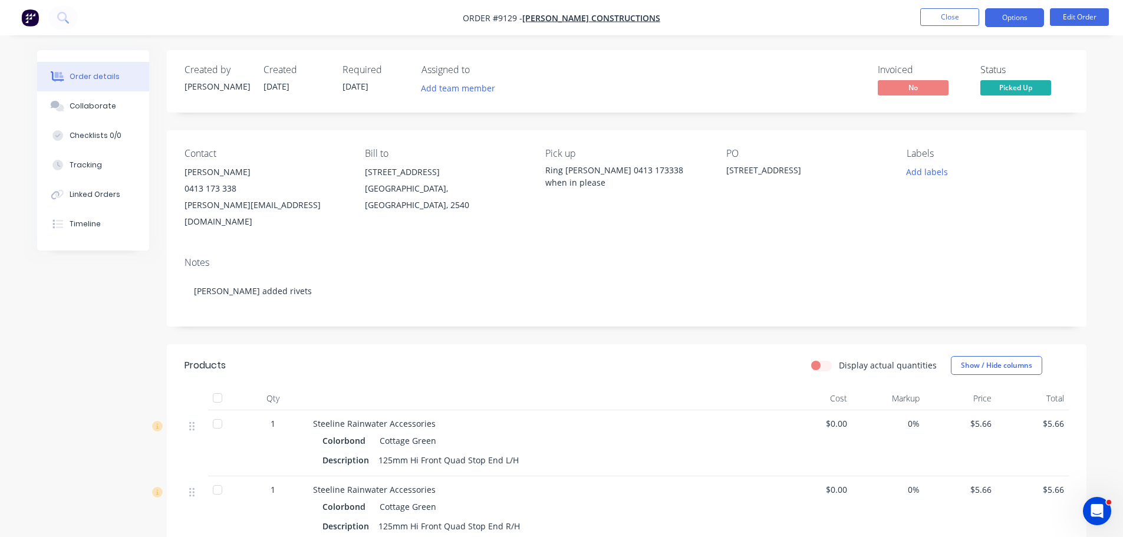
click at [1005, 22] on button "Options" at bounding box center [1014, 17] width 59 height 19
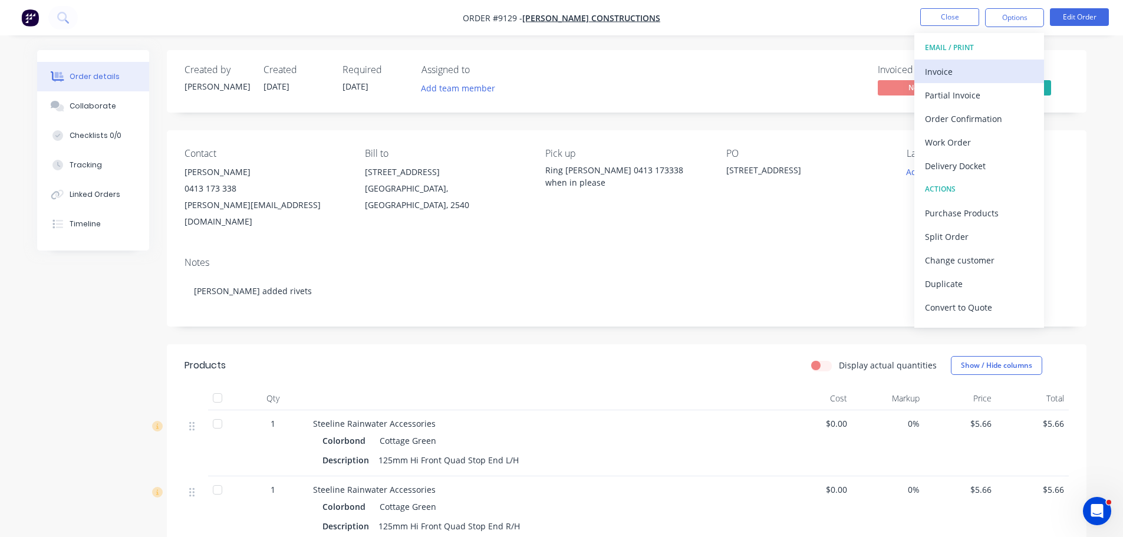
click at [933, 75] on div "Invoice" at bounding box center [979, 71] width 108 height 17
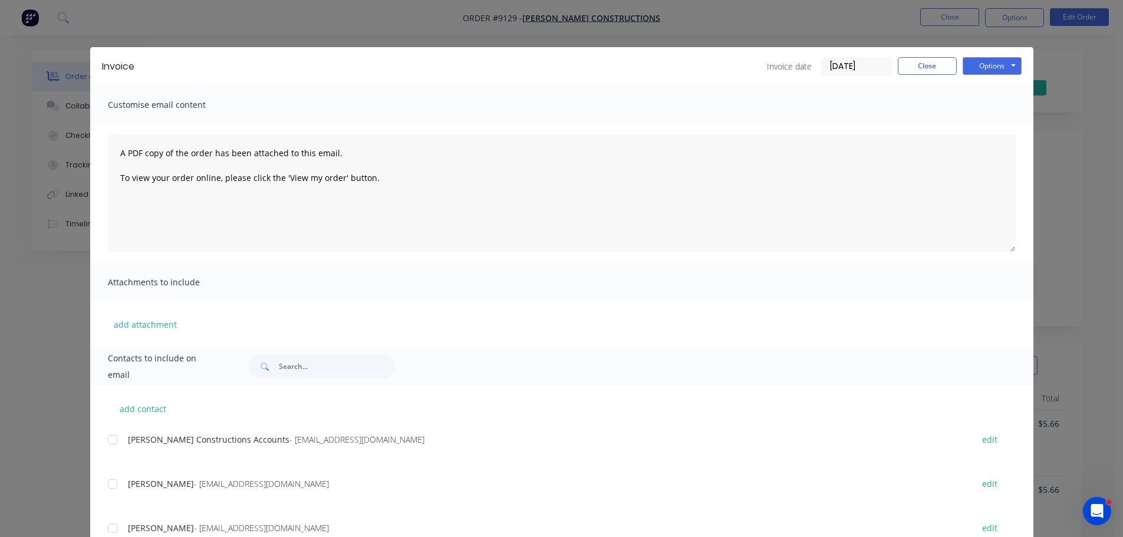
drag, startPoint x: 107, startPoint y: 440, endPoint x: 193, endPoint y: 439, distance: 86.1
click at [109, 439] on div at bounding box center [113, 440] width 24 height 24
click at [997, 64] on button "Options" at bounding box center [992, 66] width 59 height 18
click at [995, 126] on button "Email" at bounding box center [1000, 125] width 75 height 19
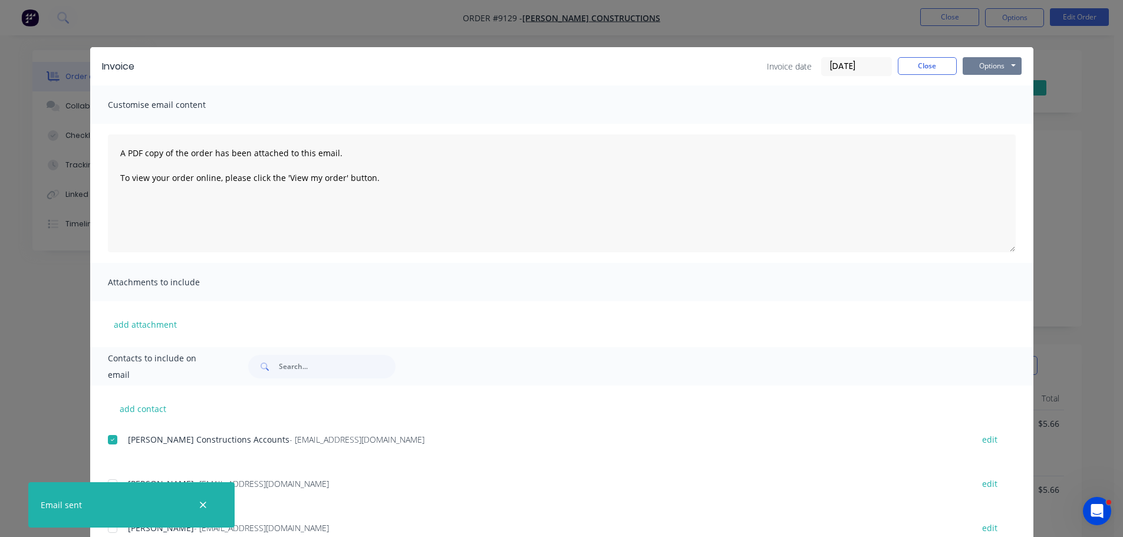
click at [984, 69] on button "Options" at bounding box center [992, 66] width 59 height 18
click at [984, 101] on button "Print" at bounding box center [1000, 106] width 75 height 19
drag, startPoint x: 894, startPoint y: 65, endPoint x: 919, endPoint y: 58, distance: 25.8
click at [898, 65] on button "Close" at bounding box center [927, 66] width 59 height 18
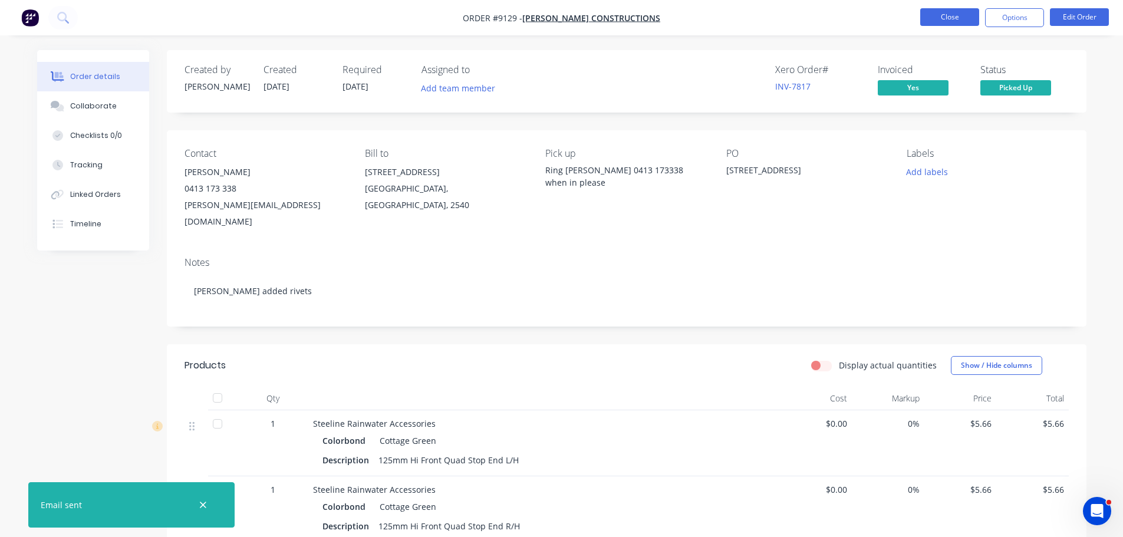
click at [939, 21] on button "Close" at bounding box center [949, 17] width 59 height 18
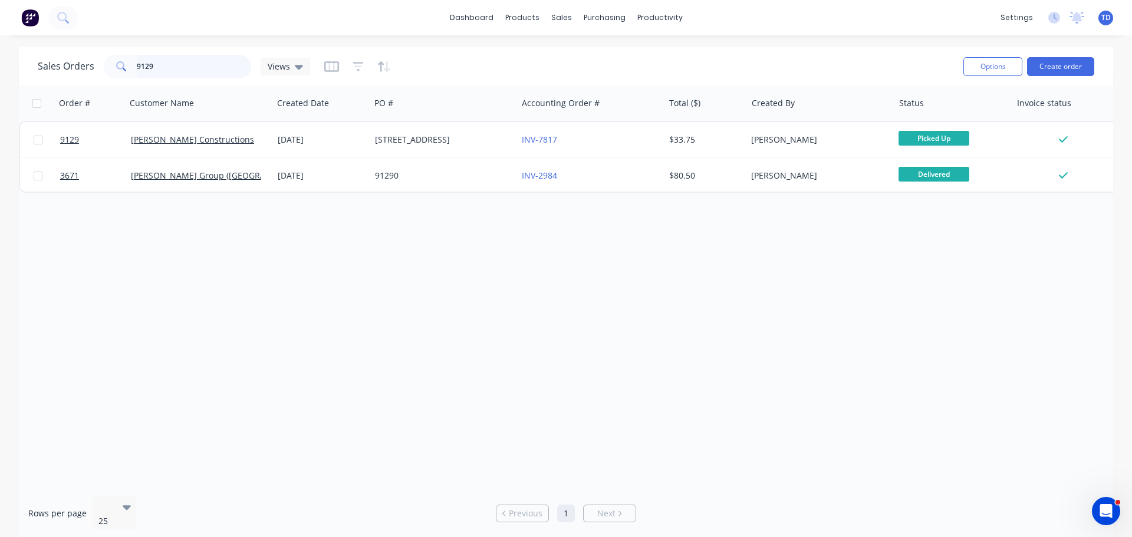
click at [182, 64] on input "9129" at bounding box center [194, 67] width 115 height 24
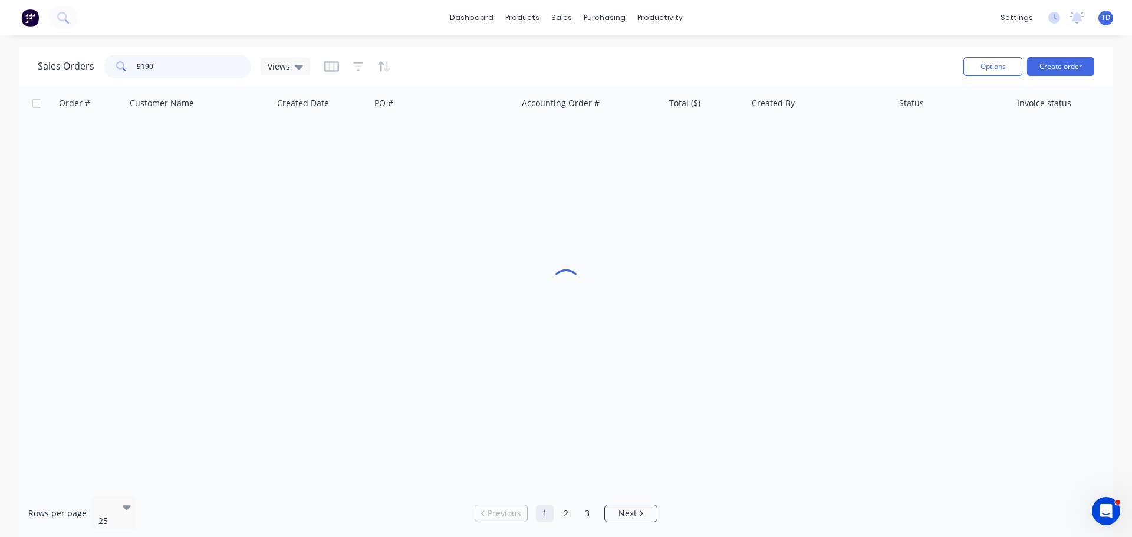
type input "9190"
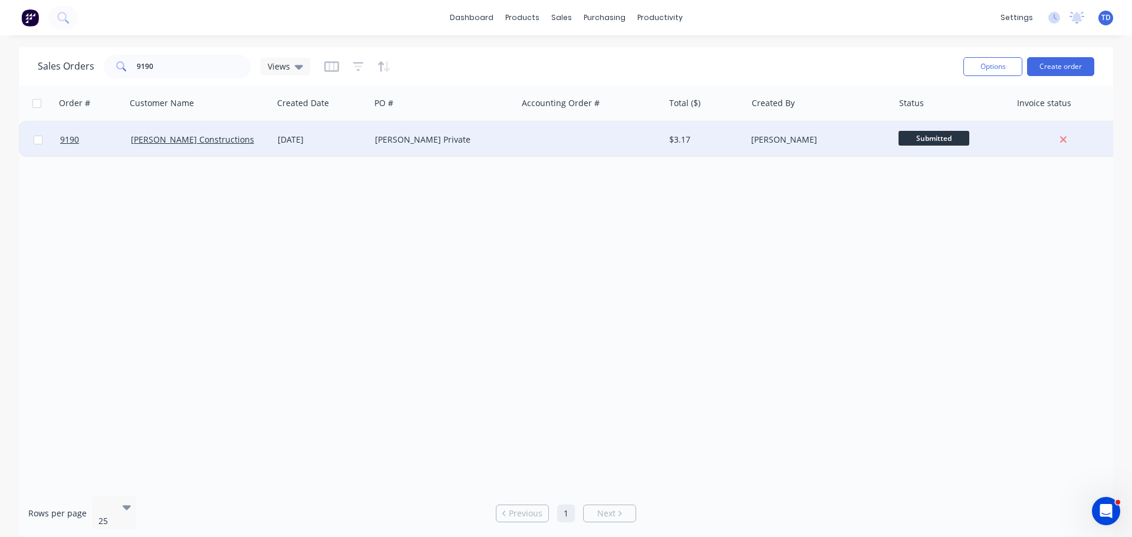
click at [483, 144] on div "[PERSON_NAME] Private" at bounding box center [440, 140] width 131 height 12
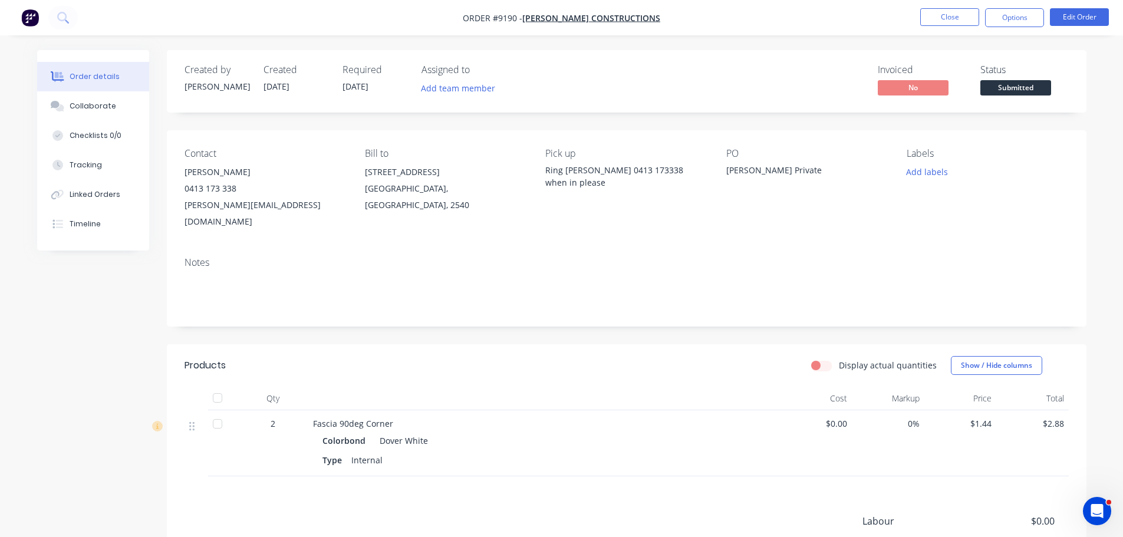
click at [1001, 93] on span "Submitted" at bounding box center [1016, 87] width 71 height 15
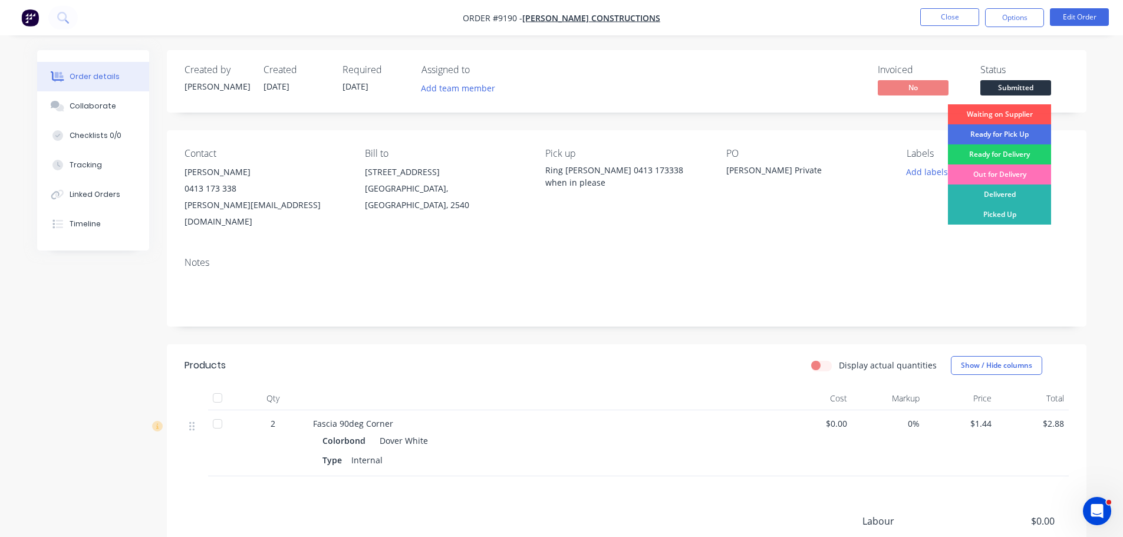
drag, startPoint x: 1016, startPoint y: 215, endPoint x: 1025, endPoint y: 184, distance: 32.6
click at [1016, 216] on div "Picked Up" at bounding box center [999, 215] width 103 height 20
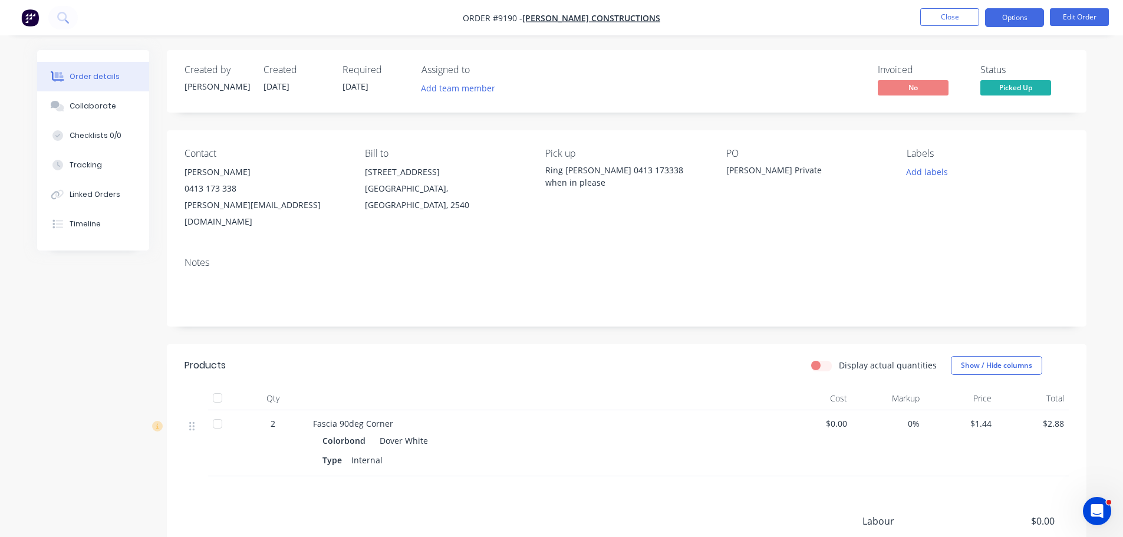
click at [1023, 20] on button "Options" at bounding box center [1014, 17] width 59 height 19
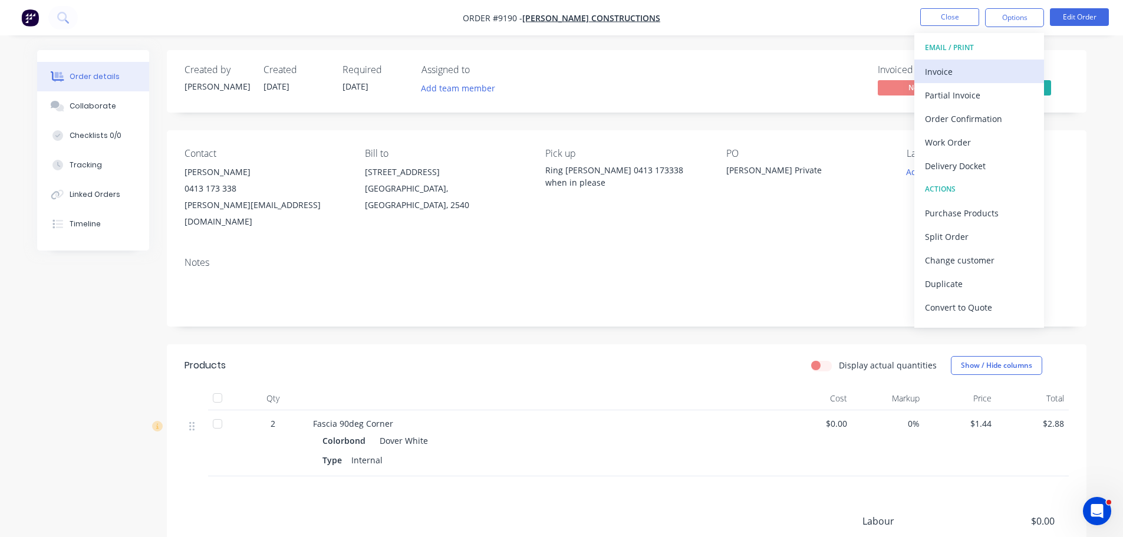
click at [963, 71] on div "Invoice" at bounding box center [979, 71] width 108 height 17
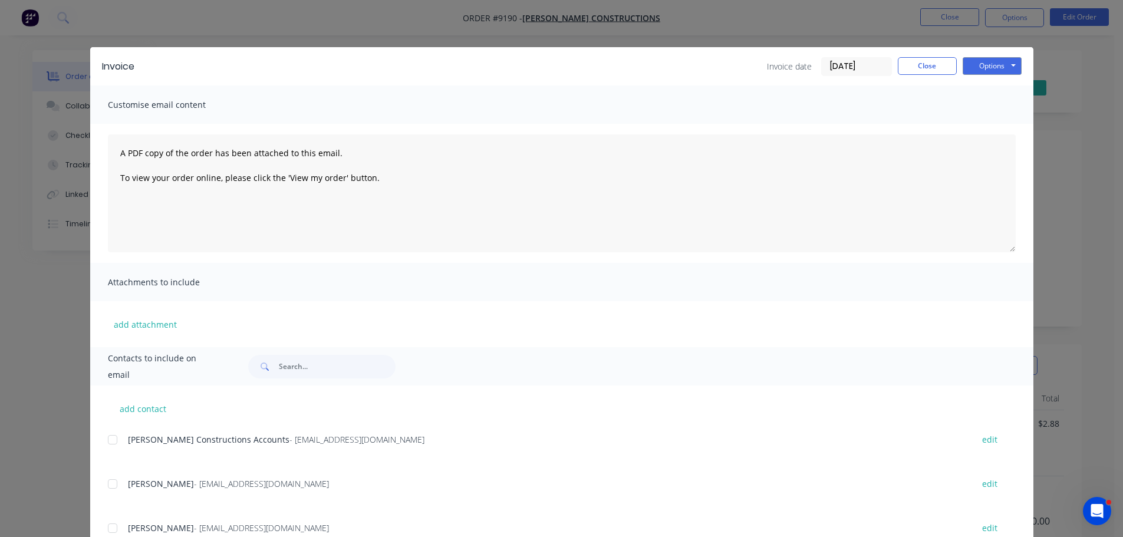
click at [107, 440] on div at bounding box center [113, 440] width 24 height 24
click at [983, 67] on button "Options" at bounding box center [992, 66] width 59 height 18
click at [997, 129] on button "Email" at bounding box center [1000, 125] width 75 height 19
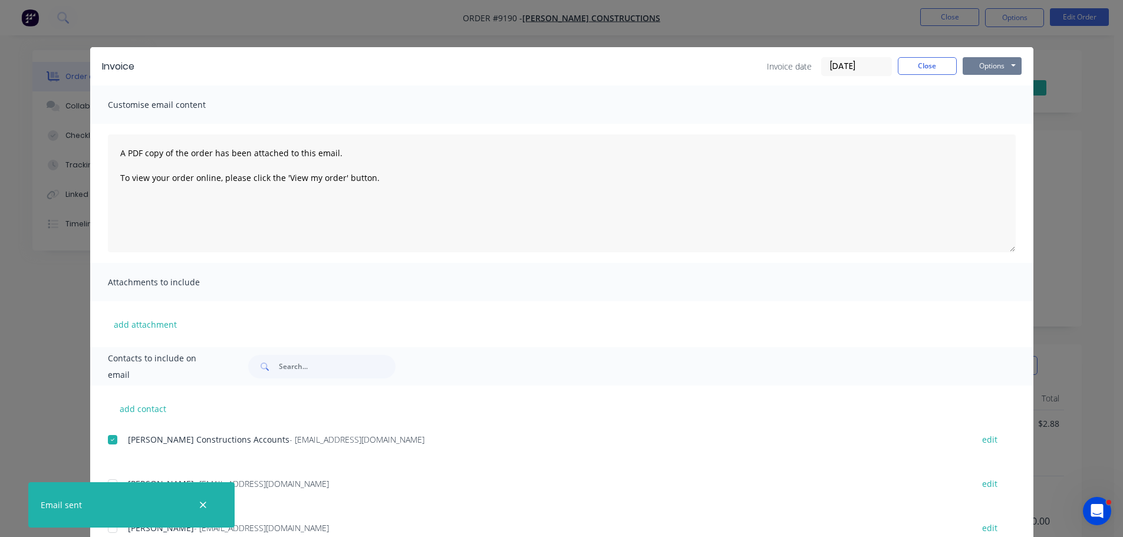
click at [981, 71] on button "Options" at bounding box center [992, 66] width 59 height 18
click at [981, 103] on button "Print" at bounding box center [1000, 106] width 75 height 19
click at [916, 59] on button "Close" at bounding box center [927, 66] width 59 height 18
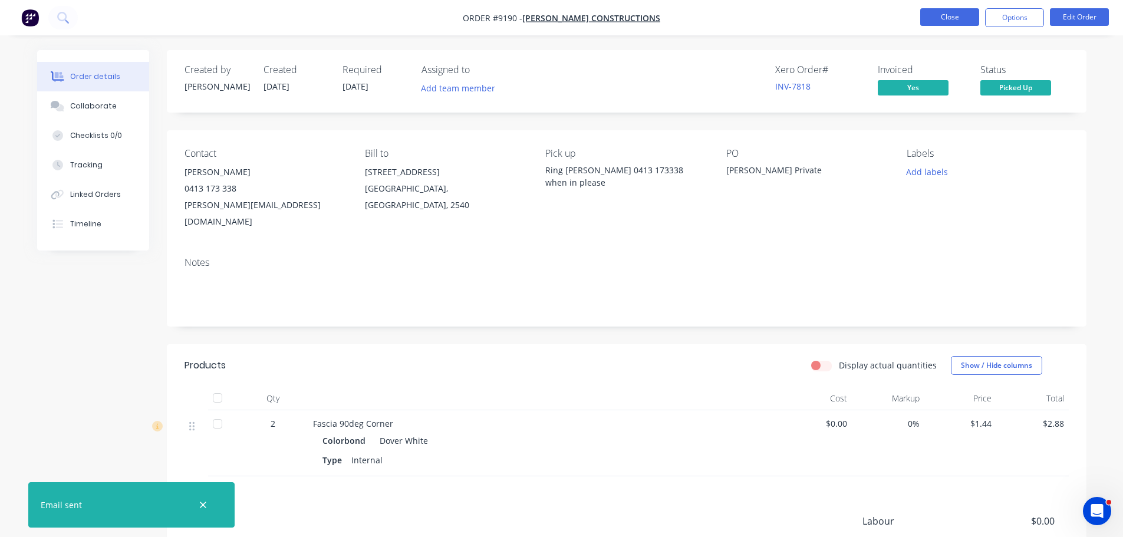
click at [944, 19] on button "Close" at bounding box center [949, 17] width 59 height 18
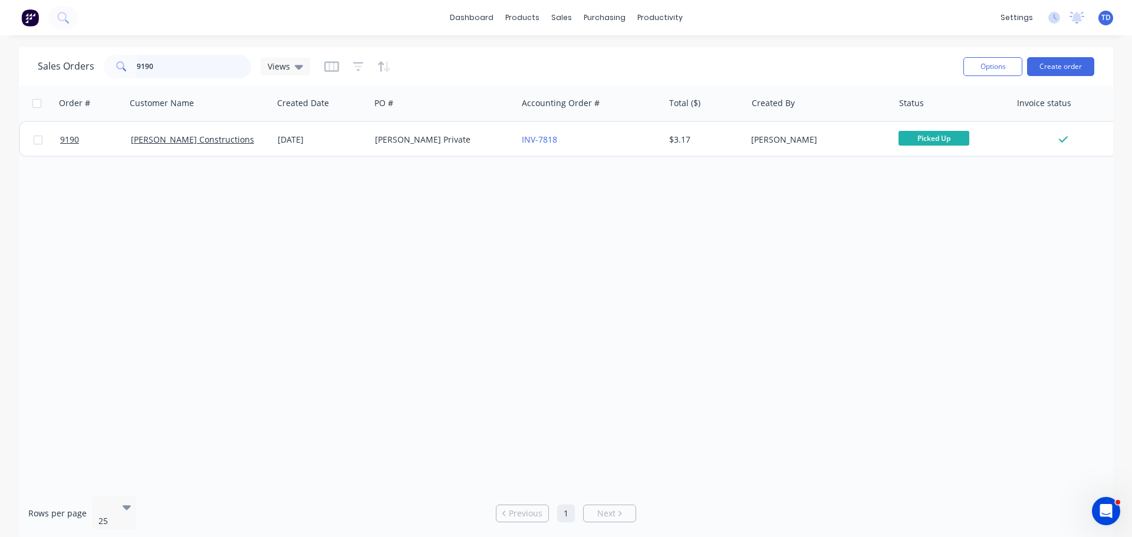
click at [166, 72] on input "9190" at bounding box center [194, 67] width 115 height 24
type input "9113"
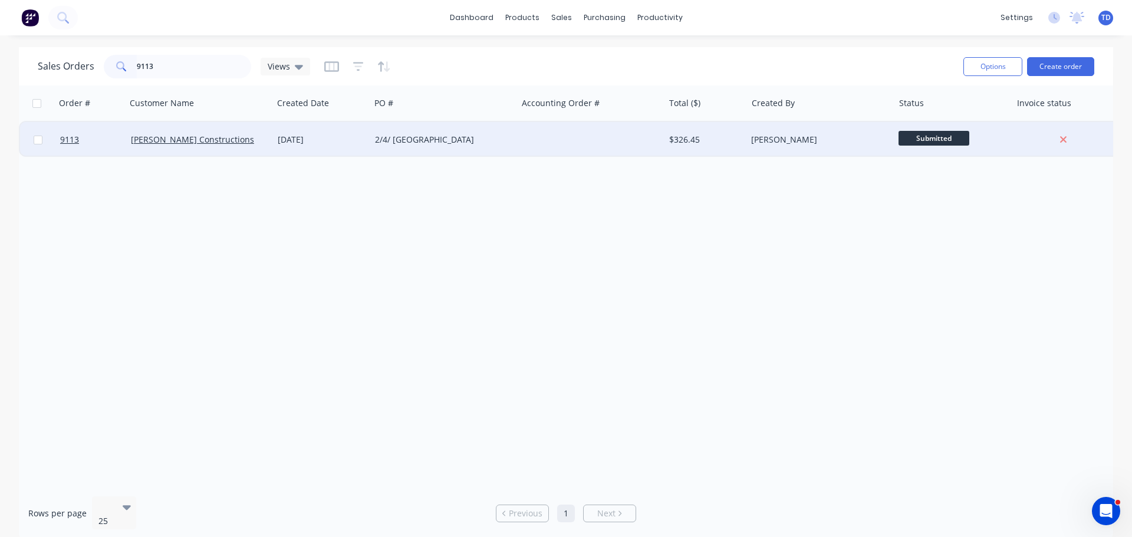
click at [494, 142] on div "2/4/ Holme Street" at bounding box center [440, 140] width 131 height 12
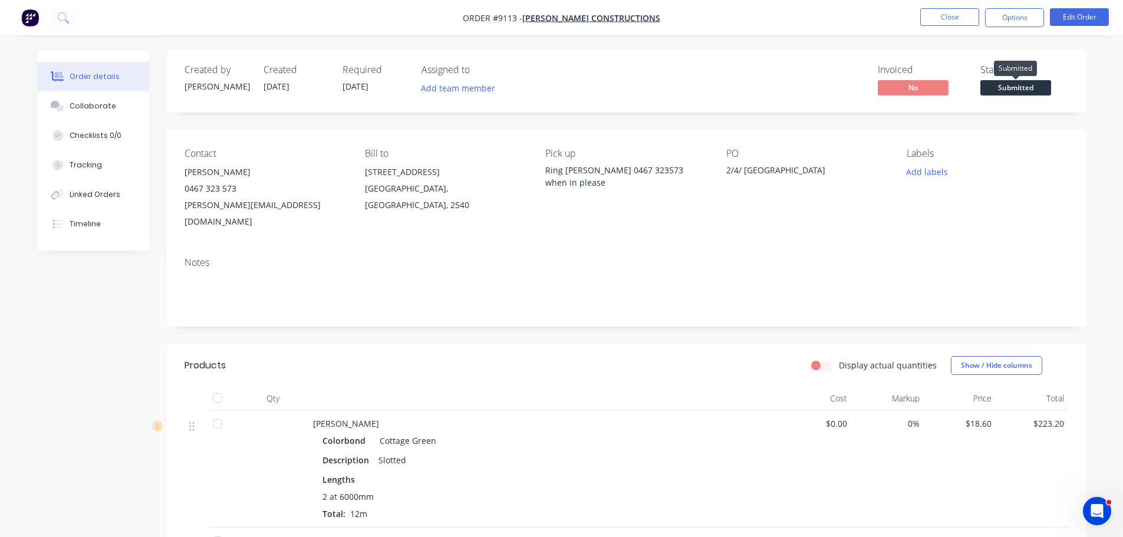
click at [1006, 90] on span "Submitted" at bounding box center [1016, 87] width 71 height 15
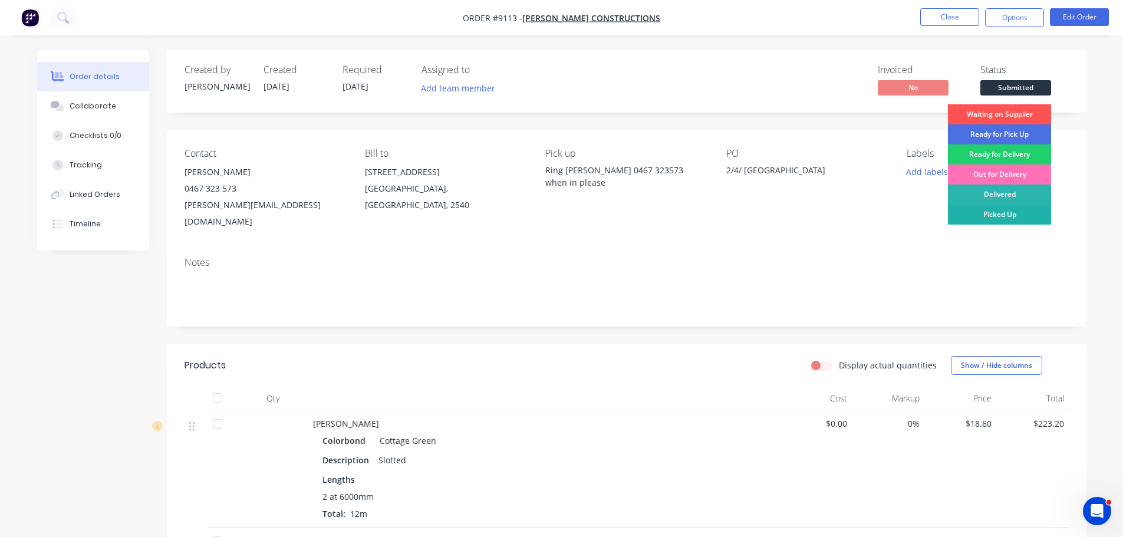
click at [988, 214] on div "Picked Up" at bounding box center [999, 215] width 103 height 20
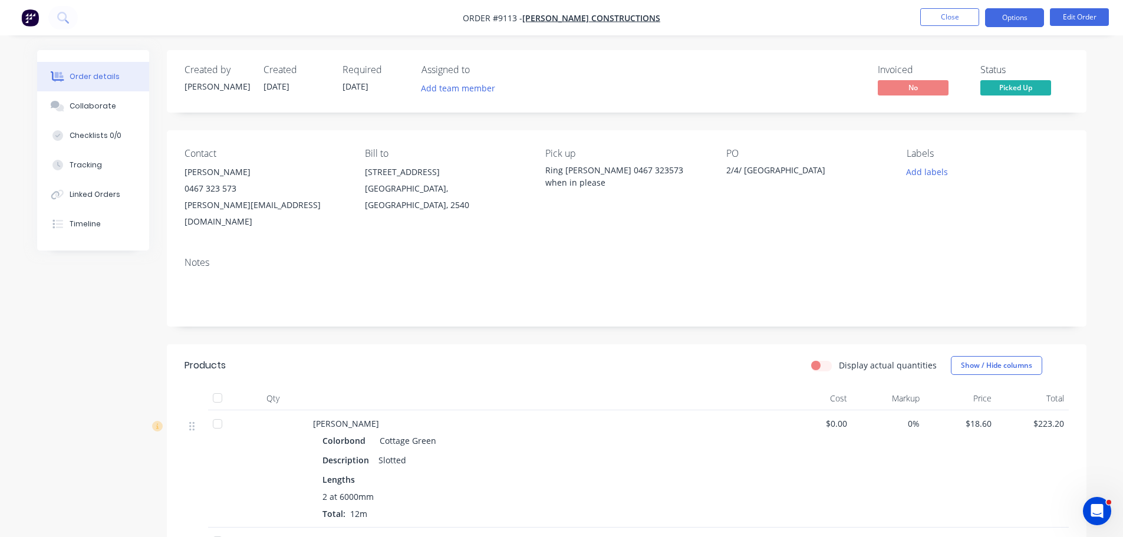
click at [1019, 16] on button "Options" at bounding box center [1014, 17] width 59 height 19
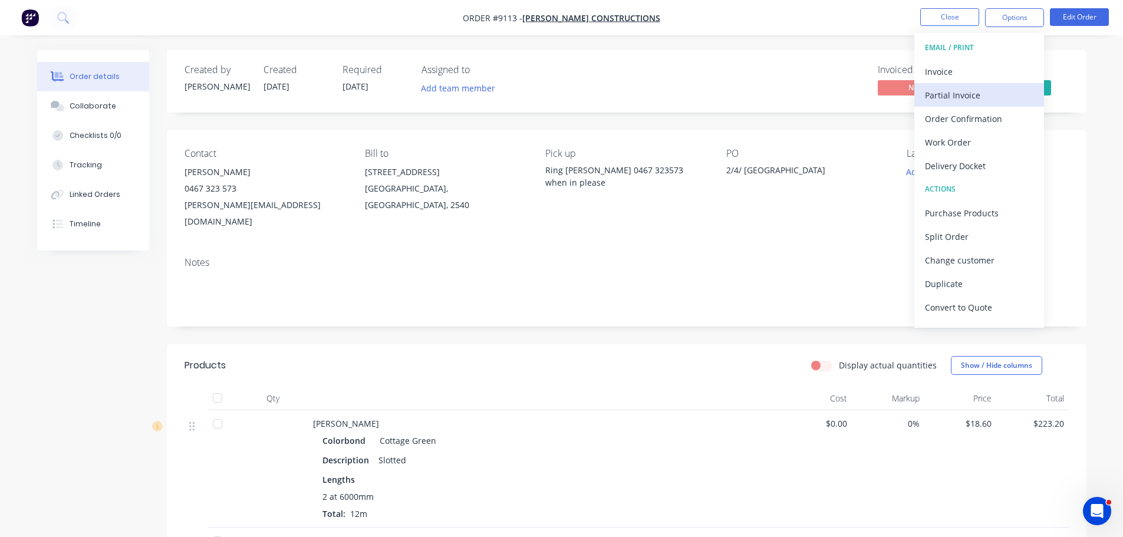
click at [949, 87] on div "Partial Invoice" at bounding box center [979, 95] width 108 height 17
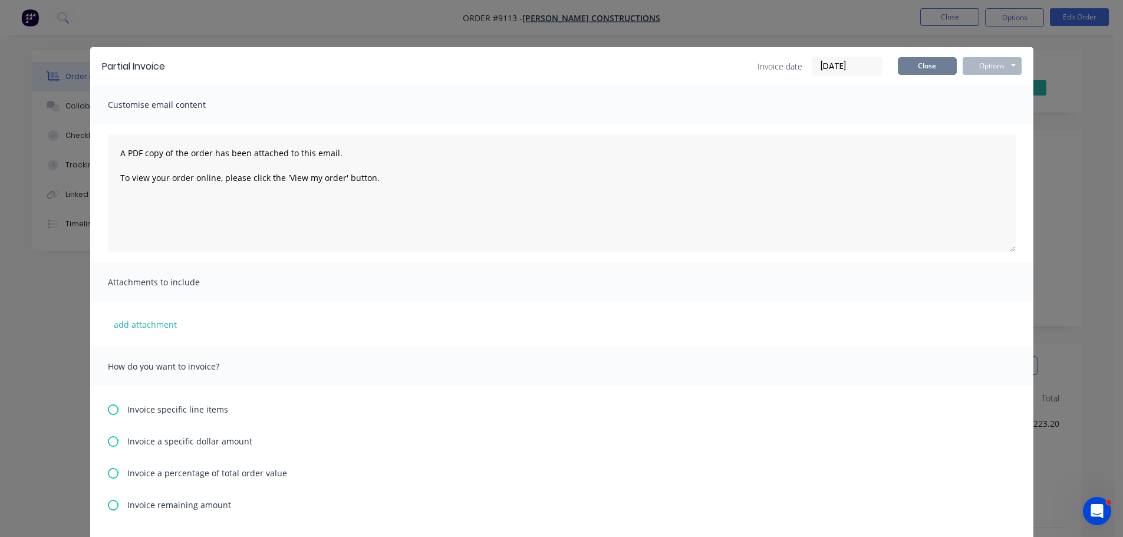
click at [919, 68] on button "Close" at bounding box center [927, 66] width 59 height 18
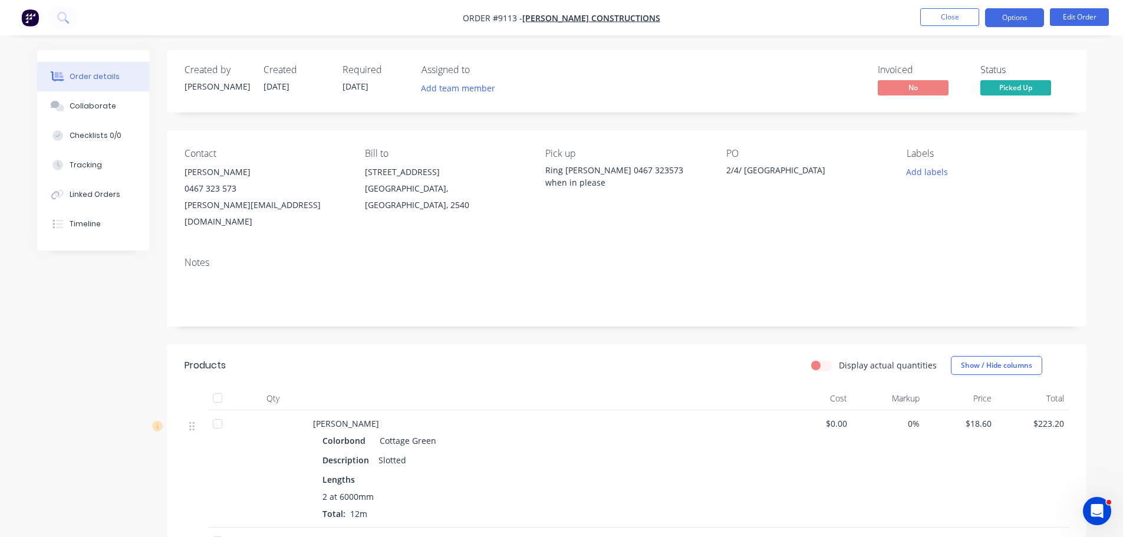
click at [999, 19] on button "Options" at bounding box center [1014, 17] width 59 height 19
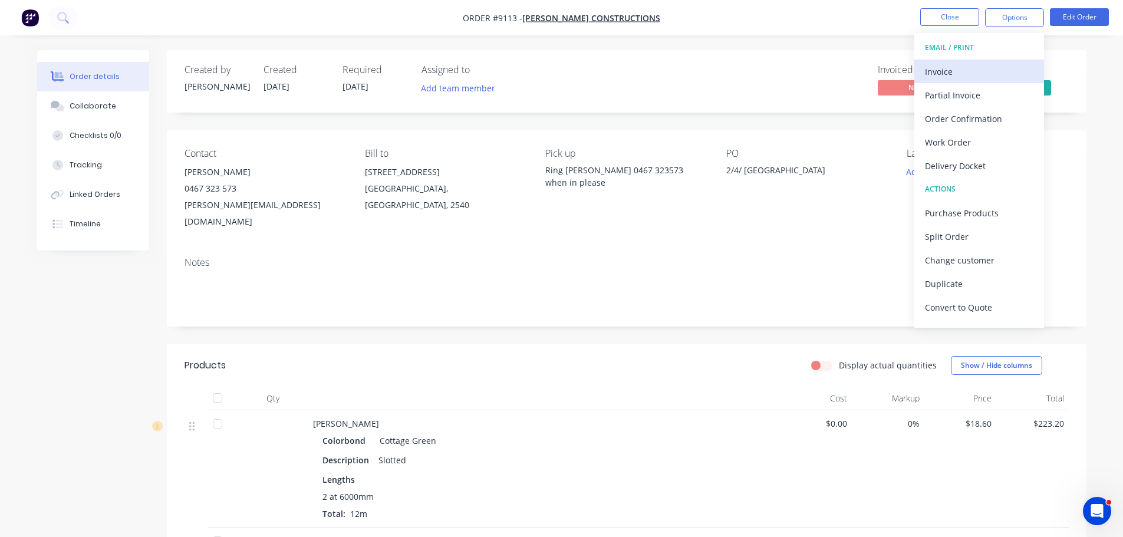
click at [942, 72] on div "Invoice" at bounding box center [979, 71] width 108 height 17
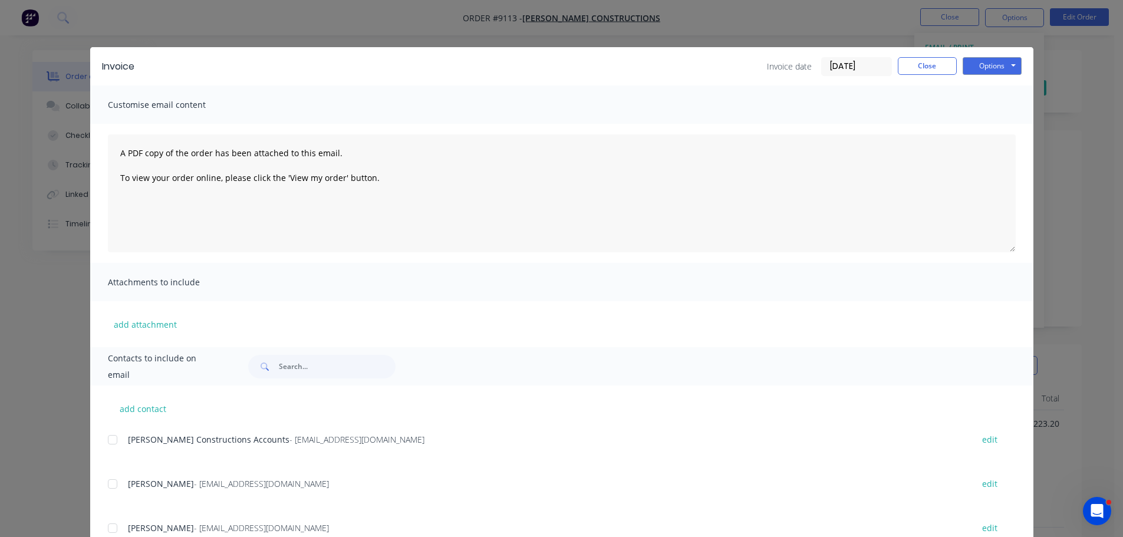
click at [107, 443] on div at bounding box center [113, 440] width 24 height 24
click at [975, 61] on button "Options" at bounding box center [992, 66] width 59 height 18
click at [988, 126] on button "Email" at bounding box center [1000, 125] width 75 height 19
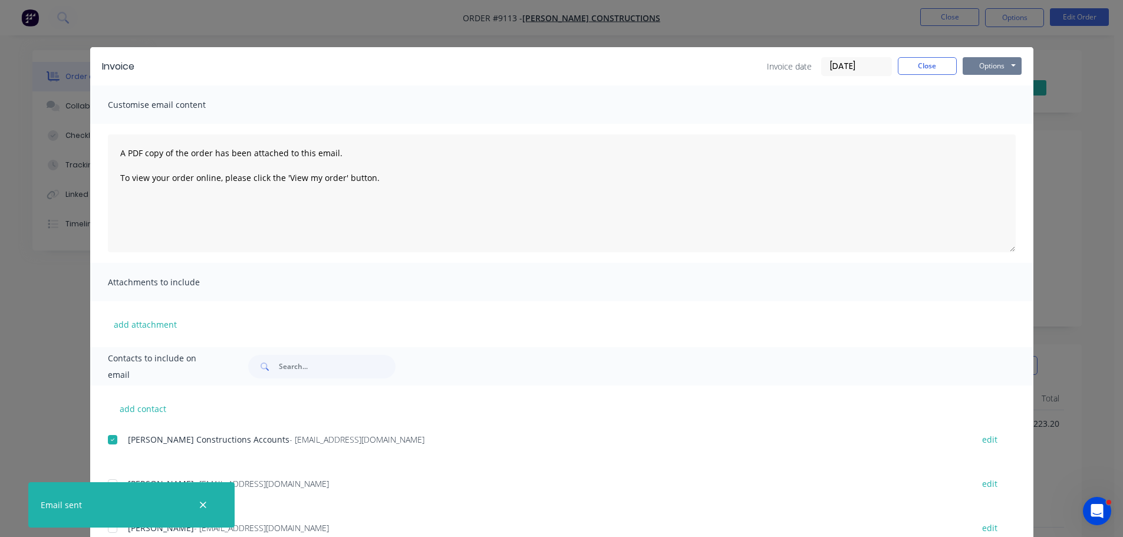
click at [1003, 67] on button "Options" at bounding box center [992, 66] width 59 height 18
click at [983, 104] on button "Print" at bounding box center [1000, 106] width 75 height 19
click at [926, 71] on button "Close" at bounding box center [927, 66] width 59 height 18
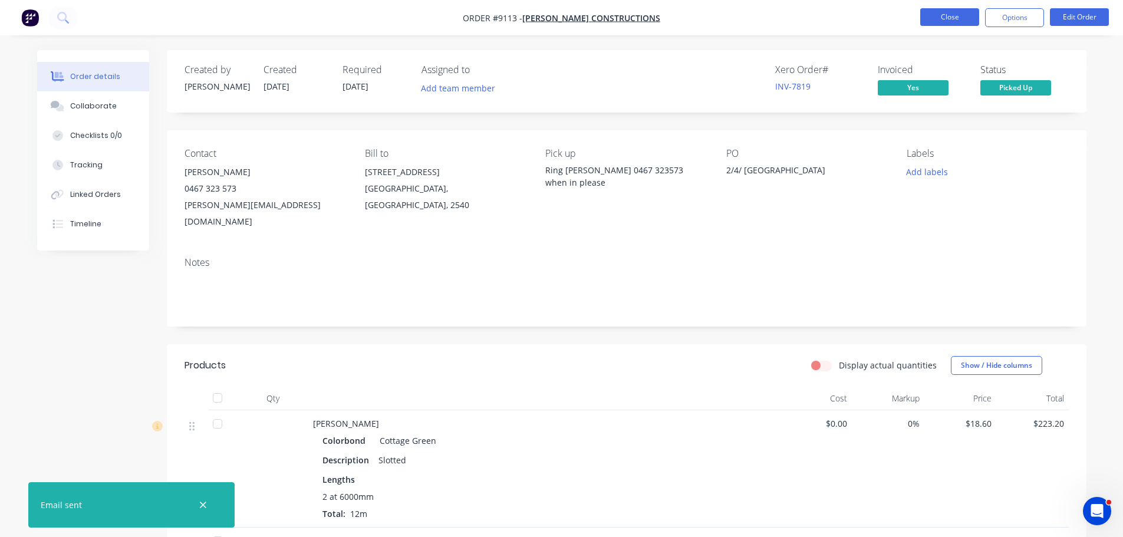
click at [935, 22] on button "Close" at bounding box center [949, 17] width 59 height 18
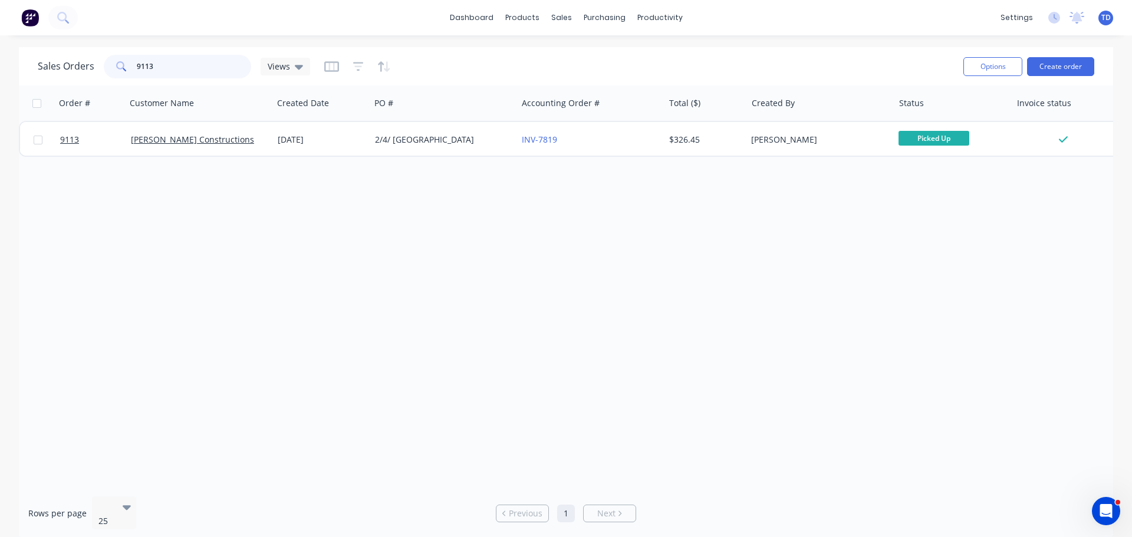
click at [157, 65] on input "9113" at bounding box center [194, 67] width 115 height 24
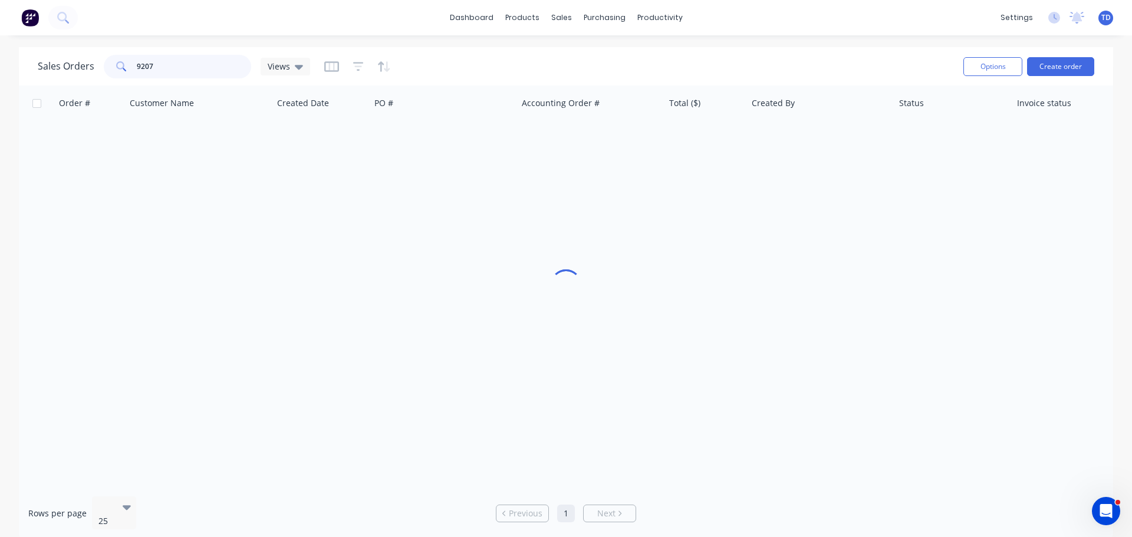
type input "9207"
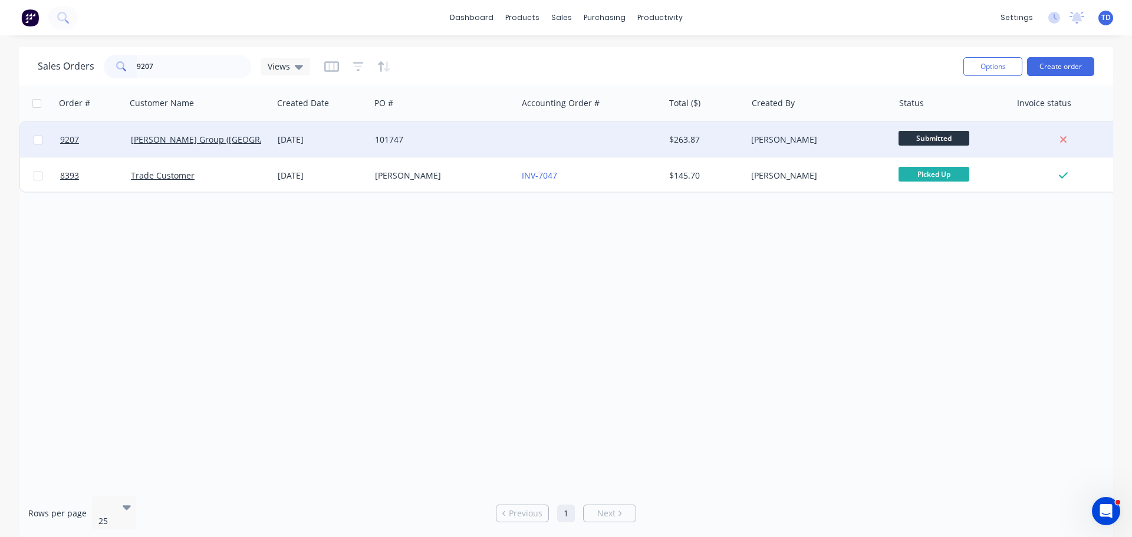
click at [478, 148] on div "101747" at bounding box center [443, 139] width 147 height 35
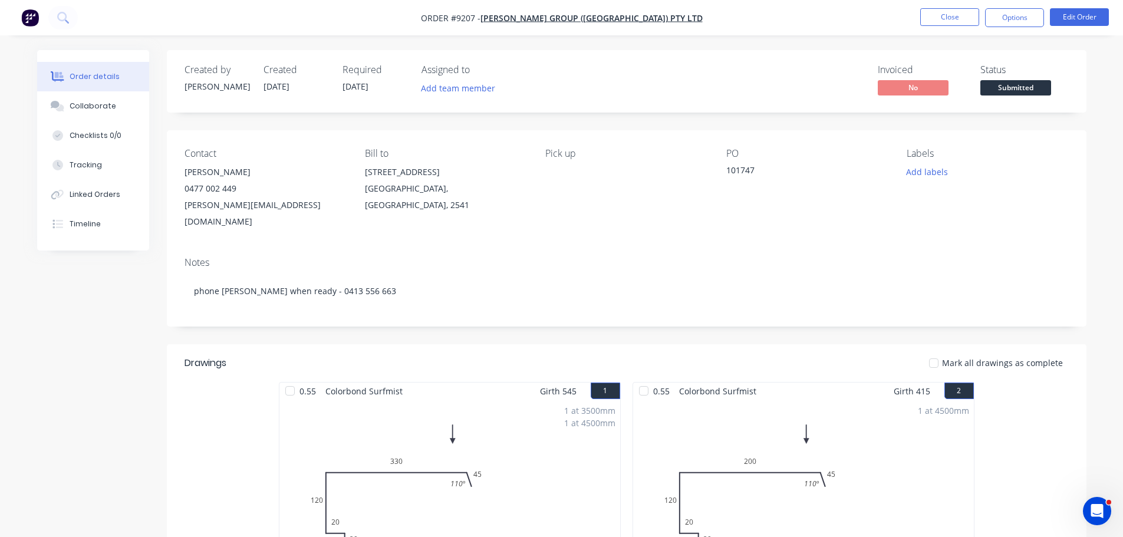
click at [1020, 91] on span "Submitted" at bounding box center [1016, 87] width 71 height 15
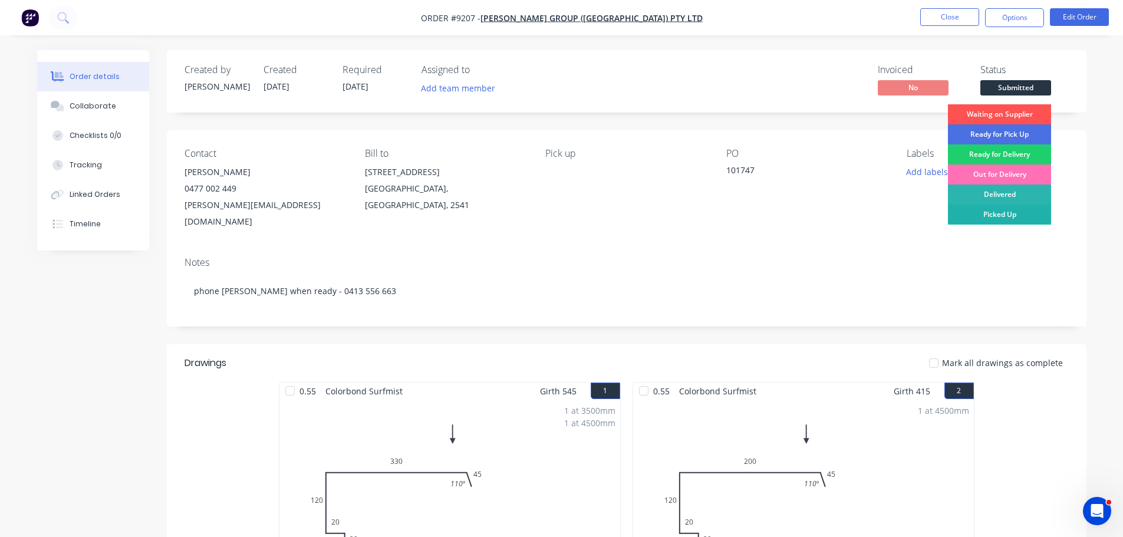
click at [1026, 214] on div "Picked Up" at bounding box center [999, 215] width 103 height 20
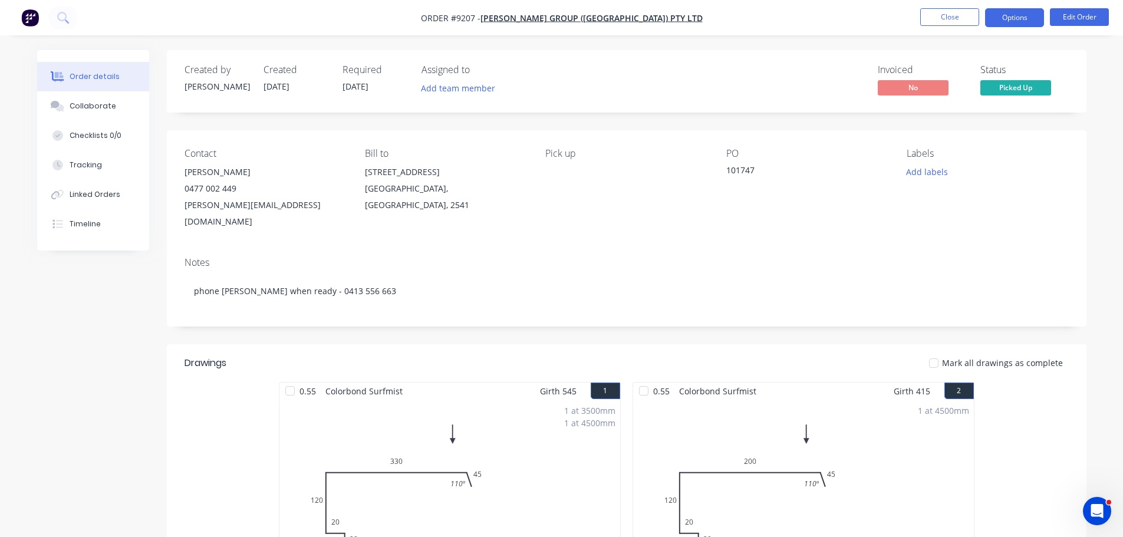
click at [1019, 15] on button "Options" at bounding box center [1014, 17] width 59 height 19
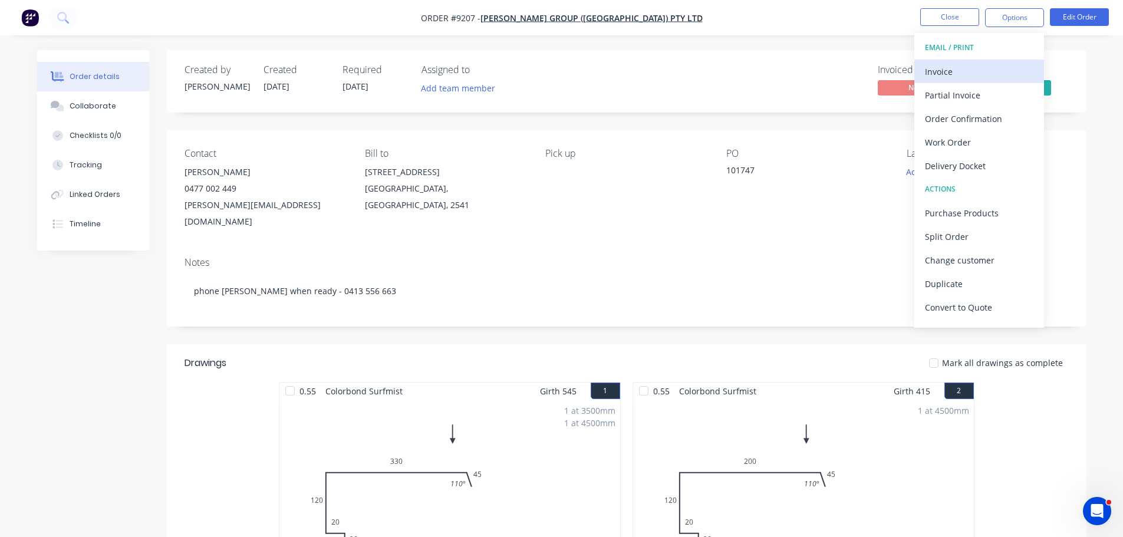
click at [963, 70] on div "Invoice" at bounding box center [979, 71] width 108 height 17
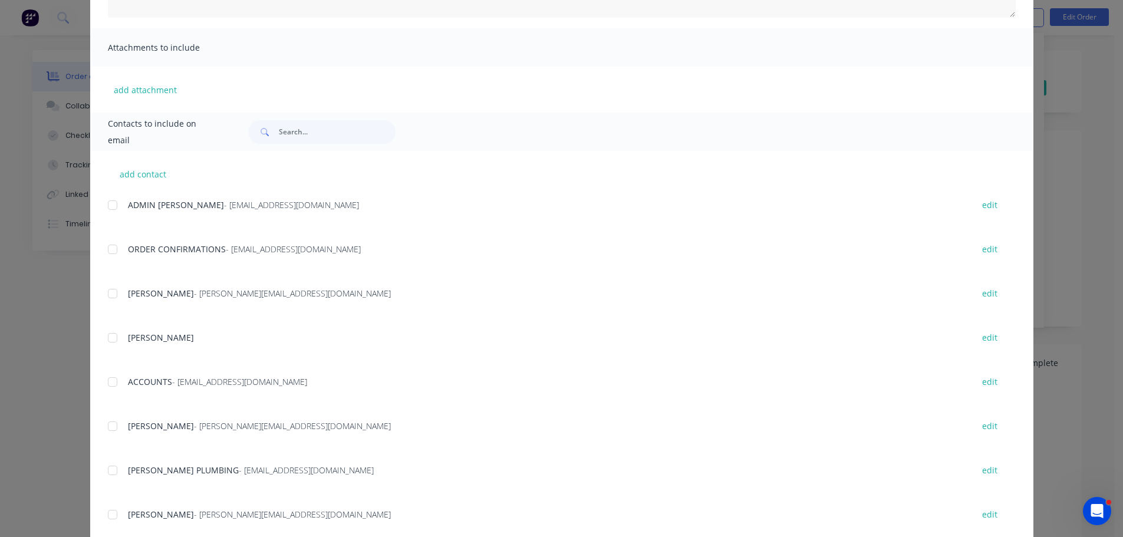
scroll to position [236, 0]
click at [104, 380] on div at bounding box center [113, 381] width 24 height 24
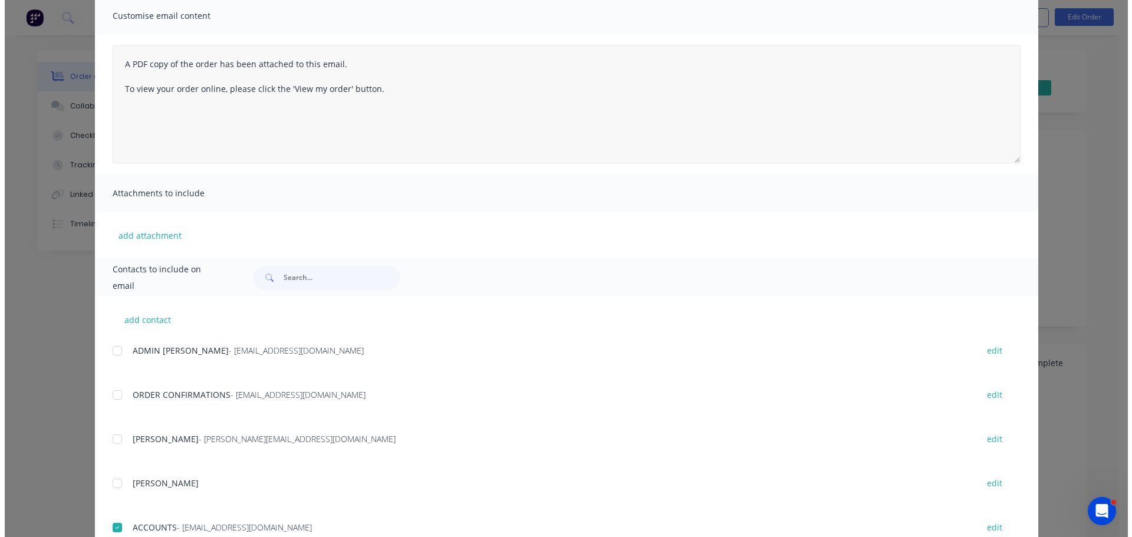
scroll to position [0, 0]
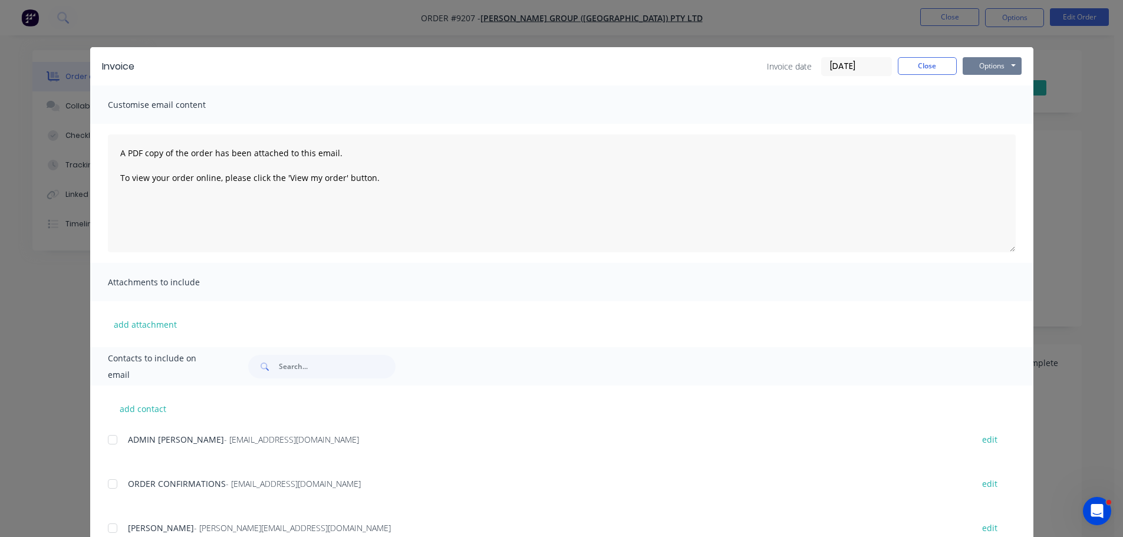
click at [984, 66] on button "Options" at bounding box center [992, 66] width 59 height 18
click at [997, 131] on button "Email" at bounding box center [1000, 125] width 75 height 19
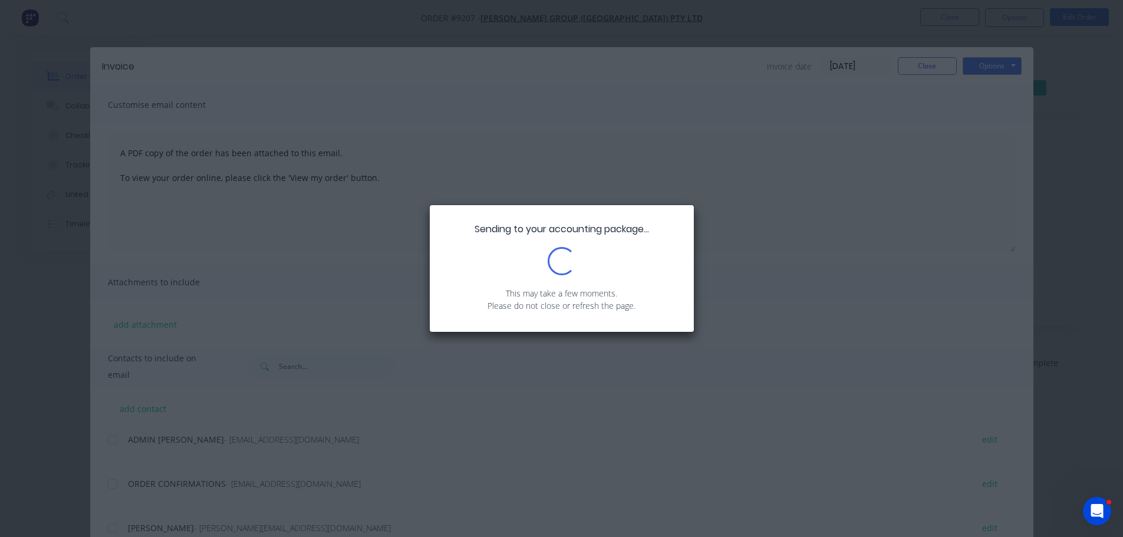
drag, startPoint x: 1025, startPoint y: 114, endPoint x: 837, endPoint y: 108, distance: 188.2
click at [777, 108] on div "Sending to your accounting package... Loading... This may take a few moments. P…" at bounding box center [561, 268] width 1123 height 537
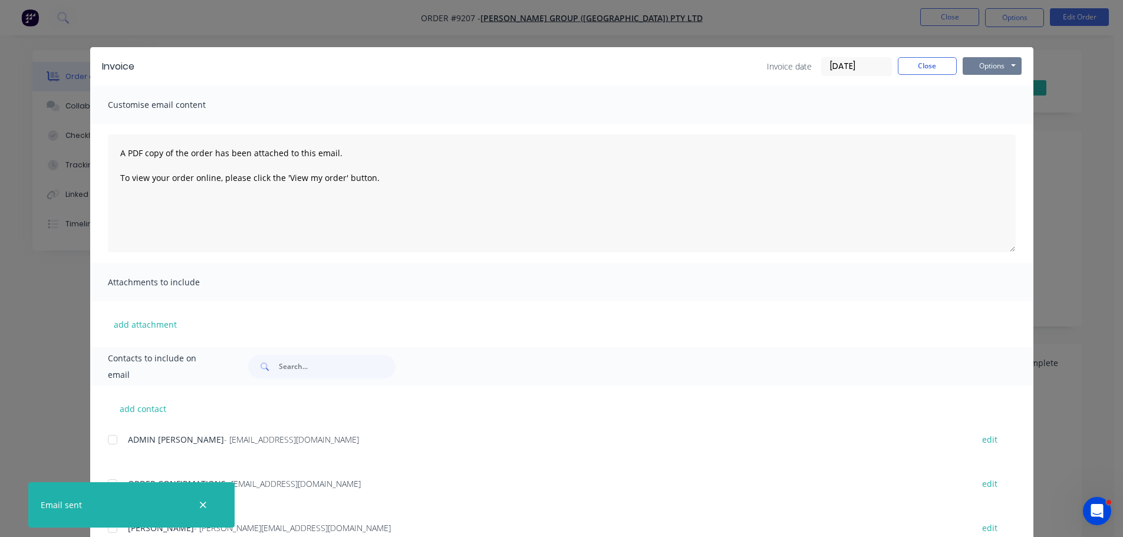
click at [995, 67] on button "Options" at bounding box center [992, 66] width 59 height 18
click at [991, 107] on button "Print" at bounding box center [1000, 106] width 75 height 19
click at [919, 59] on button "Close" at bounding box center [927, 66] width 59 height 18
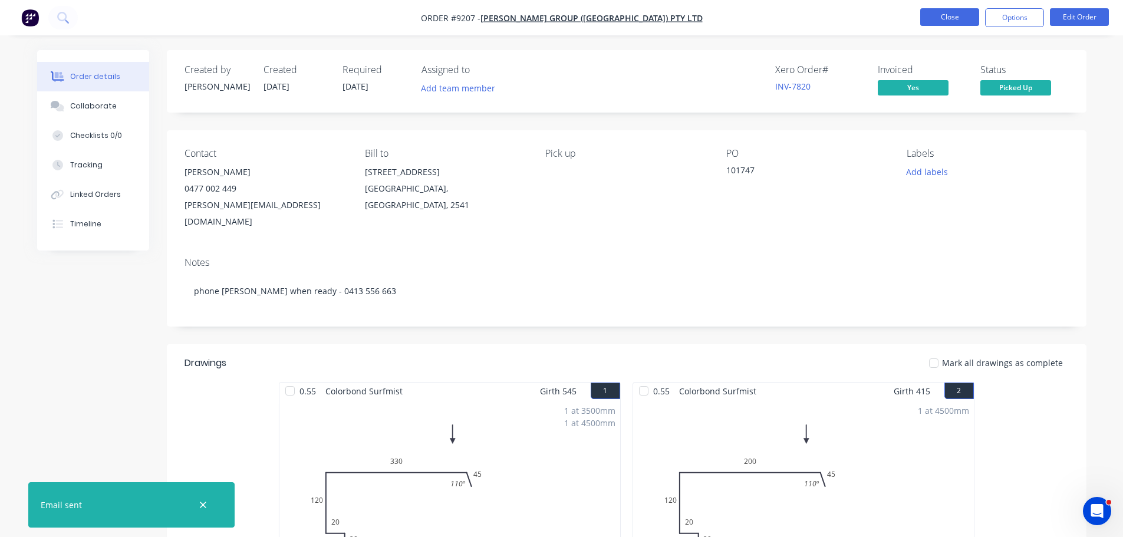
click at [950, 24] on button "Close" at bounding box center [949, 17] width 59 height 18
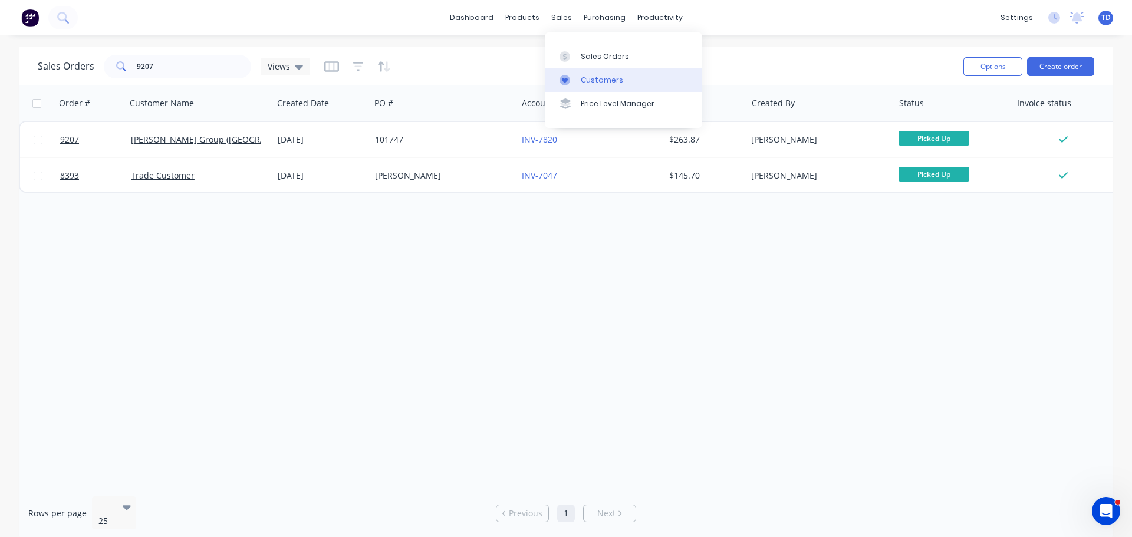
click at [593, 77] on div "Customers" at bounding box center [602, 80] width 42 height 11
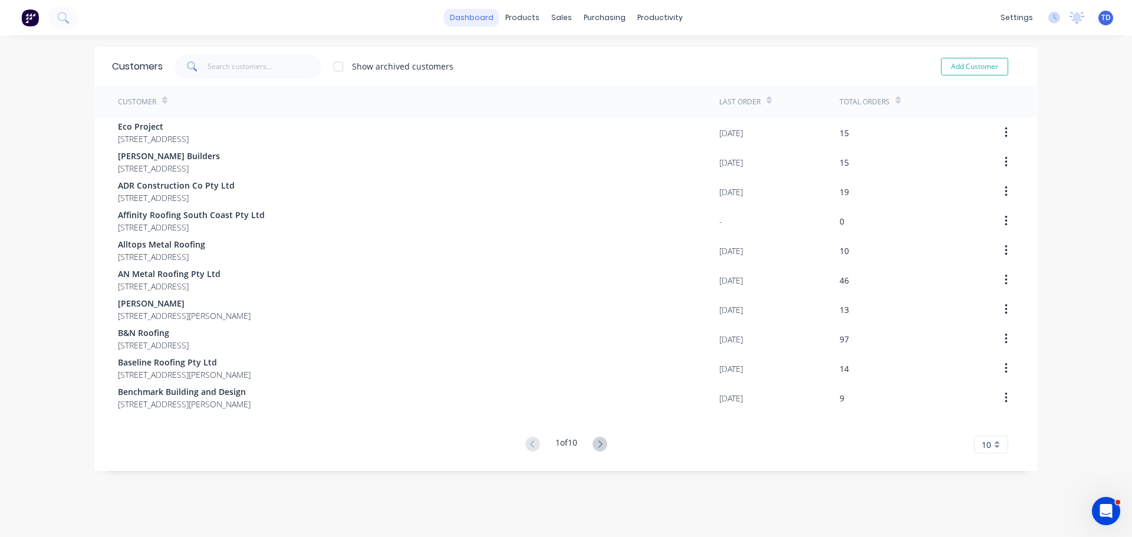
click at [470, 21] on link "dashboard" at bounding box center [471, 18] width 55 height 18
